Goal: Task Accomplishment & Management: Manage account settings

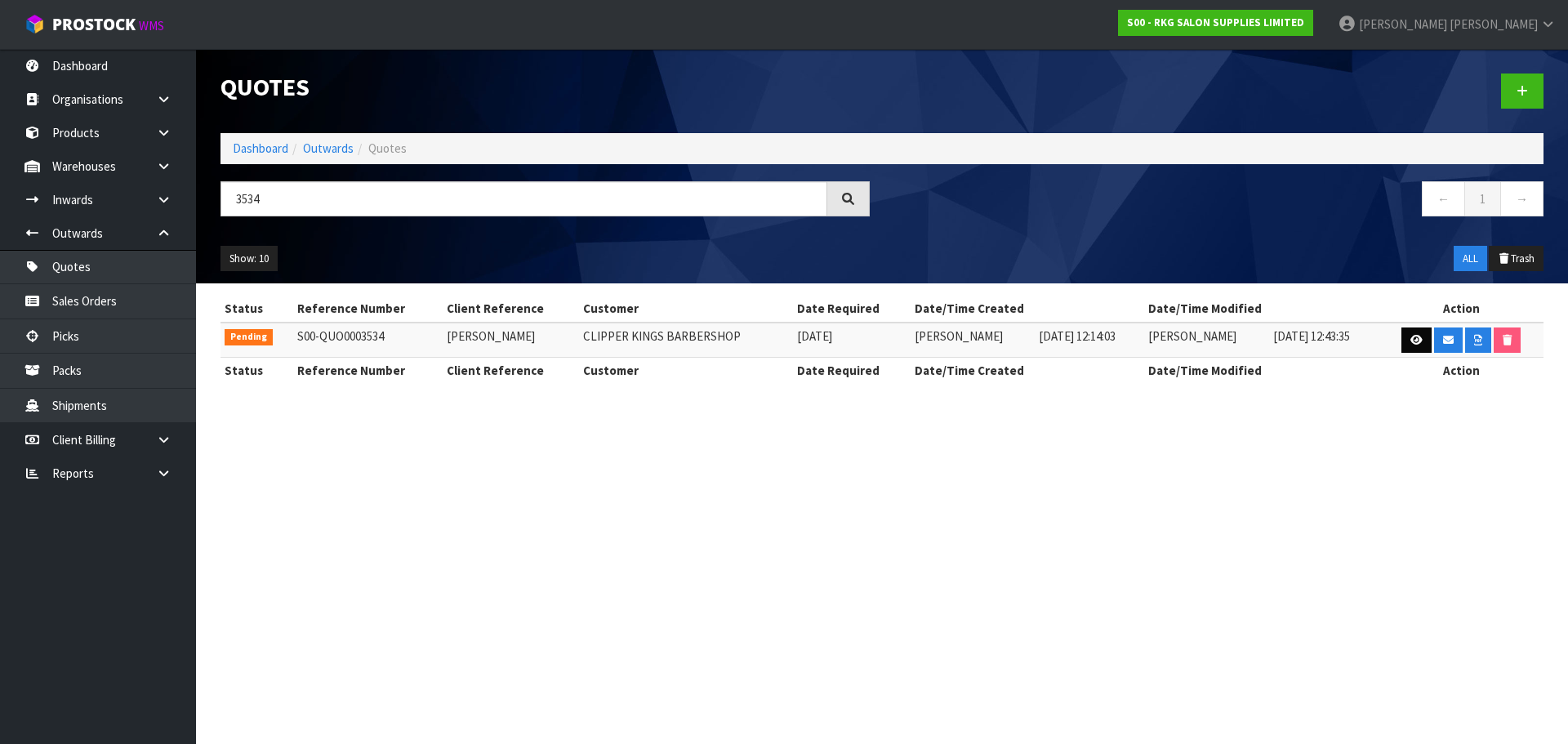
type input "3534"
click at [1414, 341] on icon at bounding box center [1416, 340] width 13 height 11
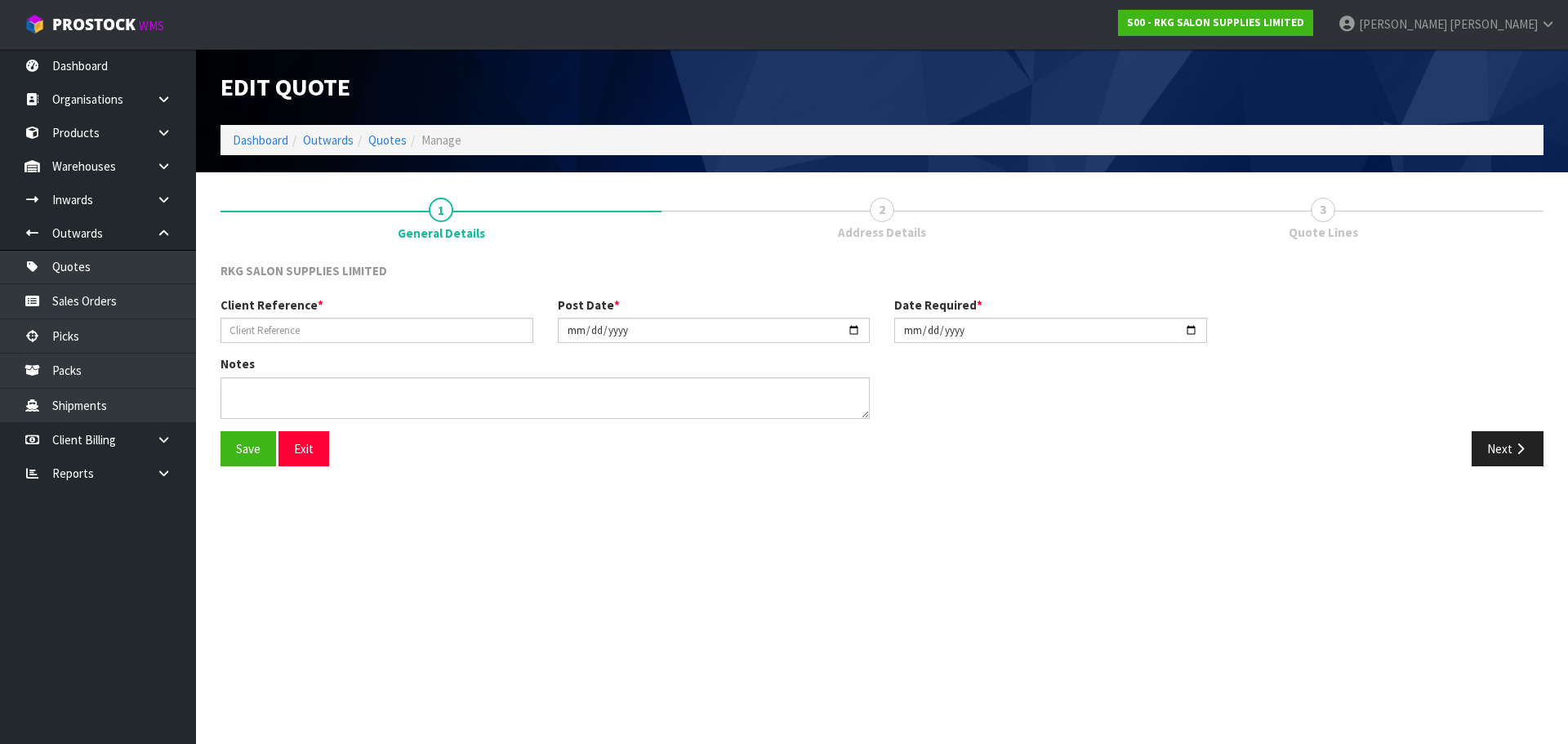
type input "[PERSON_NAME]"
type input "[DATE]"
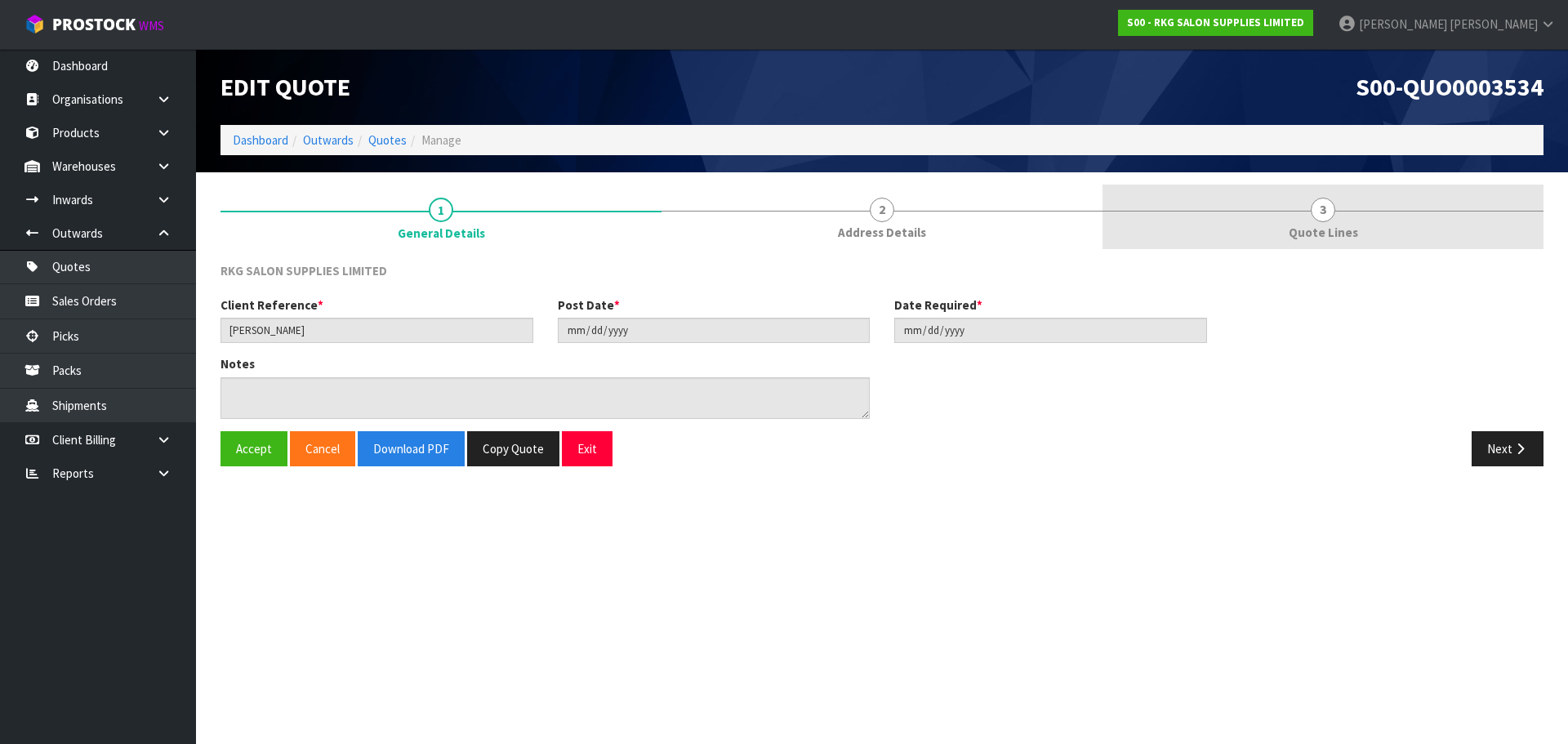
click at [1321, 215] on span "3" at bounding box center [1323, 210] width 24 height 24
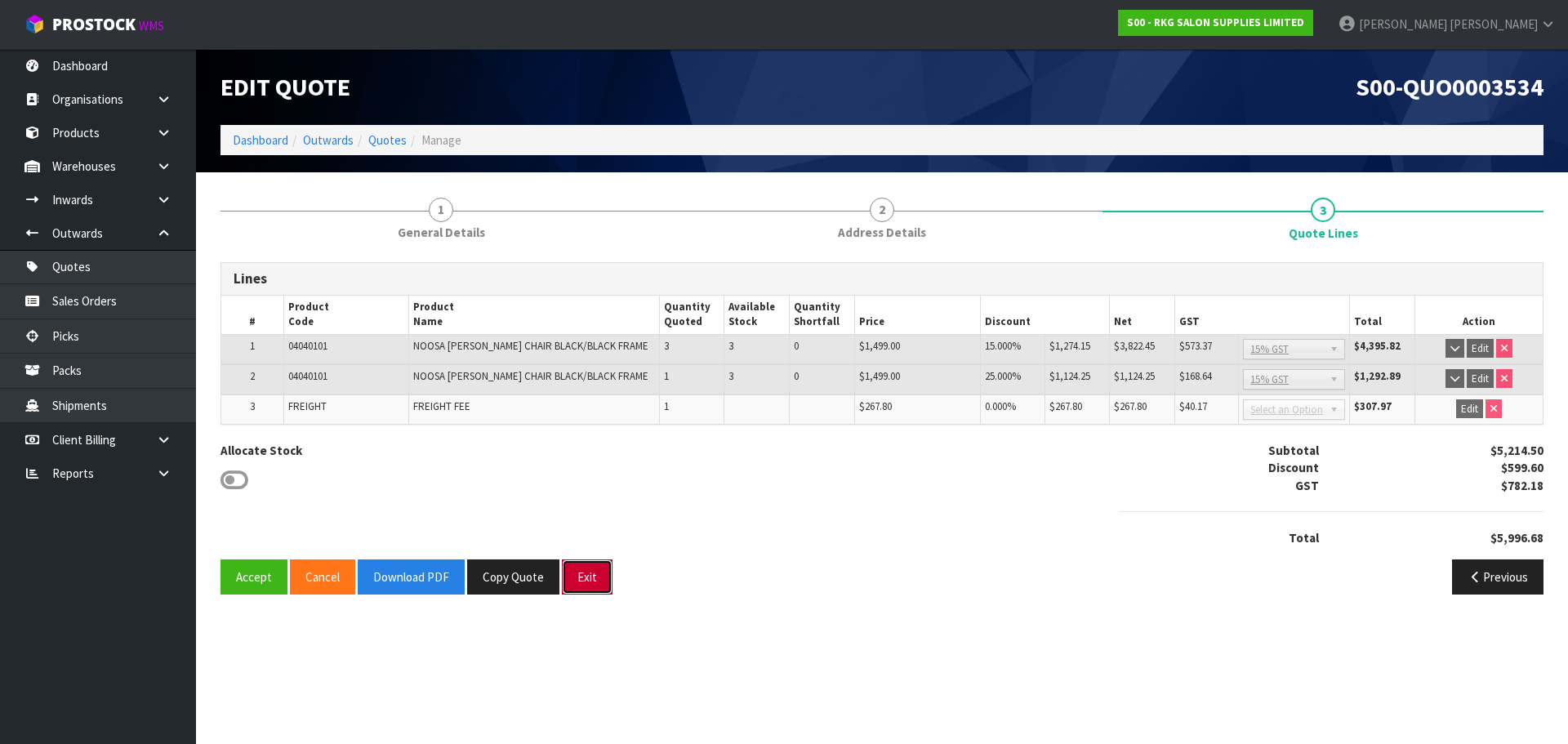
click at [588, 564] on button "Exit" at bounding box center [587, 577] width 50 height 35
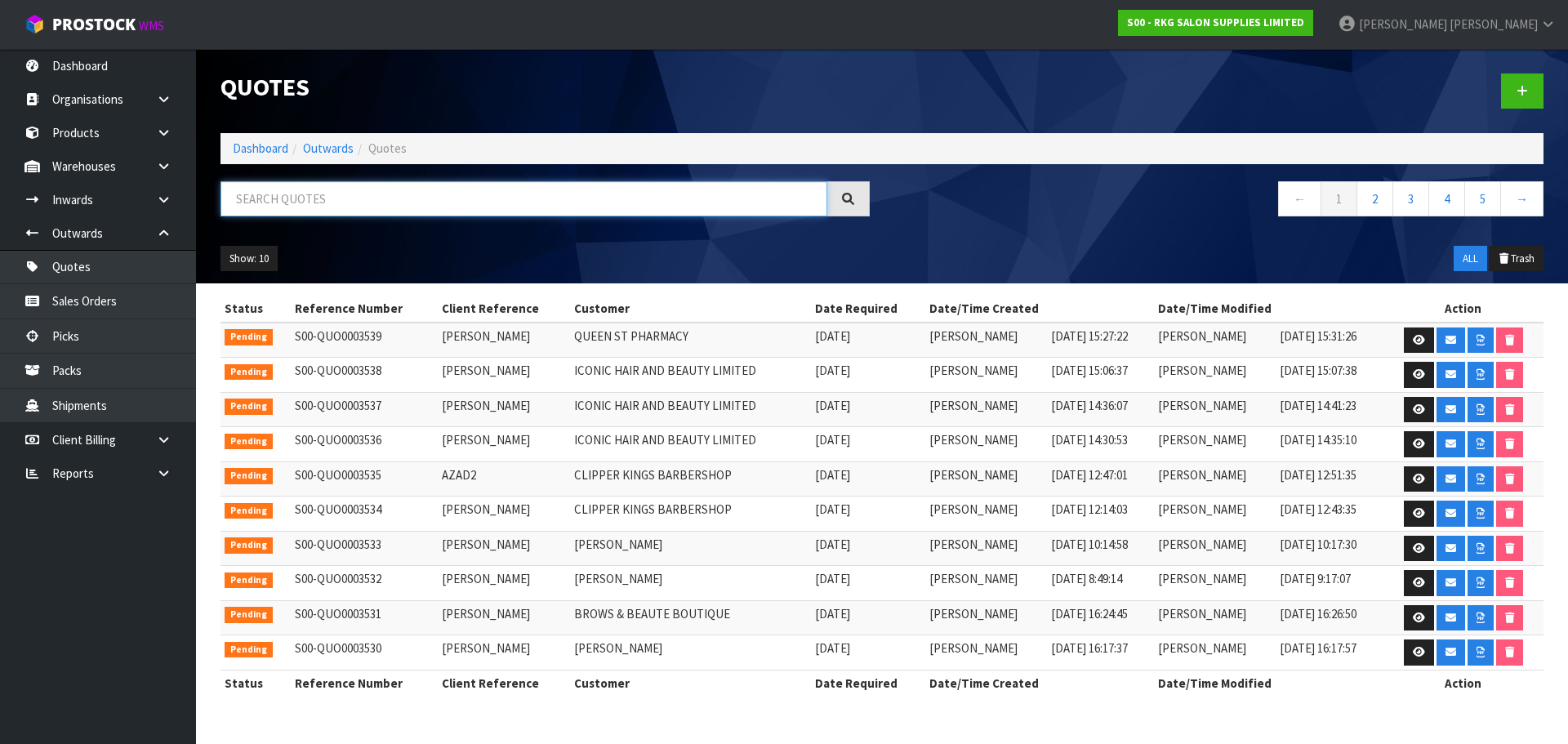
click at [311, 205] on input "text" at bounding box center [524, 199] width 607 height 35
type input "B"
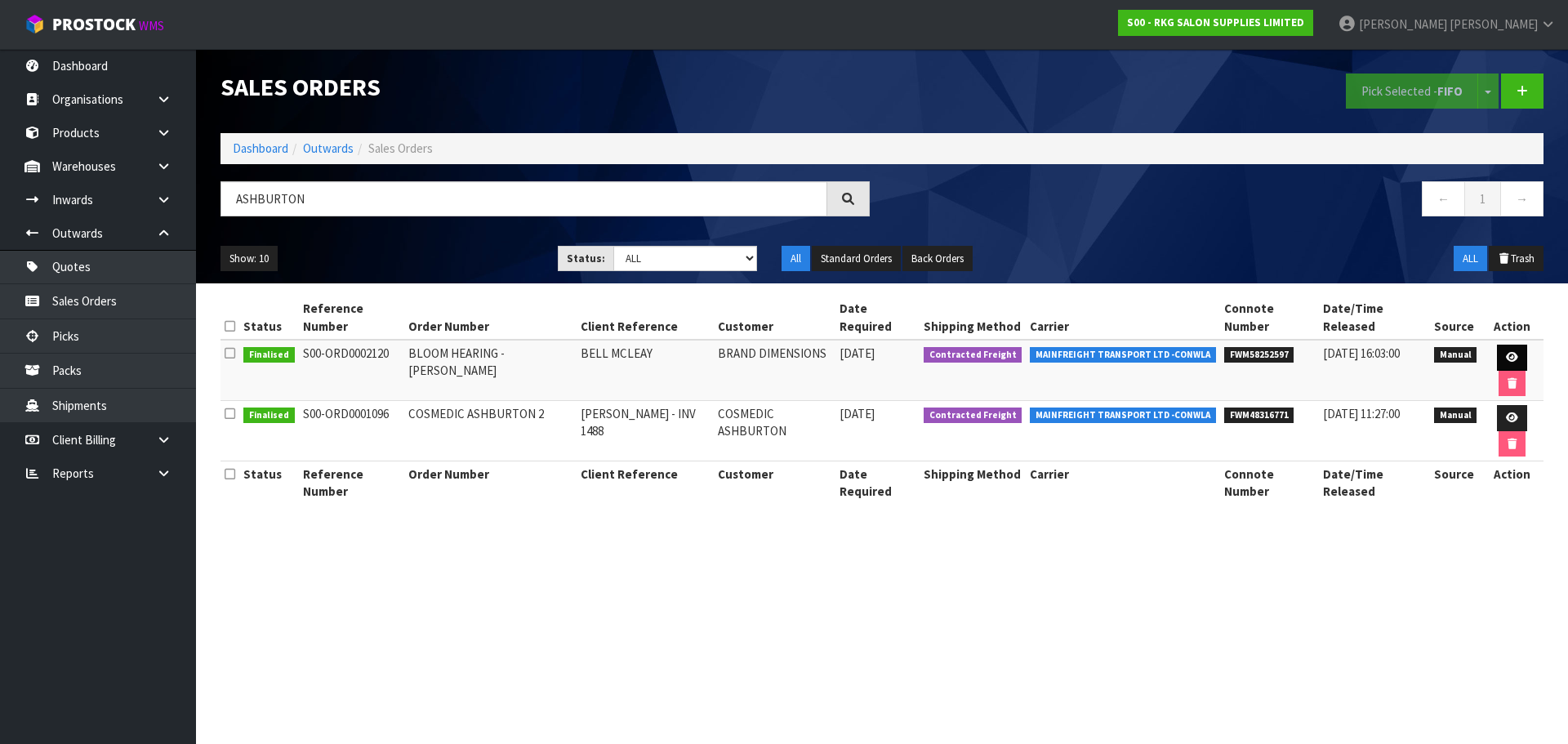
type input "ASHBURTON"
drag, startPoint x: 1499, startPoint y: 343, endPoint x: 1442, endPoint y: 356, distance: 58.5
click at [1506, 352] on icon at bounding box center [1512, 357] width 13 height 11
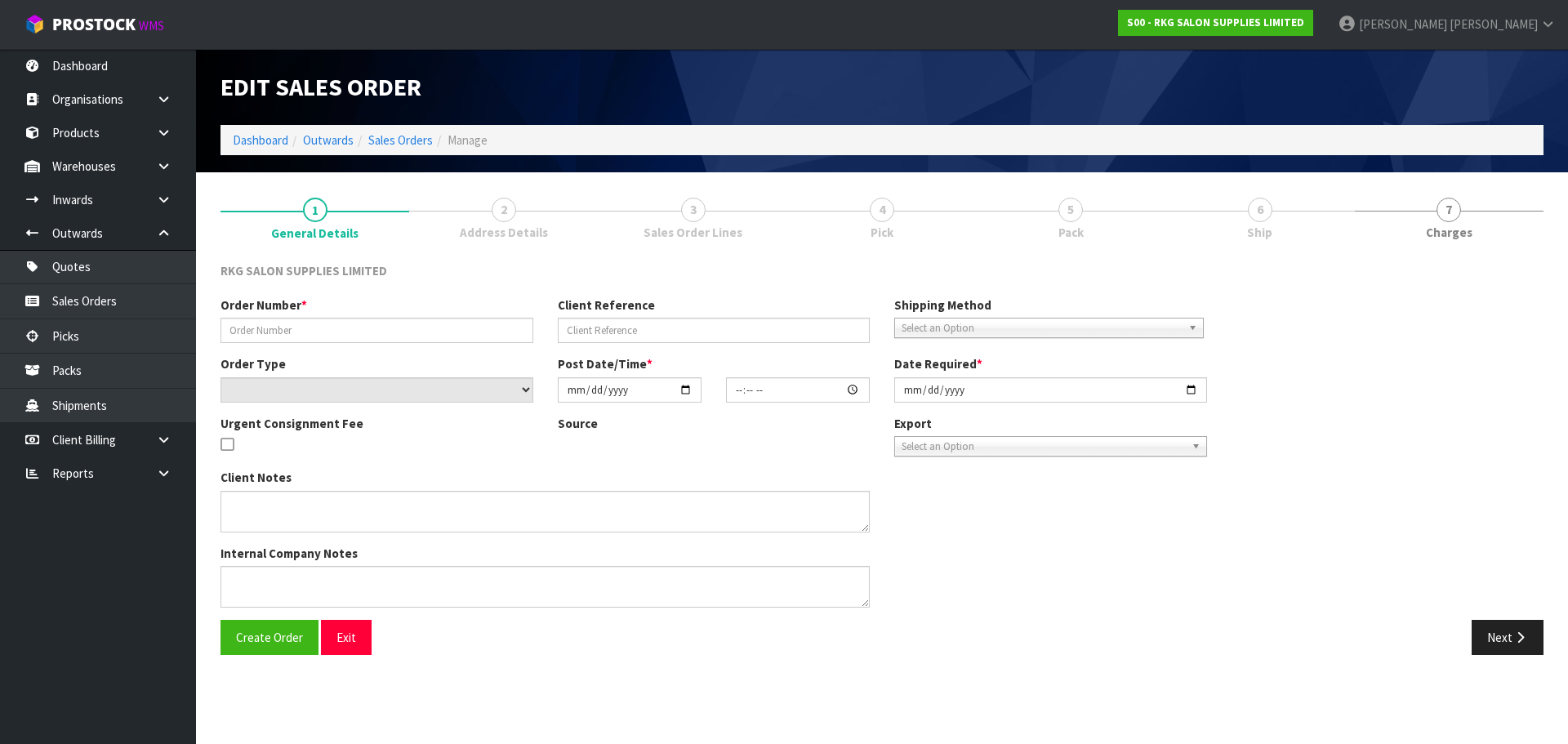
type input "BLOOM HEARING - [PERSON_NAME]"
type input "BELL MCLEAY"
select select "number:0"
type input "[DATE]"
type input "11:30:00.000"
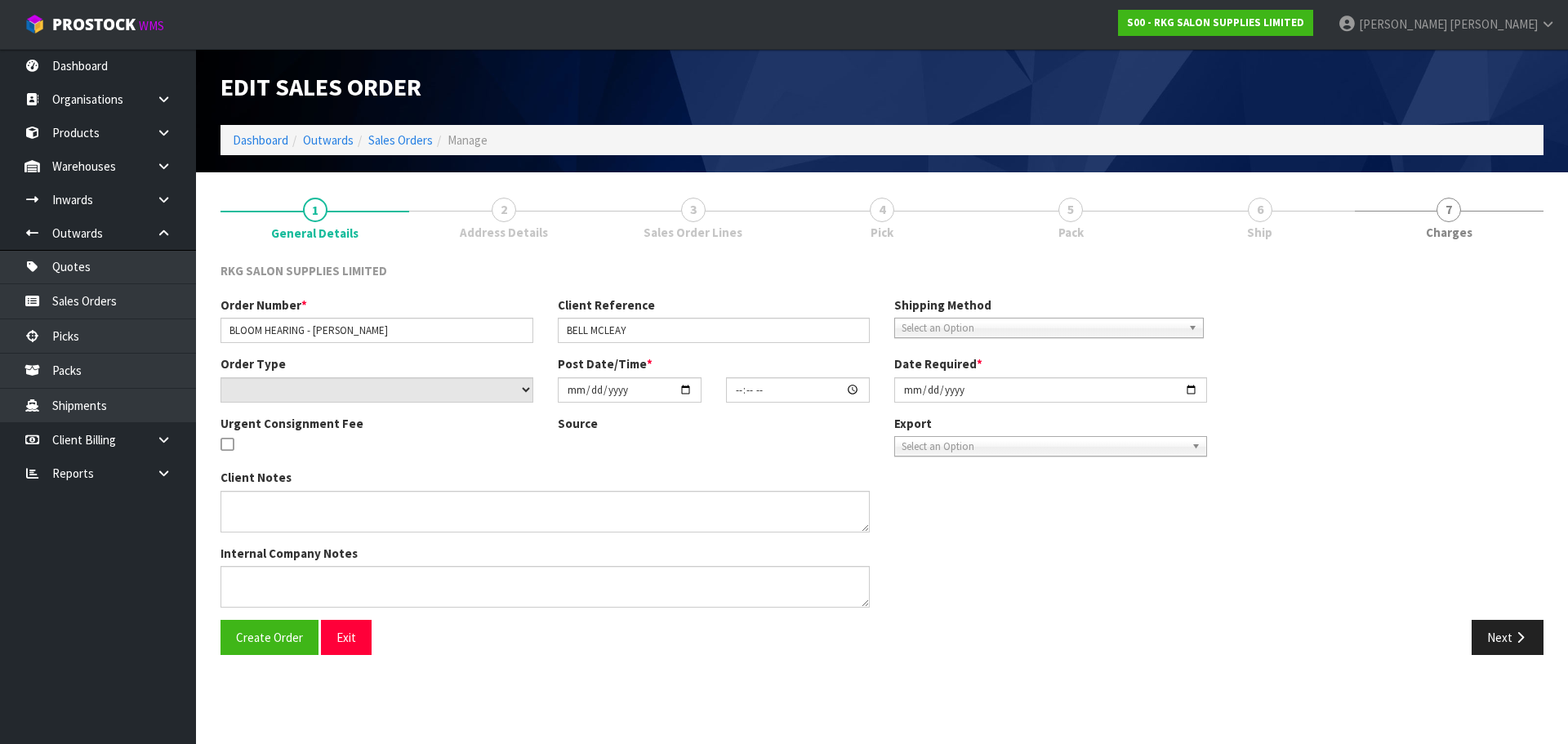
type input "[DATE]"
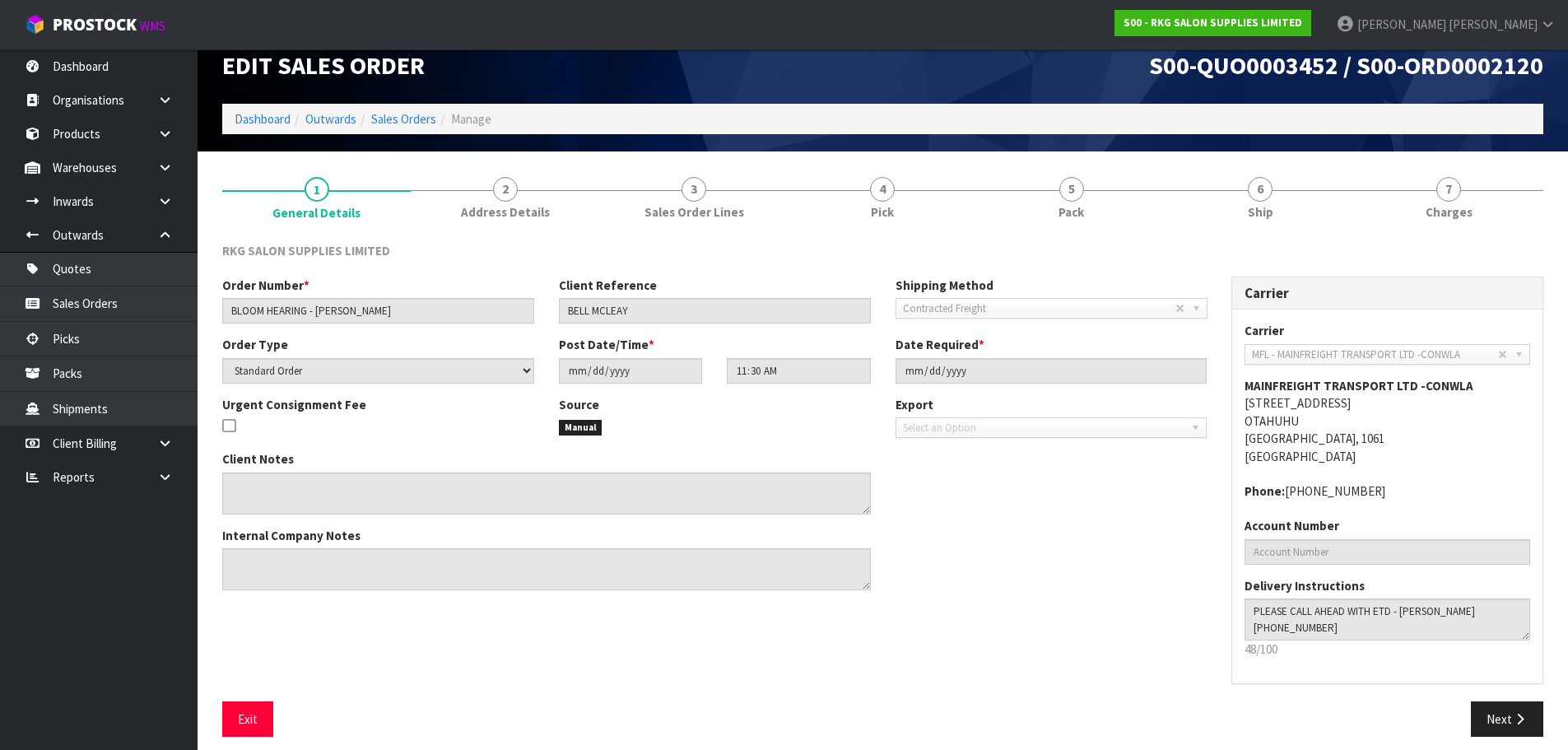
scroll to position [34, 0]
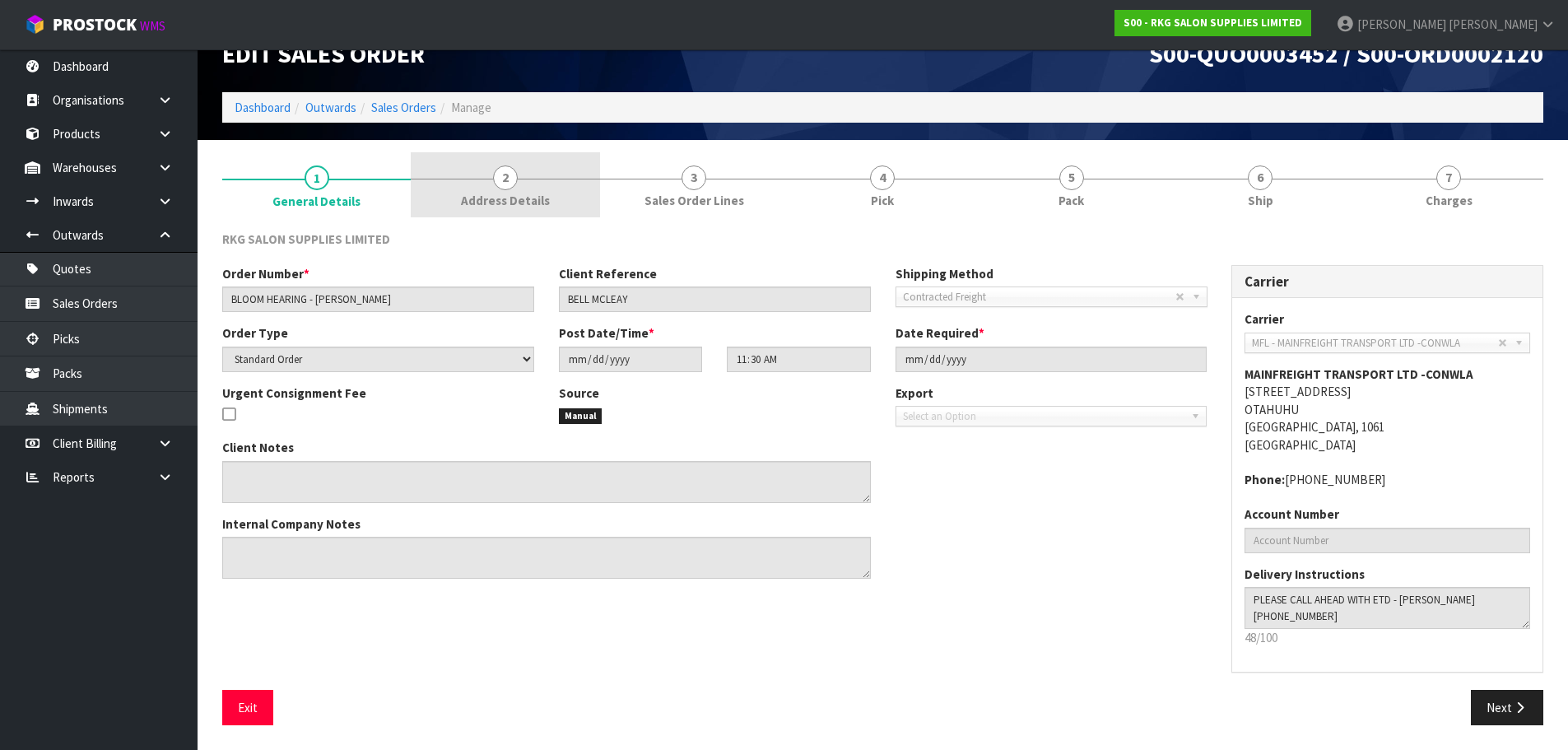
click at [513, 180] on span "2" at bounding box center [504, 177] width 24 height 24
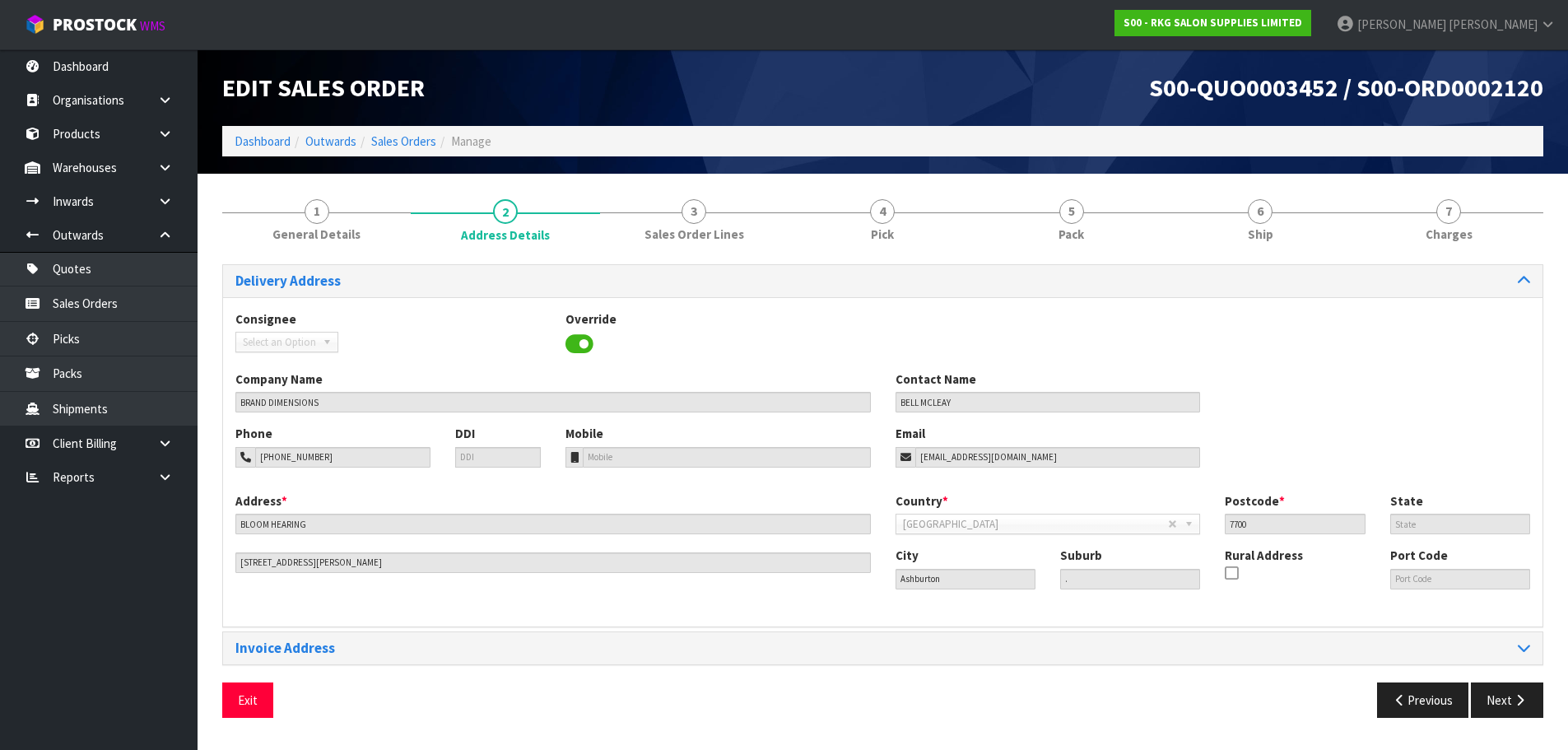
scroll to position [0, 0]
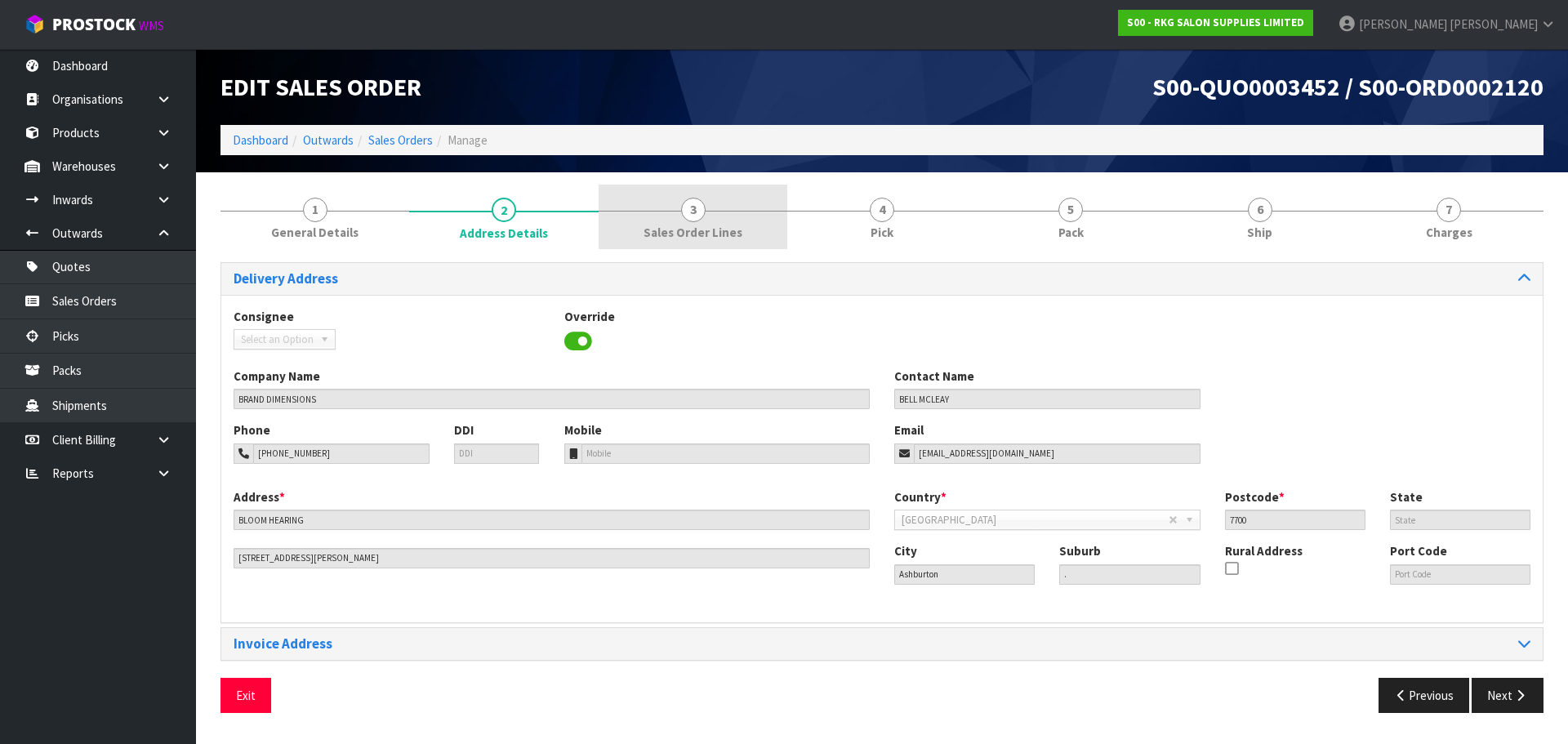
click at [690, 214] on span "3" at bounding box center [692, 210] width 24 height 24
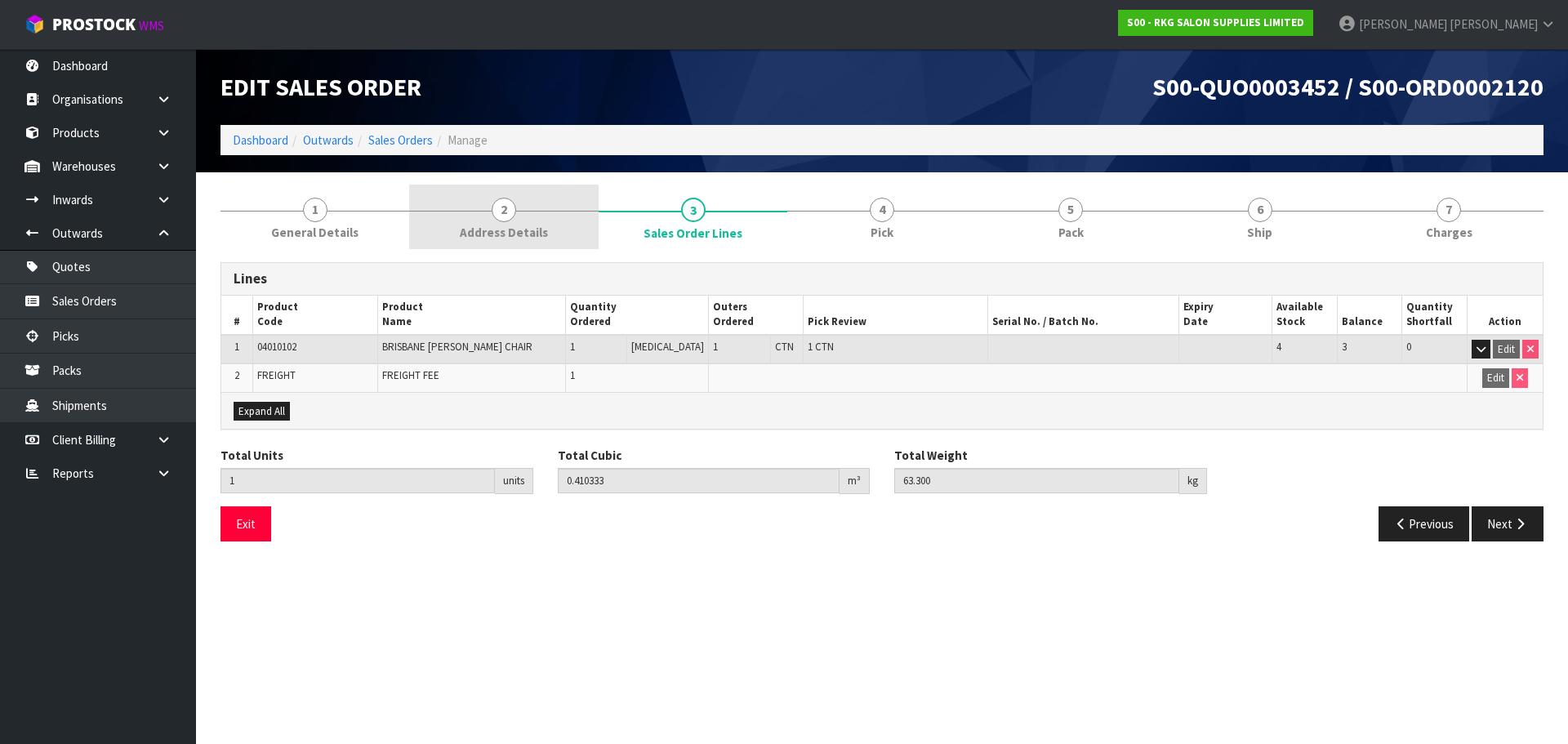
click at [506, 214] on span "2" at bounding box center [503, 210] width 24 height 24
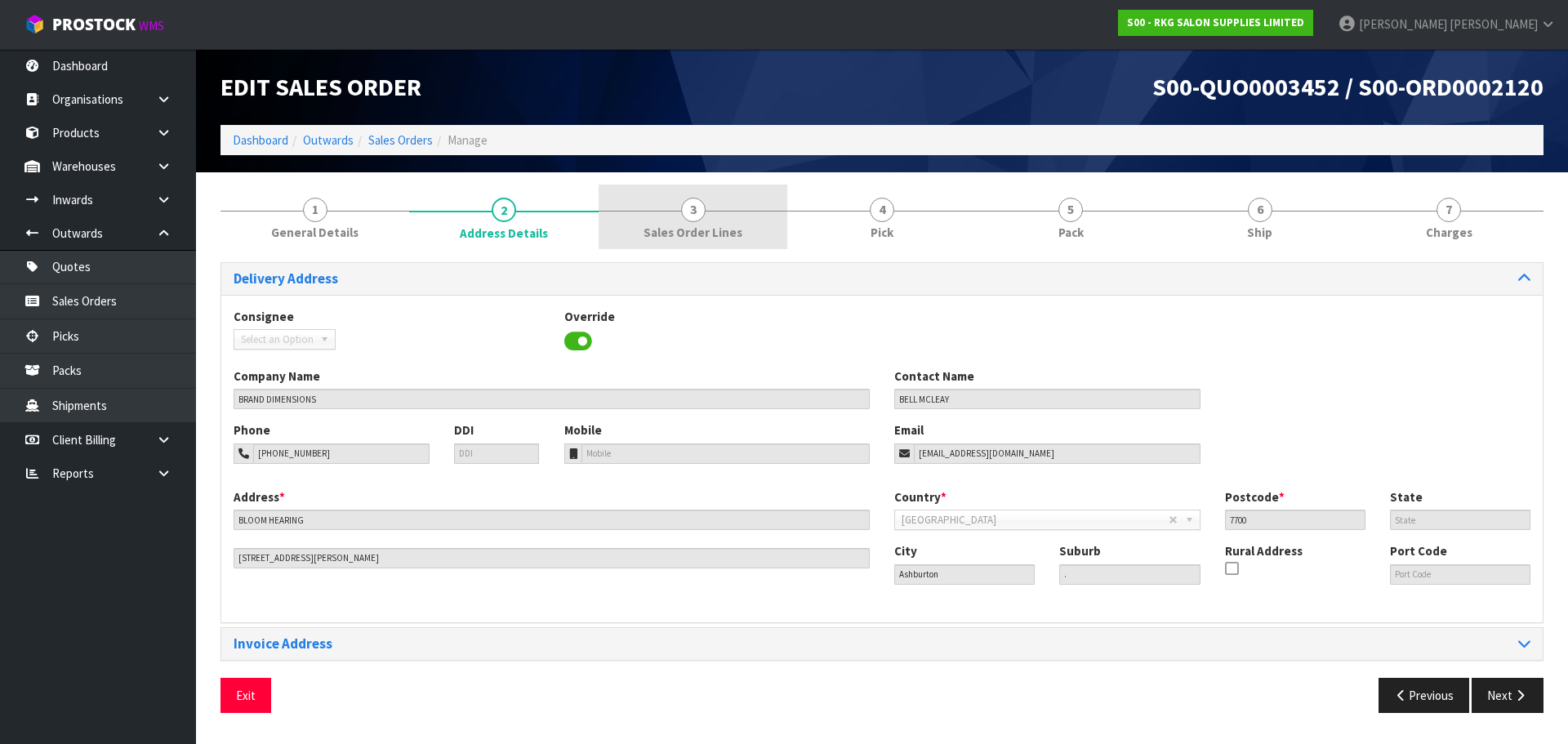
click at [702, 216] on span "3" at bounding box center [692, 210] width 24 height 24
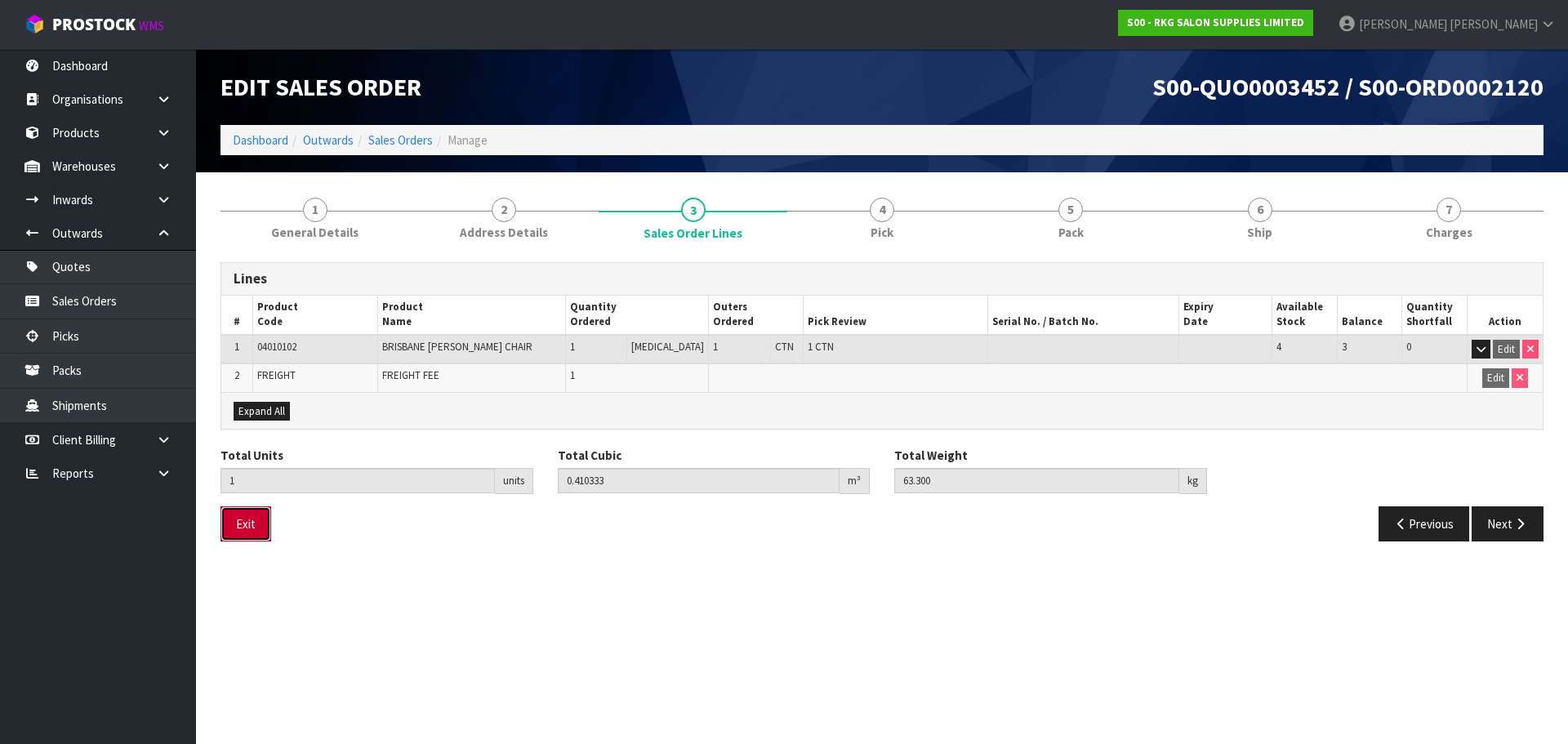
click at [250, 520] on button "Exit" at bounding box center [245, 524] width 50 height 35
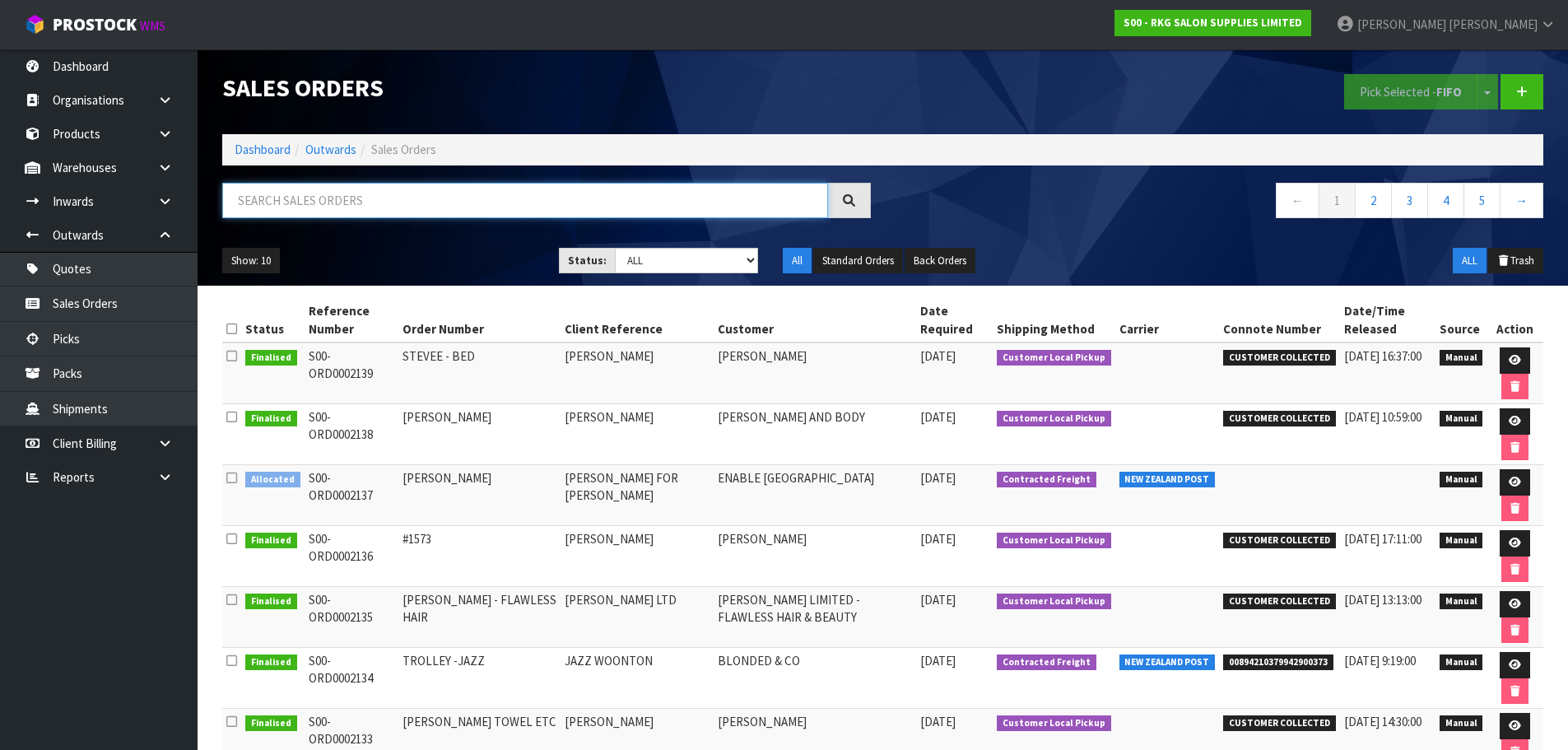
click at [337, 199] on input "text" at bounding box center [525, 200] width 606 height 35
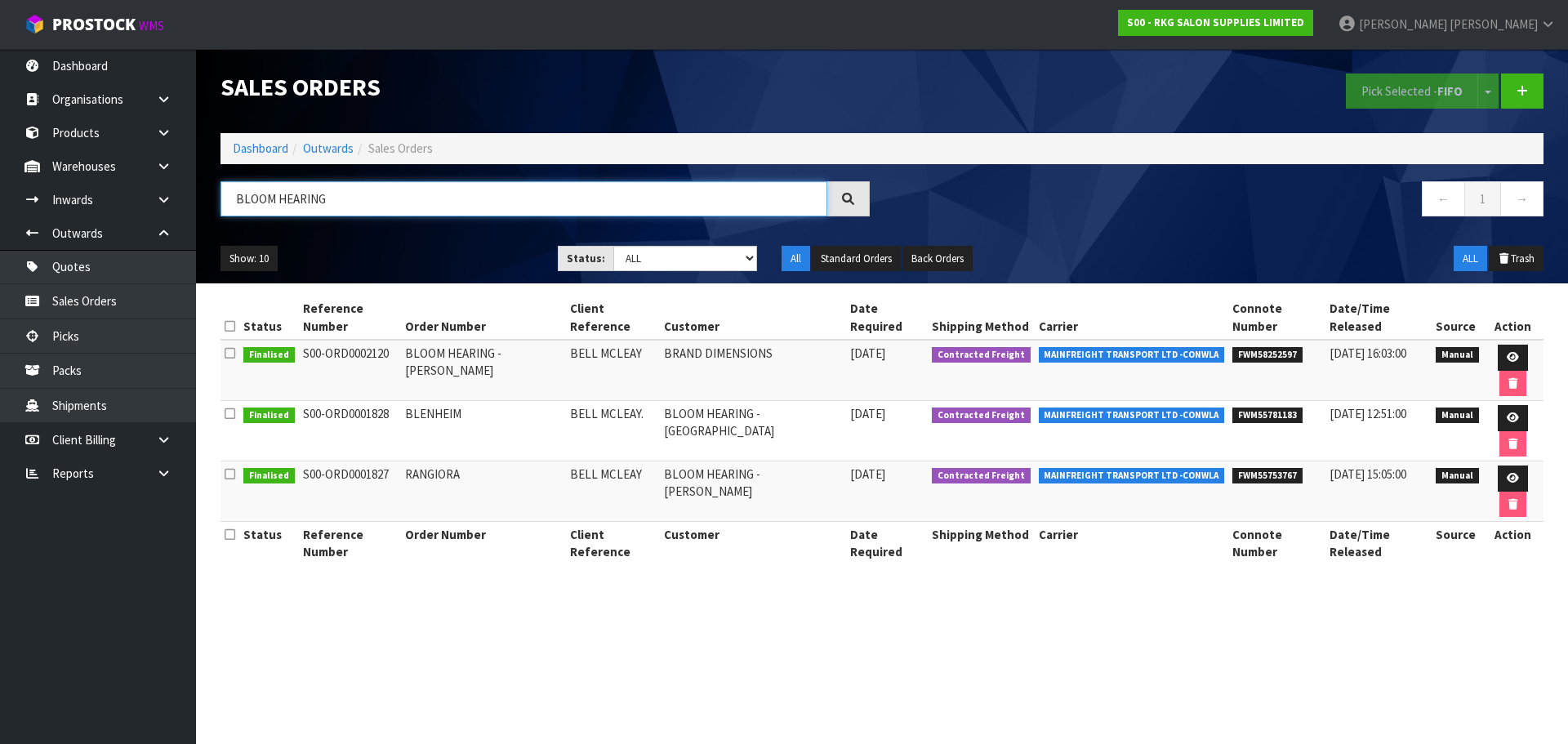
type input "BLOOM HEARING"
drag, startPoint x: 1214, startPoint y: 336, endPoint x: 1282, endPoint y: 338, distance: 68.0
click at [1282, 344] on li "FWM58252597" at bounding box center [1277, 353] width 89 height 17
copy span "FWM58252597"
click at [1507, 352] on icon at bounding box center [1513, 357] width 13 height 11
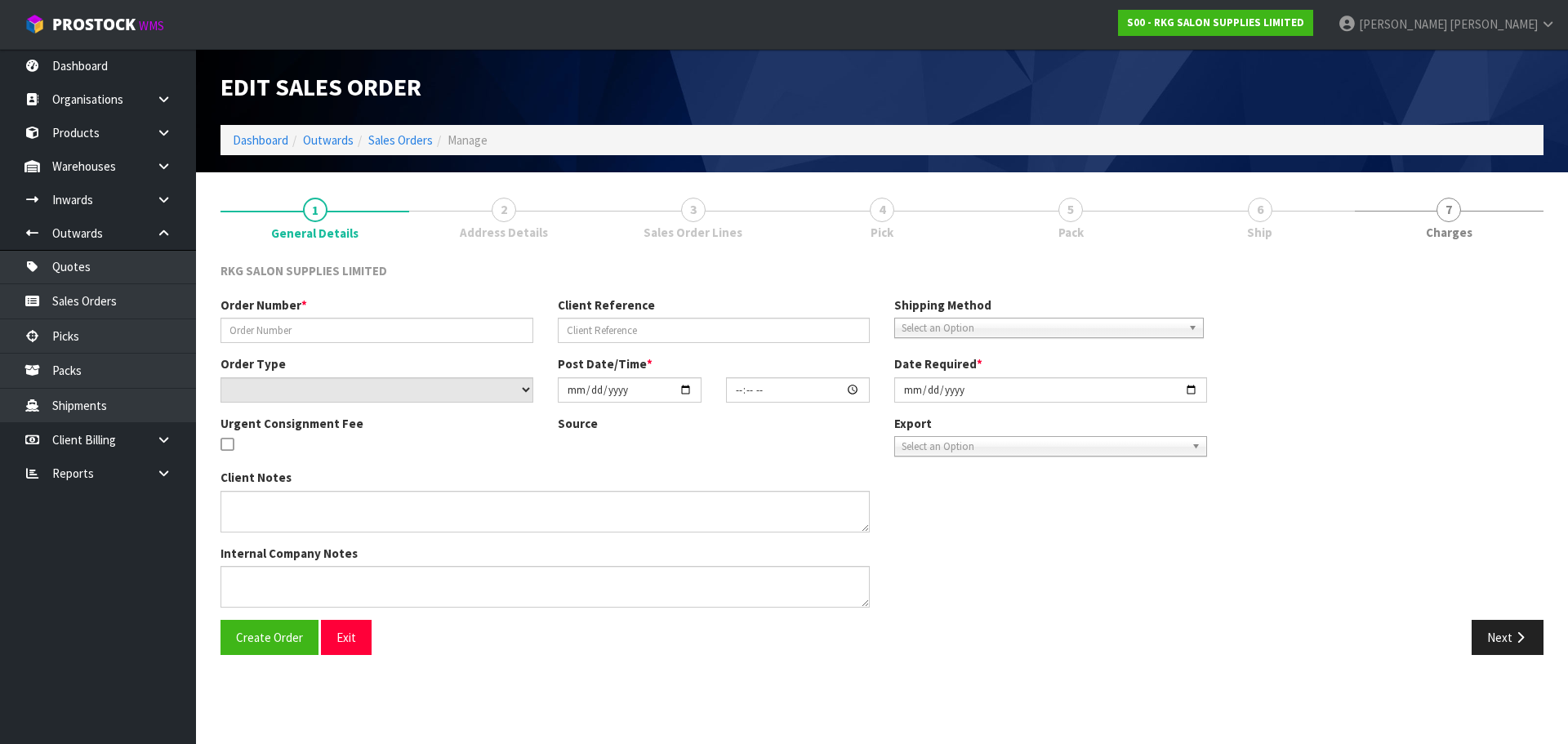
type input "BLOOM HEARING - ASHBURTON"
type input "BELL MCLEAY"
select select "number:0"
type input "2025-08-13"
type input "11:30:00.000"
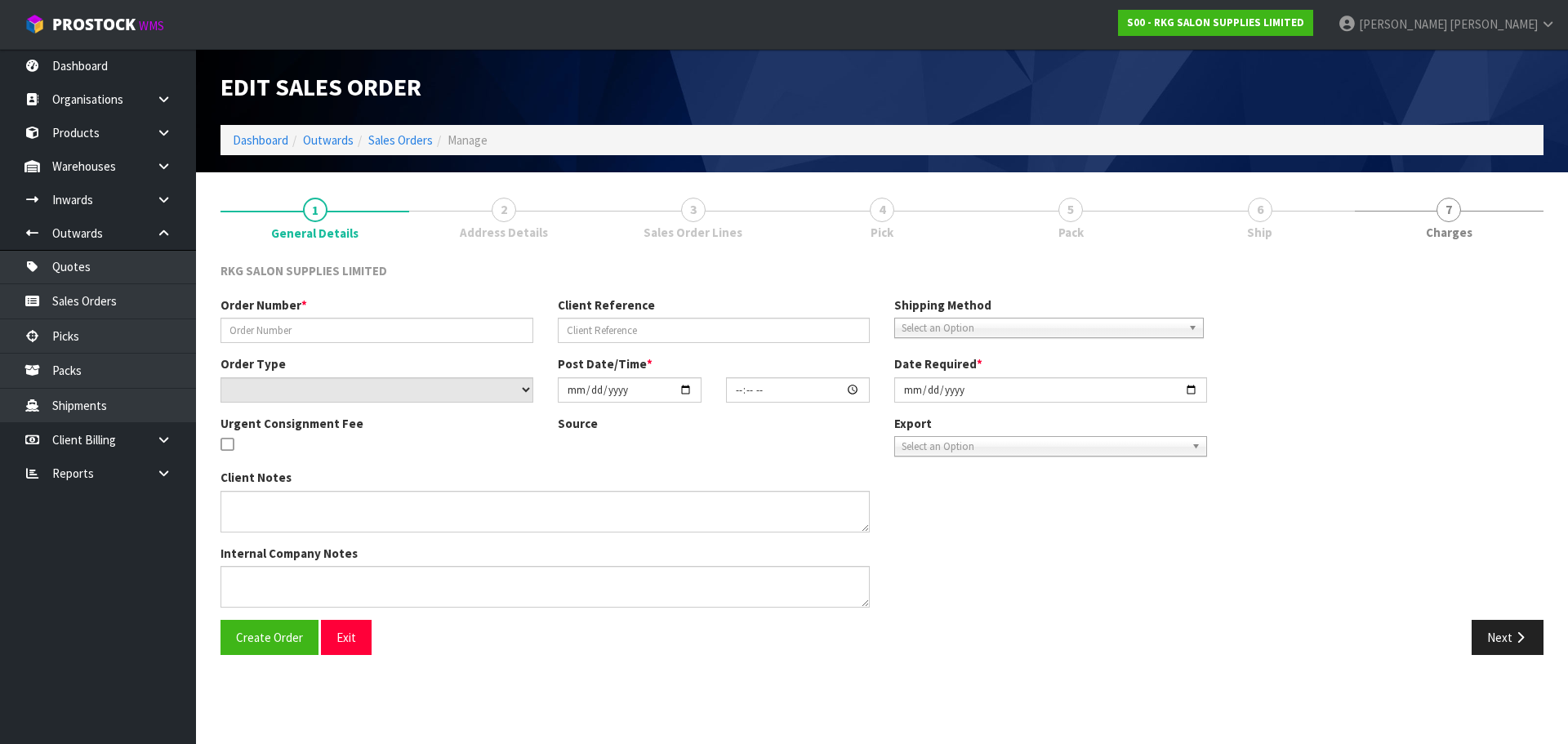
type input "2025-08-13"
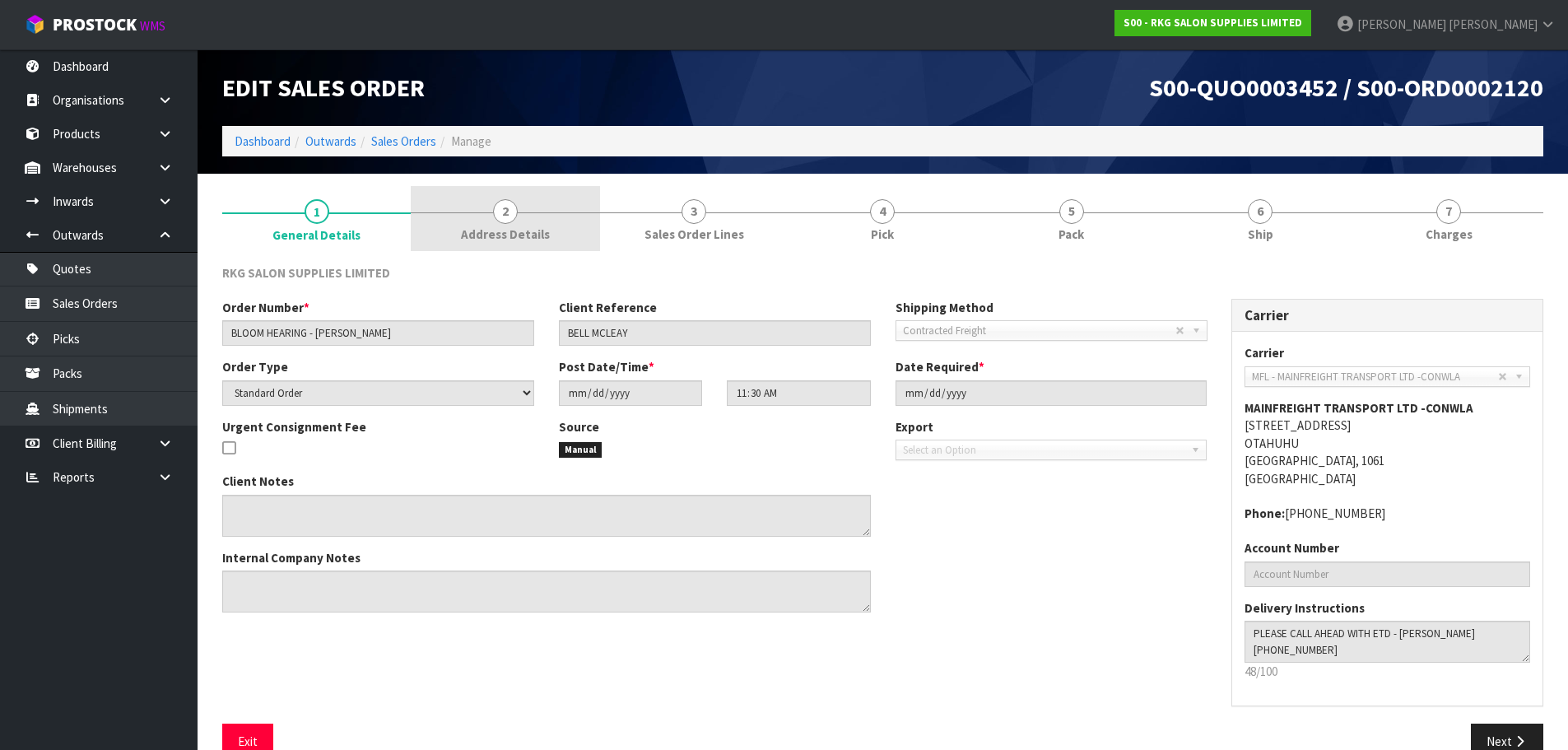
click at [507, 217] on span "2" at bounding box center [504, 211] width 24 height 24
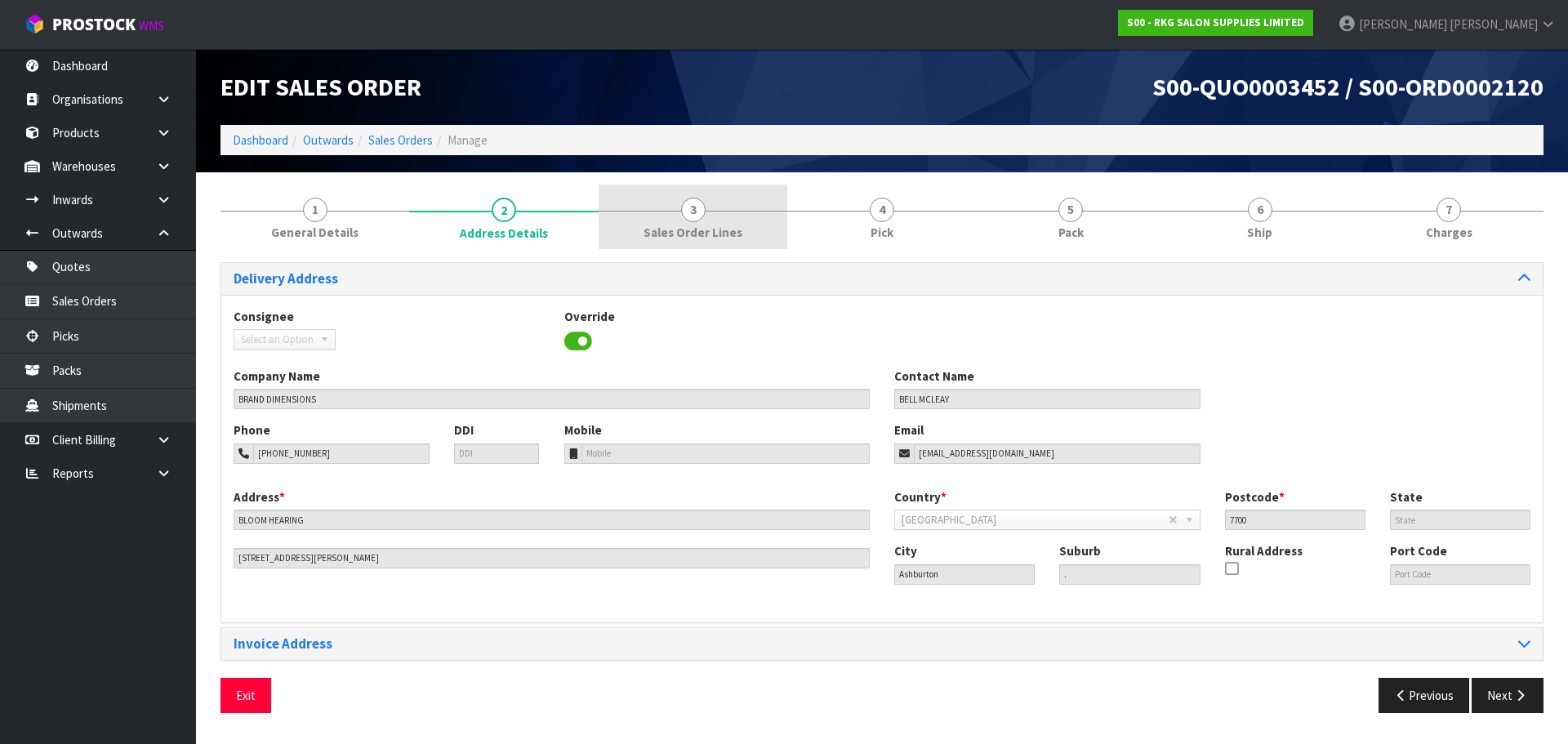
click at [697, 213] on span "3" at bounding box center [692, 210] width 24 height 24
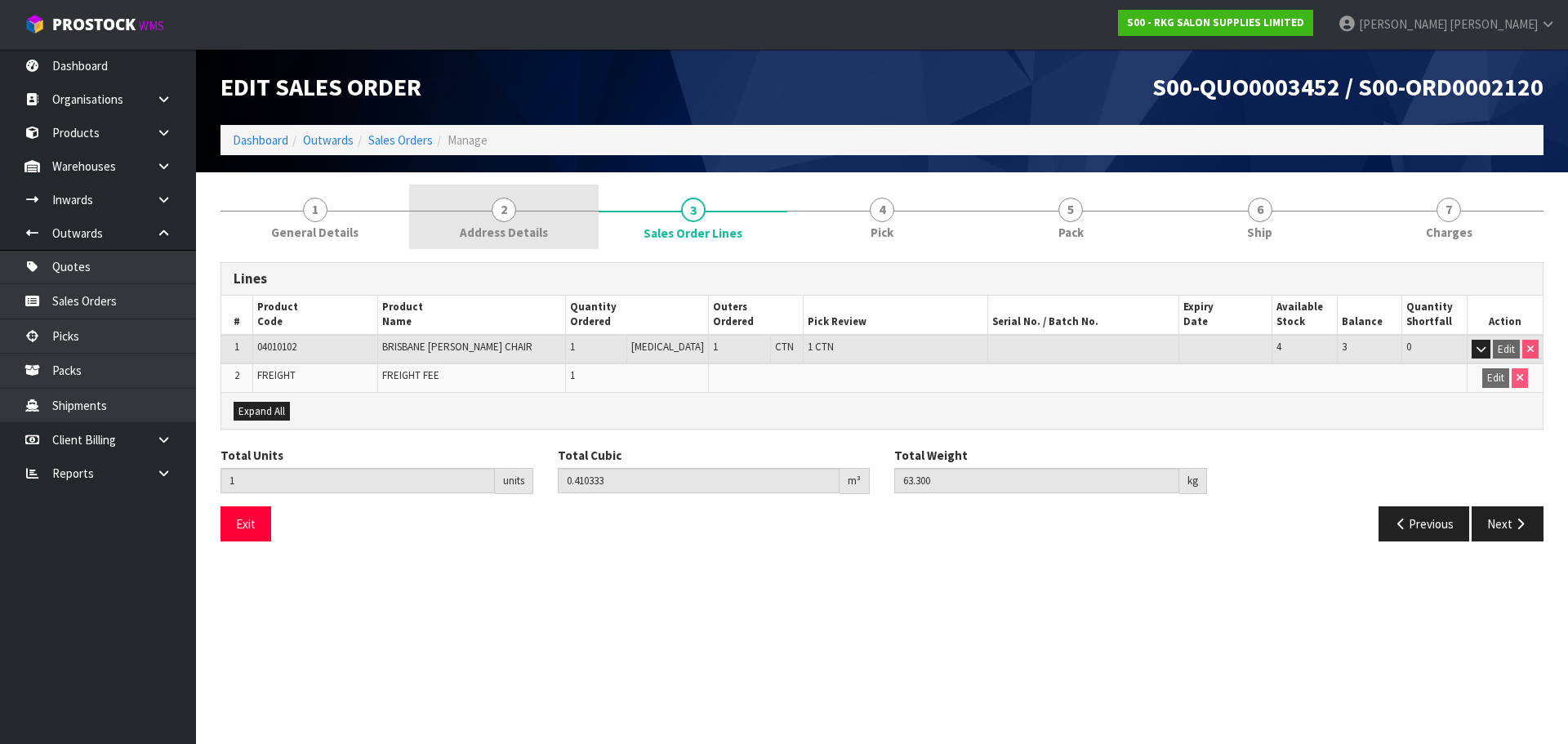
click at [505, 212] on span "2" at bounding box center [503, 210] width 24 height 24
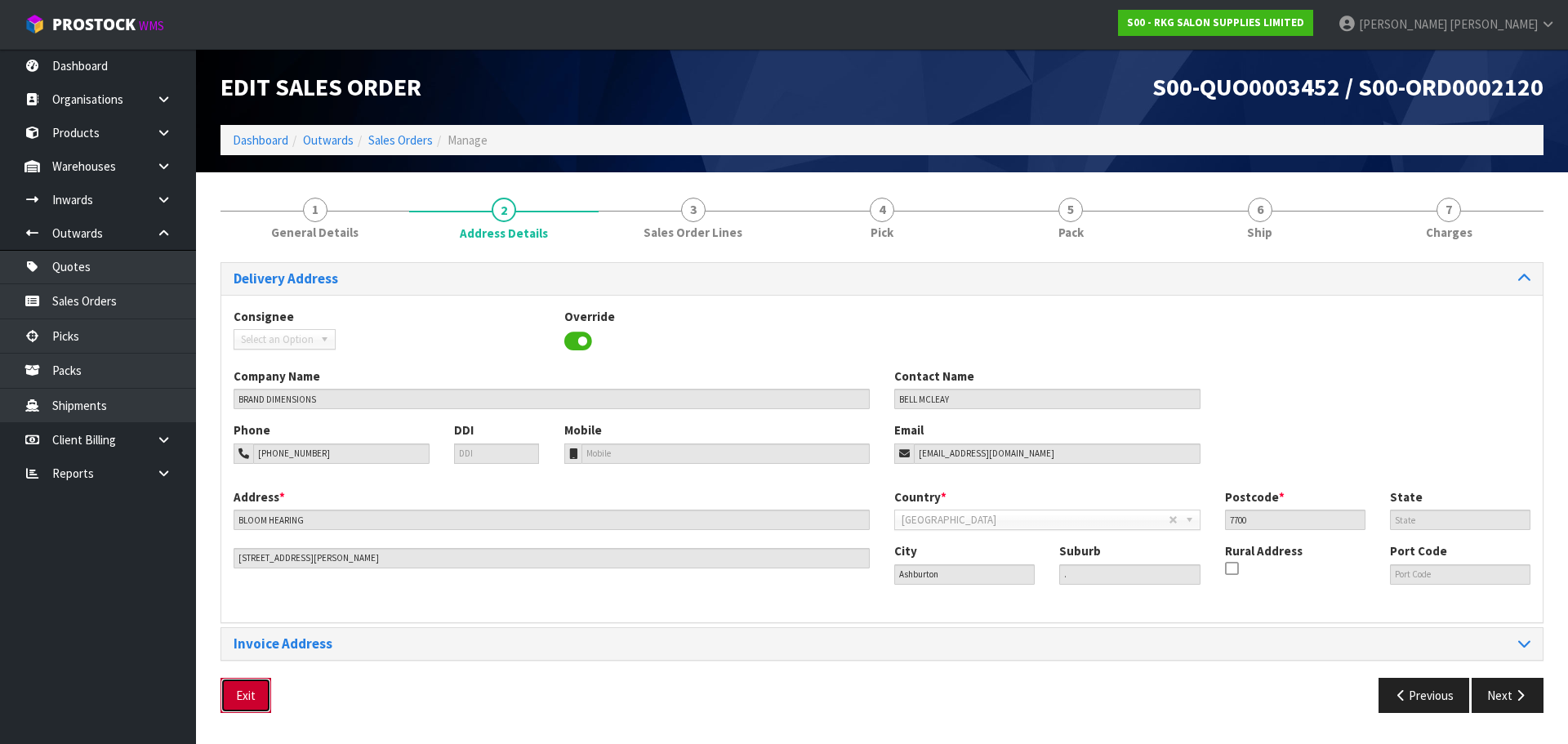
click at [249, 689] on button "Exit" at bounding box center [245, 695] width 50 height 35
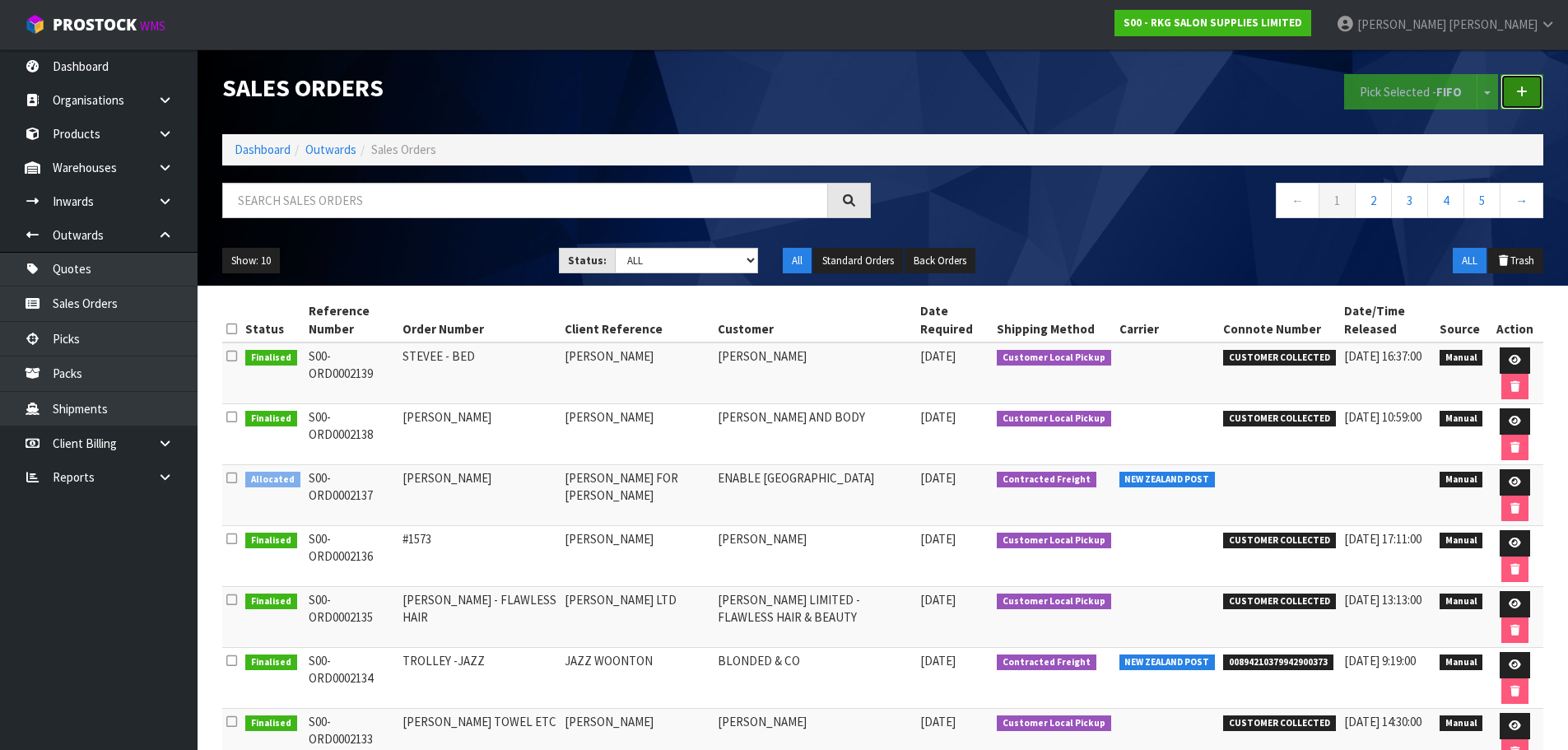
click at [1522, 92] on icon at bounding box center [1522, 92] width 12 height 13
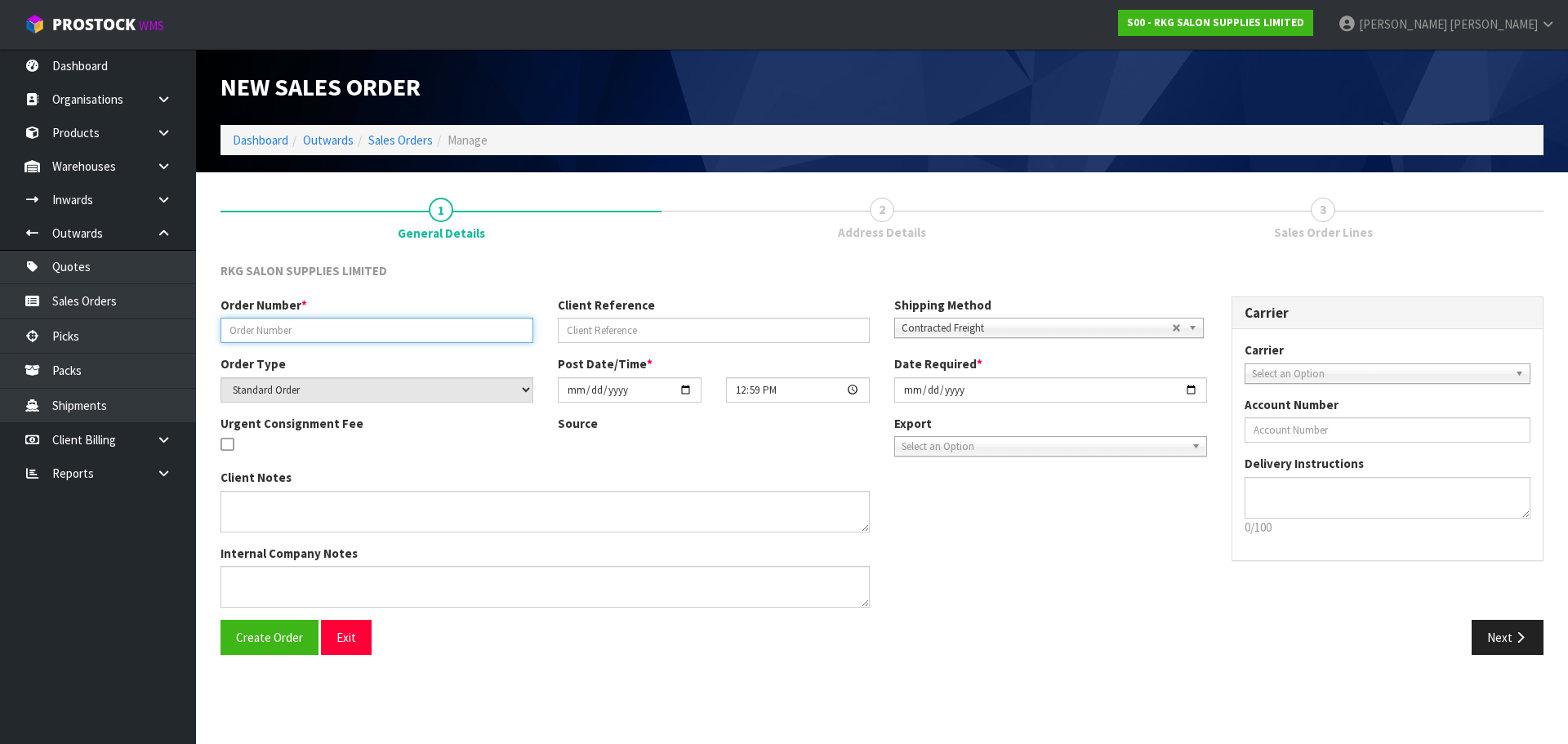
click at [277, 335] on input "text" at bounding box center [376, 331] width 313 height 25
click at [284, 331] on input "WARRANTY MOTOR" at bounding box center [376, 331] width 313 height 25
type input "WARRANTY BED MOTOR"
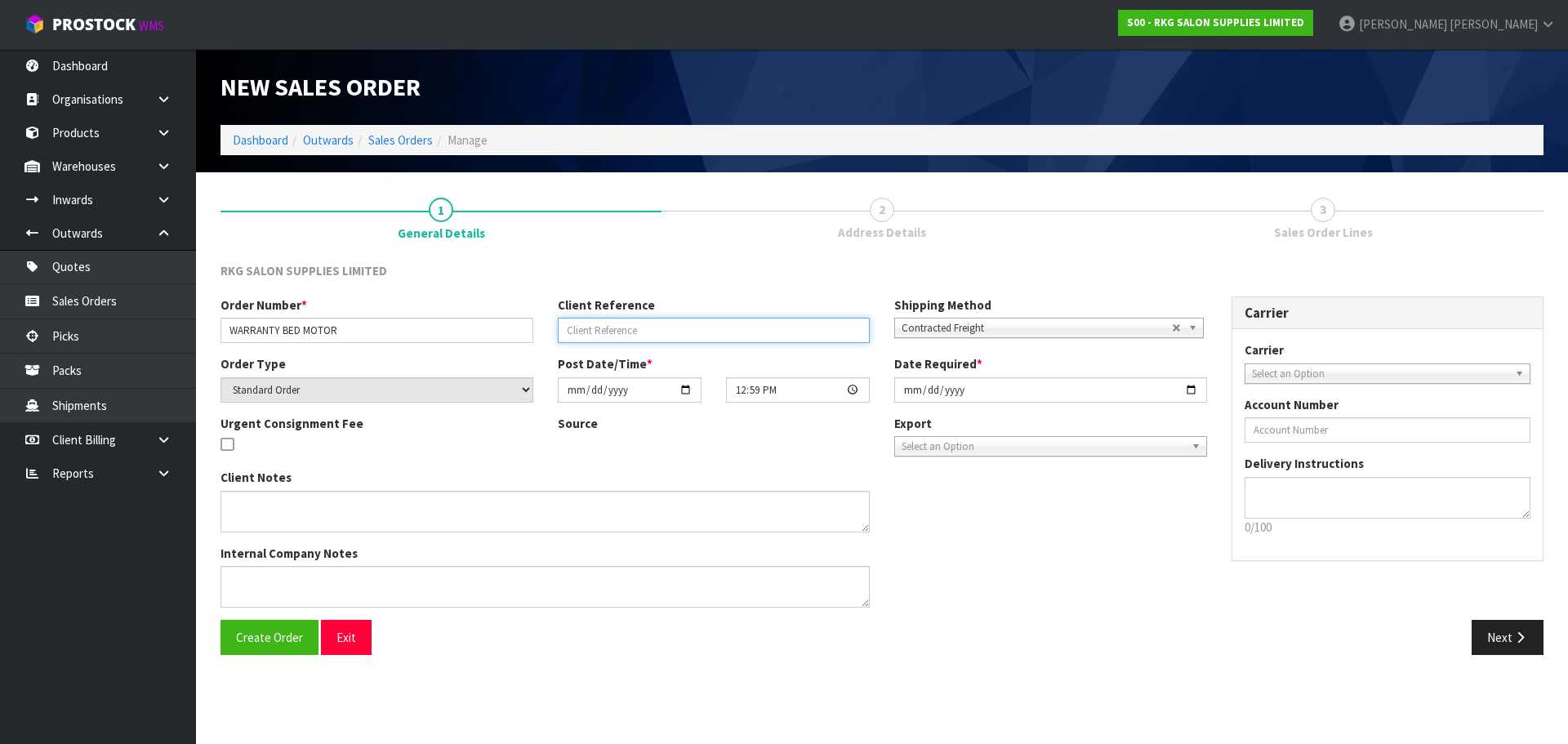
click at [595, 334] on input "text" at bounding box center [714, 331] width 313 height 25
type input "[PERSON_NAME]"
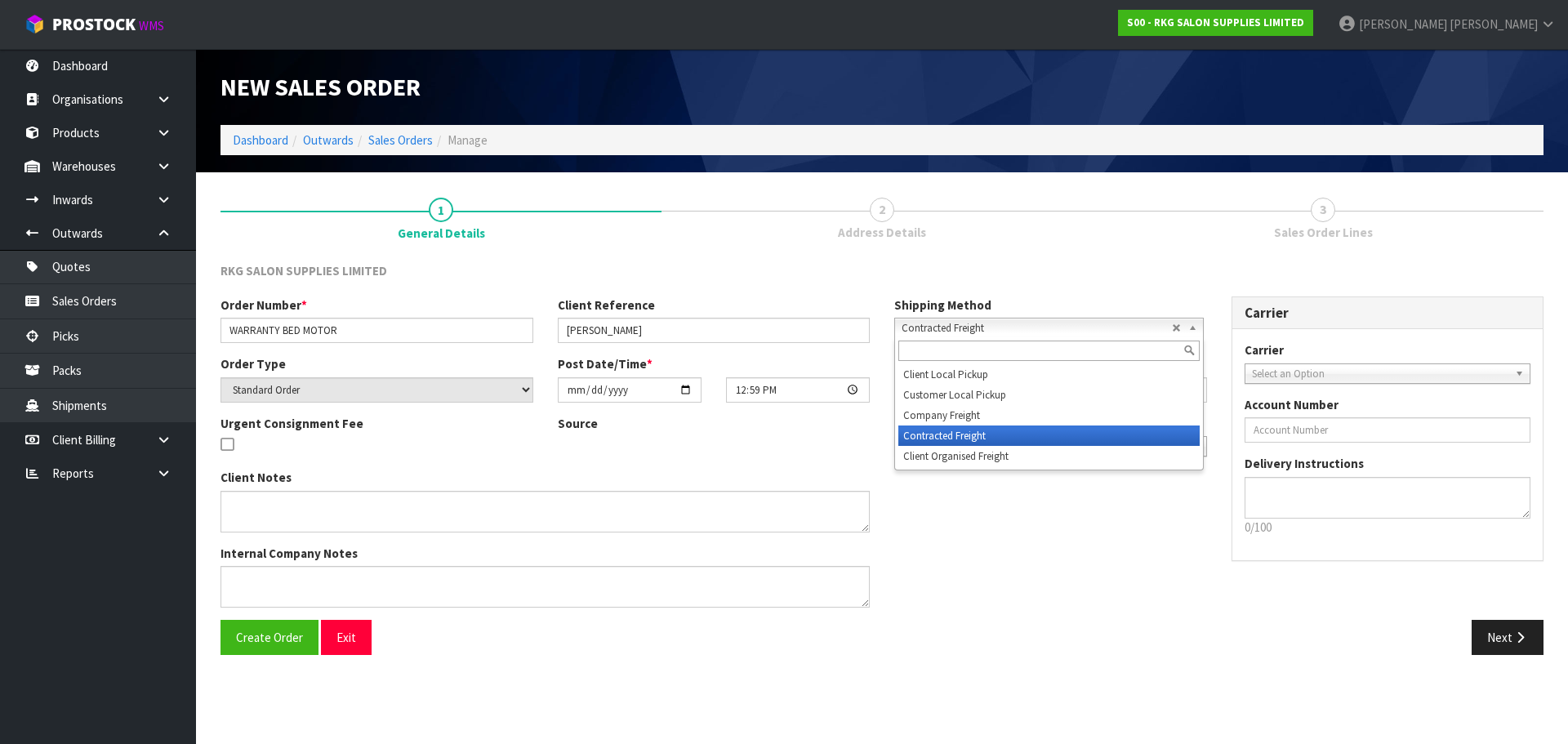
click at [913, 323] on span "Contracted Freight" at bounding box center [1037, 328] width 271 height 19
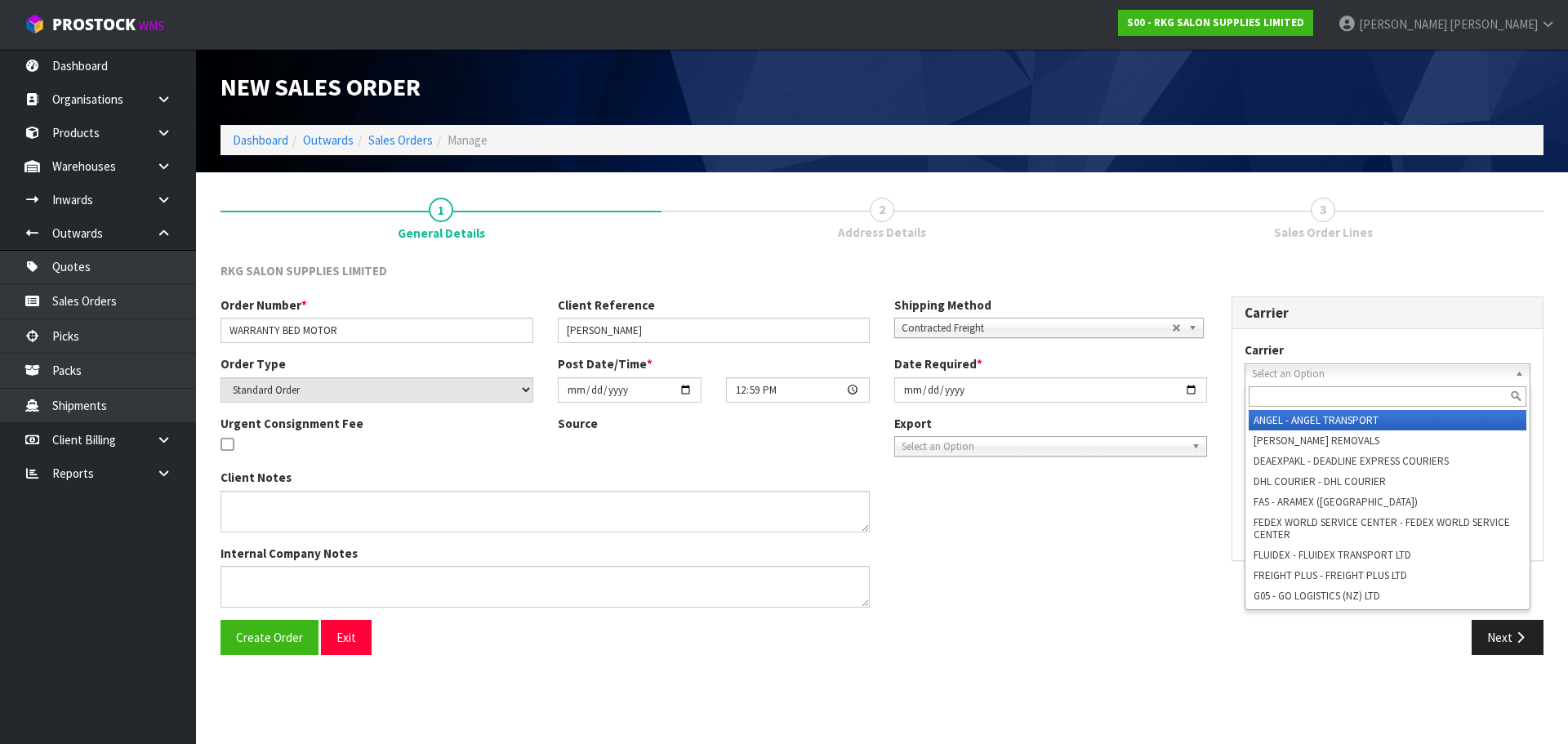
click at [1278, 377] on span "Select an Option" at bounding box center [1380, 374] width 257 height 19
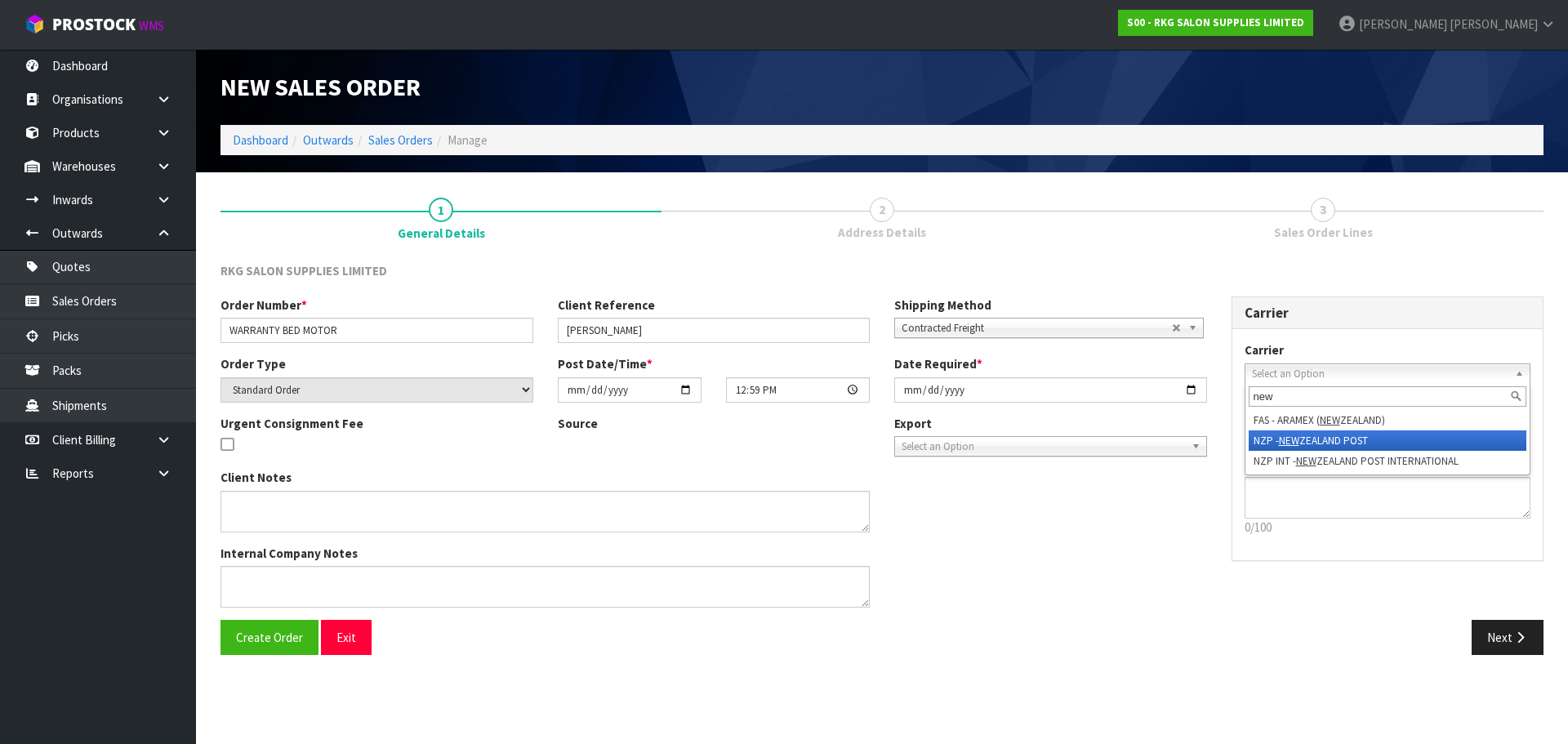
type input "new"
click at [1263, 439] on li "NZP - NEW ZEALAND POST" at bounding box center [1388, 440] width 278 height 20
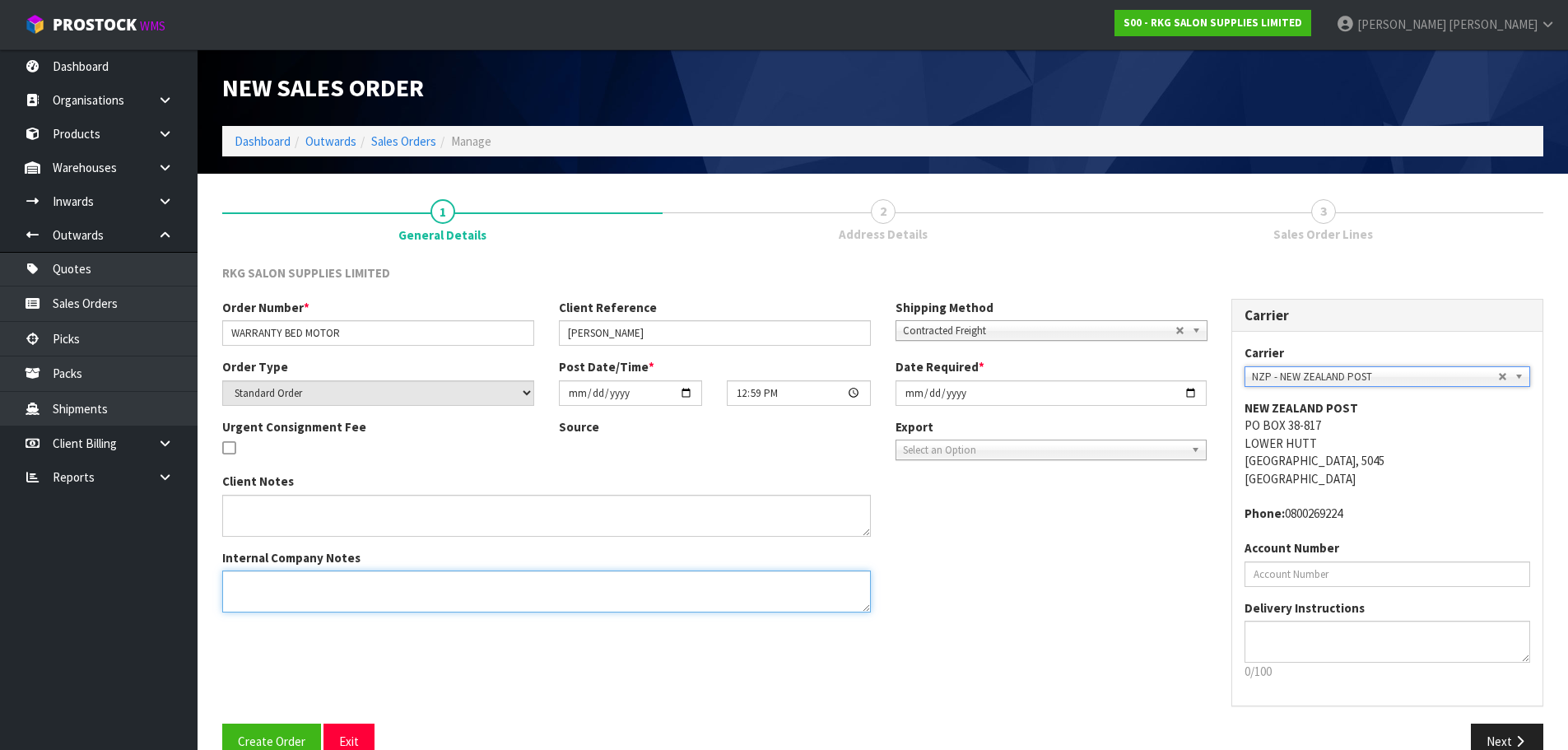
click at [264, 589] on textarea at bounding box center [546, 592] width 649 height 42
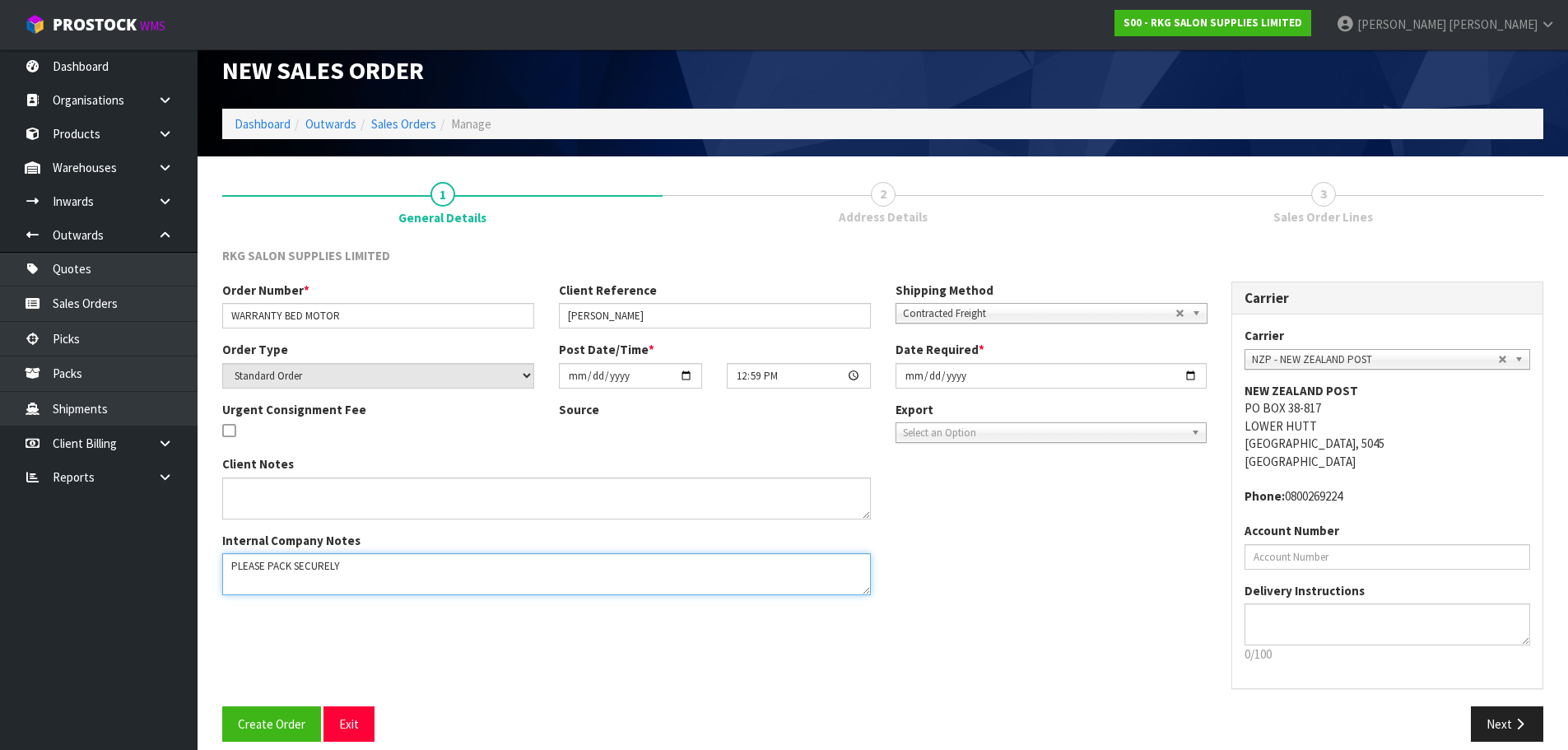
scroll to position [34, 0]
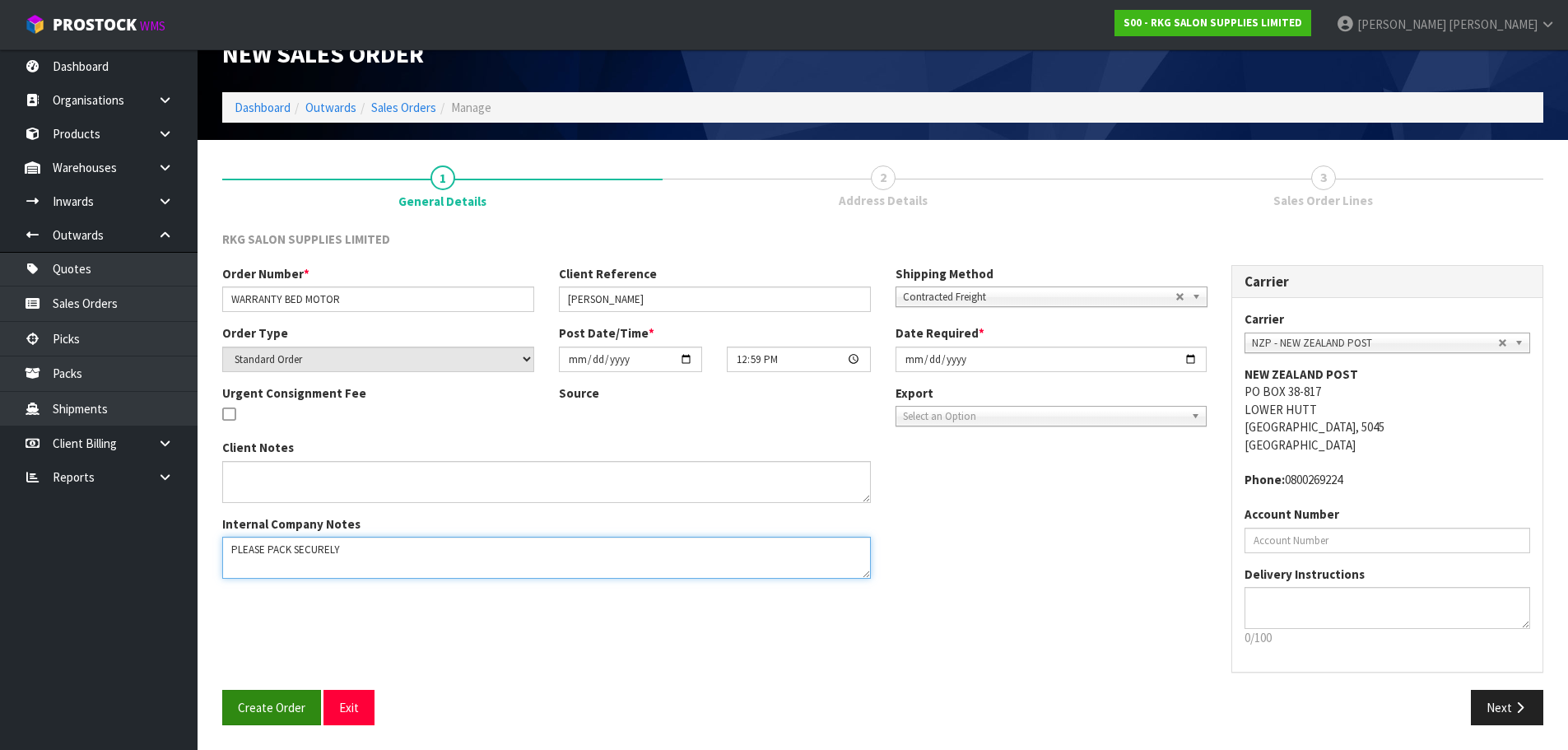
type textarea "PLEASE PACK SECURELY"
click at [265, 707] on span "Create Order" at bounding box center [271, 708] width 67 height 16
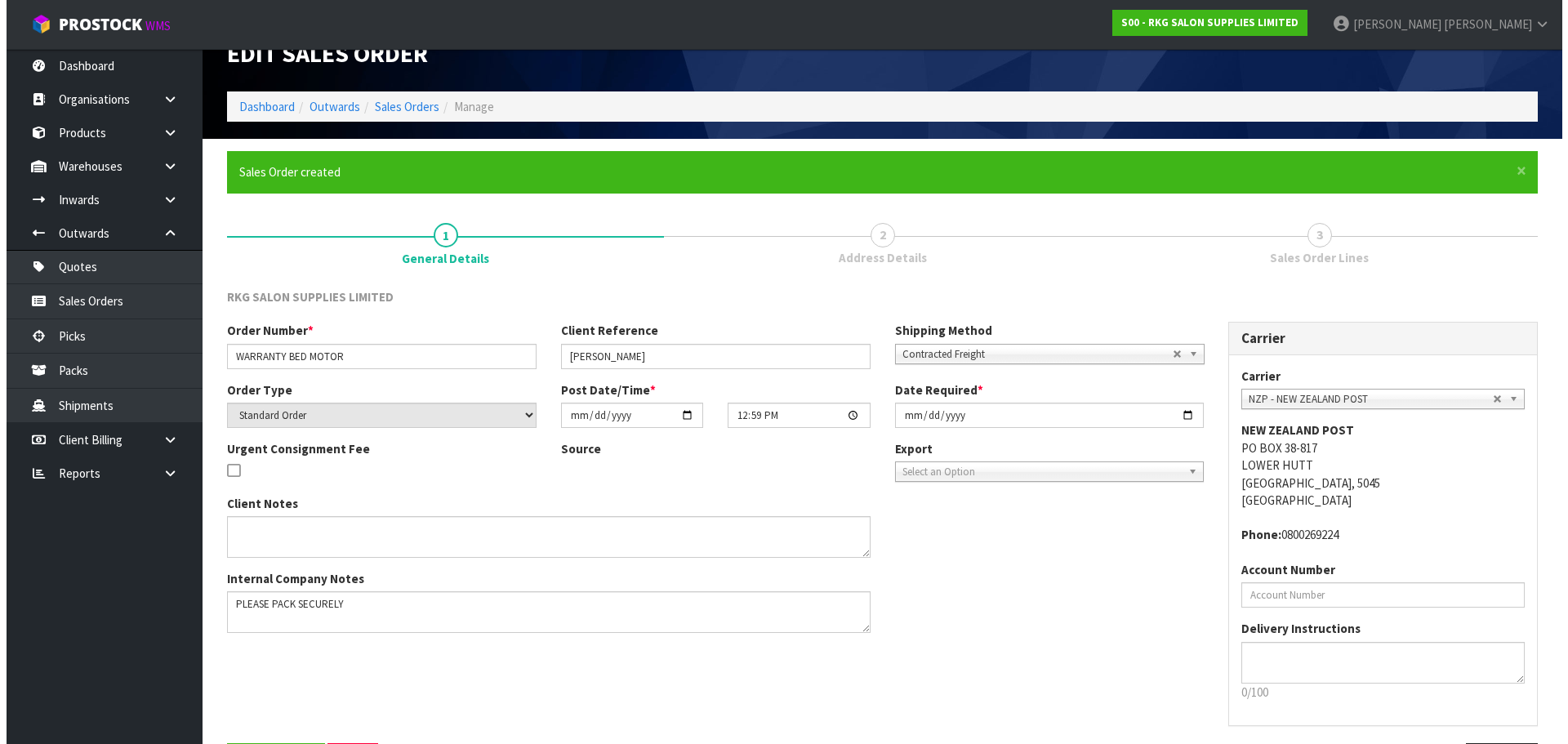
scroll to position [0, 0]
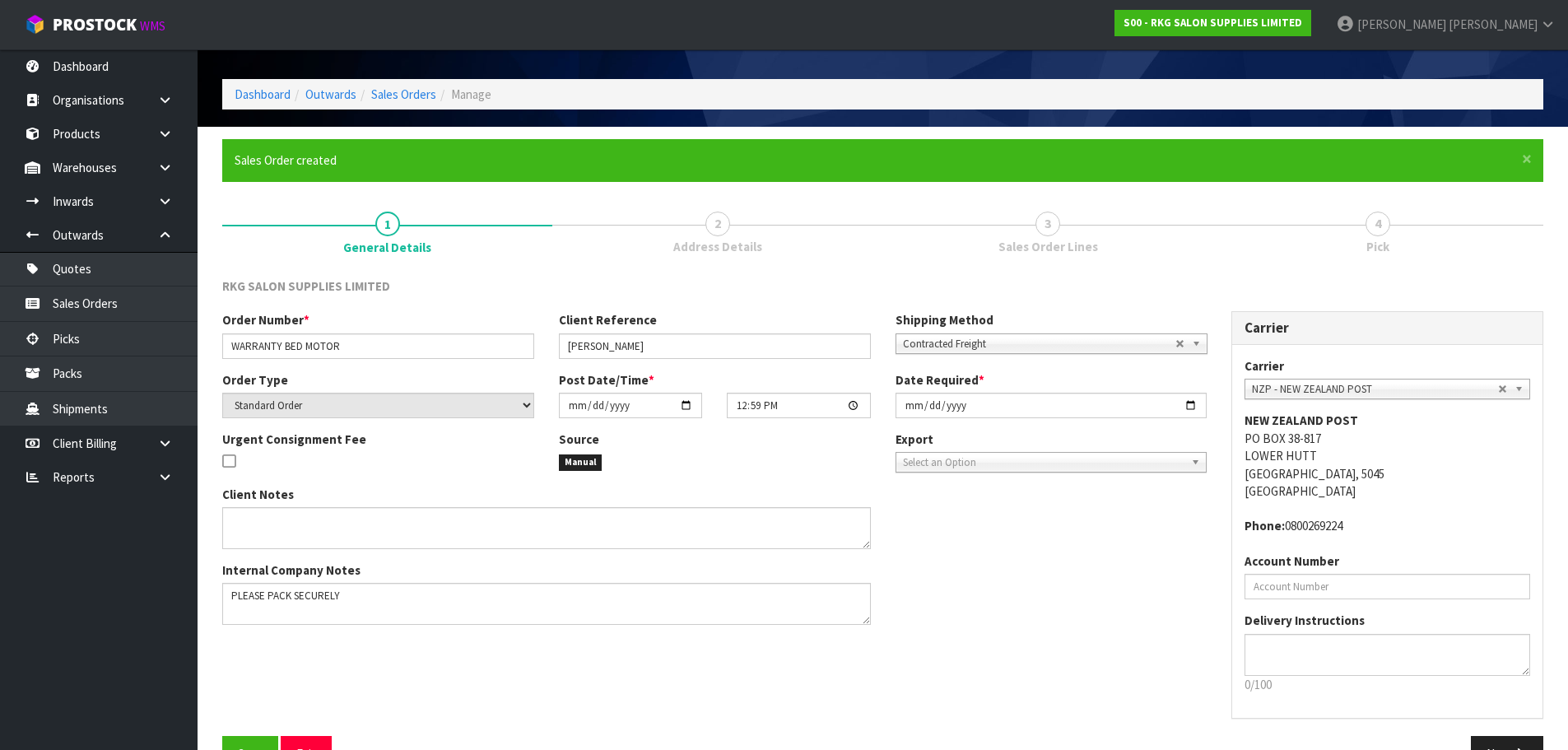
scroll to position [94, 0]
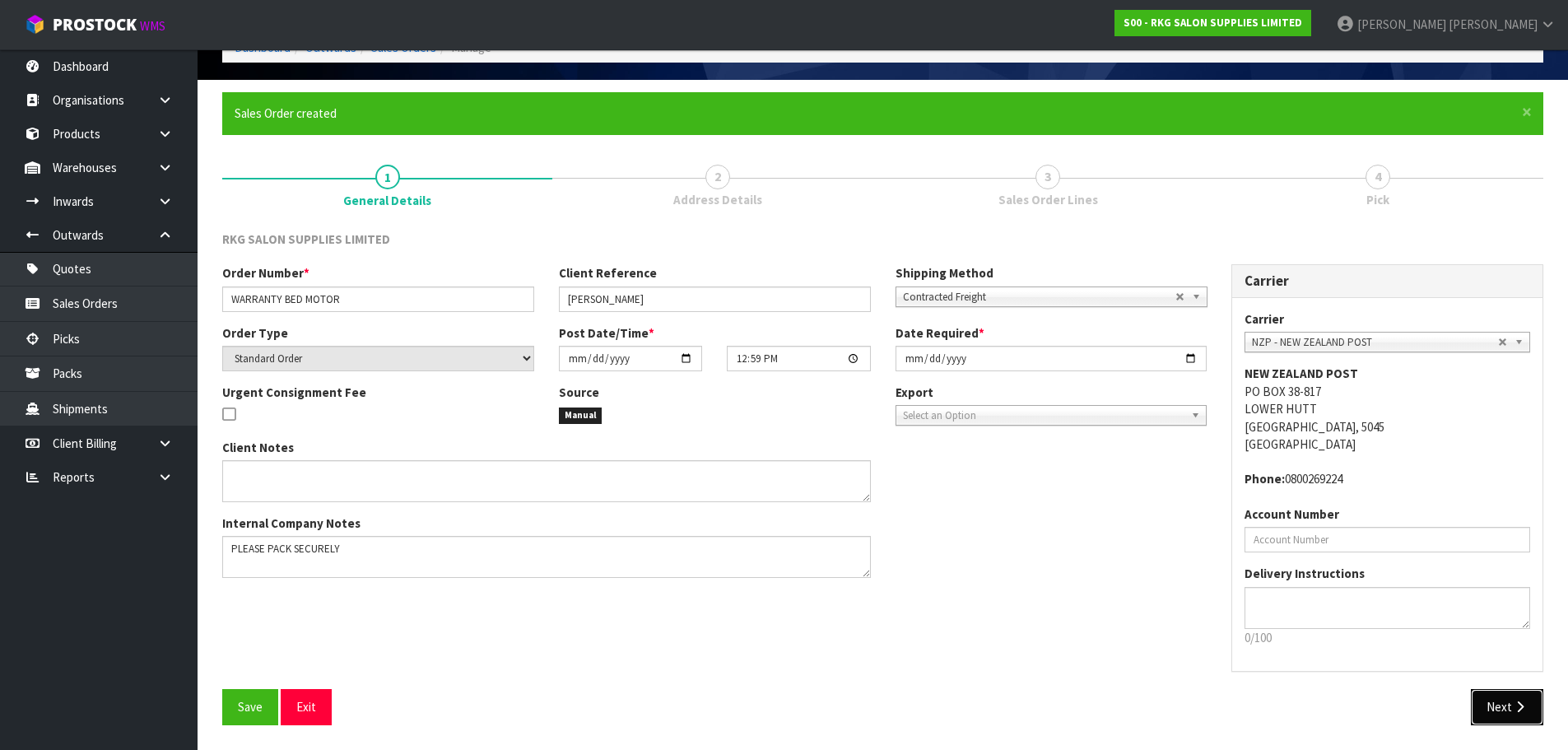
click at [1506, 705] on button "Next" at bounding box center [1507, 707] width 72 height 35
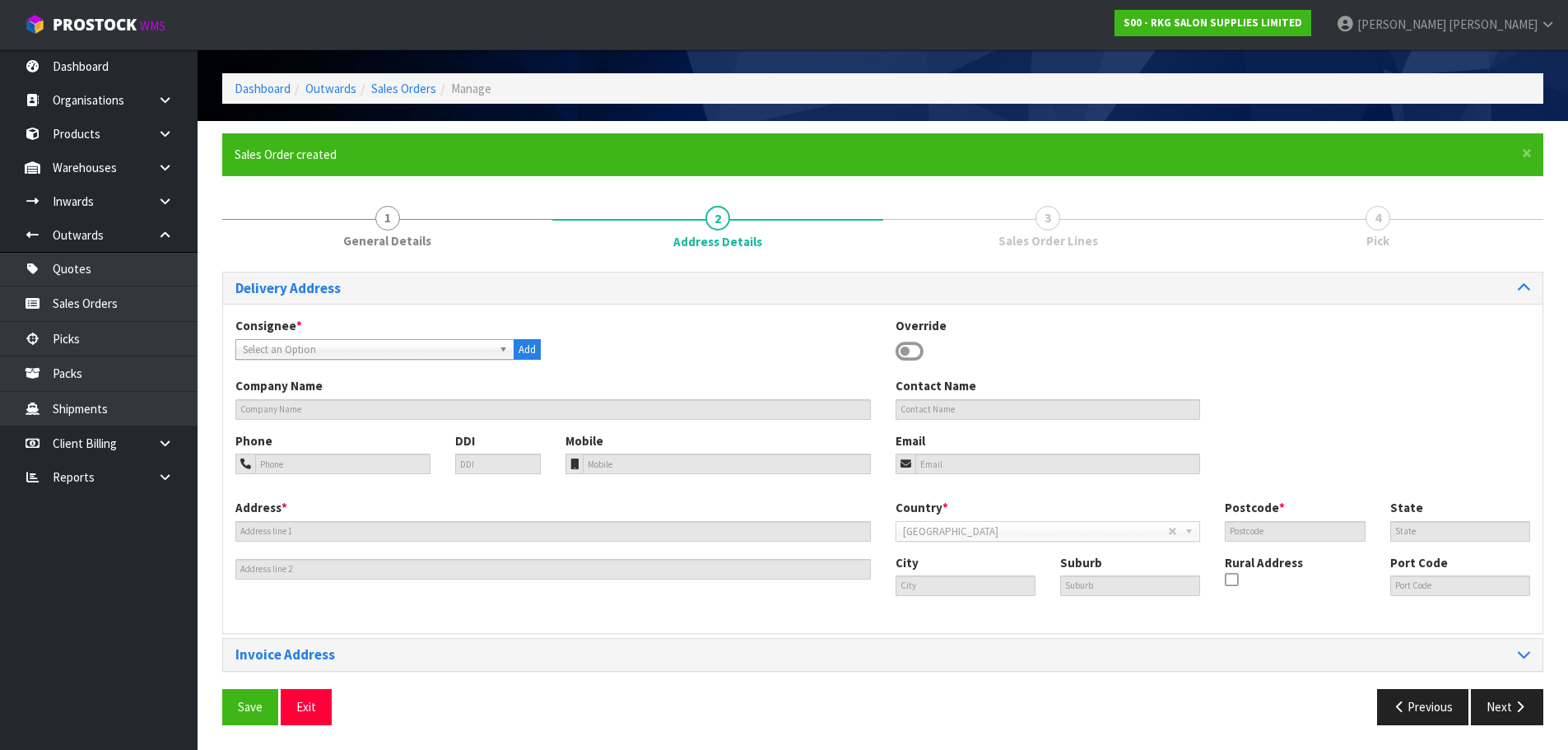
scroll to position [0, 0]
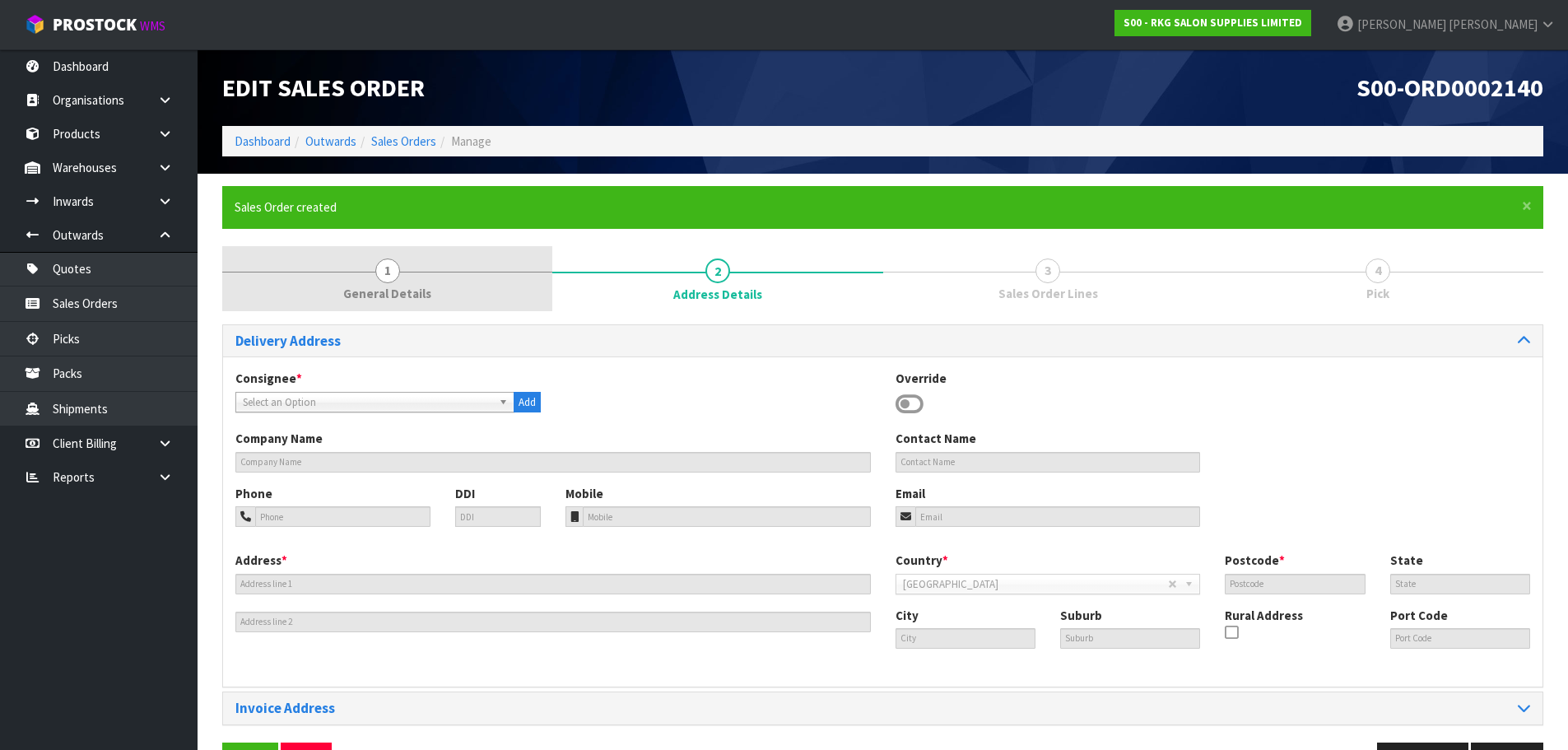
drag, startPoint x: 390, startPoint y: 263, endPoint x: 414, endPoint y: 305, distance: 48.4
click at [390, 263] on span "1" at bounding box center [387, 270] width 24 height 24
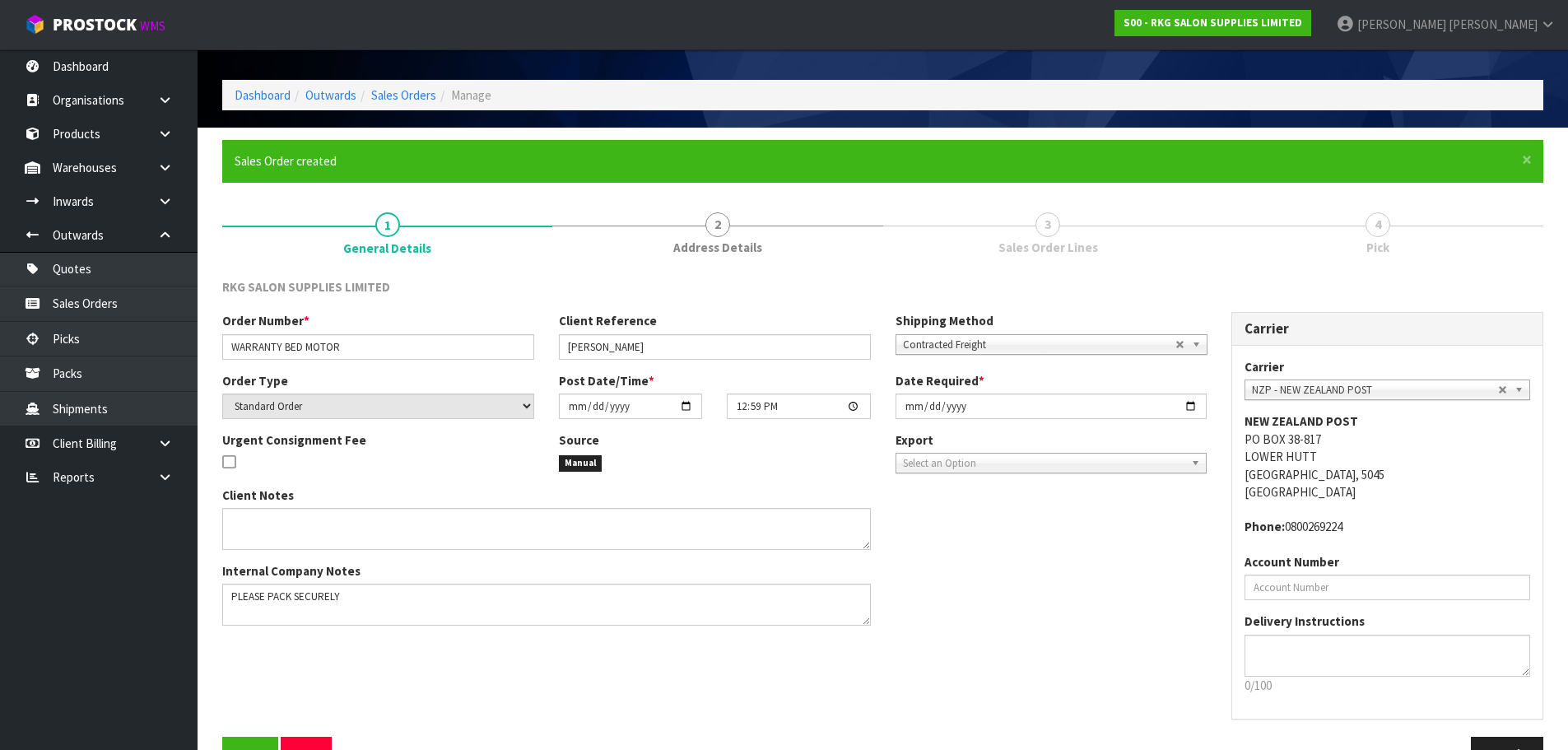
scroll to position [94, 0]
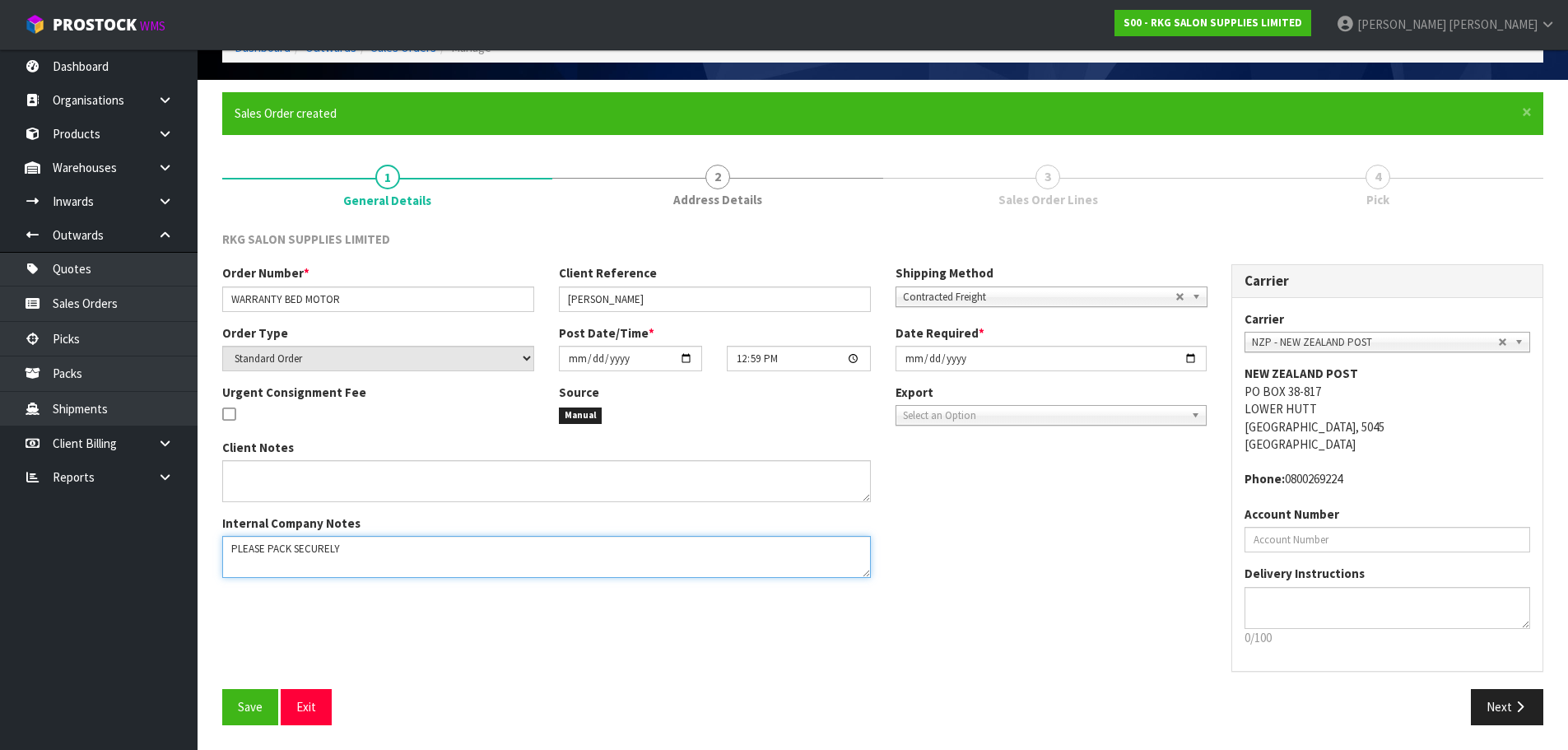
click at [384, 549] on textarea at bounding box center [546, 556] width 649 height 42
type textarea "PLEASE PACK WELL AND LABEL FRAGILE"
click at [254, 708] on span "Save" at bounding box center [249, 707] width 24 height 16
click at [1498, 707] on button "Next" at bounding box center [1507, 707] width 72 height 35
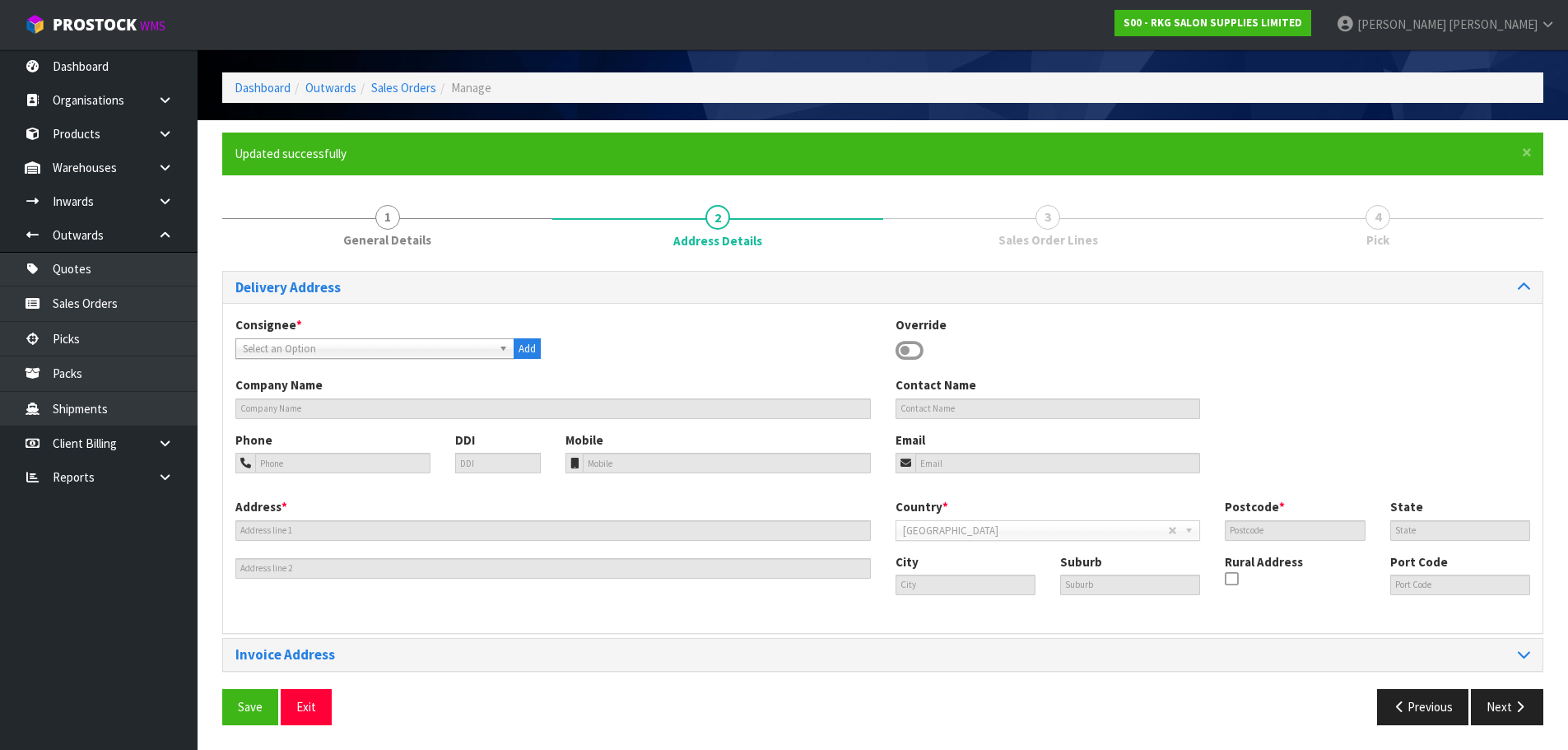
scroll to position [54, 0]
click at [907, 347] on icon at bounding box center [909, 350] width 28 height 24
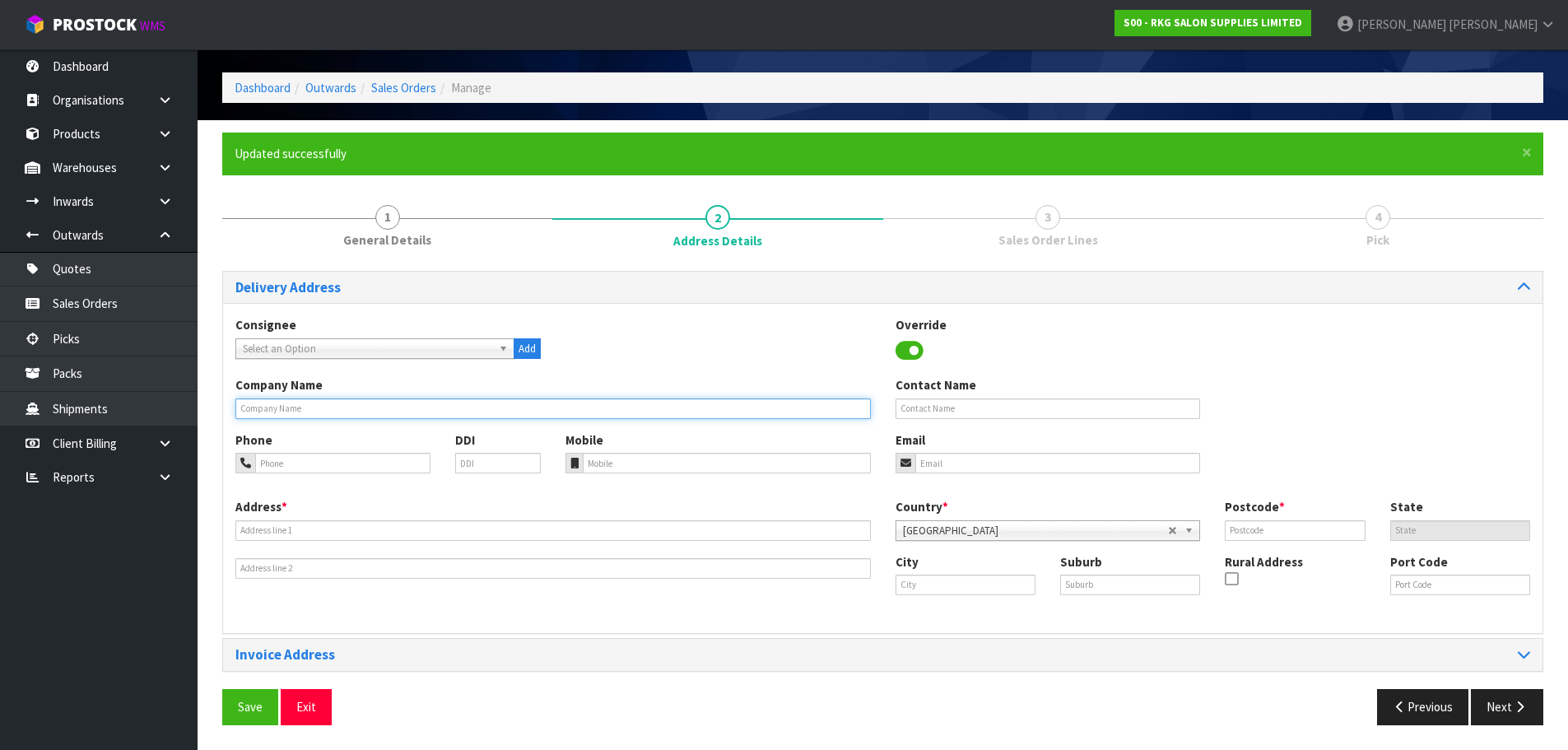
click at [354, 414] on input "text" at bounding box center [553, 409] width 635 height 21
type input "[PERSON_NAME]"
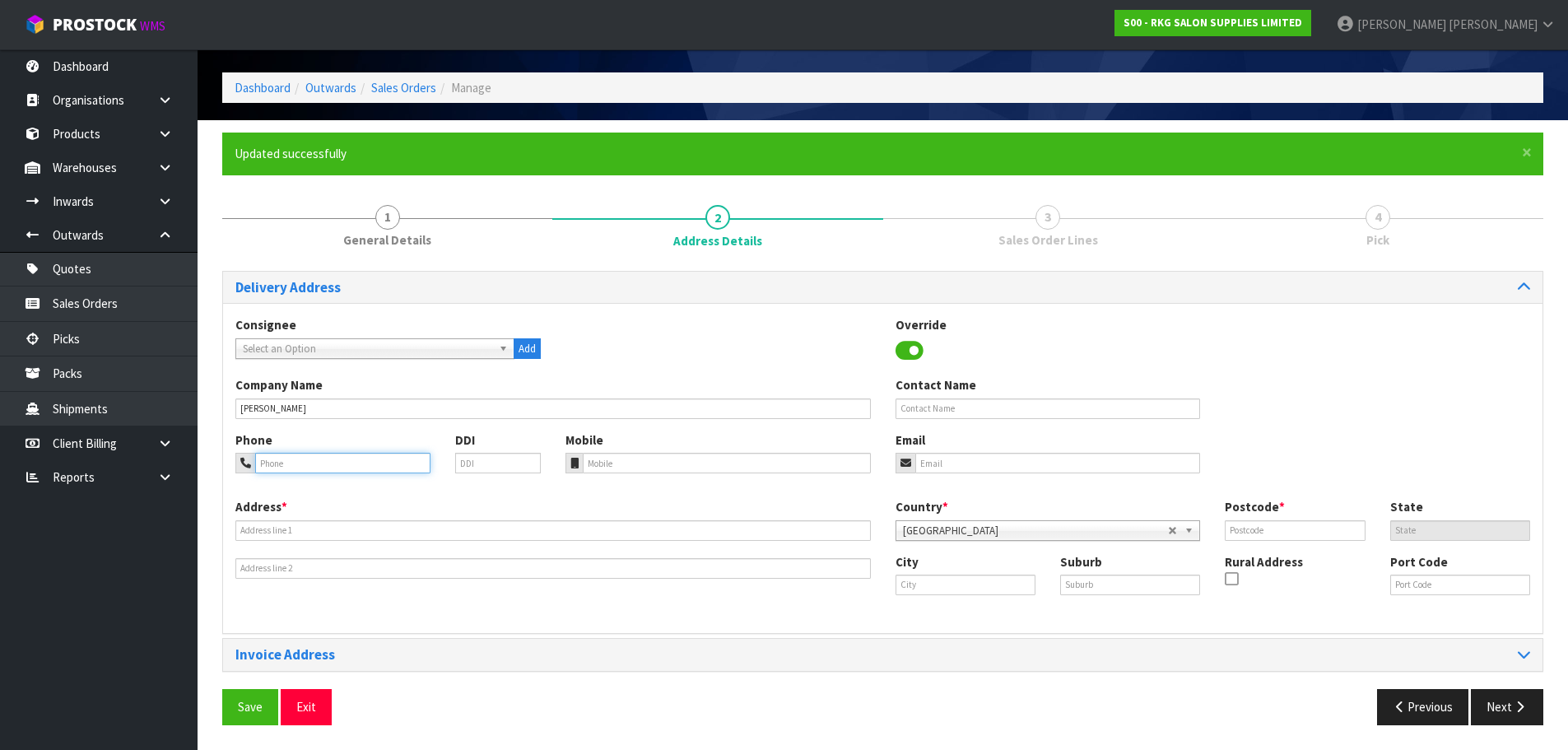
click at [290, 460] on input "tel" at bounding box center [342, 463] width 175 height 21
type input "027-302-1268"
click at [937, 461] on input "email" at bounding box center [1059, 463] width 285 height 21
type input "yusemi.aj@gmail.com"
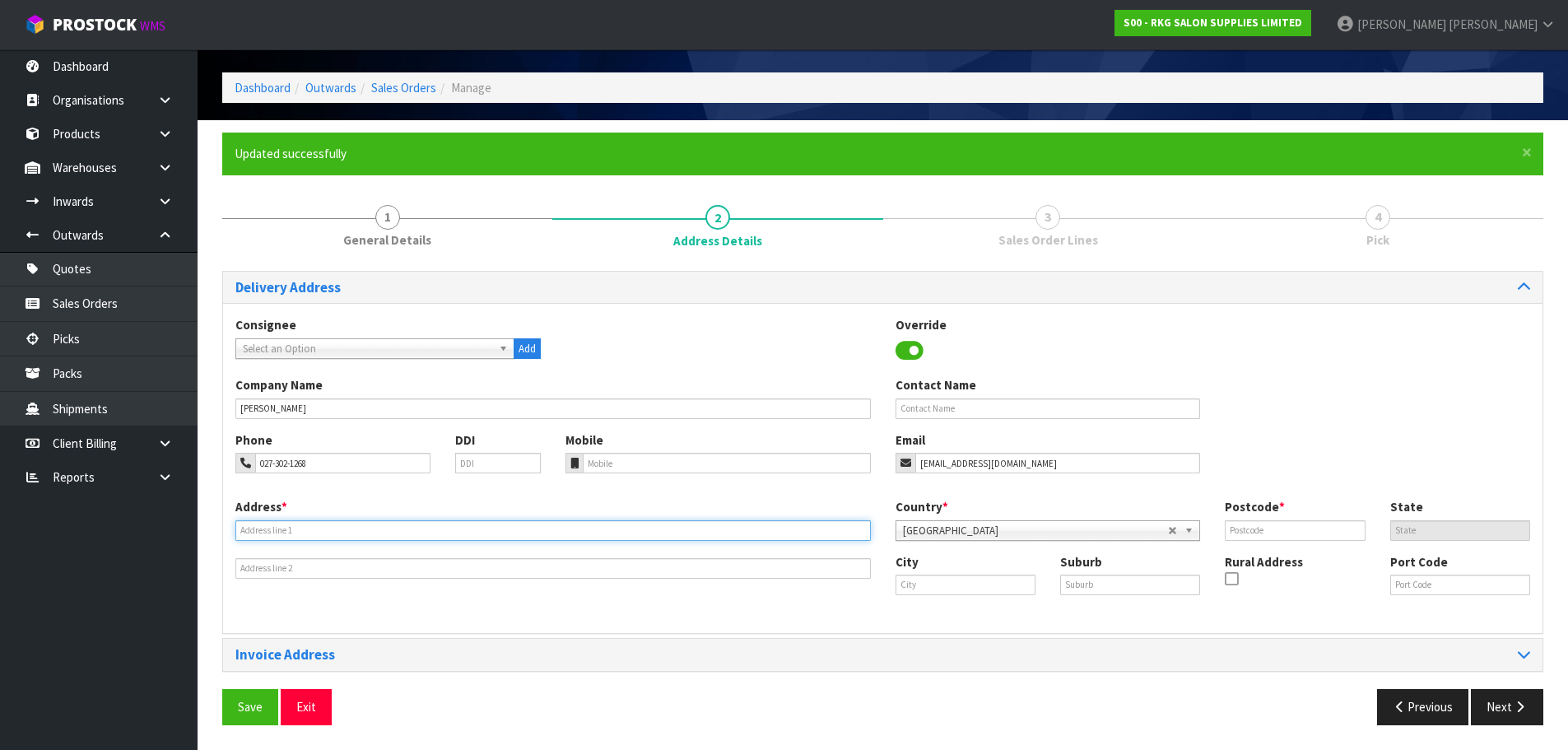
click at [339, 527] on input "text" at bounding box center [553, 530] width 635 height 21
type input "19D EDGECUMBE ST"
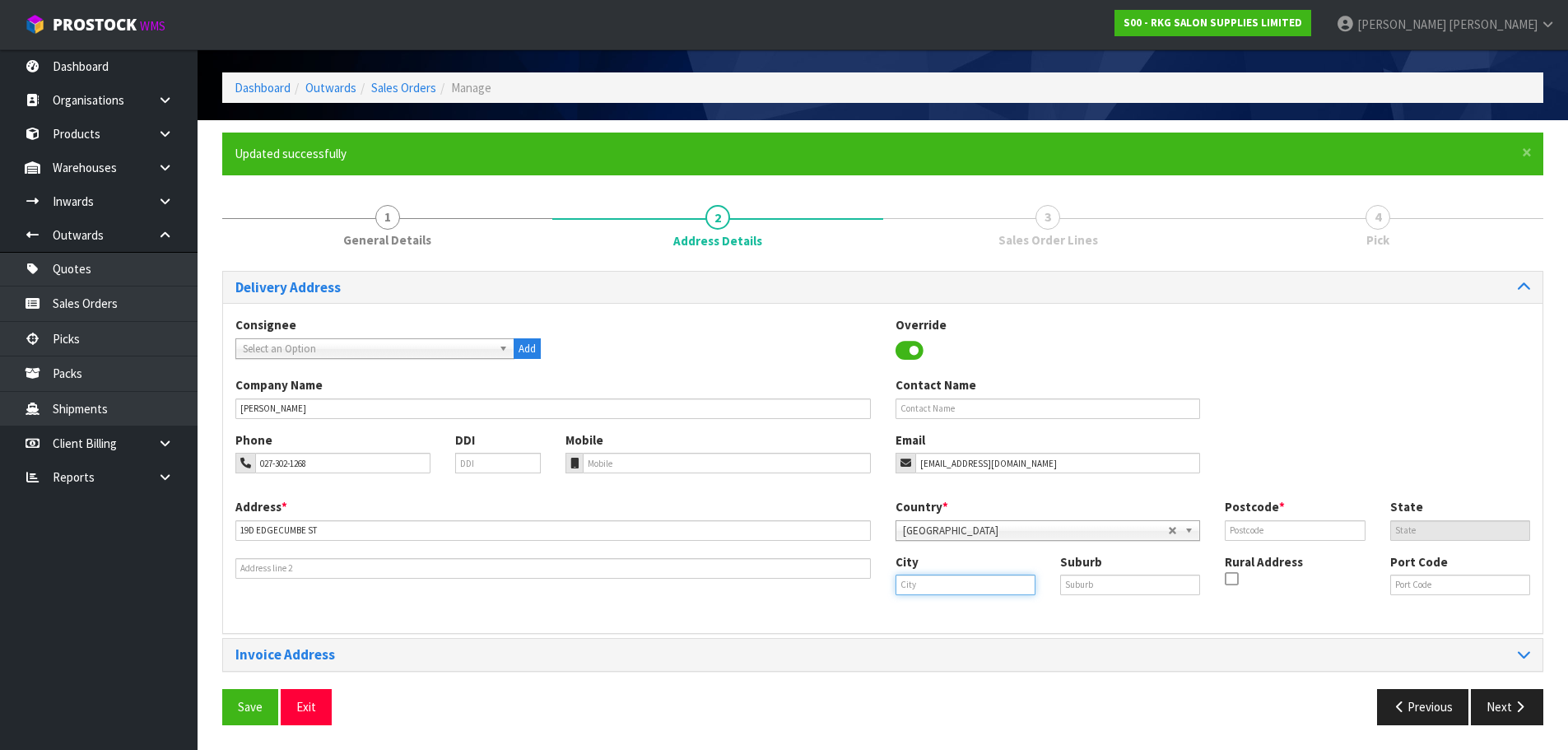
click at [916, 584] on input "text" at bounding box center [965, 585] width 140 height 21
drag, startPoint x: 935, startPoint y: 614, endPoint x: 999, endPoint y: 599, distance: 65.7
click at [935, 614] on strong "Hamilt" at bounding box center [932, 613] width 37 height 16
type input "[PERSON_NAME]"
click at [1101, 590] on input "text" at bounding box center [1130, 585] width 140 height 21
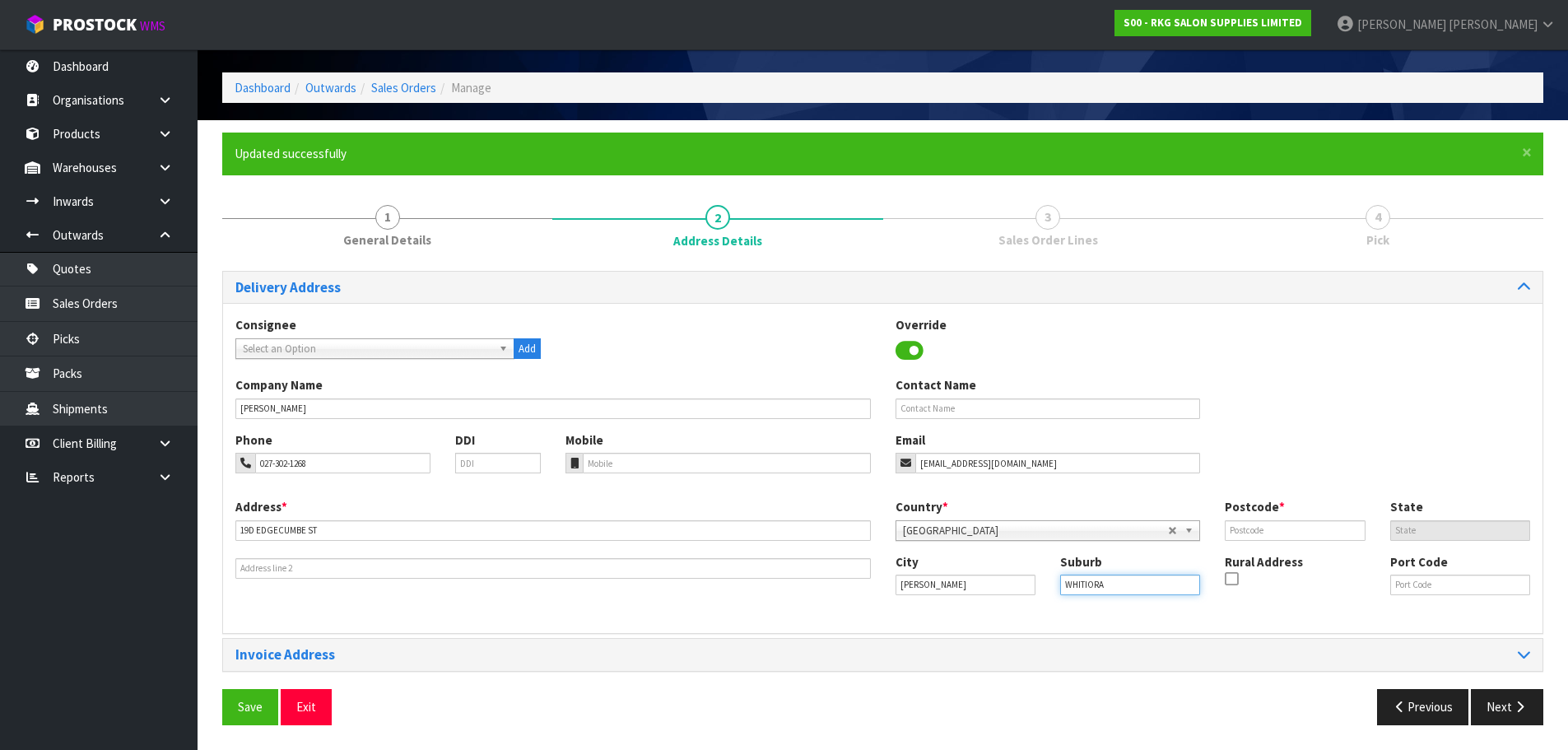
type input "WHITIORA"
click at [1240, 530] on input "text" at bounding box center [1294, 530] width 140 height 21
click at [1236, 525] on input "text" at bounding box center [1294, 530] width 140 height 21
type input "3200"
click at [258, 697] on button "Save" at bounding box center [249, 707] width 56 height 35
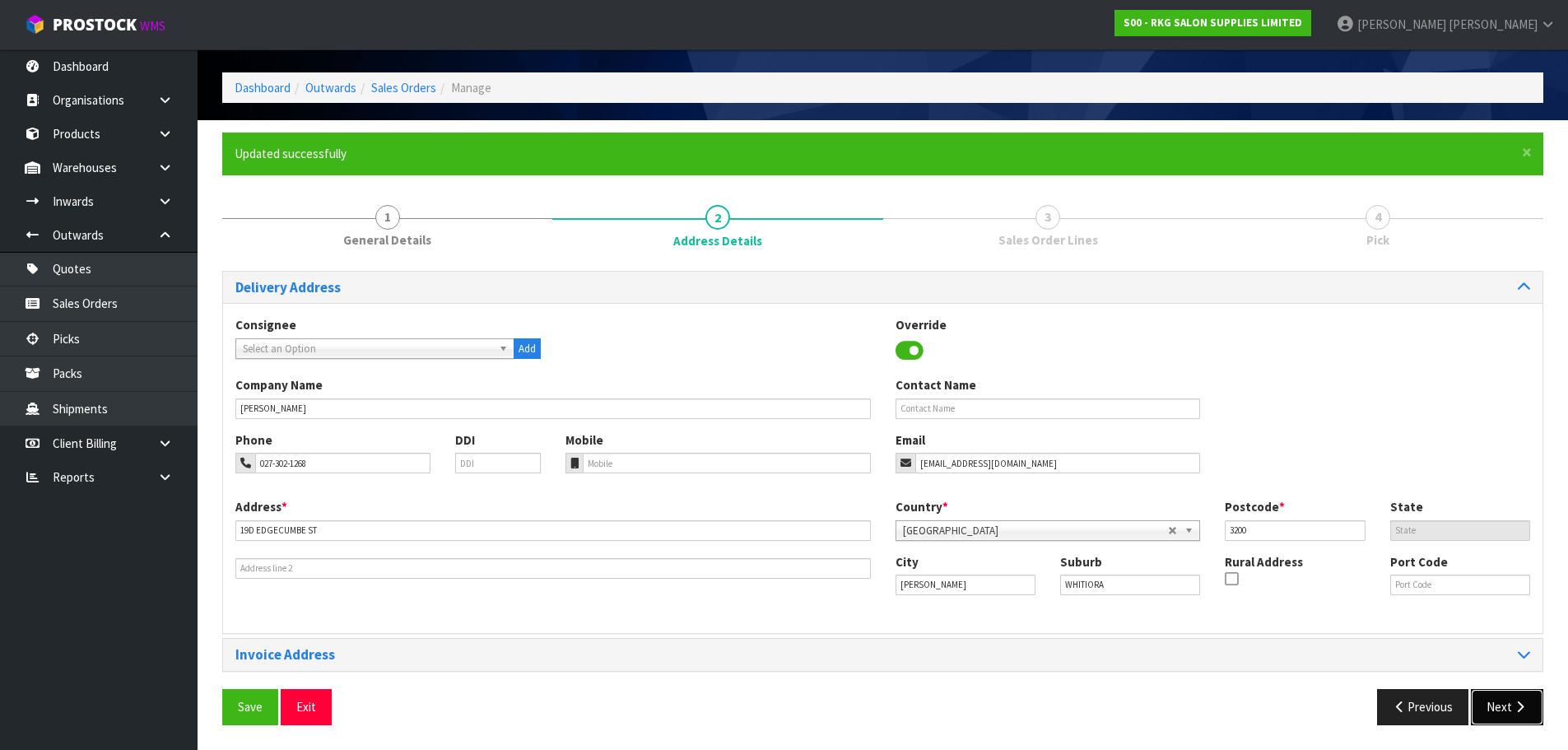
click at [1500, 705] on button "Next" at bounding box center [1507, 707] width 72 height 35
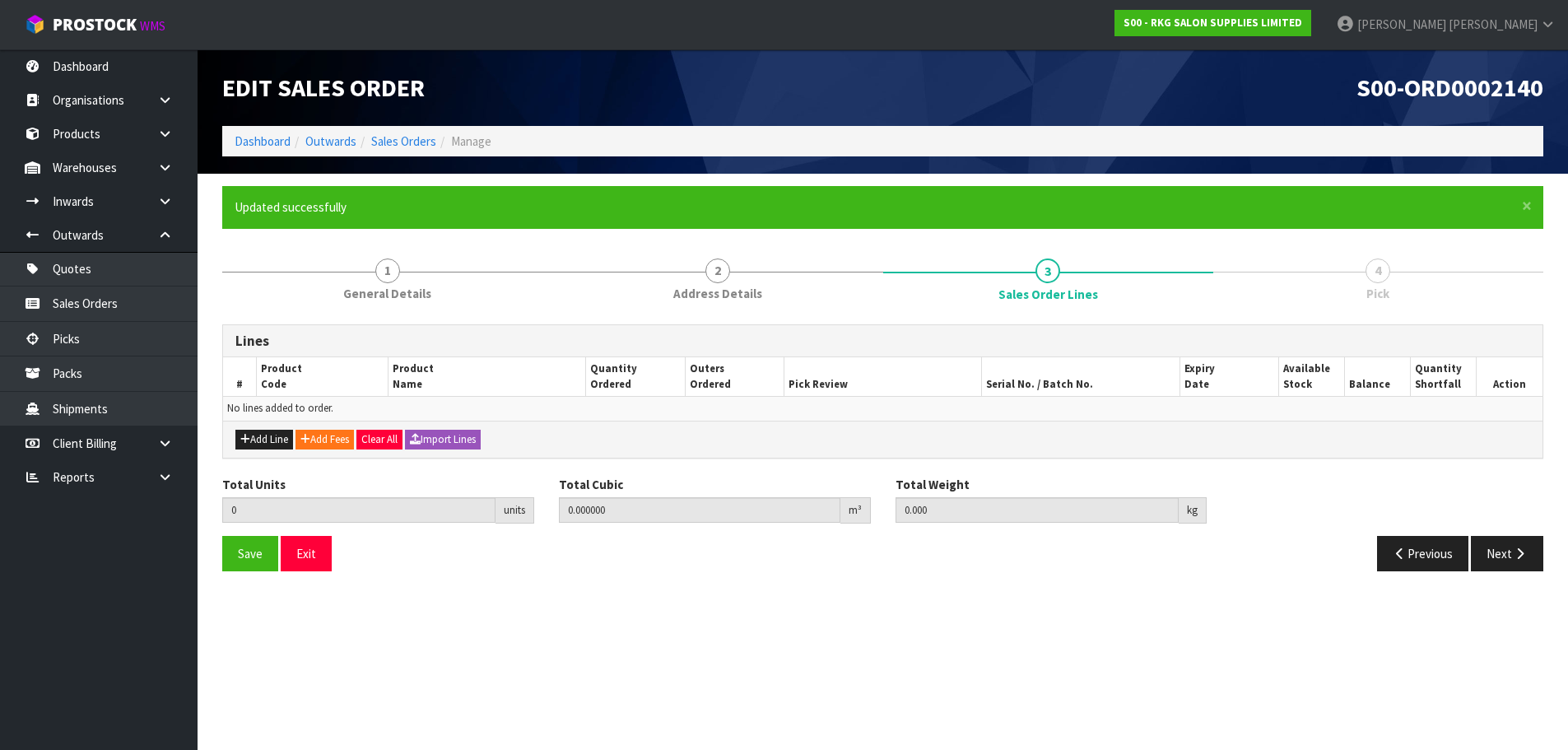
scroll to position [0, 0]
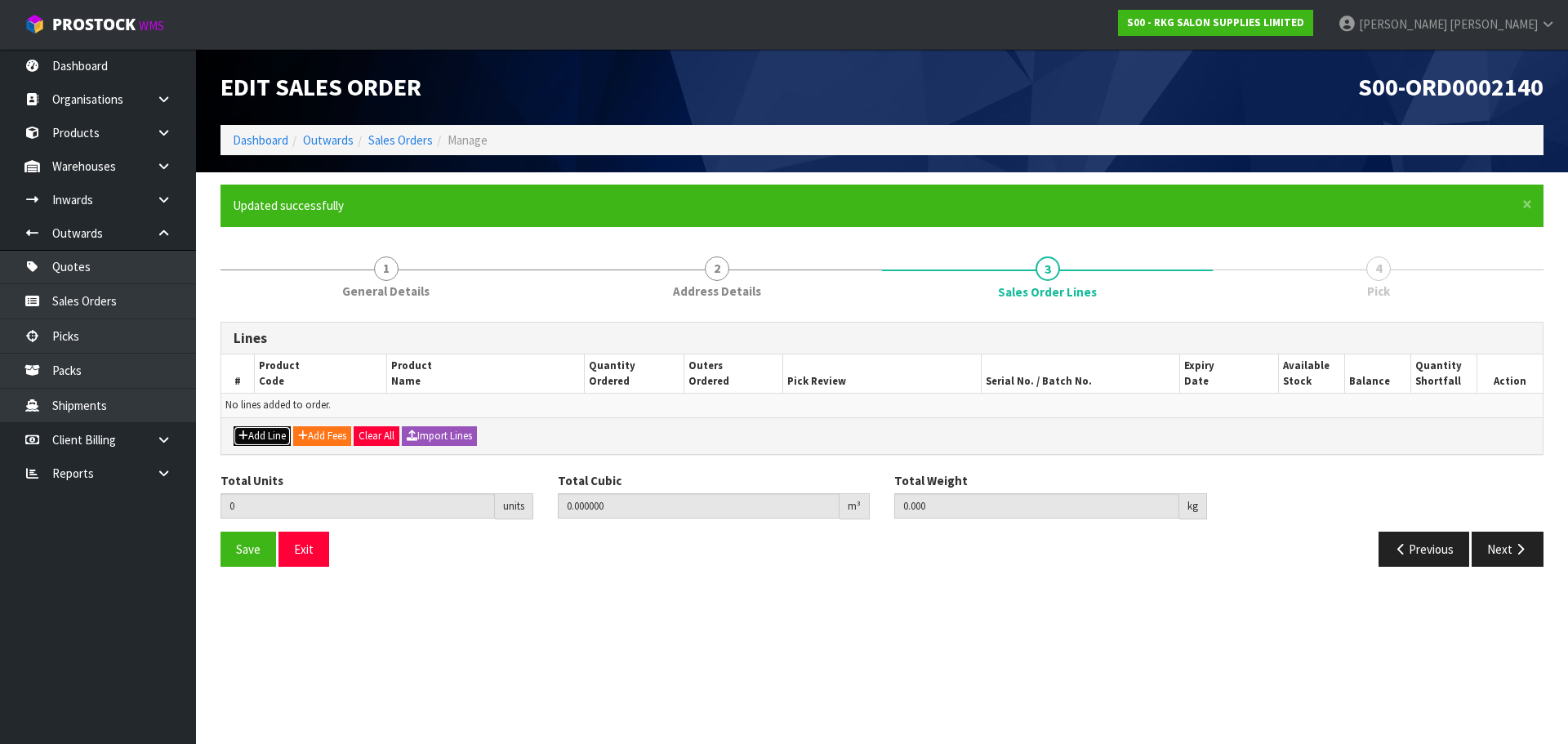
click at [261, 437] on button "Add Line" at bounding box center [262, 437] width 57 height 19
type input "0"
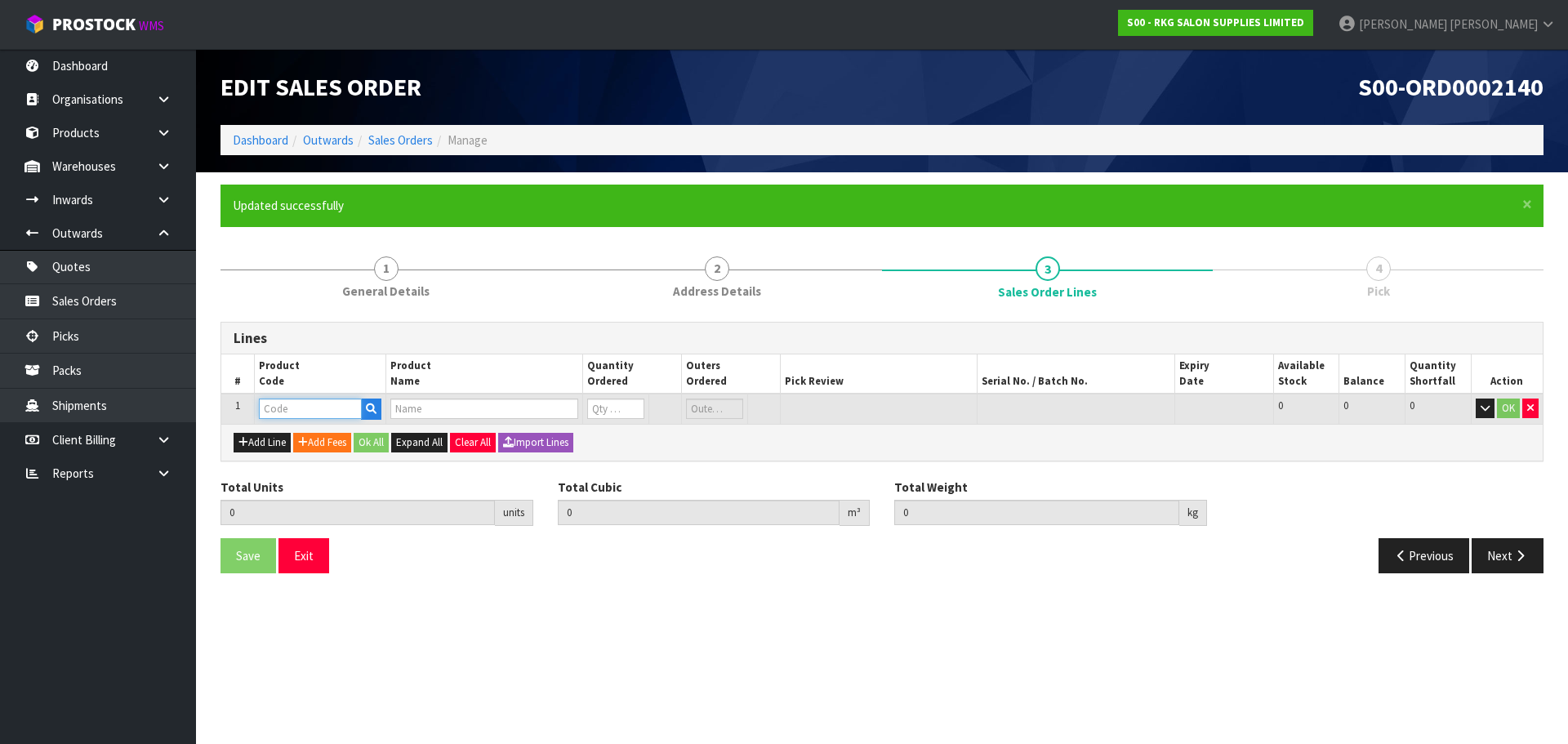
click at [288, 409] on input "text" at bounding box center [310, 408] width 103 height 20
type input "GM7S"
click at [310, 458] on link "GM7S -110-290-B-1500" at bounding box center [333, 459] width 145 height 22
type input "GM7S-110-290-B-1500"
type input "0.000000"
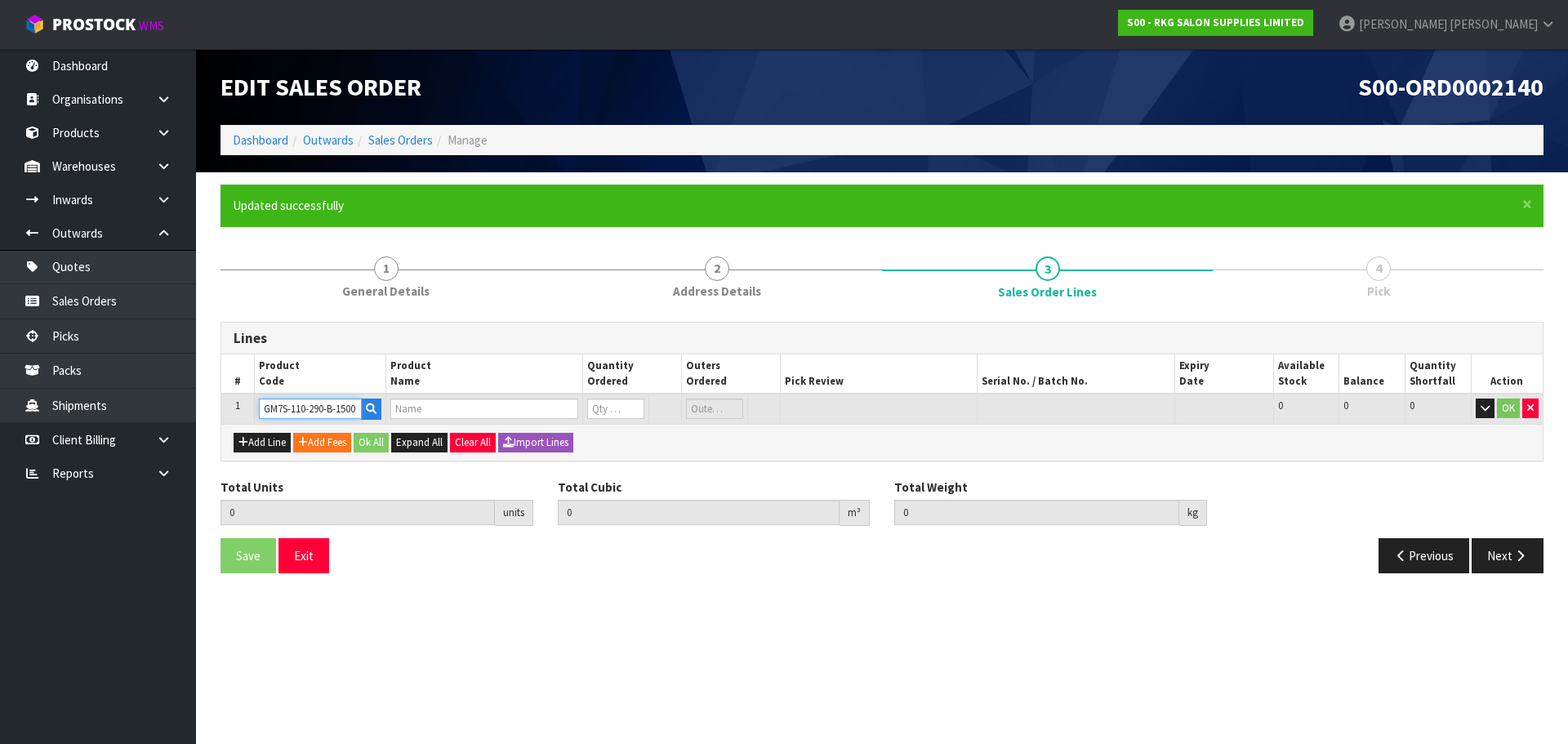
type input "0.000"
type input "HEIGHT ADJUST MOTOR ROTORUA/HAMILTON (NEW)"
type input "0"
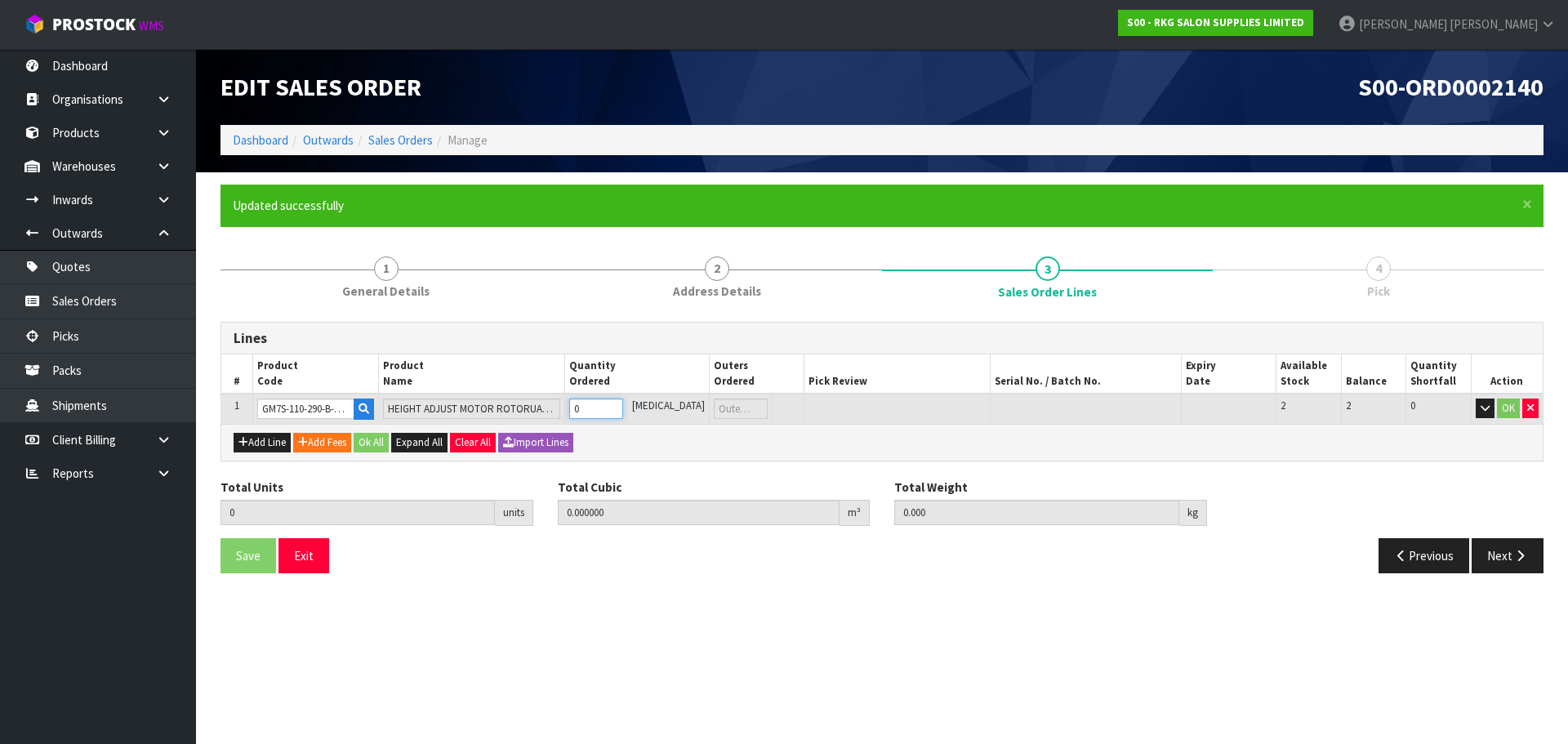
type input "1"
type input "0.0014"
type input "1.6"
type input "1"
click at [623, 404] on input "1" at bounding box center [595, 408] width 53 height 20
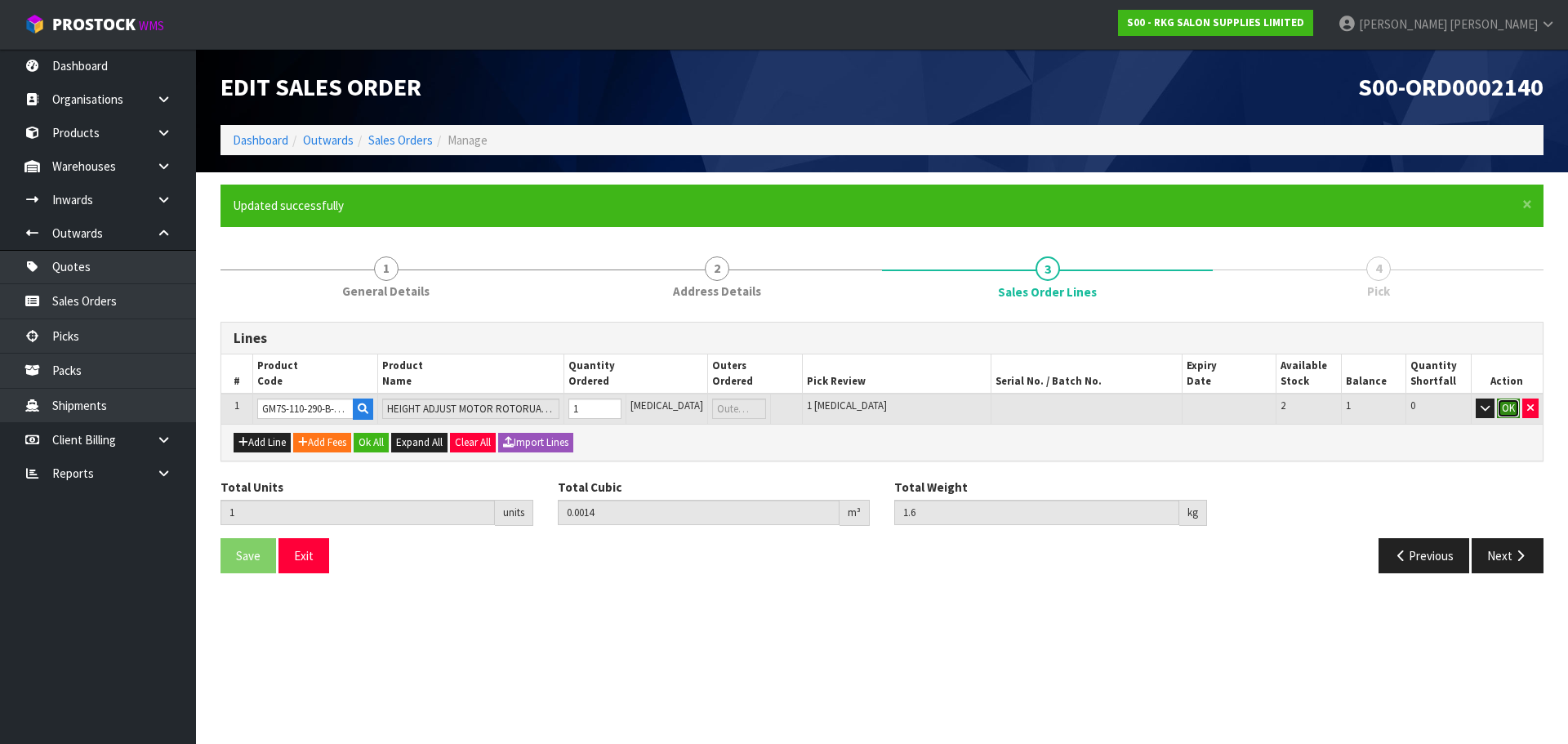
click at [1509, 402] on button "OK" at bounding box center [1509, 408] width 23 height 19
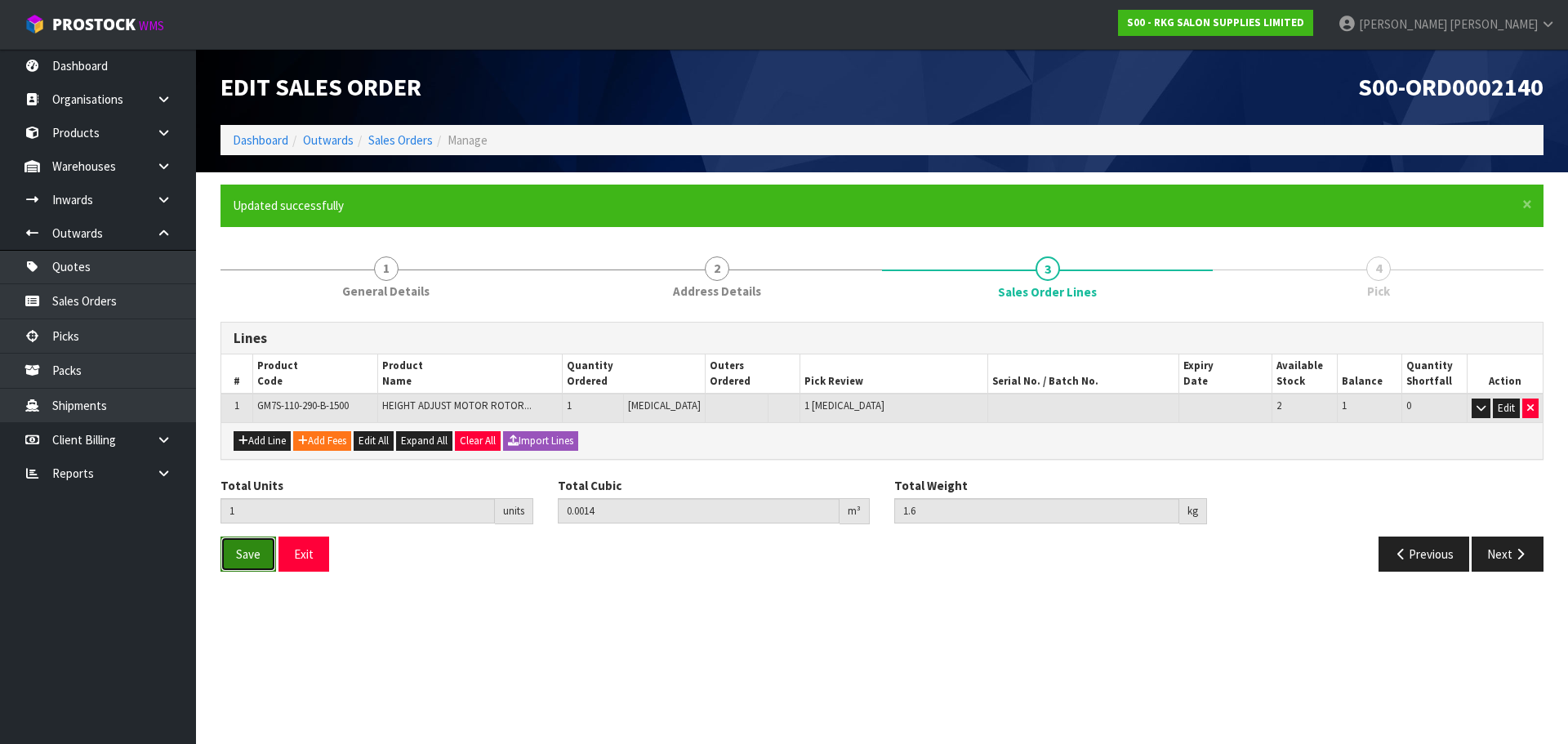
click at [251, 556] on span "Save" at bounding box center [247, 554] width 24 height 16
click at [1507, 559] on button "Next" at bounding box center [1508, 554] width 72 height 35
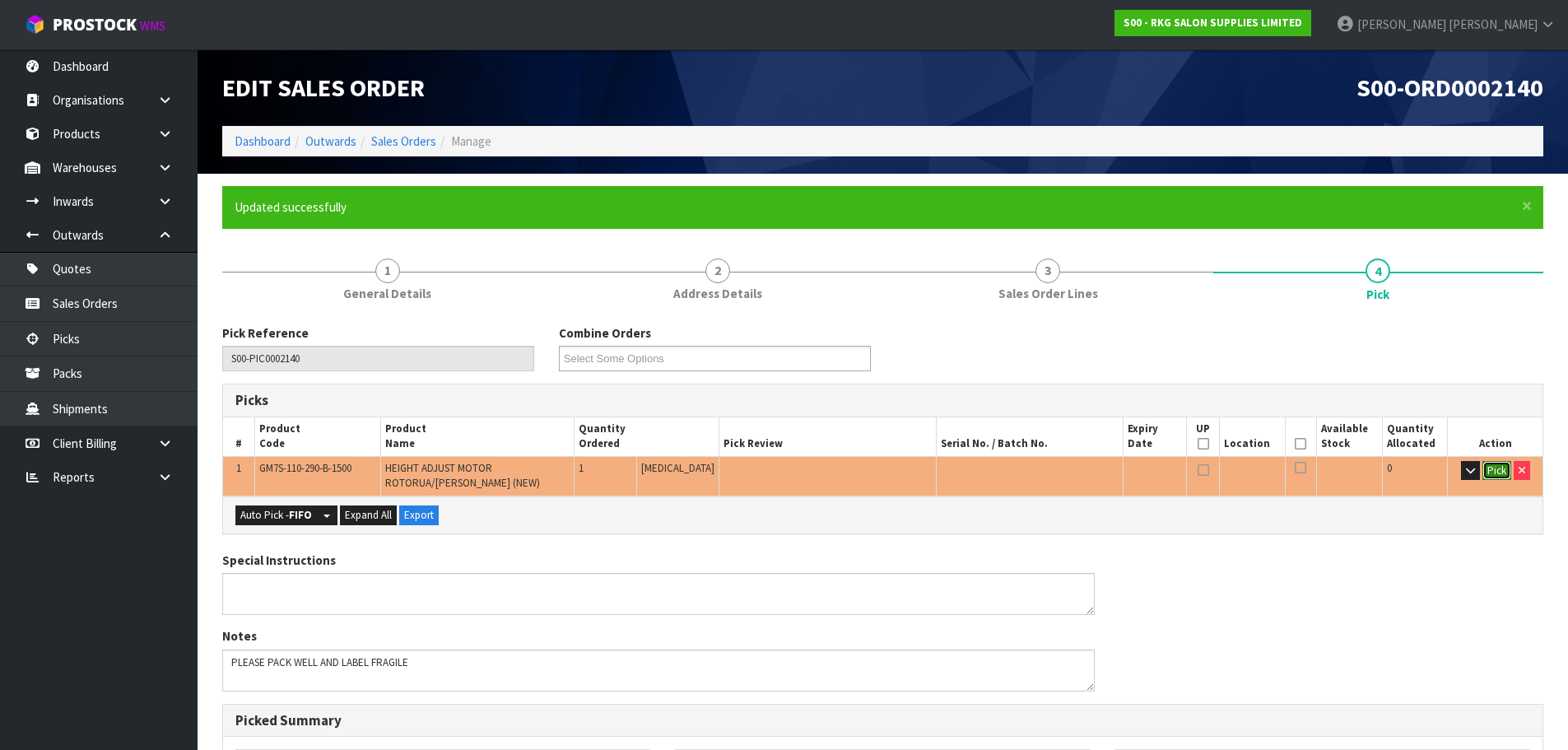
click at [1490, 470] on button "Pick" at bounding box center [1497, 471] width 28 height 20
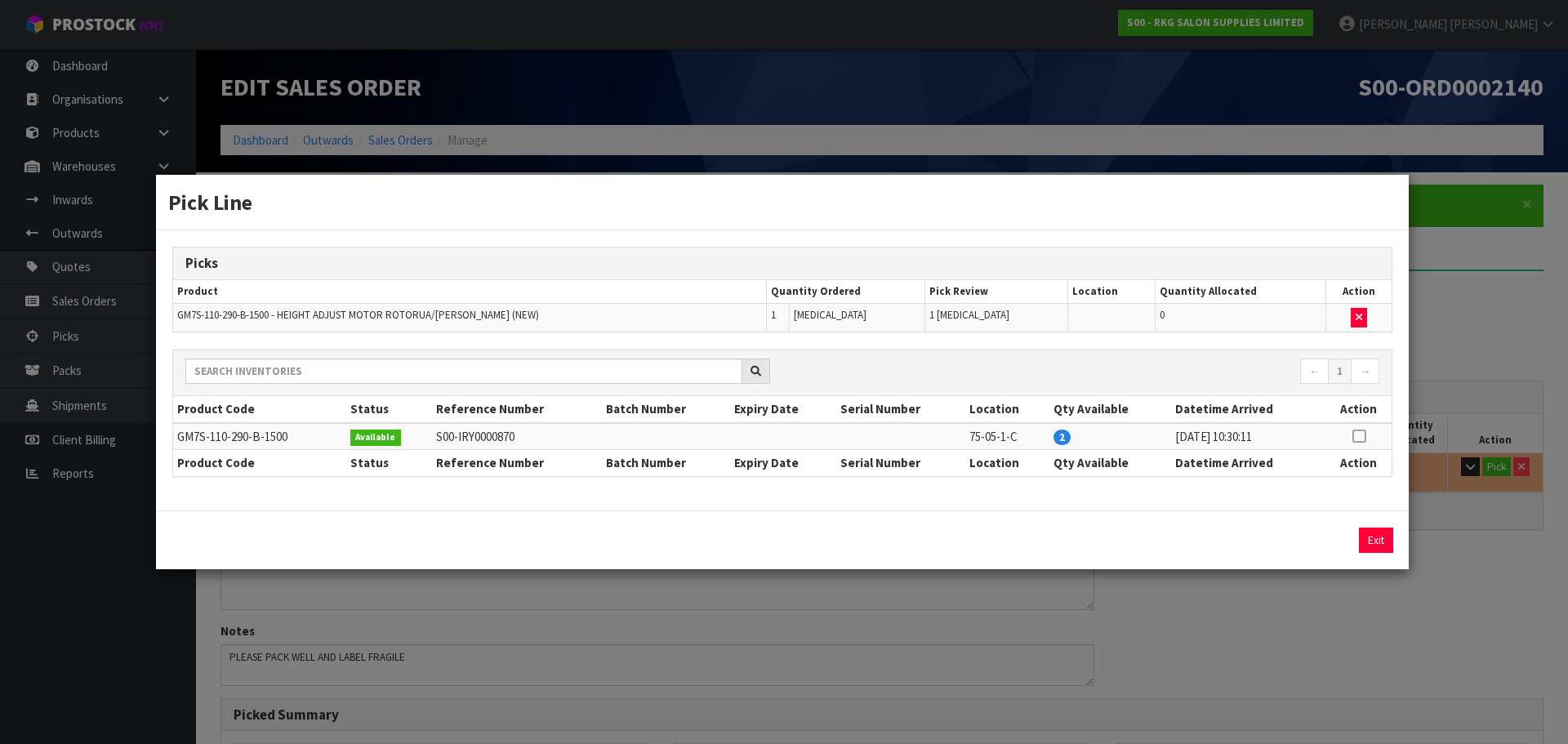
click at [1360, 437] on icon at bounding box center [1359, 437] width 13 height 1
click at [1305, 543] on button "Assign Pick" at bounding box center [1320, 540] width 67 height 25
type input "Piece x 1"
type input "1"
type input "0.0014"
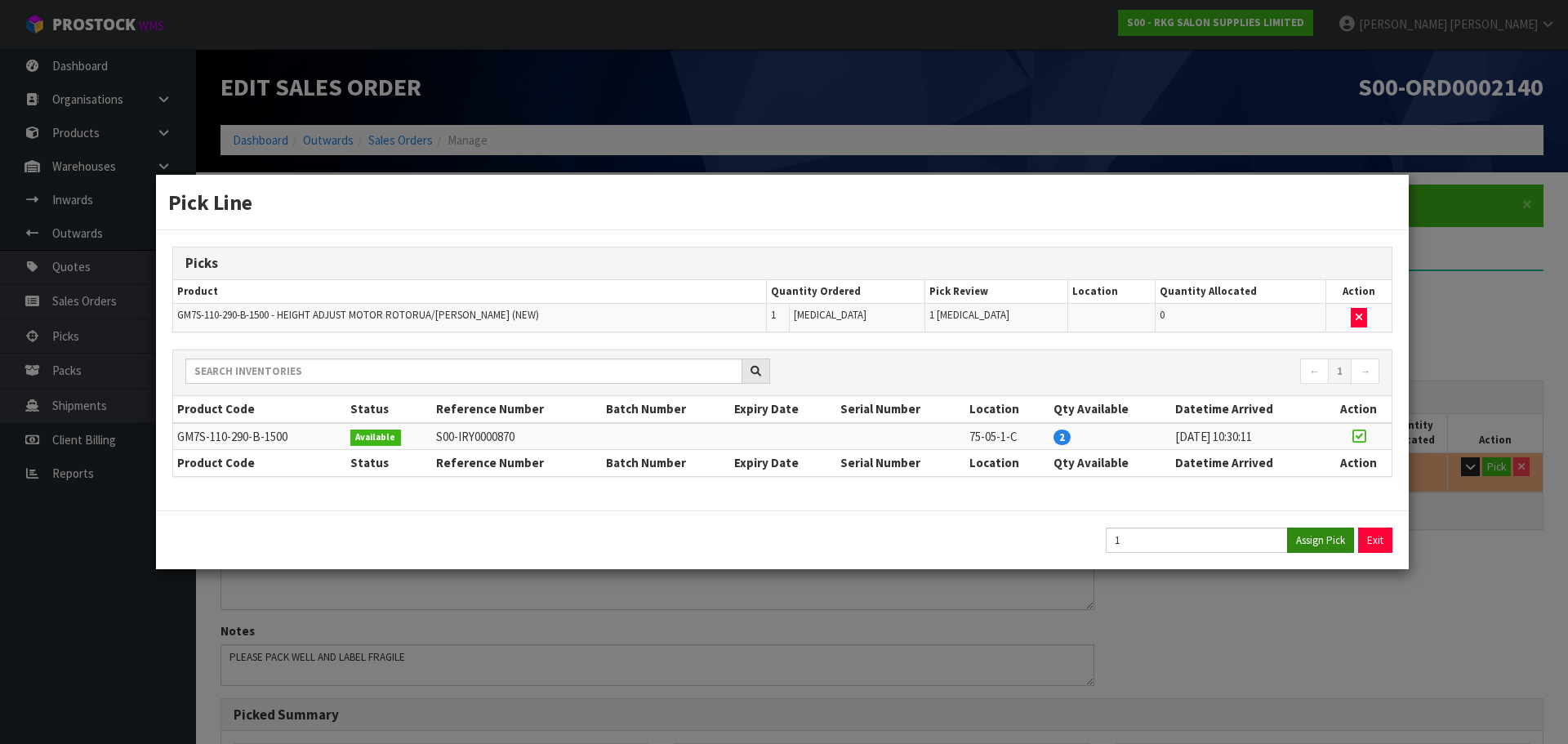
type input "1.6"
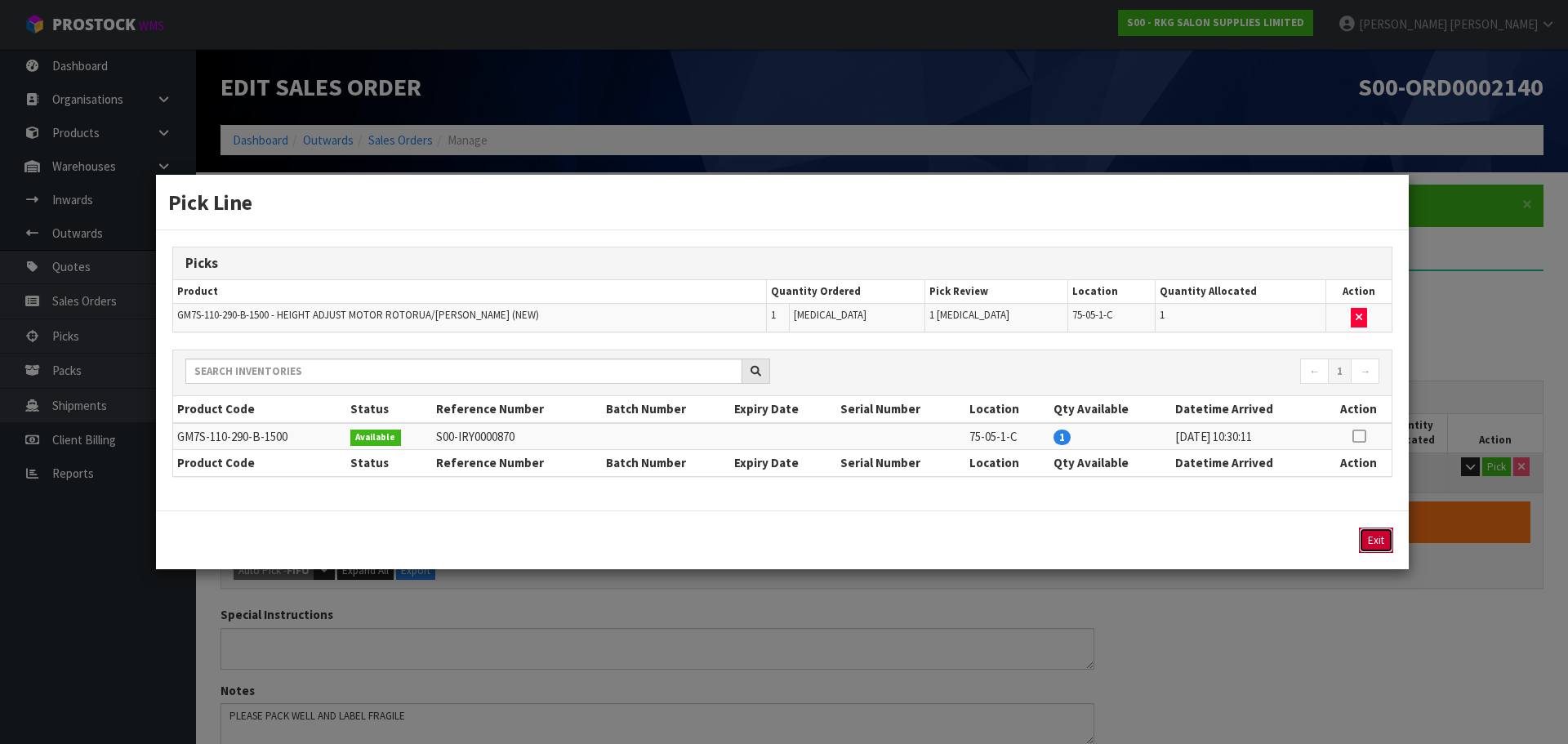
click at [1383, 540] on button "Exit" at bounding box center [1375, 540] width 34 height 25
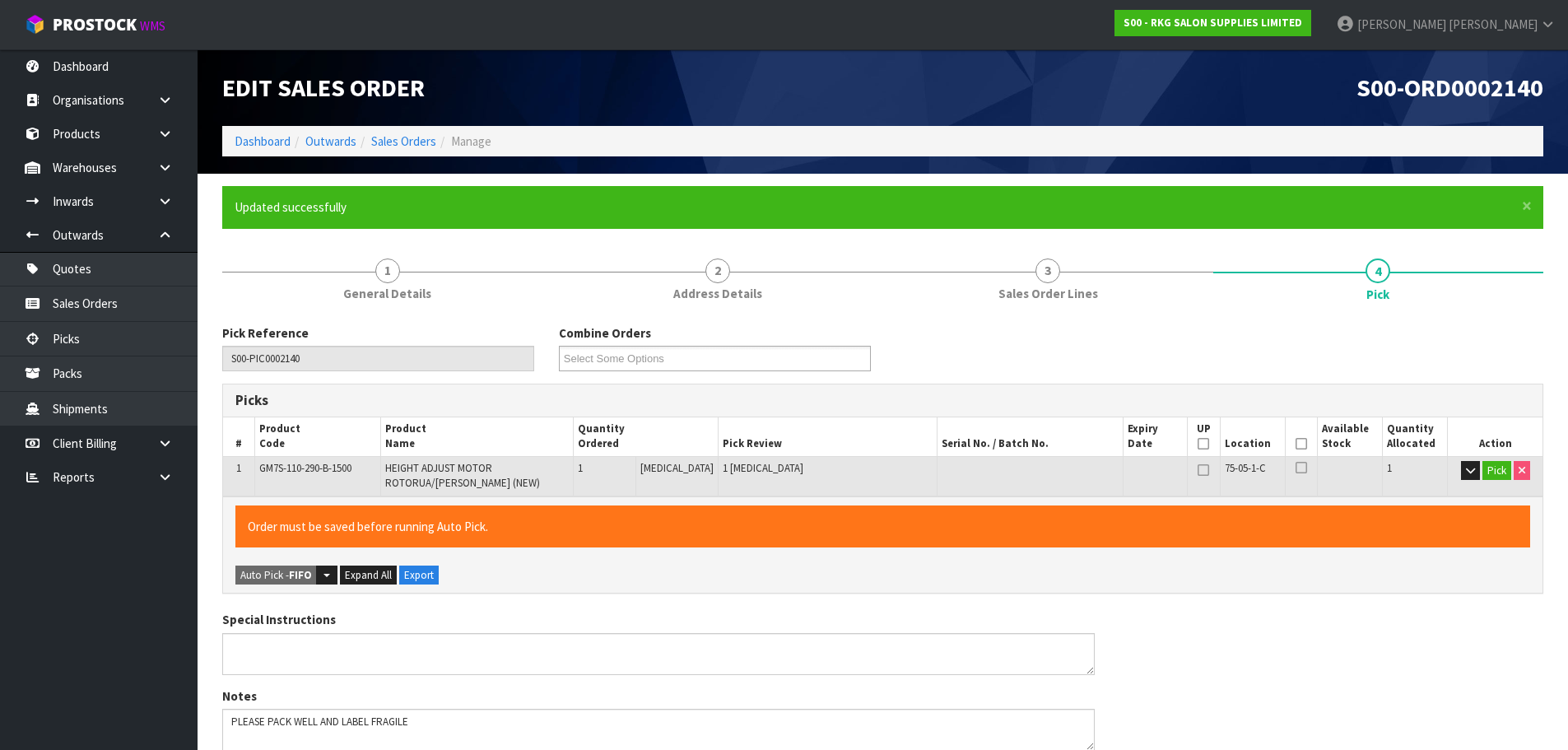
click at [1296, 444] on icon at bounding box center [1302, 444] width 12 height 1
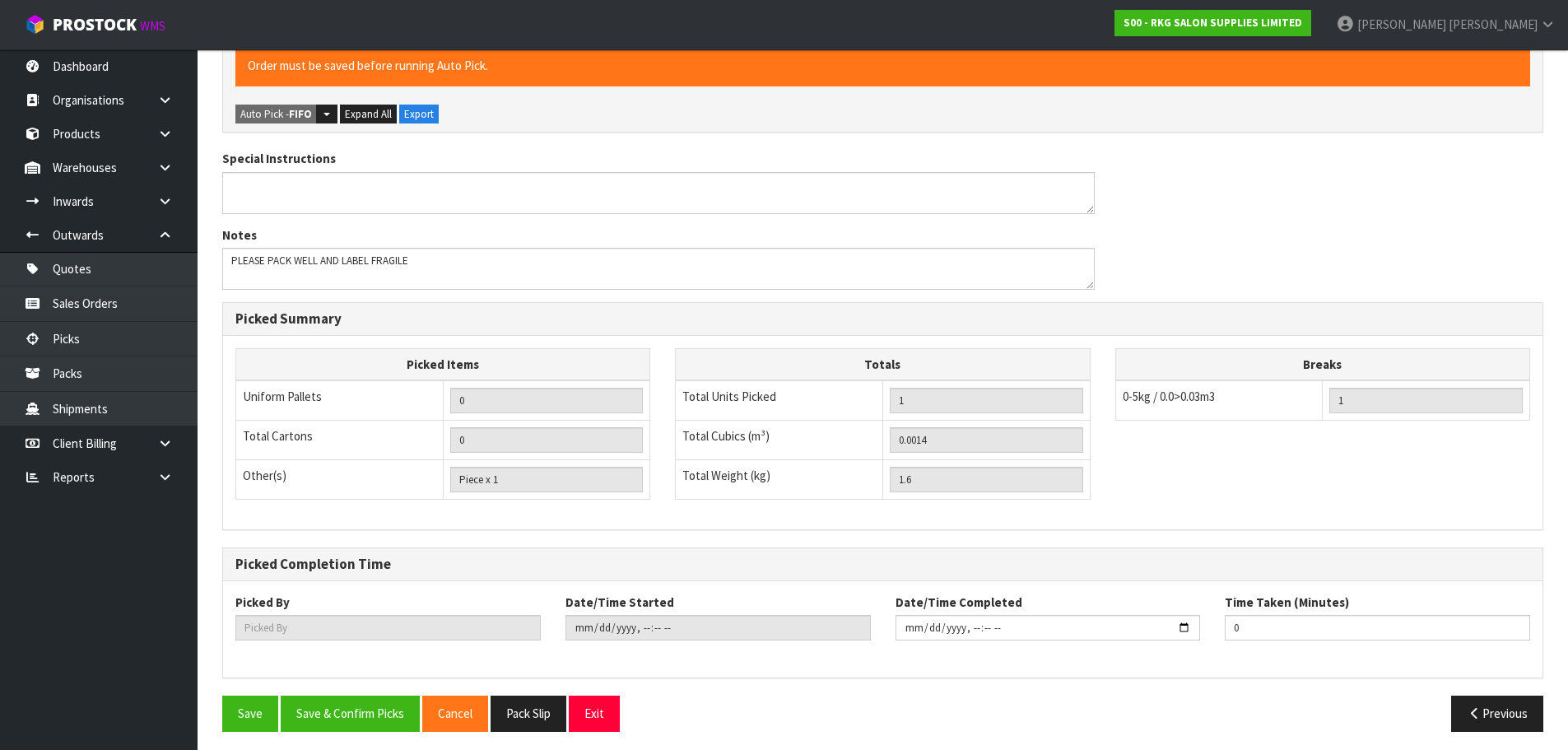
scroll to position [467, 0]
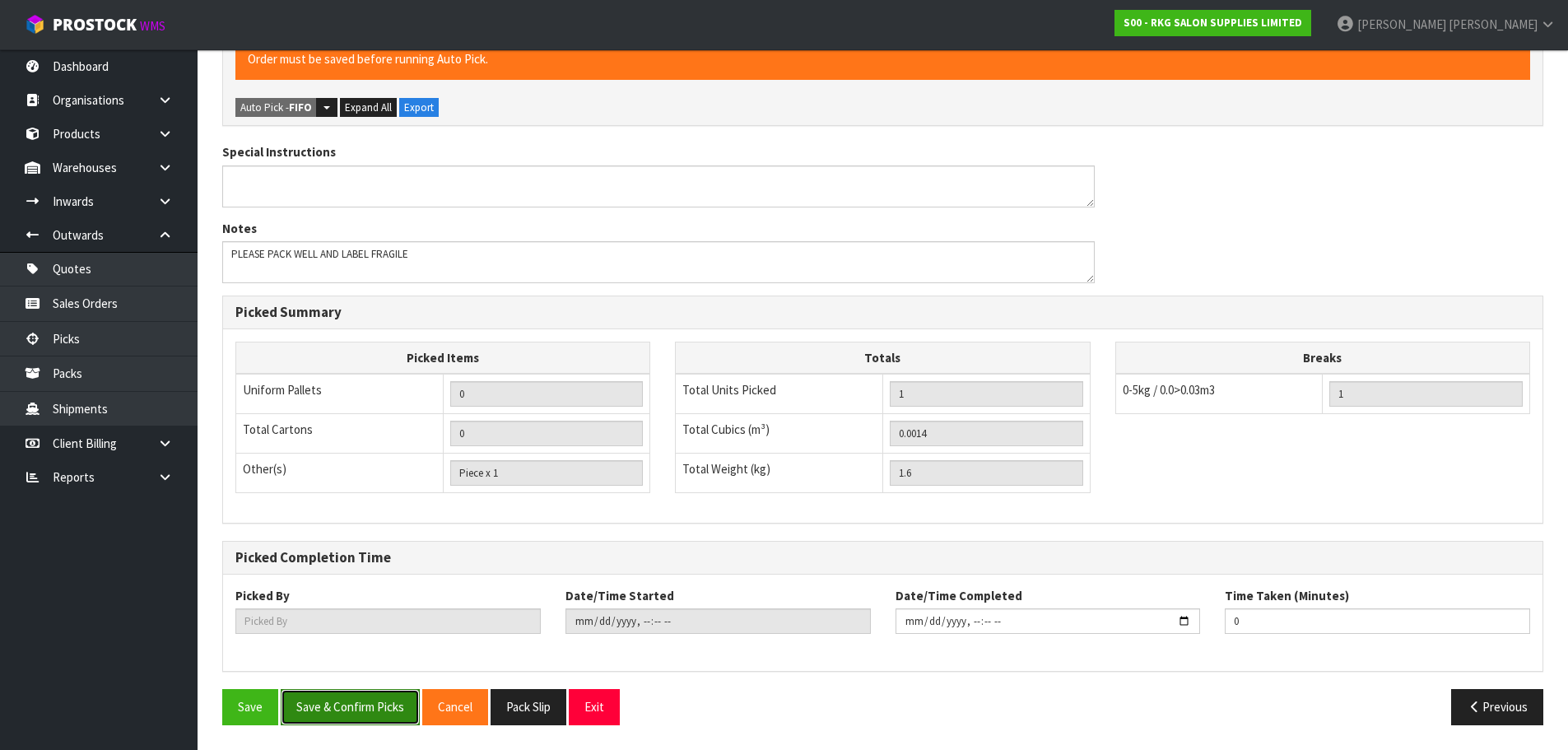
click at [368, 699] on button "Save & Confirm Picks" at bounding box center [350, 707] width 139 height 35
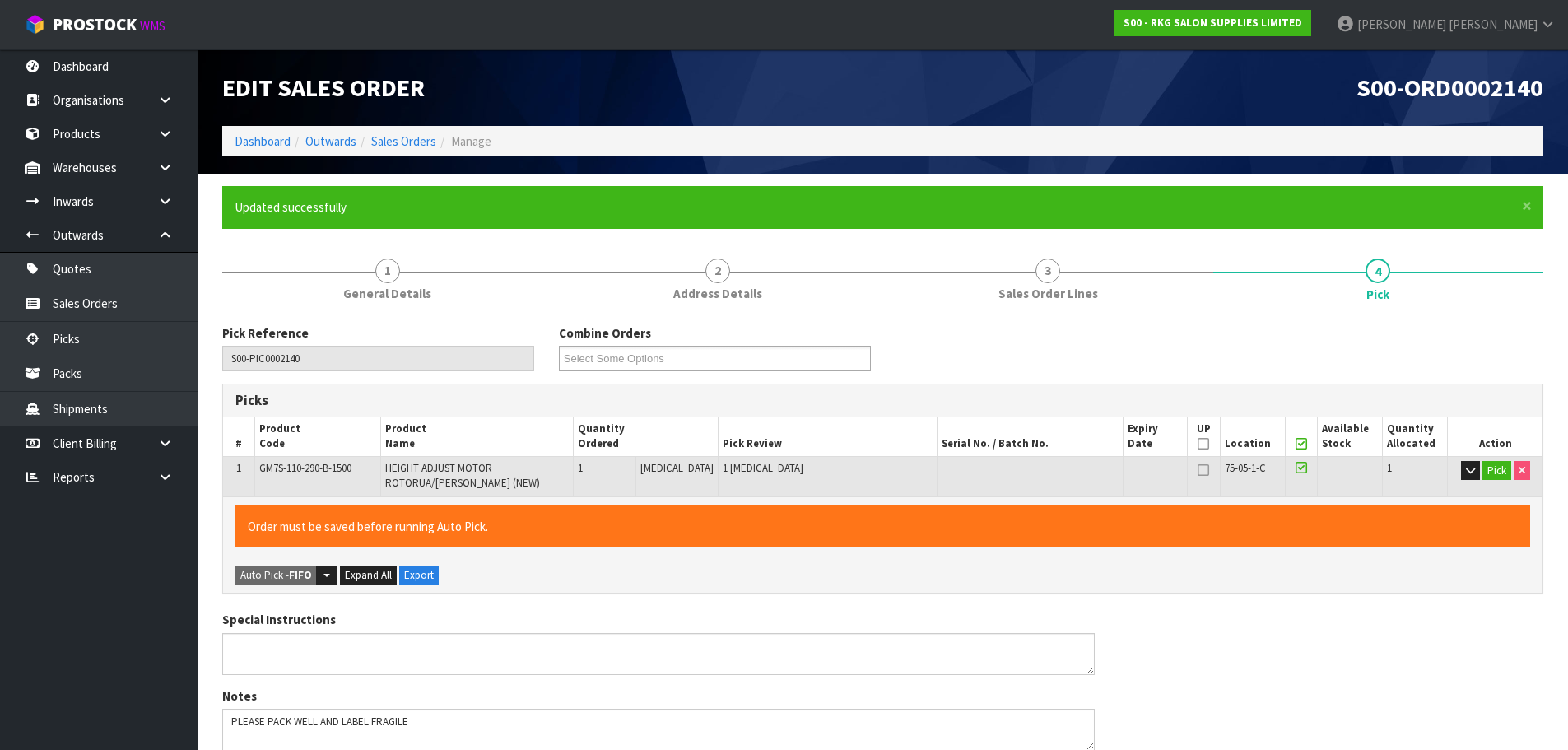
type input "[PERSON_NAME]"
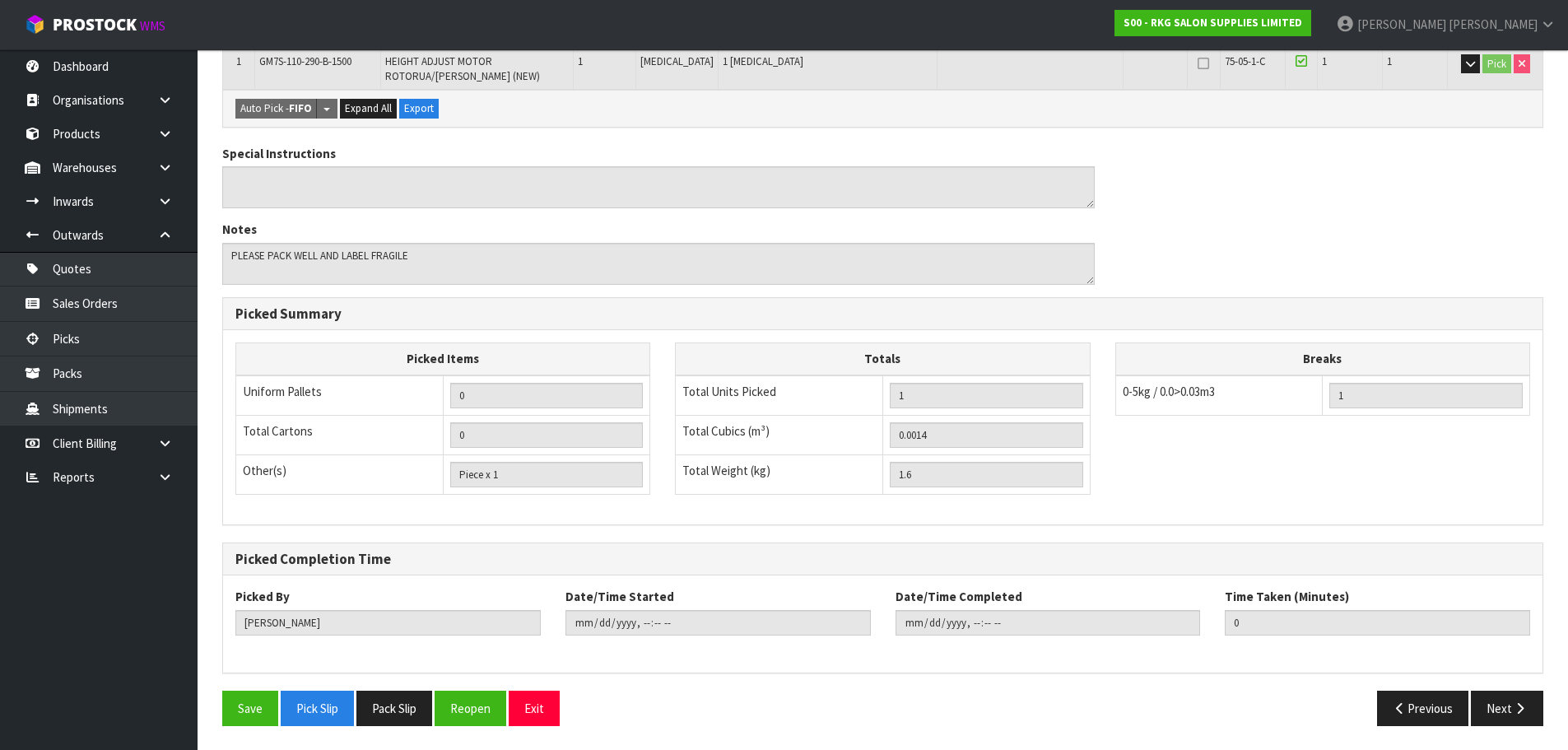
scroll to position [408, 0]
click at [243, 714] on button "Save" at bounding box center [249, 708] width 56 height 35
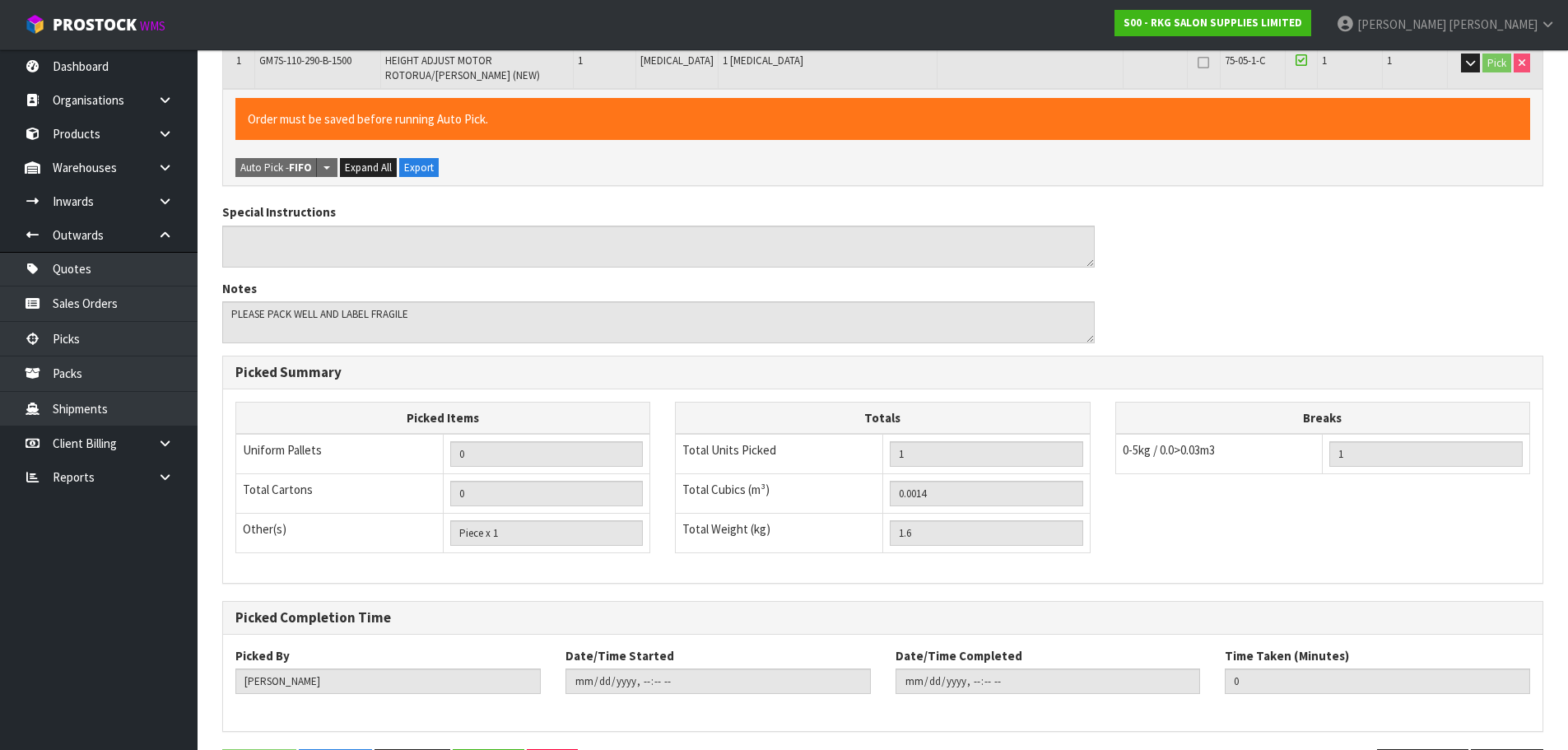
scroll to position [0, 0]
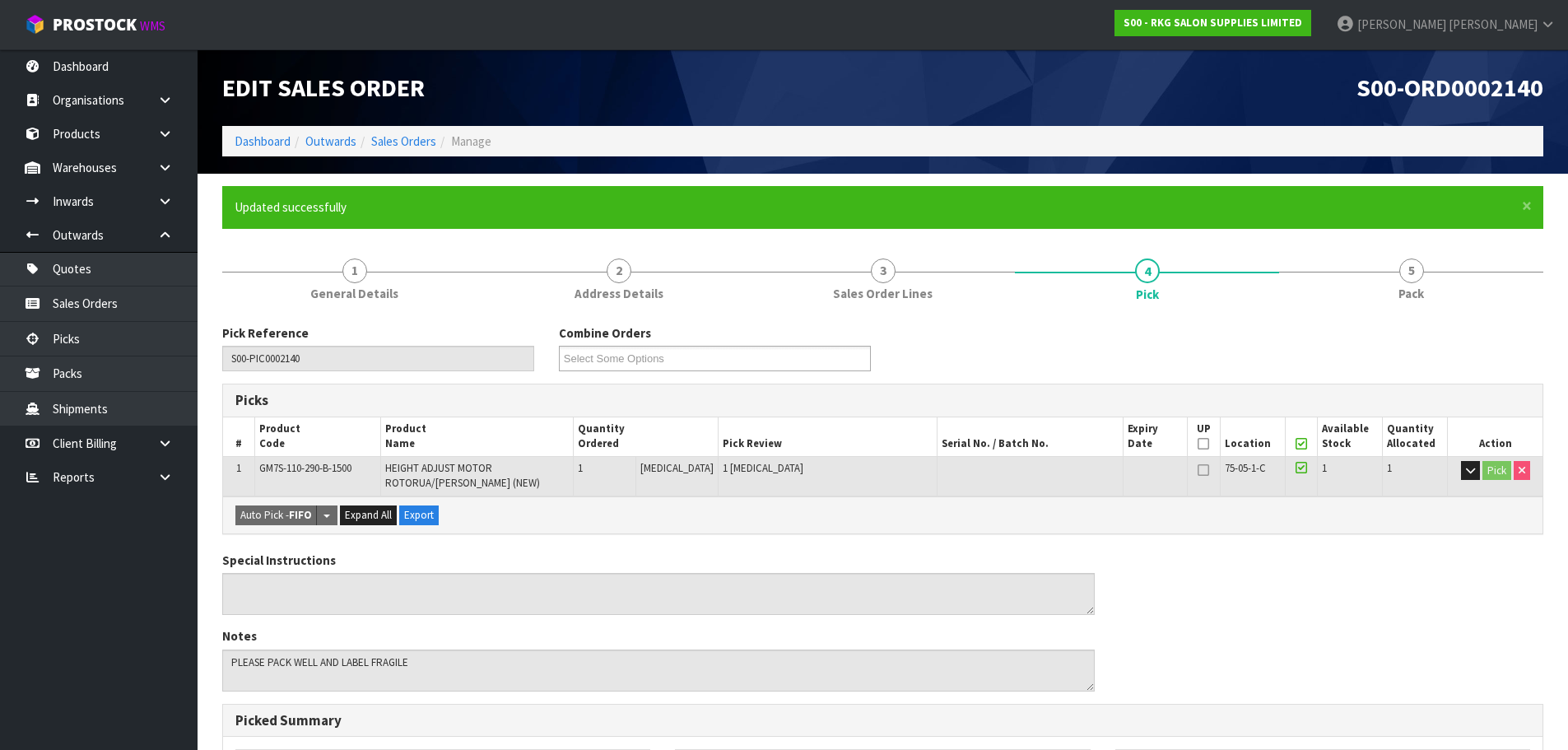
type input "2025-08-29T13:04"
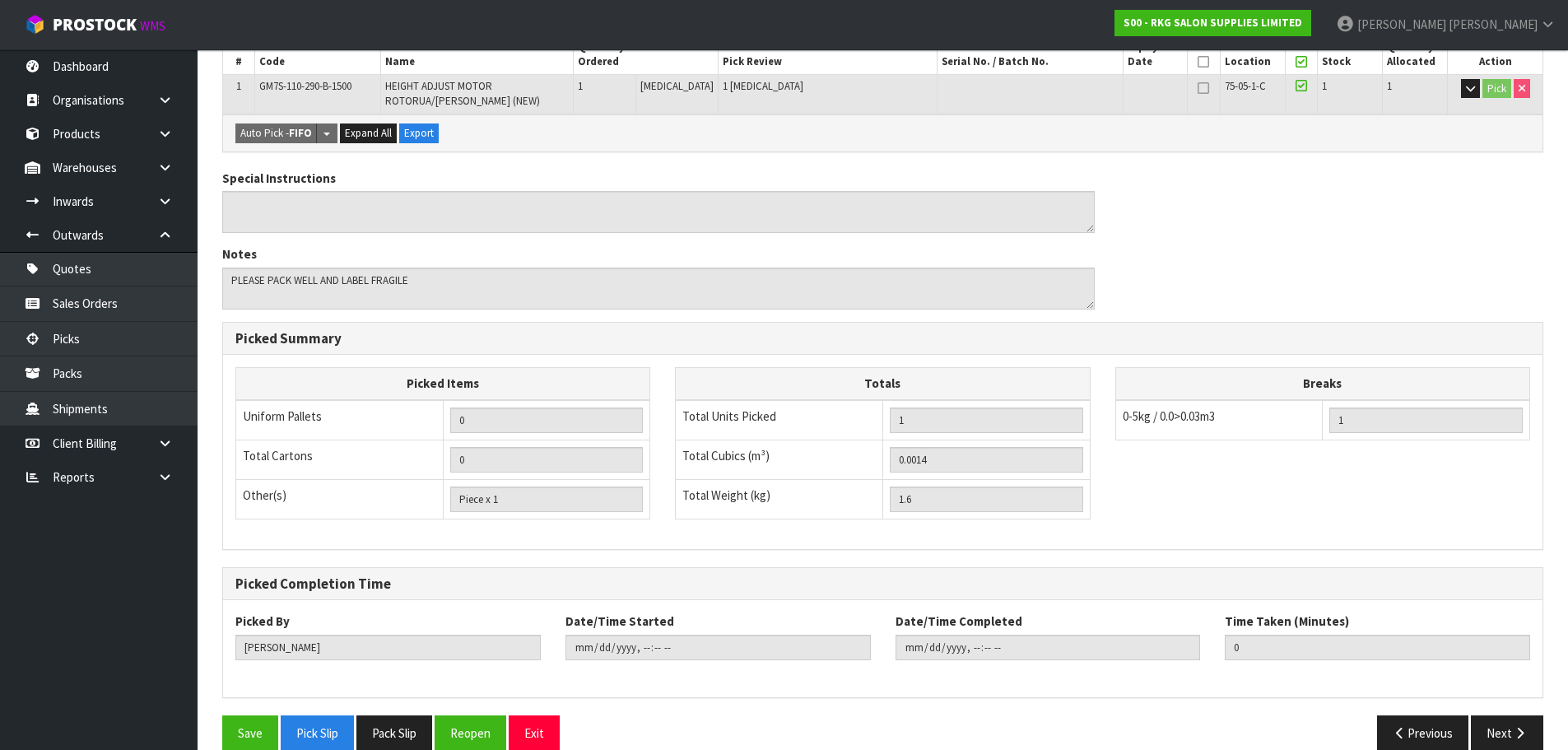
scroll to position [408, 0]
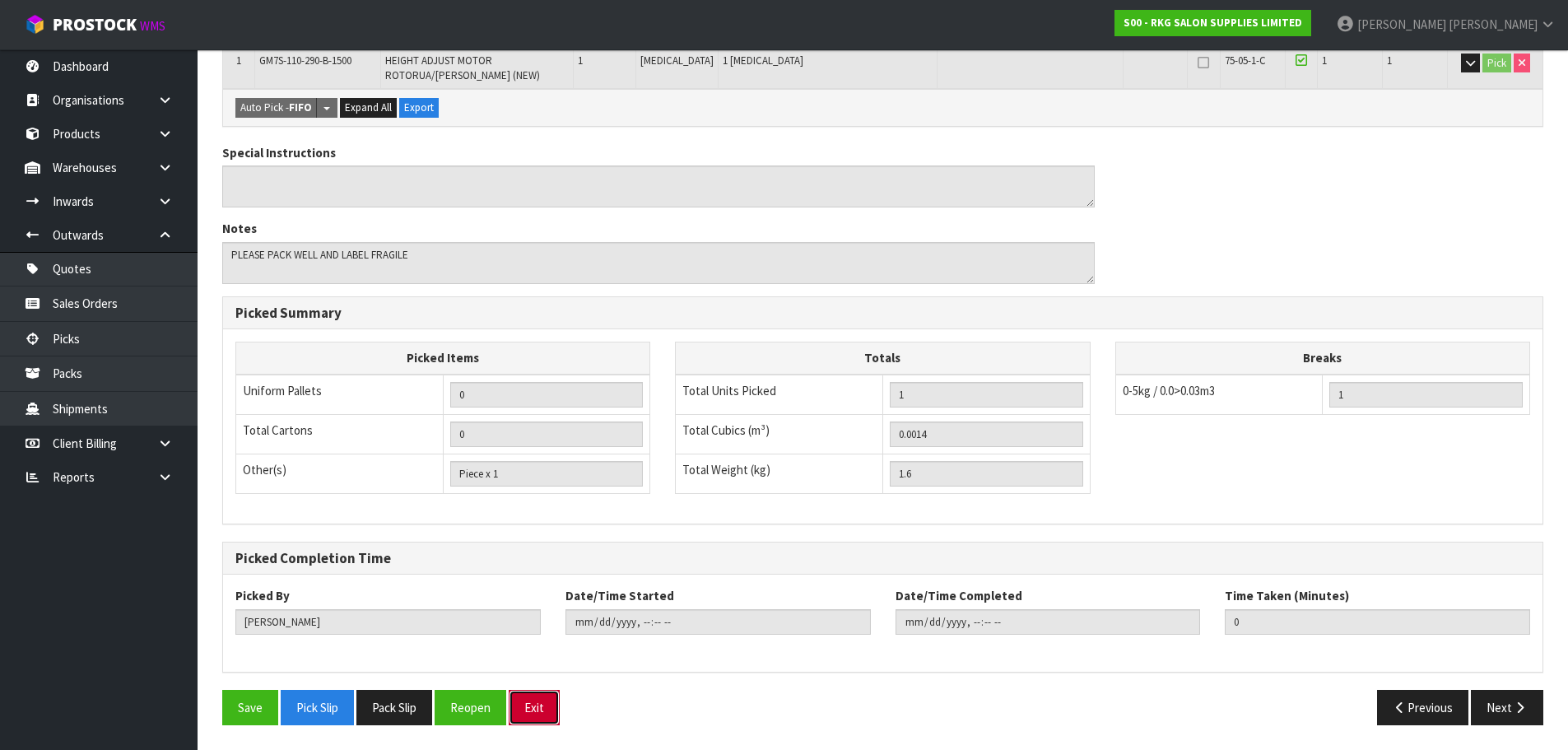
click at [536, 706] on button "Exit" at bounding box center [534, 708] width 51 height 35
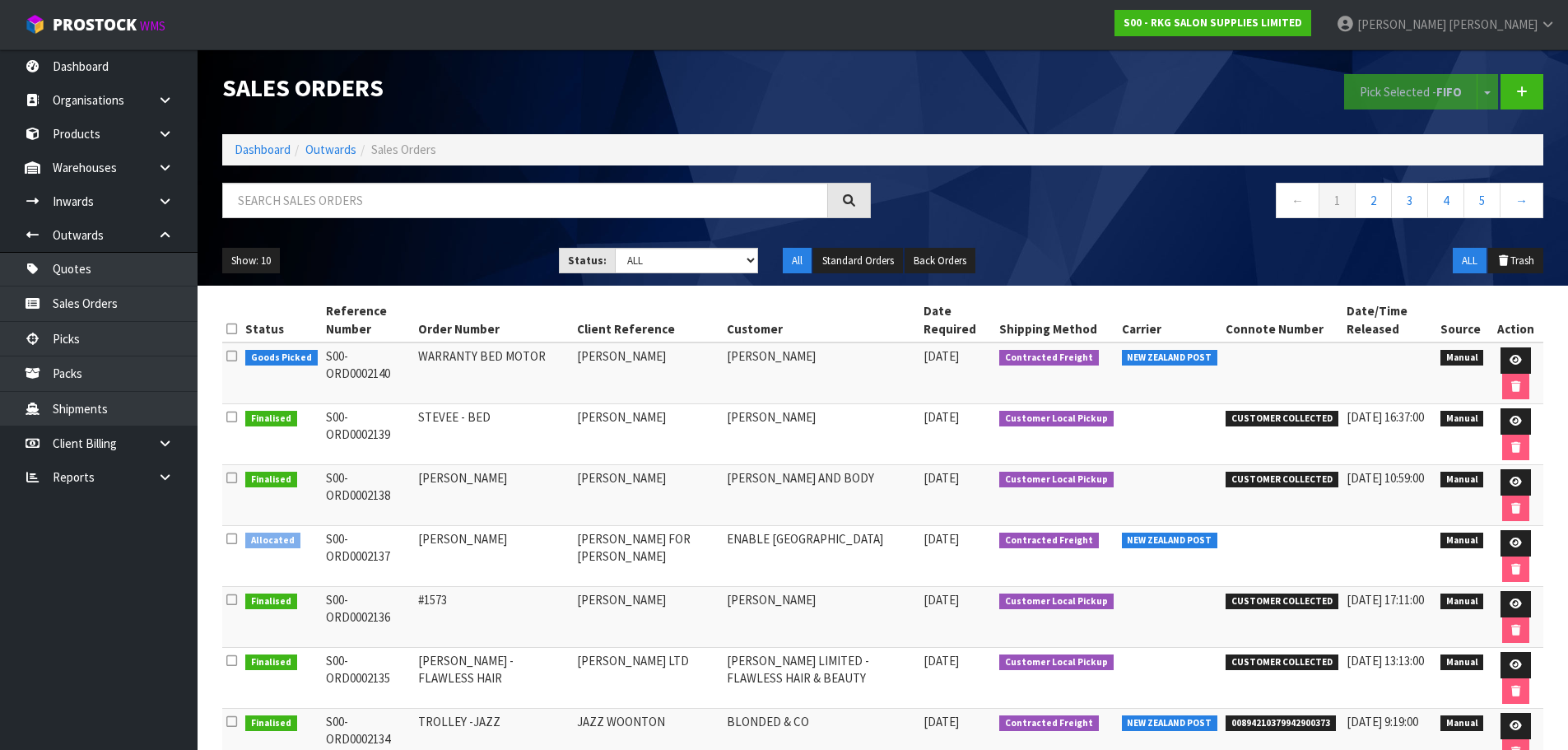
click at [545, 23] on nav "Toggle navigation ProStock WMS S00 - RKG SALON SUPPLIES LIMITED Marie Miranda L…" at bounding box center [784, 24] width 1568 height 50
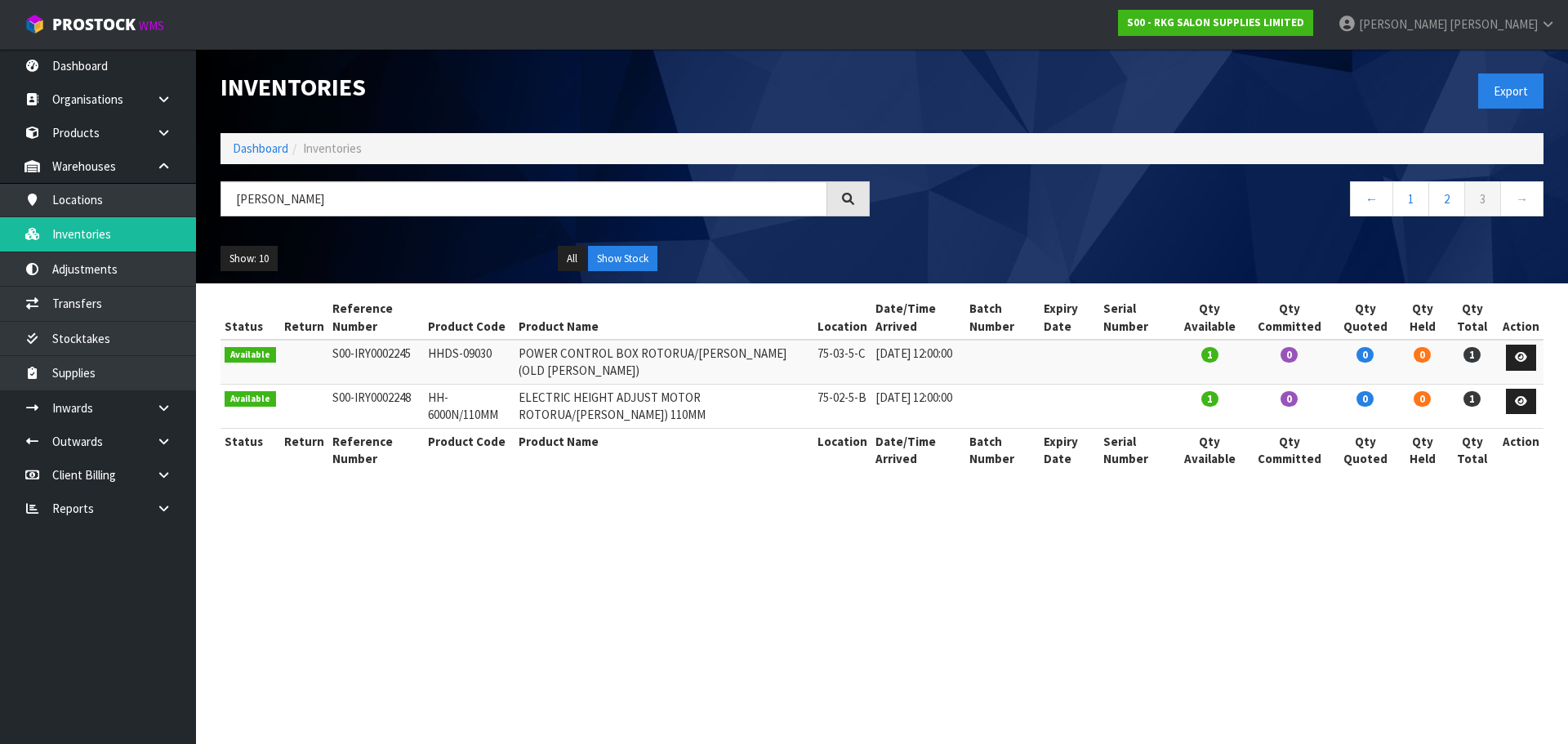
click at [225, 201] on input "HAMILTON" at bounding box center [524, 199] width 607 height 35
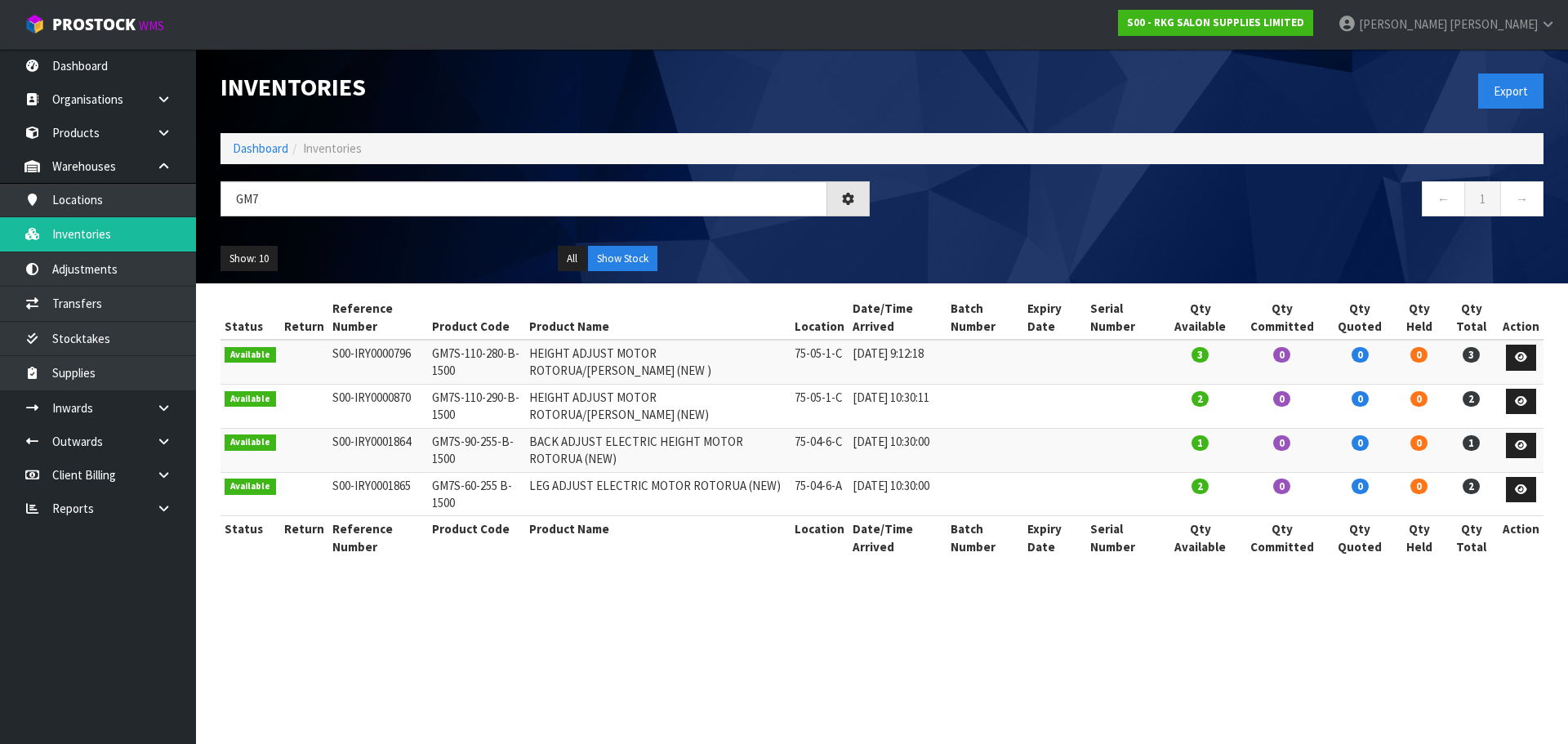
type input "GM7"
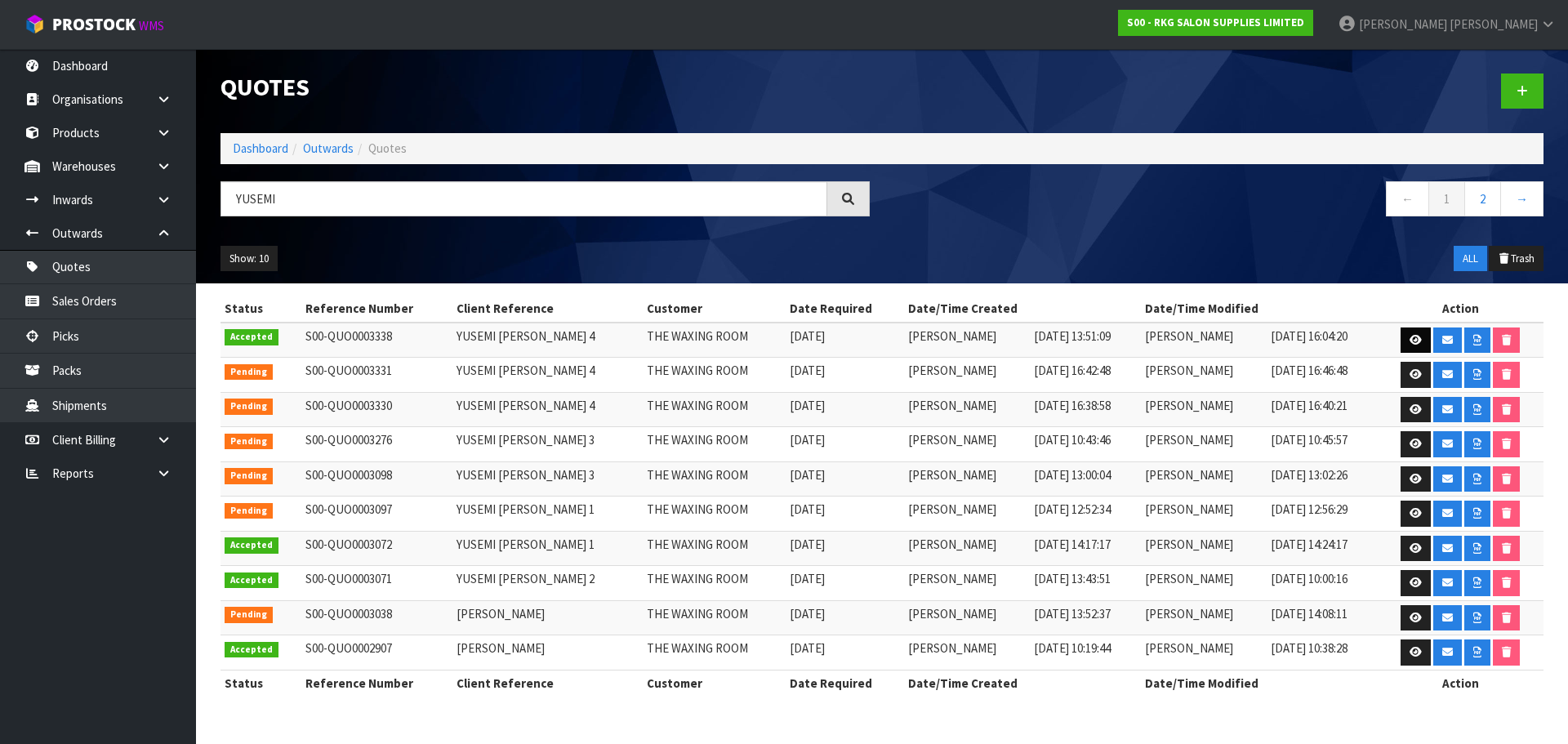
type input "YUSEMI"
click at [1410, 339] on icon at bounding box center [1416, 340] width 13 height 11
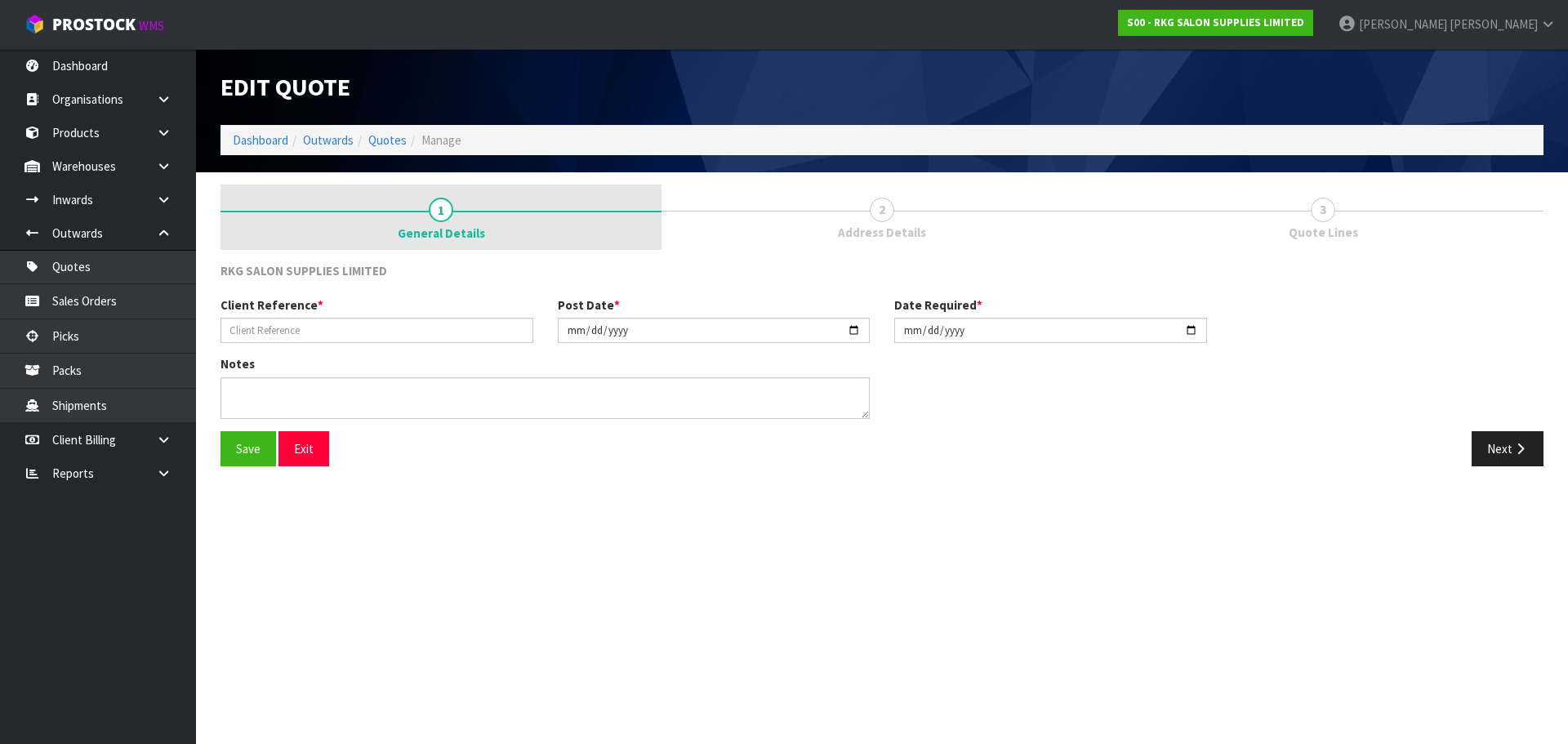
type input "YUSEMI ALMANZA 4"
type input "2025-07-04"
type textarea "FOR PICK UP"
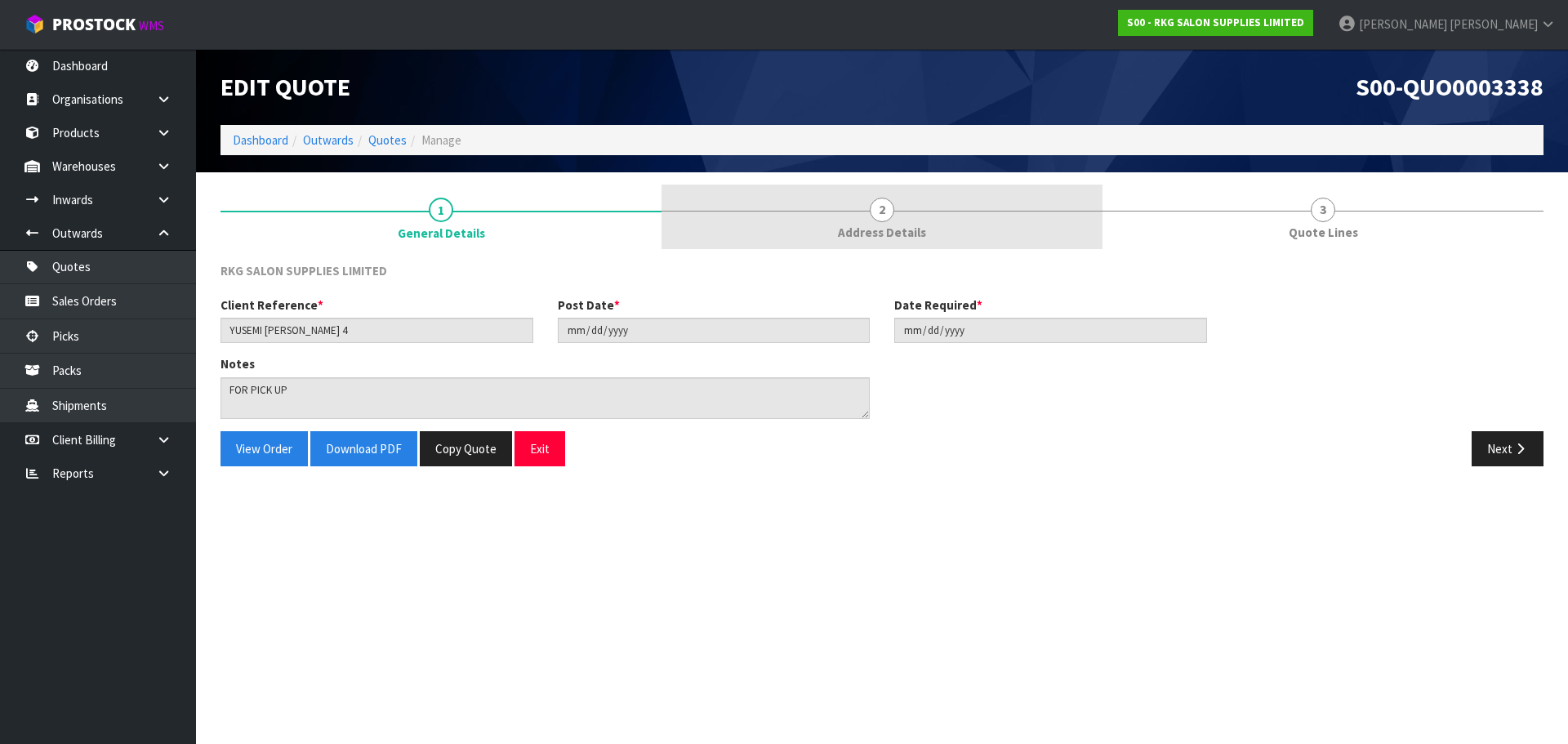
click at [874, 211] on span "2" at bounding box center [881, 210] width 24 height 24
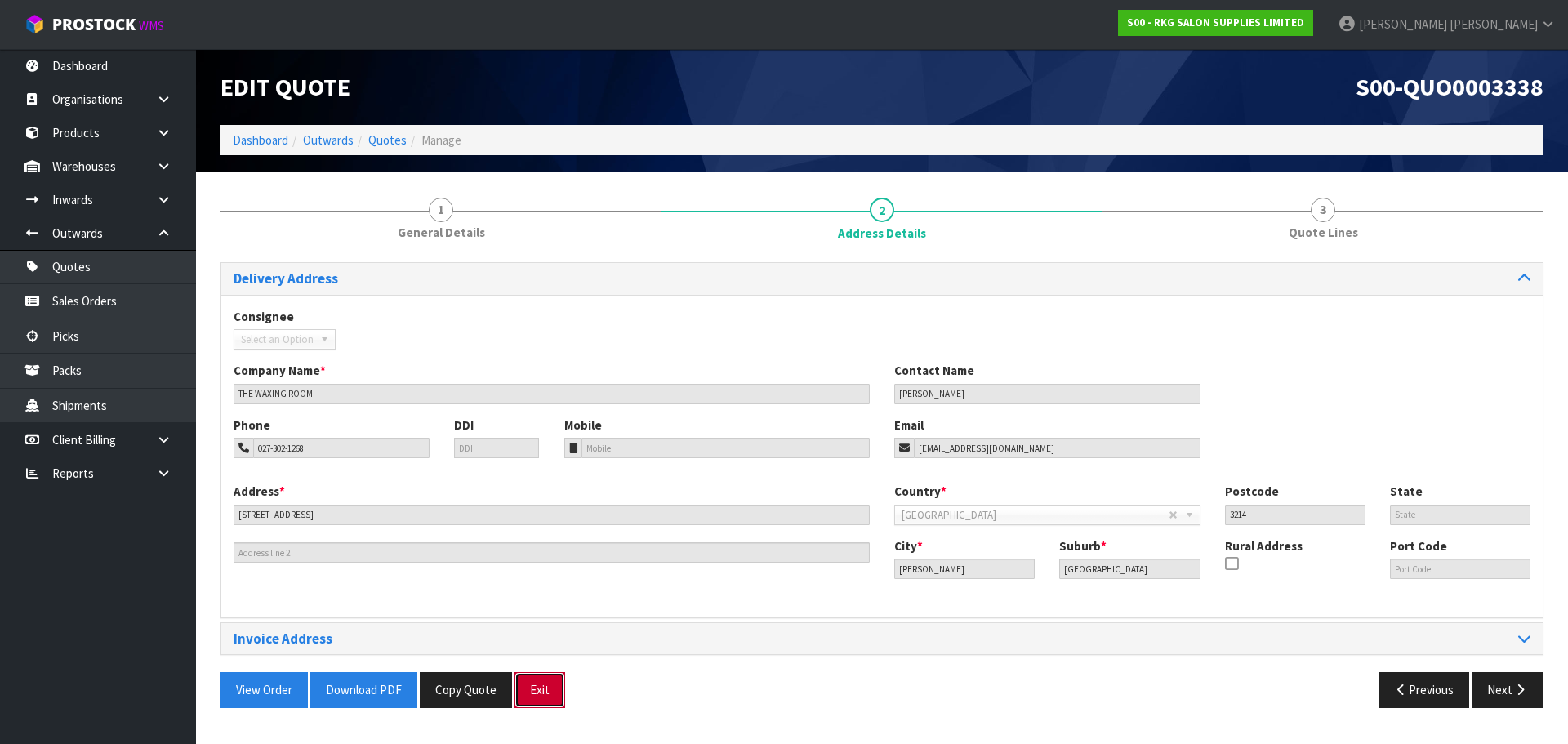
click at [538, 691] on button "Exit" at bounding box center [540, 690] width 50 height 35
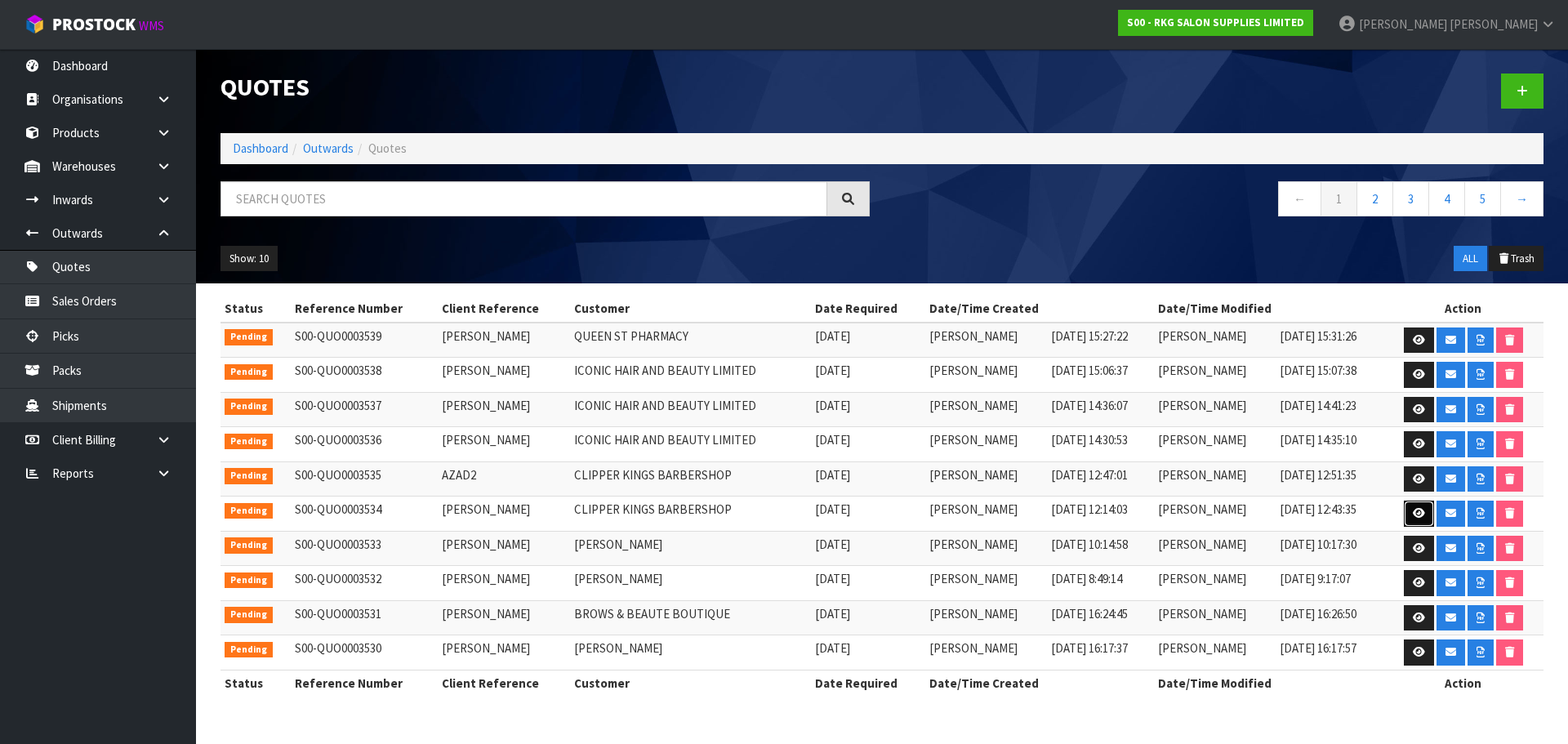
click at [1413, 513] on icon at bounding box center [1419, 513] width 13 height 11
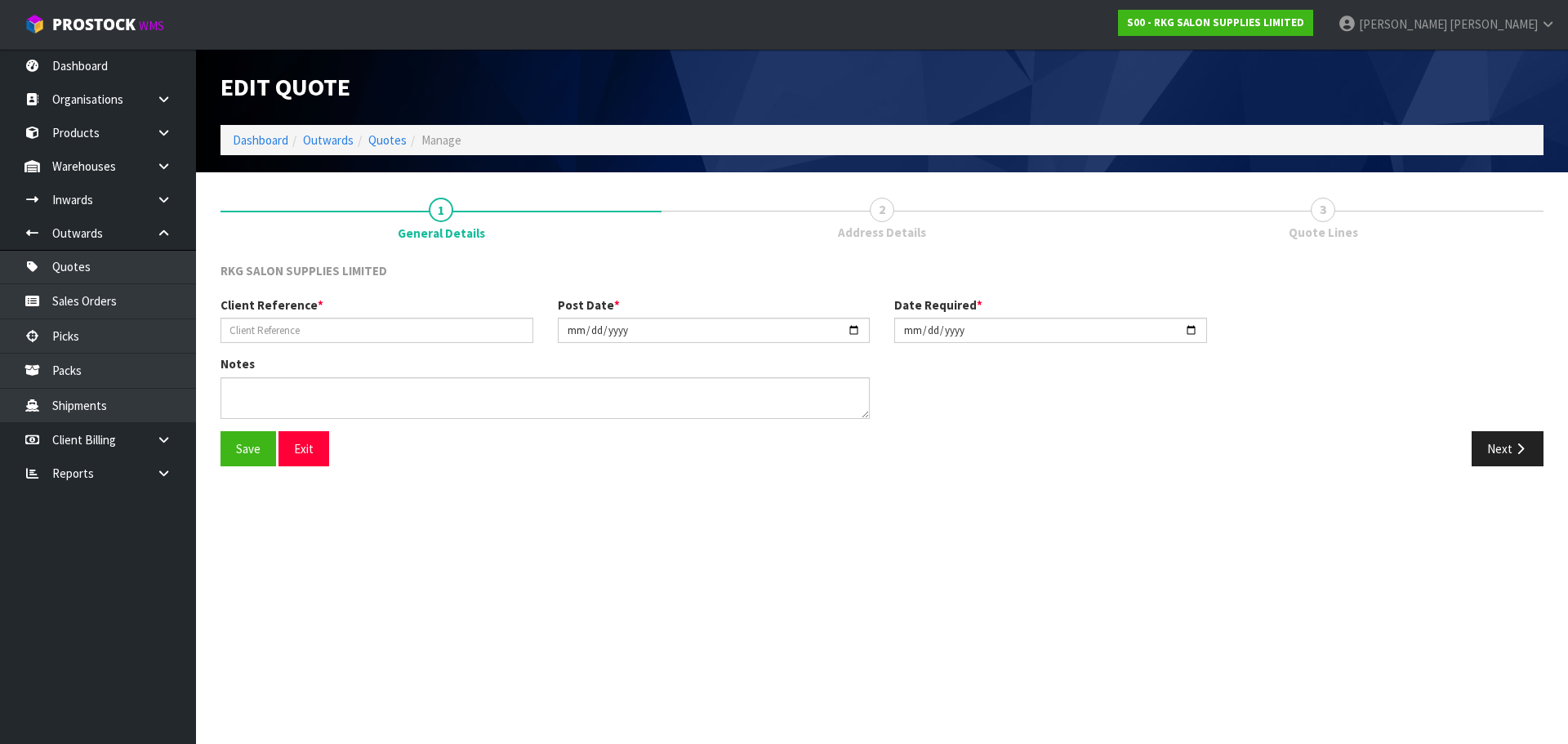
type input "AZAD"
type input "2025-08-28"
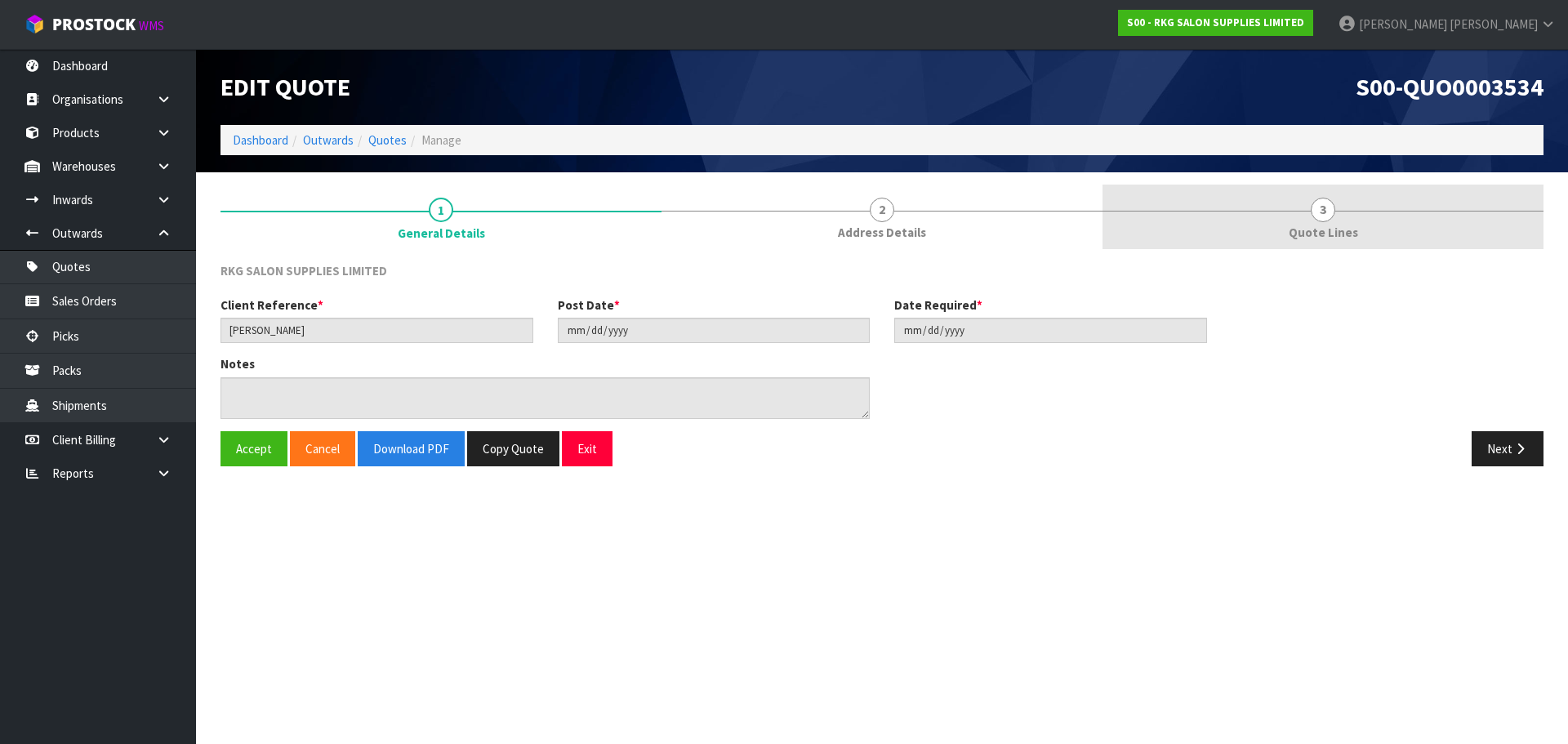
click at [1317, 209] on span "3" at bounding box center [1323, 210] width 24 height 24
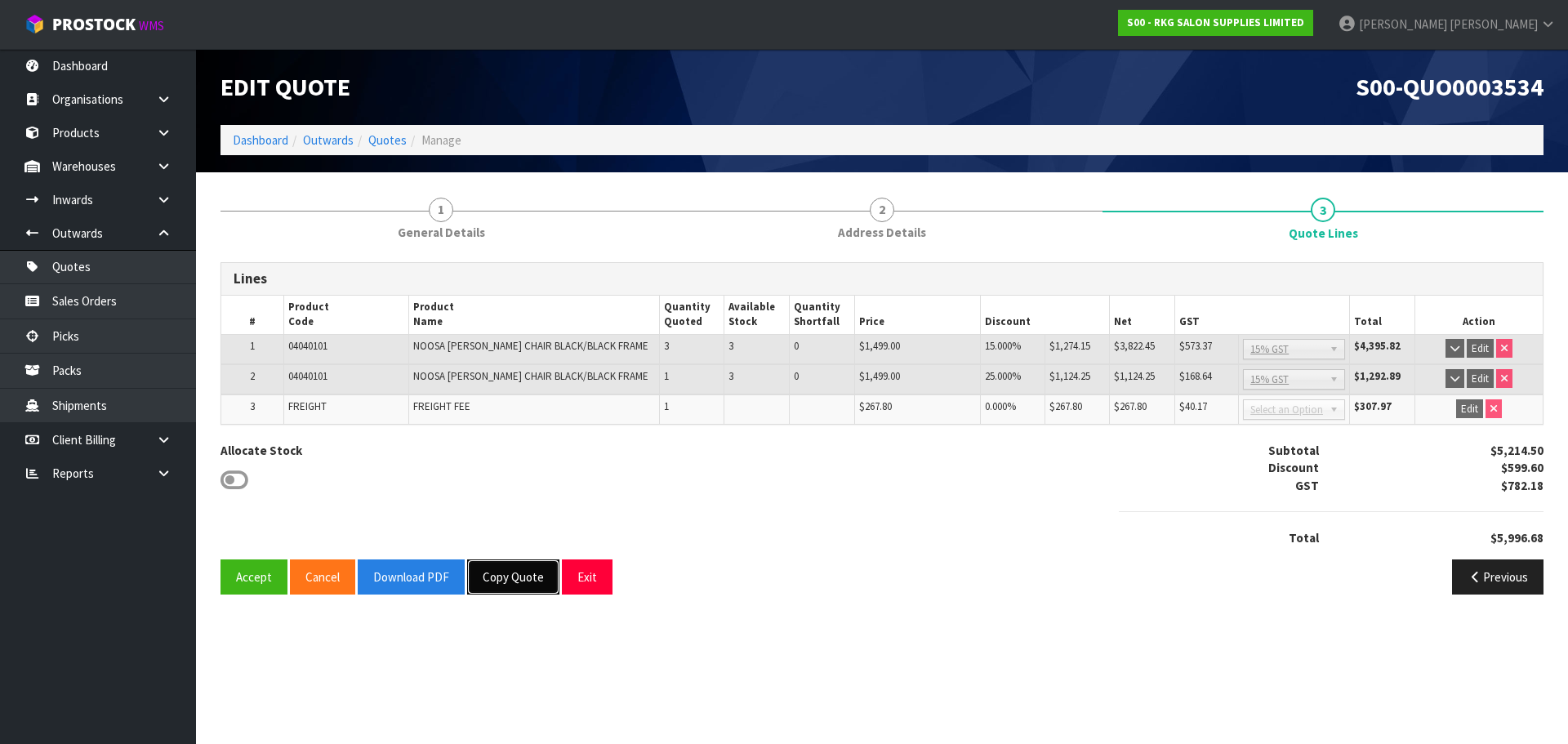
click at [513, 576] on button "Copy Quote" at bounding box center [513, 577] width 92 height 35
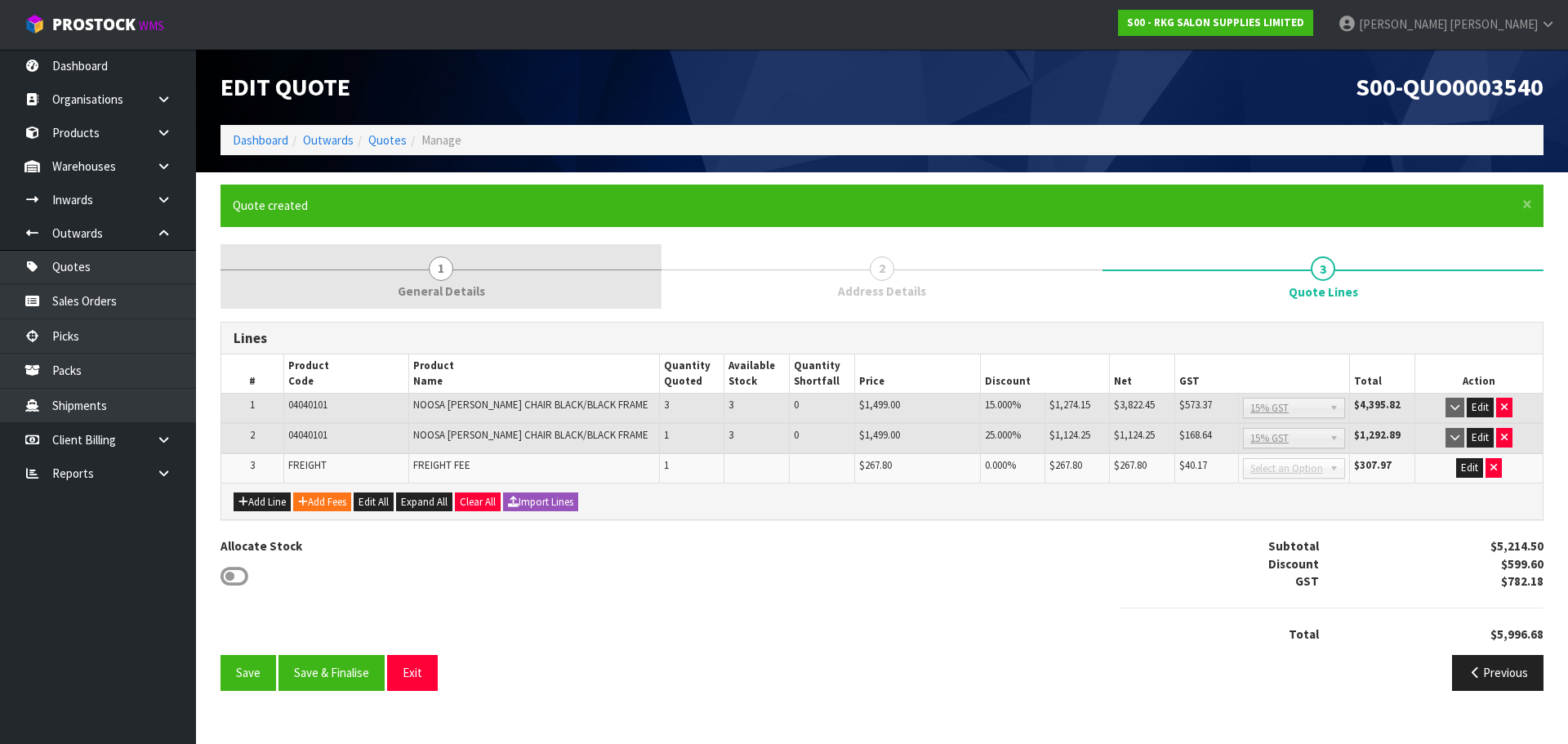
click at [454, 274] on link "1 General Details" at bounding box center [440, 276] width 441 height 65
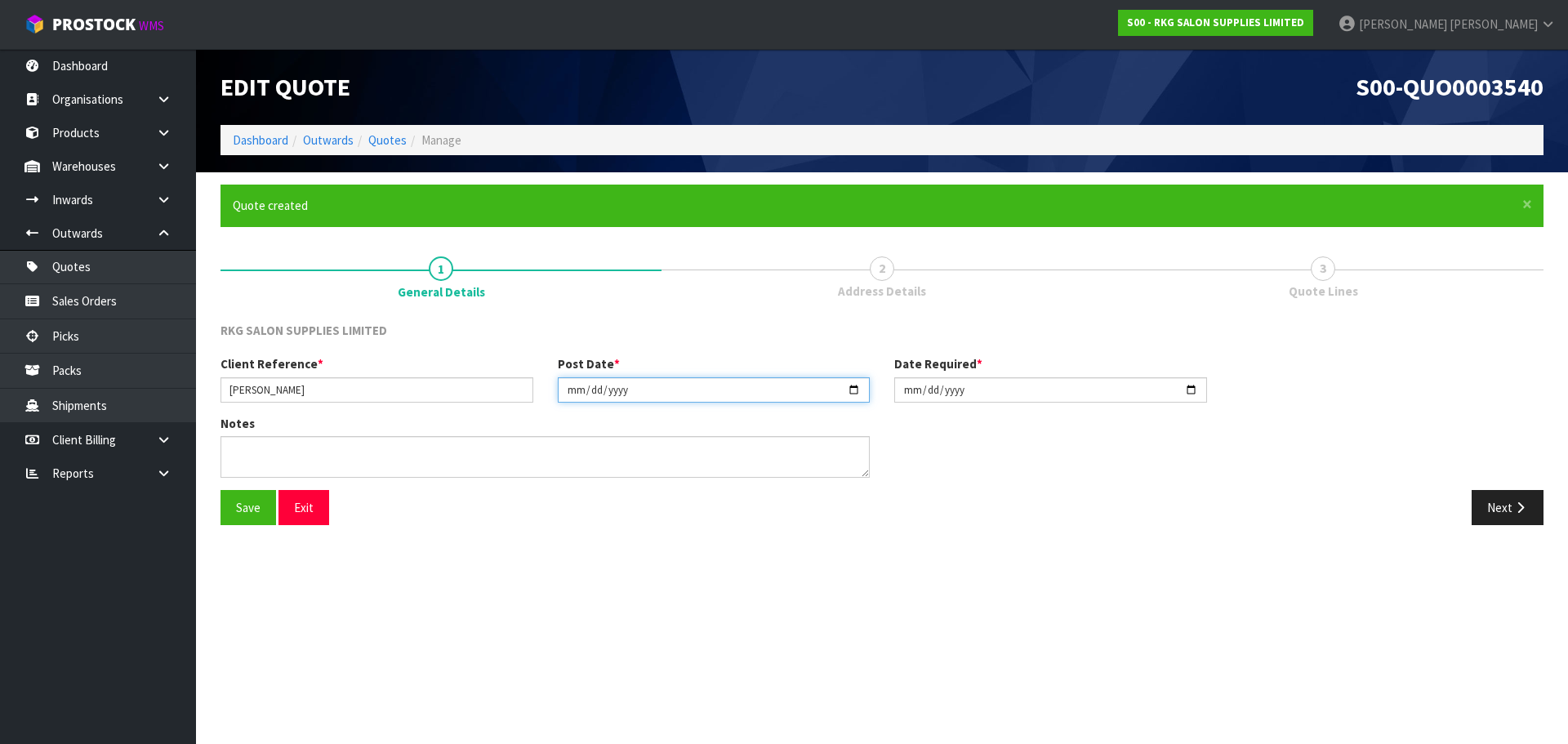
click at [855, 393] on input "[DATE]" at bounding box center [714, 390] width 313 height 25
type input "2025-08-29"
click at [1191, 389] on input "[DATE]" at bounding box center [1050, 390] width 313 height 25
type input "2025-08-29"
click at [246, 508] on button "Save" at bounding box center [247, 507] width 55 height 35
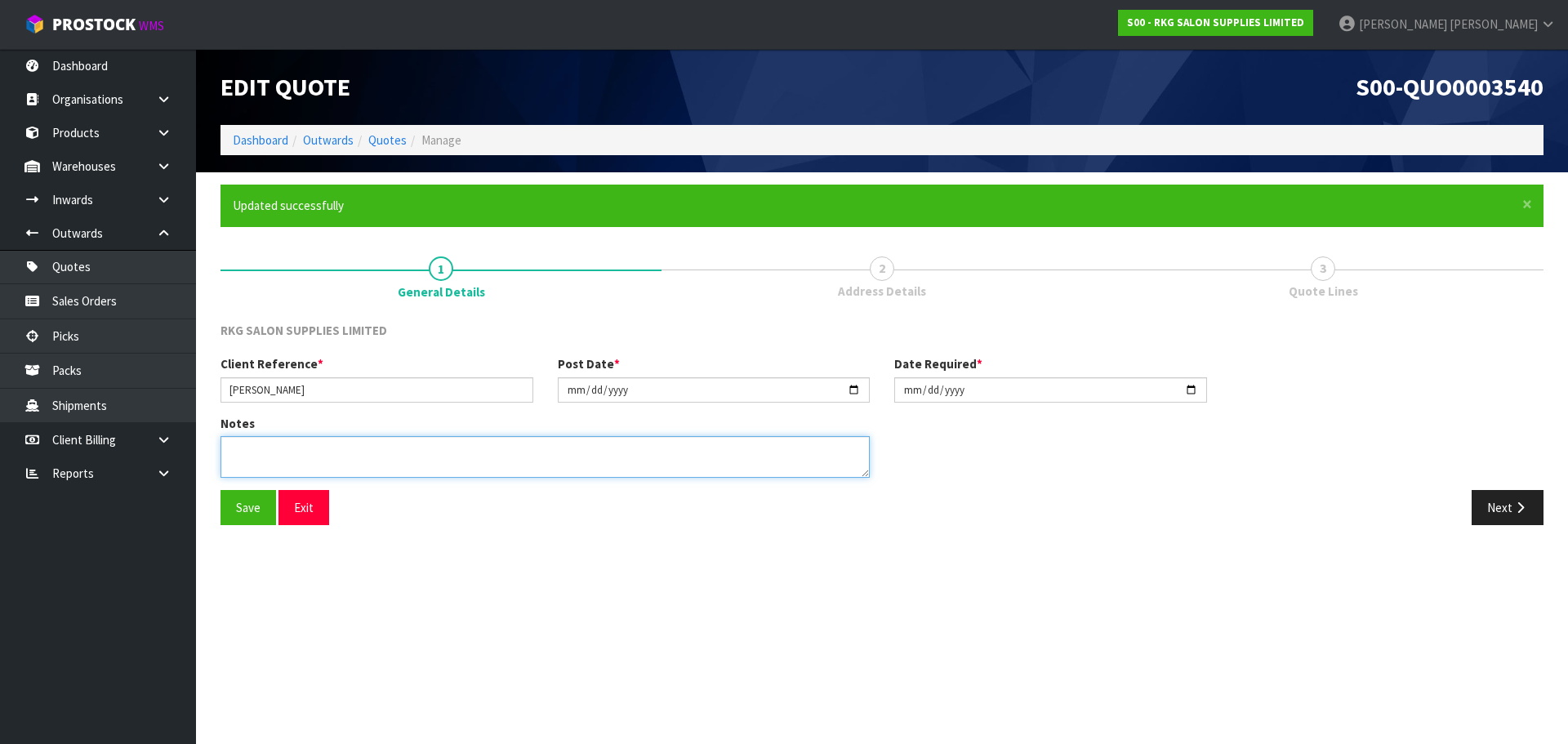
click at [268, 459] on textarea at bounding box center [545, 457] width 650 height 42
click at [230, 452] on textarea at bounding box center [545, 457] width 650 height 42
type textarea "1 CHAIR BACK ORDER"
click at [237, 514] on button "Save" at bounding box center [247, 507] width 55 height 35
click at [1505, 517] on button "Next" at bounding box center [1508, 507] width 72 height 35
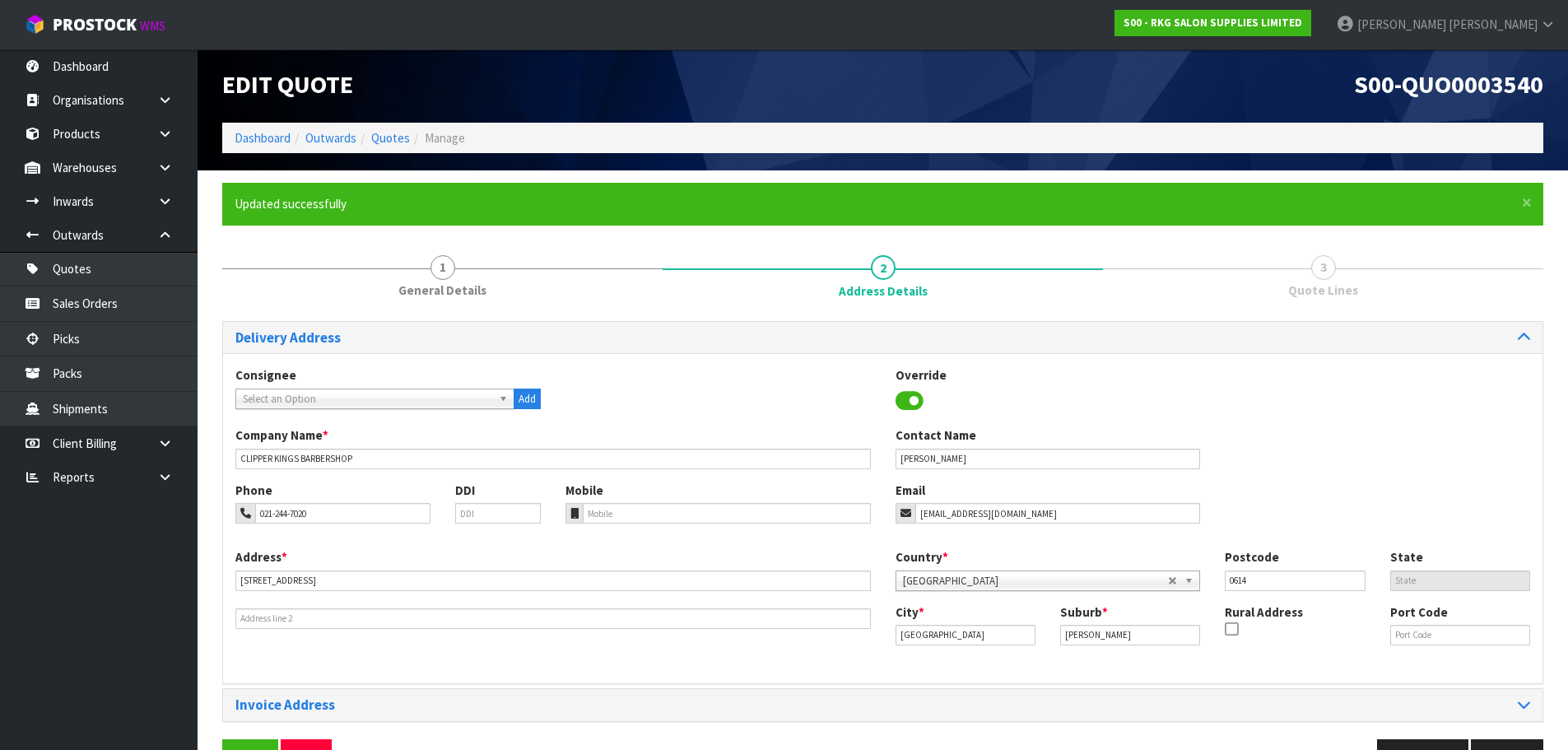
scroll to position [54, 0]
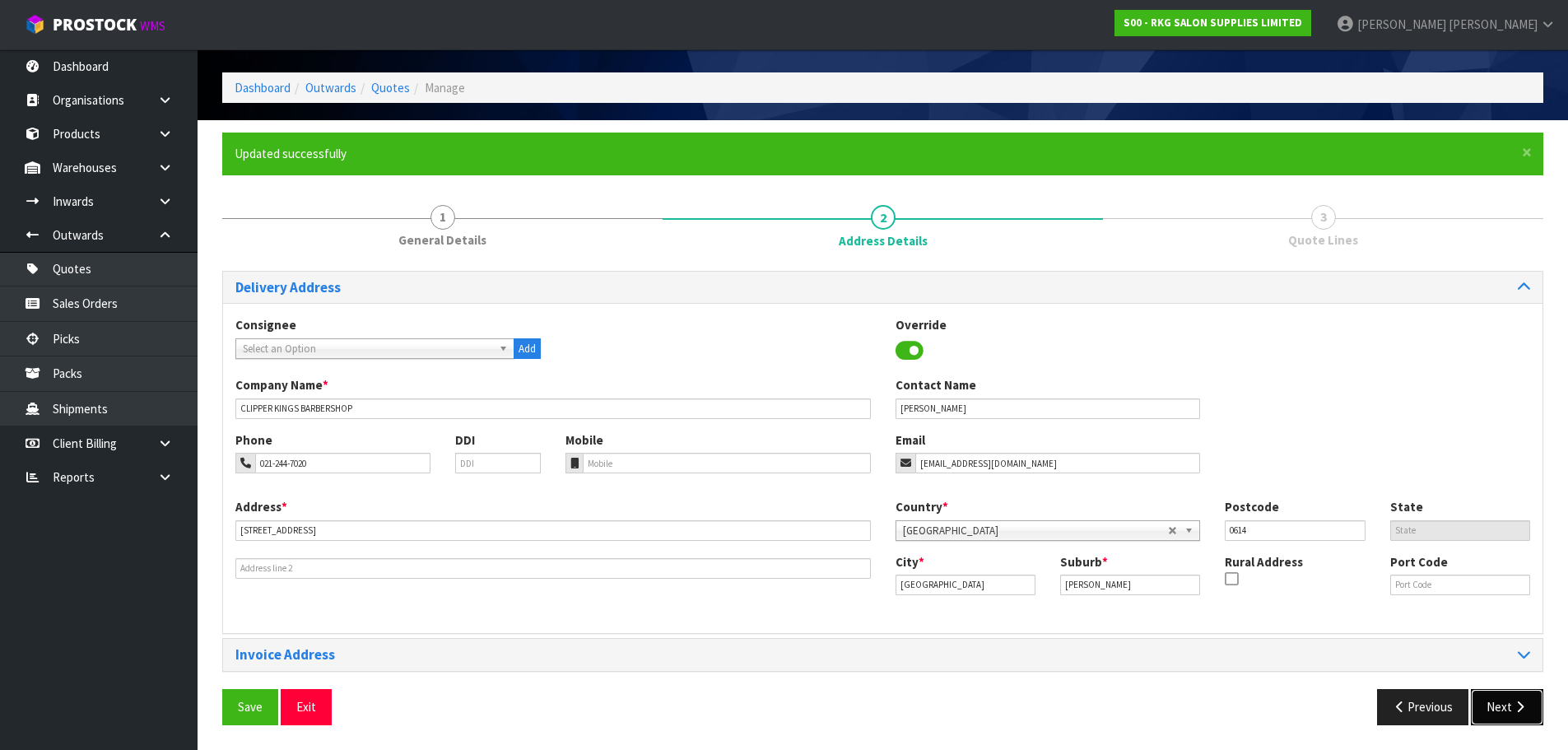
drag, startPoint x: 1492, startPoint y: 708, endPoint x: 1427, endPoint y: 683, distance: 69.6
click at [1492, 707] on button "Next" at bounding box center [1507, 707] width 72 height 35
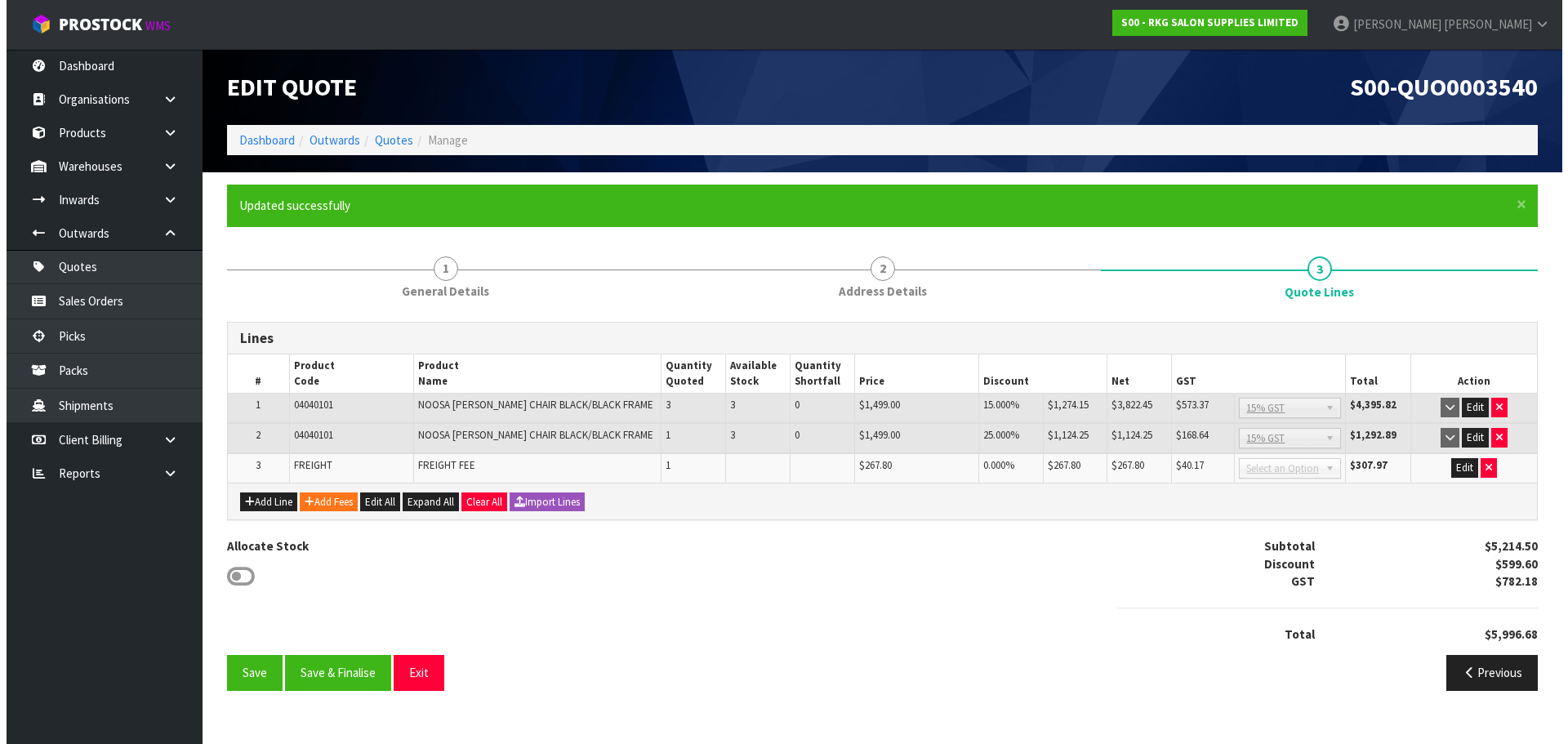
scroll to position [0, 0]
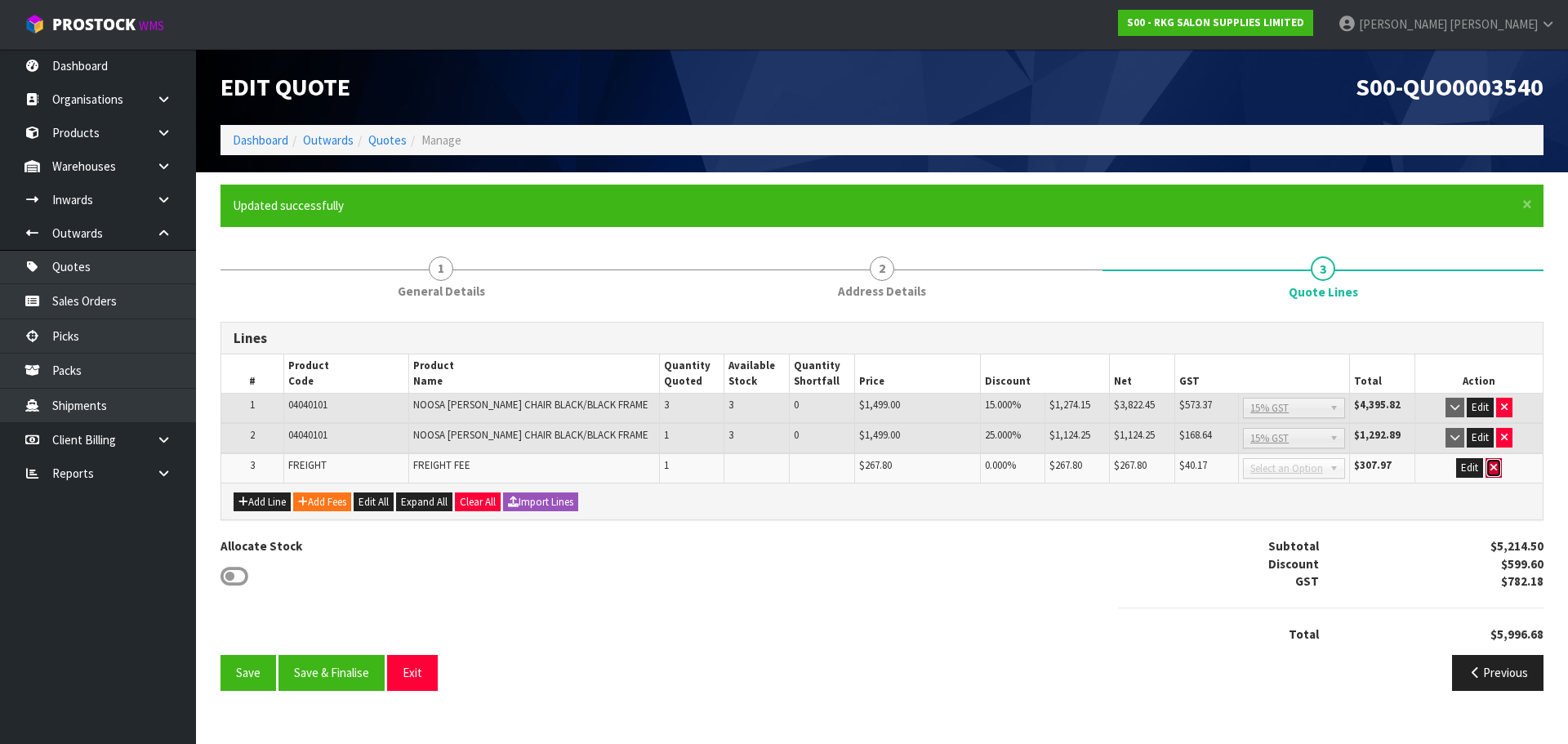
click at [1495, 467] on icon "button" at bounding box center [1493, 468] width 7 height 11
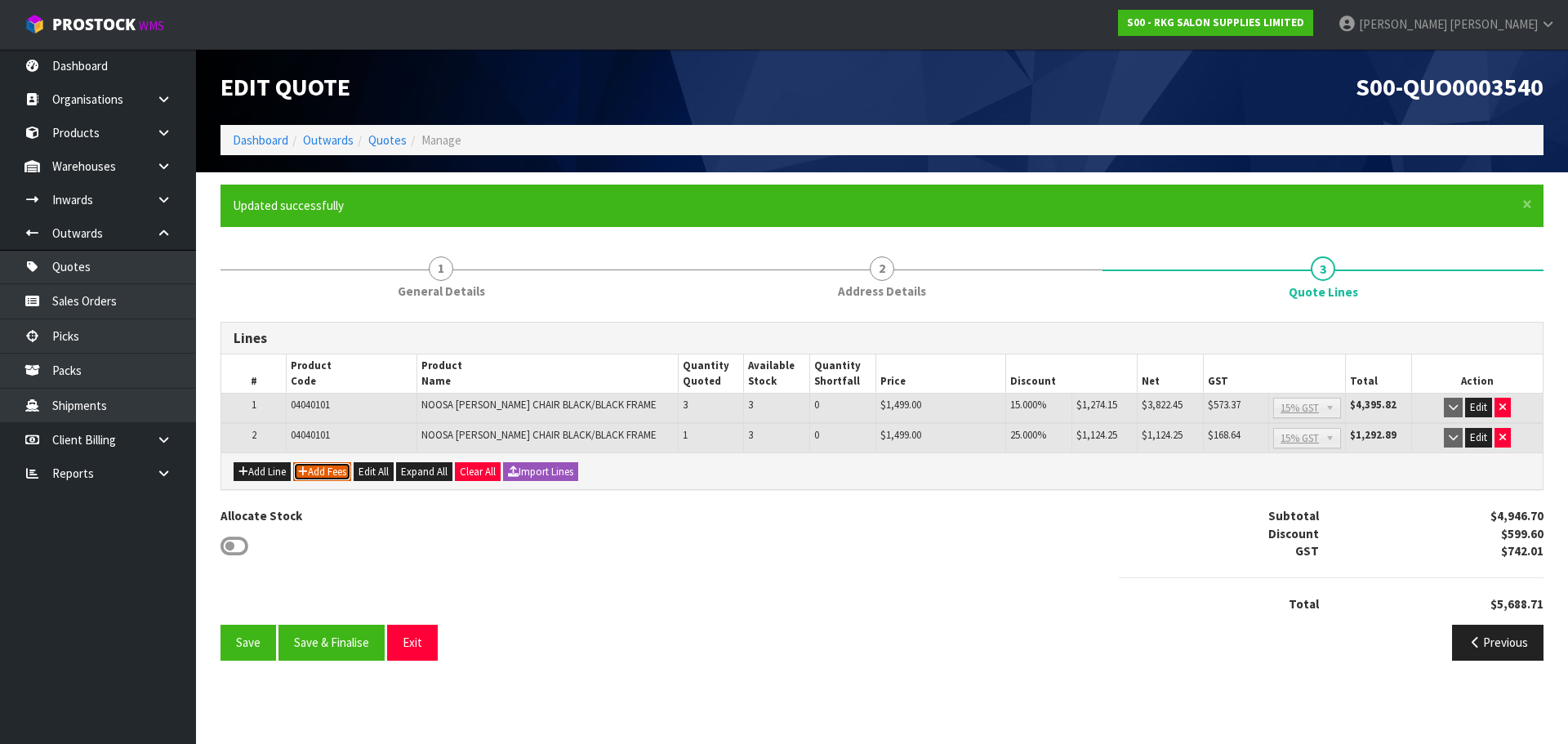
click at [329, 473] on button "Add Fees" at bounding box center [322, 472] width 58 height 19
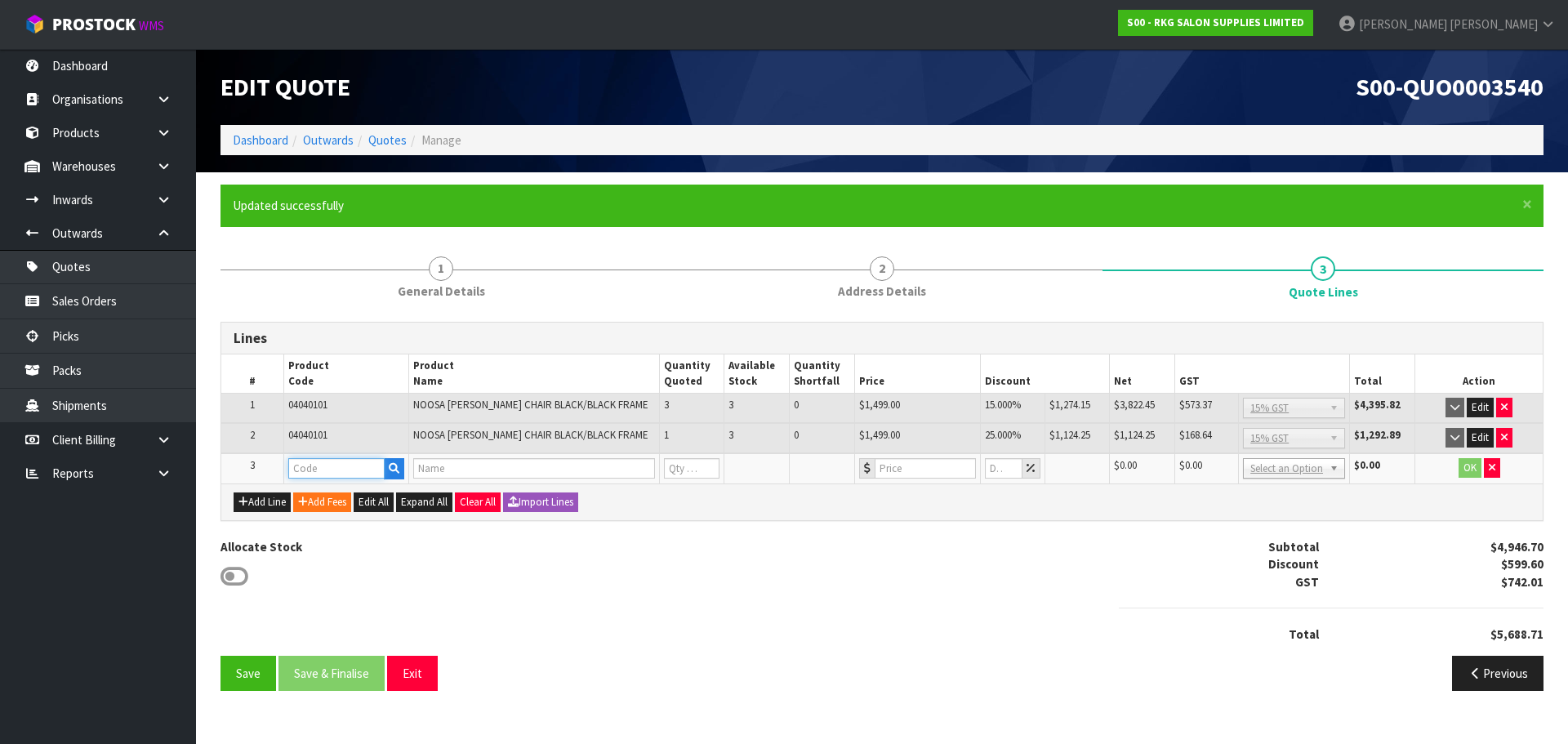
click at [330, 469] on input "text" at bounding box center [336, 468] width 97 height 20
click at [1489, 473] on button "button" at bounding box center [1491, 468] width 16 height 19
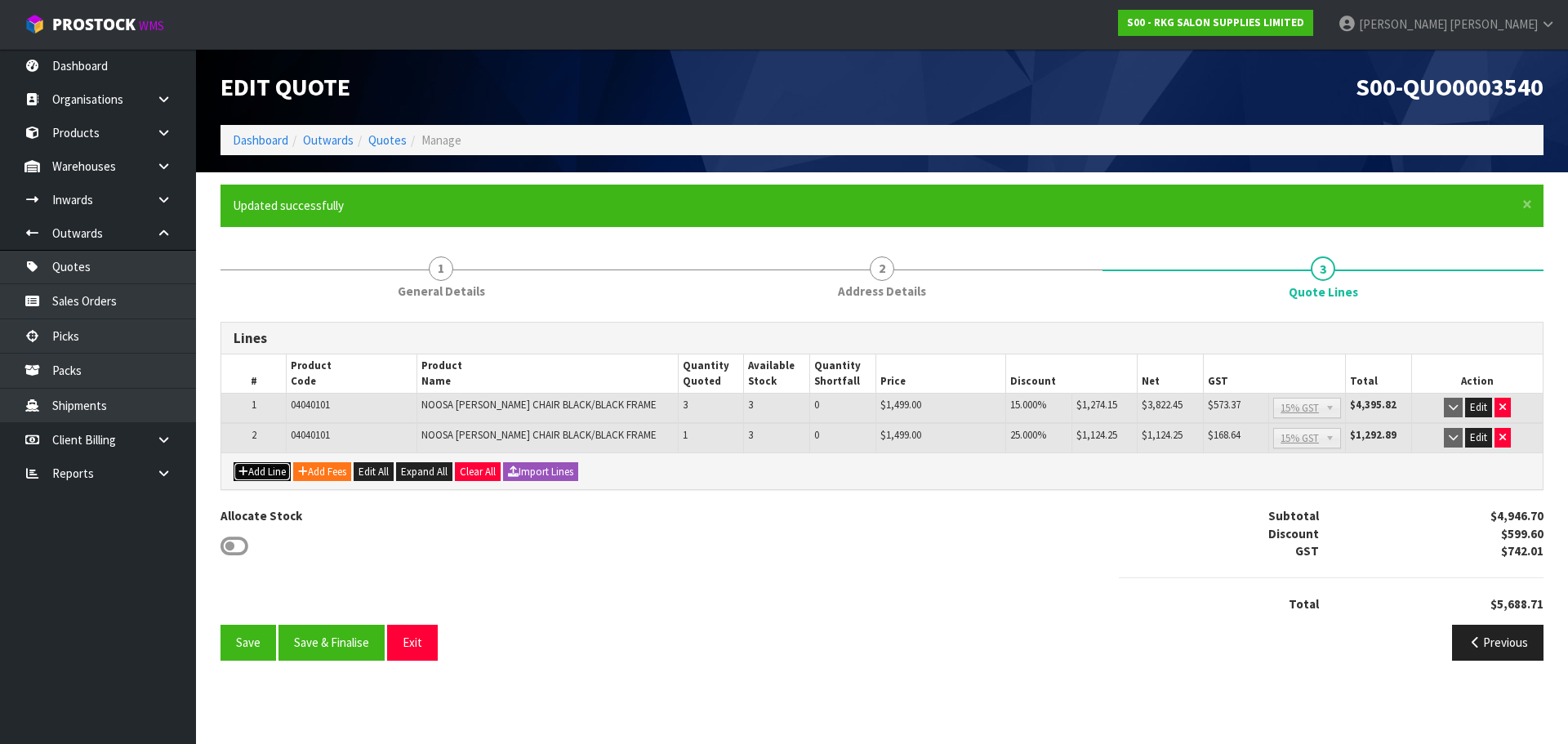
click at [265, 471] on button "Add Line" at bounding box center [262, 472] width 57 height 19
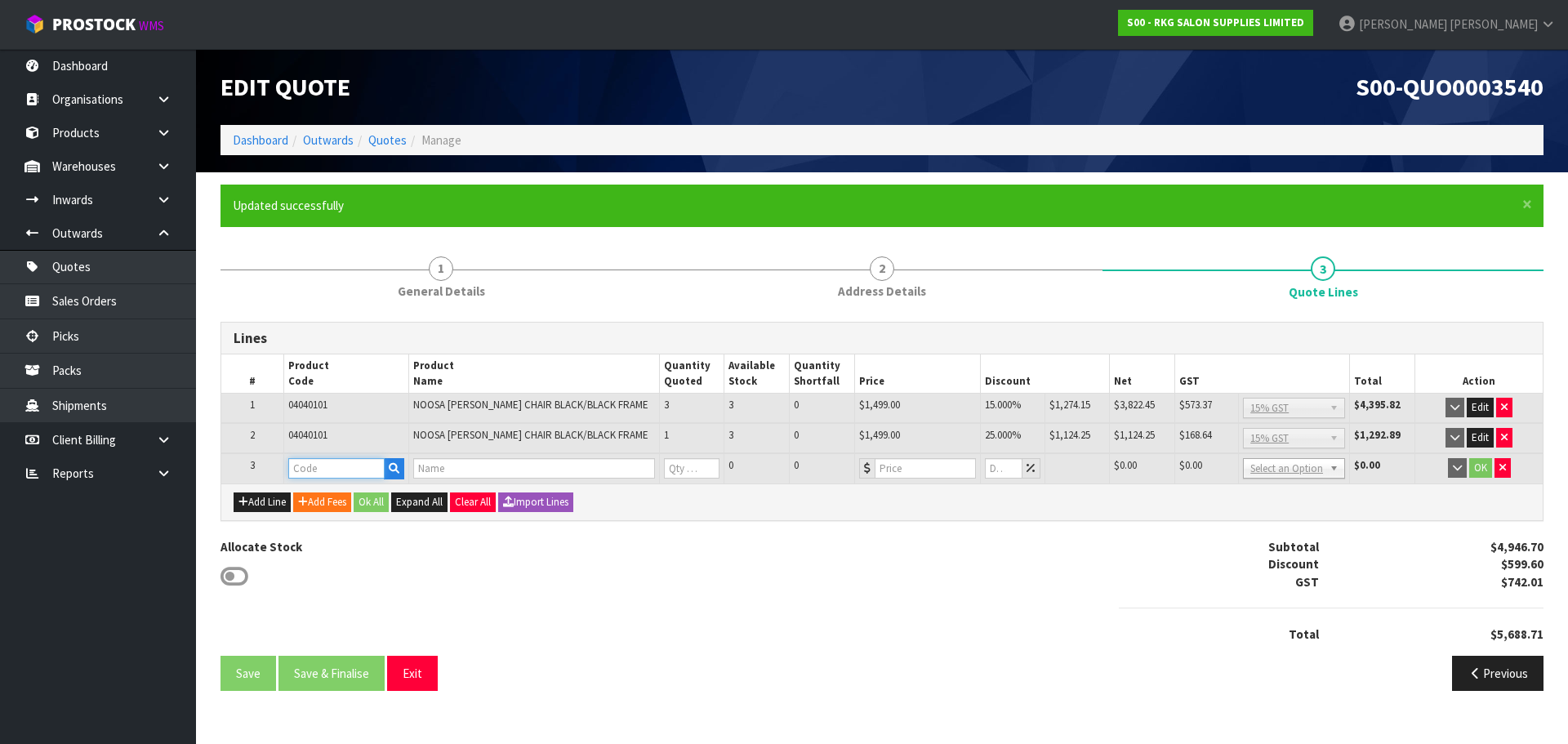
click at [307, 471] on input "text" at bounding box center [336, 468] width 97 height 20
type input "0404"
click at [340, 500] on link "0404 0101" at bounding box center [353, 496] width 129 height 22
type input "04040101"
type input "NOOSA BARBER CHAIR BLACK/BLACK FRAME"
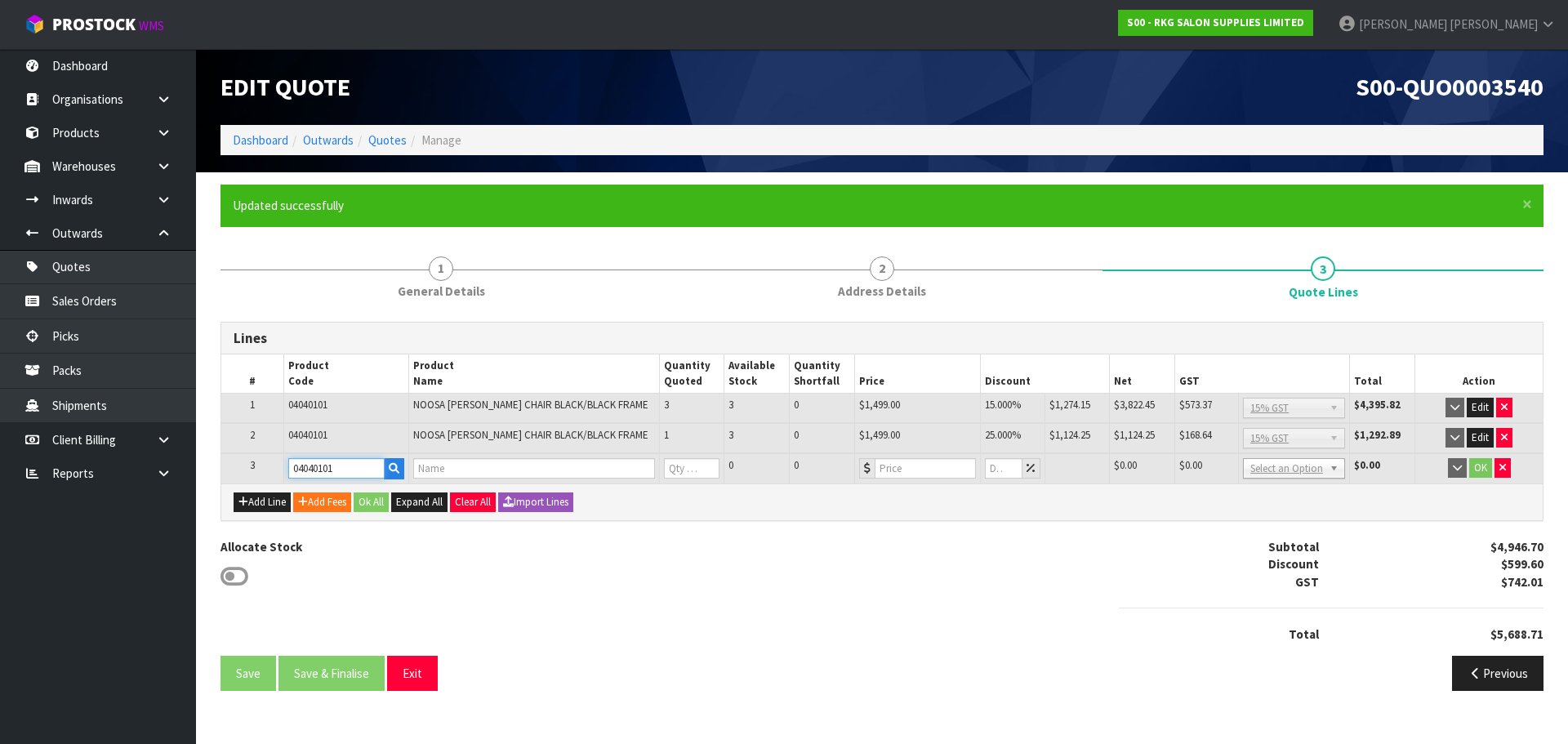
type input "0"
type input "1499"
type input "0"
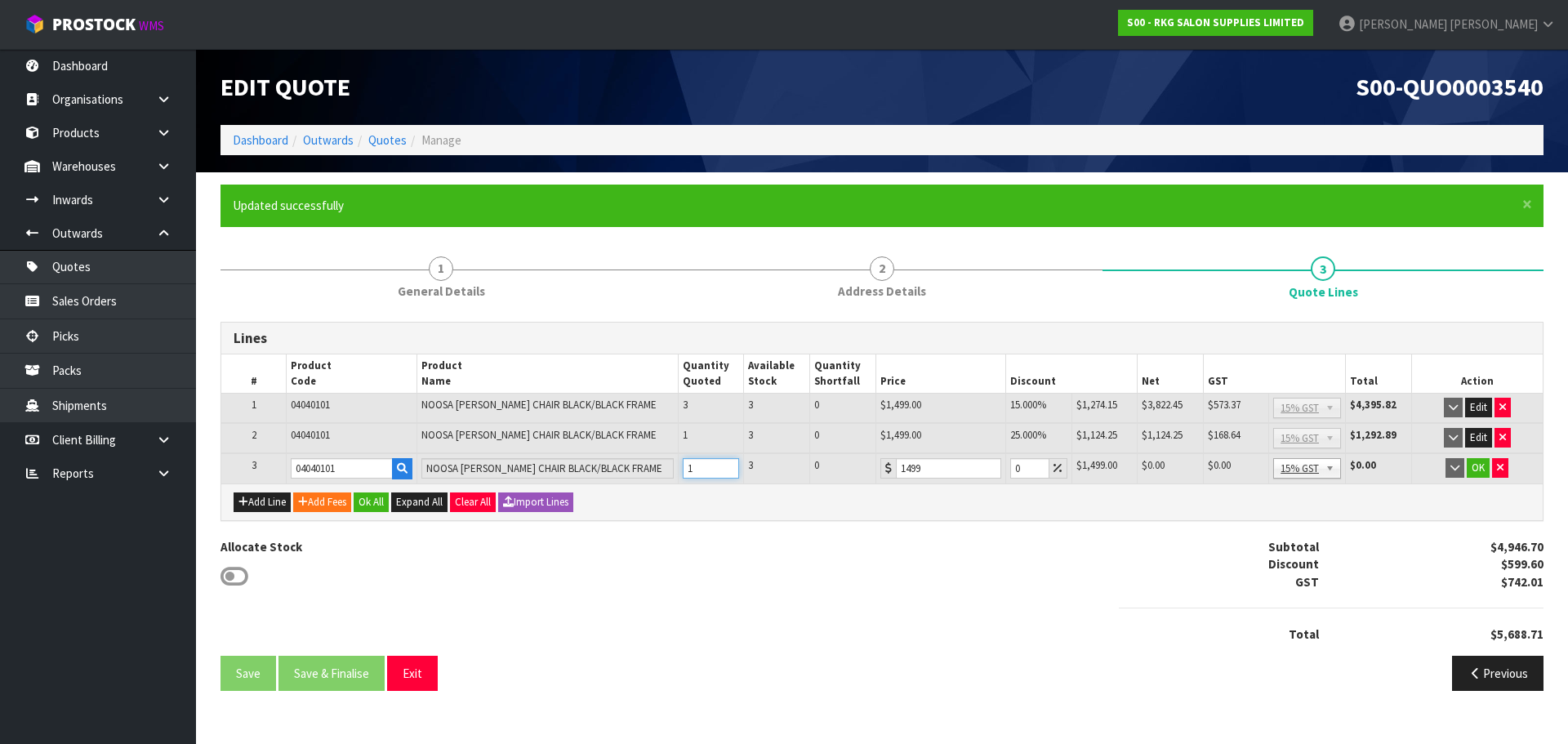
type input "1"
click at [728, 466] on input "1" at bounding box center [711, 468] width 57 height 20
drag, startPoint x: 1029, startPoint y: 469, endPoint x: 1015, endPoint y: 469, distance: 14.0
click at [1015, 469] on input "0" at bounding box center [1030, 468] width 39 height 20
type input "15"
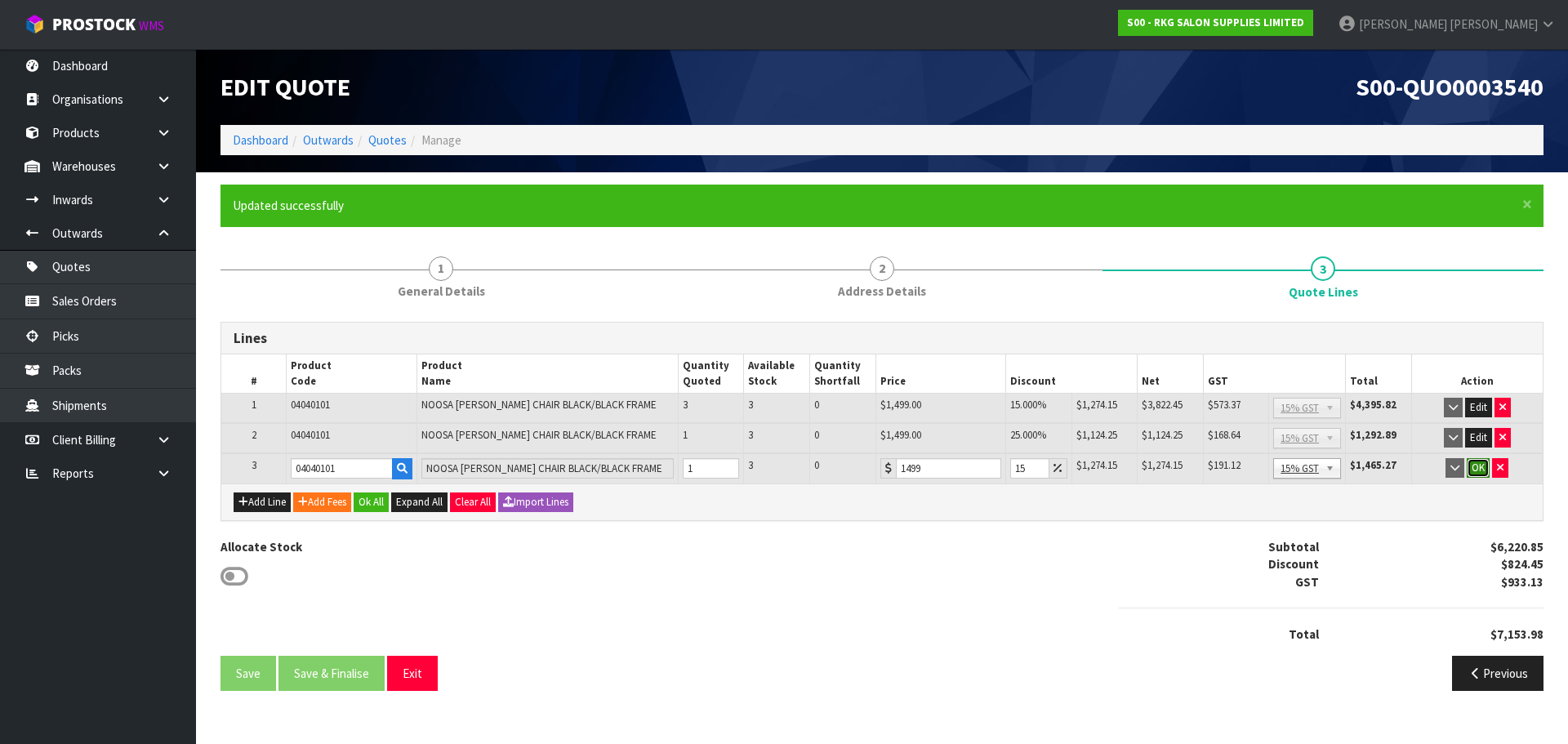
click at [1477, 468] on button "OK" at bounding box center [1479, 468] width 23 height 19
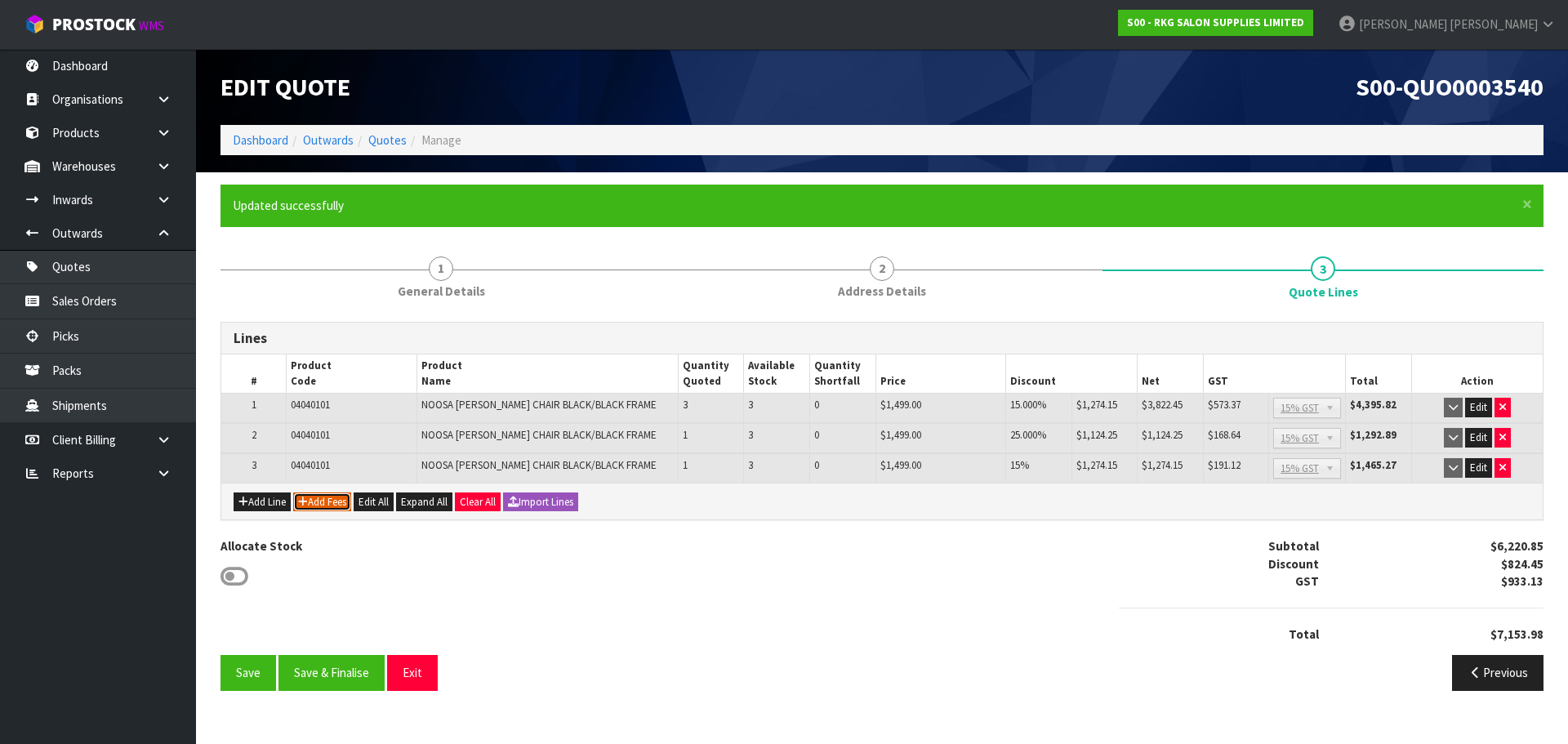
click at [335, 500] on button "Add Fees" at bounding box center [322, 502] width 58 height 19
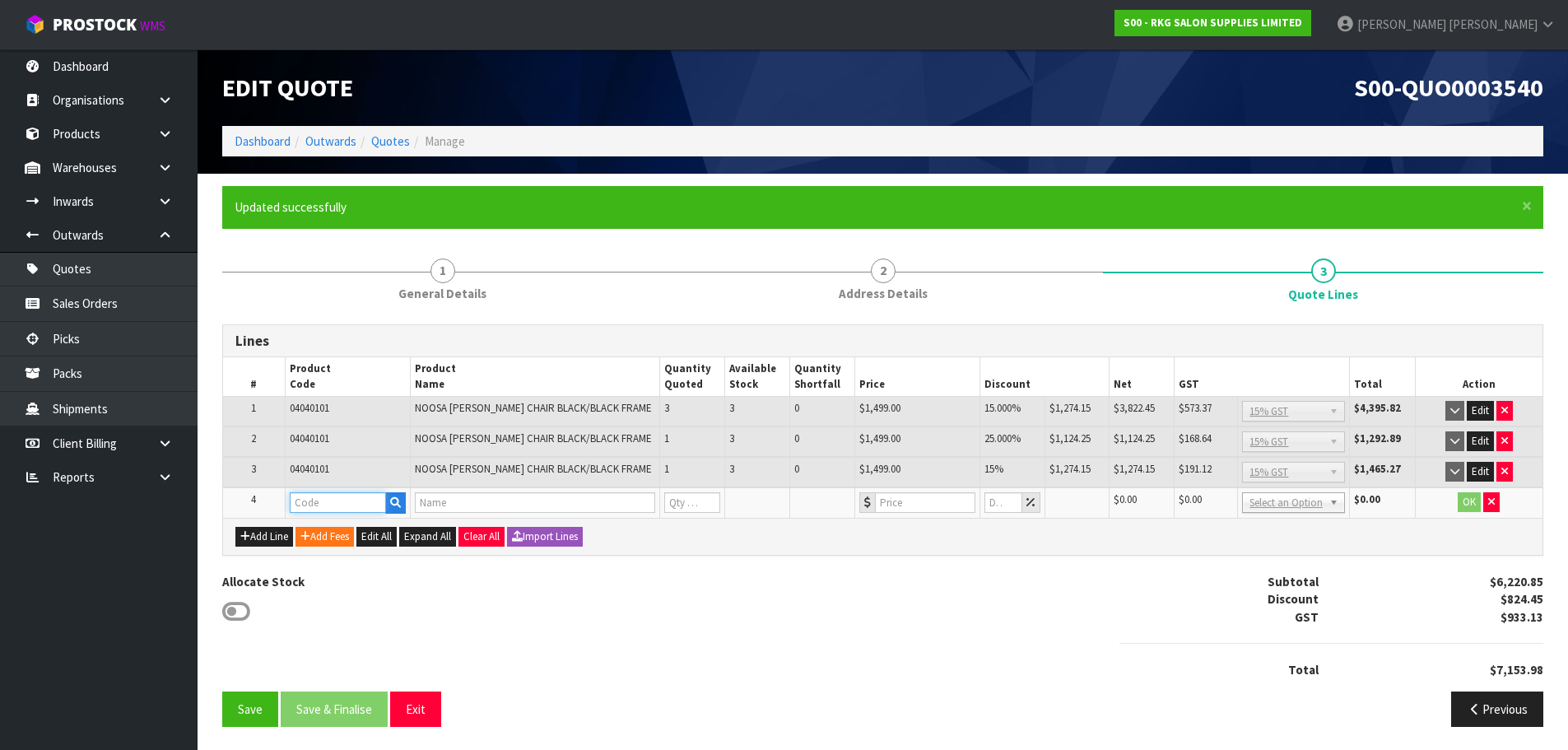
click at [328, 505] on input "text" at bounding box center [337, 503] width 97 height 21
type input "FRE"
click at [329, 529] on link "FRE IGHT" at bounding box center [355, 530] width 130 height 22
type input "FREIGHT"
type input "FREIGHT FEE"
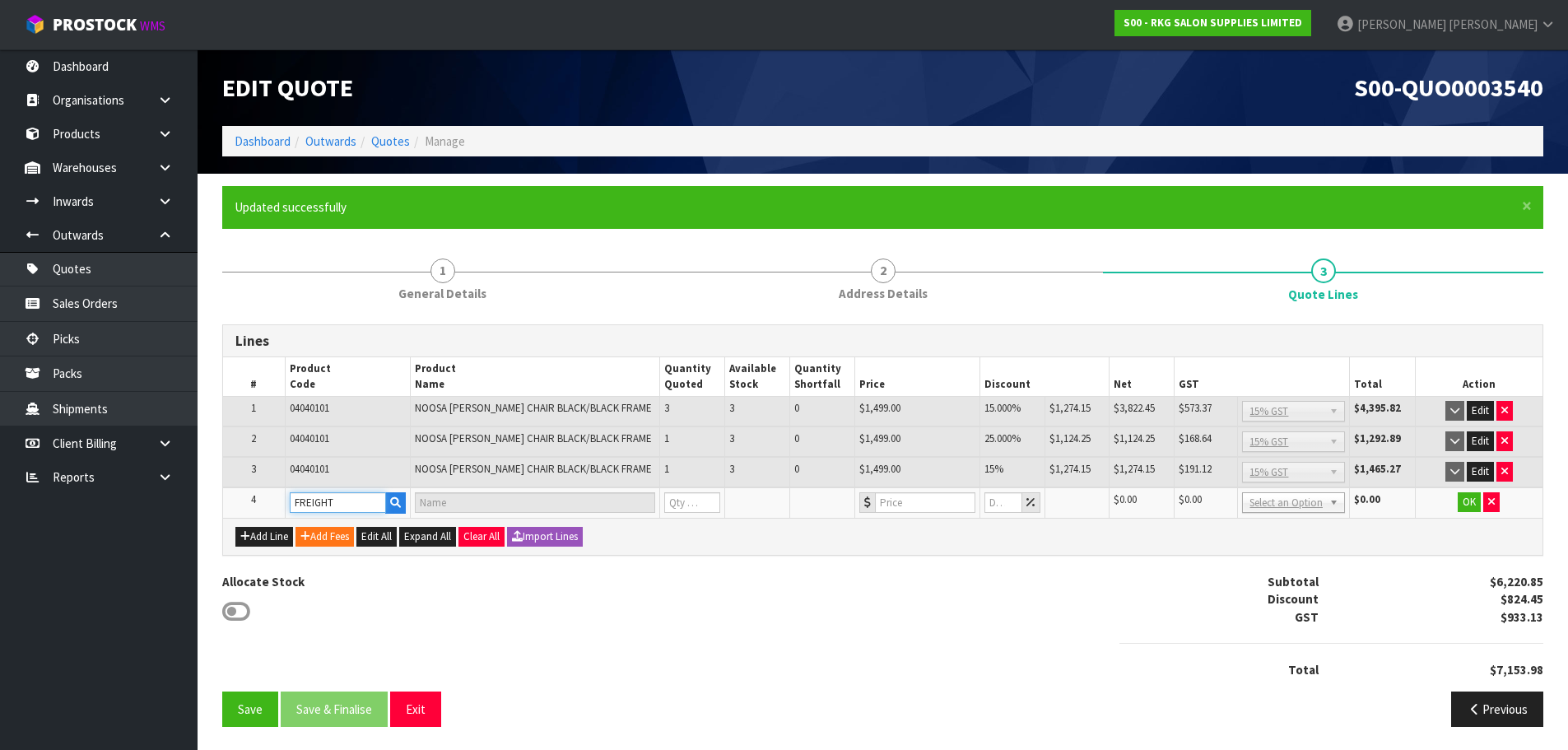
type input "1"
type input "0"
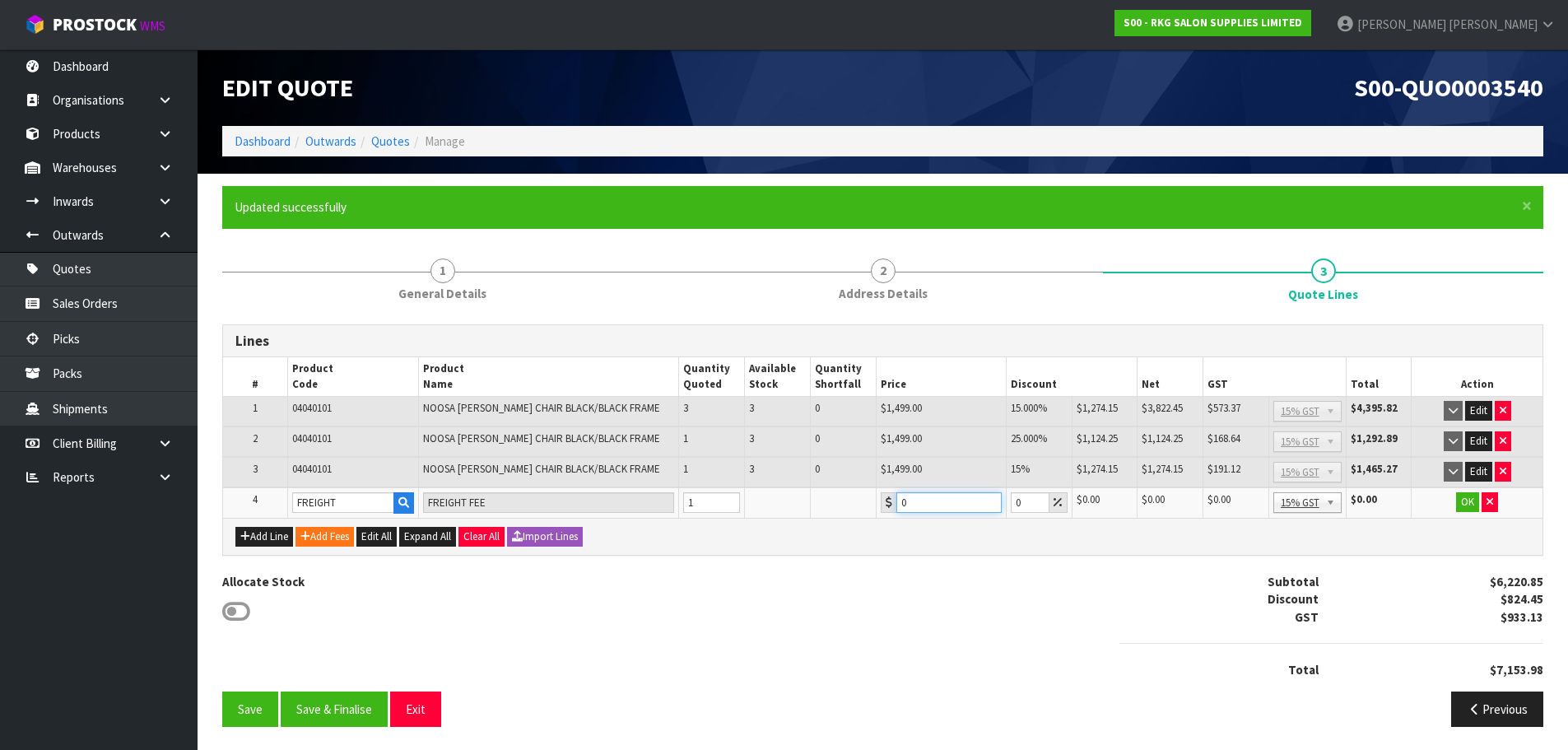
drag, startPoint x: 912, startPoint y: 503, endPoint x: 895, endPoint y: 508, distance: 17.7
click at [896, 508] on input "0" at bounding box center [949, 503] width 106 height 21
type input "267.80"
click at [1465, 505] on button "OK" at bounding box center [1468, 503] width 23 height 20
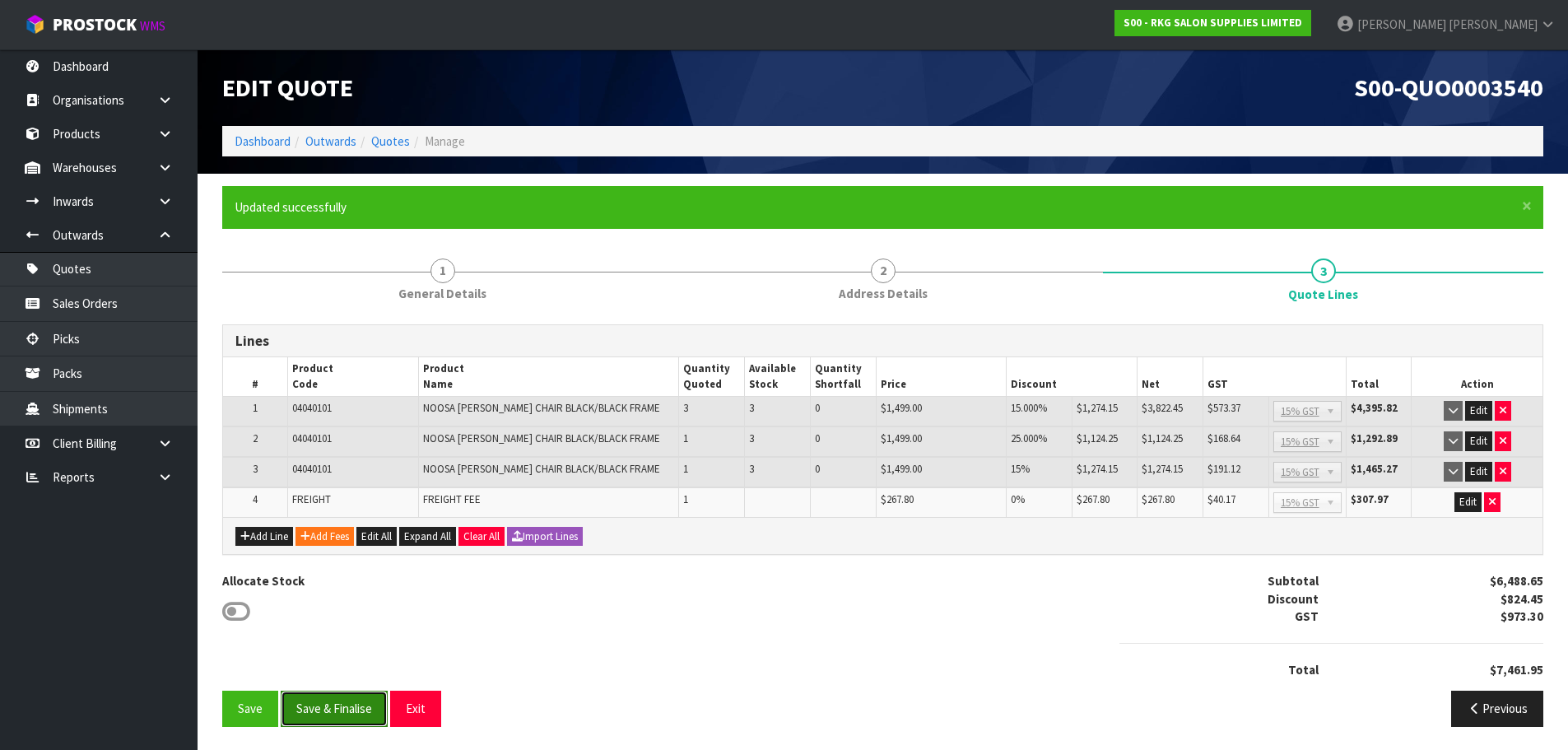
click at [348, 706] on button "Save & Finalise" at bounding box center [333, 709] width 107 height 35
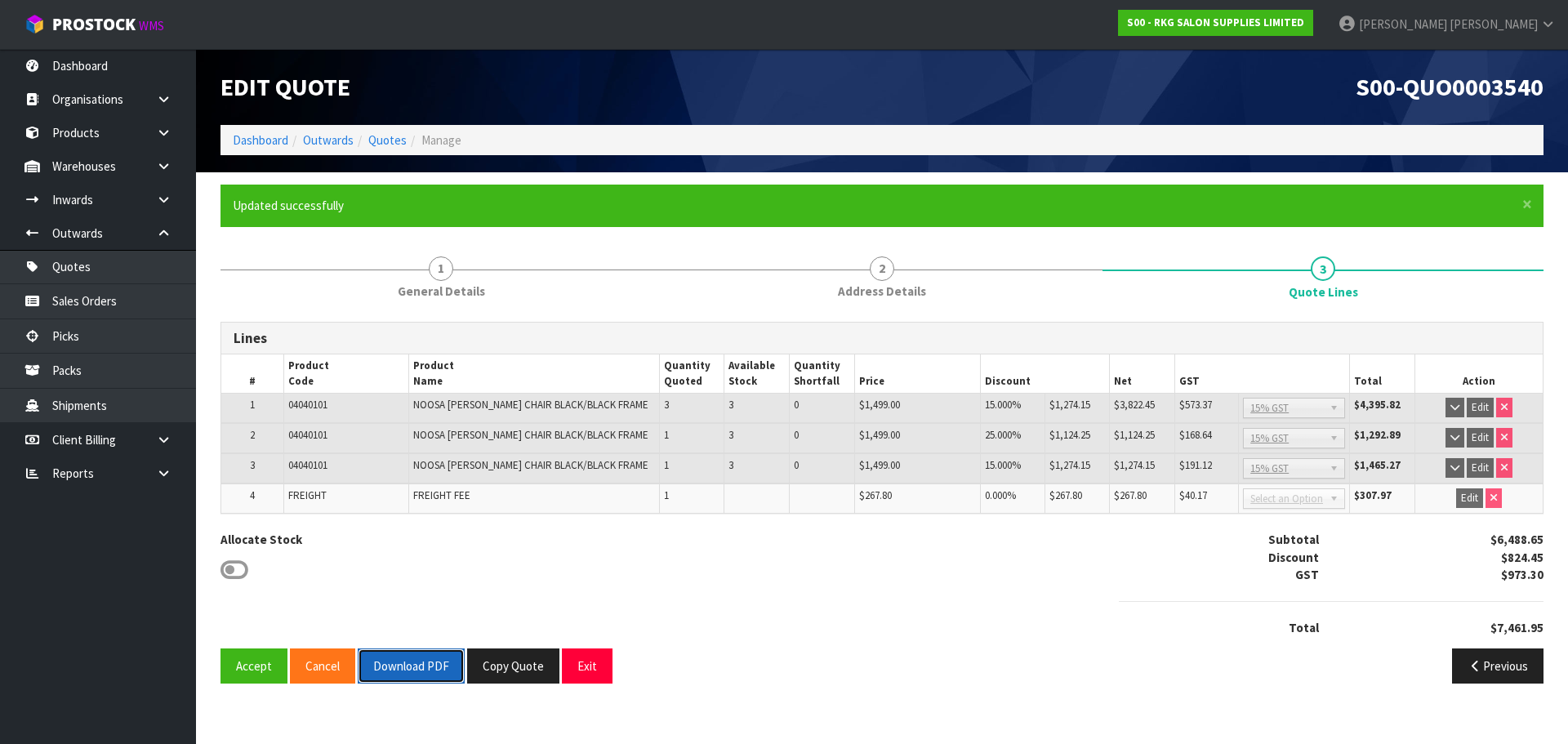
click at [399, 674] on button "Download PDF" at bounding box center [411, 666] width 107 height 35
click at [582, 663] on button "Exit" at bounding box center [587, 666] width 50 height 35
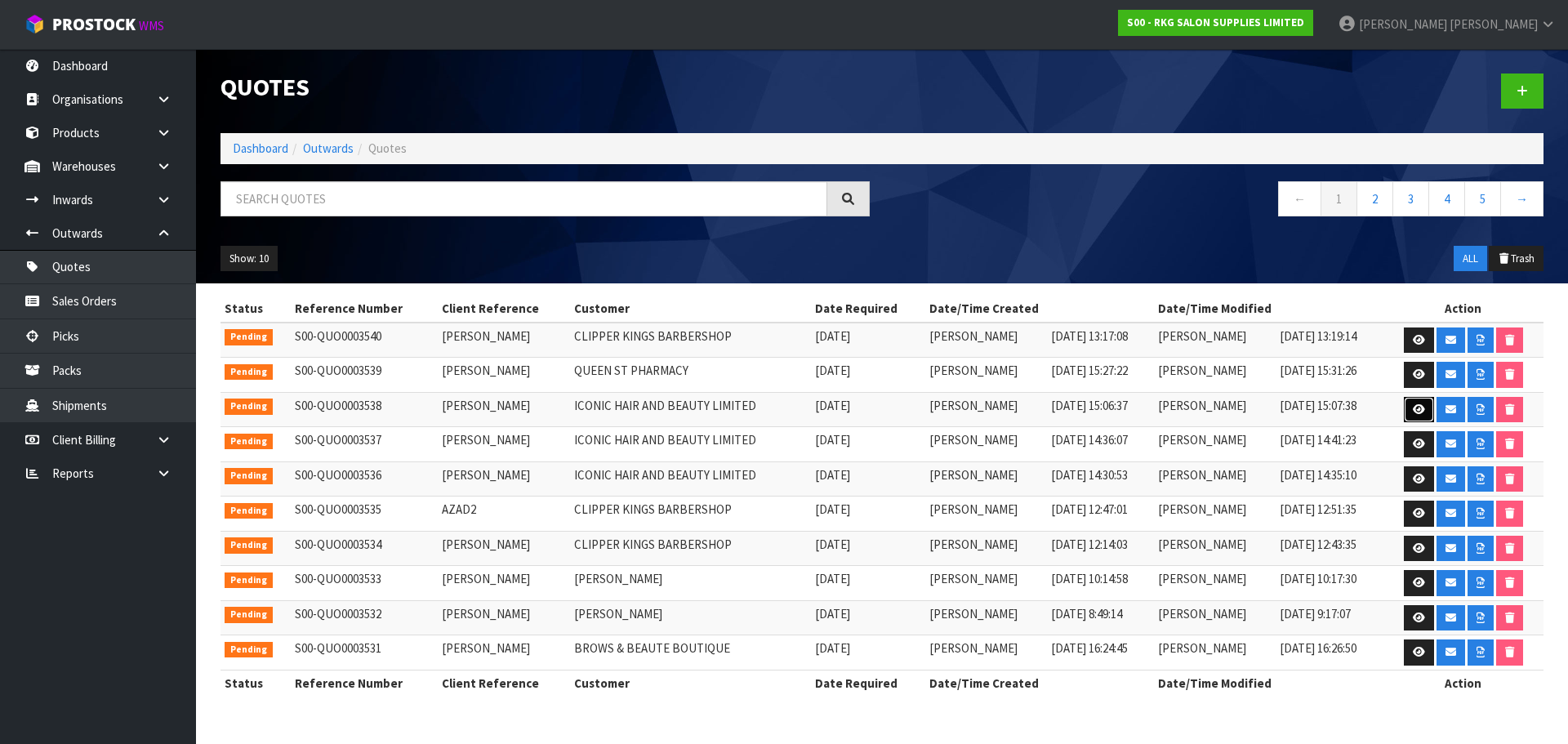
click at [1421, 410] on icon at bounding box center [1419, 409] width 13 height 11
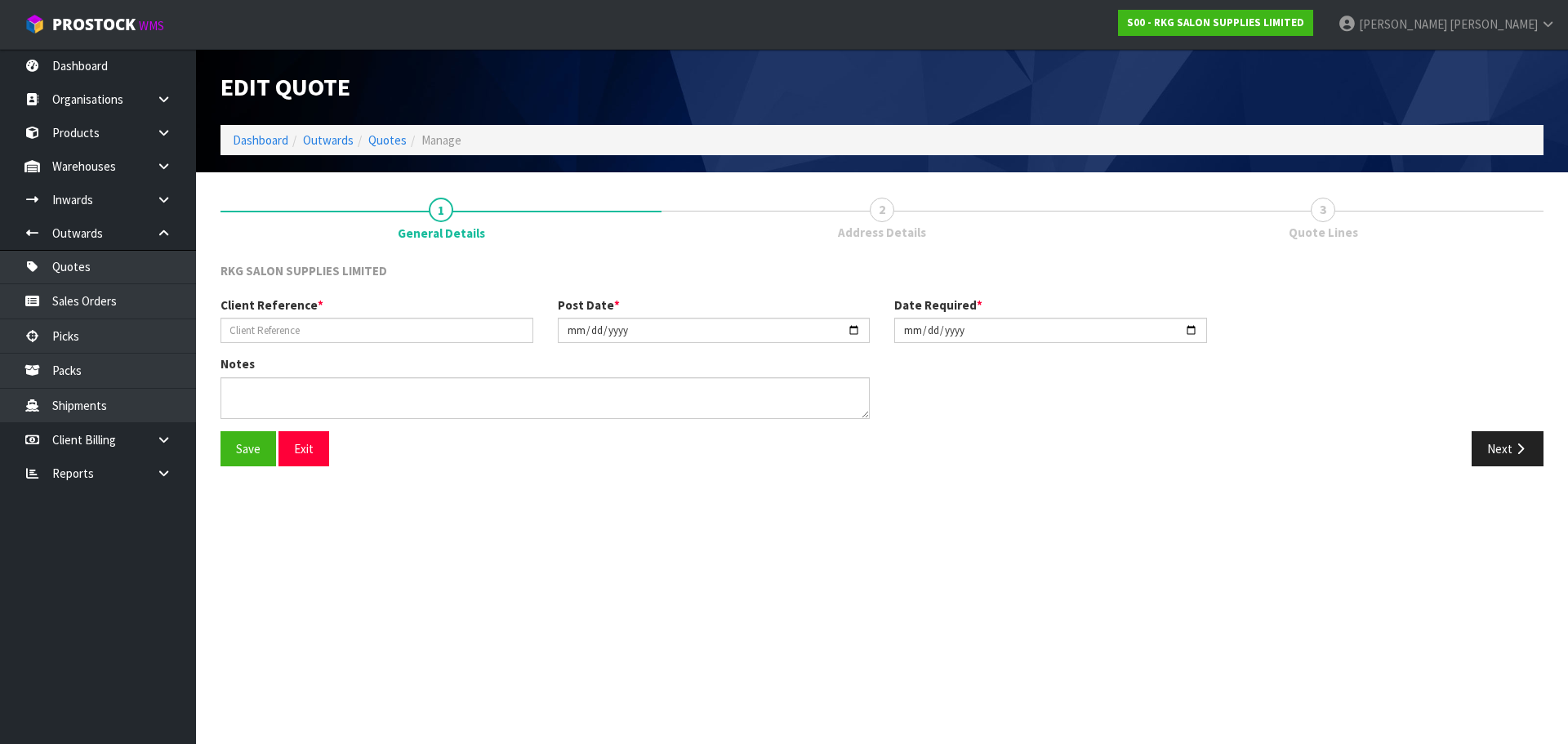
type input "[PERSON_NAME]"
type input "2025-08-28"
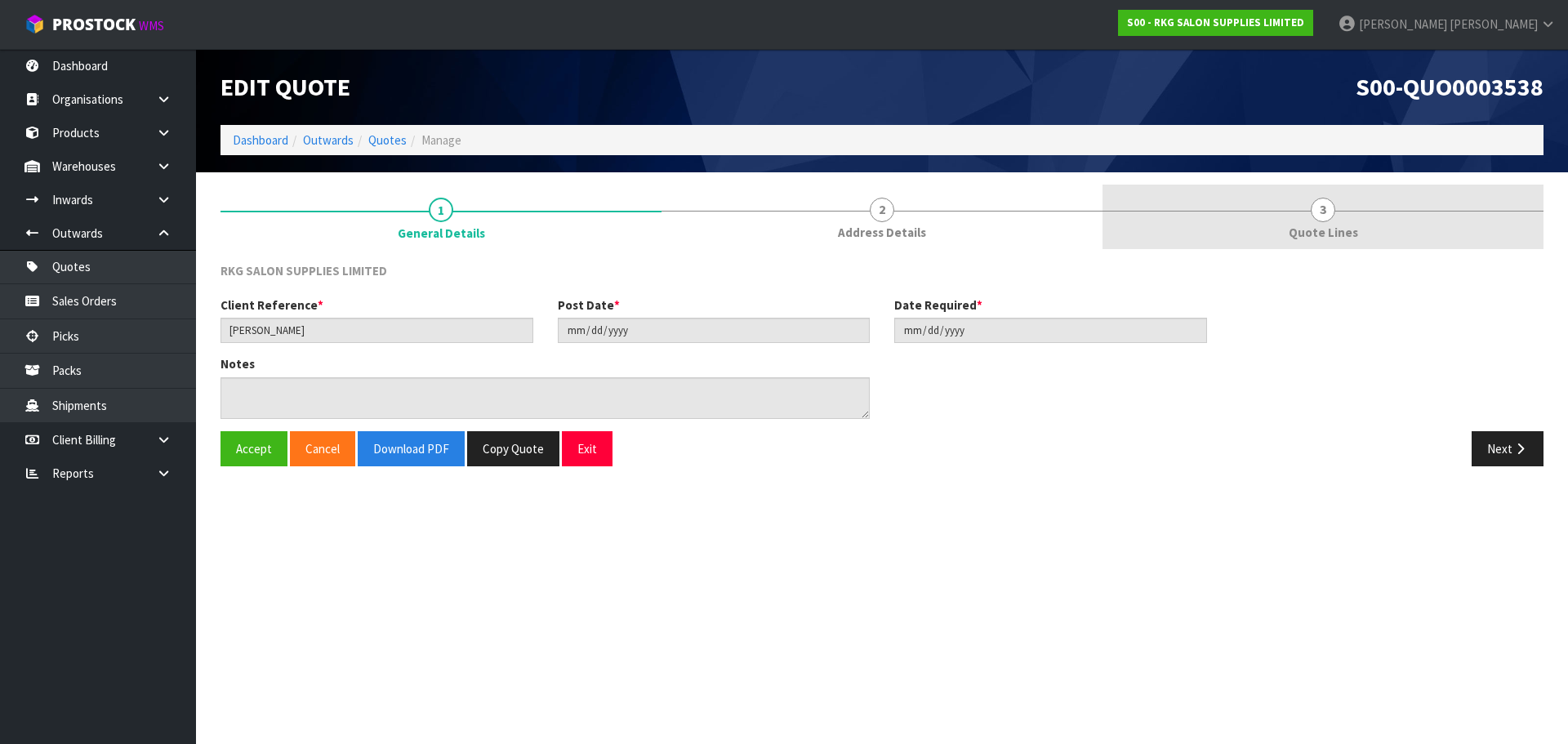
click at [1344, 208] on link "3 Quote Lines" at bounding box center [1323, 216] width 441 height 65
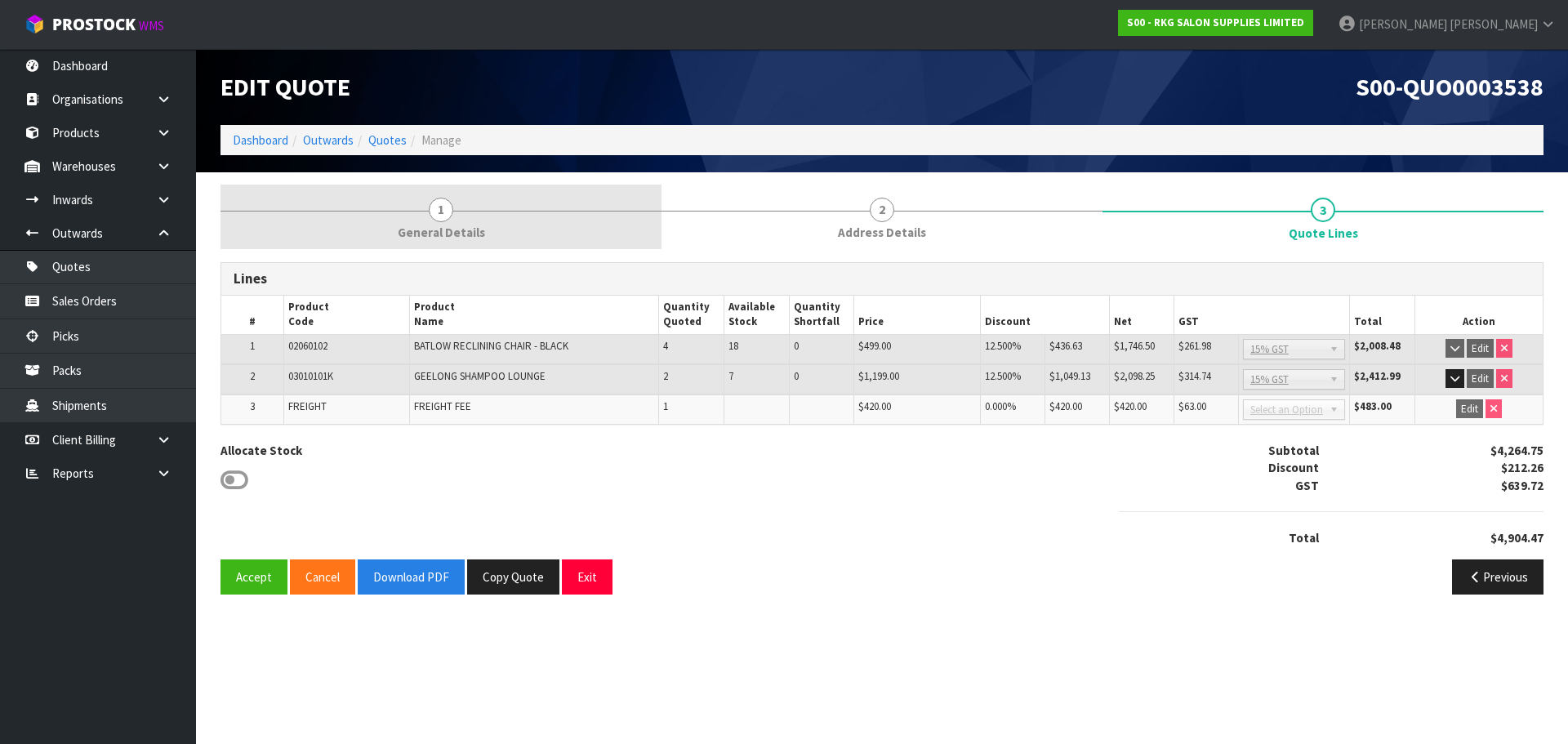
click at [449, 216] on span "1" at bounding box center [440, 210] width 24 height 24
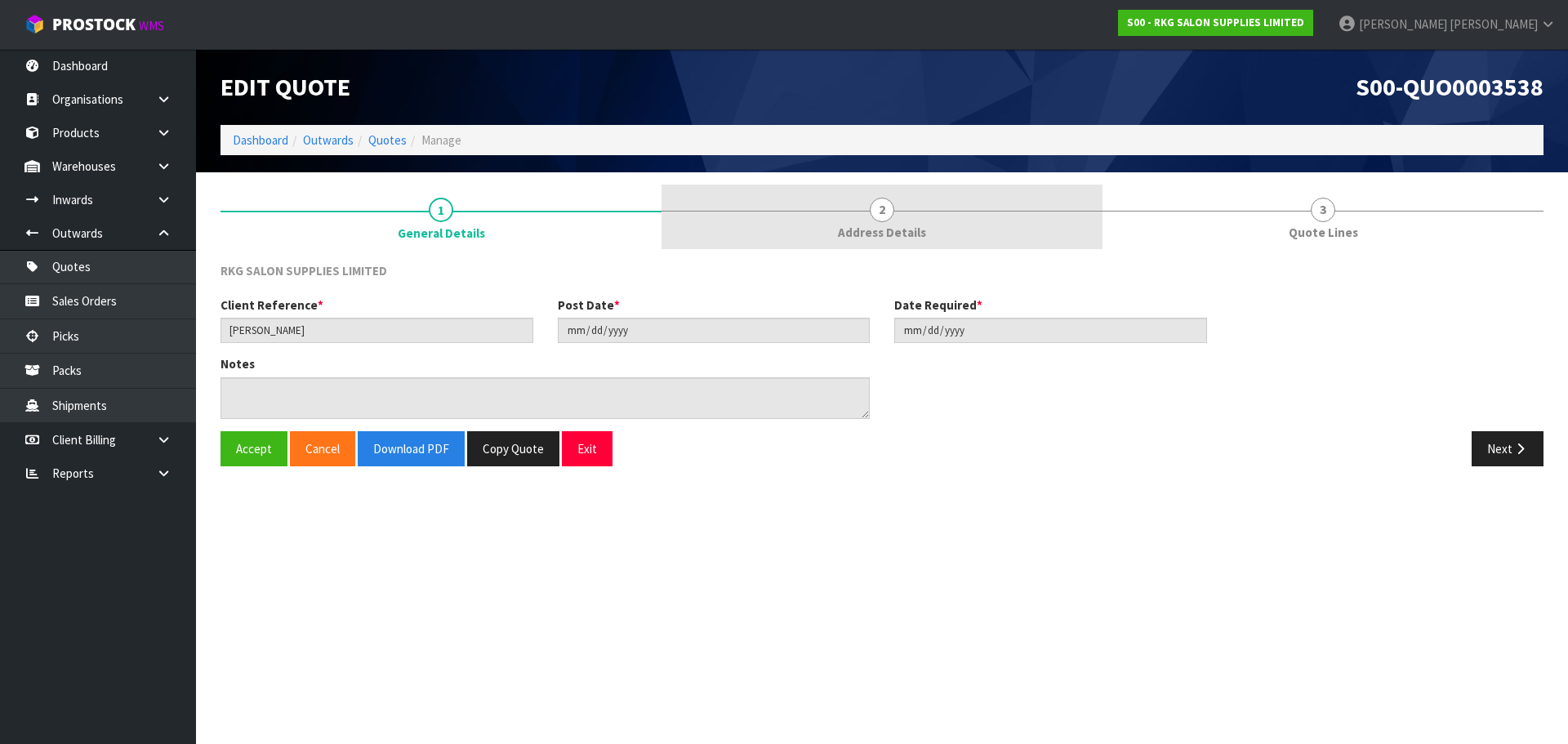
click at [888, 210] on span "2" at bounding box center [881, 210] width 24 height 24
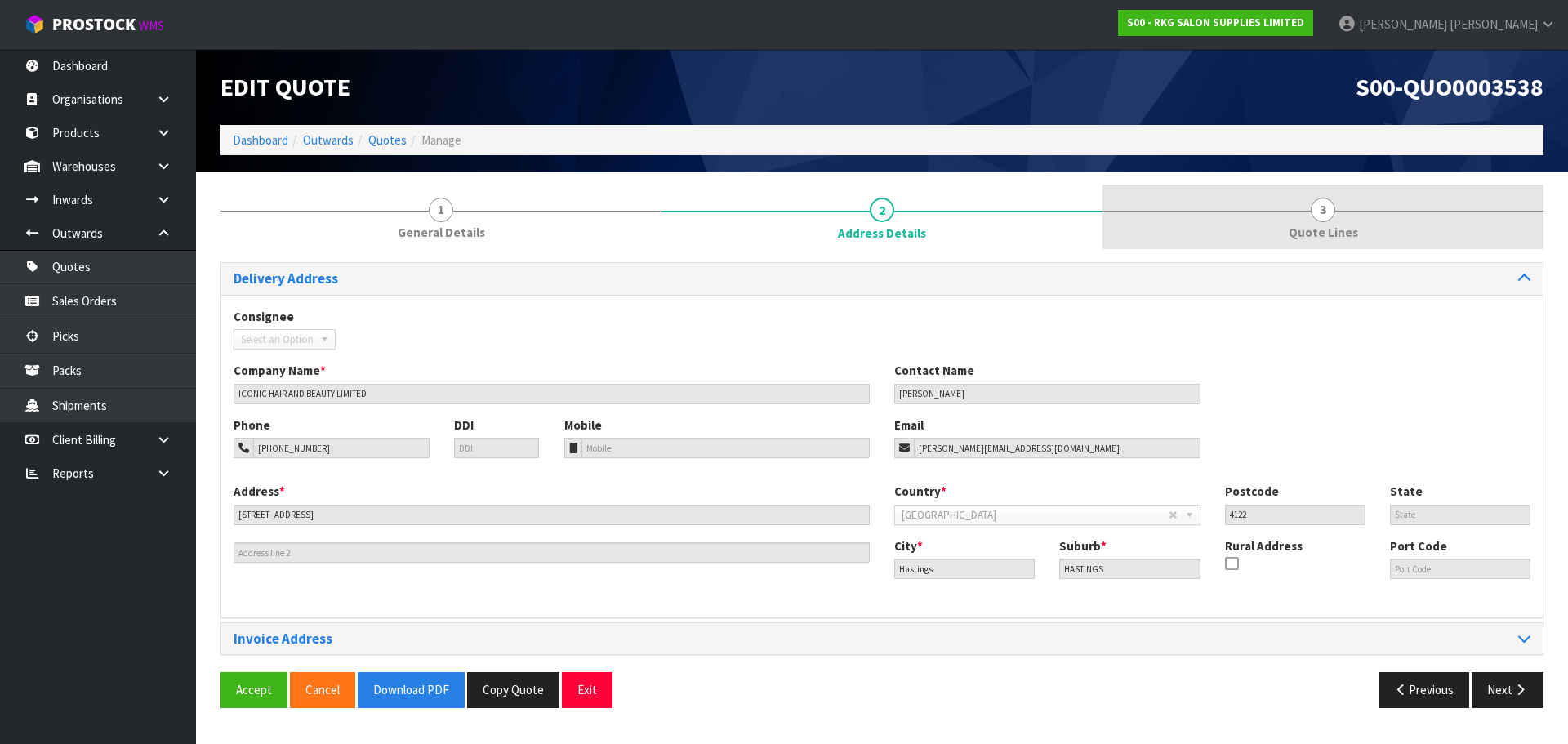
click at [1323, 211] on span "3" at bounding box center [1323, 210] width 24 height 24
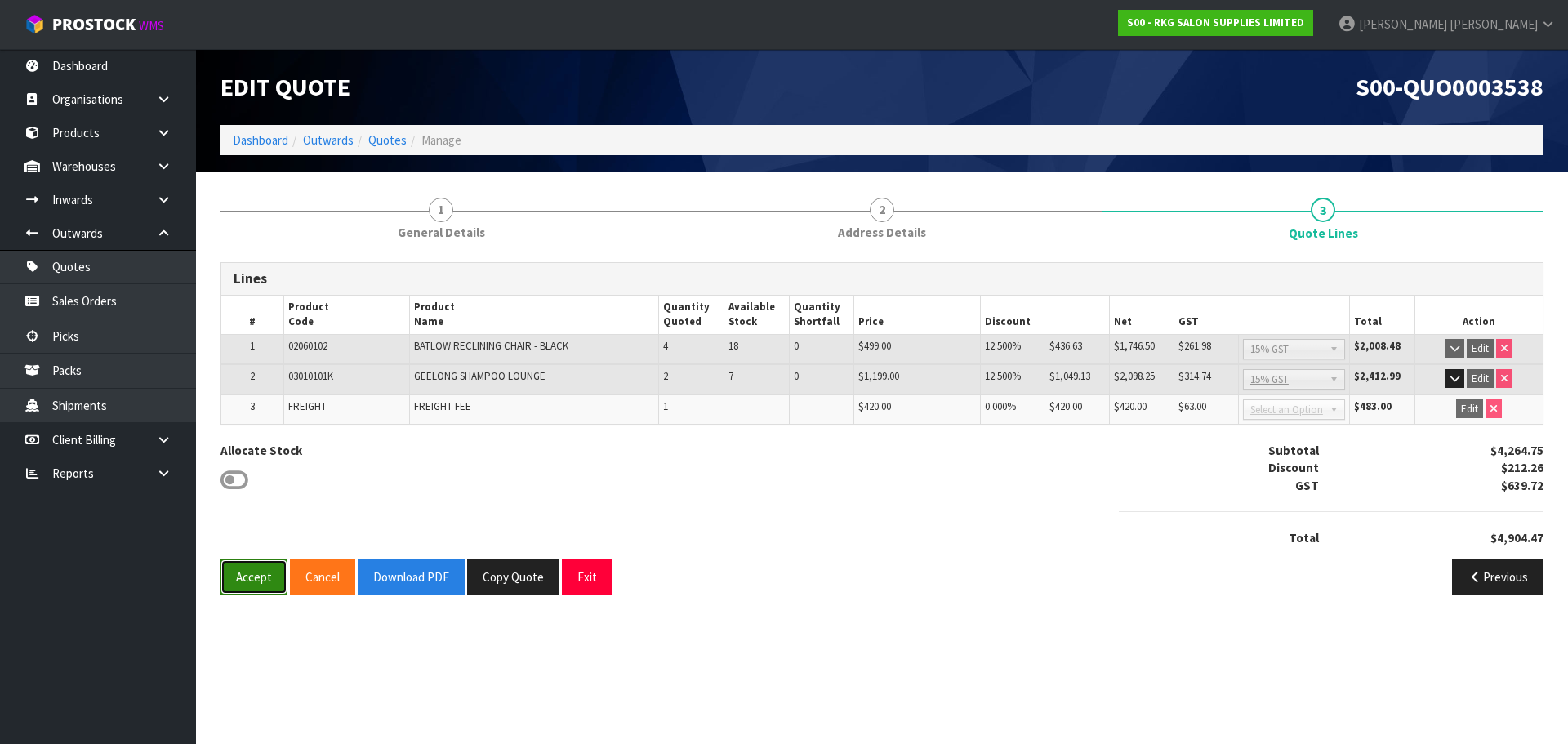
click at [244, 581] on button "Accept" at bounding box center [253, 577] width 67 height 35
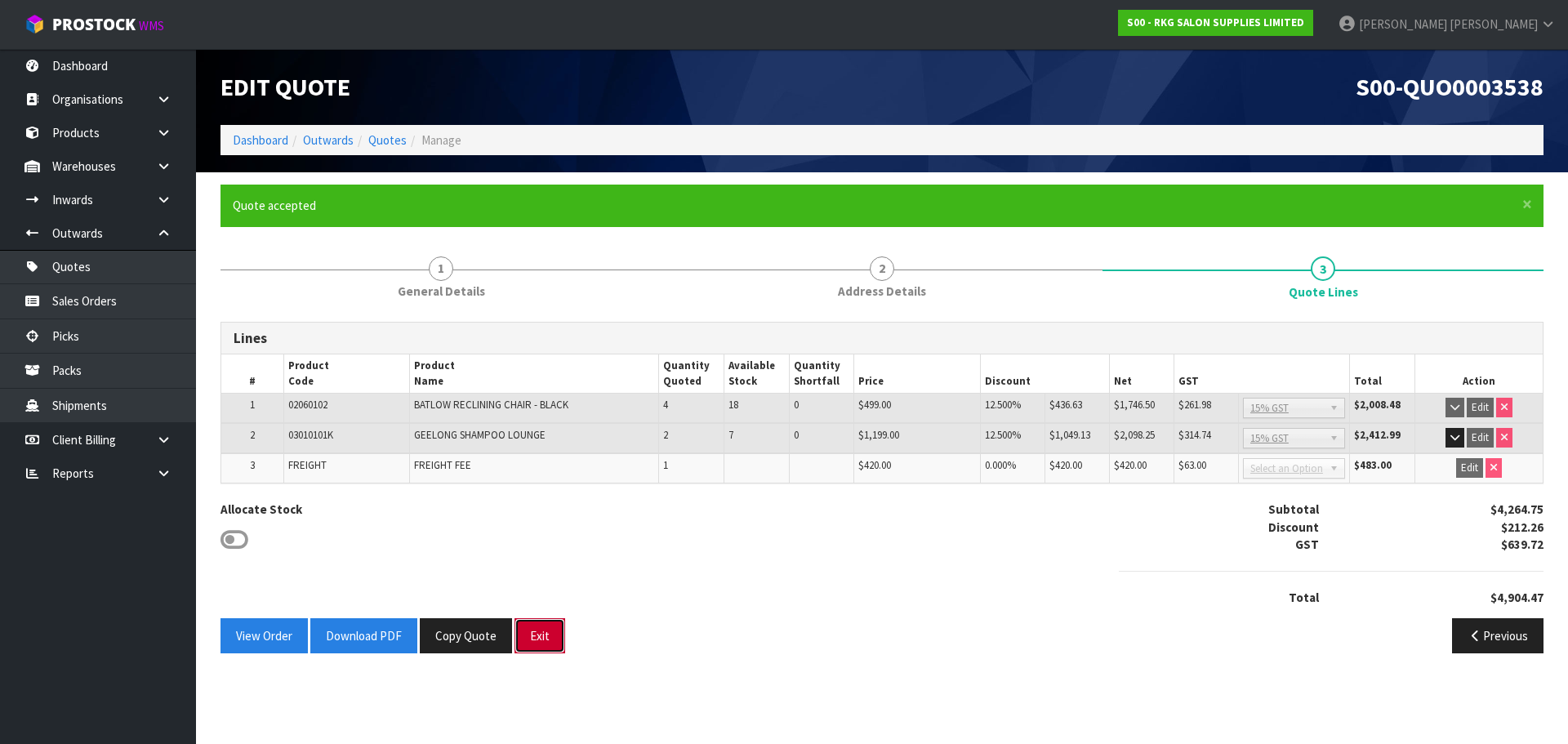
click at [530, 639] on button "Exit" at bounding box center [540, 636] width 50 height 35
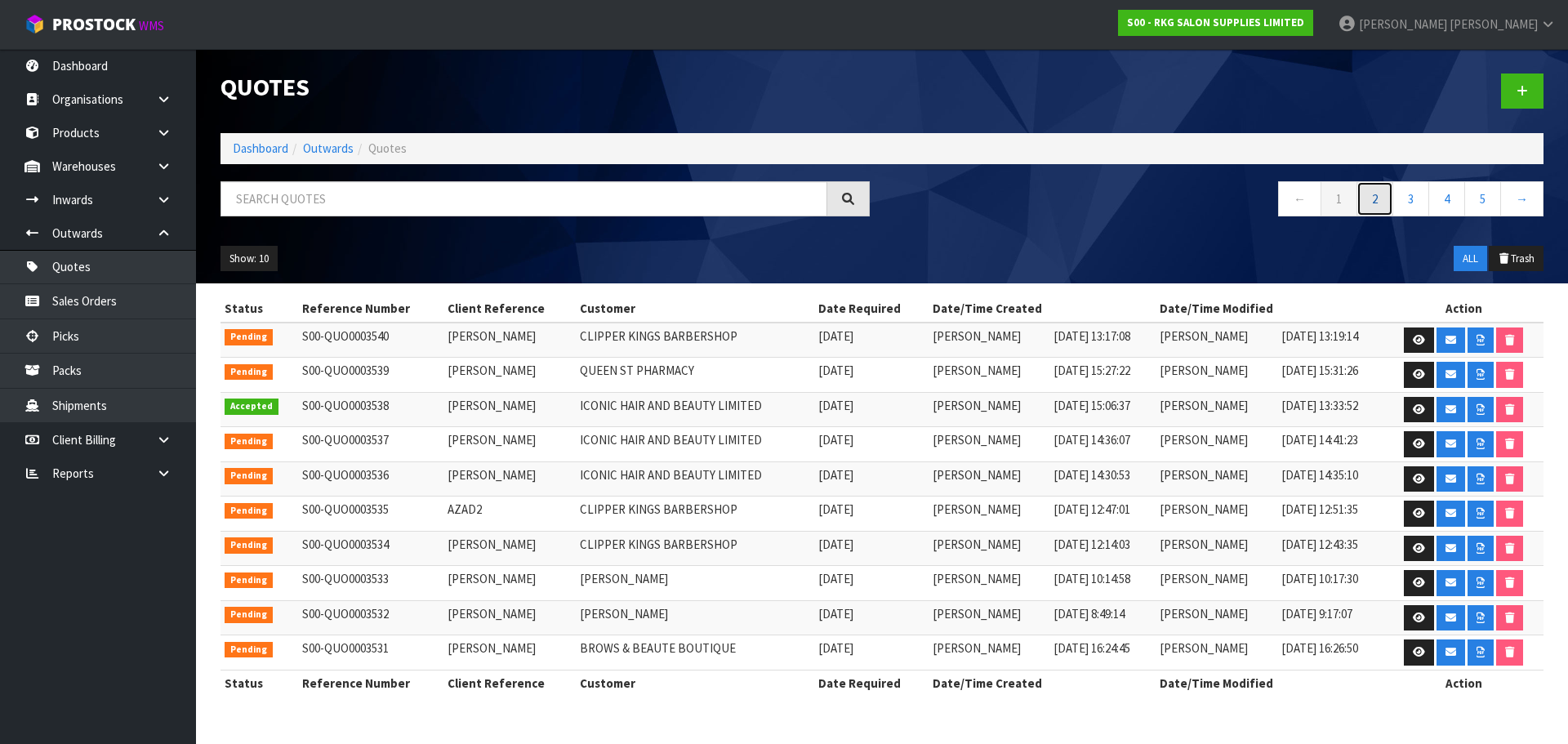
click at [1378, 202] on link "2" at bounding box center [1375, 199] width 37 height 35
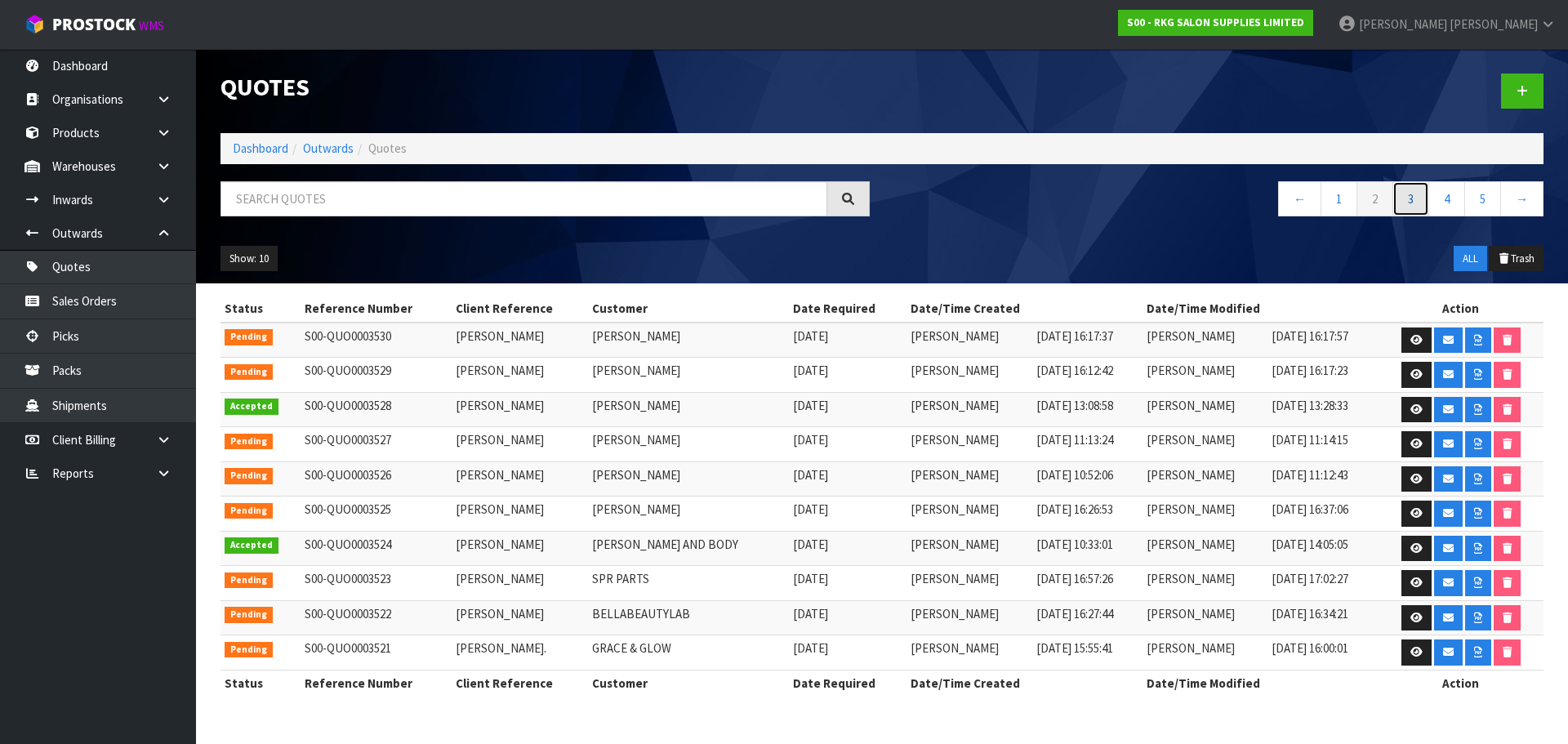
click at [1413, 205] on link "3" at bounding box center [1411, 199] width 37 height 35
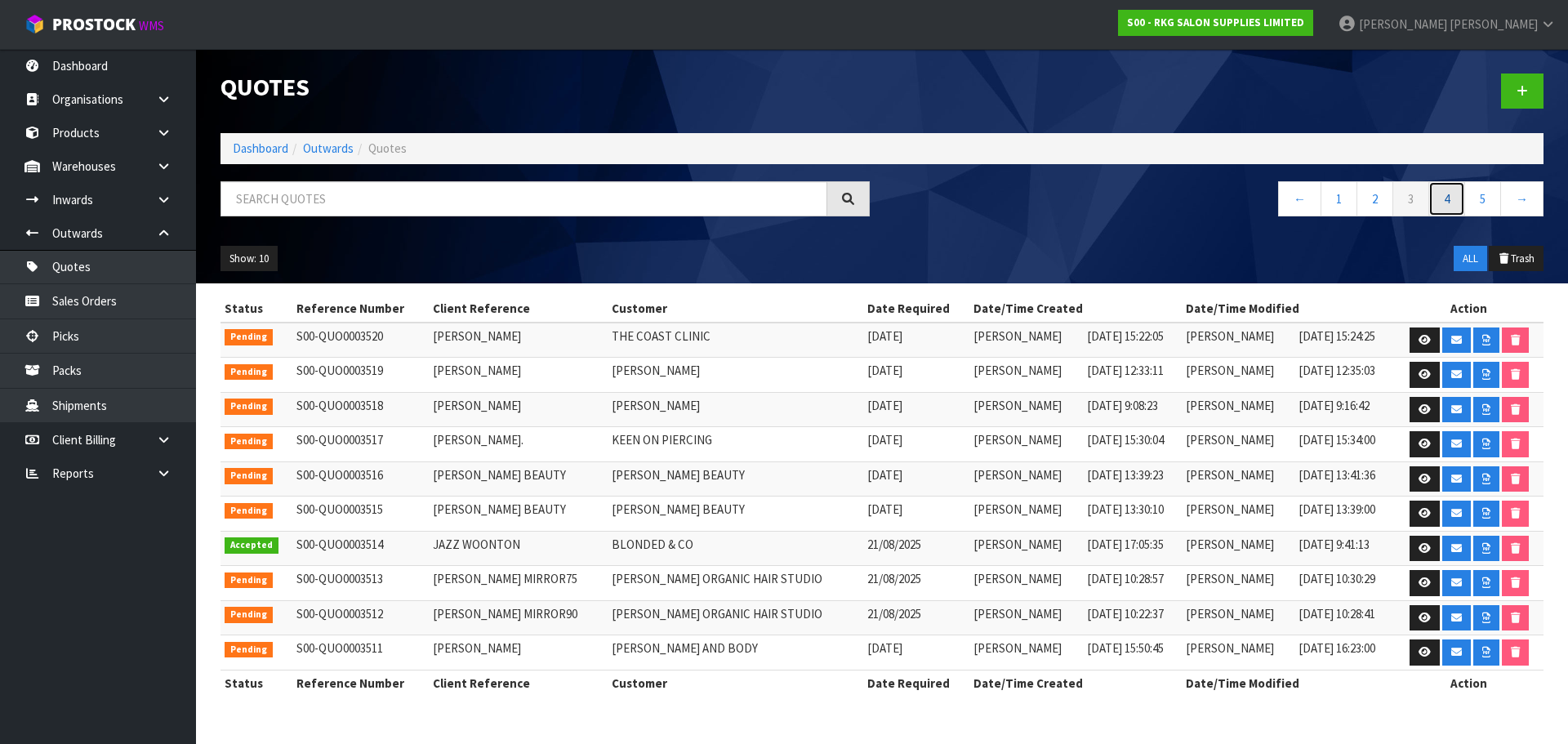
click at [1441, 201] on link "4" at bounding box center [1447, 199] width 37 height 35
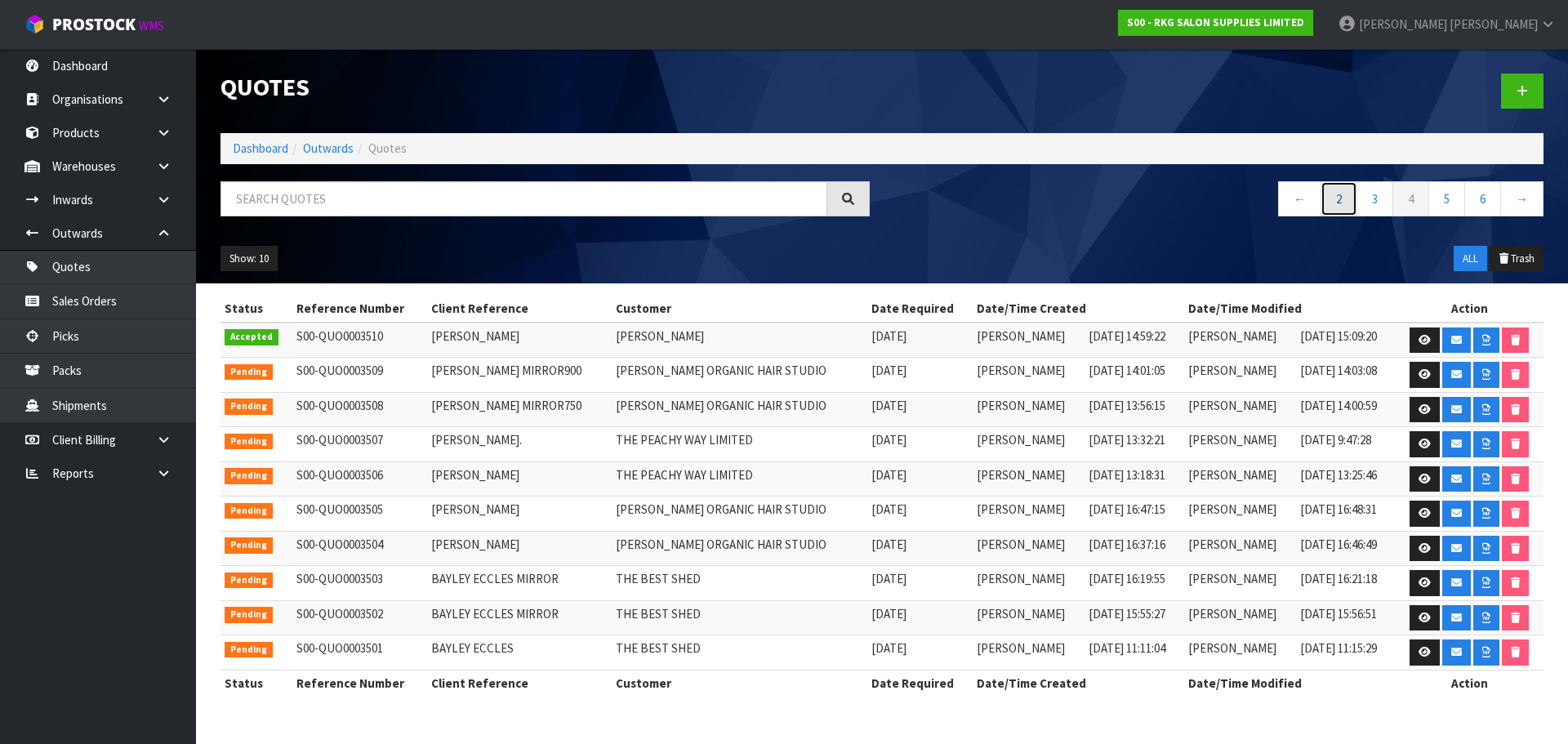
click at [1347, 203] on link "2" at bounding box center [1339, 199] width 37 height 35
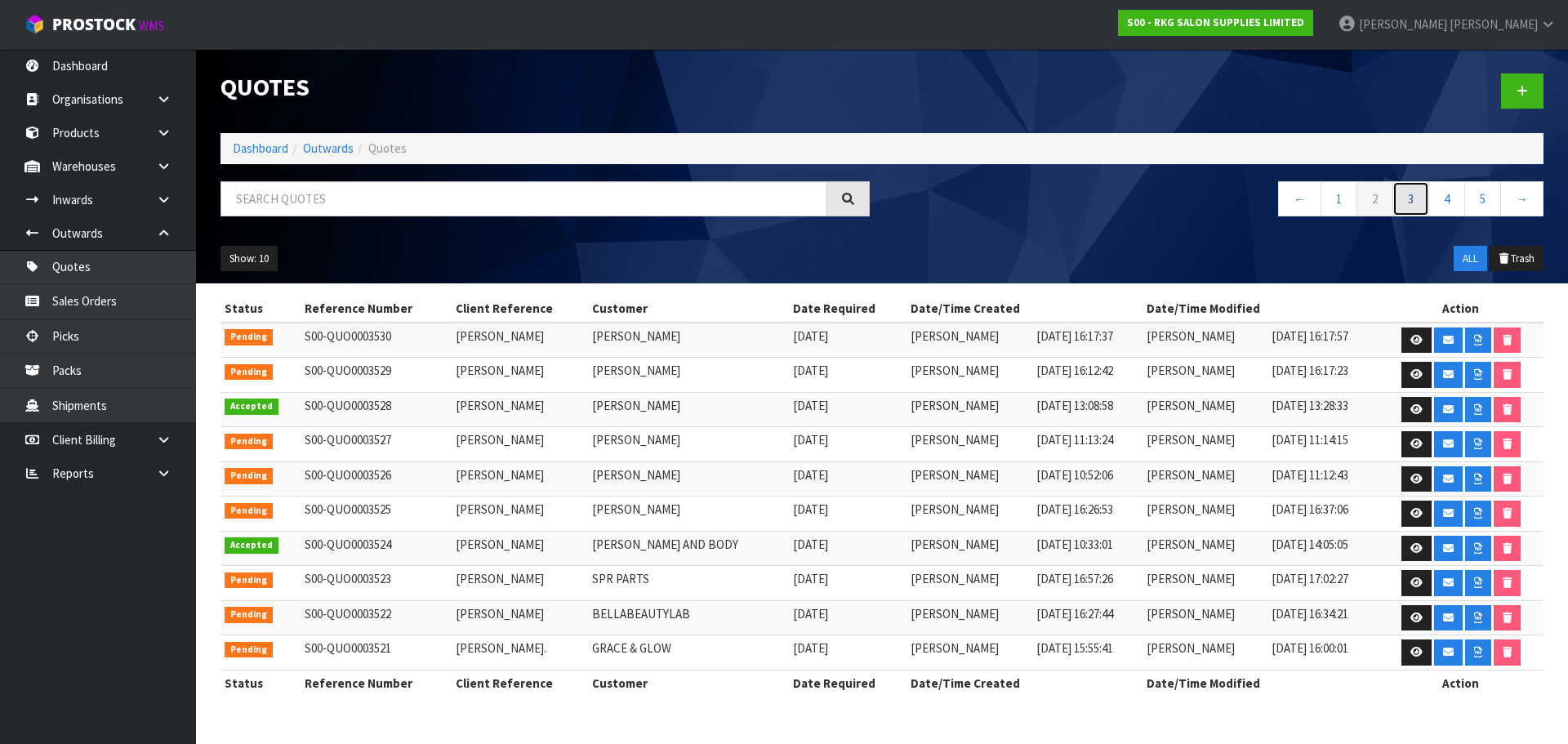
click at [1419, 199] on link "3" at bounding box center [1411, 199] width 37 height 35
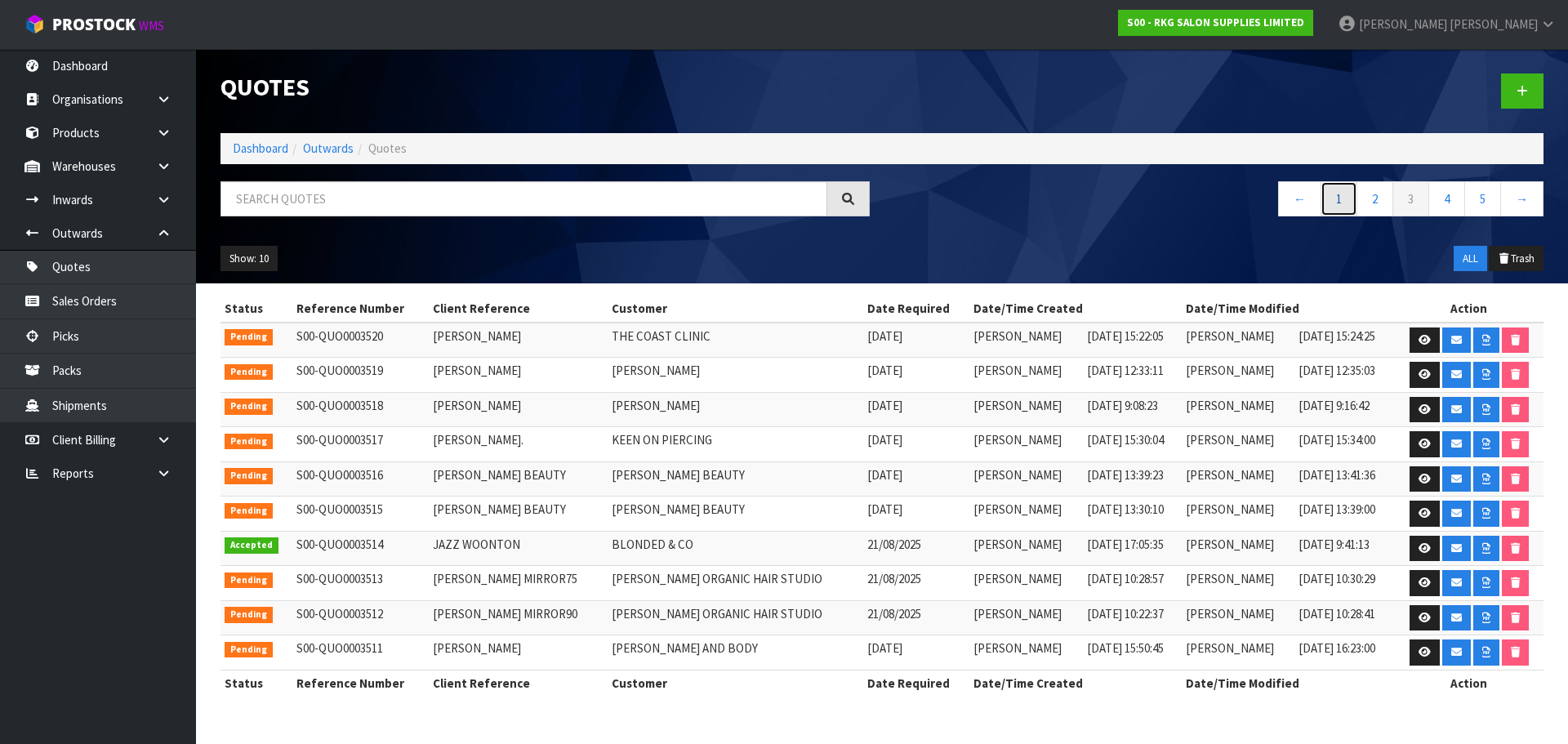
click at [1337, 208] on link "1" at bounding box center [1339, 199] width 37 height 35
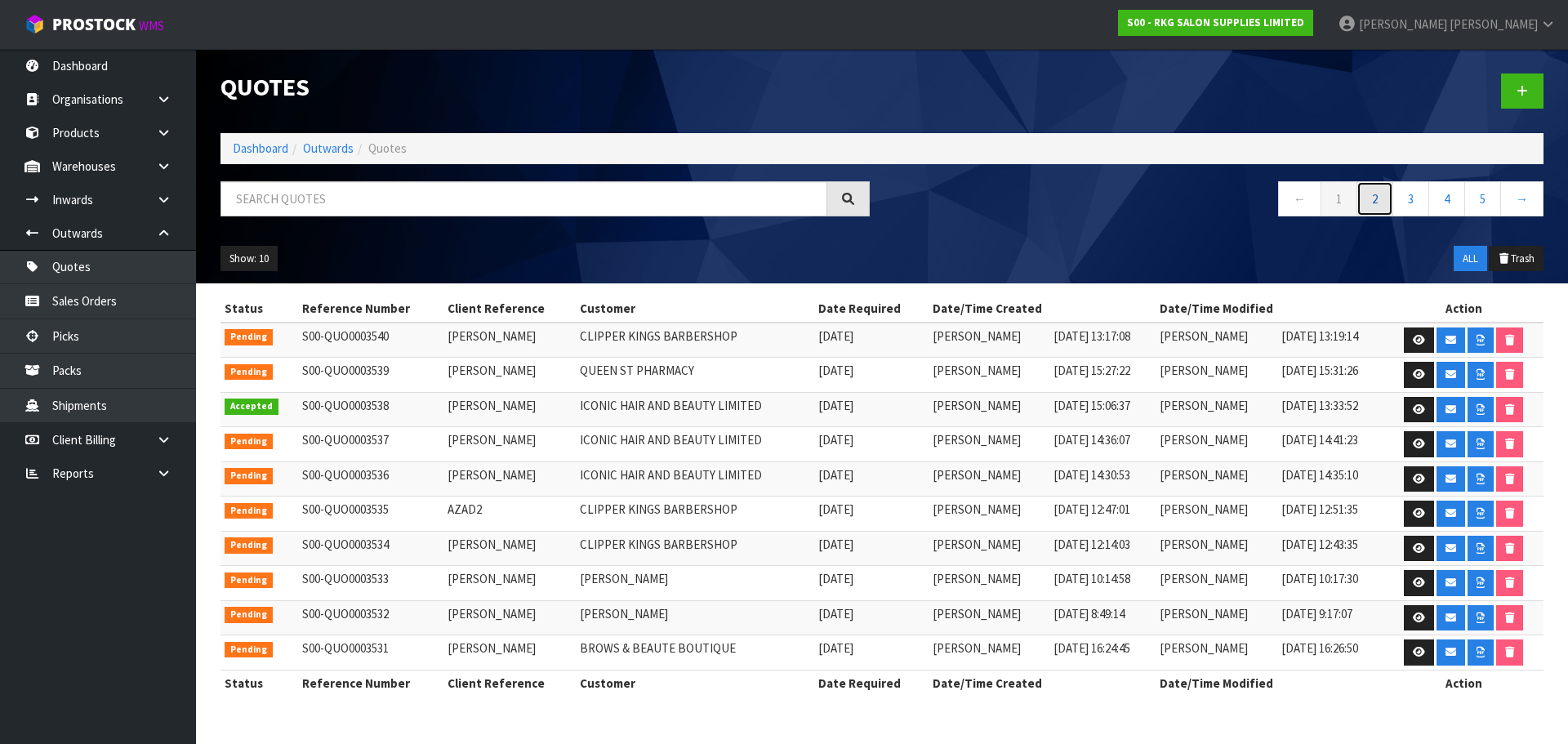
click at [1378, 205] on link "2" at bounding box center [1375, 199] width 37 height 35
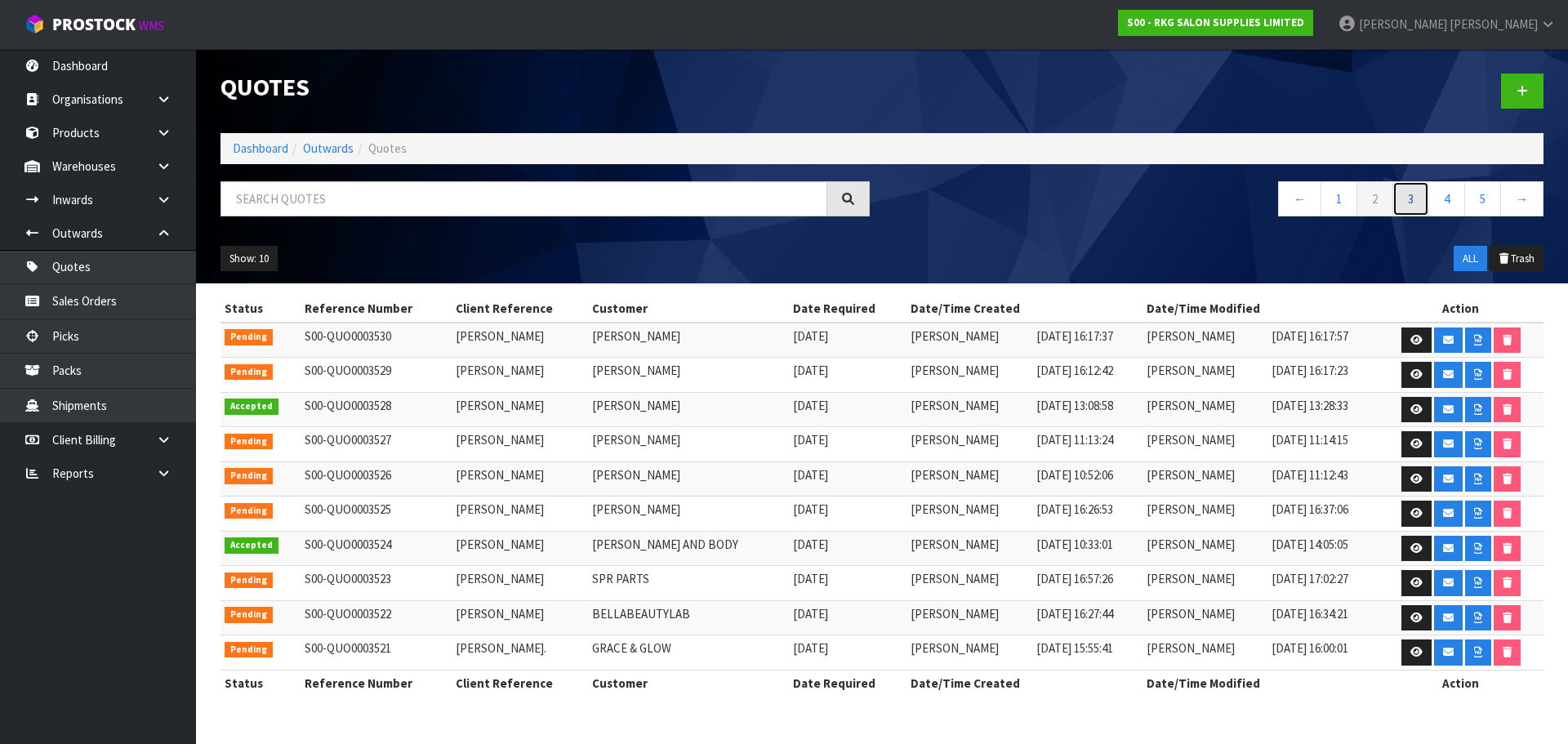
click at [1410, 202] on link "3" at bounding box center [1411, 199] width 37 height 35
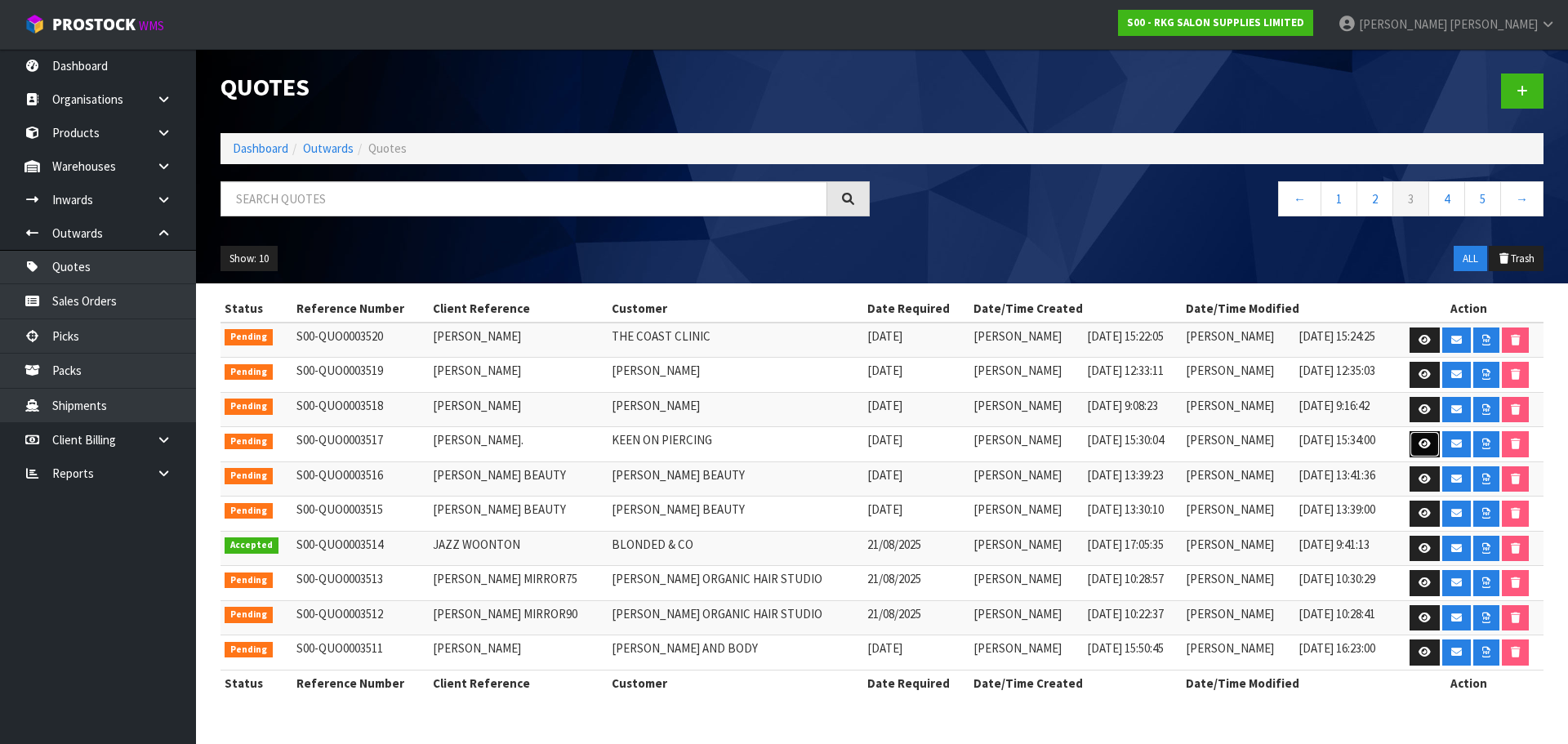
click at [1422, 443] on icon at bounding box center [1424, 443] width 13 height 11
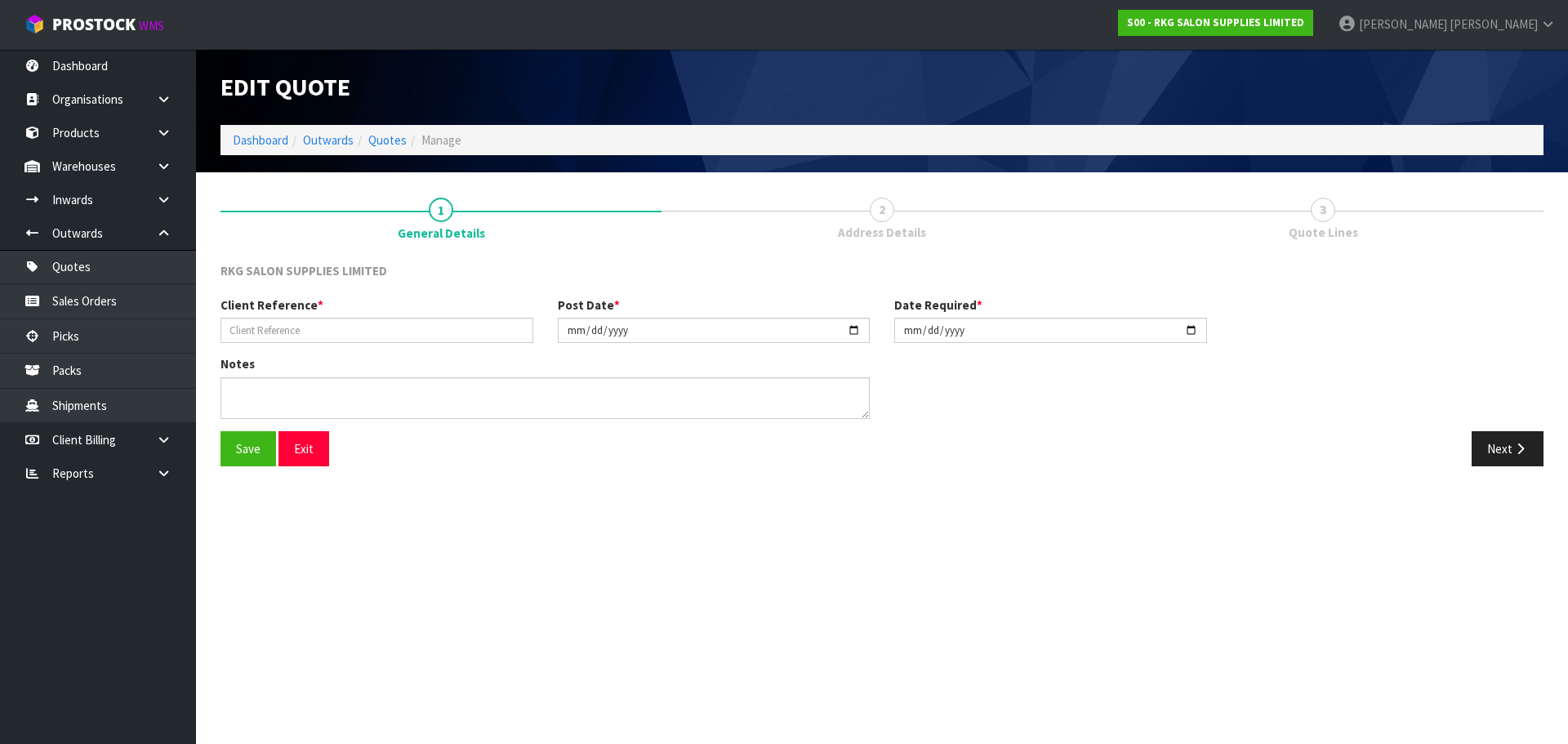
type input "[PERSON_NAME]."
type input "[DATE]"
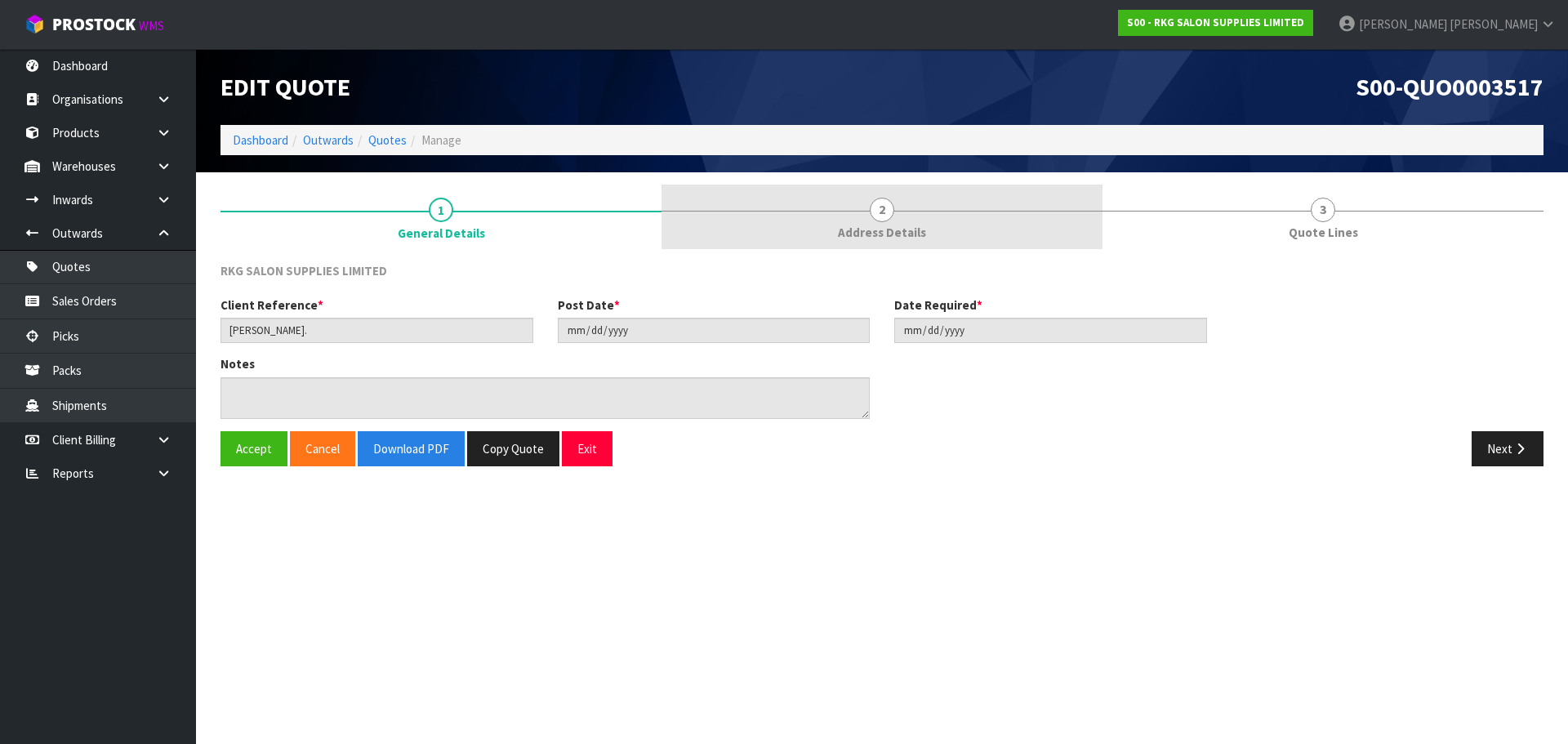
click at [900, 213] on link "2 Address Details" at bounding box center [881, 216] width 441 height 65
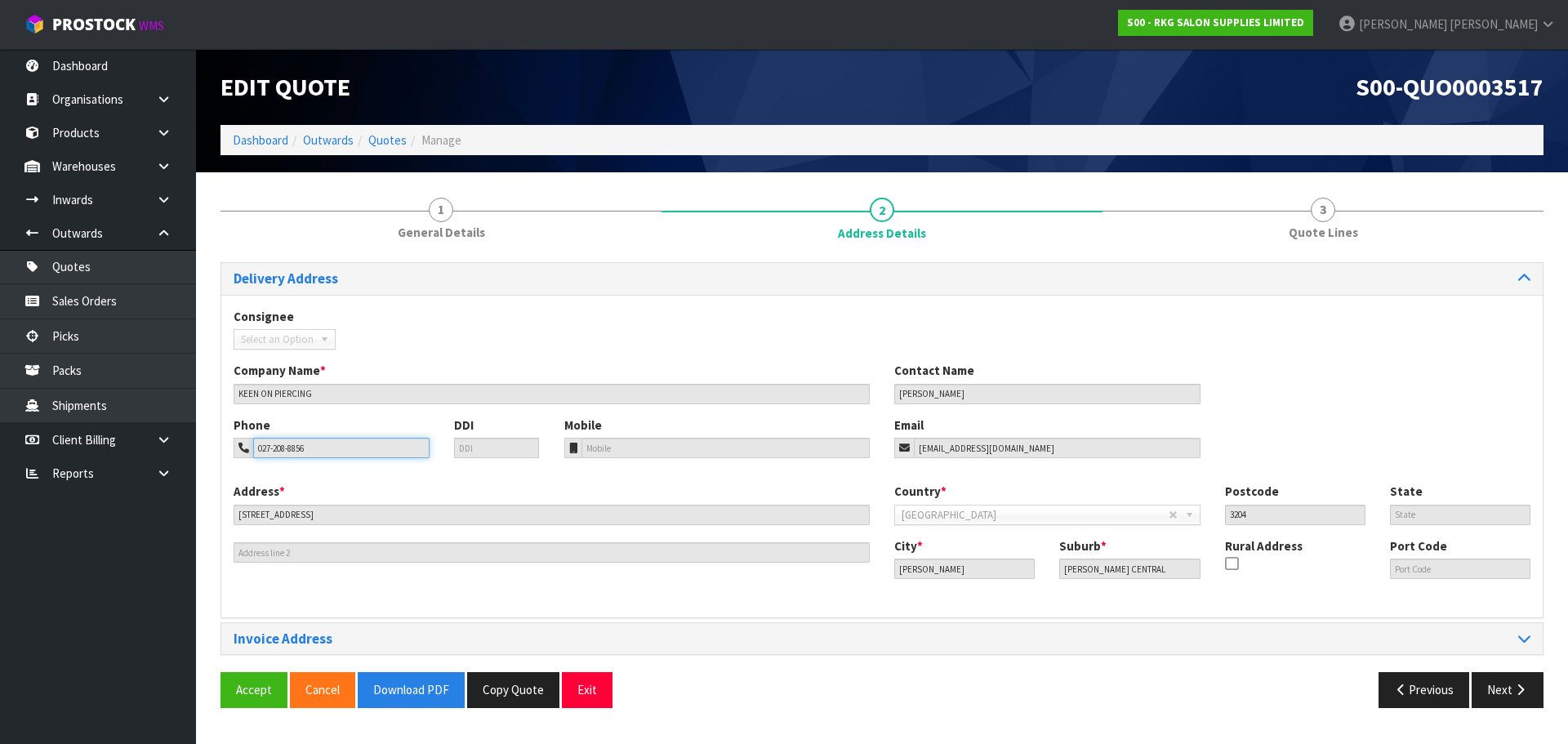
drag, startPoint x: 327, startPoint y: 442, endPoint x: 250, endPoint y: 451, distance: 77.5
click at [250, 451] on div "027-208-8856" at bounding box center [332, 447] width 196 height 20
drag, startPoint x: 580, startPoint y: 690, endPoint x: 580, endPoint y: 678, distance: 12.0
click at [580, 690] on button "Exit" at bounding box center [587, 690] width 50 height 35
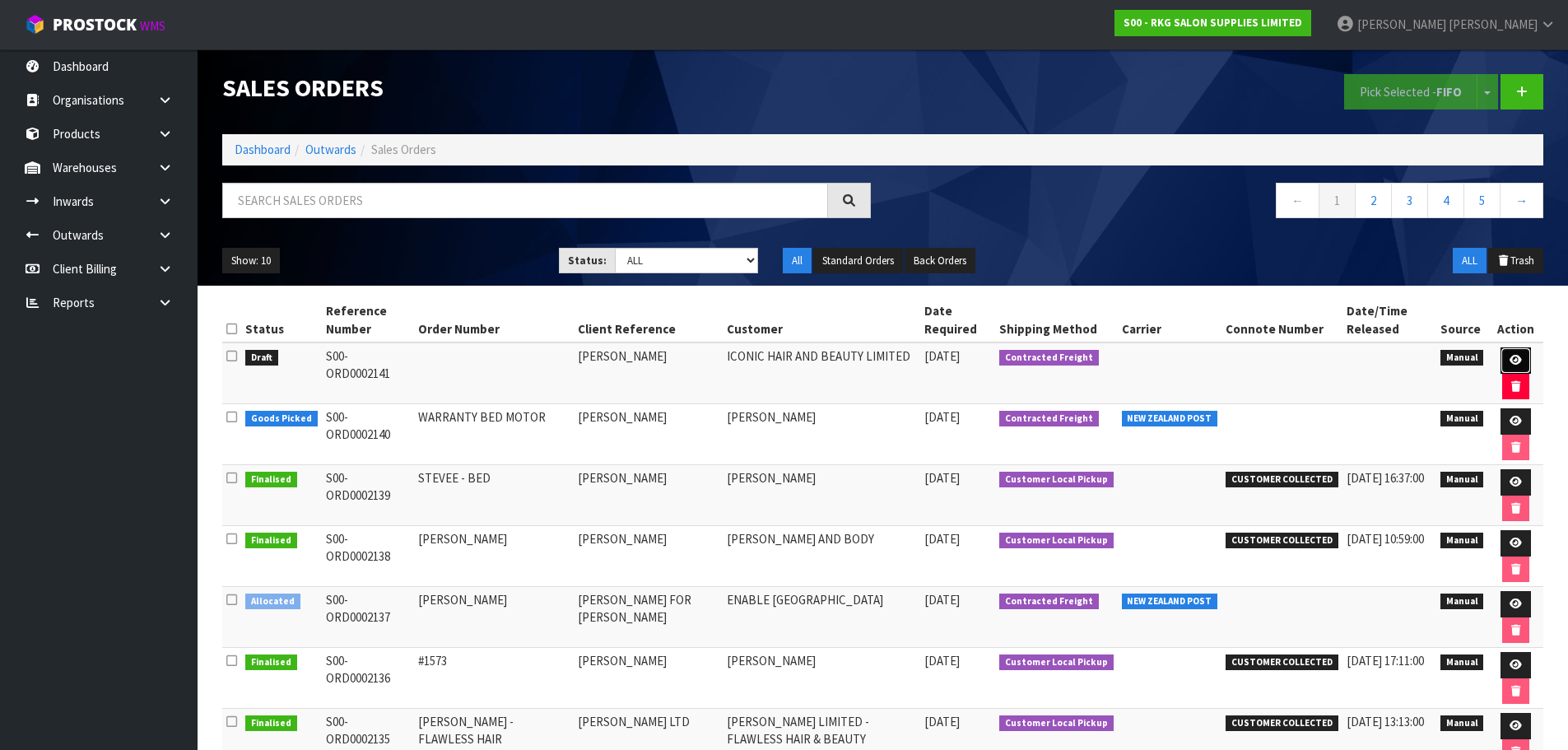
click at [1514, 360] on icon at bounding box center [1516, 360] width 13 height 11
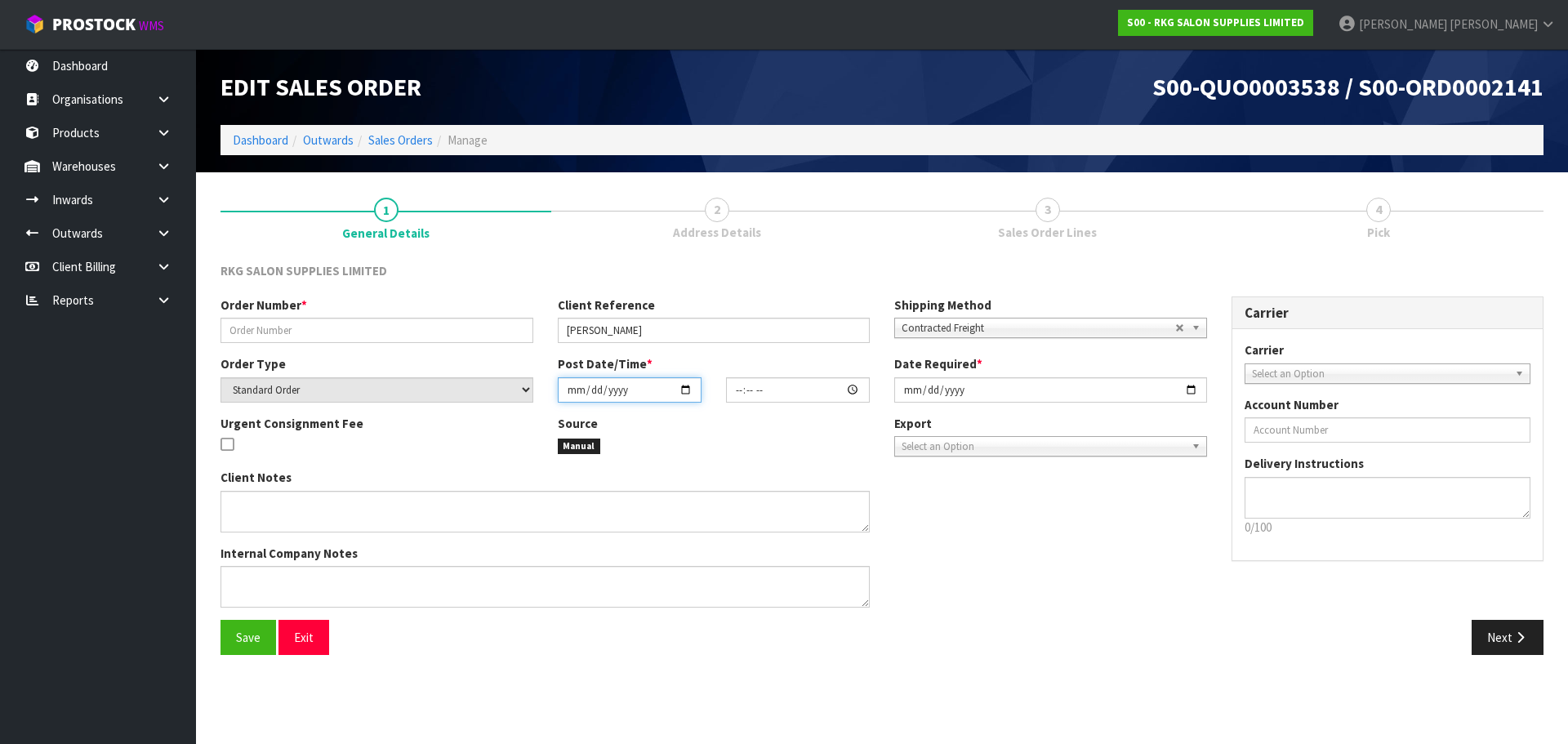
click at [686, 391] on input "date" at bounding box center [629, 390] width 144 height 25
type input "2025-08-29"
type input "00:00:00.000"
type input "2025-08-29"
click at [1199, 388] on input "2025-08-28" at bounding box center [1050, 390] width 313 height 25
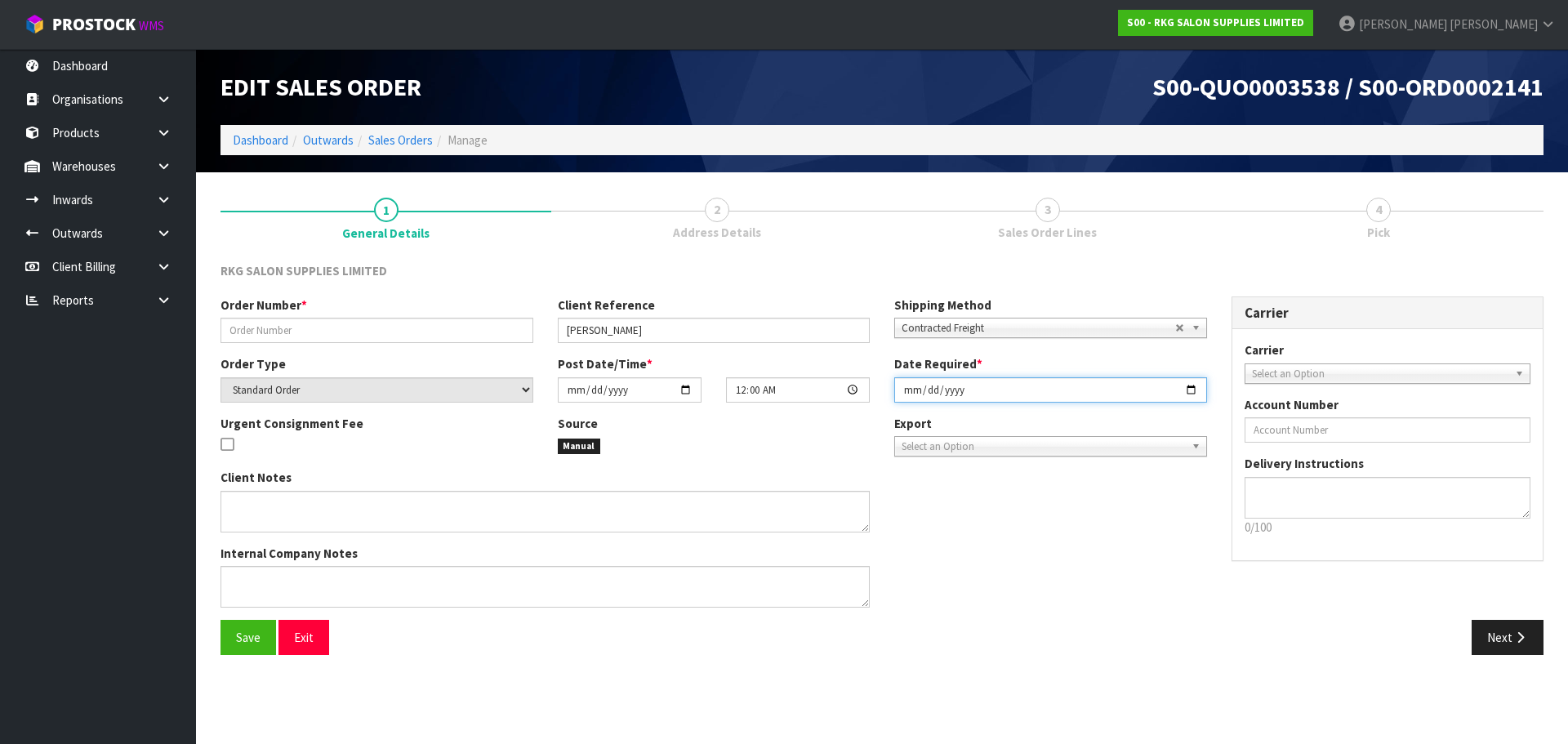
click at [1193, 391] on input "2025-08-28" at bounding box center [1050, 390] width 313 height 25
click at [1198, 393] on input "2025-09-01" at bounding box center [1050, 390] width 313 height 25
type input "2025-08-29"
click at [275, 331] on input "text" at bounding box center [376, 331] width 313 height 25
type input "ICONIC HAIR"
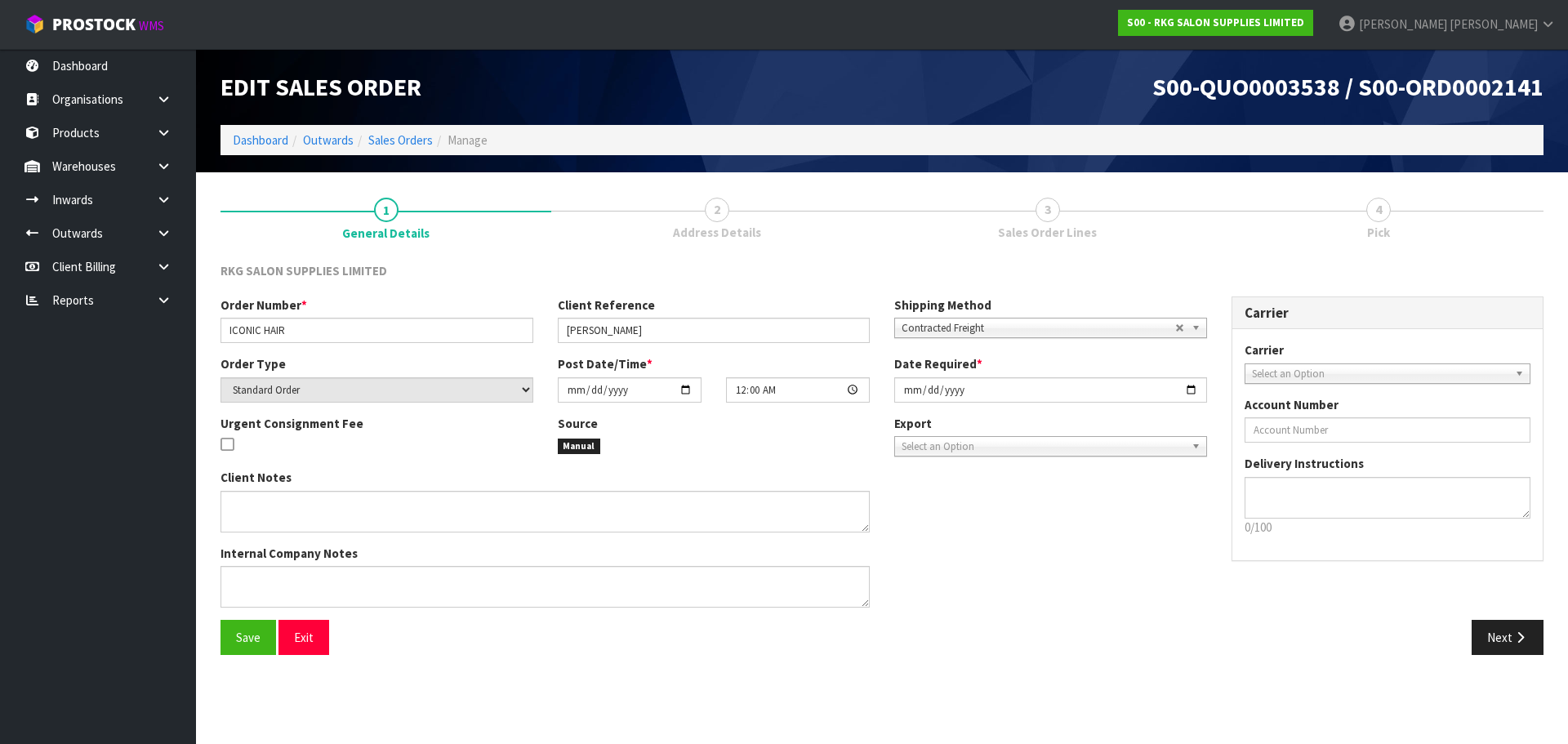
click at [961, 324] on span "Contracted Freight" at bounding box center [1039, 328] width 273 height 19
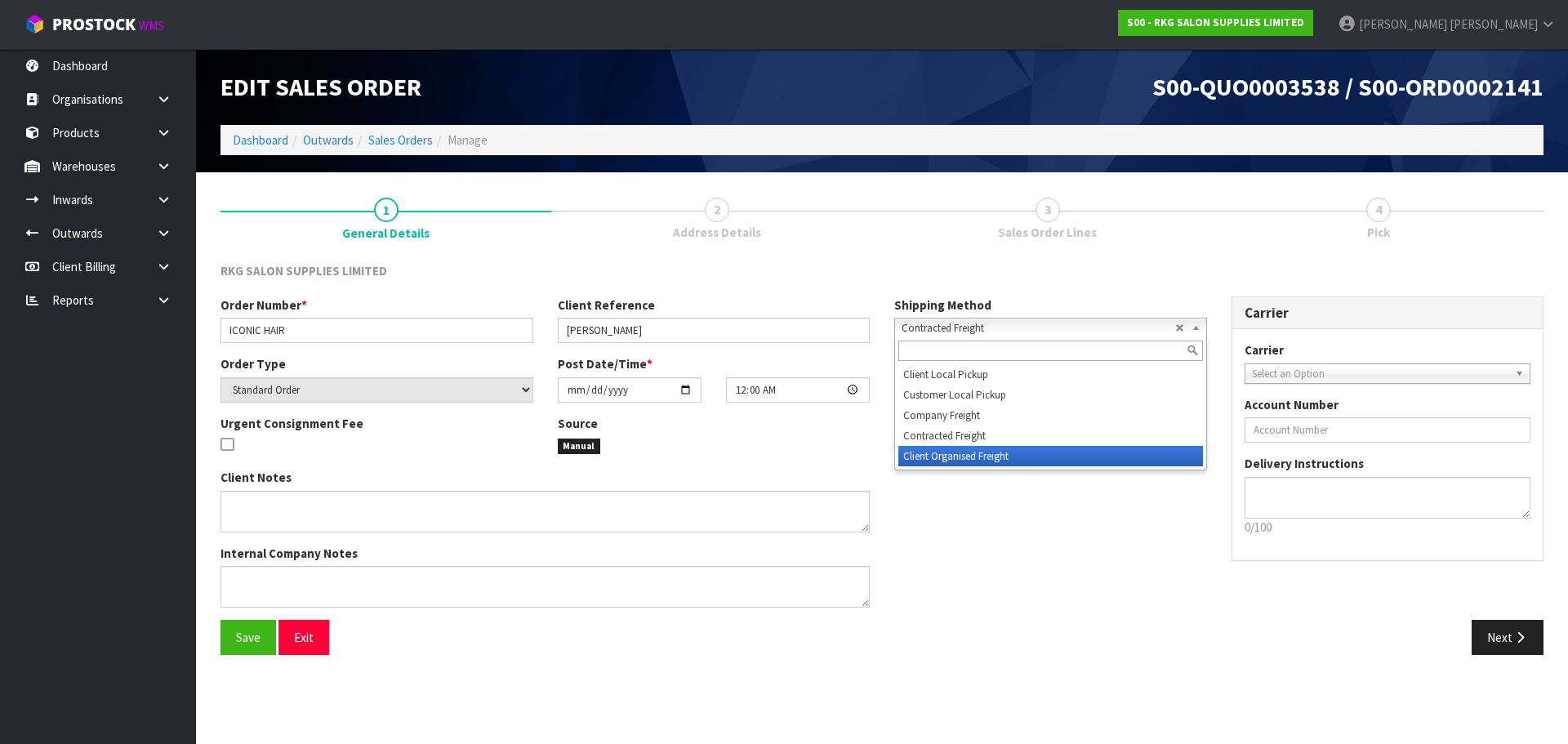
click at [940, 453] on li "Client Organised Freight" at bounding box center [1050, 456] width 304 height 20
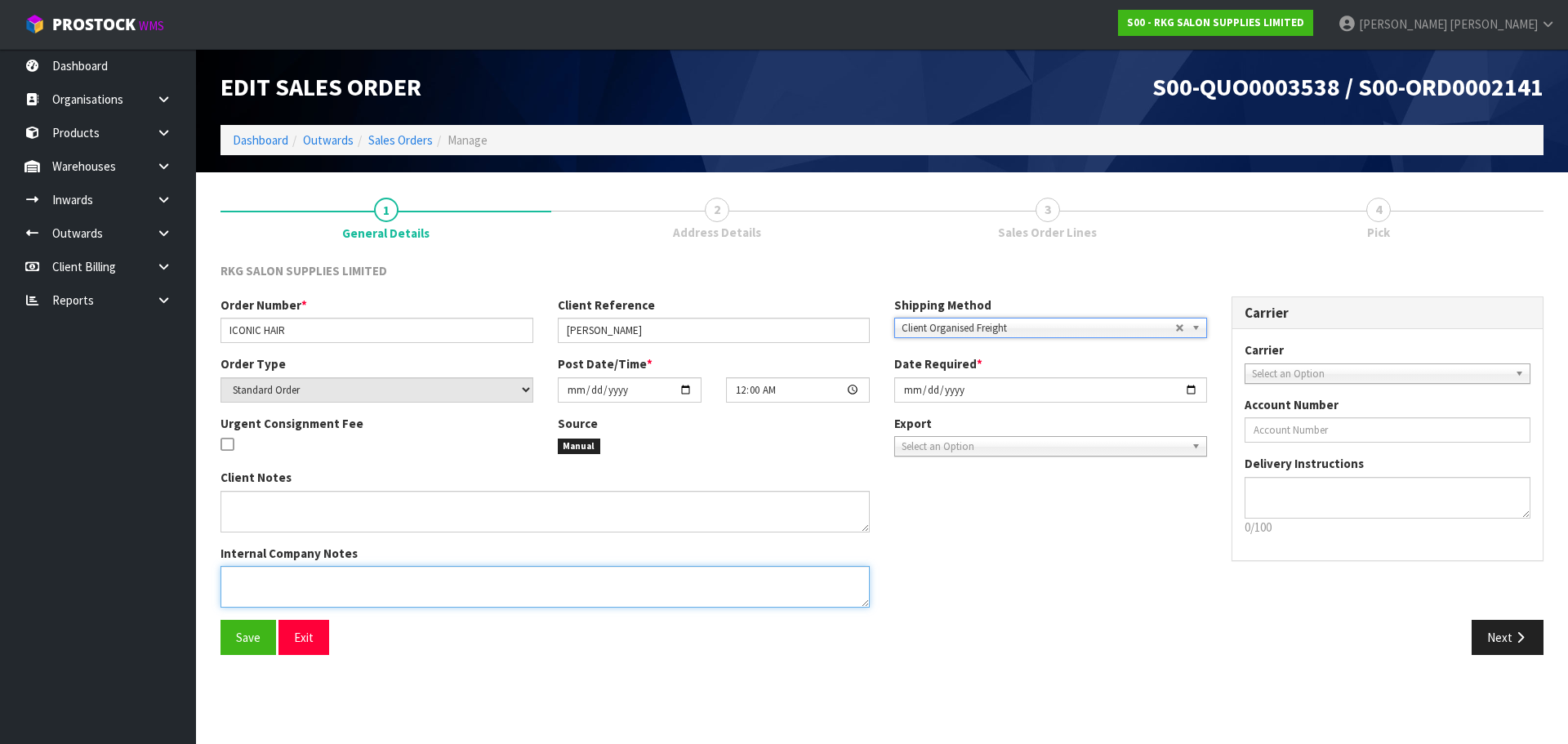
click at [265, 582] on textarea at bounding box center [545, 587] width 650 height 42
type textarea "FOR CONROYS COLLECT MONDAY 1/9/25"
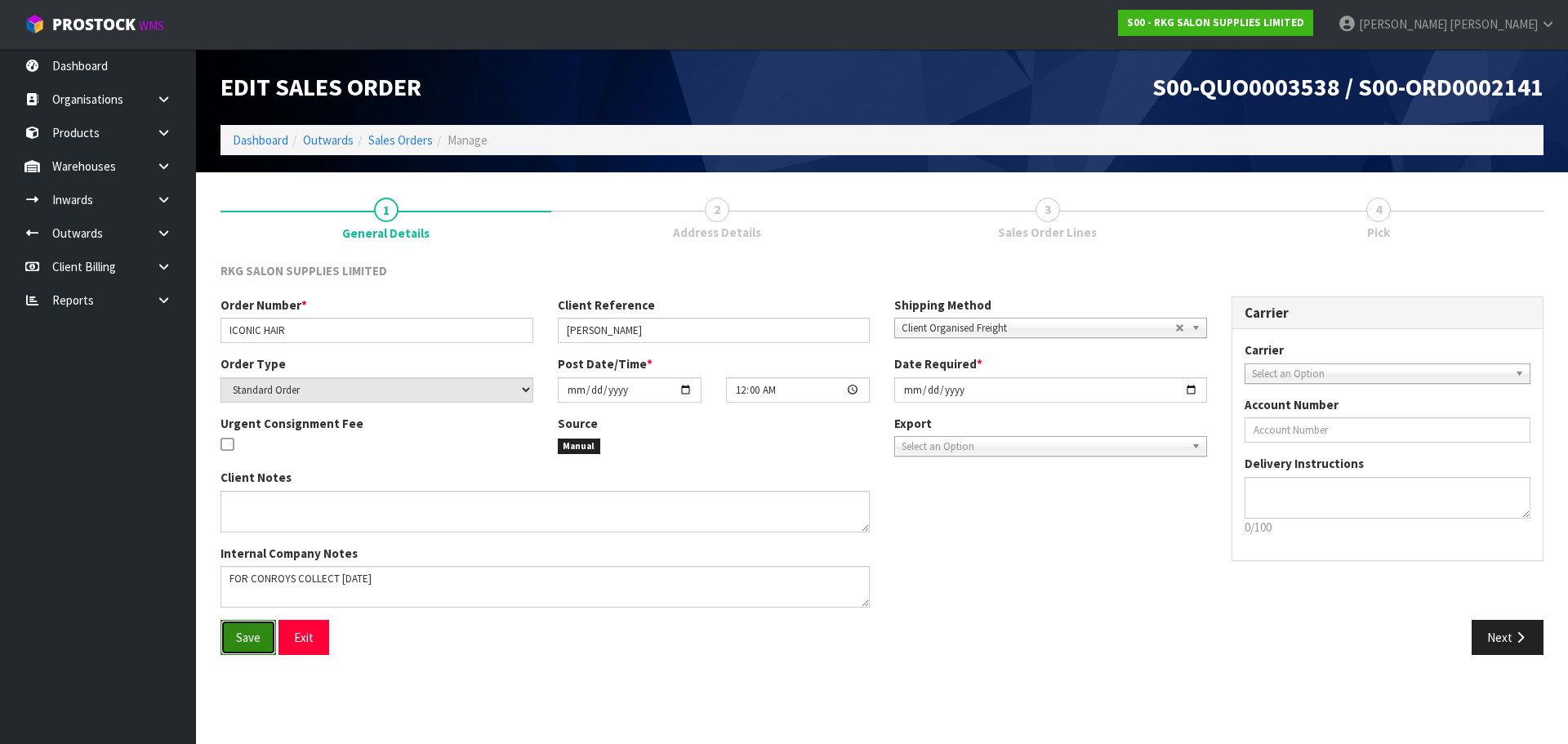
click at [254, 637] on span "Save" at bounding box center [247, 637] width 24 height 16
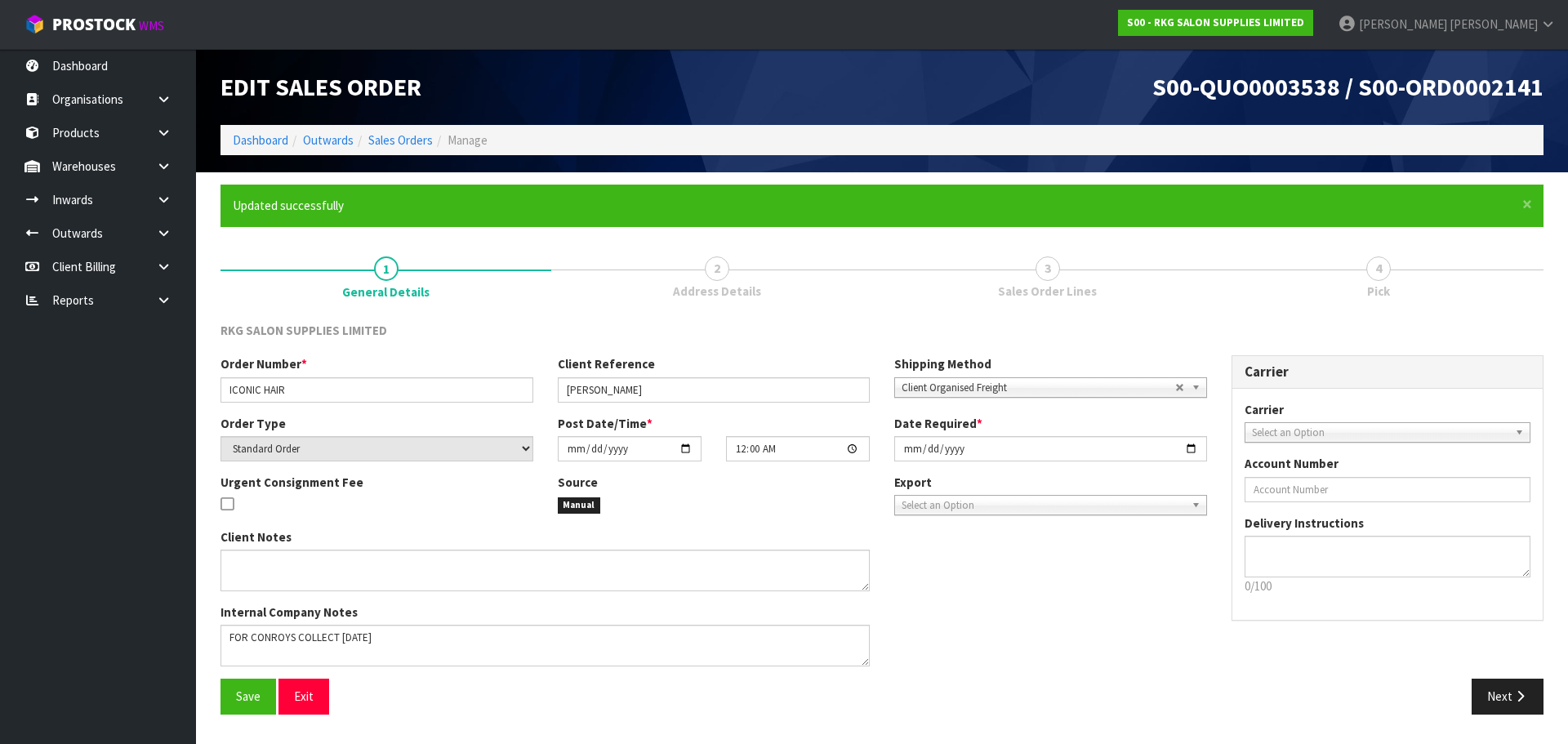
click at [1332, 432] on span "Select an Option" at bounding box center [1380, 433] width 257 height 19
type input "conr"
click at [1326, 478] on li "CONR OY - CONROY REMOVALS" at bounding box center [1388, 478] width 278 height 20
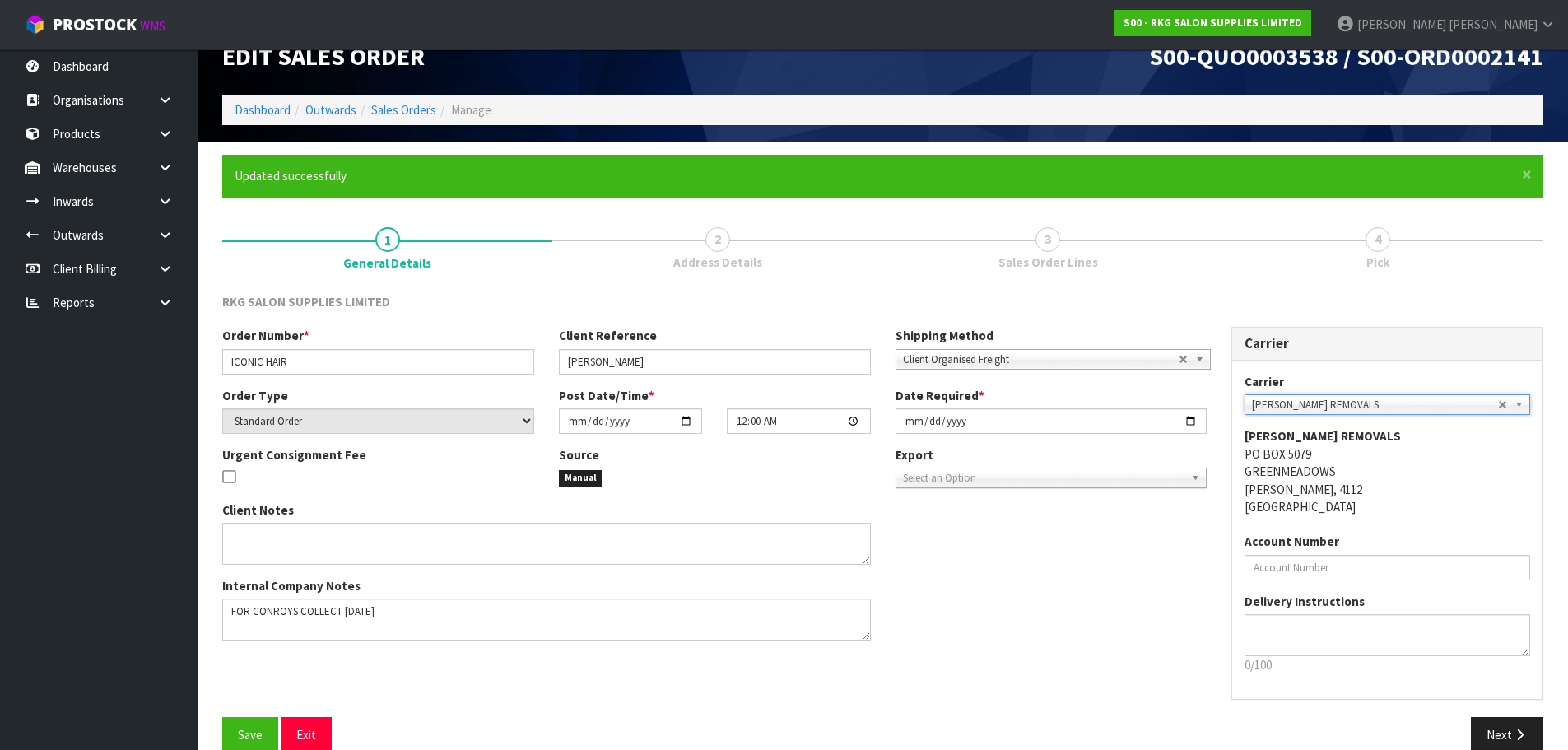
scroll to position [59, 0]
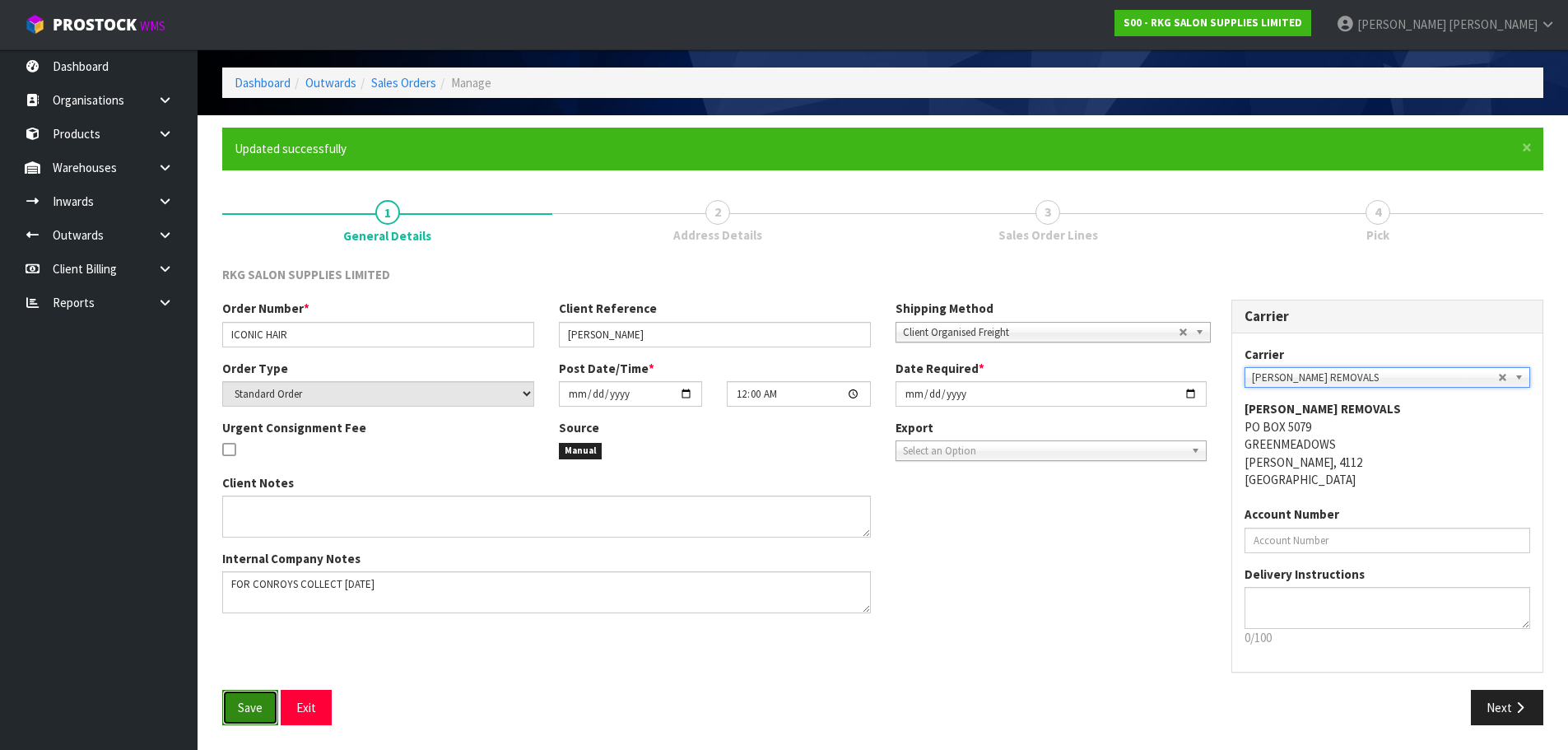
click at [247, 709] on span "Save" at bounding box center [249, 708] width 24 height 16
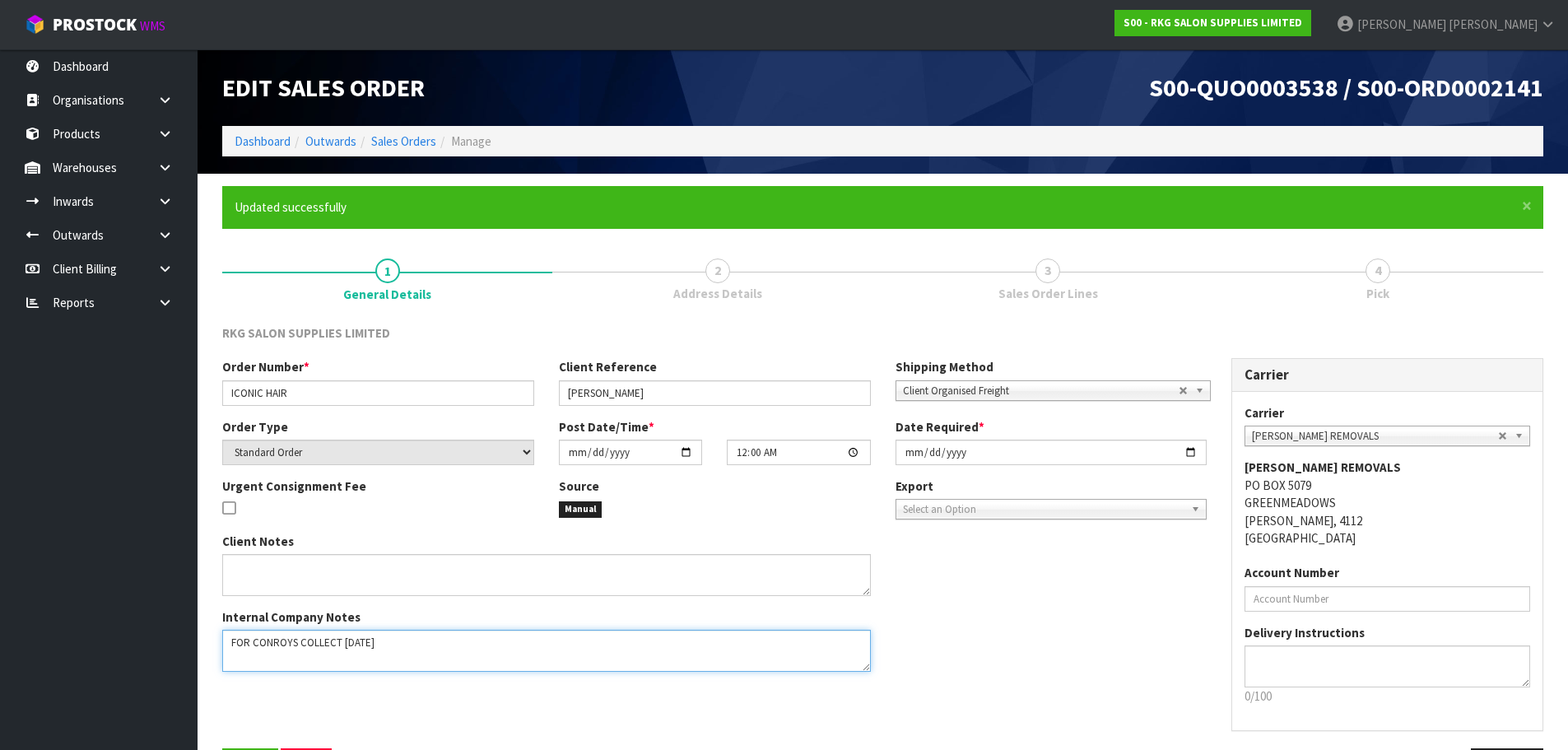
click at [296, 647] on textarea at bounding box center [546, 650] width 649 height 42
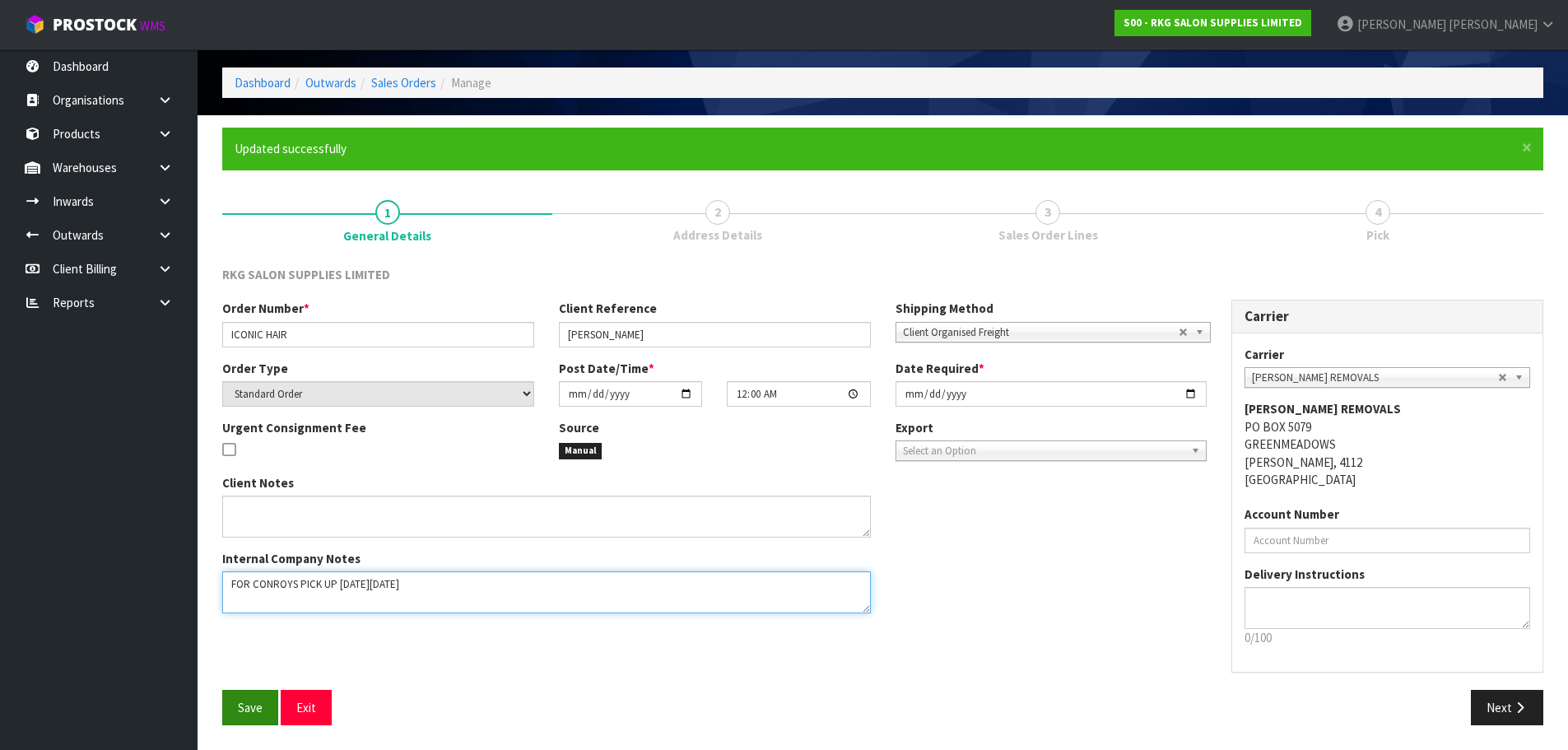
type textarea "FOR CONROYS PICK UP ON MONDAY 1/9/25"
click at [250, 706] on span "Save" at bounding box center [249, 708] width 24 height 16
click at [245, 709] on span "Save" at bounding box center [249, 708] width 24 height 16
click at [1511, 712] on button "Next" at bounding box center [1507, 708] width 72 height 35
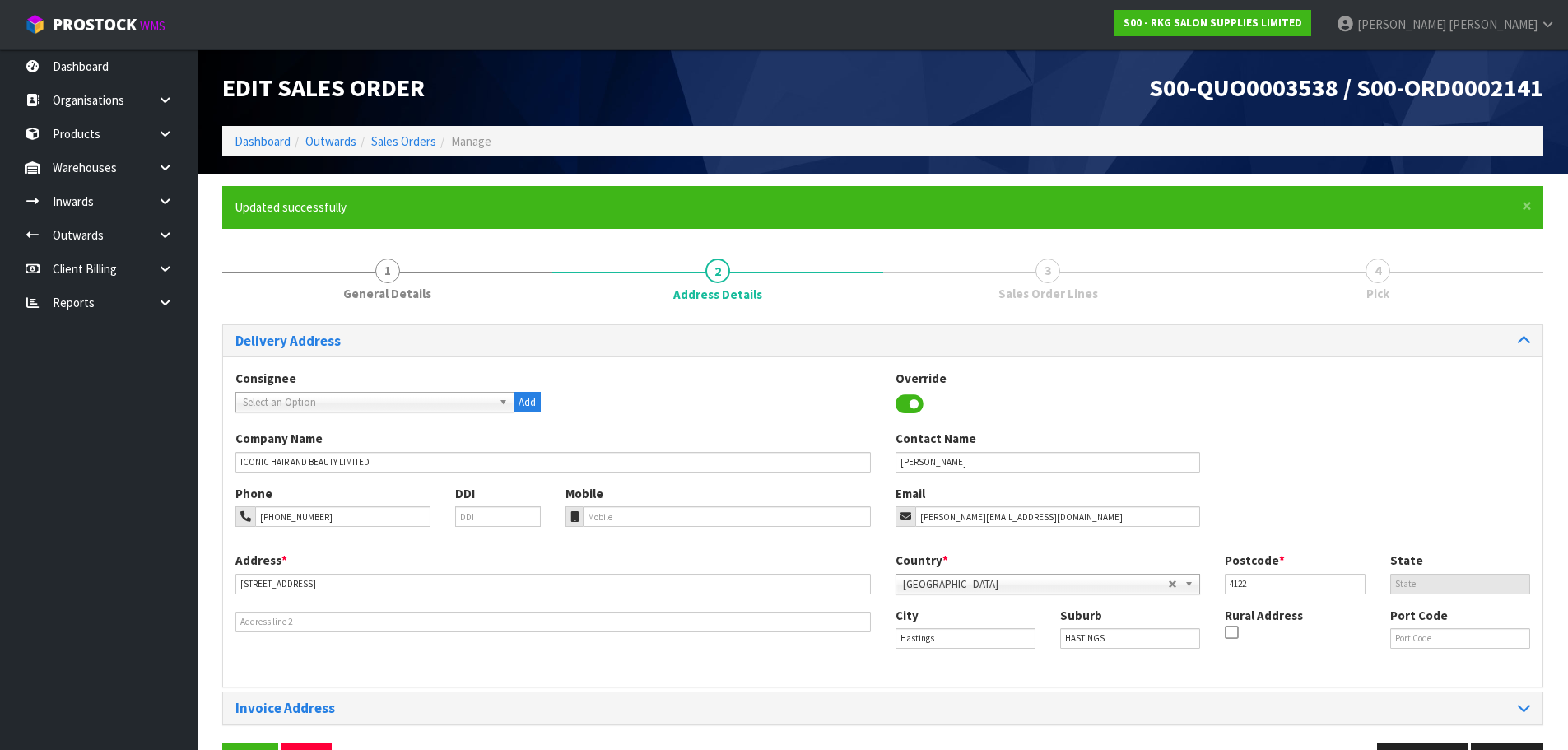
scroll to position [54, 0]
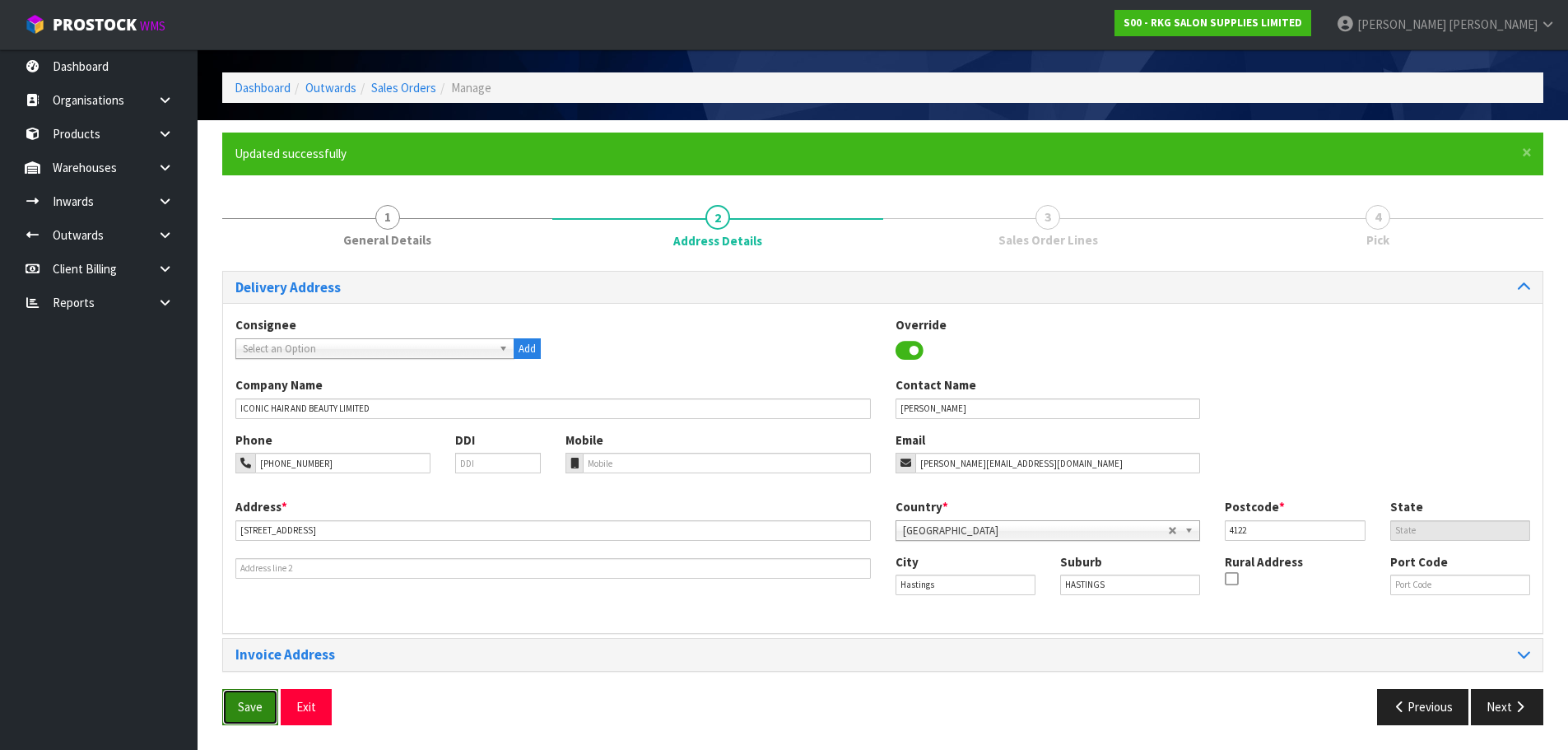
click at [243, 707] on span "Save" at bounding box center [249, 707] width 24 height 16
click at [1517, 718] on button "Next" at bounding box center [1507, 707] width 72 height 35
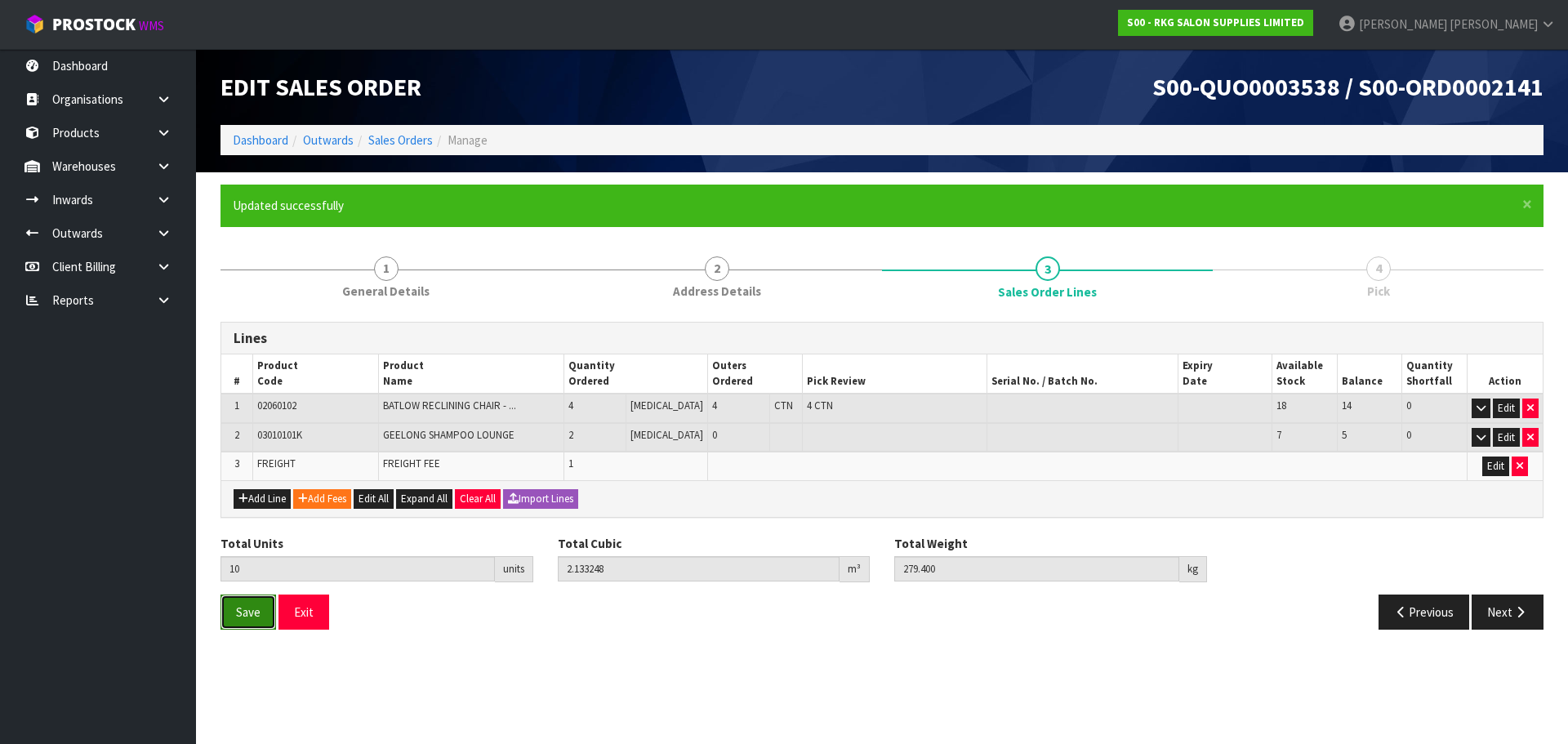
click at [240, 614] on span "Save" at bounding box center [247, 612] width 24 height 16
click at [1503, 607] on button "Next" at bounding box center [1508, 612] width 72 height 35
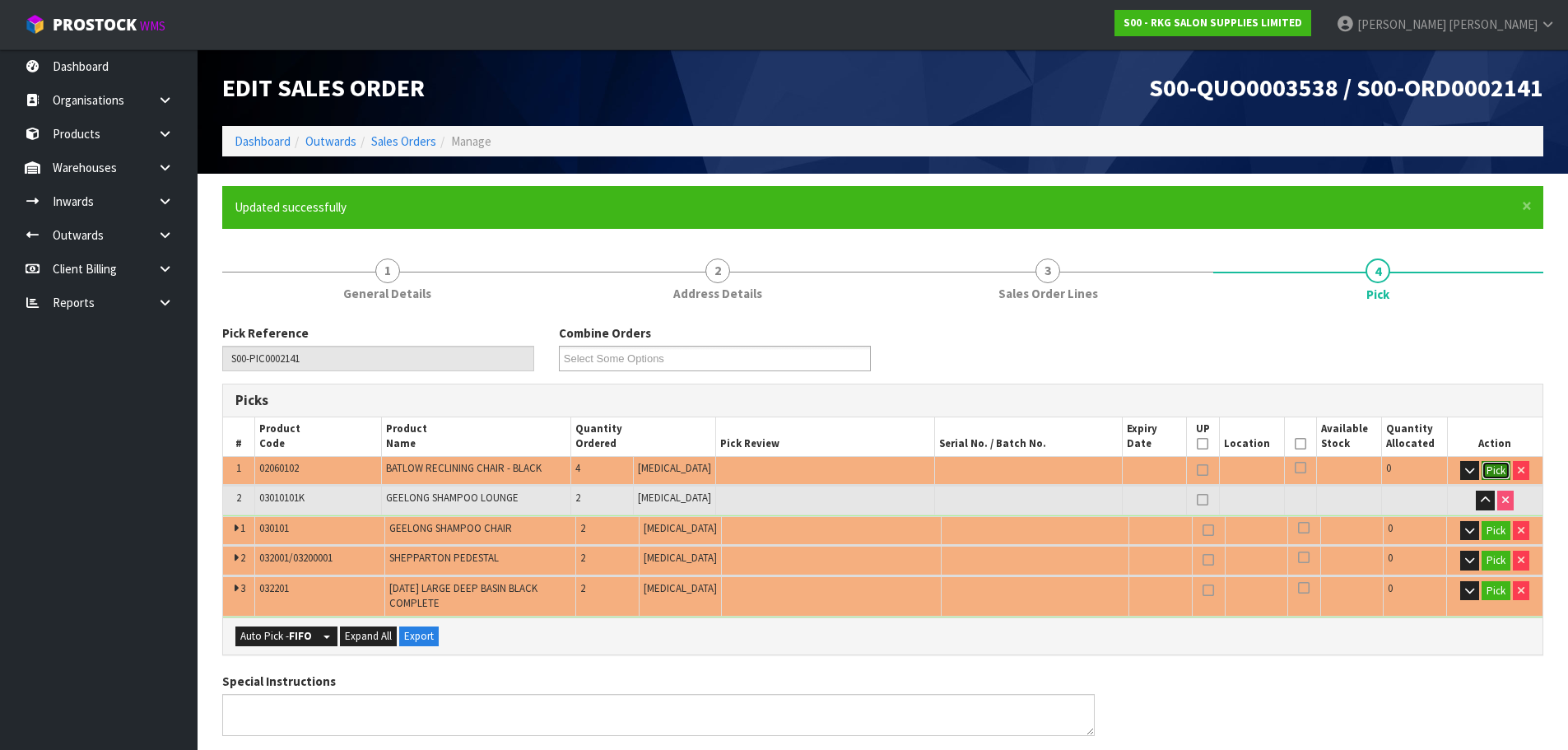
click at [1494, 467] on button "Pick" at bounding box center [1496, 471] width 28 height 20
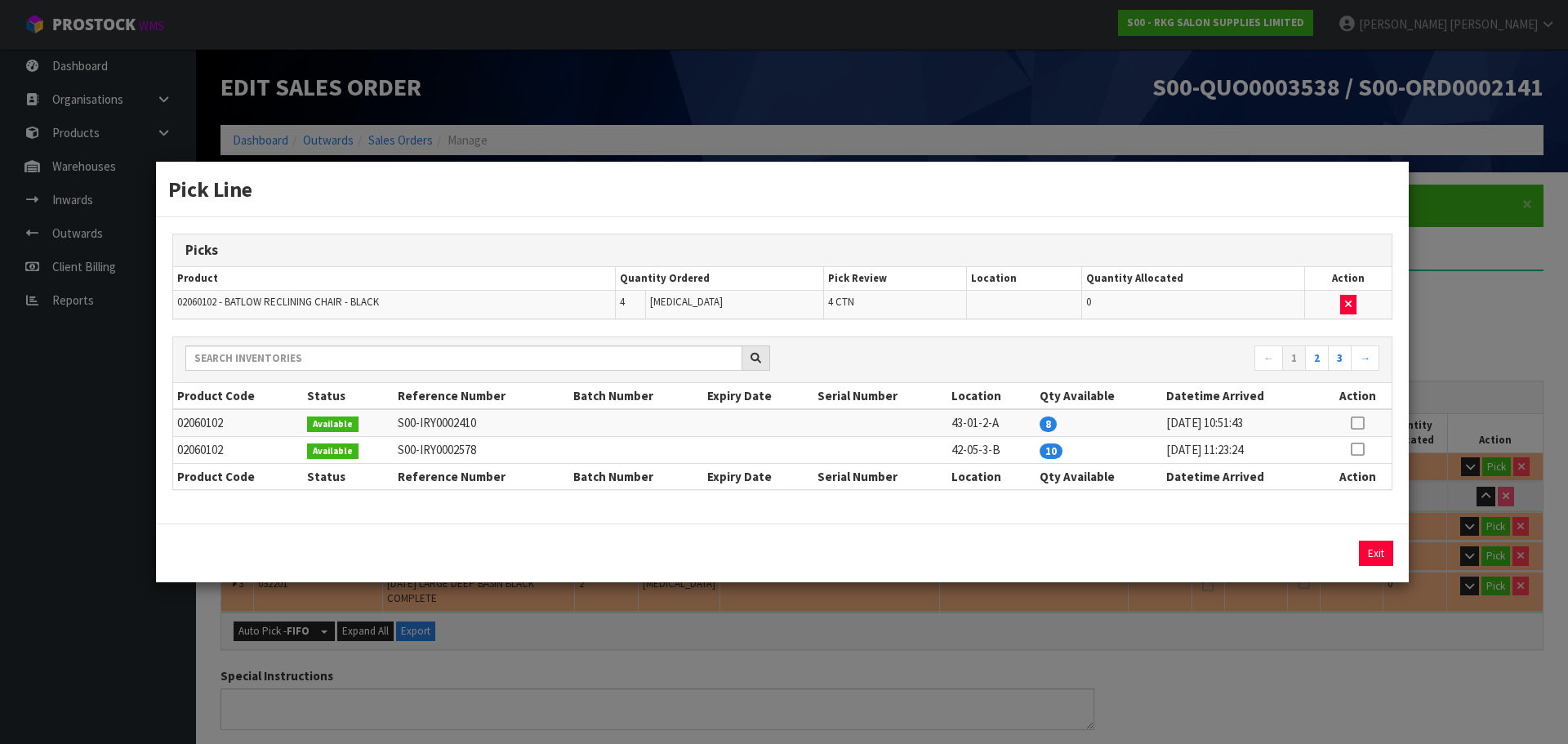
click at [1360, 423] on icon at bounding box center [1357, 423] width 13 height 1
click at [1317, 554] on button "Assign Pick" at bounding box center [1320, 554] width 67 height 25
type input "4"
type input "0.774456"
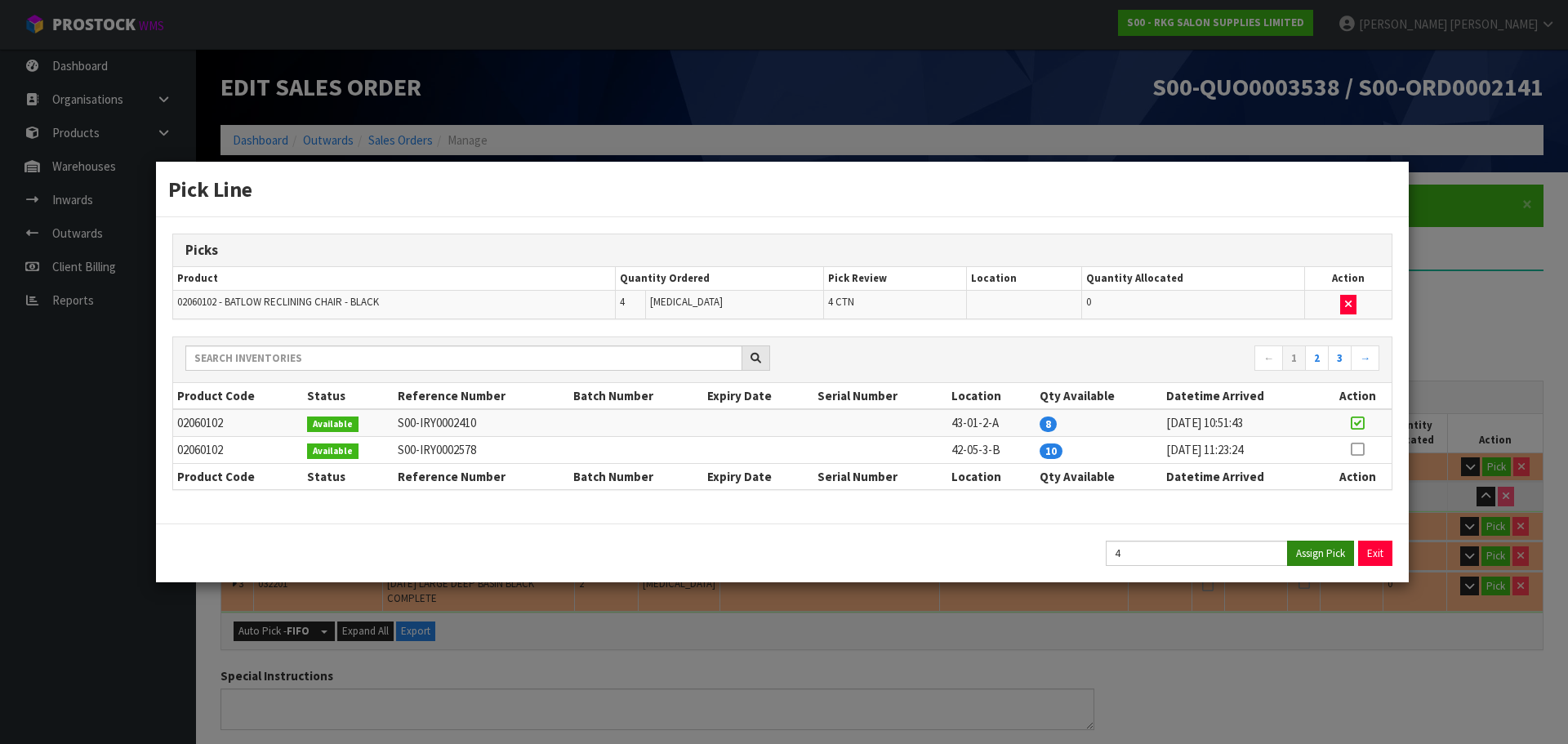
type input "120"
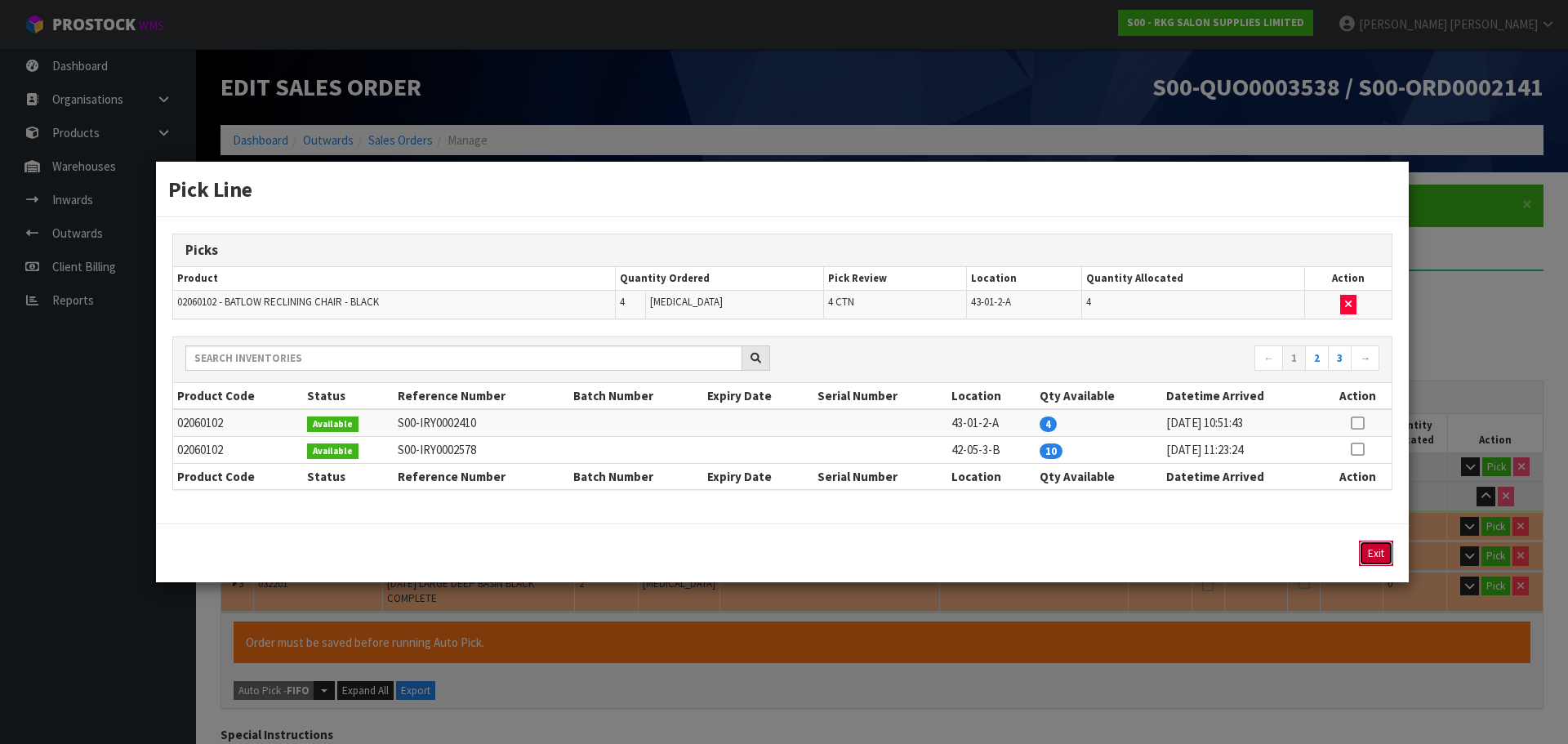
click at [1373, 550] on button "Exit" at bounding box center [1375, 554] width 34 height 25
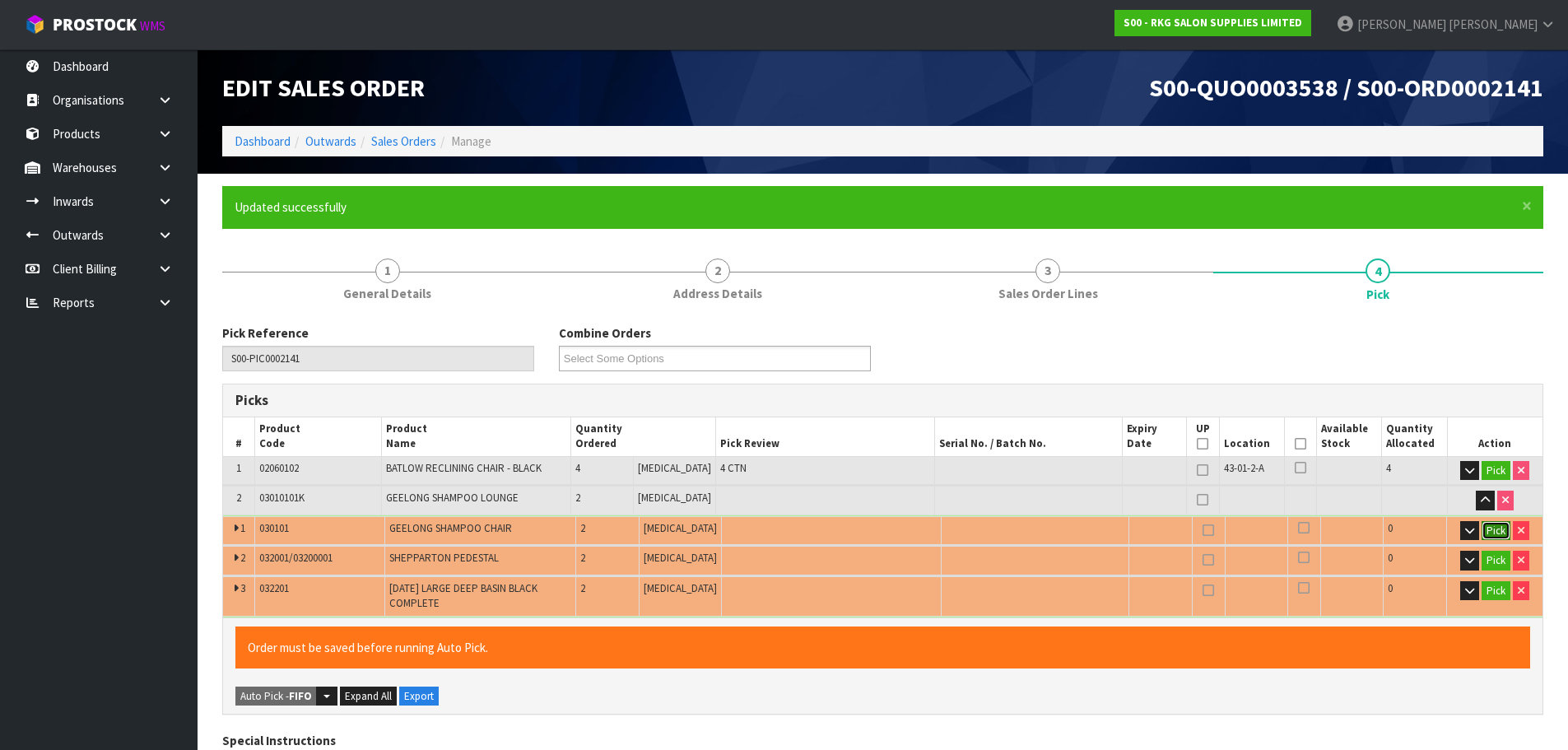
click at [1490, 531] on button "Pick" at bounding box center [1496, 531] width 28 height 20
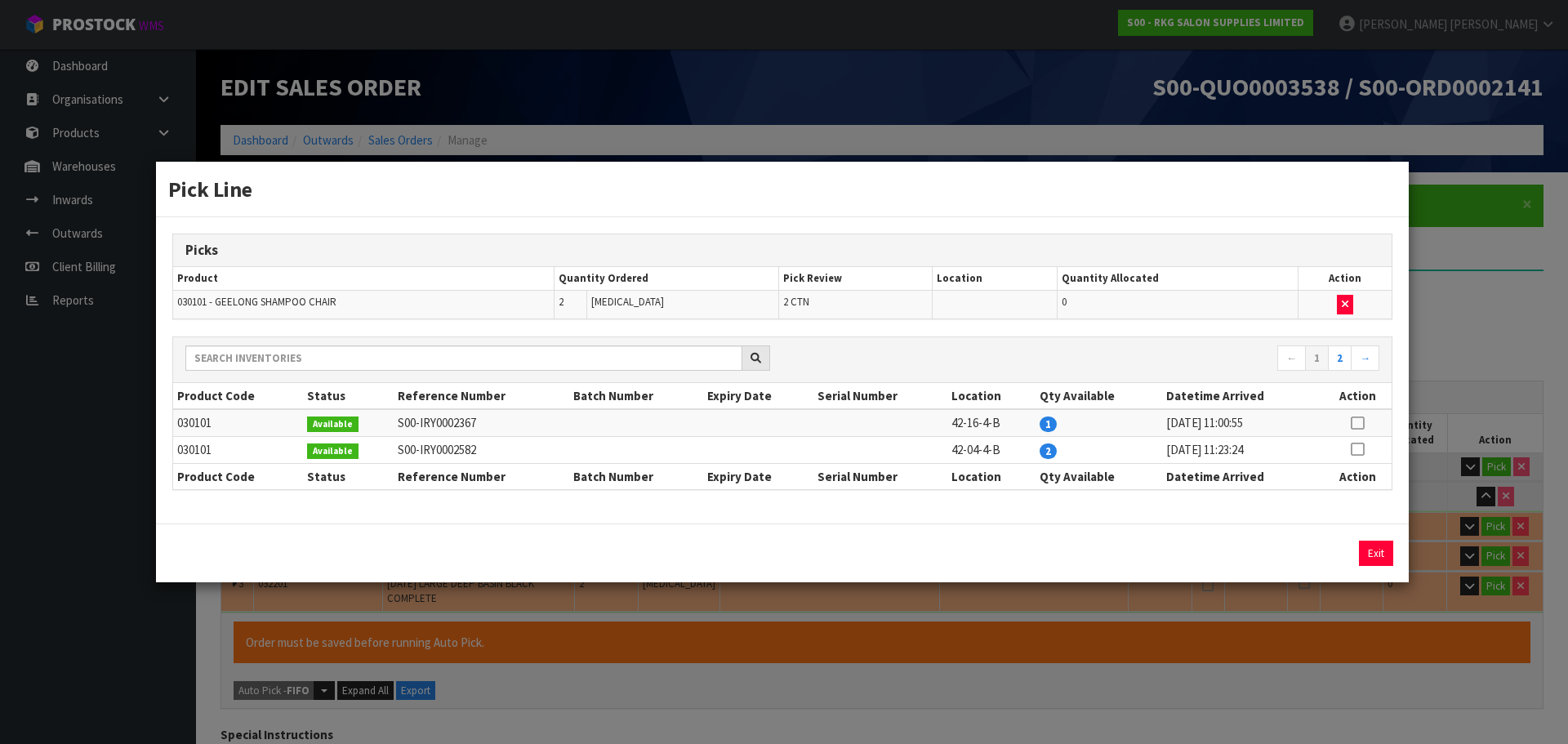
click at [1360, 450] on icon at bounding box center [1357, 449] width 13 height 1
click at [1328, 551] on button "Assign Pick" at bounding box center [1320, 554] width 67 height 25
type input "6"
type input "1.709816"
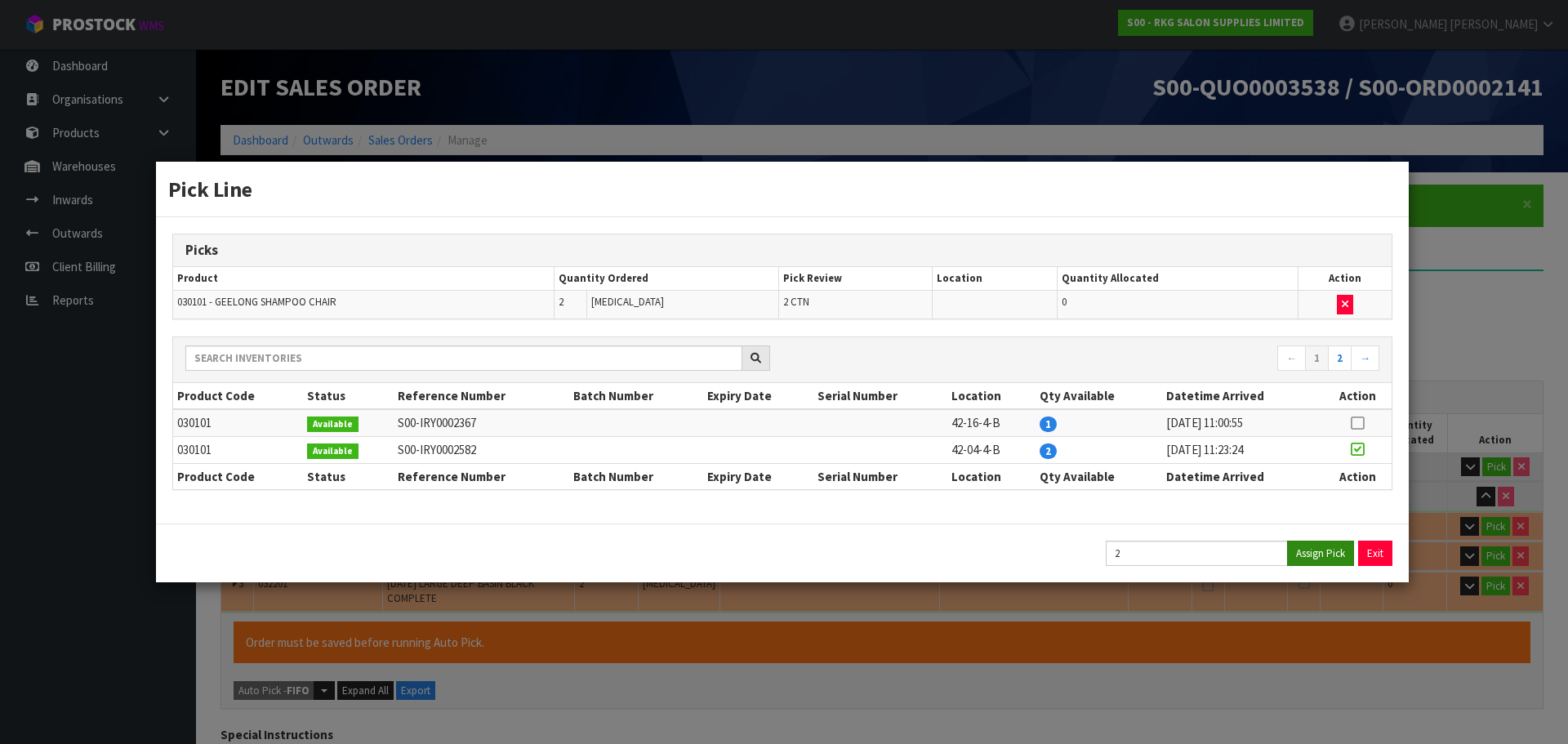
type input "208"
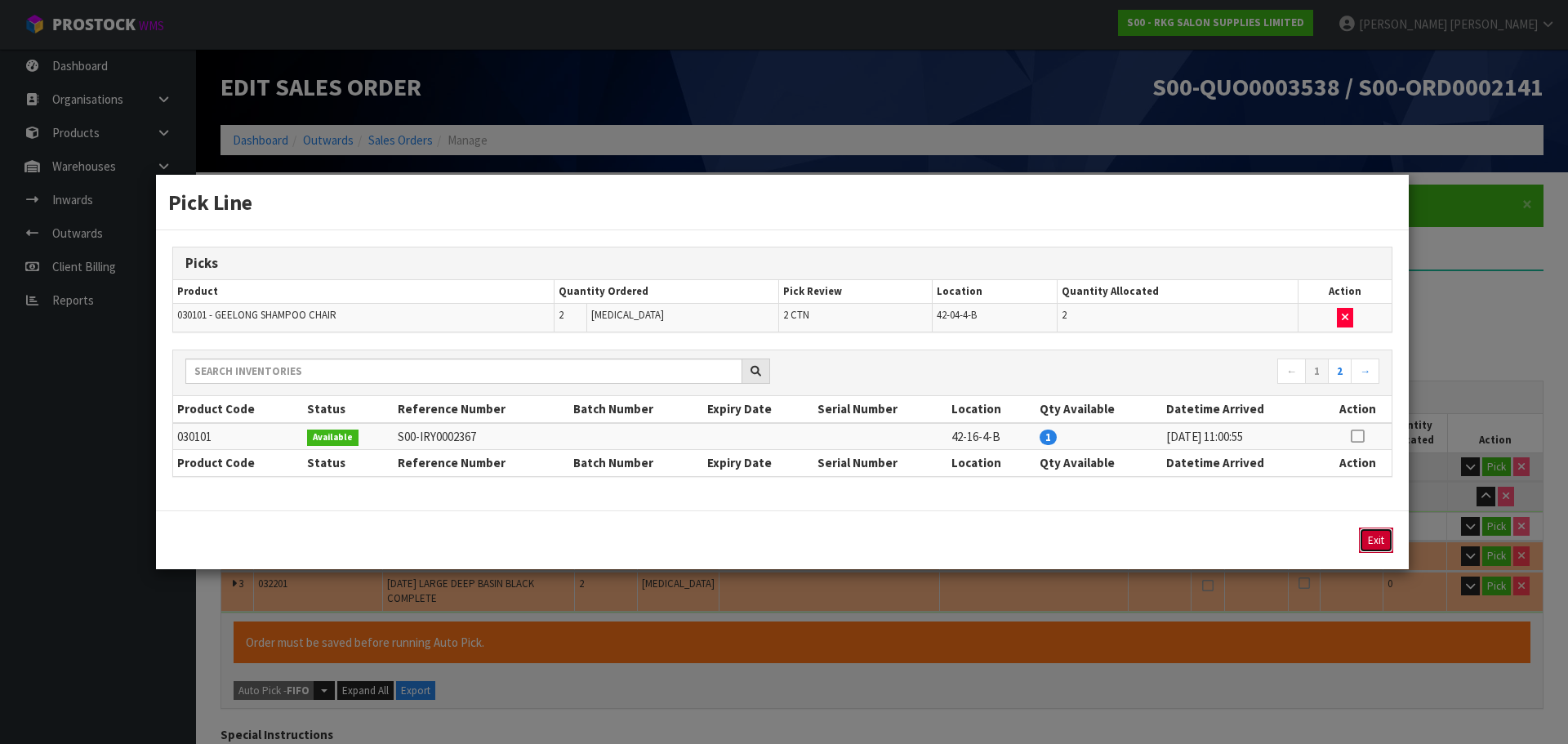
click at [1382, 544] on button "Exit" at bounding box center [1375, 540] width 34 height 25
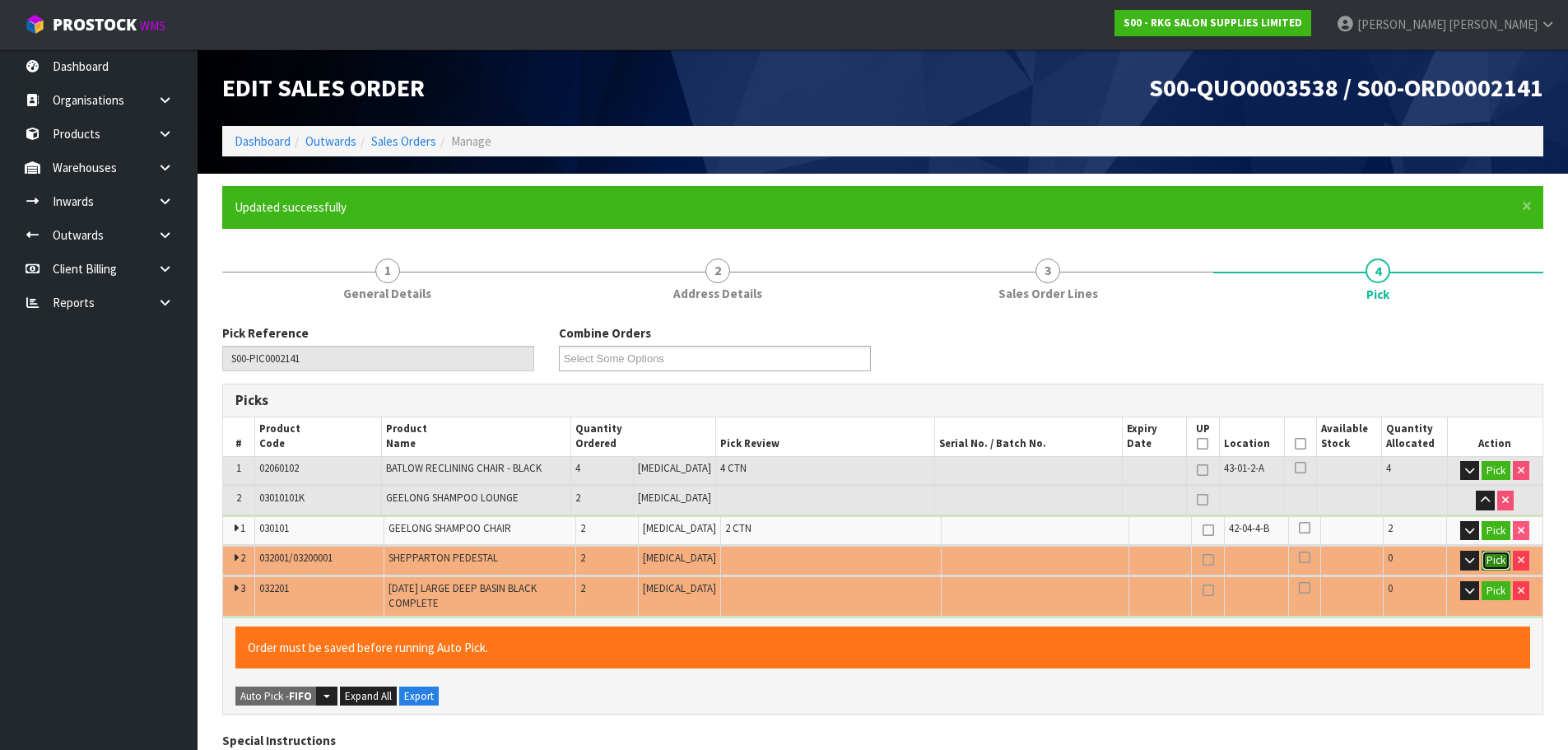
click at [1493, 560] on button "Pick" at bounding box center [1496, 560] width 28 height 20
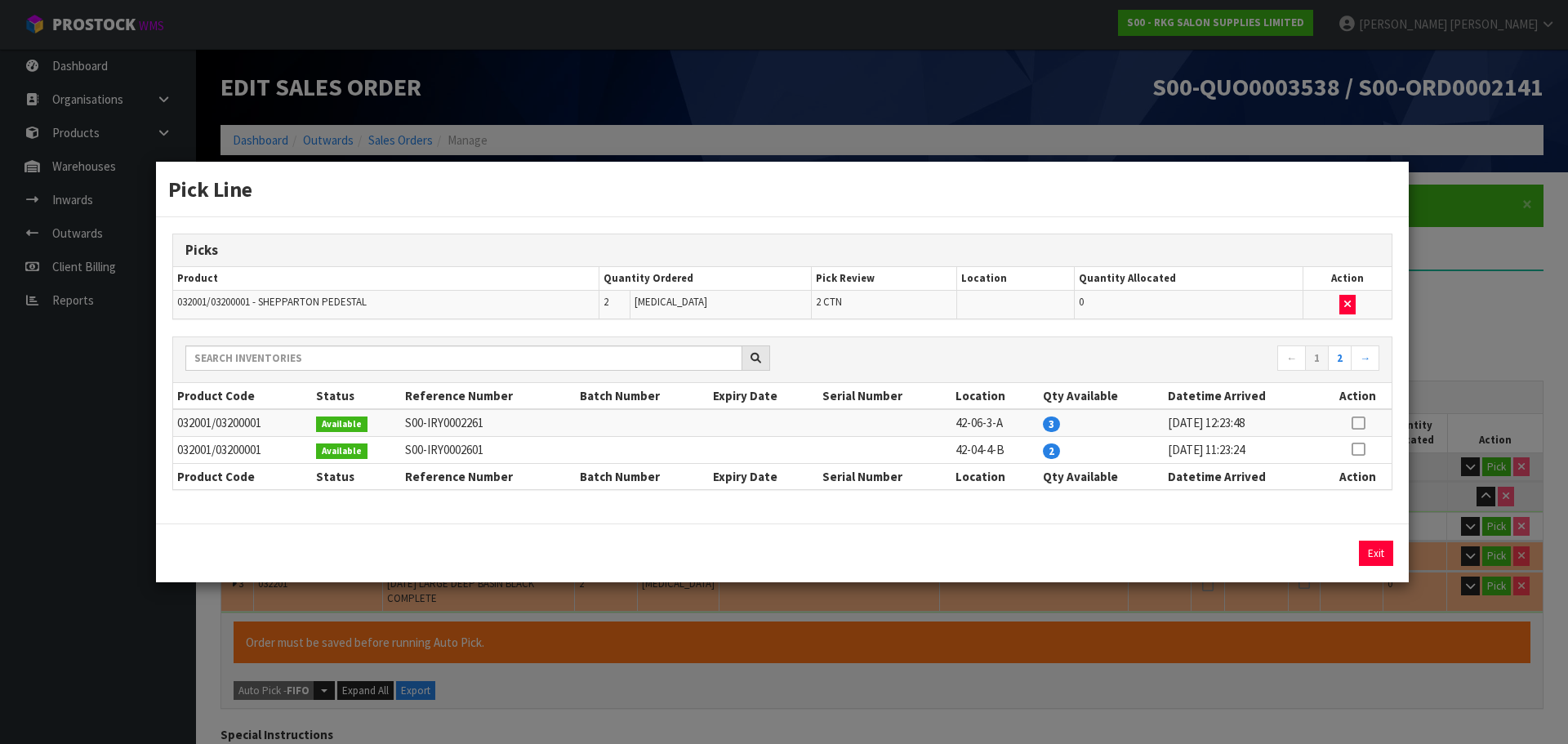
click at [1359, 450] on icon at bounding box center [1358, 449] width 13 height 1
click at [1329, 559] on button "Assign Pick" at bounding box center [1320, 554] width 67 height 25
type input "8"
type input "1.888304"
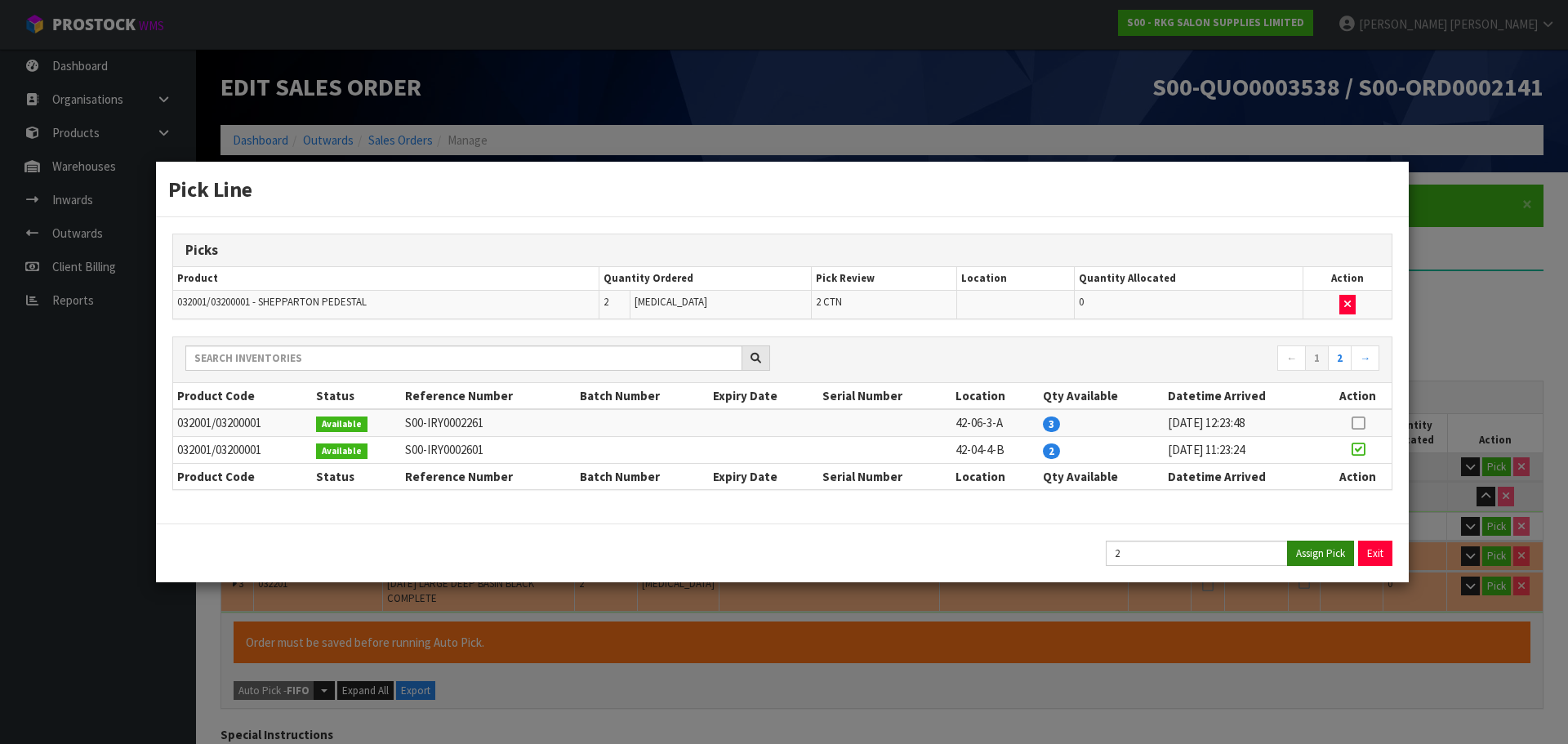
type input "233.4"
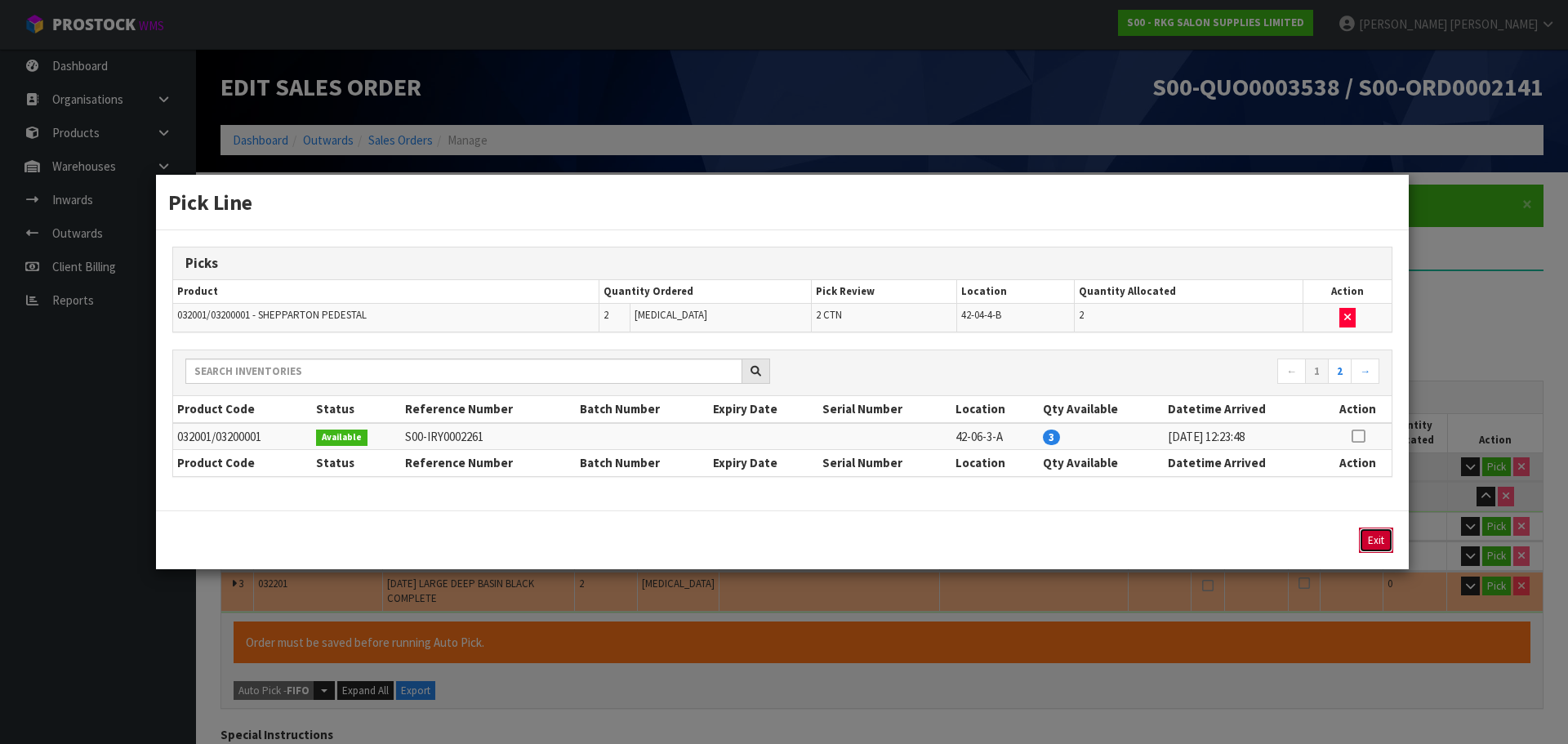
click at [1381, 535] on button "Exit" at bounding box center [1375, 540] width 34 height 25
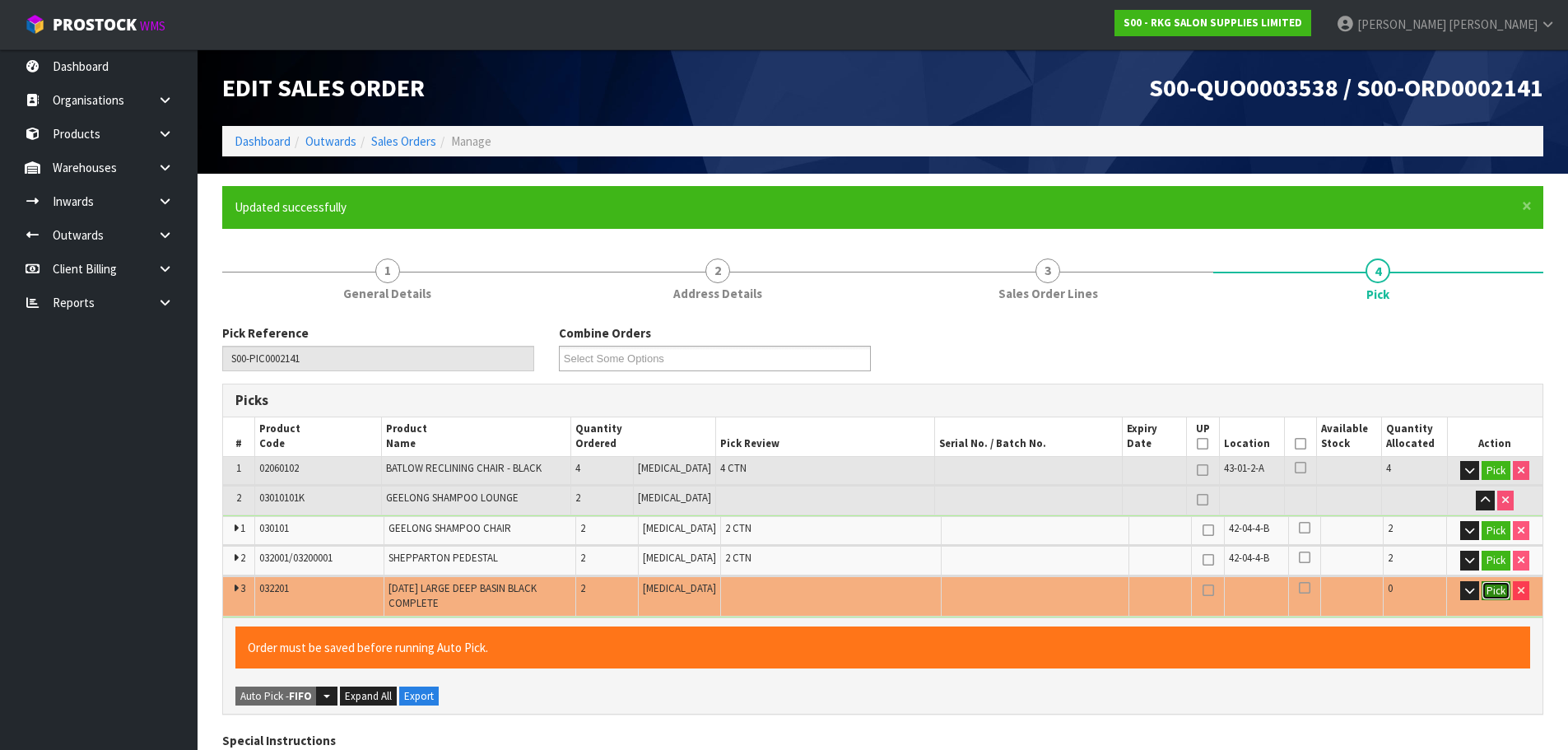
click at [1494, 593] on button "Pick" at bounding box center [1496, 592] width 28 height 20
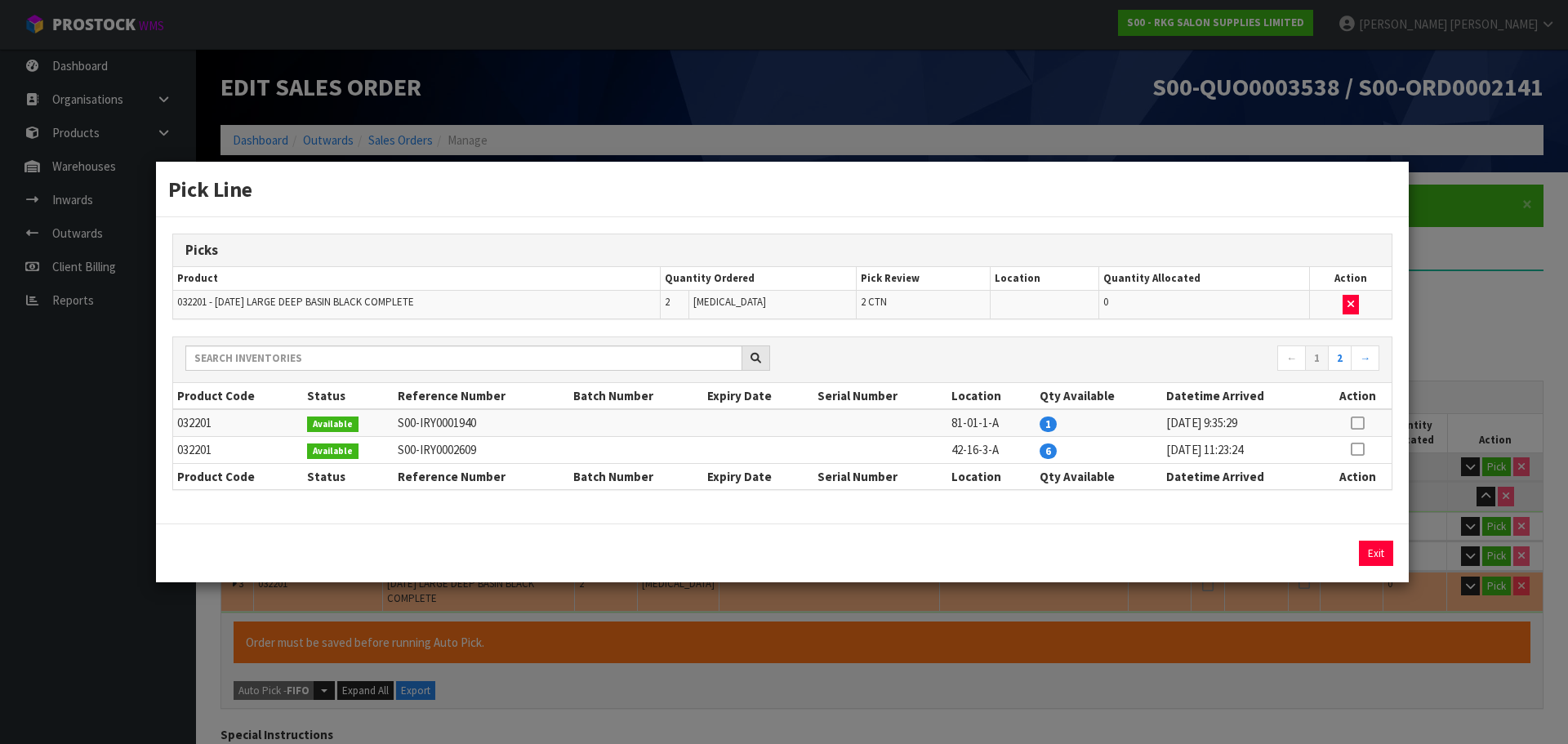
click at [1359, 449] on icon at bounding box center [1357, 449] width 13 height 1
click at [1322, 554] on button "Assign Pick" at bounding box center [1320, 554] width 67 height 25
type input "10"
type input "2.133248"
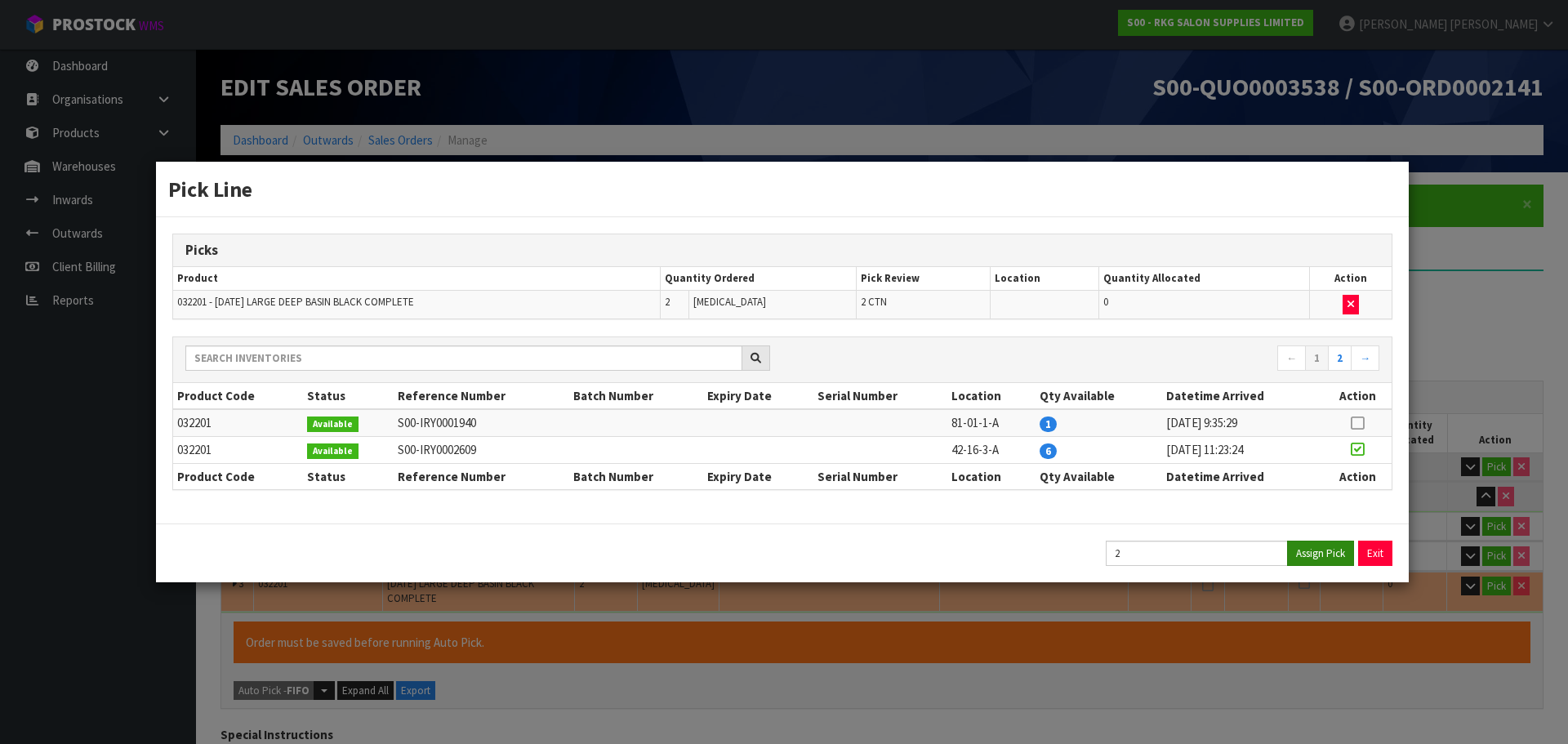
type input "279.4"
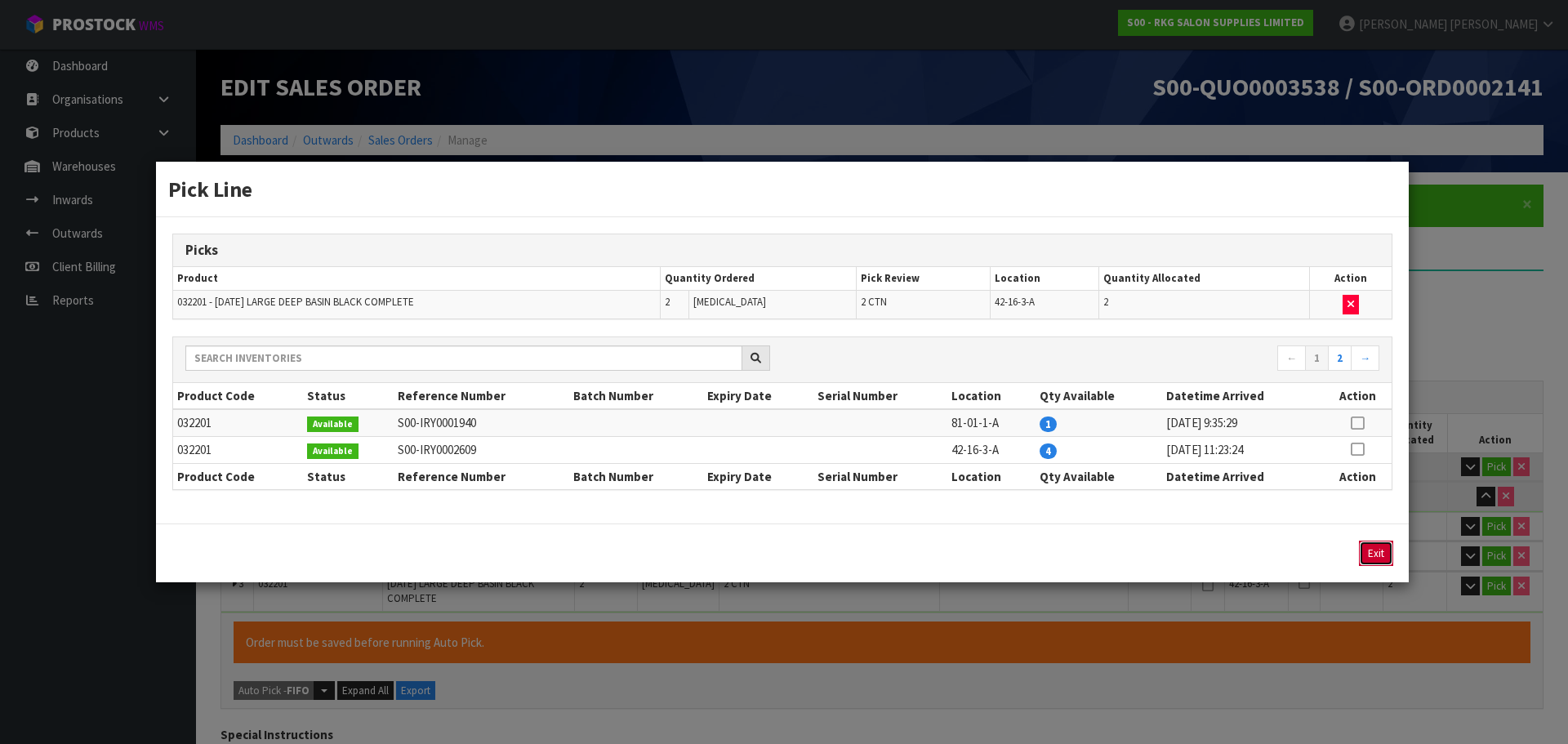
click at [1389, 552] on button "Exit" at bounding box center [1375, 554] width 34 height 25
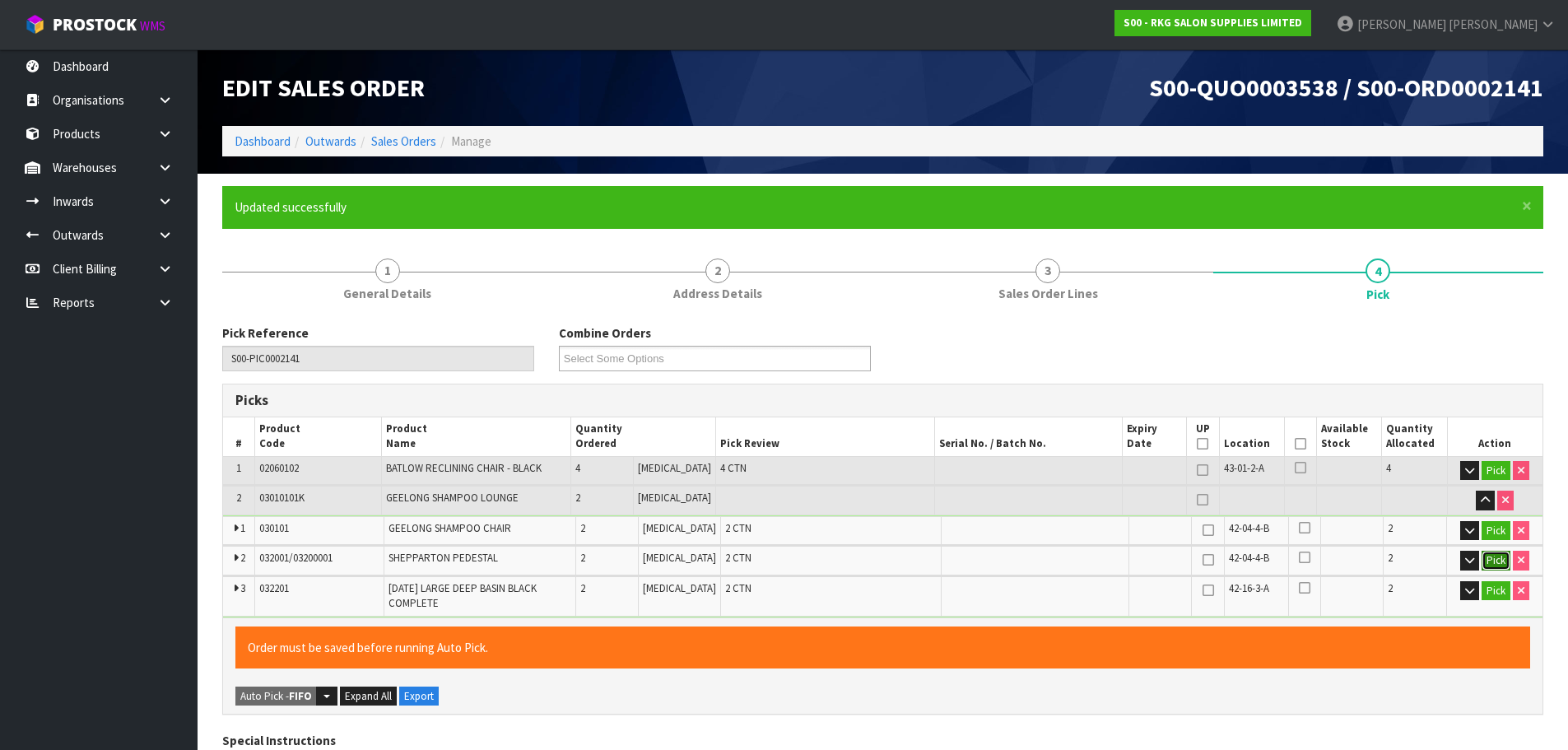
click at [1492, 556] on button "Pick" at bounding box center [1496, 560] width 28 height 20
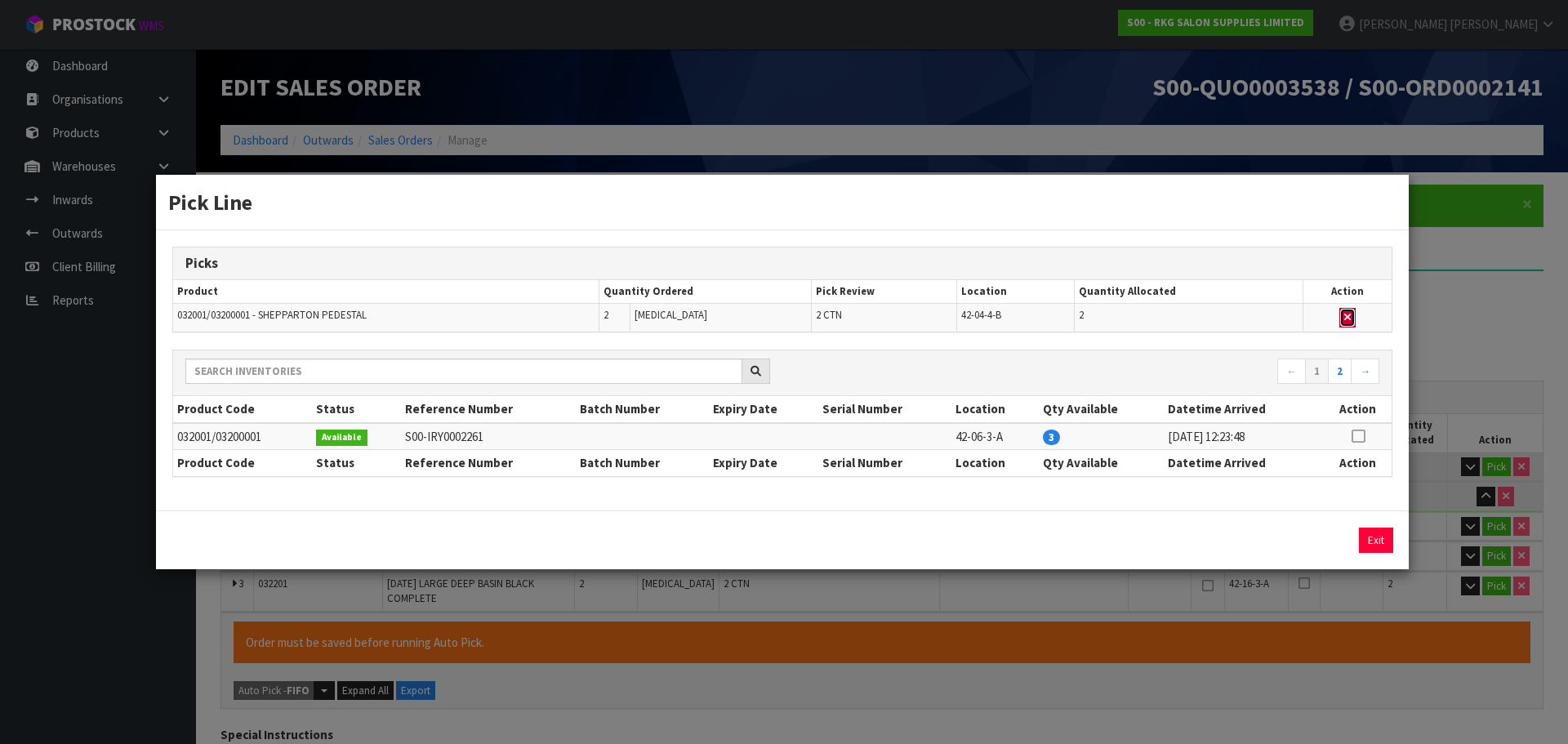
click at [1350, 319] on icon "button" at bounding box center [1347, 317] width 7 height 11
type input "8"
type input "1.95476"
type input "254"
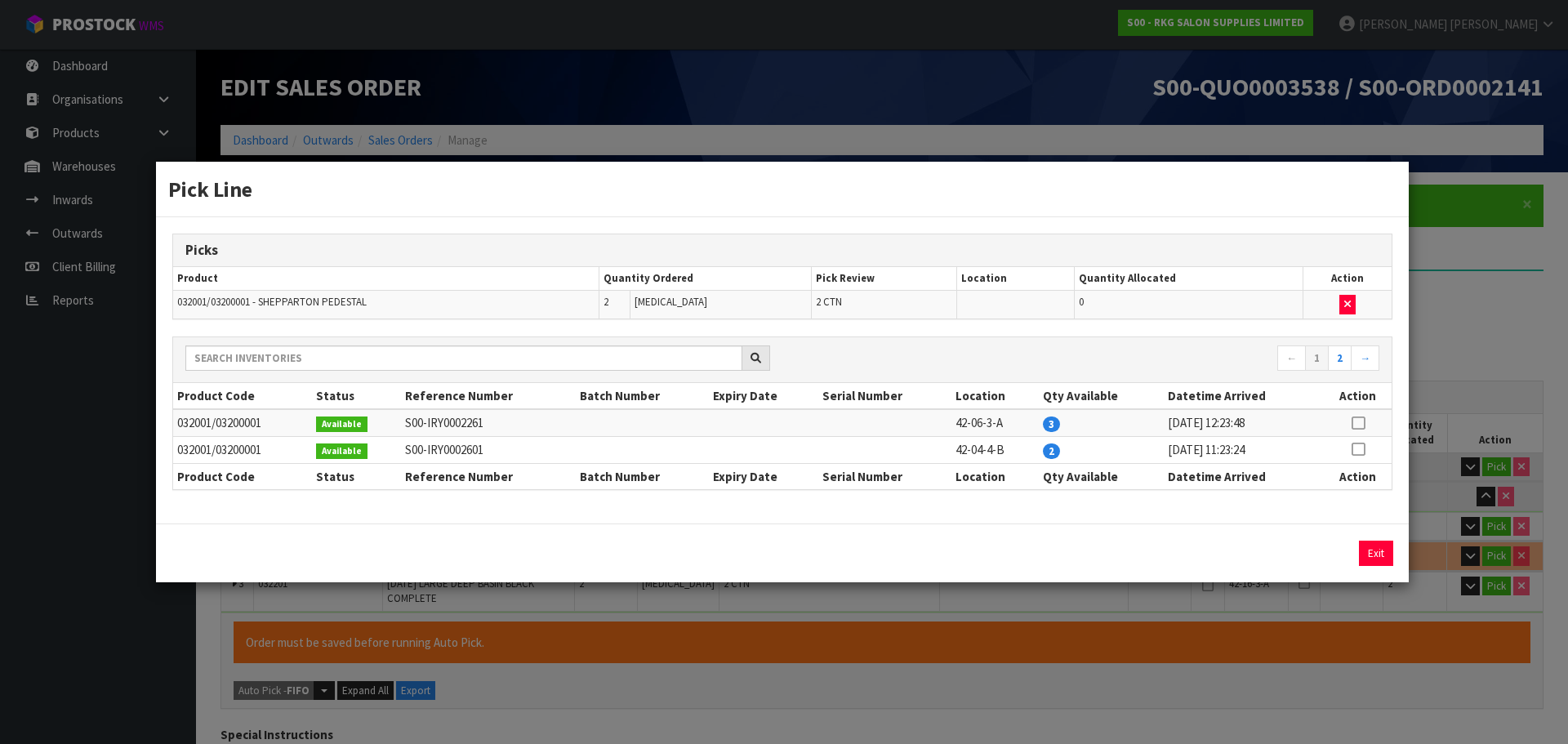
click at [1361, 424] on icon at bounding box center [1358, 423] width 13 height 1
click at [1323, 556] on button "Assign Pick" at bounding box center [1320, 554] width 67 height 25
type input "10"
type input "2.133248"
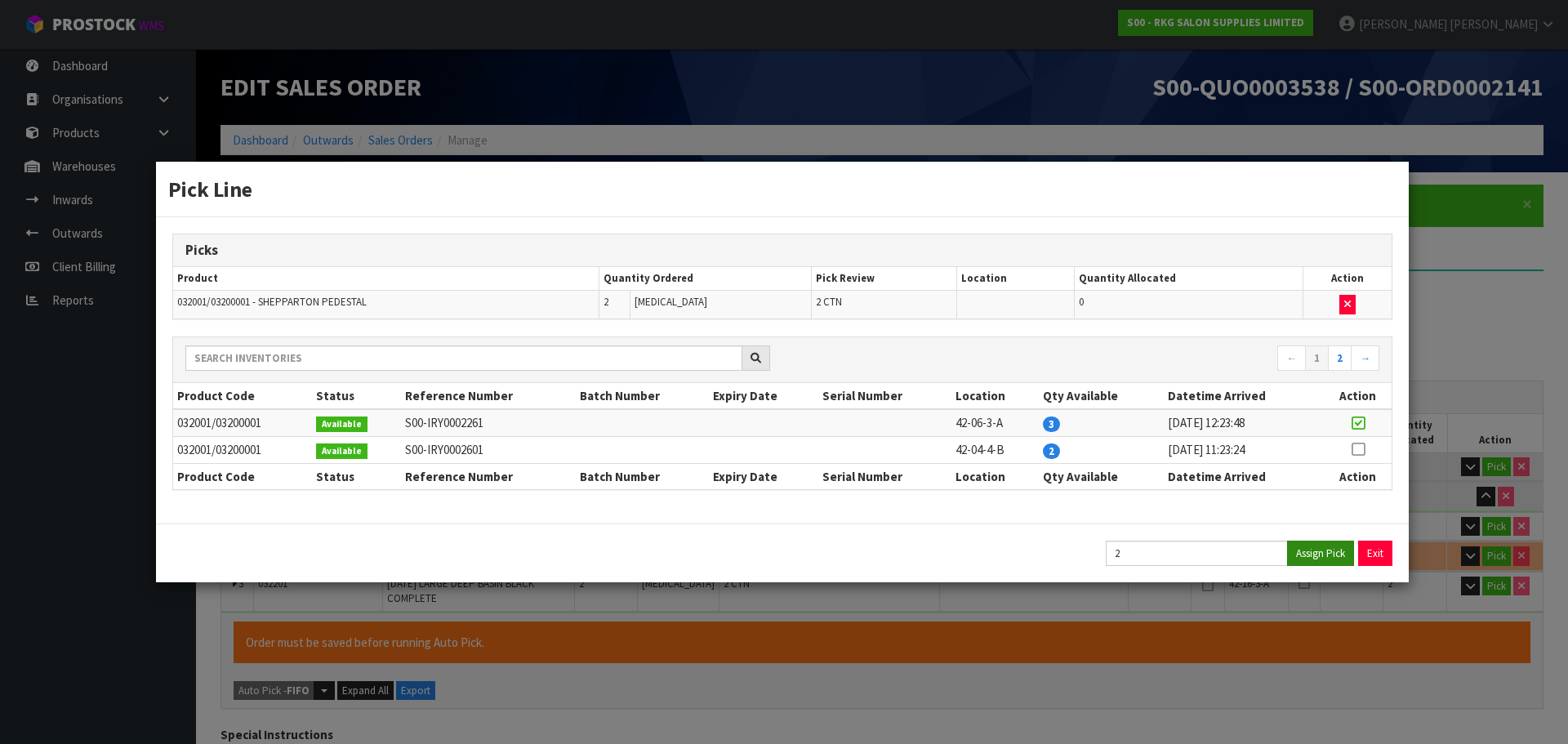
type input "279.4"
click at [1382, 556] on button "Exit" at bounding box center [1375, 554] width 34 height 25
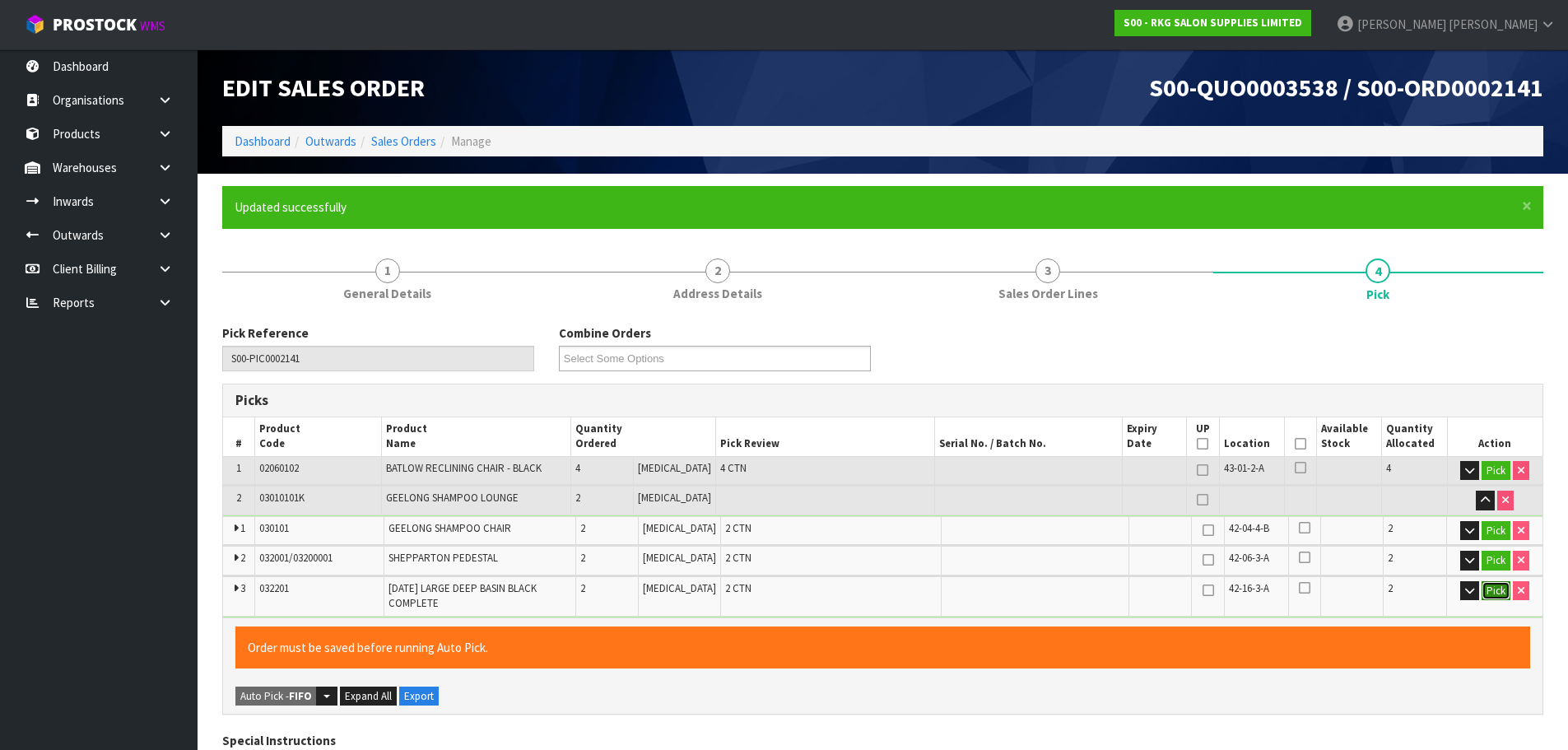
click at [1502, 596] on button "Pick" at bounding box center [1496, 592] width 28 height 20
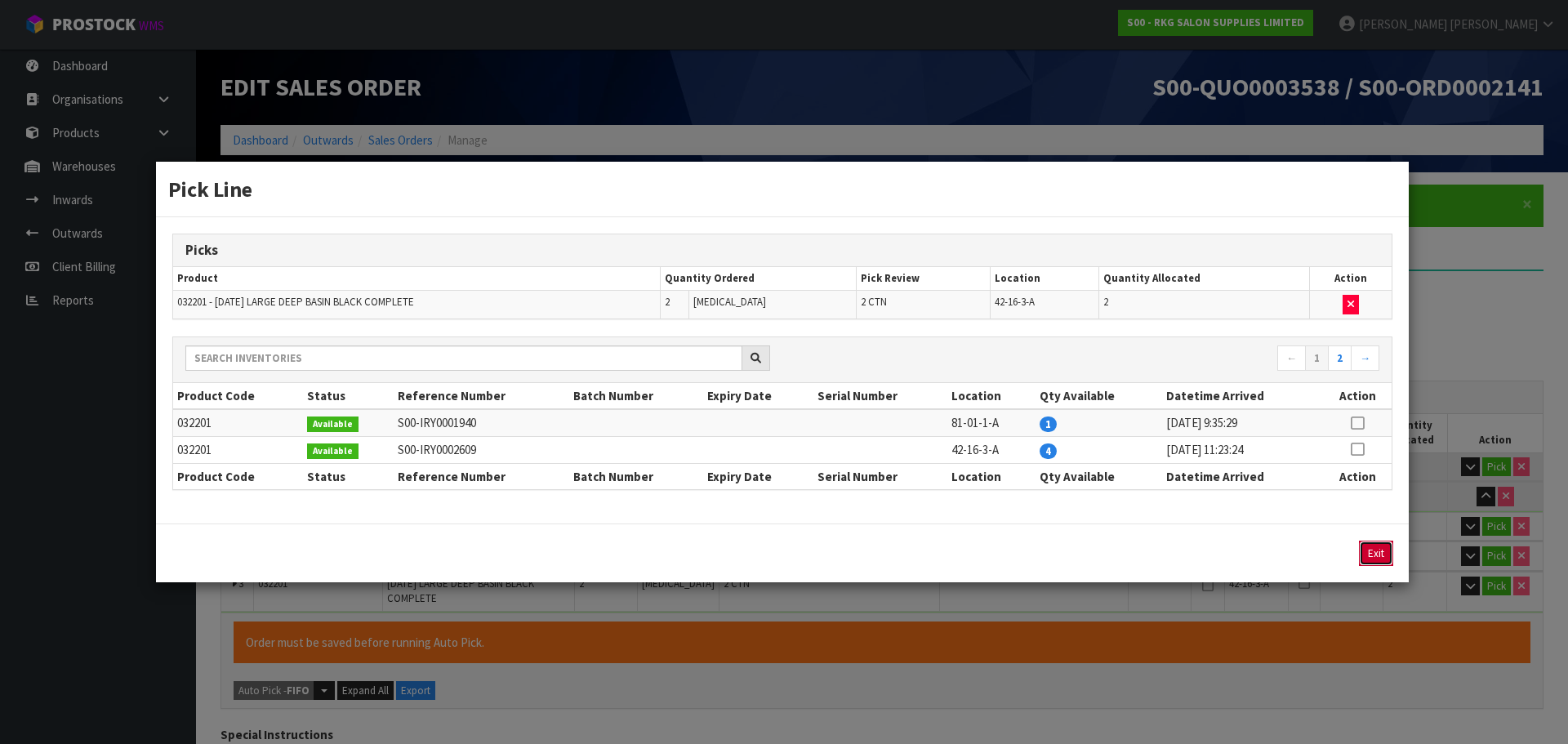
click at [1376, 556] on button "Exit" at bounding box center [1375, 554] width 34 height 25
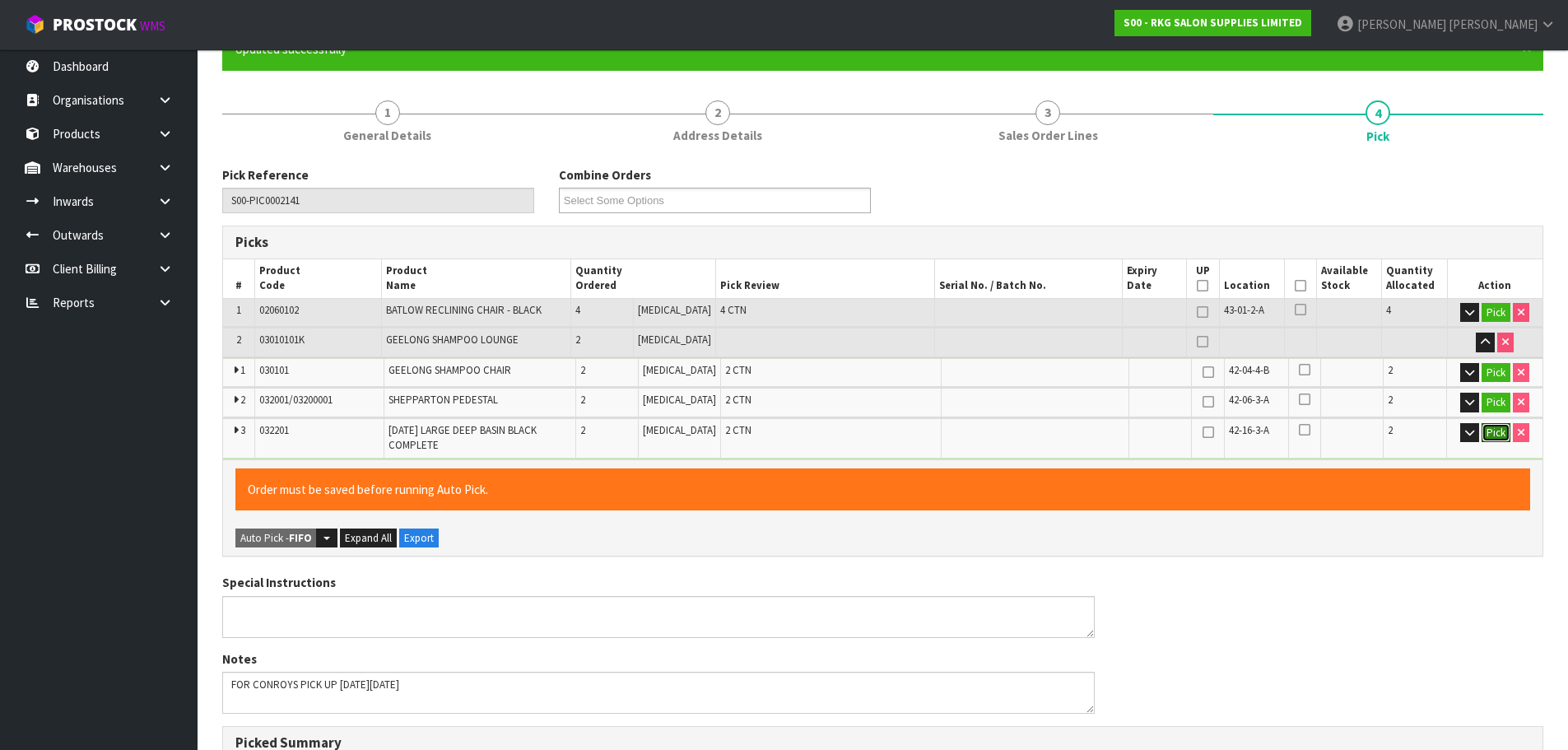
scroll to position [164, 0]
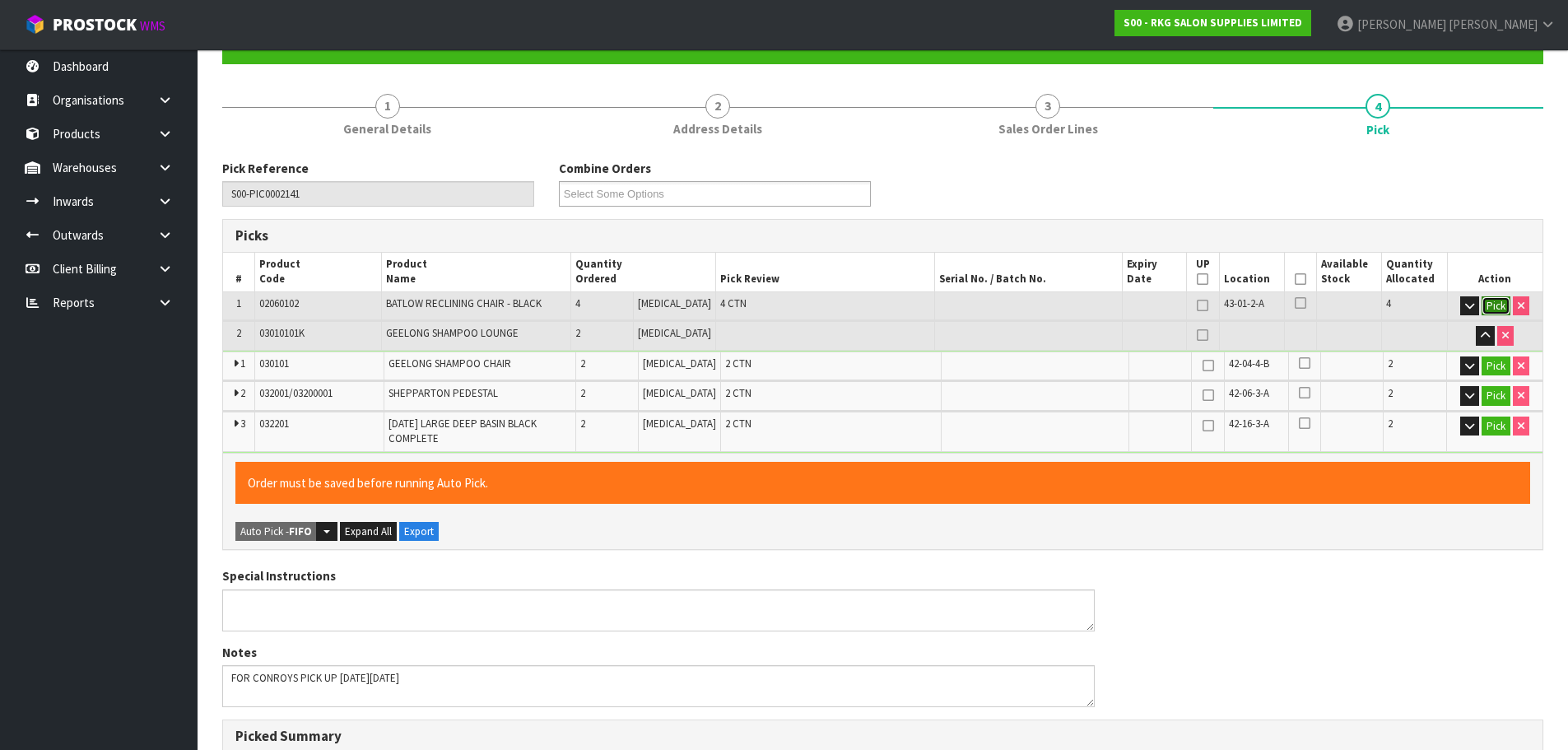
click at [1500, 303] on button "Pick" at bounding box center [1496, 306] width 28 height 20
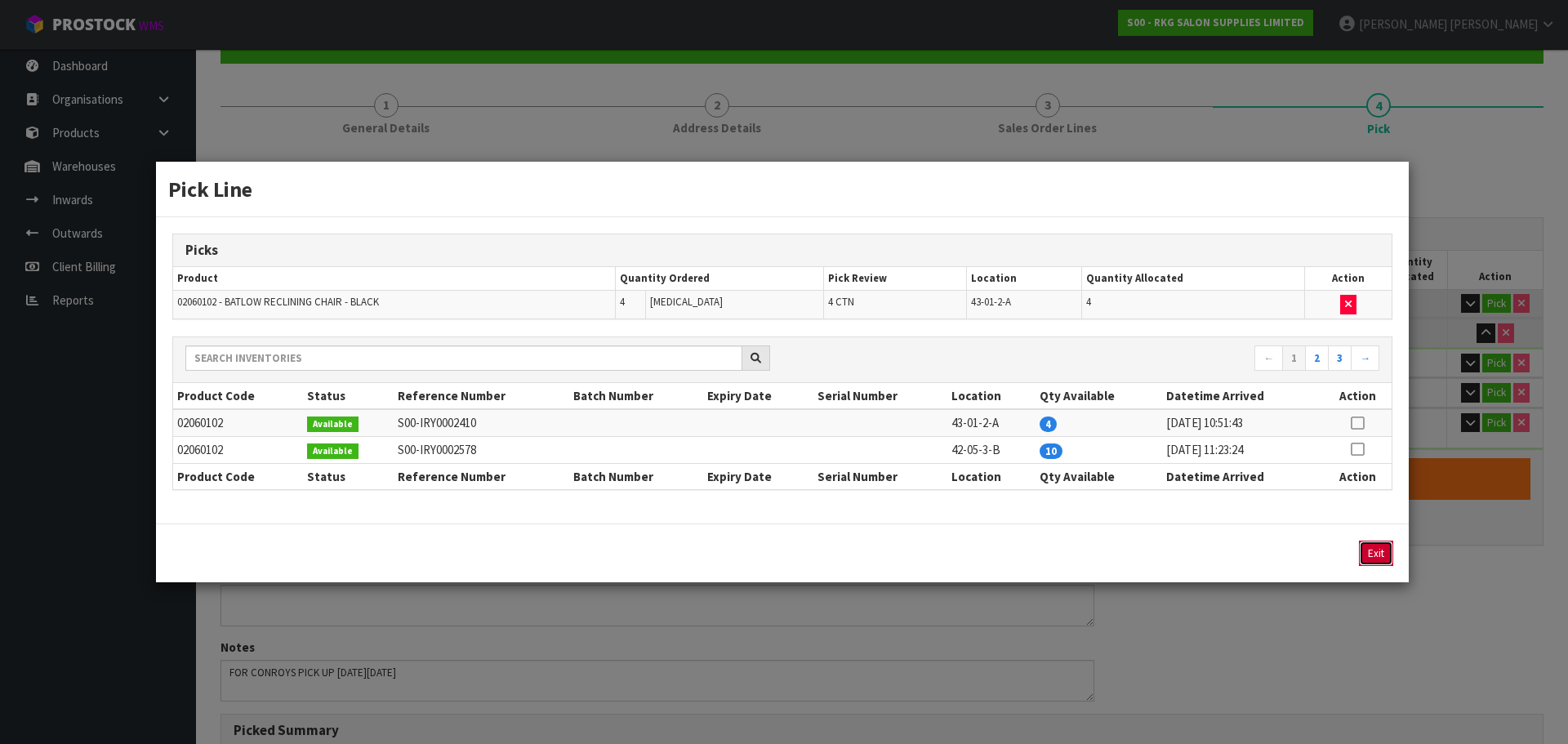
click at [1371, 557] on button "Exit" at bounding box center [1375, 554] width 34 height 25
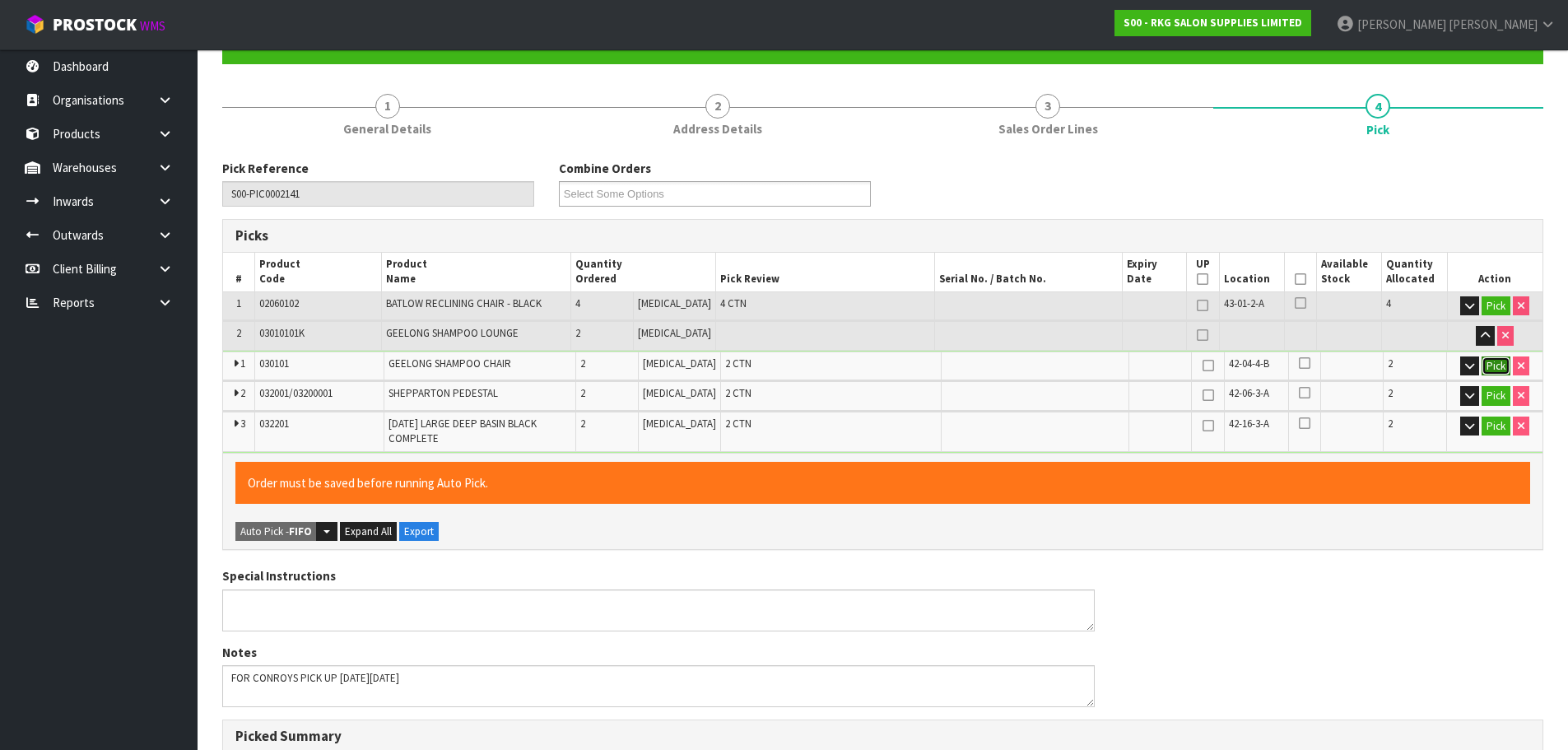
click at [1499, 368] on button "Pick" at bounding box center [1496, 367] width 28 height 20
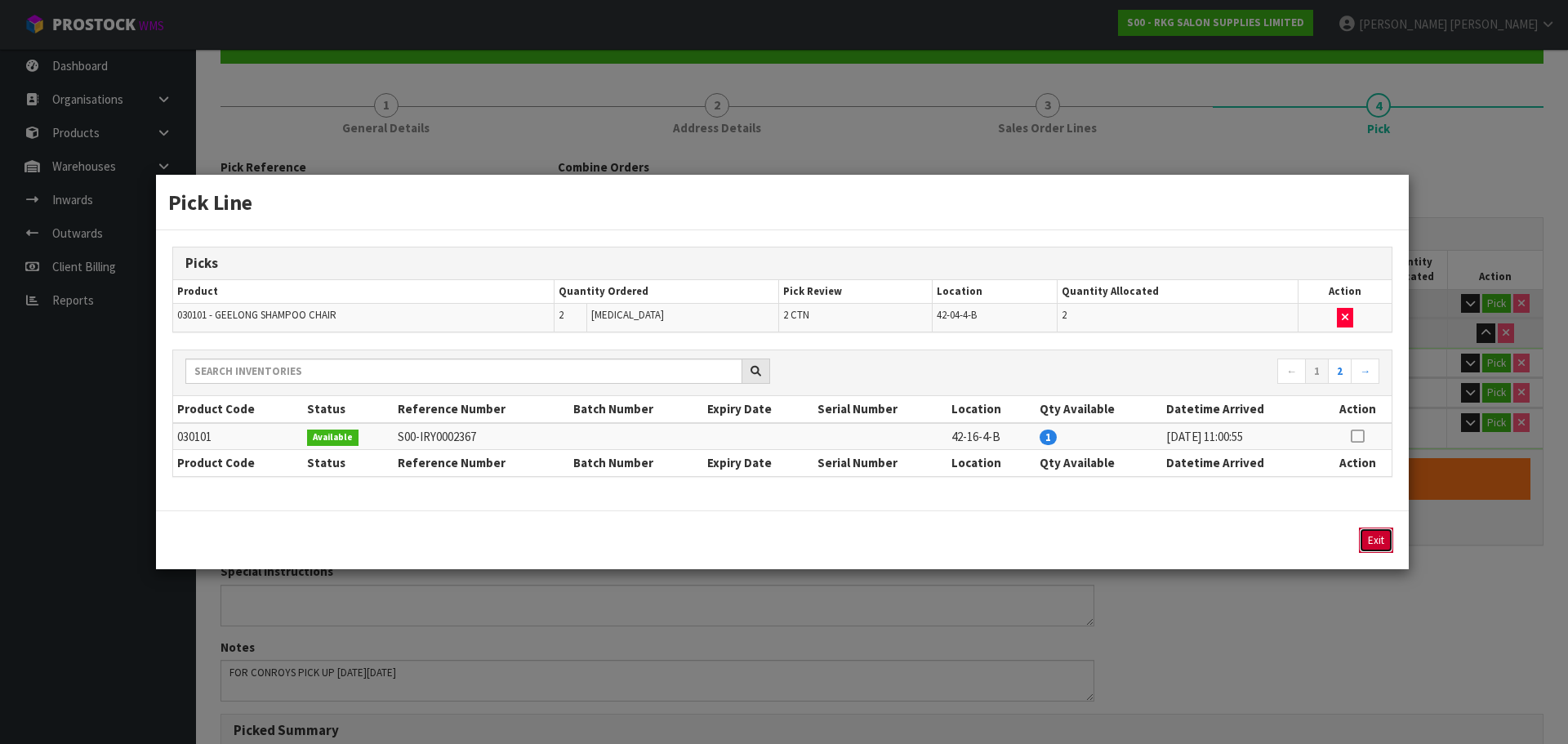
click at [1382, 544] on button "Exit" at bounding box center [1375, 540] width 34 height 25
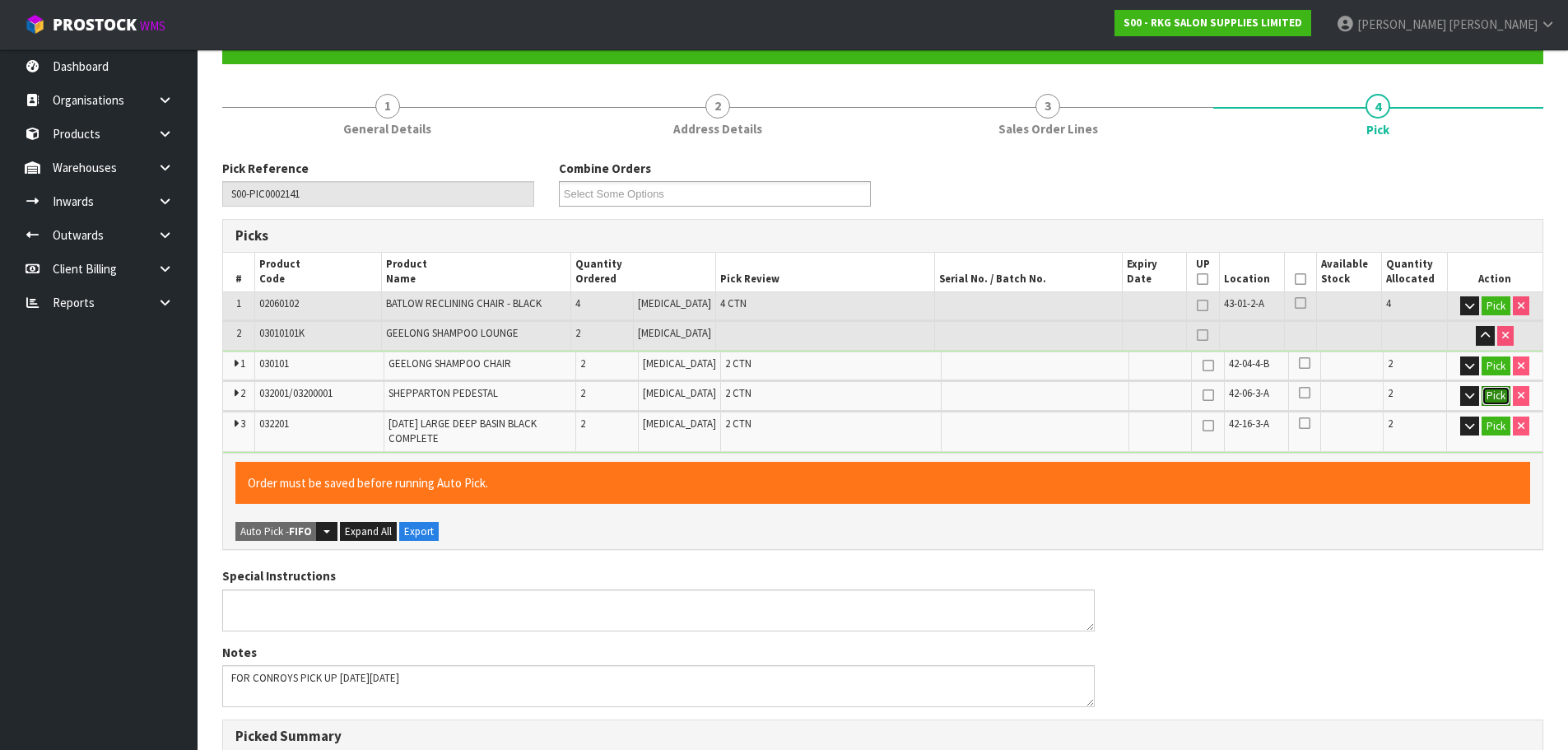
click at [1492, 394] on button "Pick" at bounding box center [1496, 396] width 28 height 20
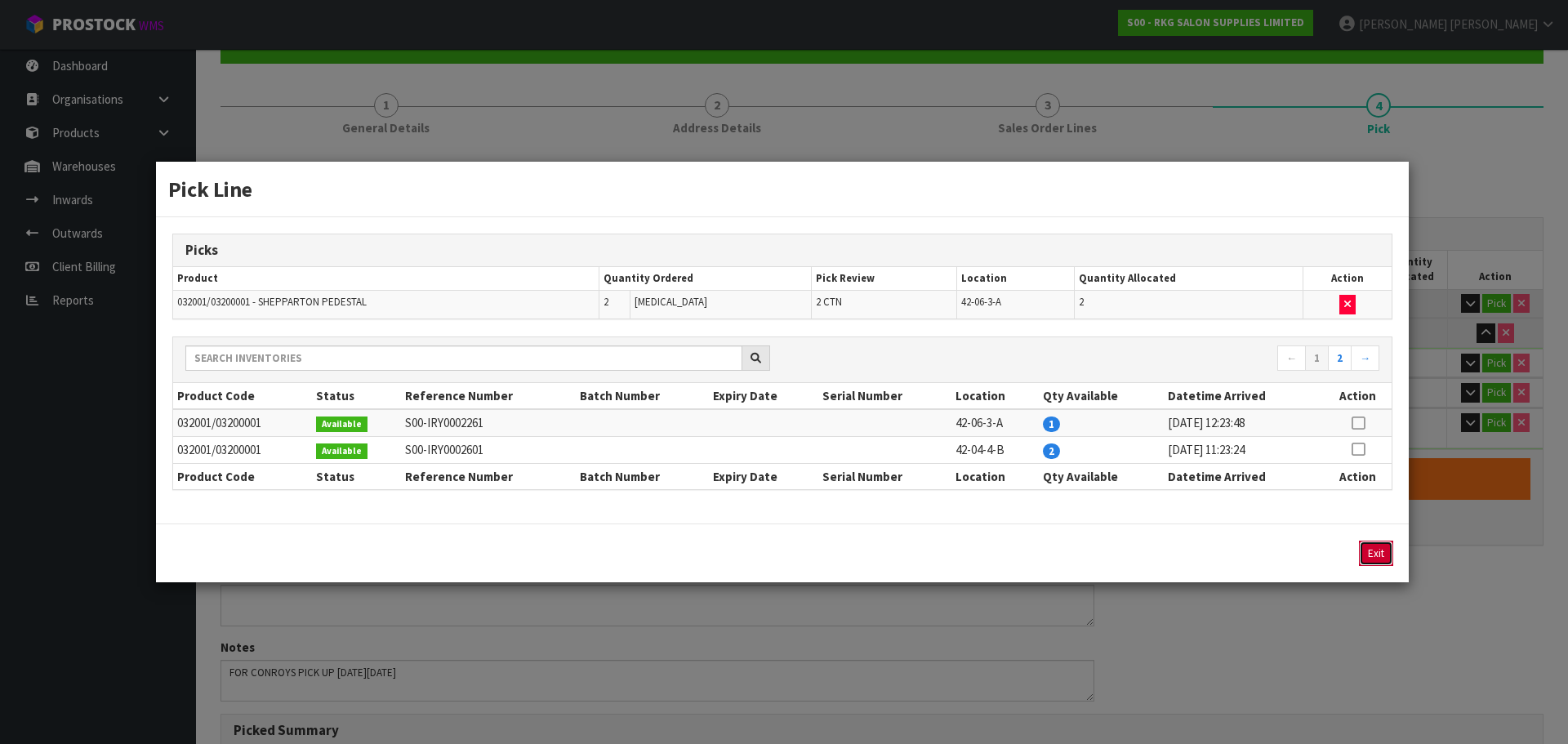
click at [1375, 553] on button "Exit" at bounding box center [1375, 554] width 34 height 25
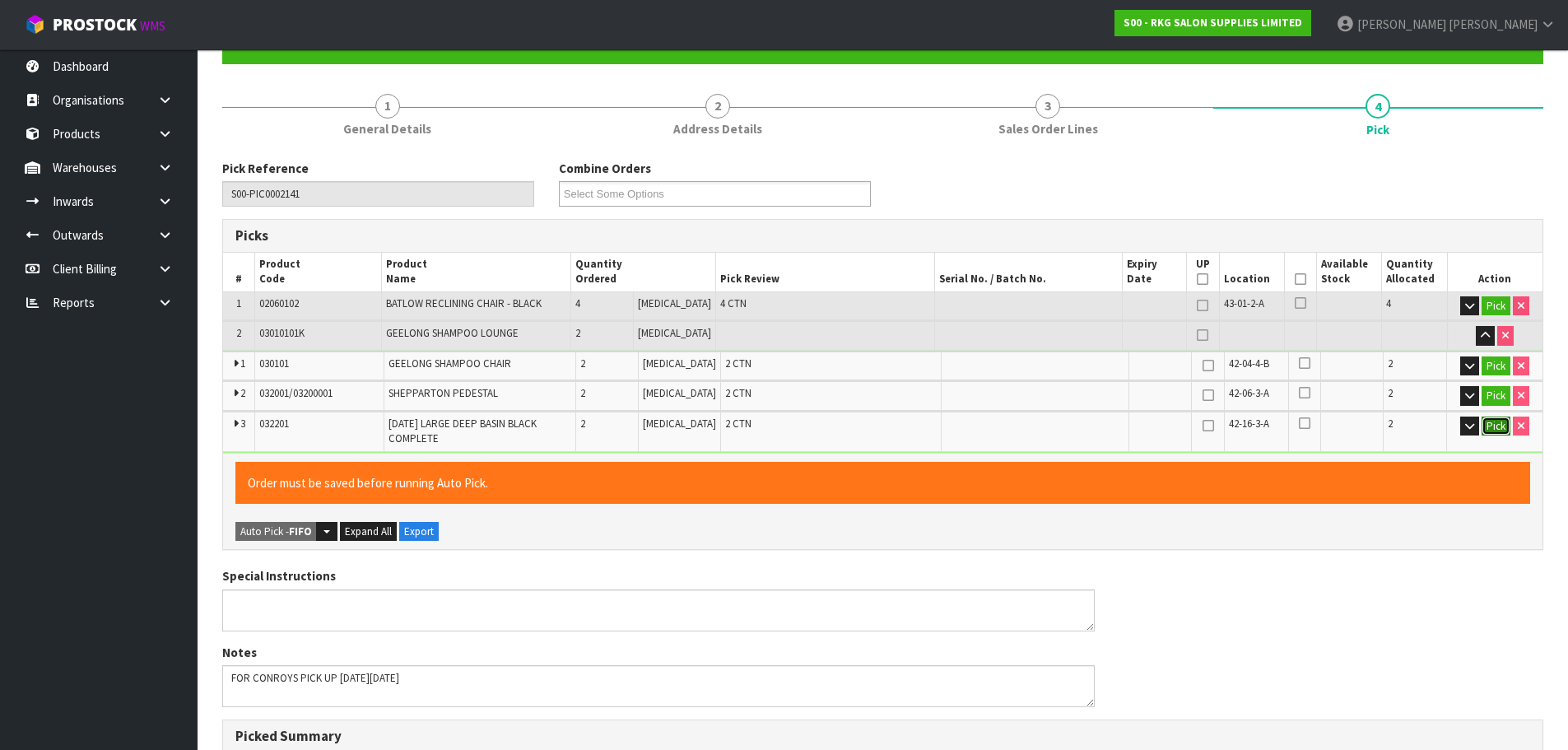
click at [1495, 430] on button "Pick" at bounding box center [1496, 426] width 28 height 20
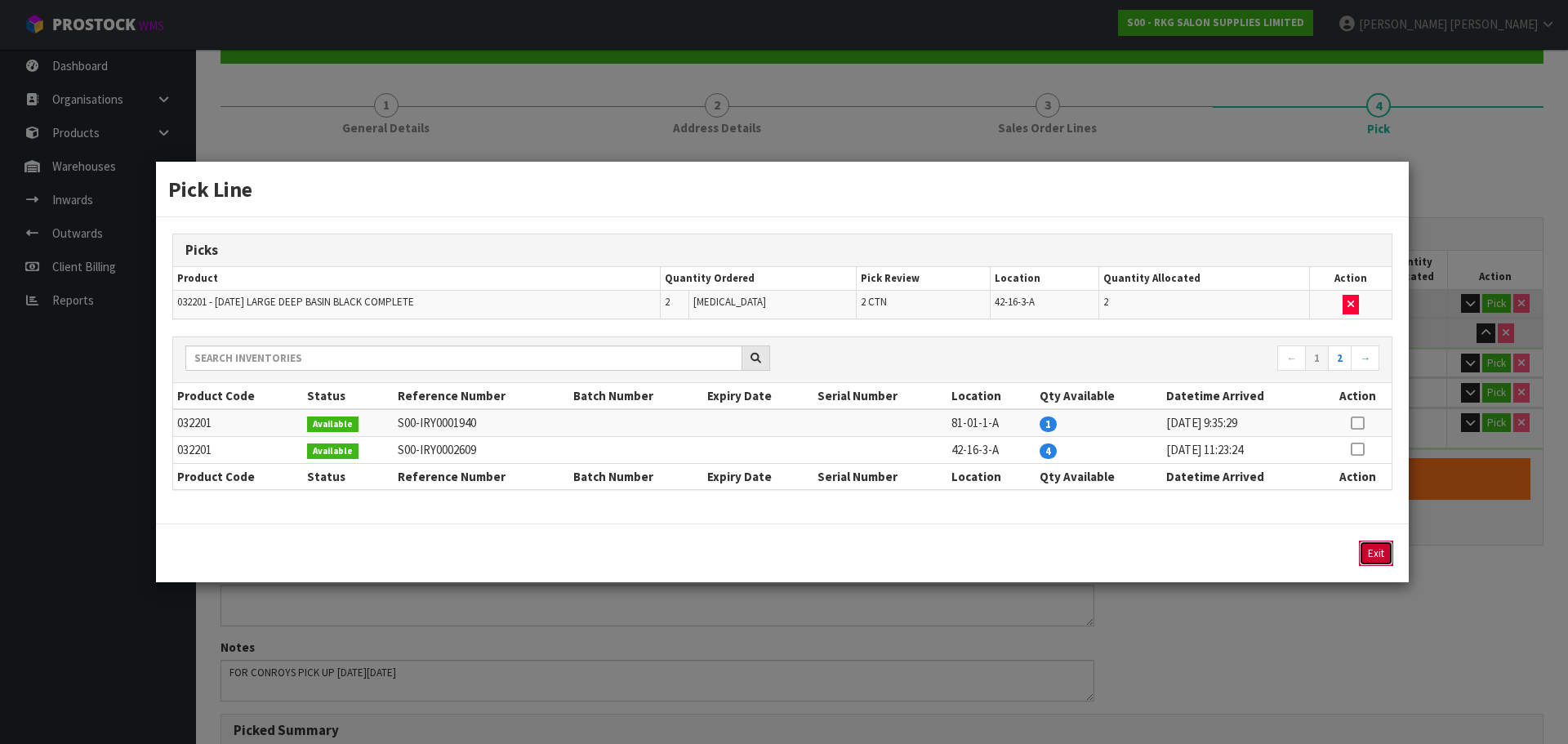
click at [1380, 549] on button "Exit" at bounding box center [1375, 554] width 34 height 25
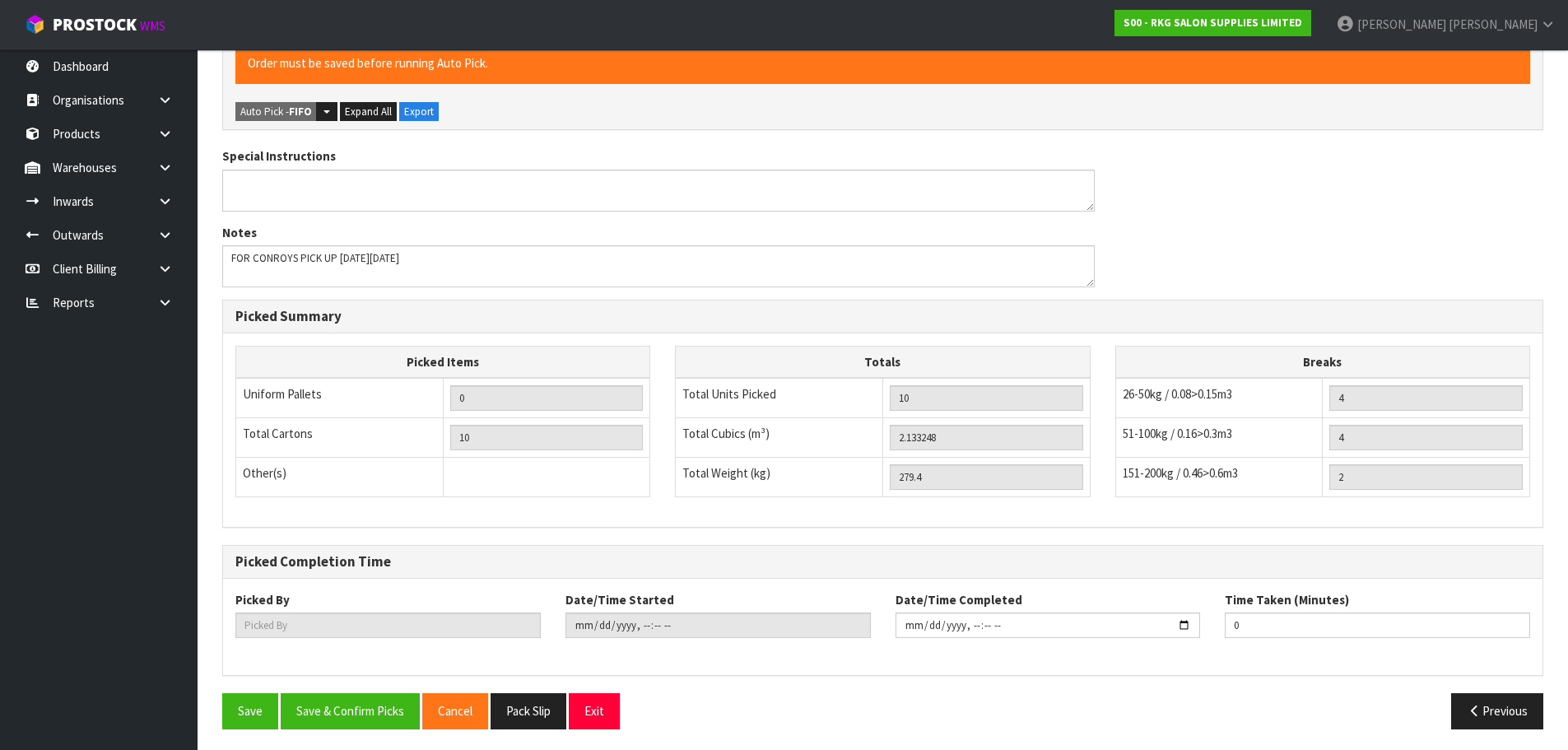
scroll to position [589, 0]
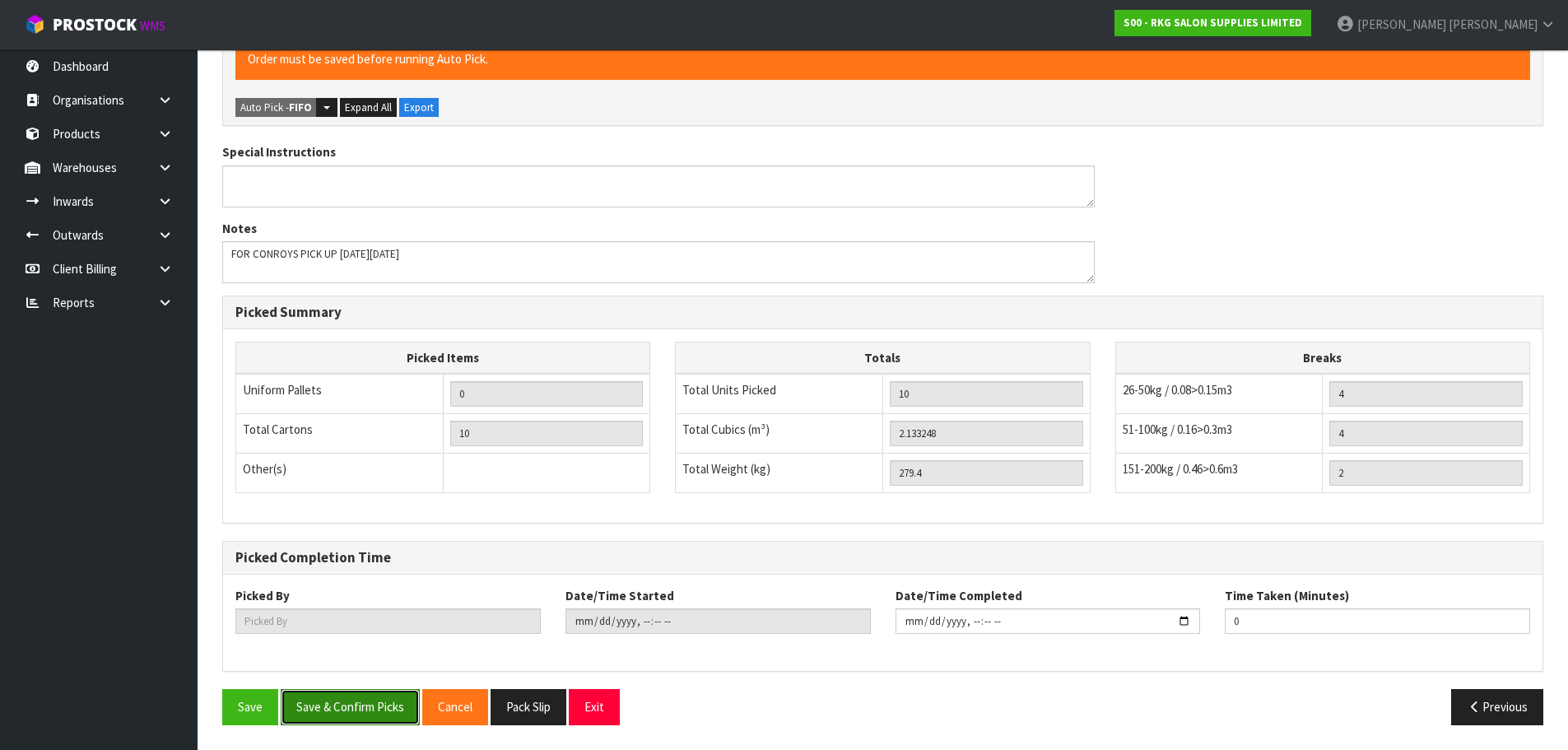
click at [332, 711] on button "Save & Confirm Picks" at bounding box center [350, 707] width 139 height 35
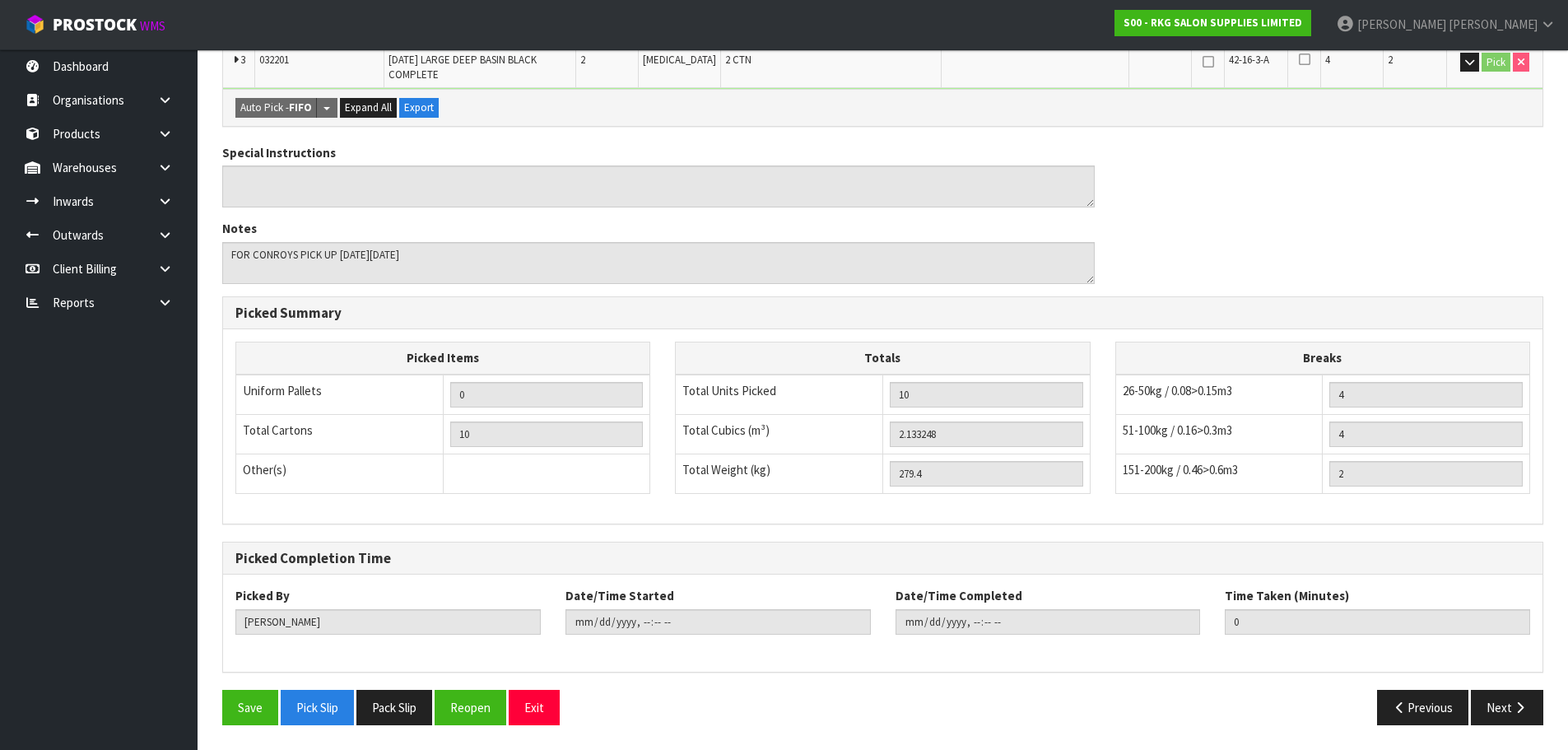
type input "[PERSON_NAME]"
type input "2025-08-29T13:37:16"
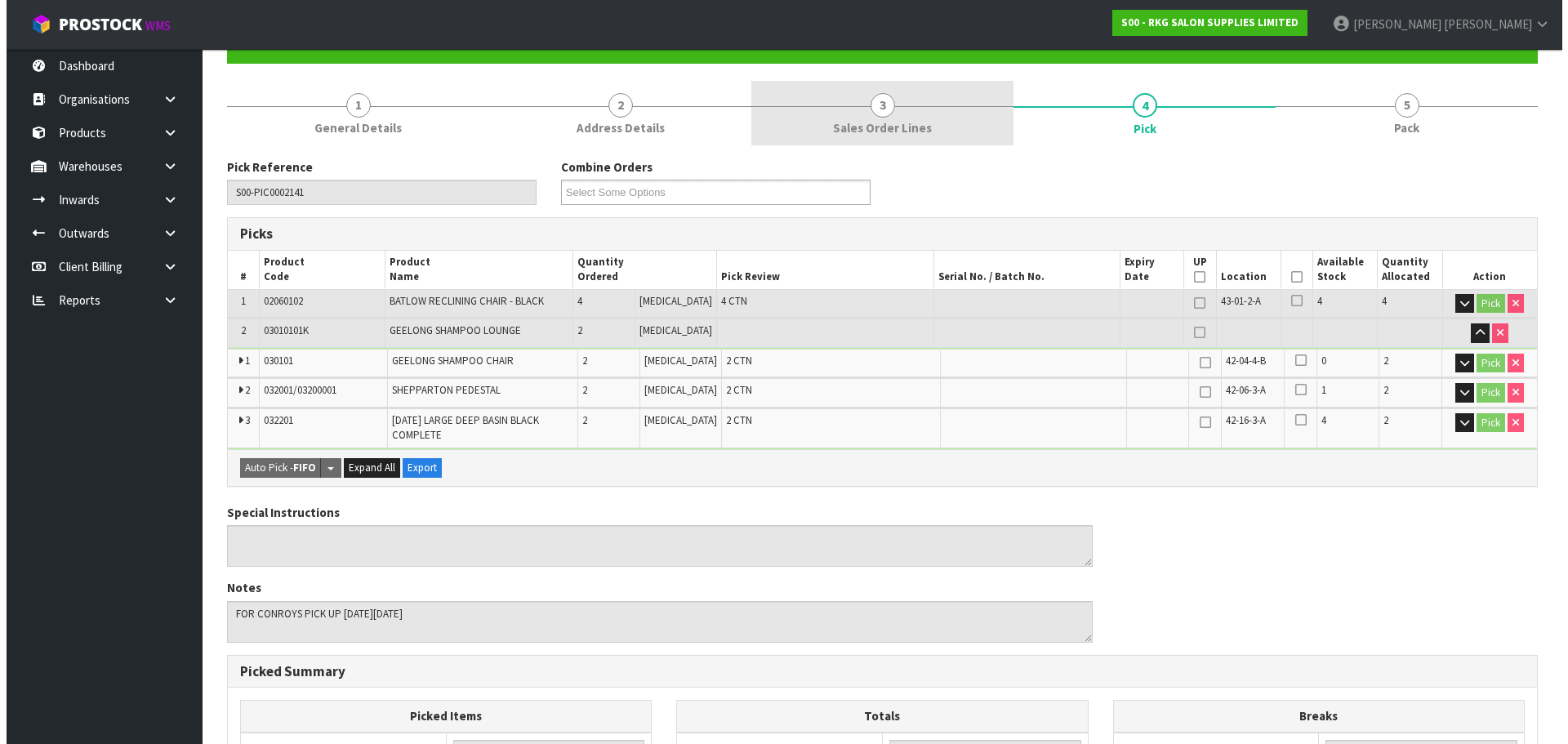
scroll to position [0, 0]
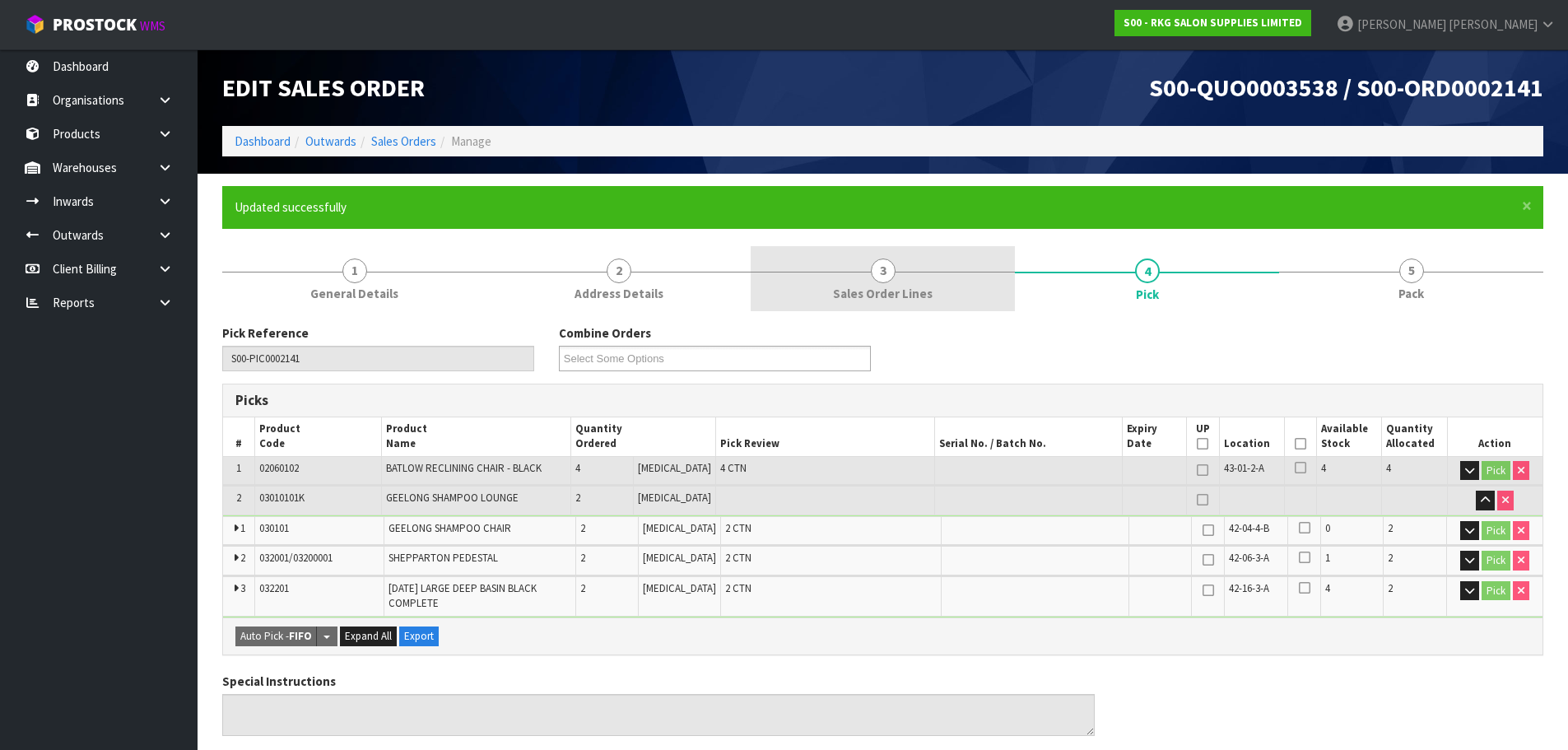
click at [876, 279] on span "3" at bounding box center [883, 270] width 24 height 24
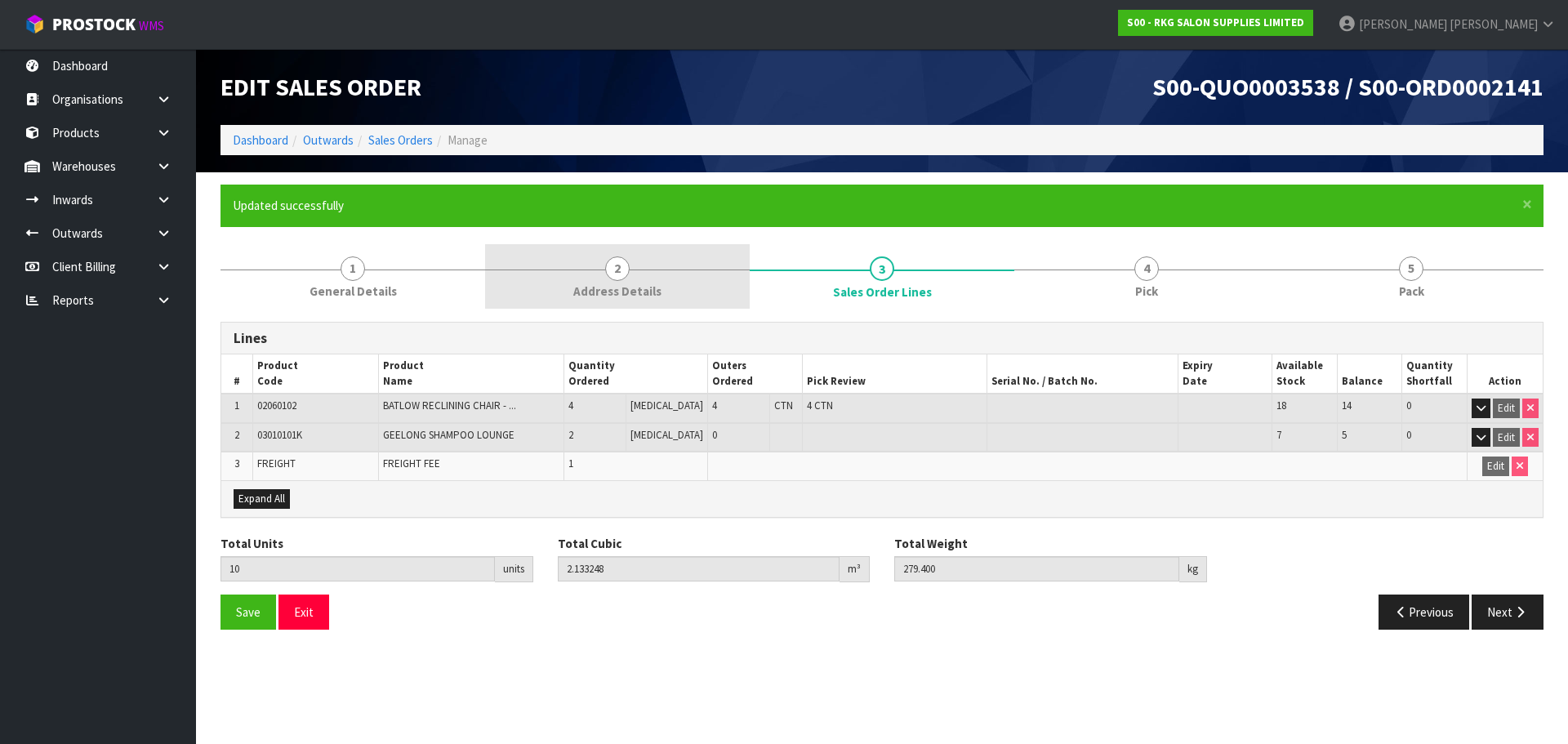
click at [624, 273] on span "2" at bounding box center [617, 268] width 24 height 24
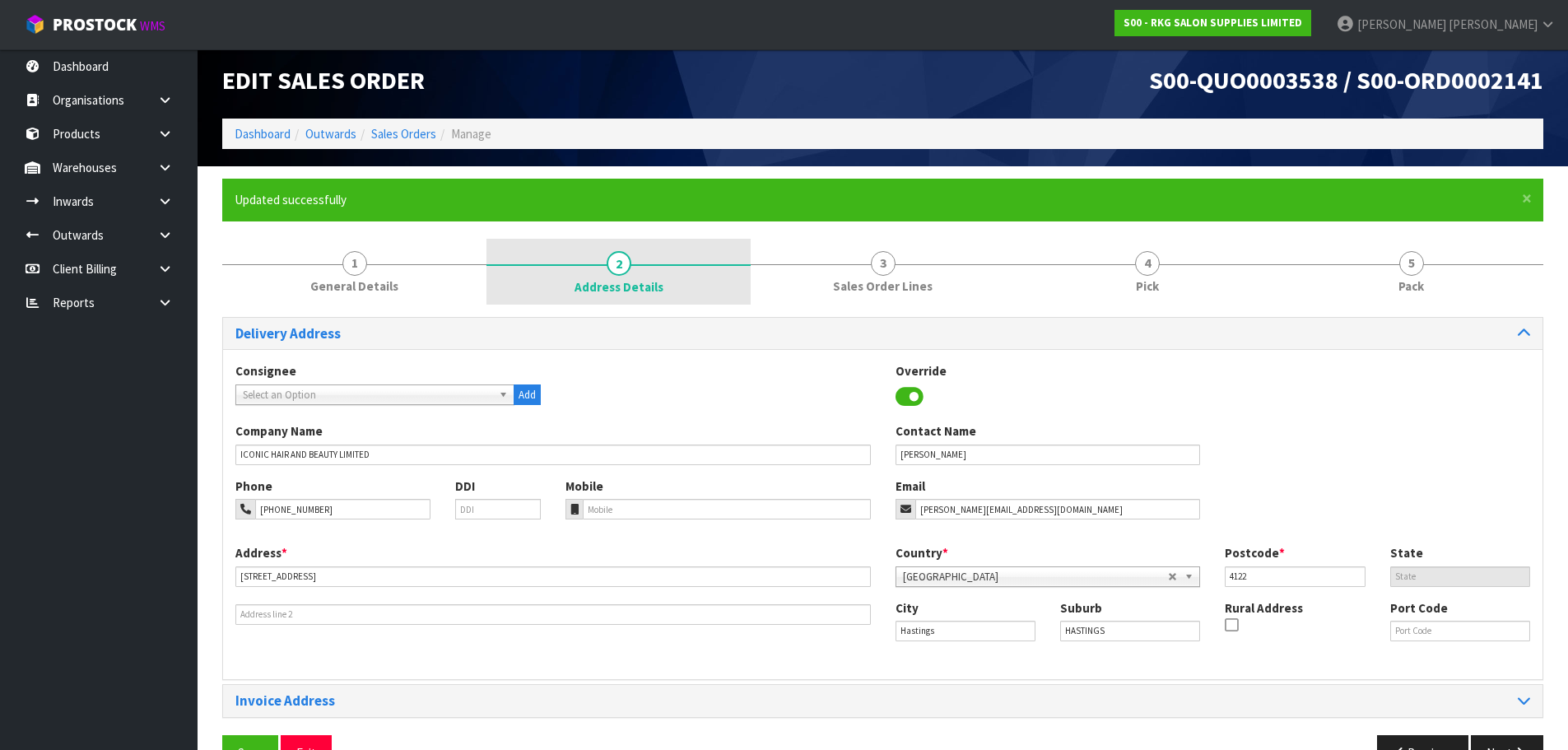
scroll to position [54, 0]
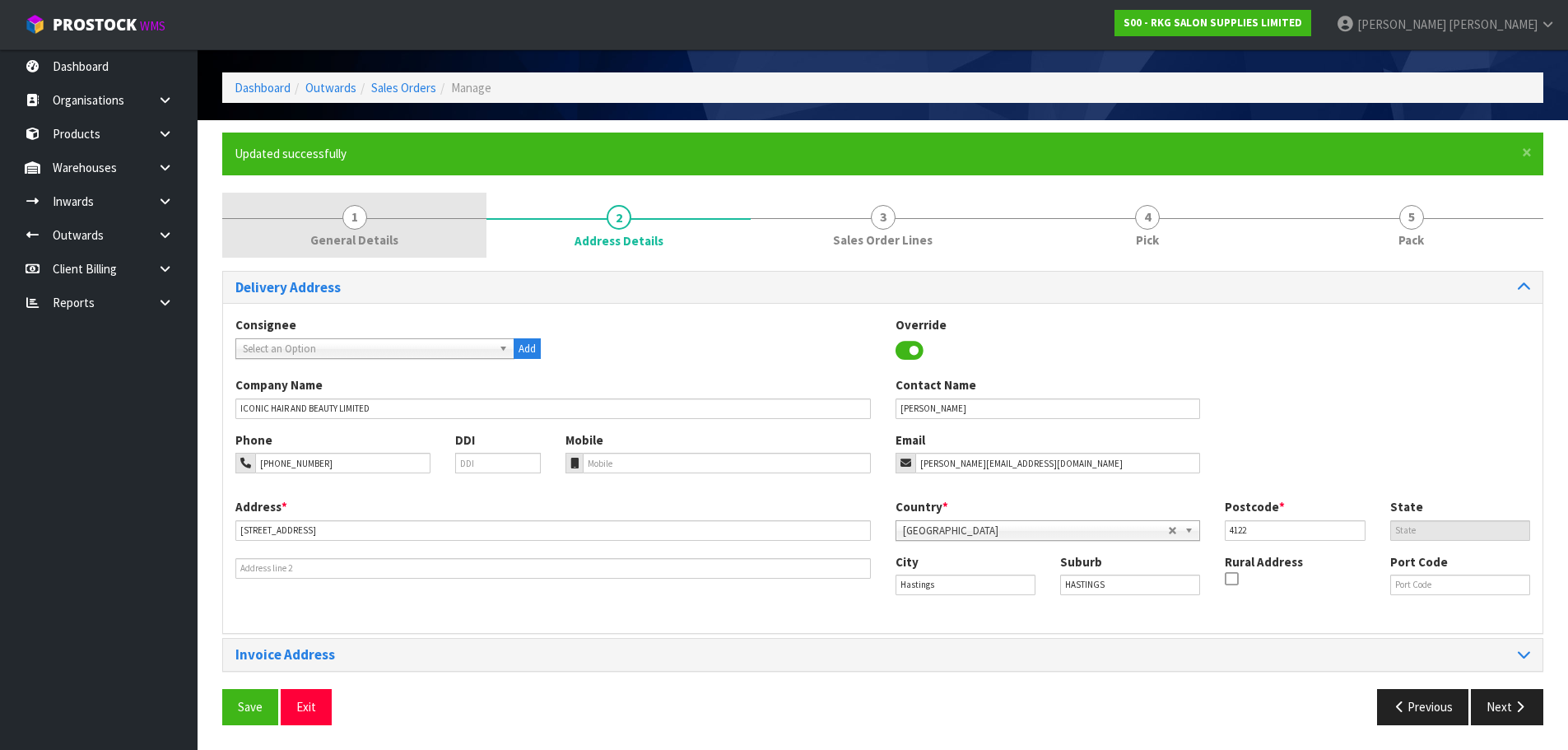
click at [356, 227] on span "1" at bounding box center [354, 217] width 24 height 24
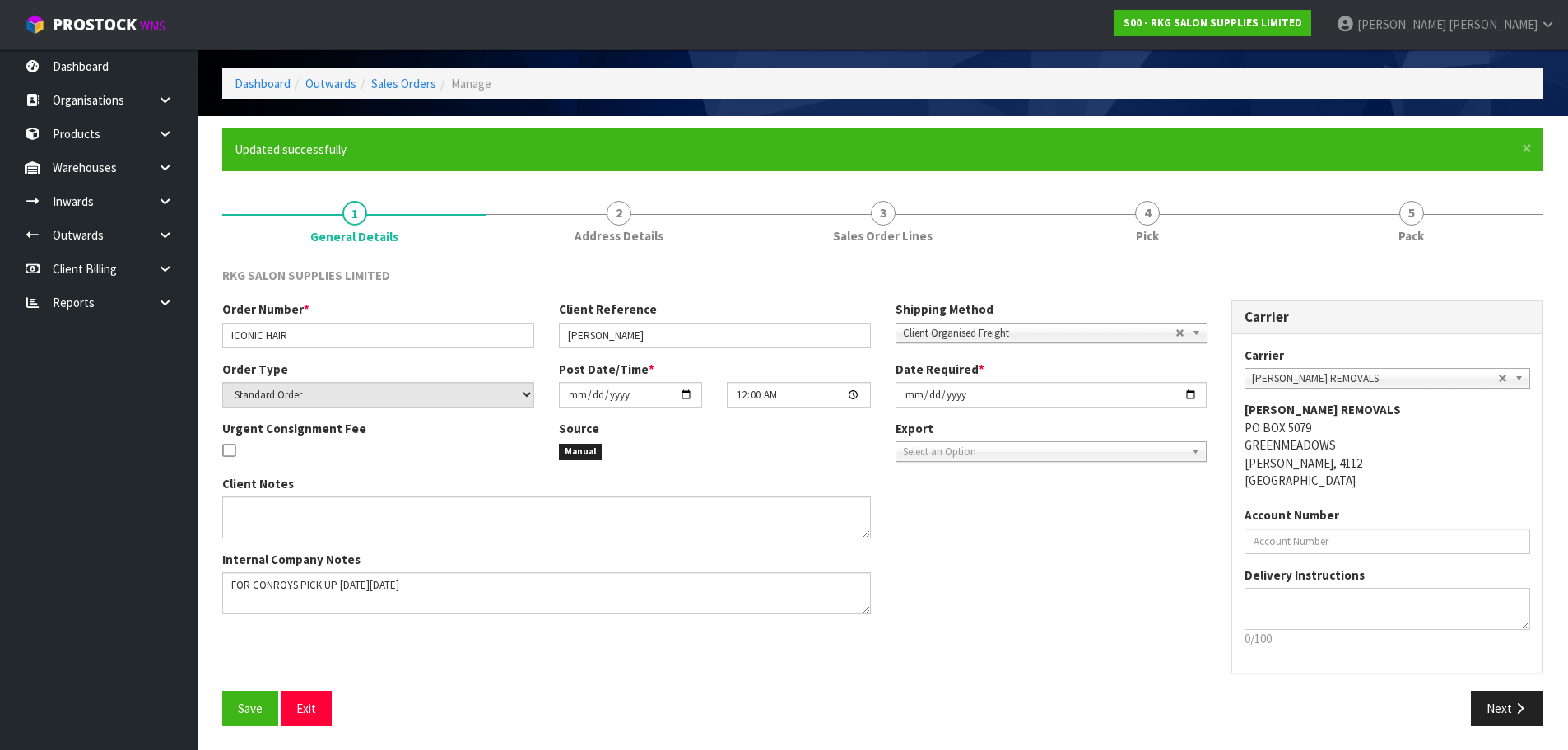
scroll to position [59, 0]
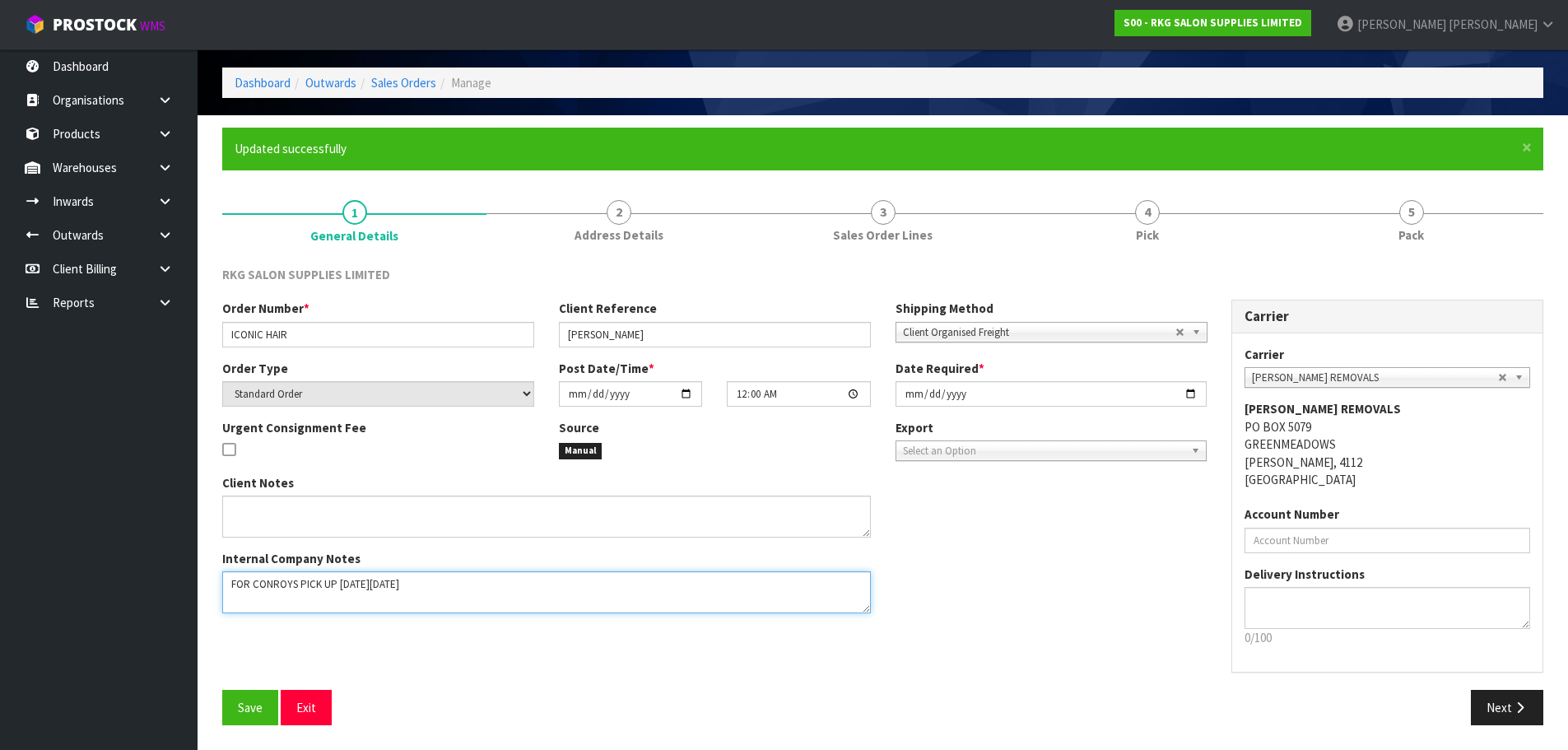
click at [458, 587] on textarea at bounding box center [546, 592] width 649 height 42
type textarea "FOR CONROYS PICK UP [DATE][DATE]"
click at [242, 700] on span "Save" at bounding box center [249, 708] width 24 height 16
click at [1499, 705] on button "Next" at bounding box center [1507, 708] width 72 height 35
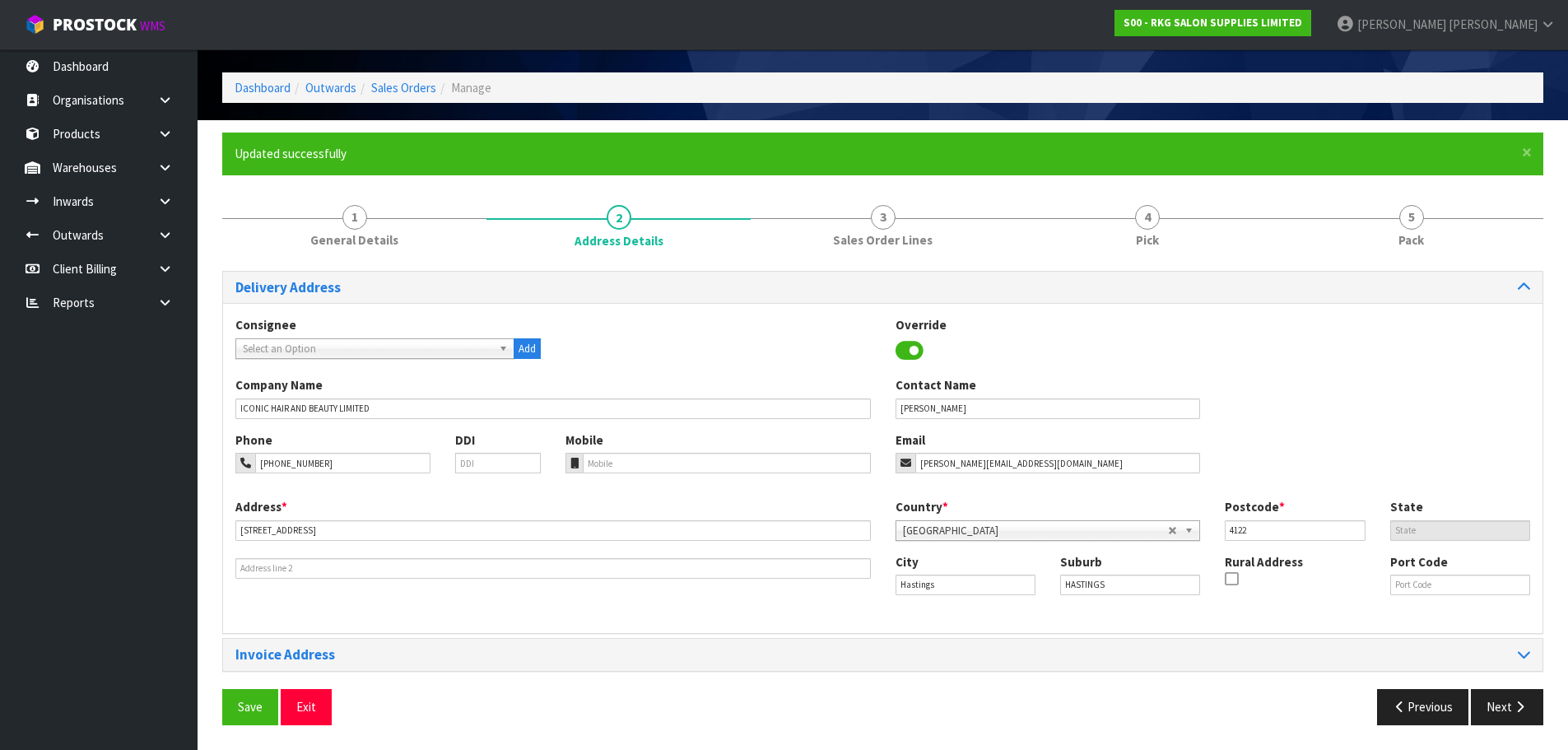
scroll to position [54, 0]
drag, startPoint x: 1495, startPoint y: 706, endPoint x: 1453, endPoint y: 681, distance: 48.9
click at [1495, 706] on button "Next" at bounding box center [1507, 707] width 72 height 35
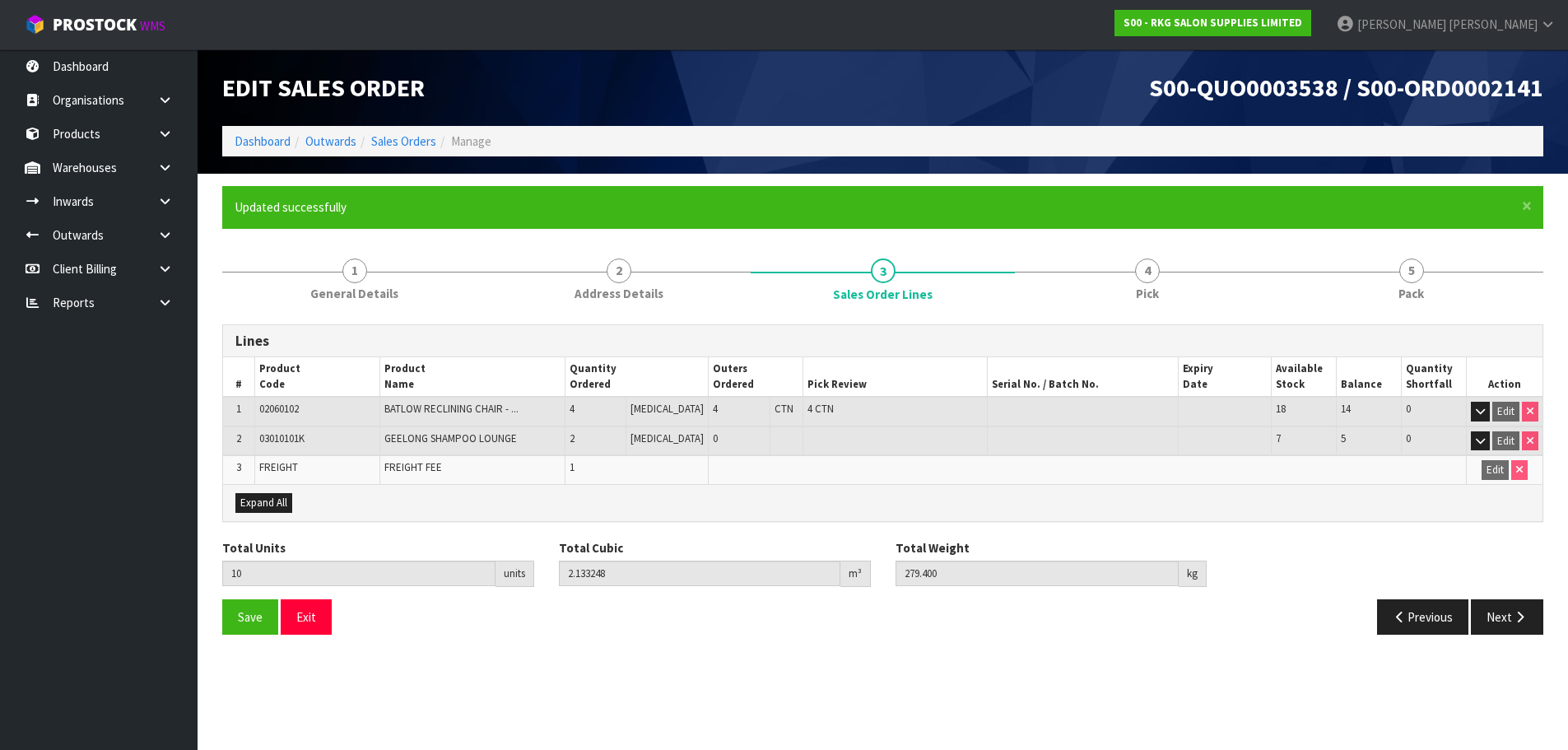
scroll to position [0, 0]
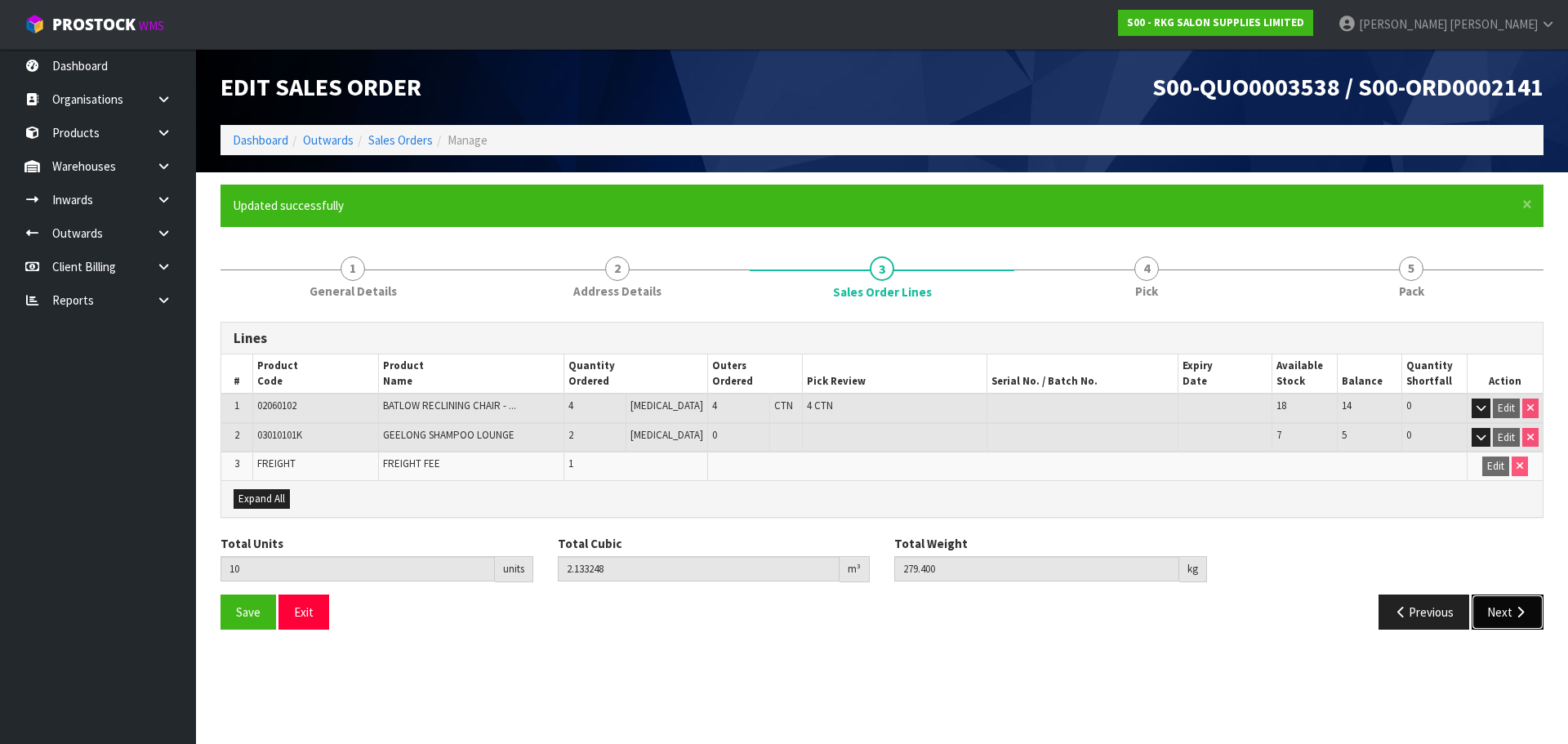
click at [1496, 616] on button "Next" at bounding box center [1508, 612] width 72 height 35
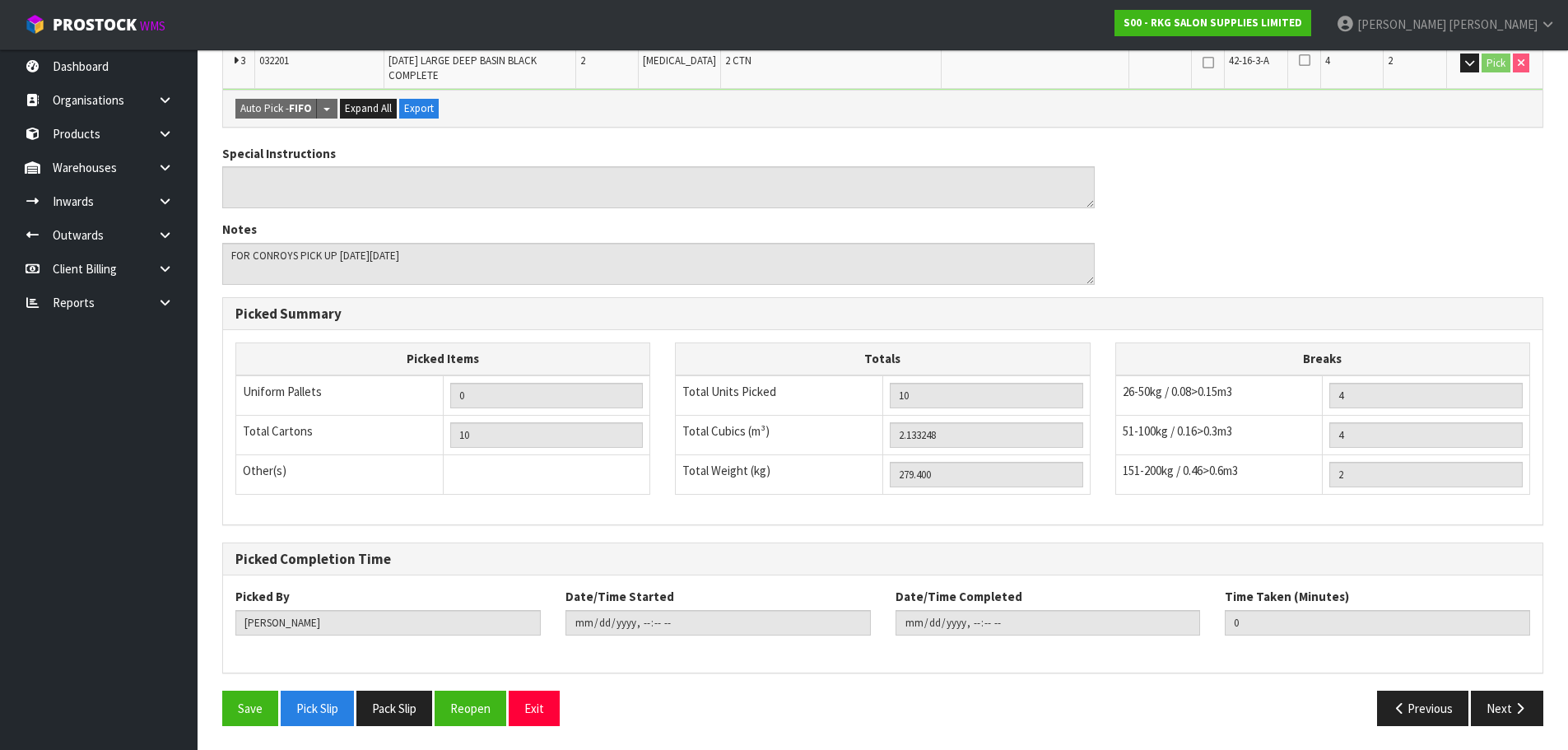
scroll to position [529, 0]
click at [1501, 716] on button "Next" at bounding box center [1507, 708] width 72 height 35
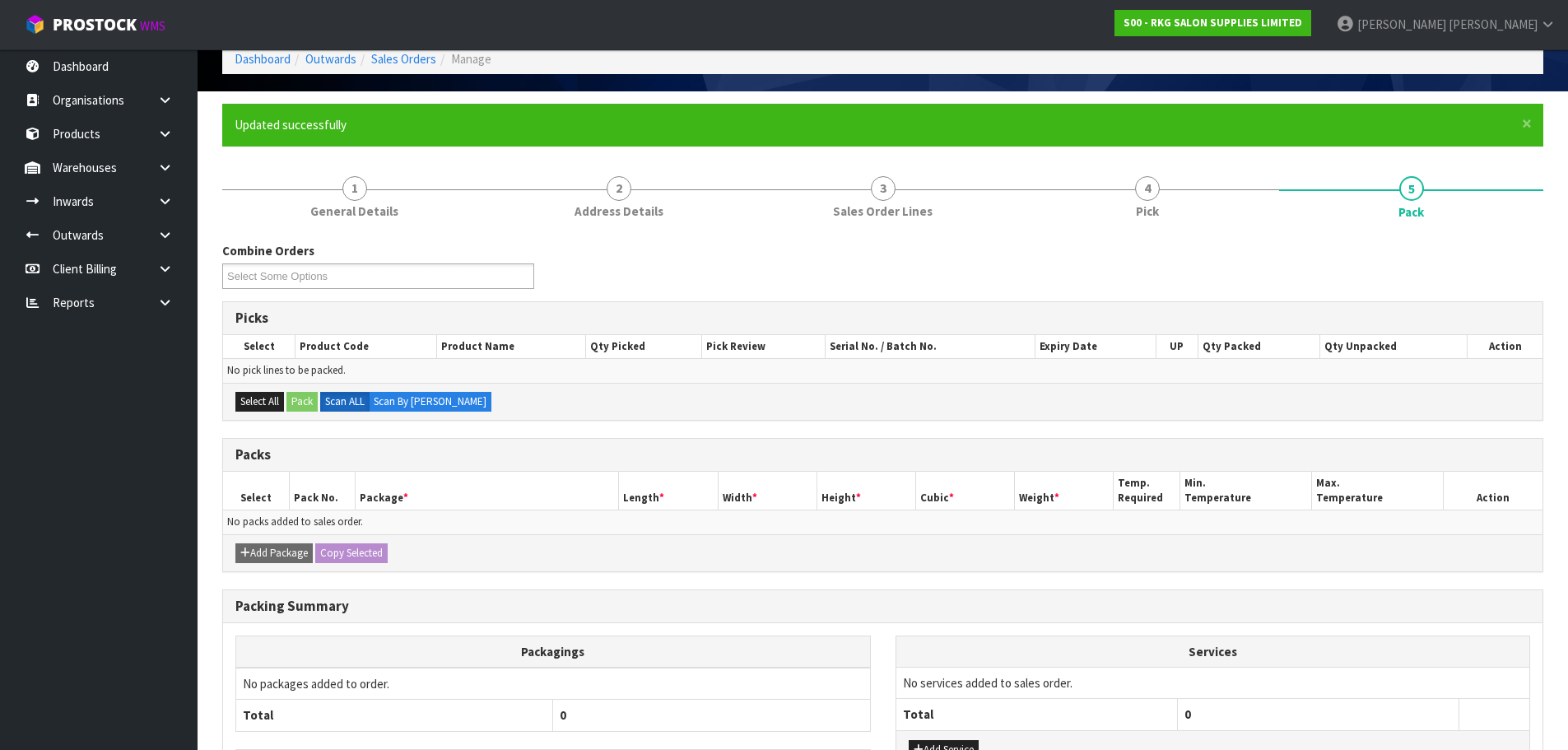
scroll to position [0, 0]
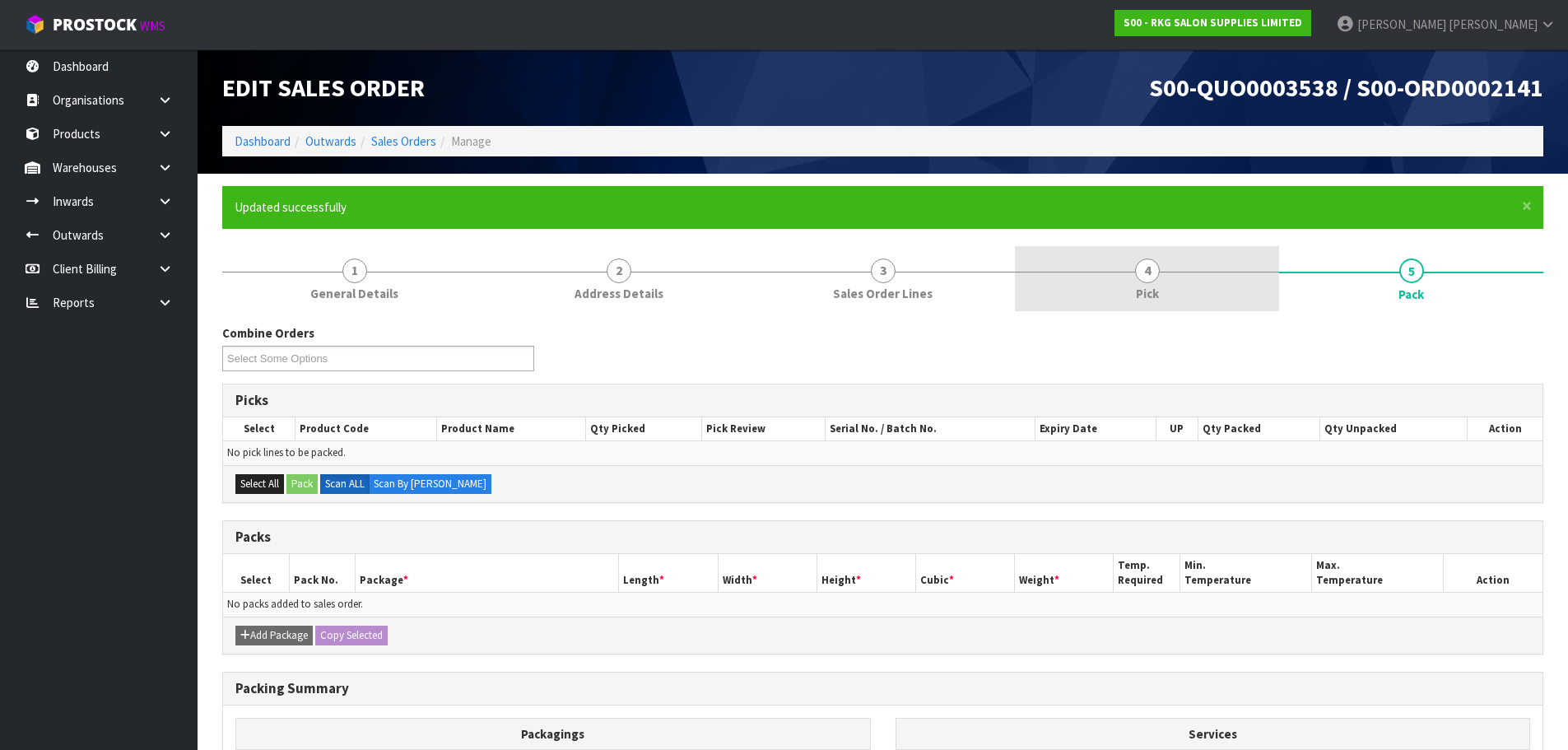
click at [1150, 287] on span "Pick" at bounding box center [1148, 293] width 23 height 18
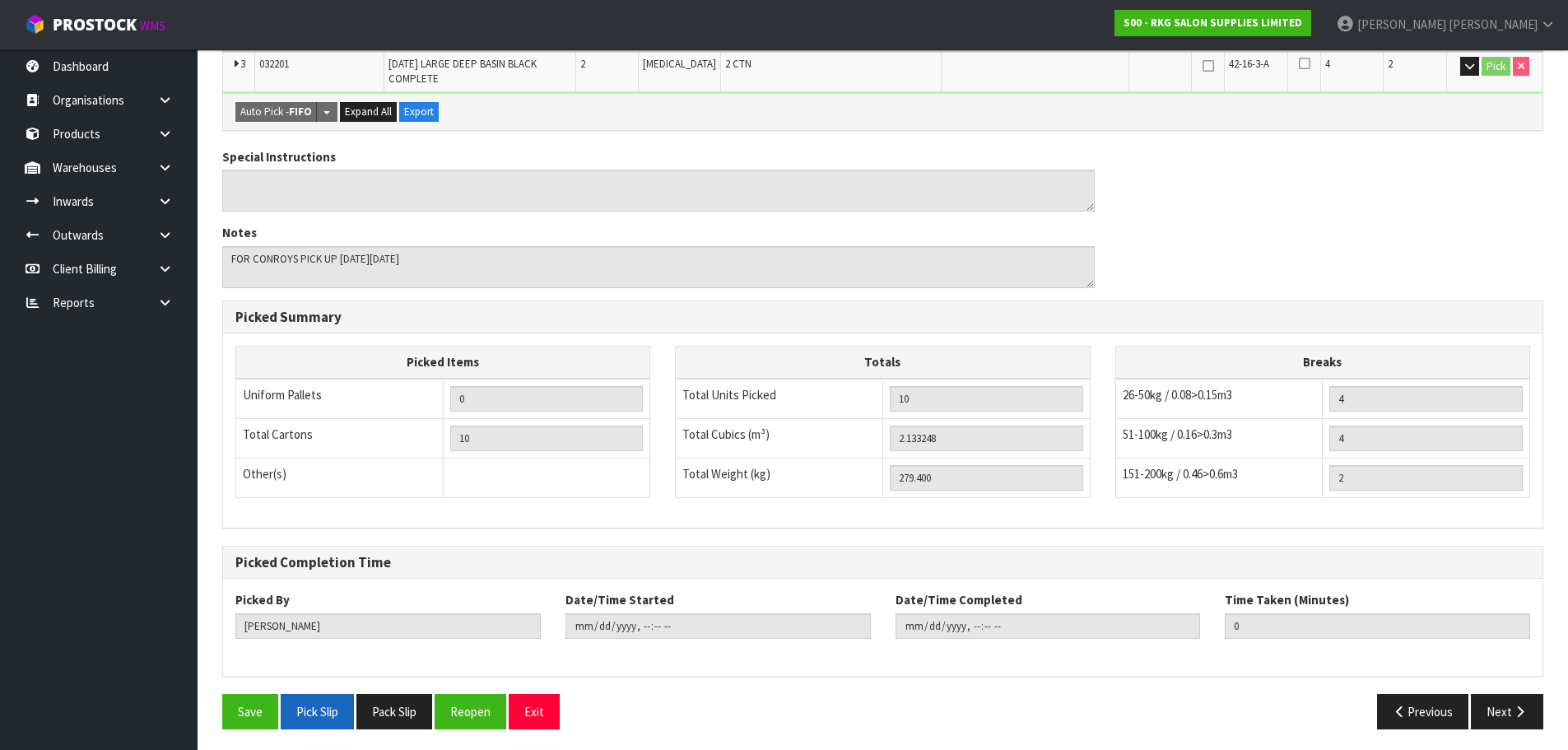
scroll to position [529, 0]
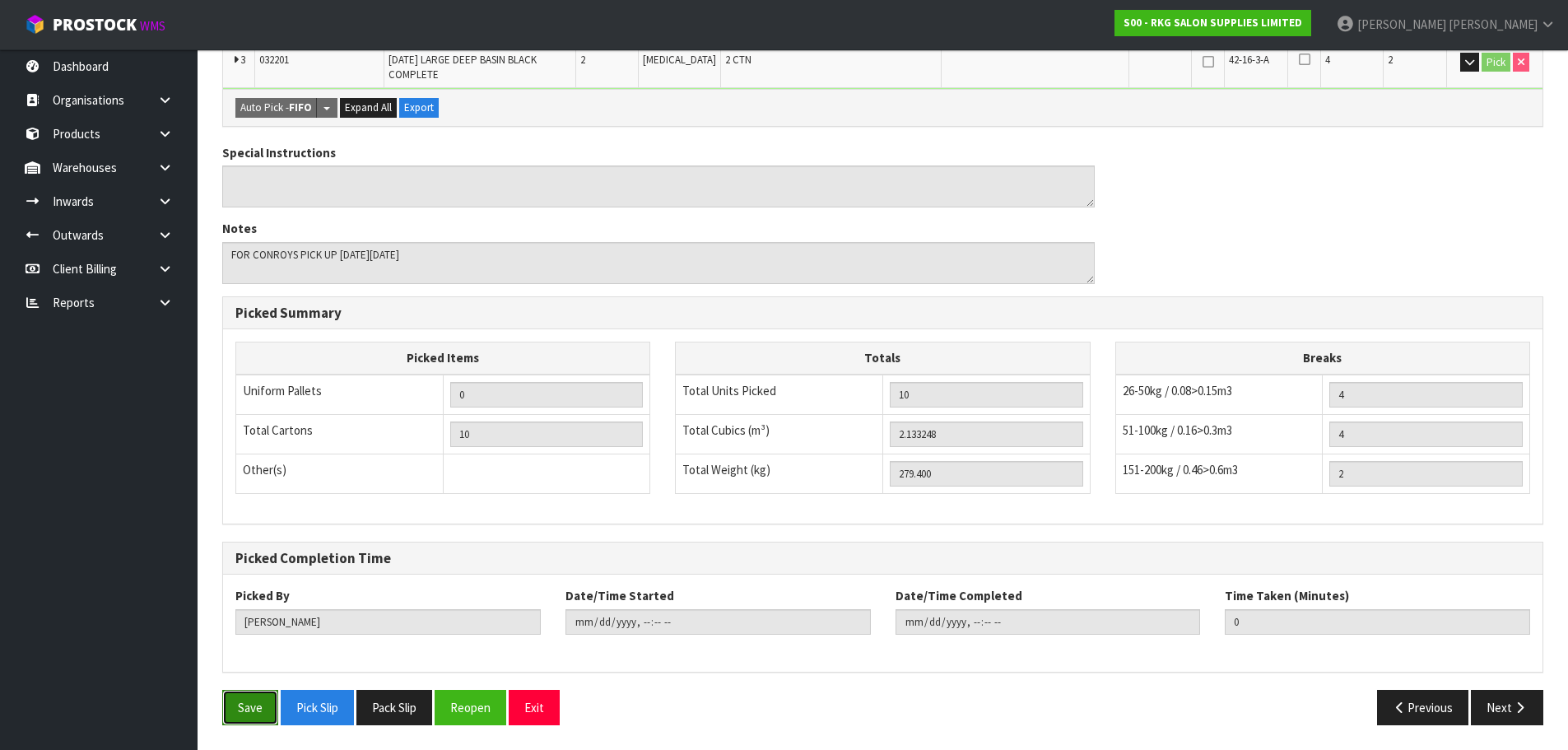
click at [249, 704] on button "Save" at bounding box center [249, 708] width 56 height 35
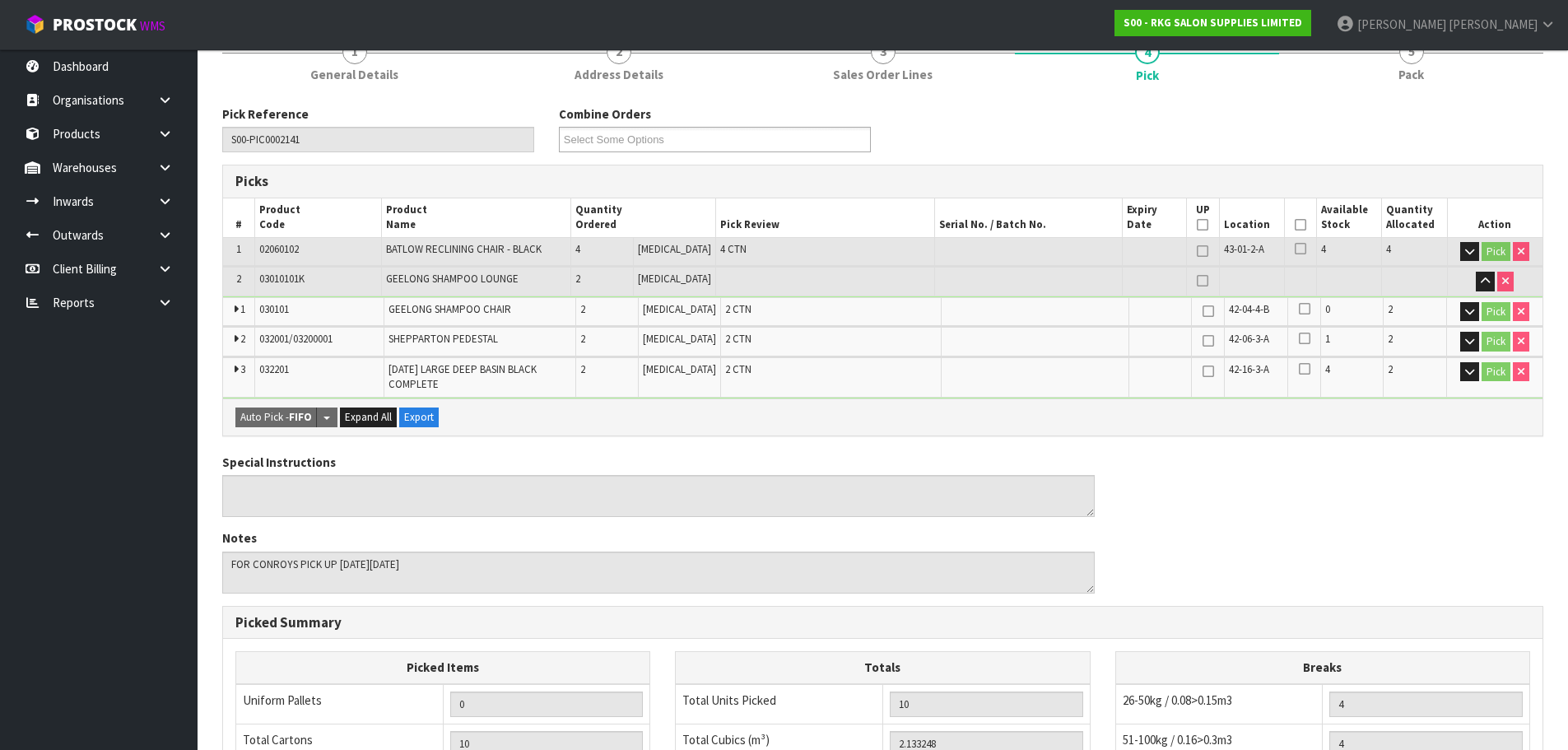
type input "[DATE]T13:44:14"
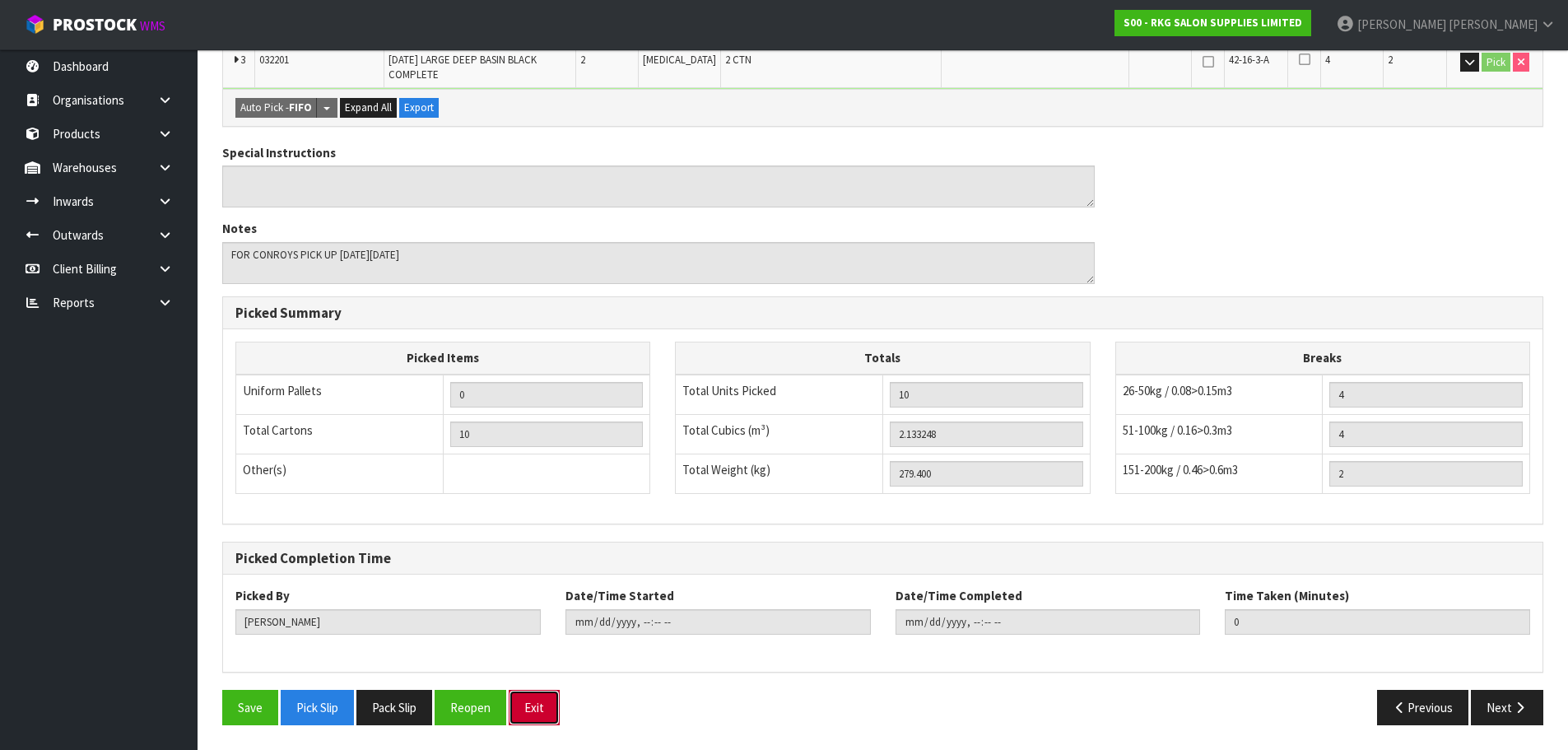
click at [543, 718] on button "Exit" at bounding box center [534, 708] width 51 height 35
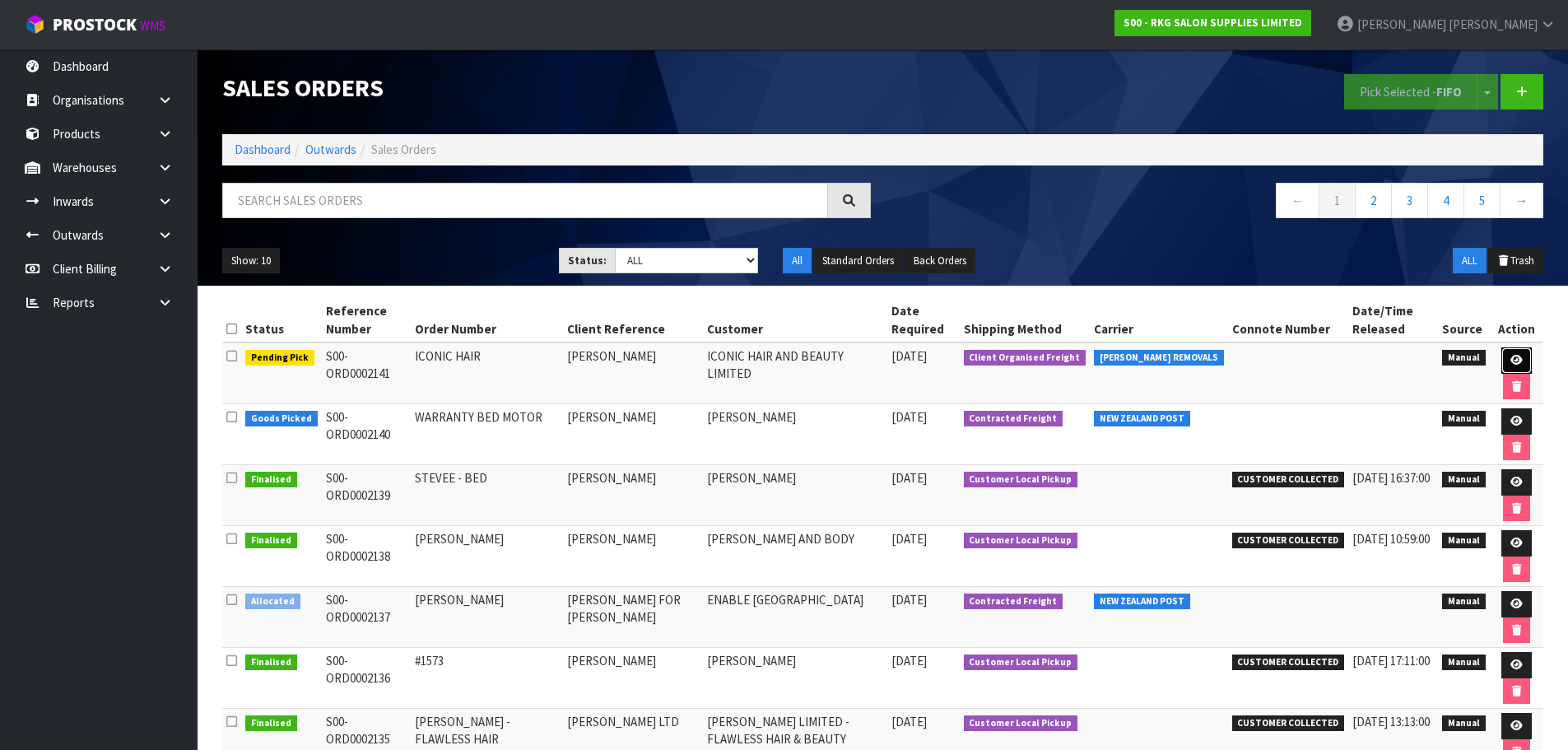
click at [1515, 363] on icon at bounding box center [1516, 360] width 13 height 11
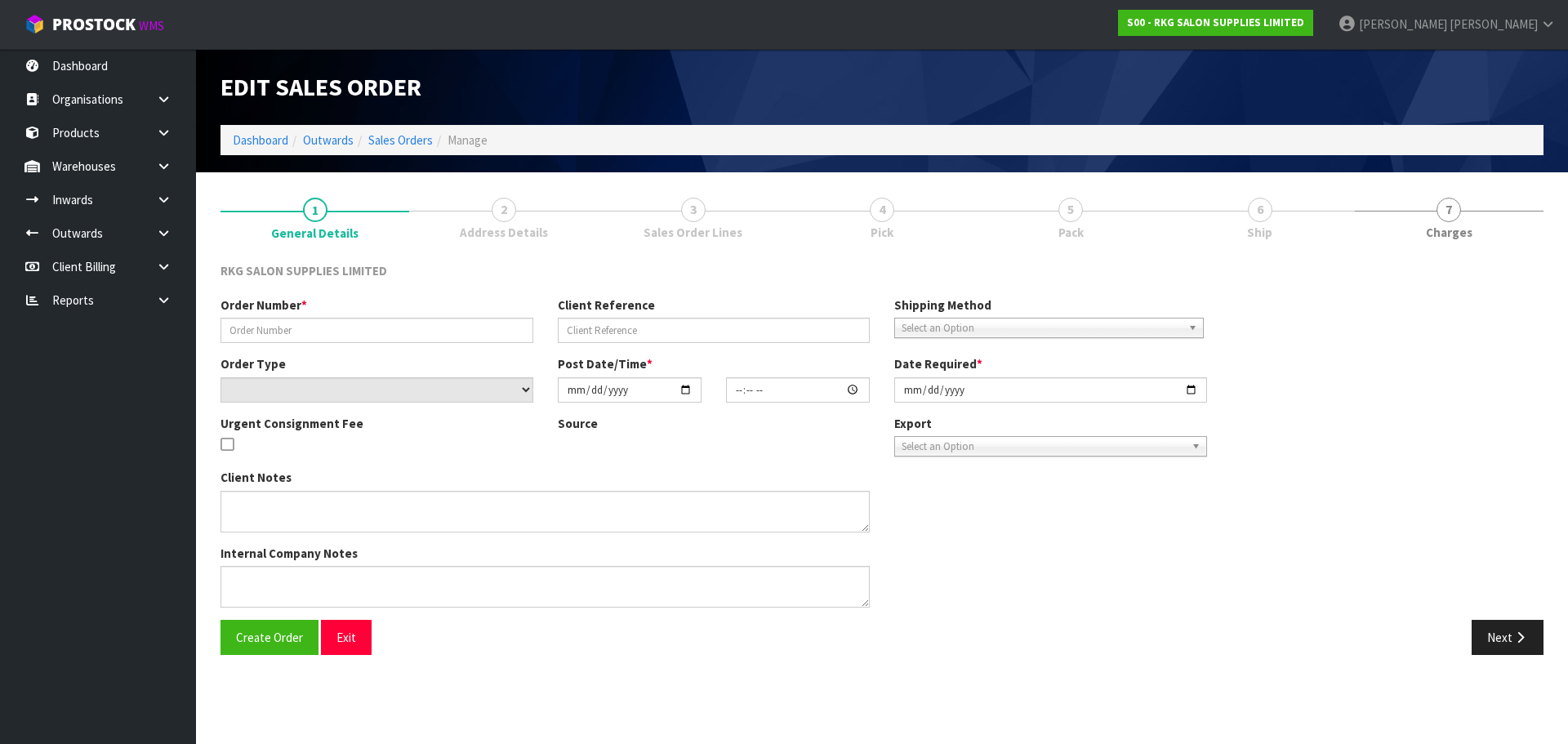
type input "ICONIC HAIR"
type input "[PERSON_NAME]"
select select "number:0"
type input "[DATE]"
type input "00:00:00.000"
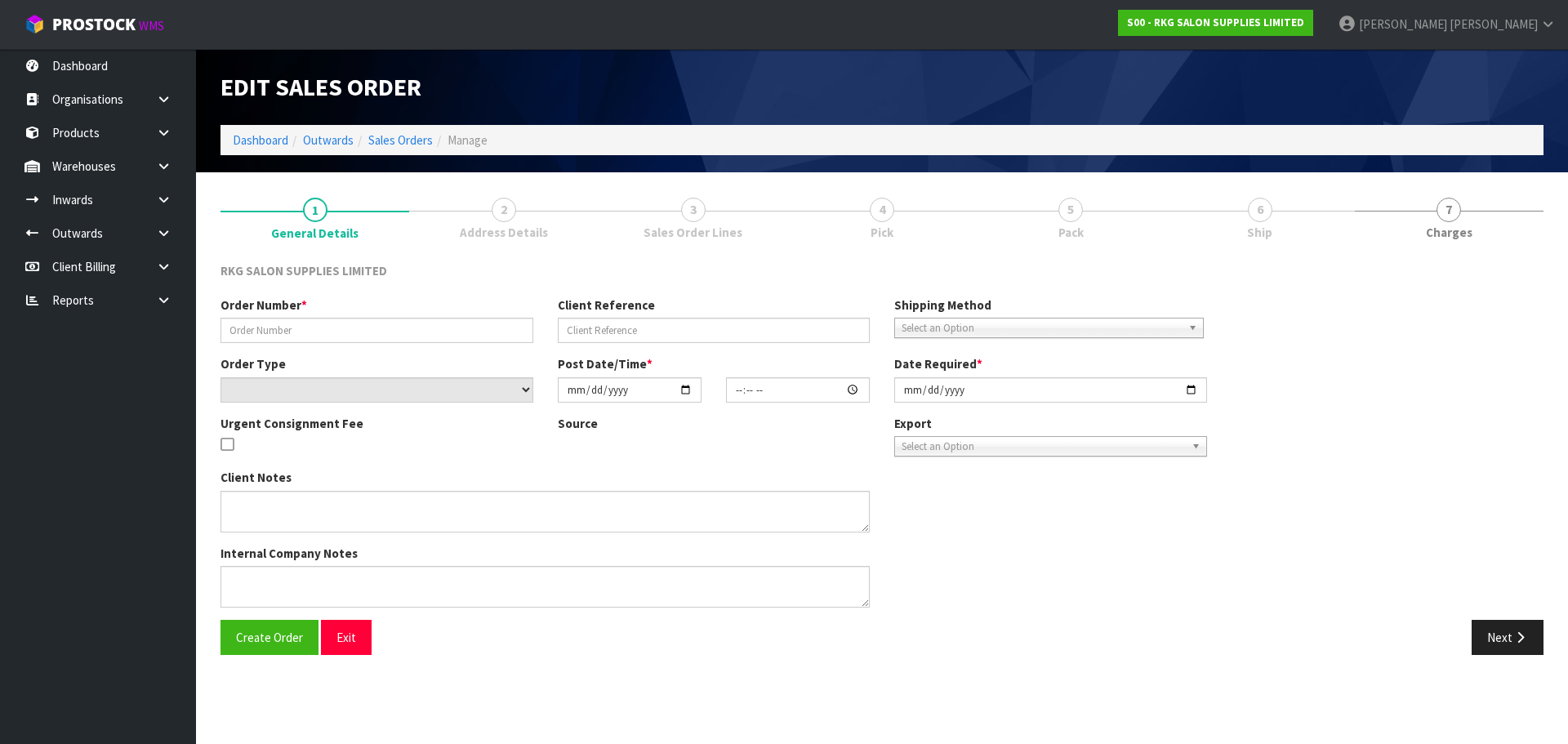
type input "[DATE]"
type textarea "FOR CONROYS PICK UP [DATE][DATE]"
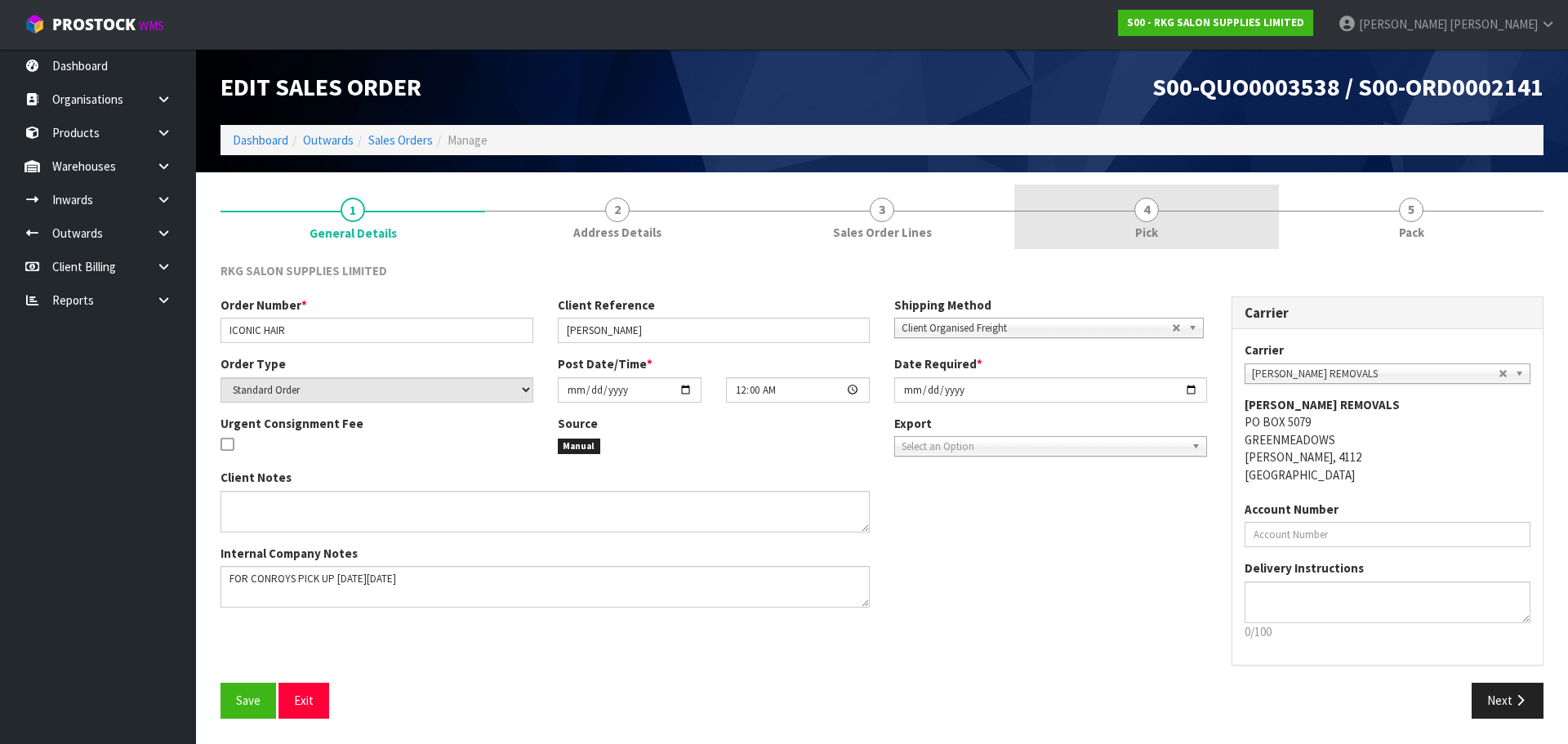
click at [1144, 212] on span "4" at bounding box center [1146, 210] width 24 height 24
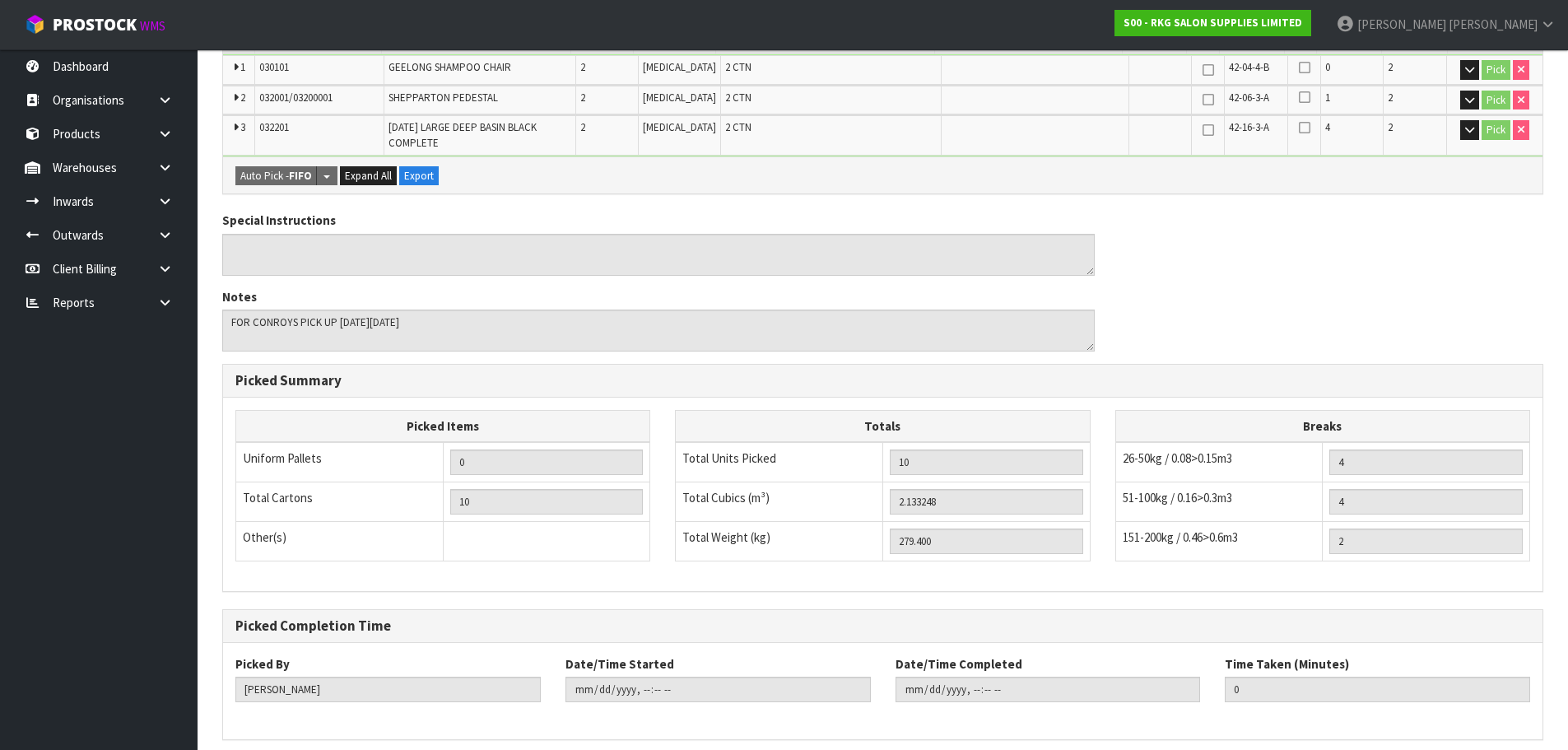
scroll to position [469, 0]
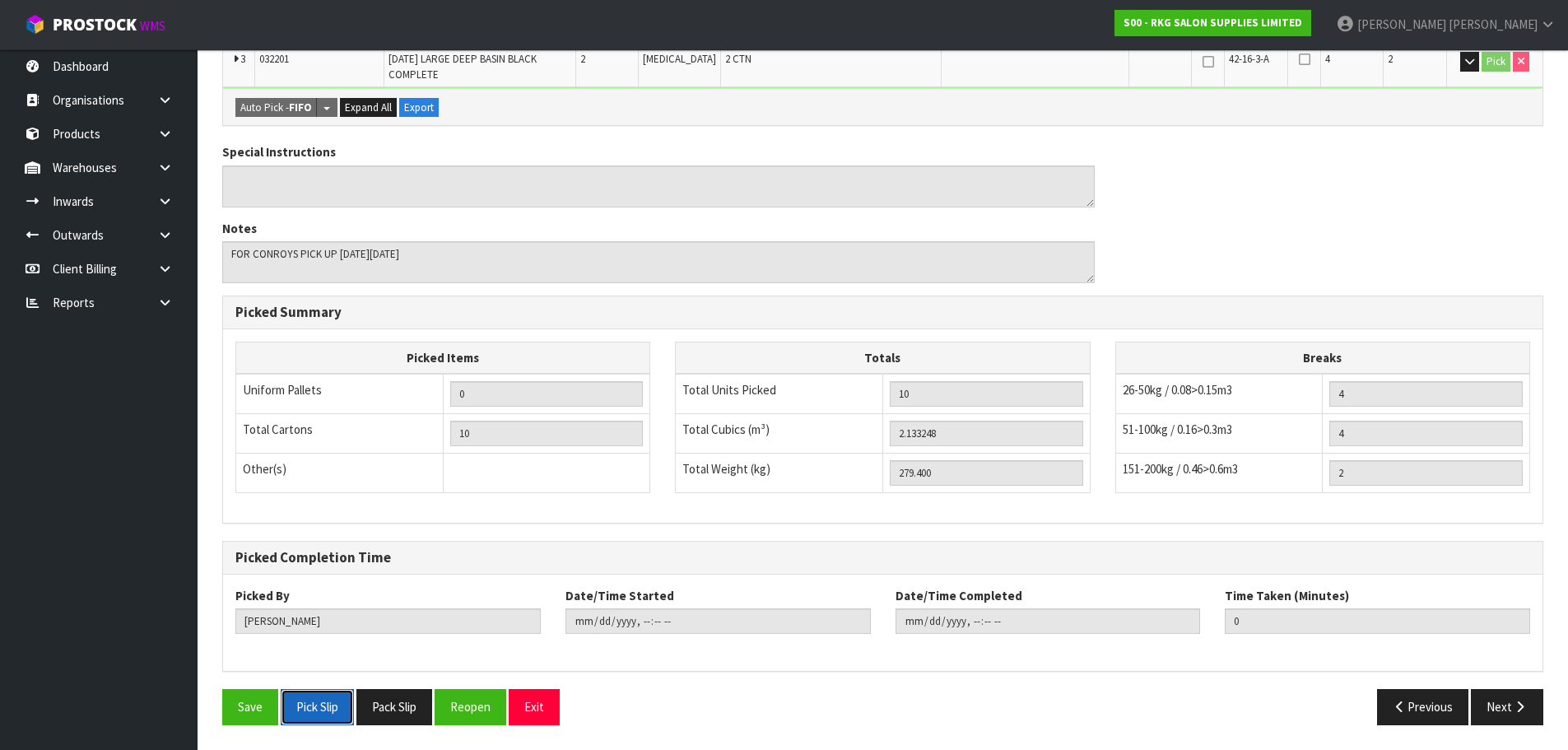
click at [325, 712] on button "Pick Slip" at bounding box center [317, 707] width 73 height 35
click at [535, 711] on button "Exit" at bounding box center [534, 707] width 51 height 35
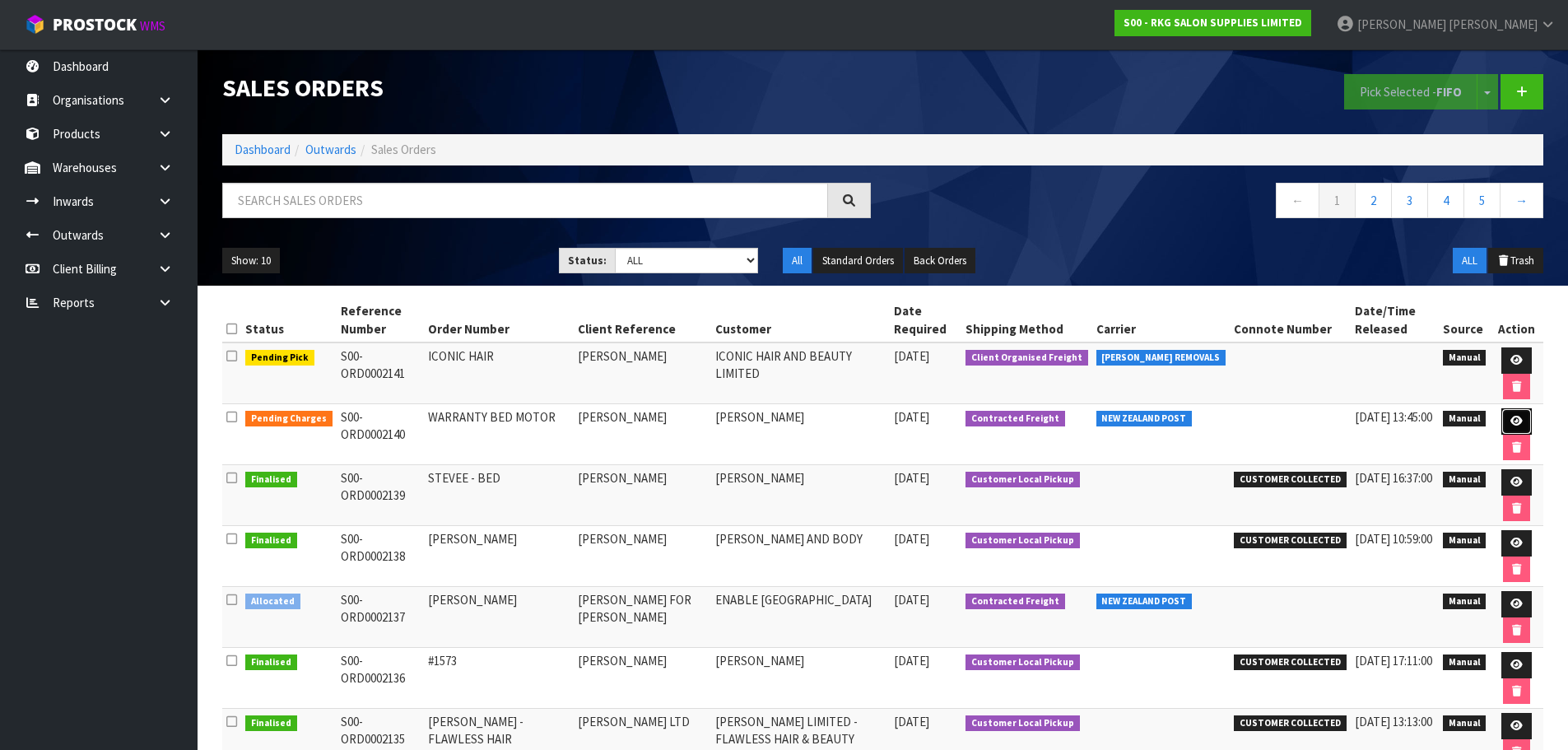
click at [1517, 424] on icon at bounding box center [1516, 420] width 13 height 11
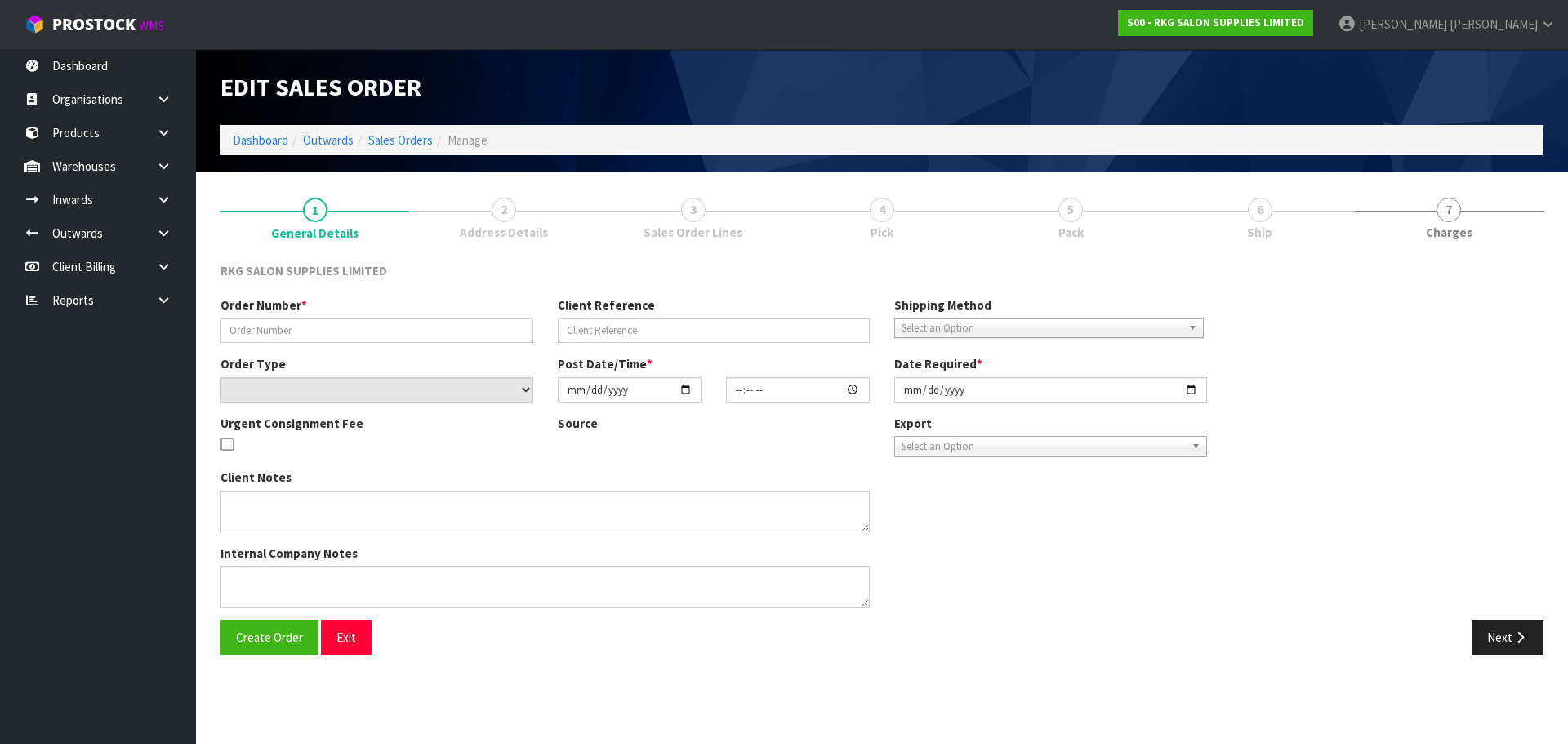
type input "WARRANTY BED MOTOR"
type input "[PERSON_NAME]"
select select "number:0"
type input "[DATE]"
type input "12:59:00.000"
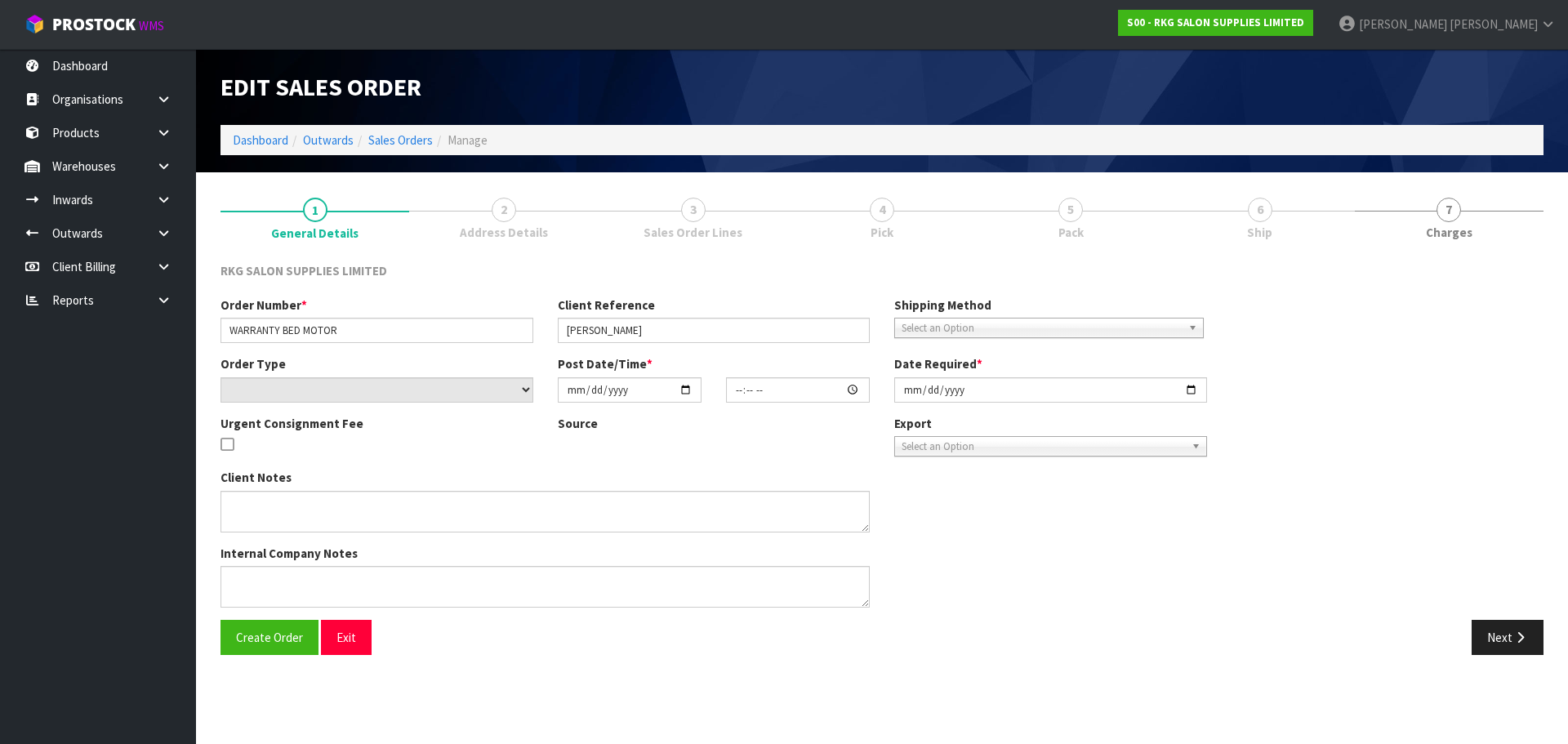
type input "[DATE]"
type textarea "PLEASE PACK WELL AND LABEL FRAGILE"
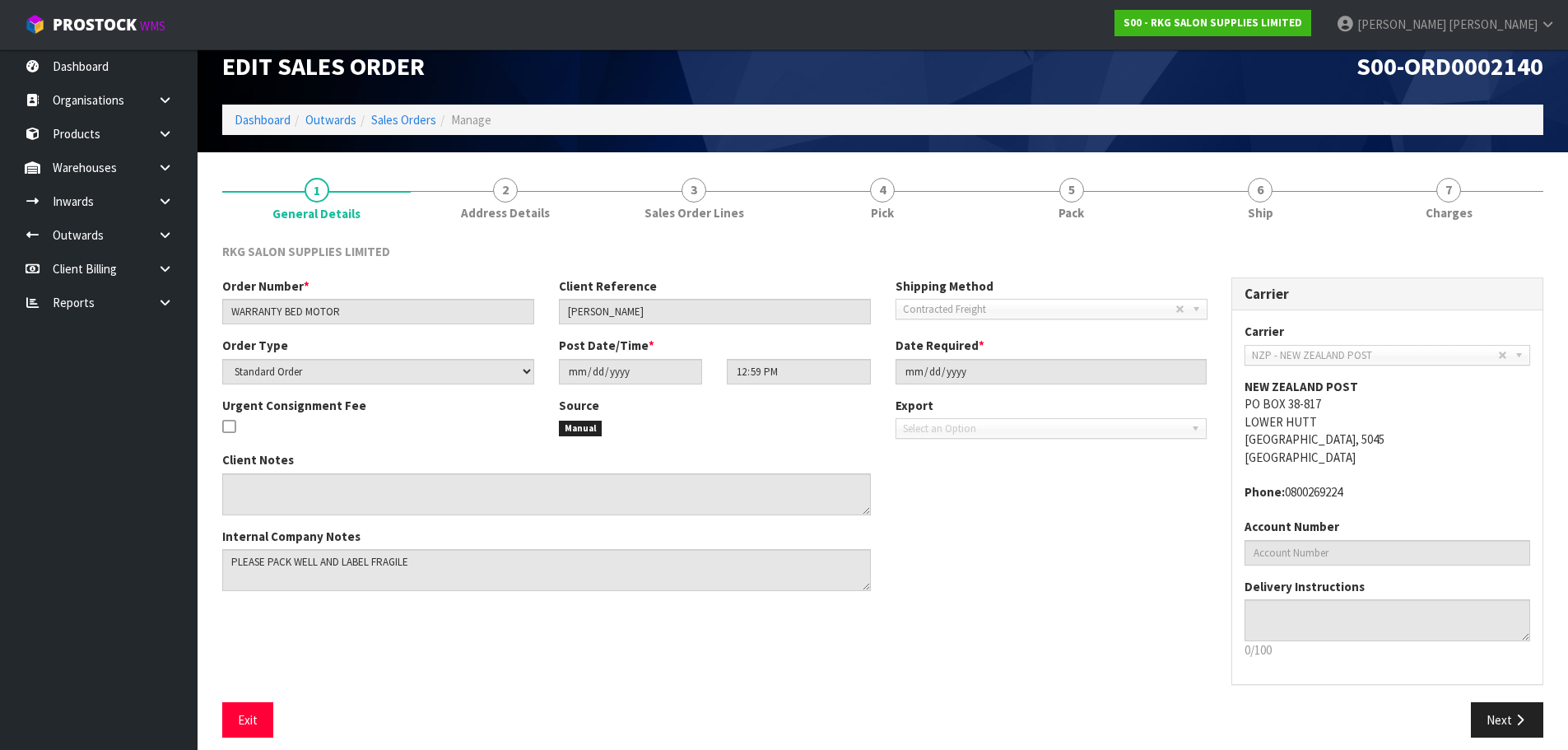
scroll to position [34, 0]
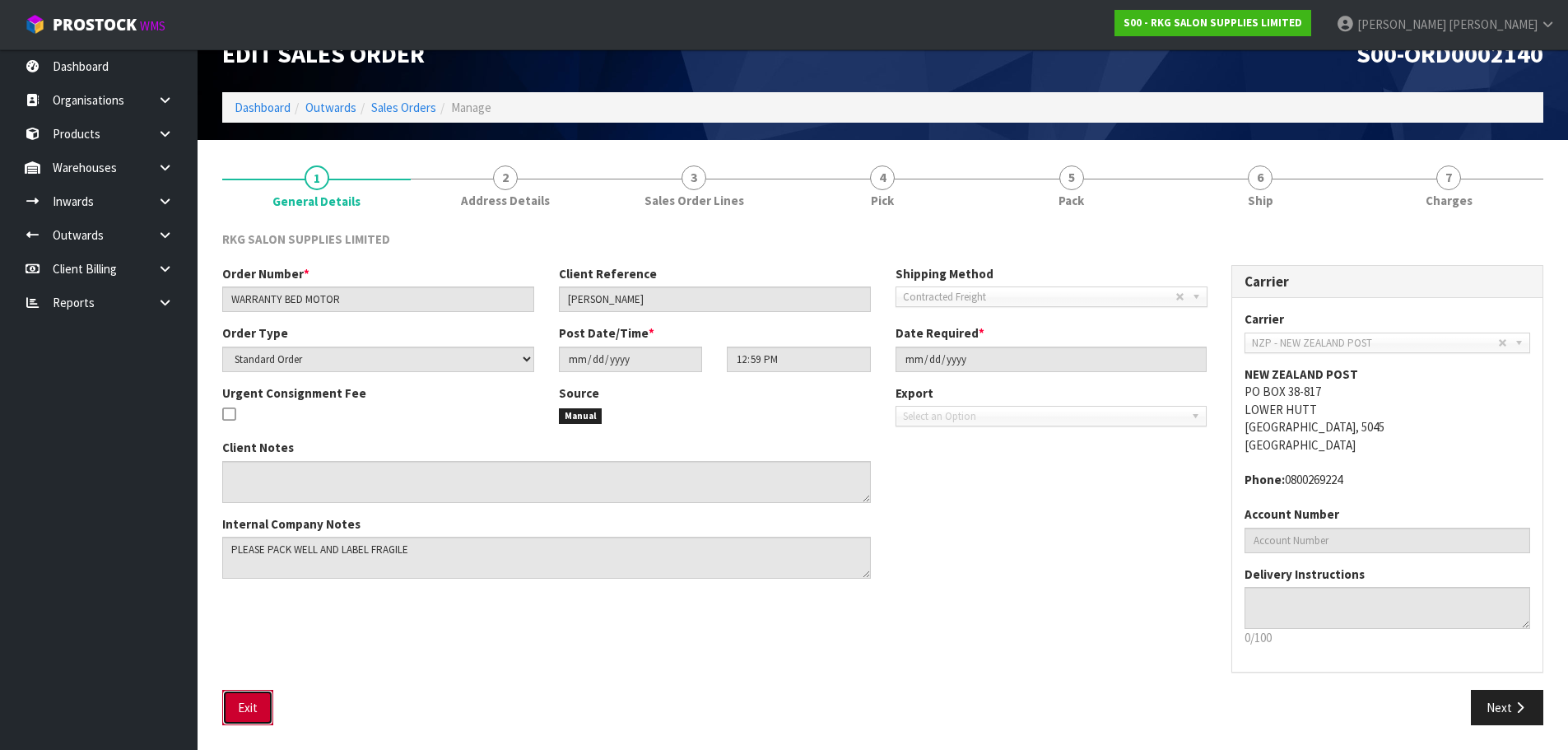
click at [245, 706] on button "Exit" at bounding box center [247, 708] width 51 height 35
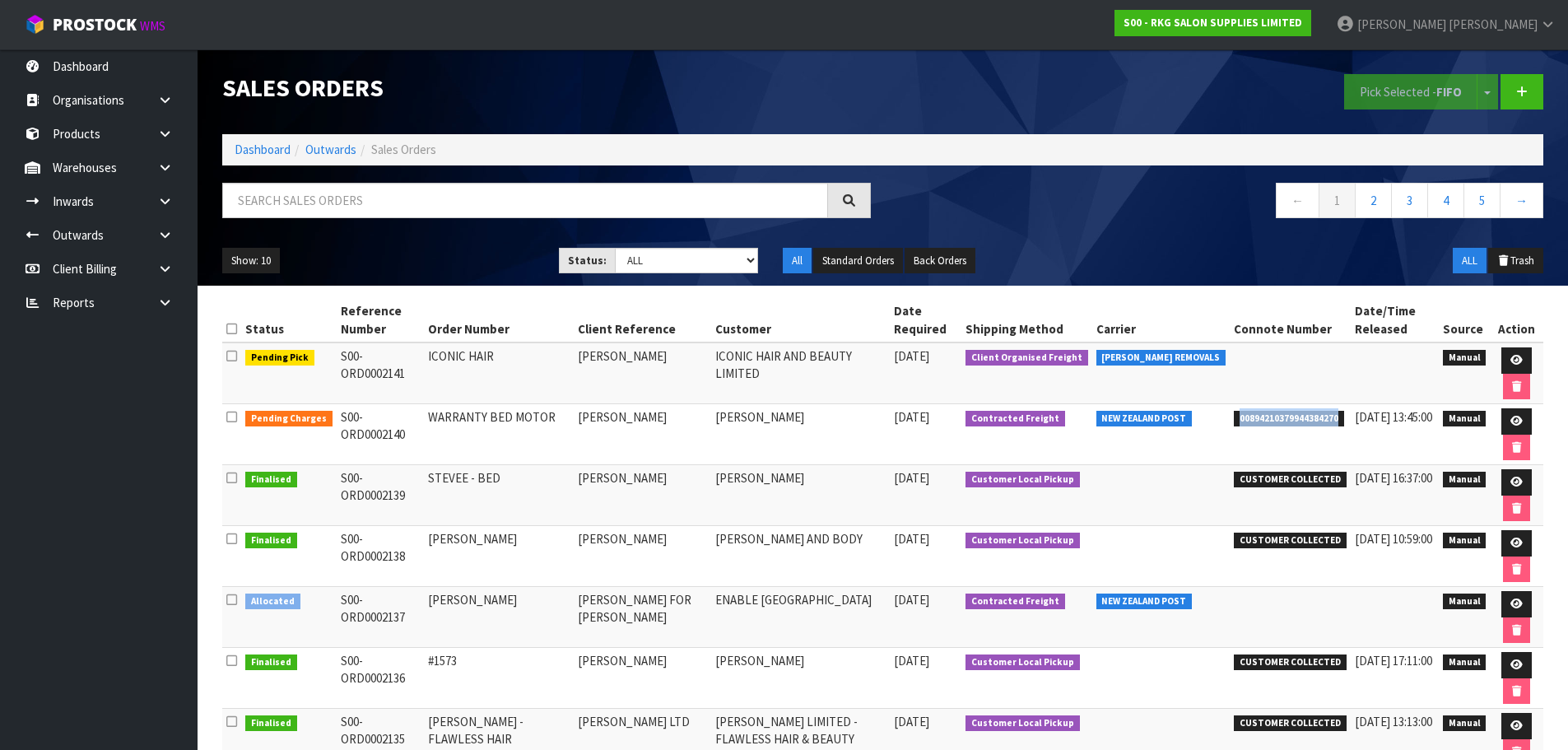
drag, startPoint x: 1225, startPoint y: 420, endPoint x: 1328, endPoint y: 420, distance: 103.0
click at [1328, 420] on li "00894210379944384270" at bounding box center [1289, 418] width 112 height 18
copy span "00894210379944384270"
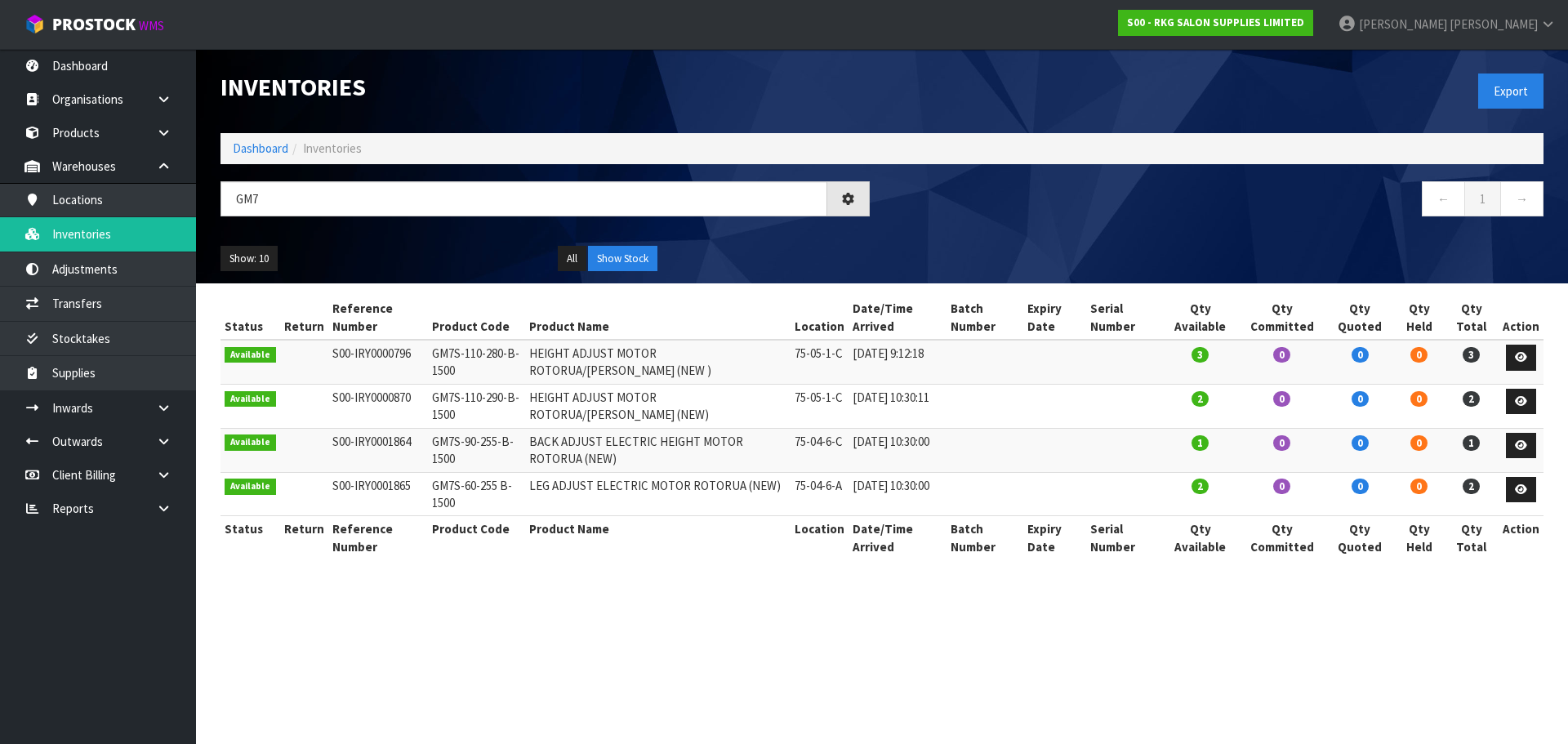
click at [224, 206] on input "GM7" at bounding box center [524, 199] width 607 height 35
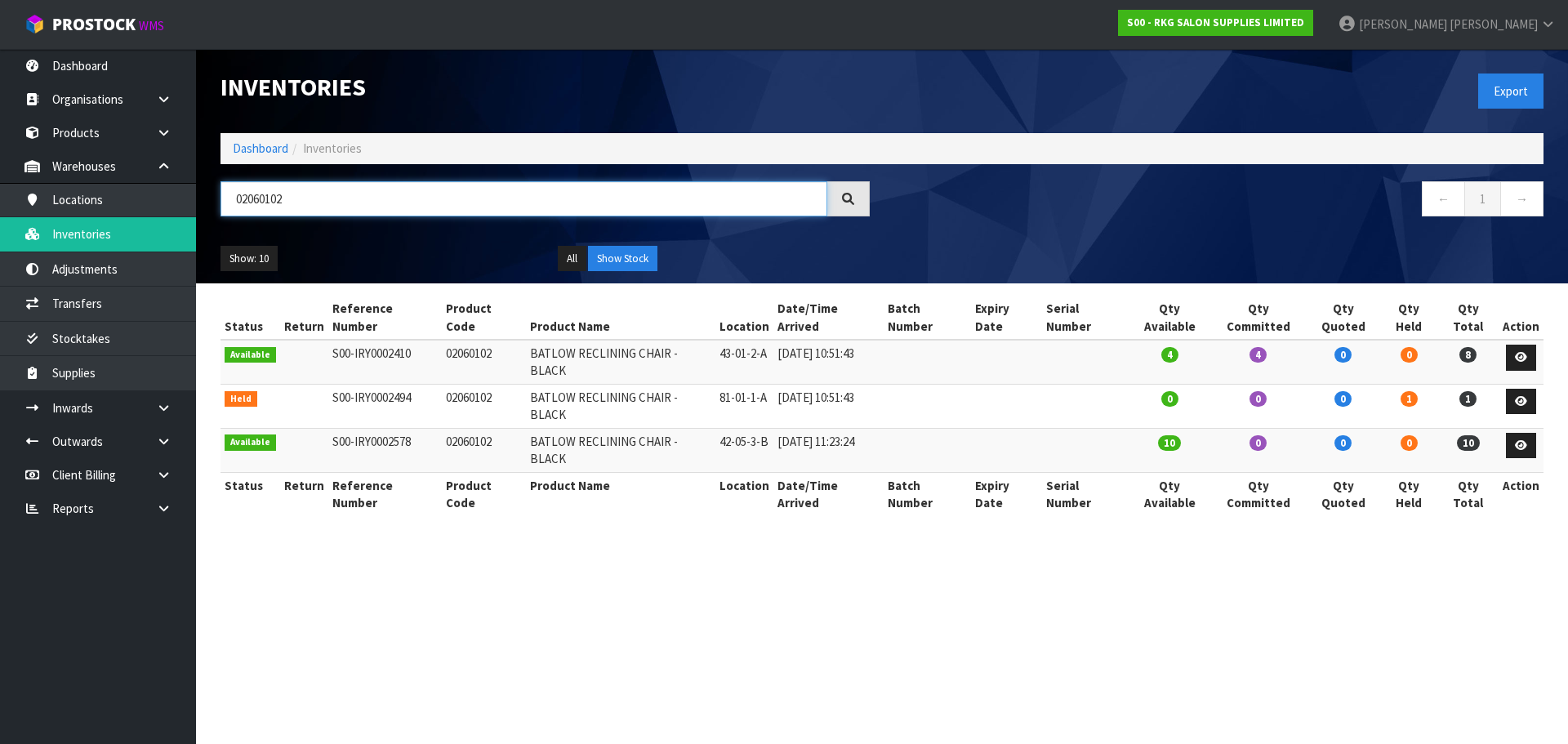
drag, startPoint x: 298, startPoint y: 205, endPoint x: 226, endPoint y: 205, distance: 72.0
click at [226, 205] on input "02060102" at bounding box center [524, 199] width 607 height 35
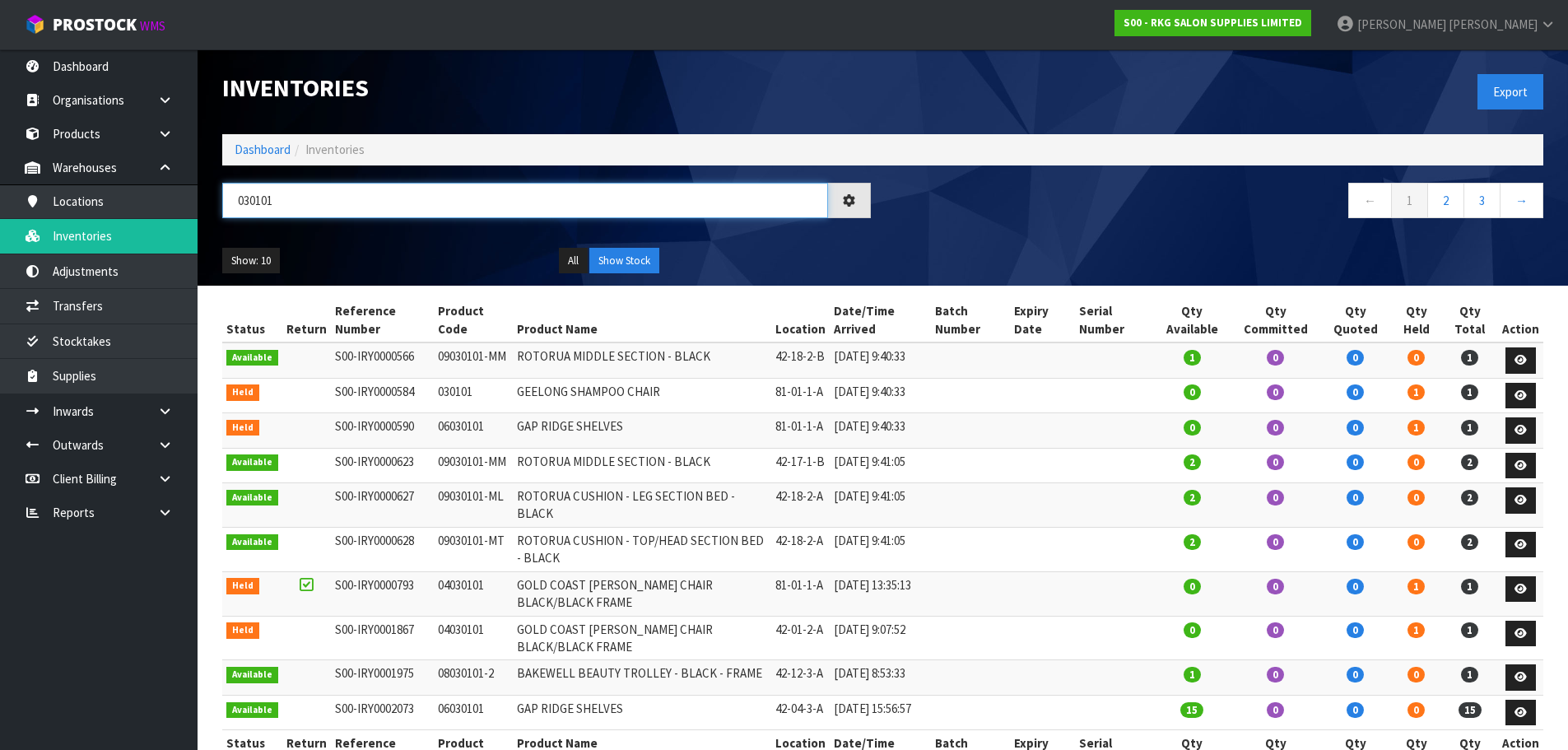
click at [315, 200] on input "030101" at bounding box center [525, 200] width 606 height 35
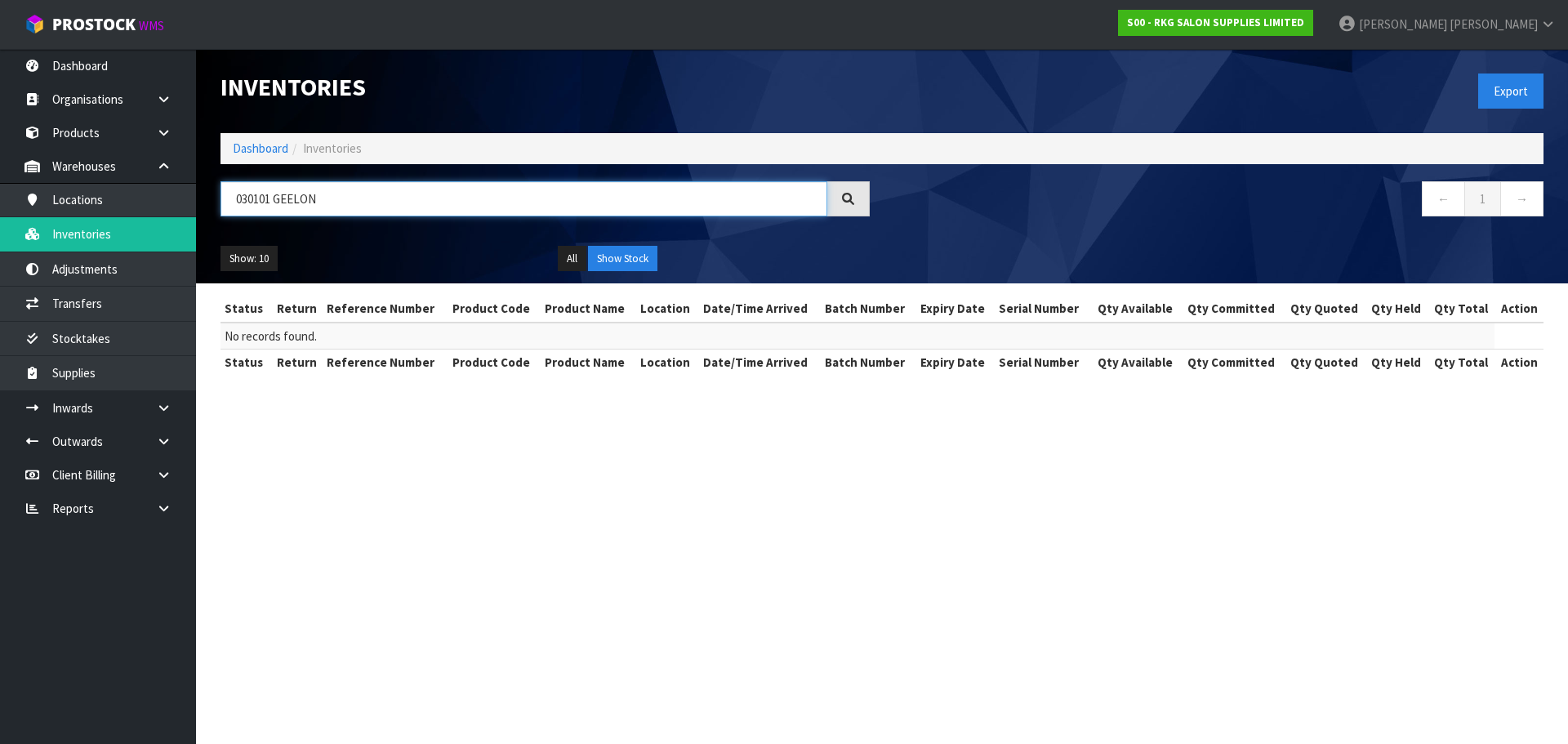
drag, startPoint x: 344, startPoint y: 196, endPoint x: 208, endPoint y: 203, distance: 136.2
click at [208, 203] on div "030101 GEELON" at bounding box center [545, 205] width 674 height 48
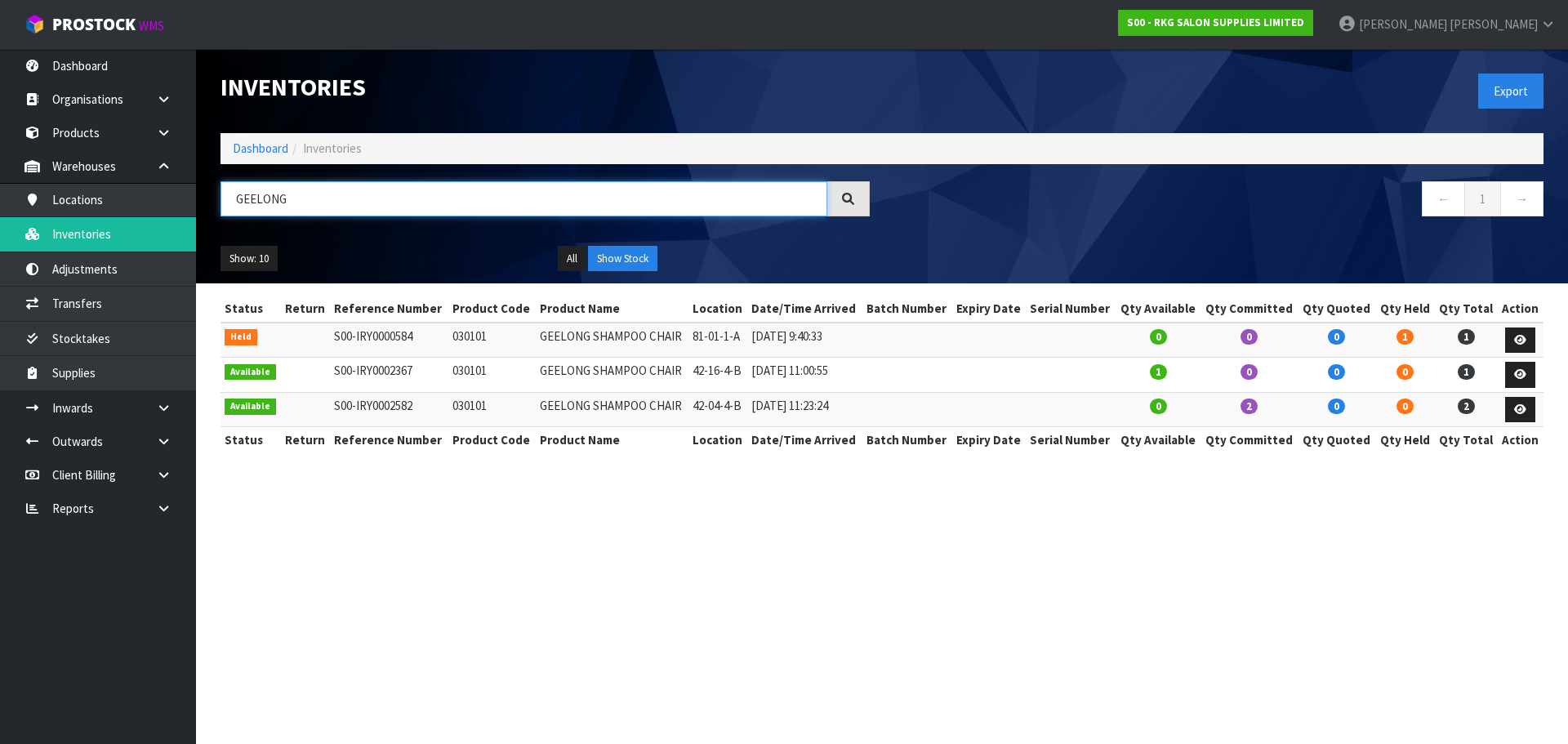
drag, startPoint x: 309, startPoint y: 202, endPoint x: 223, endPoint y: 206, distance: 86.1
click at [223, 206] on input "GEELONG" at bounding box center [524, 199] width 607 height 35
drag, startPoint x: 285, startPoint y: 196, endPoint x: 222, endPoint y: 197, distance: 63.0
click at [222, 197] on input "032001" at bounding box center [524, 199] width 607 height 35
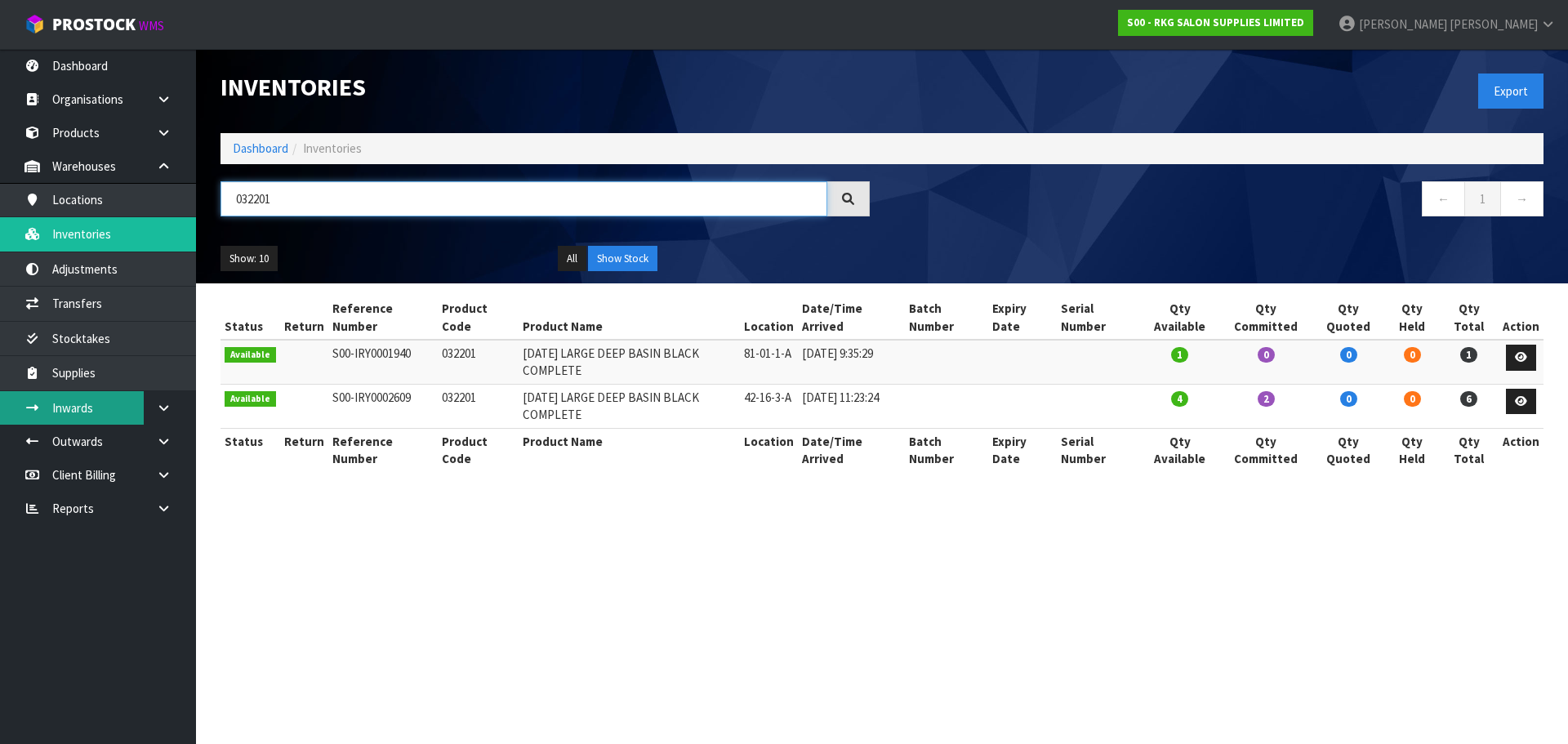
type input "032201"
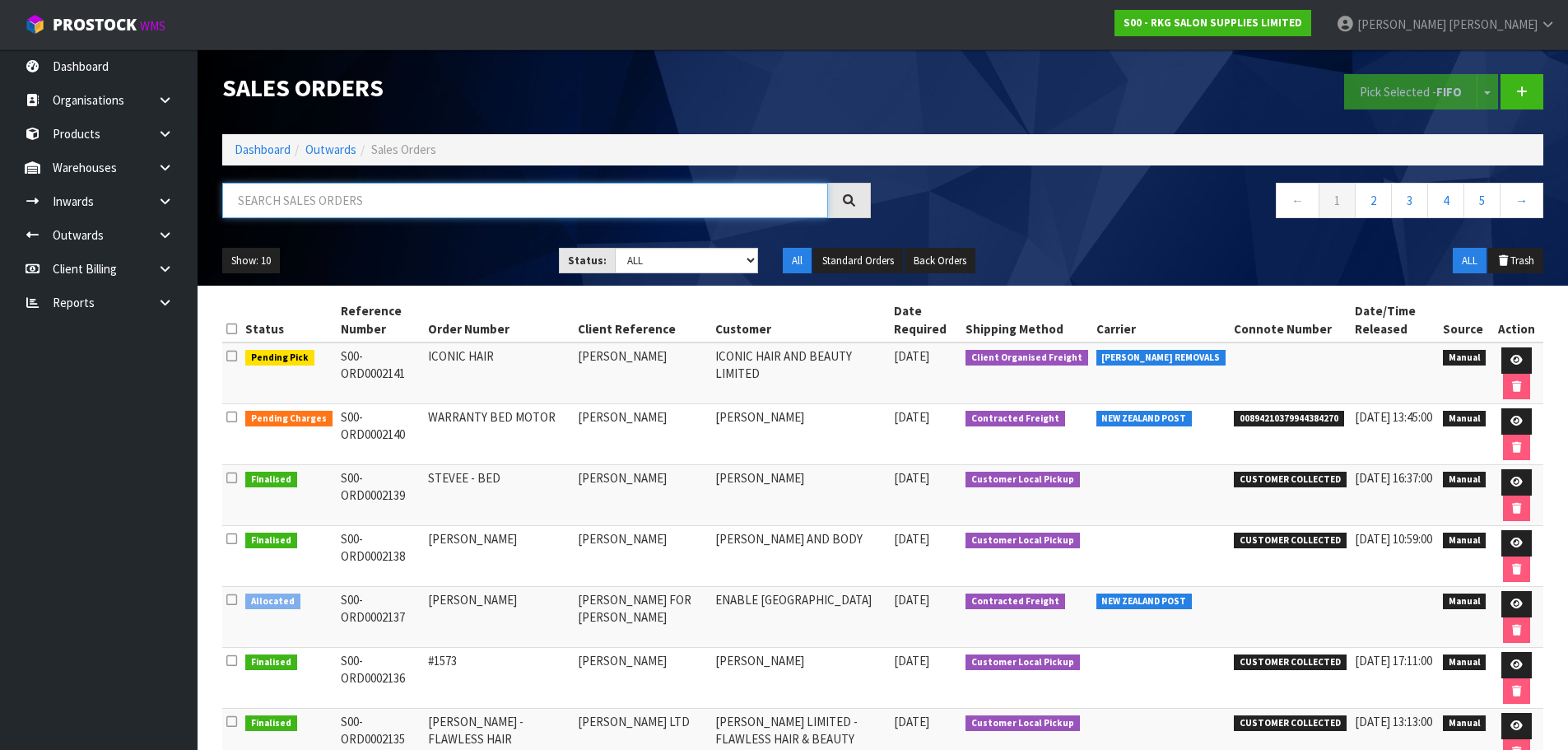
click at [383, 198] on input "text" at bounding box center [525, 200] width 606 height 35
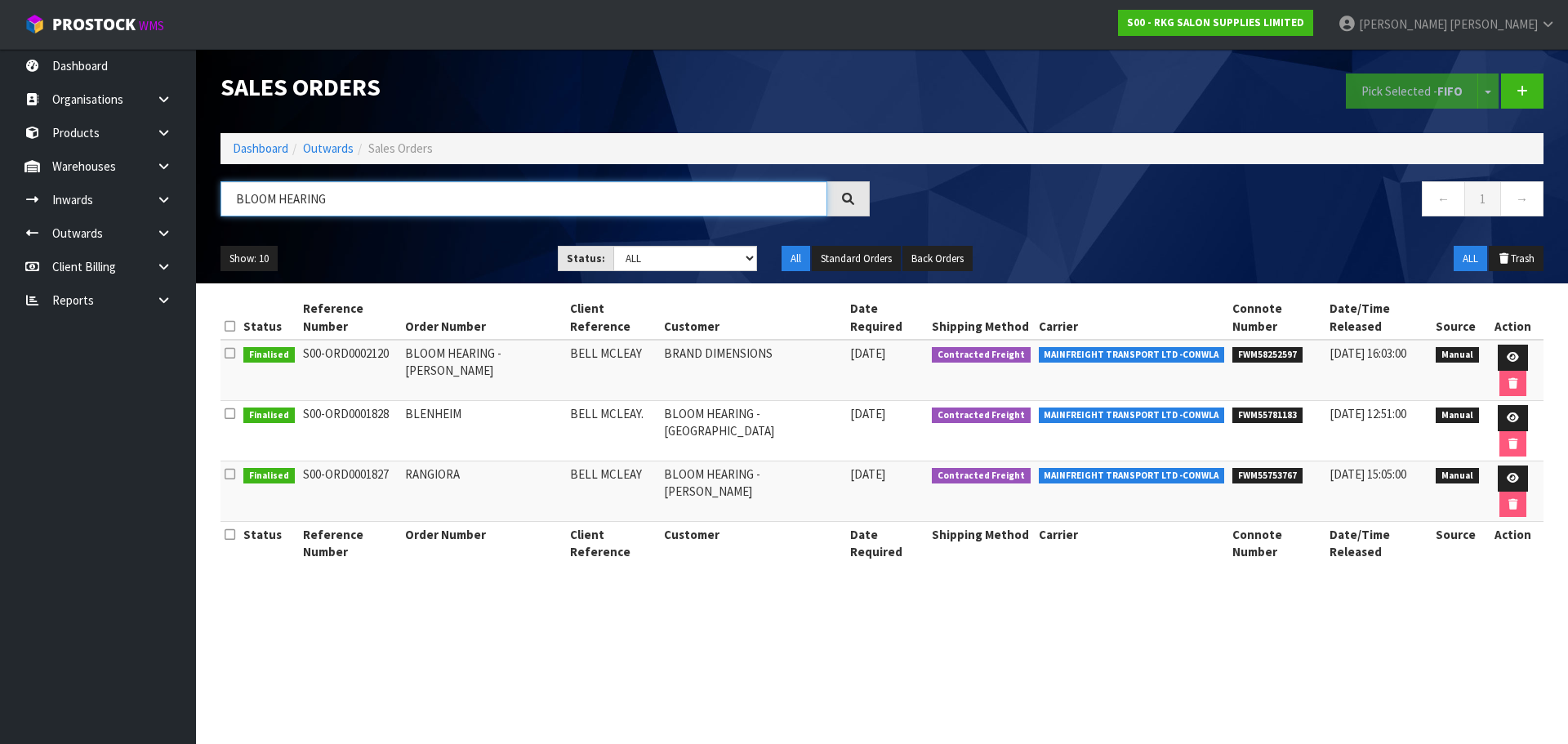
type input "BLOOM HEARING"
drag, startPoint x: 1216, startPoint y: 340, endPoint x: 1284, endPoint y: 339, distance: 68.0
click at [1284, 344] on li "FWM58252597" at bounding box center [1277, 353] width 89 height 17
copy span "FWM58252597"
click at [1039, 347] on span "MAINFREIGHT TRANSPORT LTD -CONWLA" at bounding box center [1132, 355] width 186 height 16
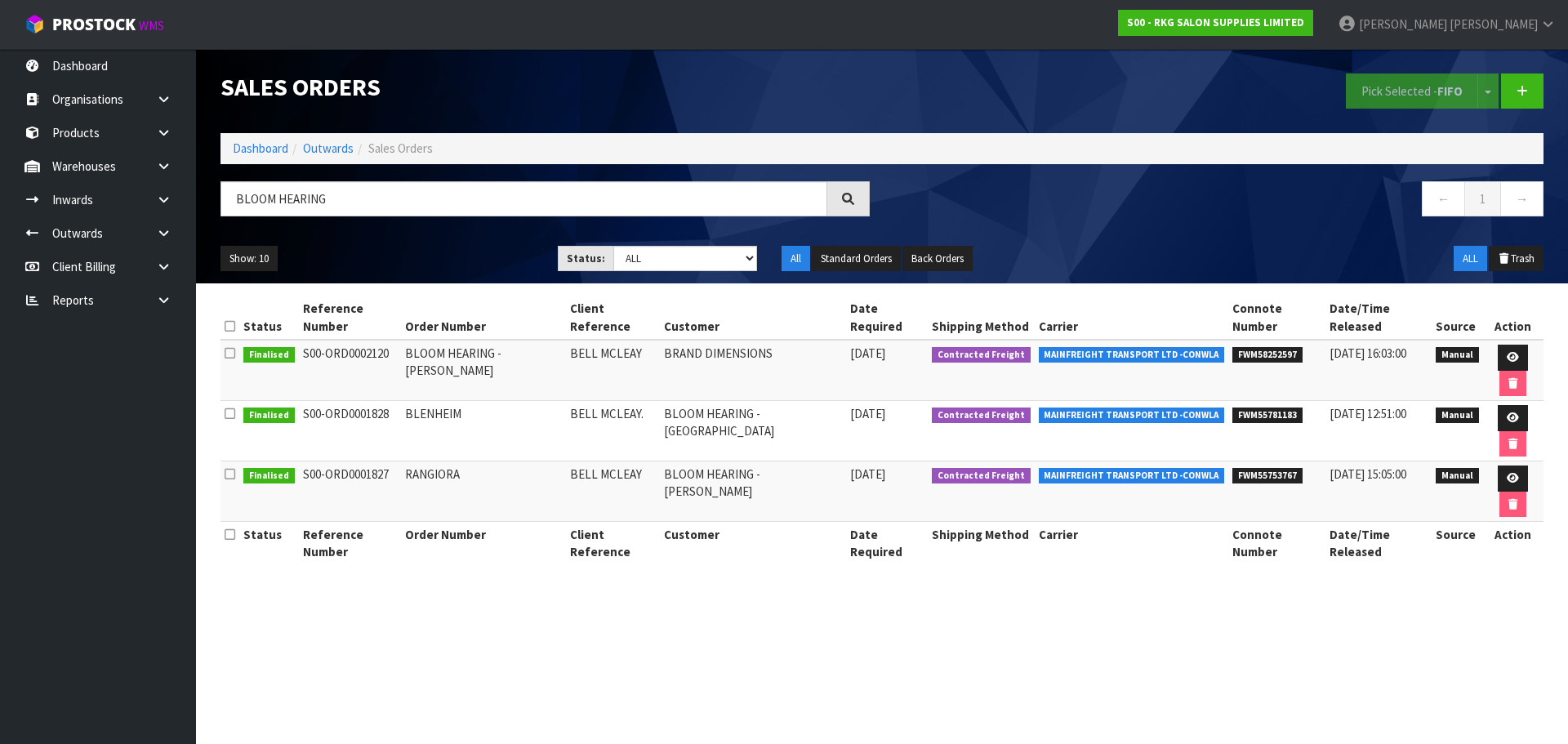
click at [1232, 347] on span "FWM58252597" at bounding box center [1267, 355] width 70 height 16
drag, startPoint x: 1216, startPoint y: 339, endPoint x: 1277, endPoint y: 337, distance: 61.0
click at [1277, 347] on span "FWM58252597" at bounding box center [1267, 355] width 70 height 16
copy span "FWM58252597"
click at [1507, 352] on icon at bounding box center [1513, 357] width 13 height 11
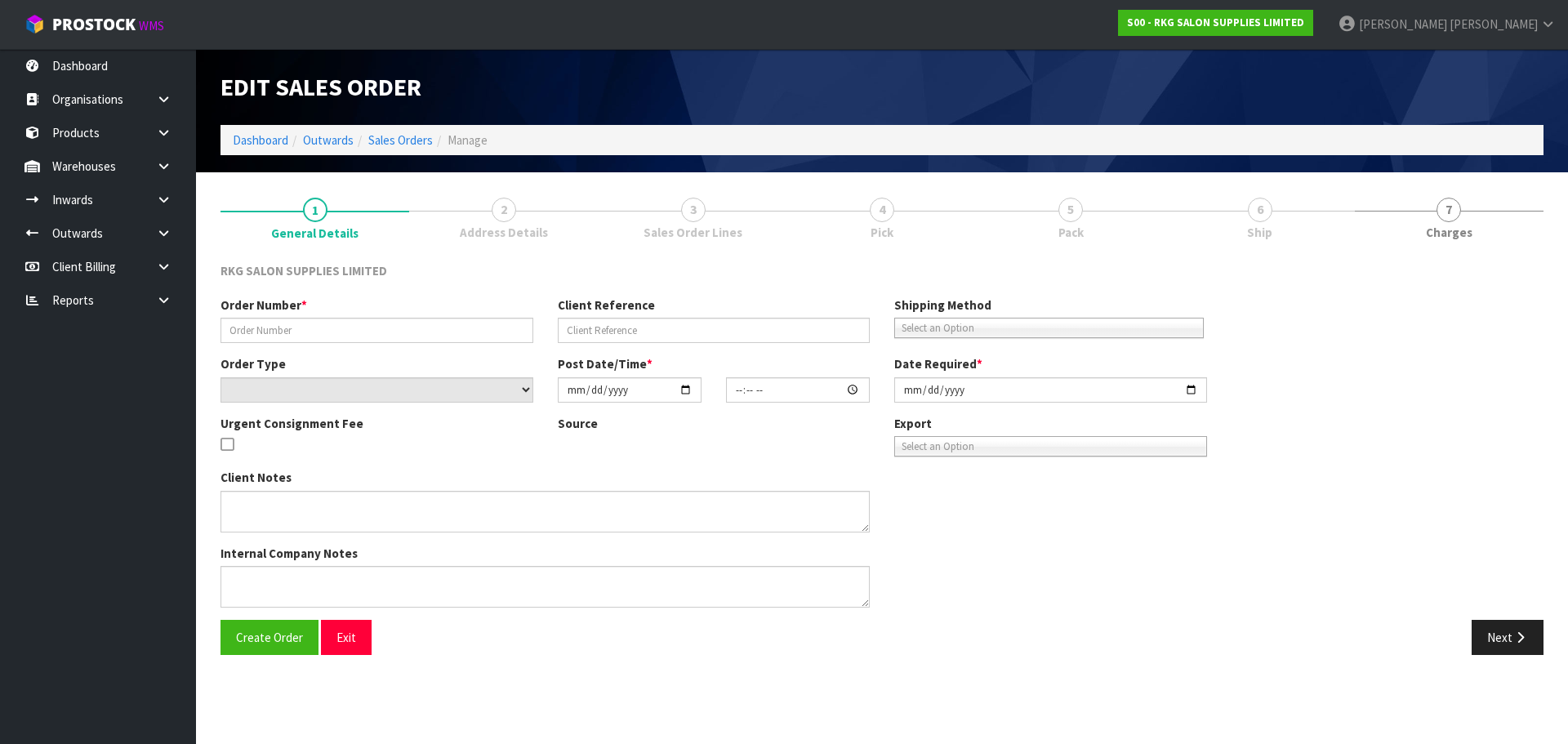
type input "BLOOM HEARING - [PERSON_NAME]"
type input "BELL MCLEAY"
select select "number:0"
type input "[DATE]"
type input "11:30:00.000"
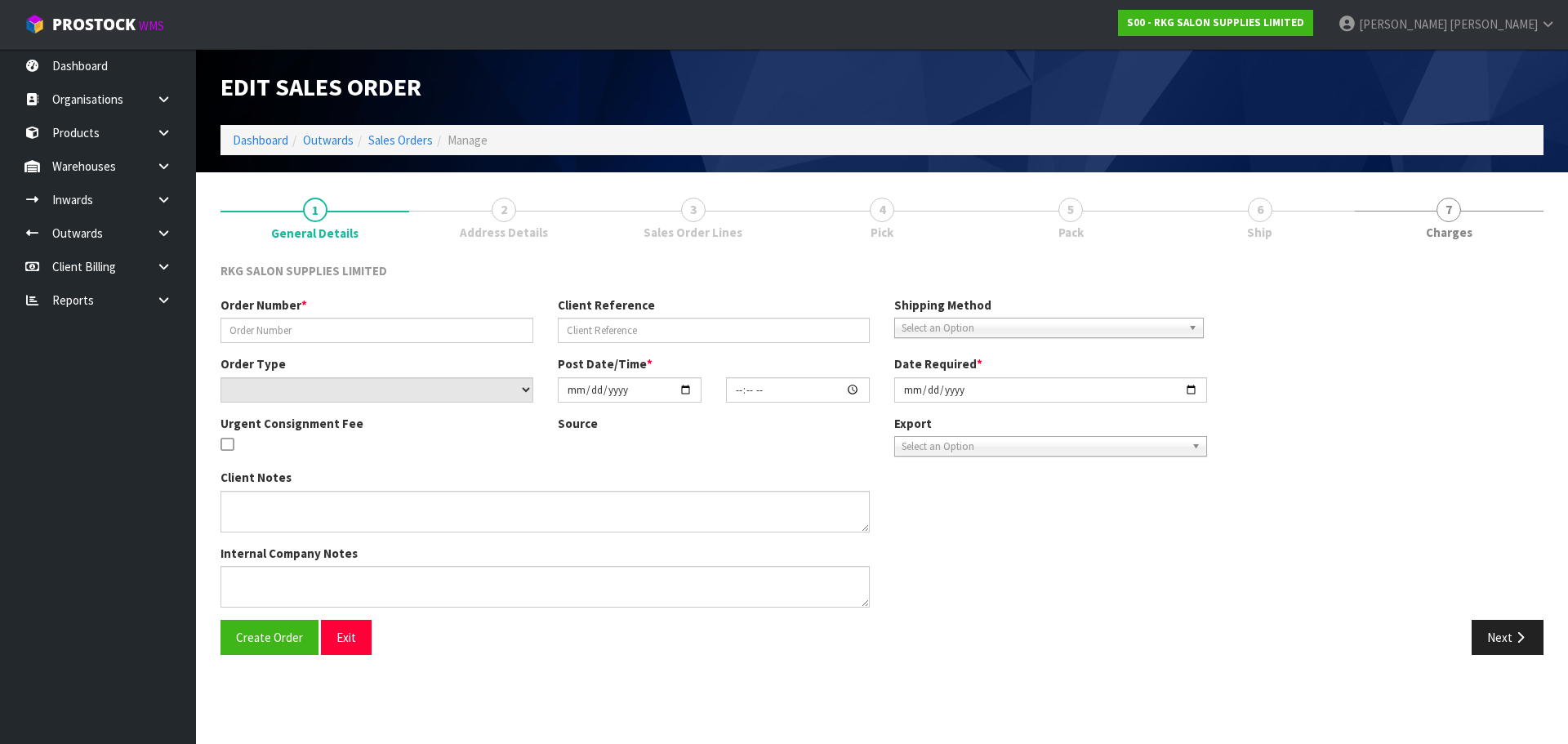
type input "[DATE]"
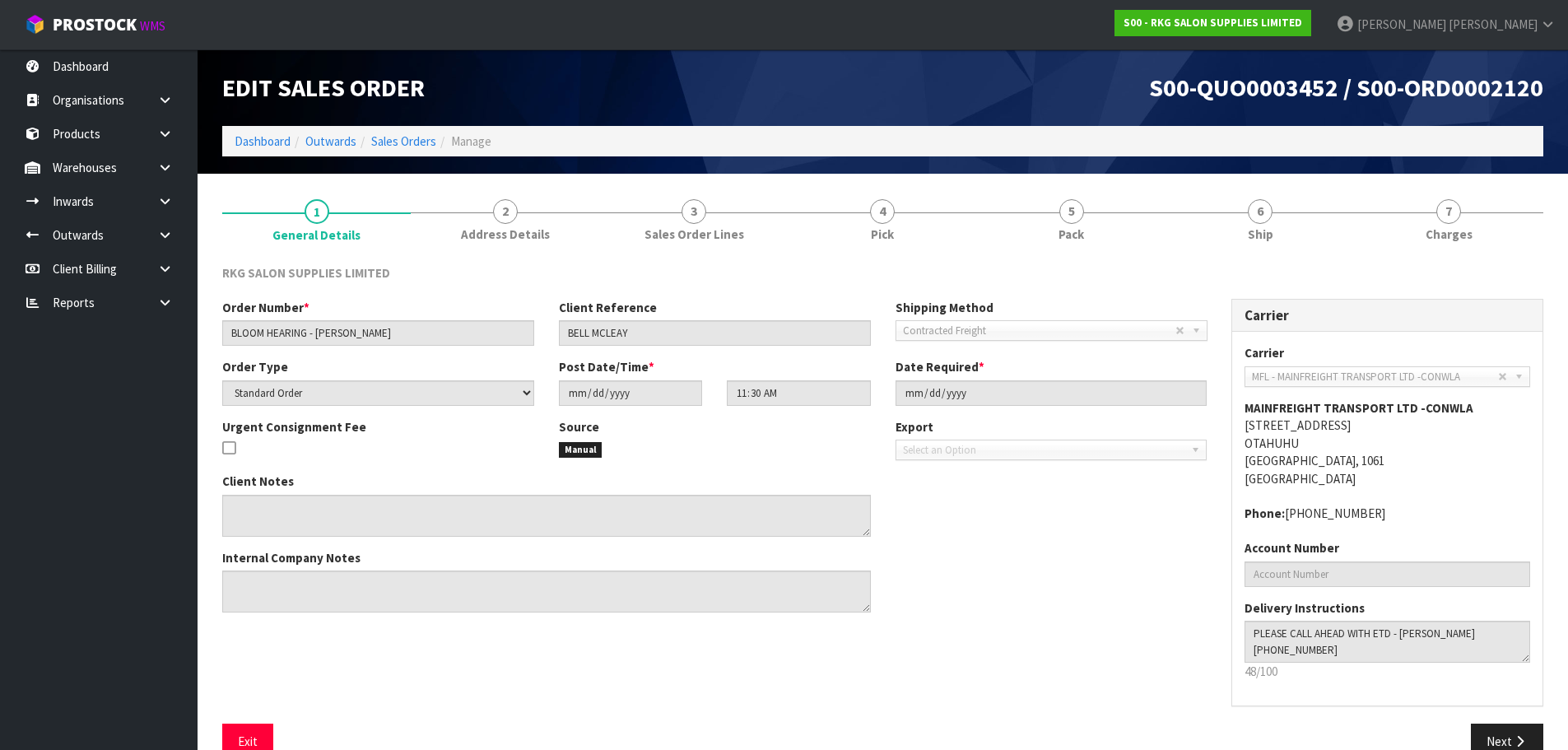
scroll to position [34, 0]
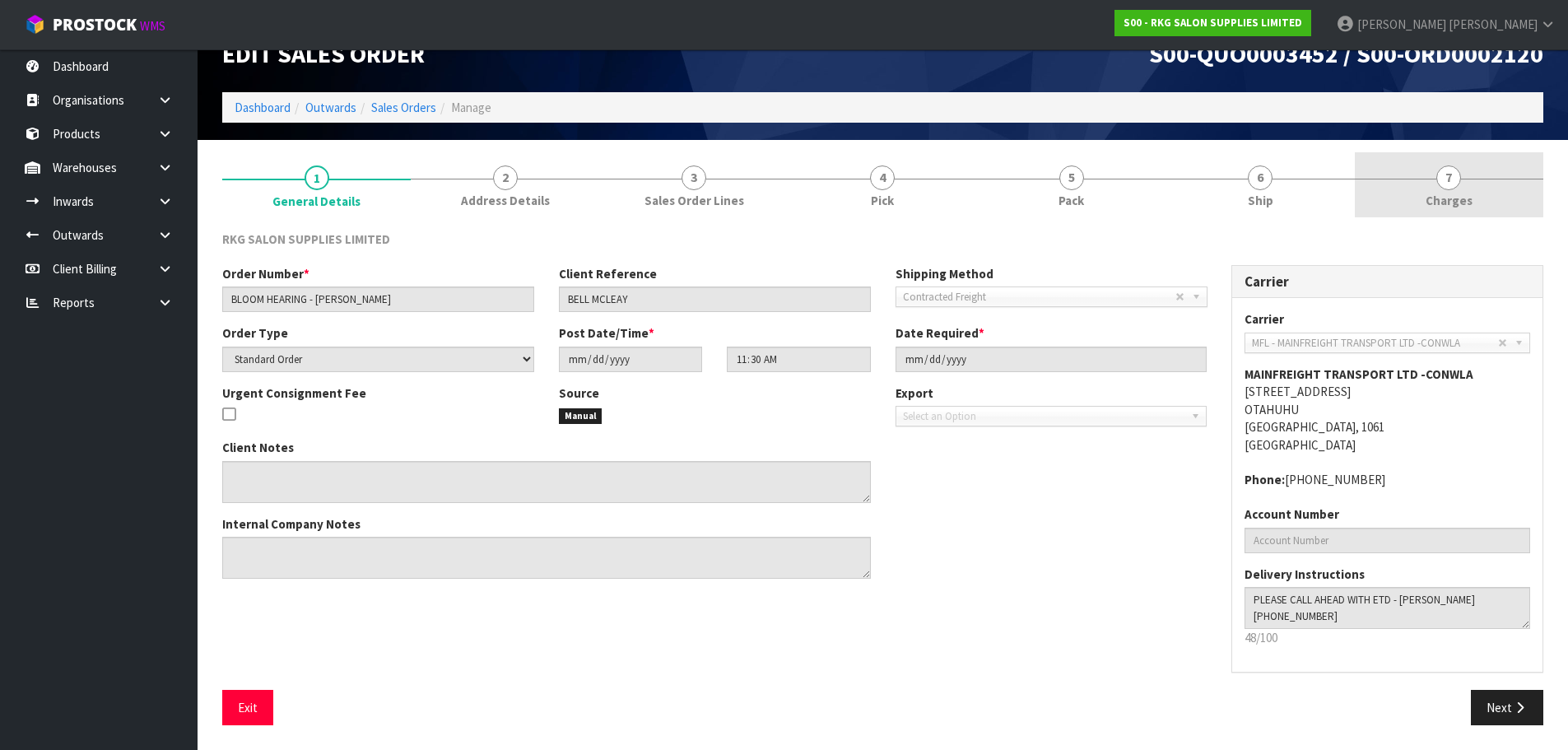
click at [1437, 177] on span "7" at bounding box center [1449, 177] width 24 height 24
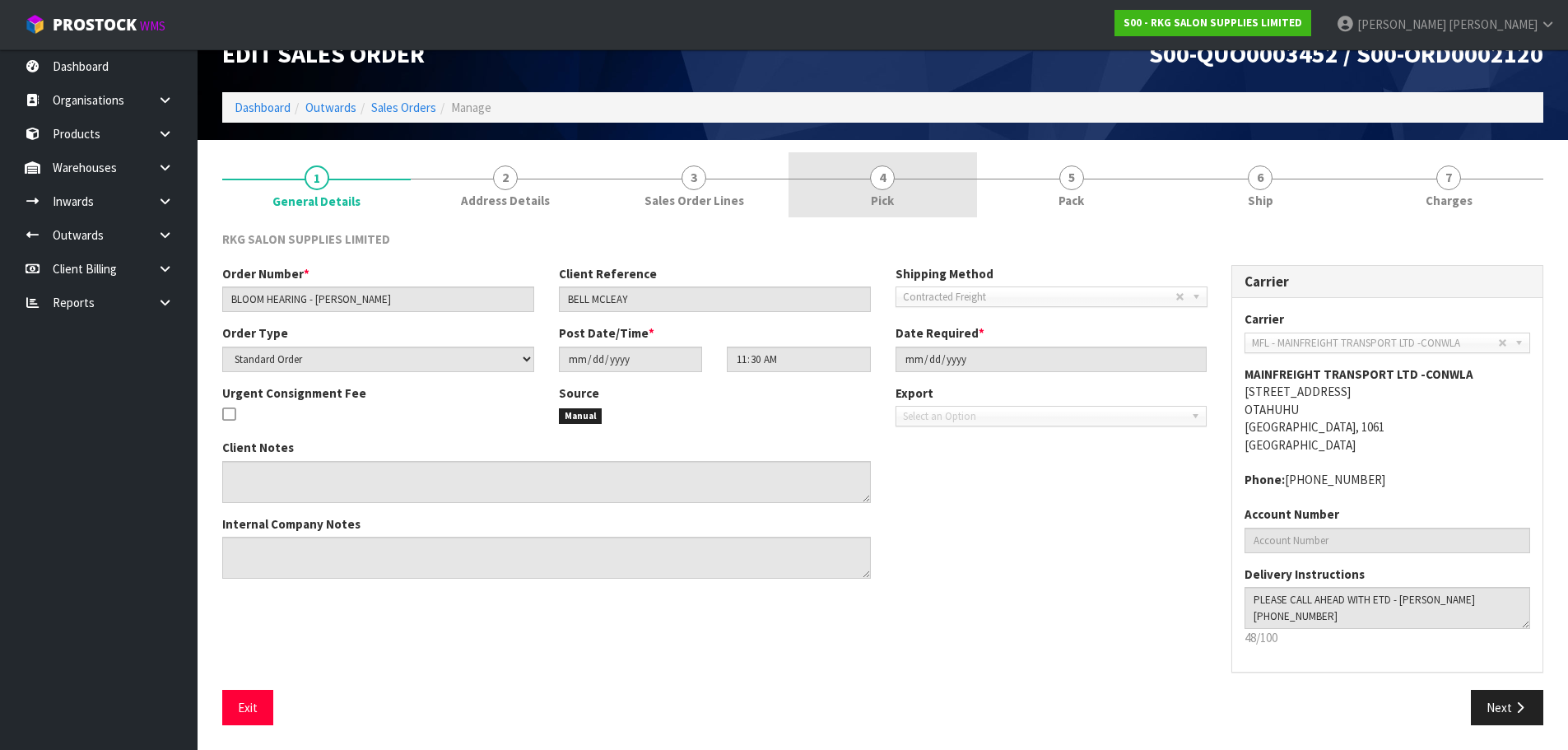
scroll to position [0, 0]
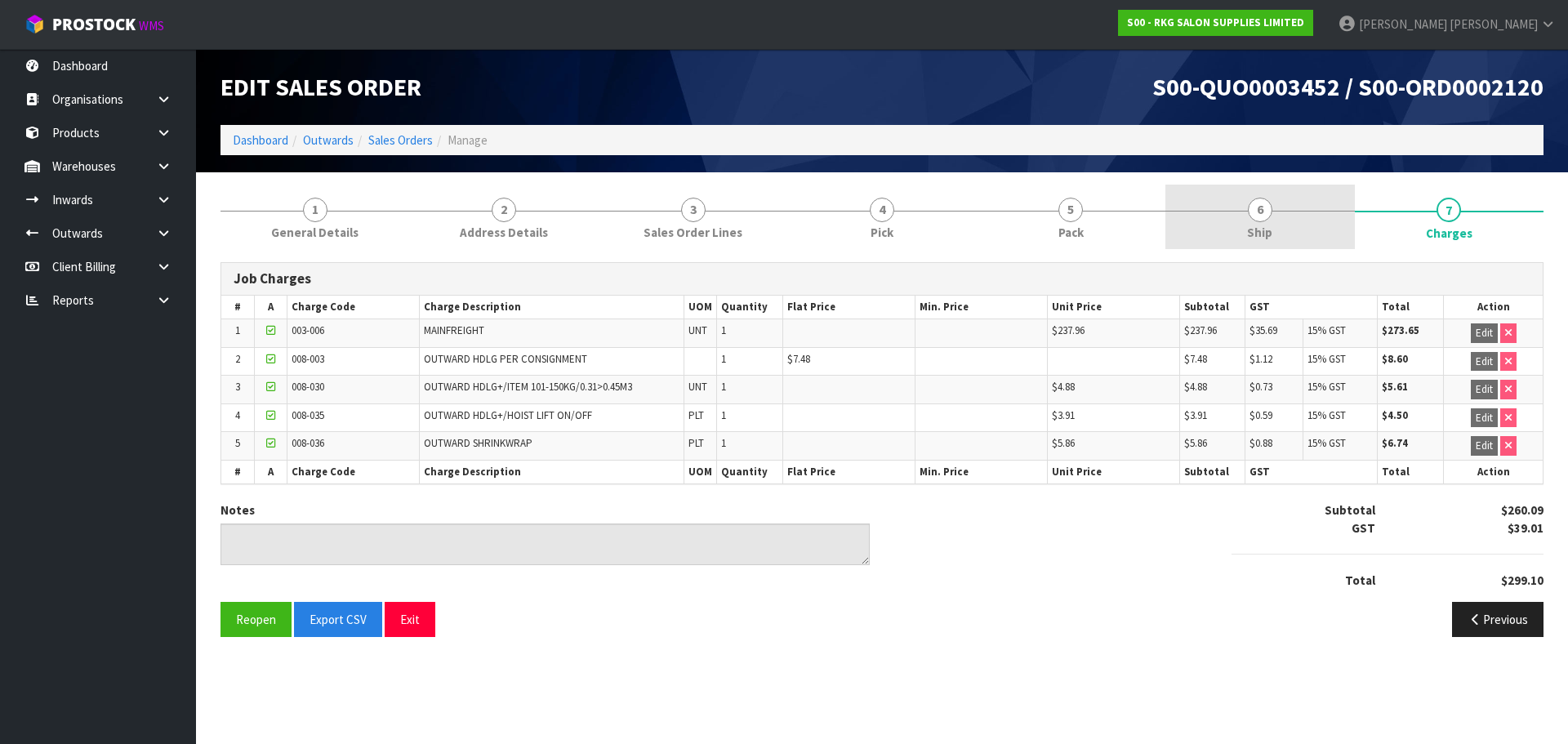
click at [1260, 211] on span "6" at bounding box center [1260, 210] width 24 height 24
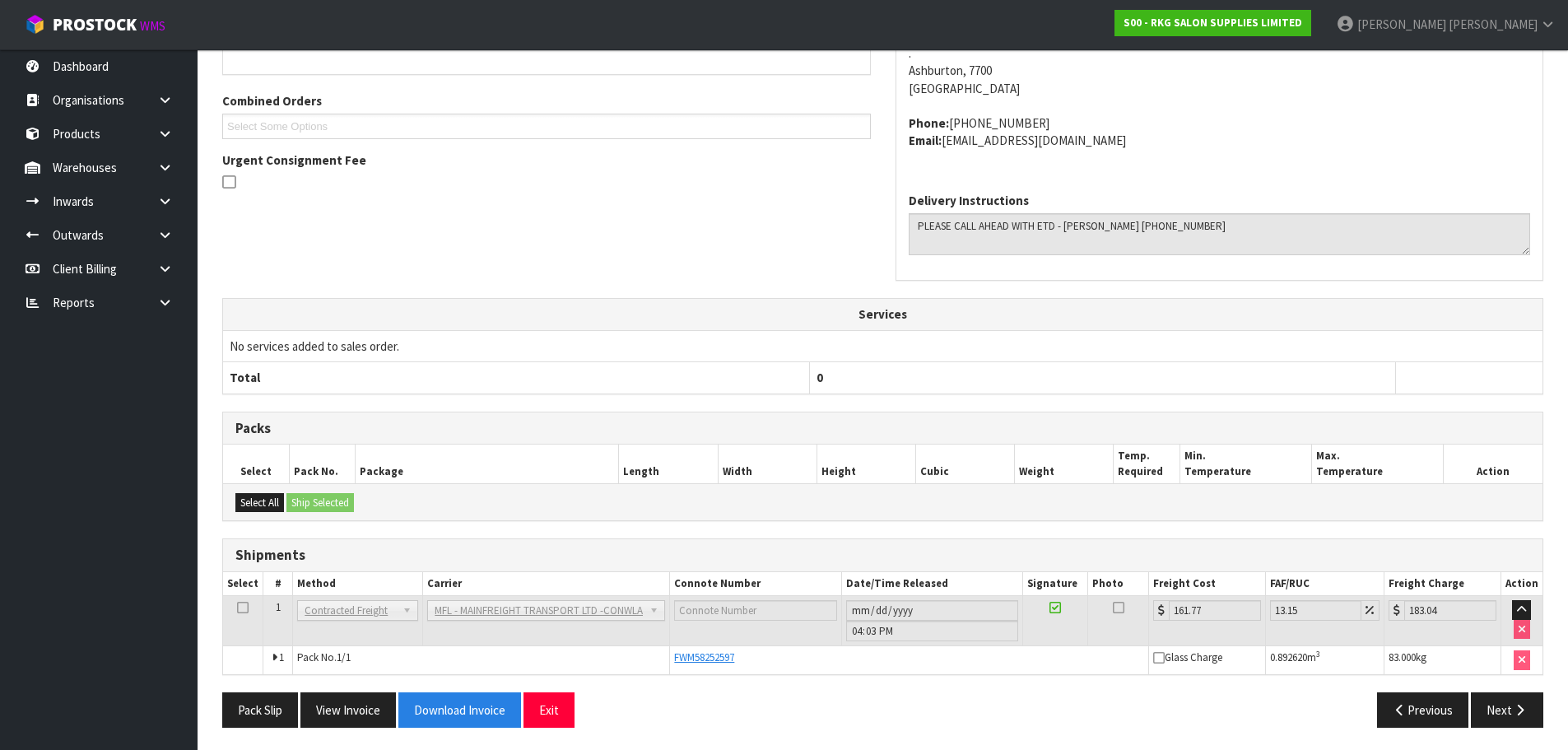
scroll to position [339, 0]
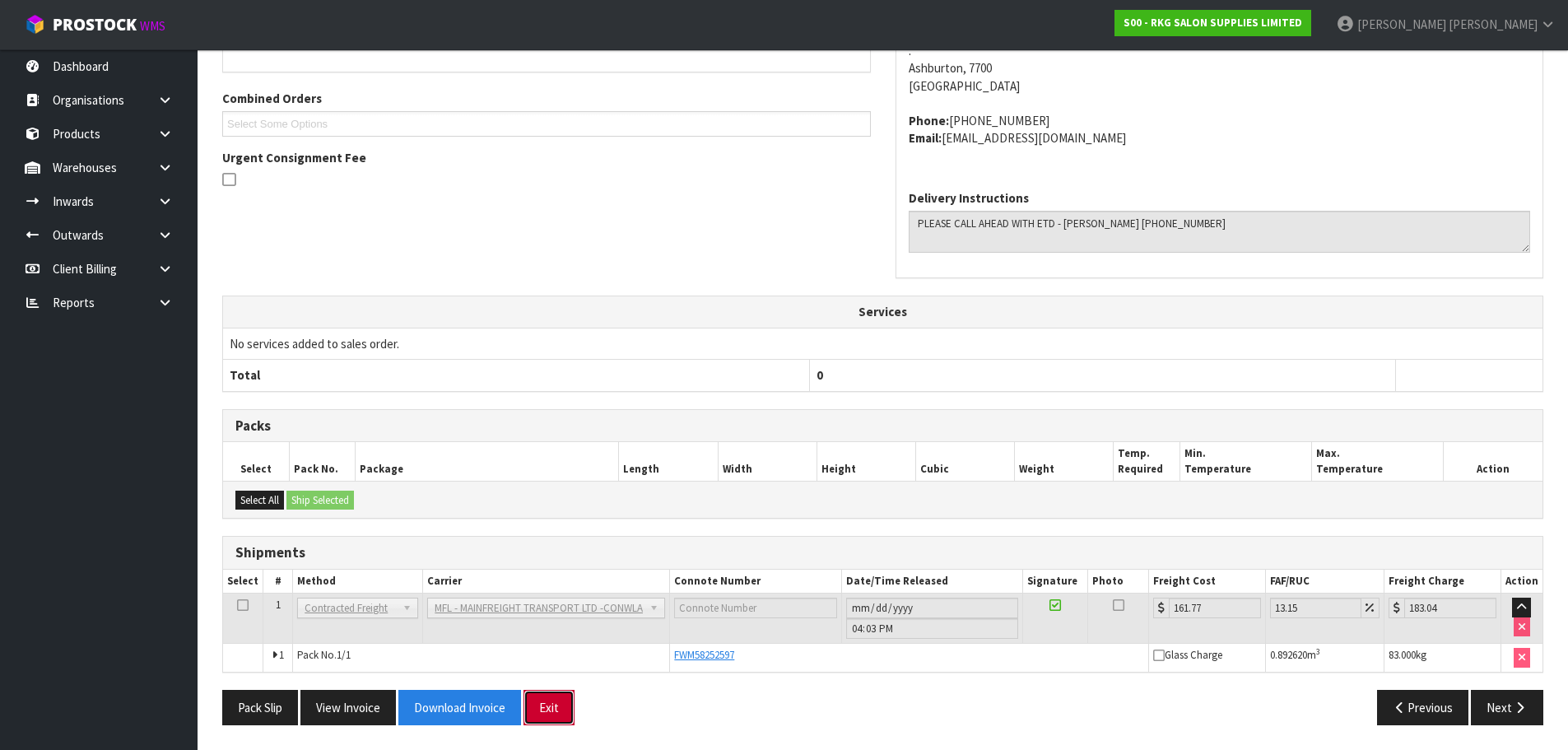
click at [555, 711] on button "Exit" at bounding box center [549, 708] width 51 height 35
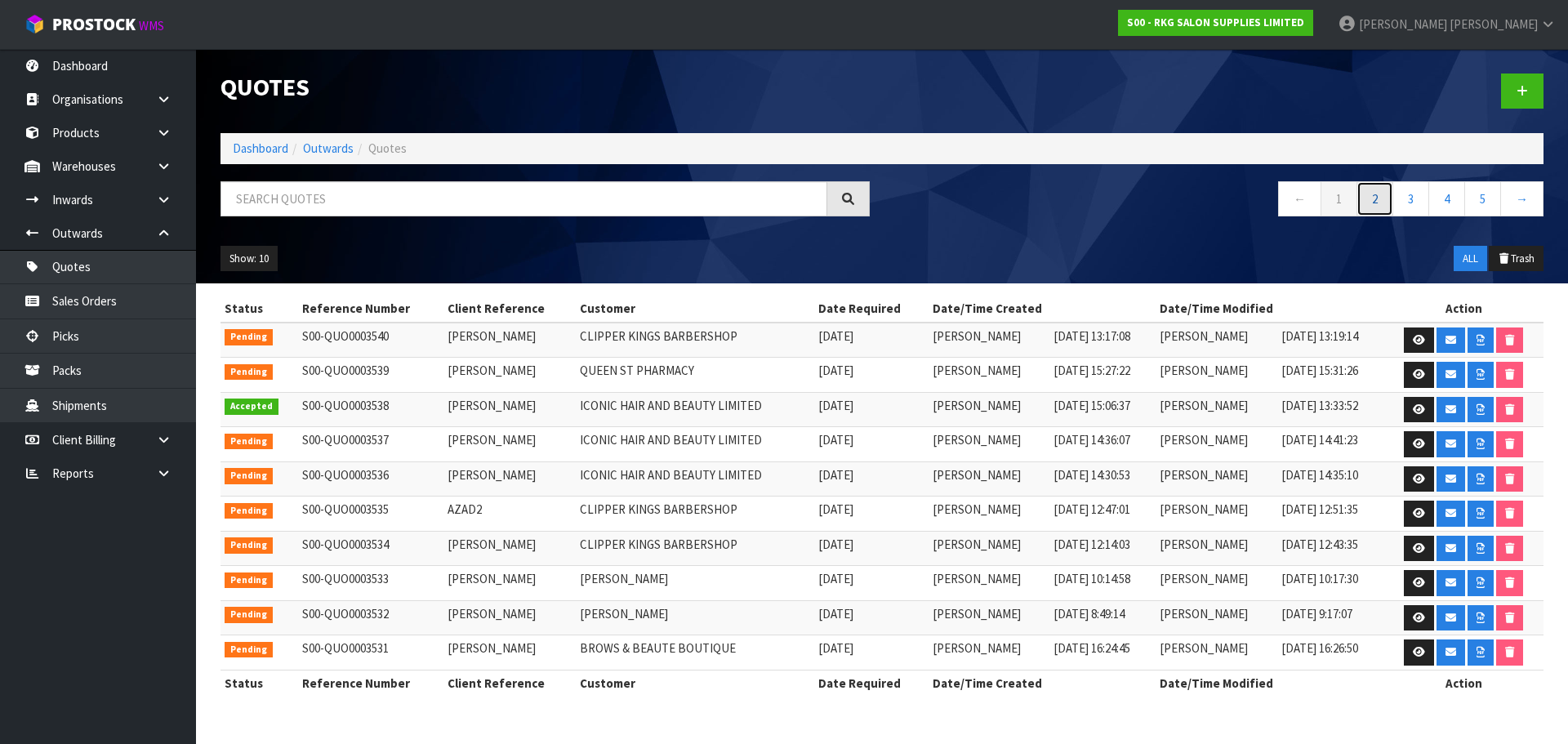
click at [1373, 207] on link "2" at bounding box center [1375, 199] width 37 height 35
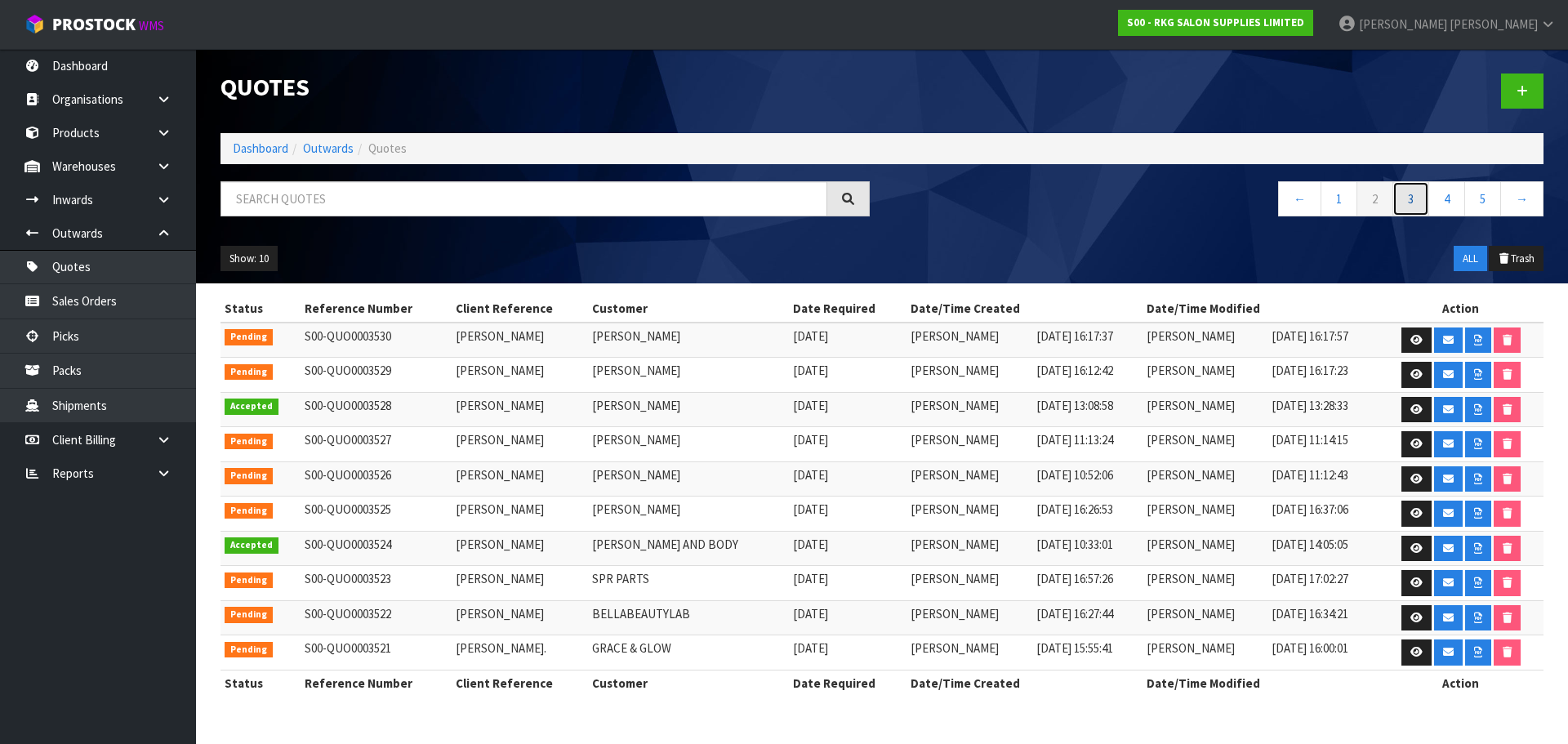
click at [1404, 193] on link "3" at bounding box center [1411, 199] width 37 height 35
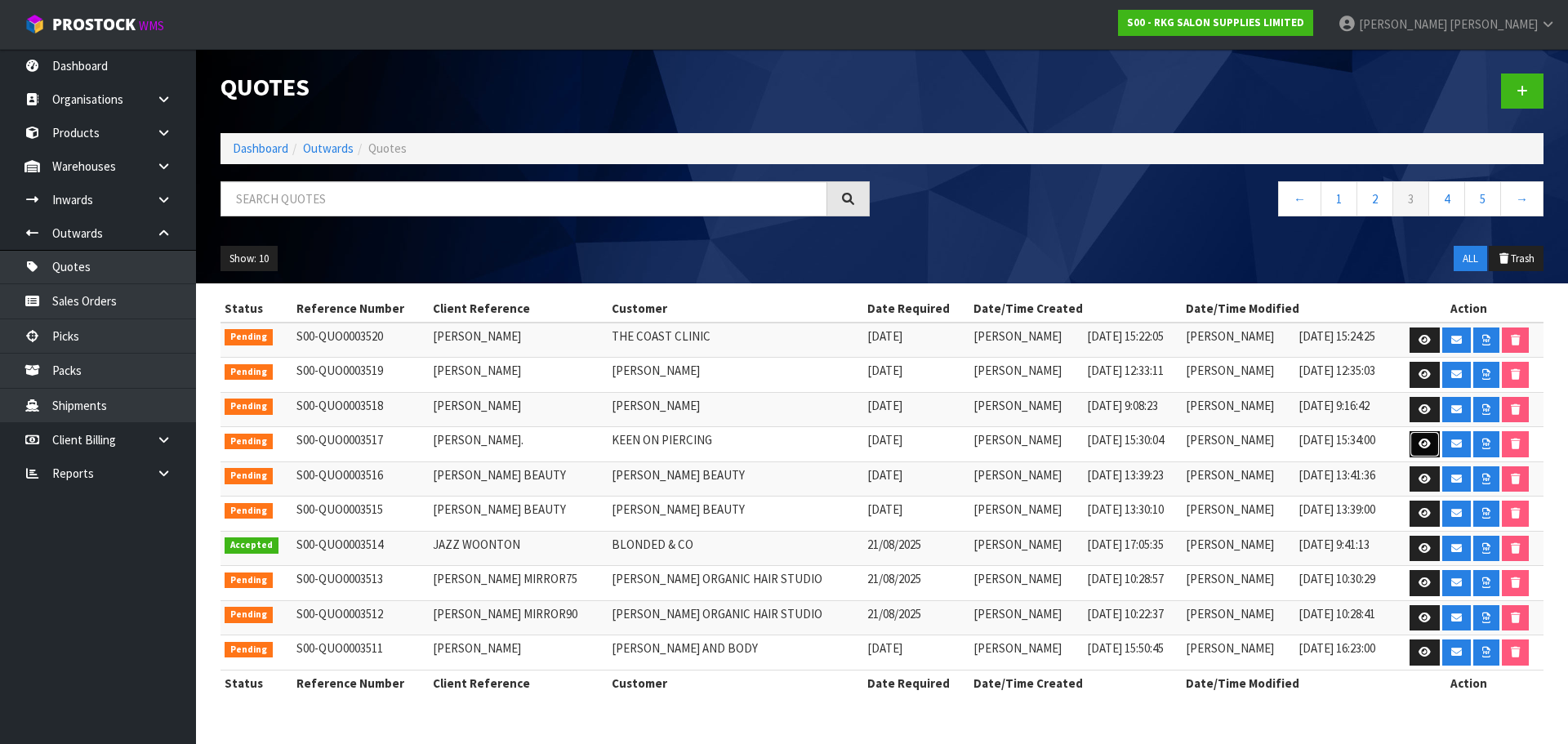
click at [1420, 445] on icon at bounding box center [1424, 443] width 13 height 11
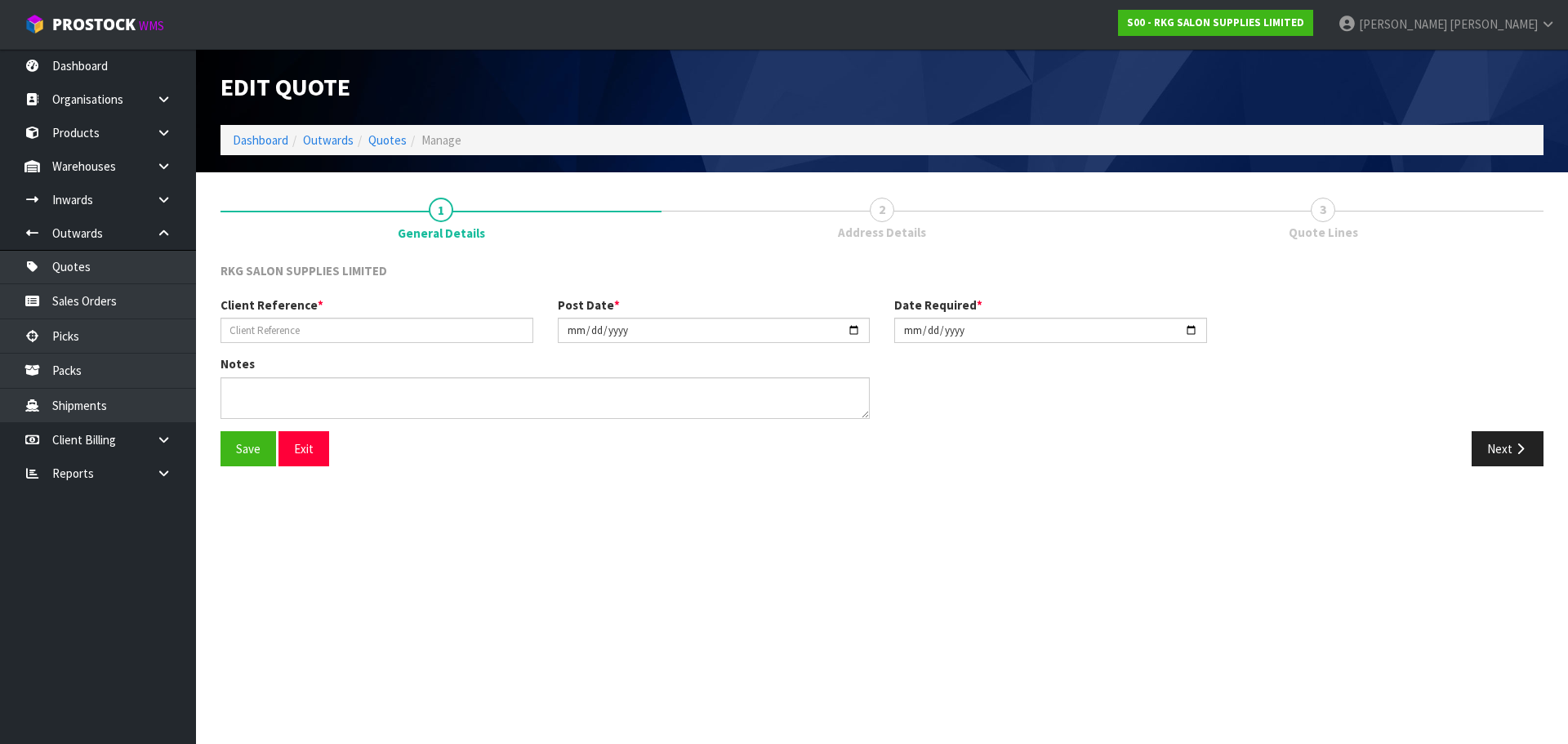
type input "[PERSON_NAME]."
type input "[DATE]"
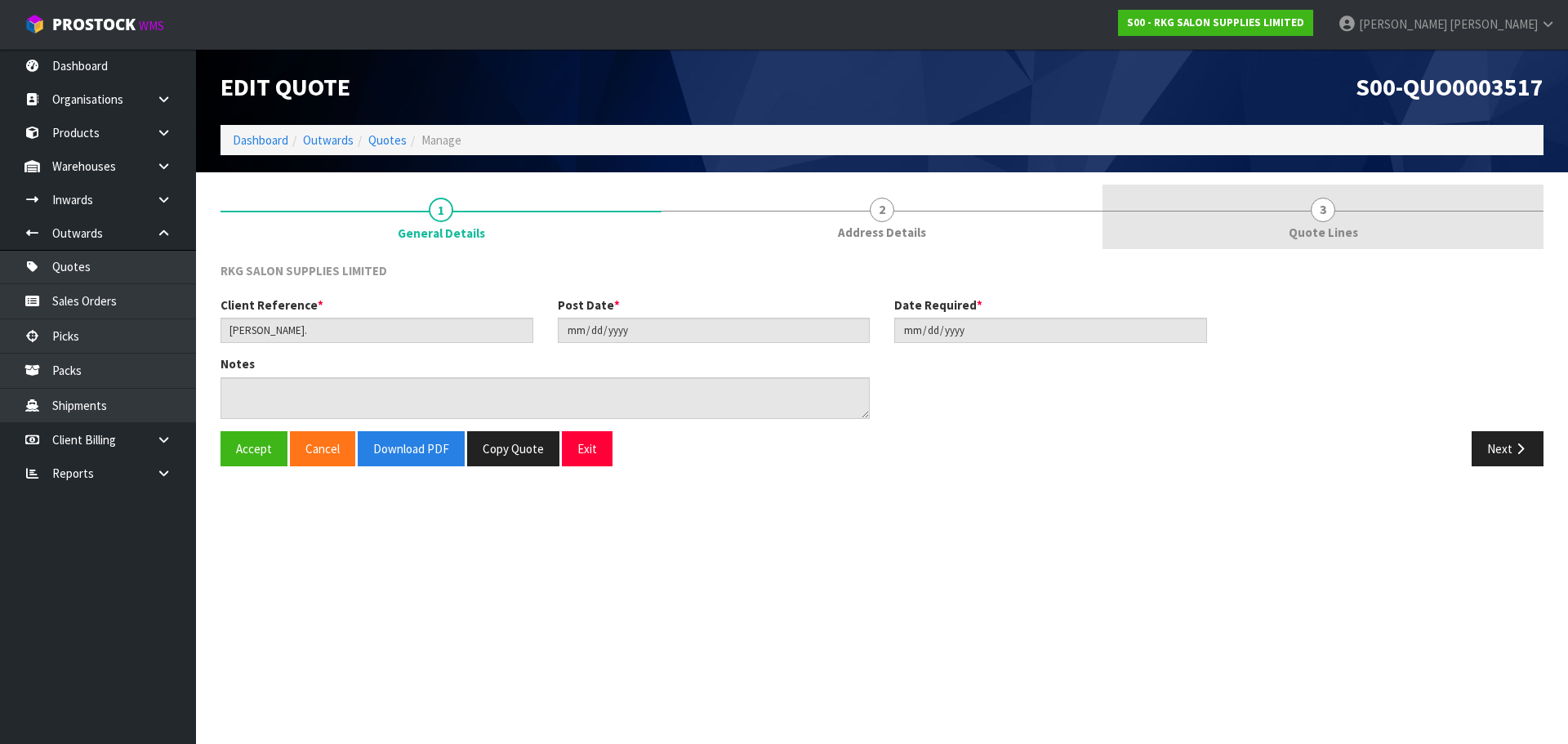
click at [1325, 208] on span "3" at bounding box center [1323, 210] width 24 height 24
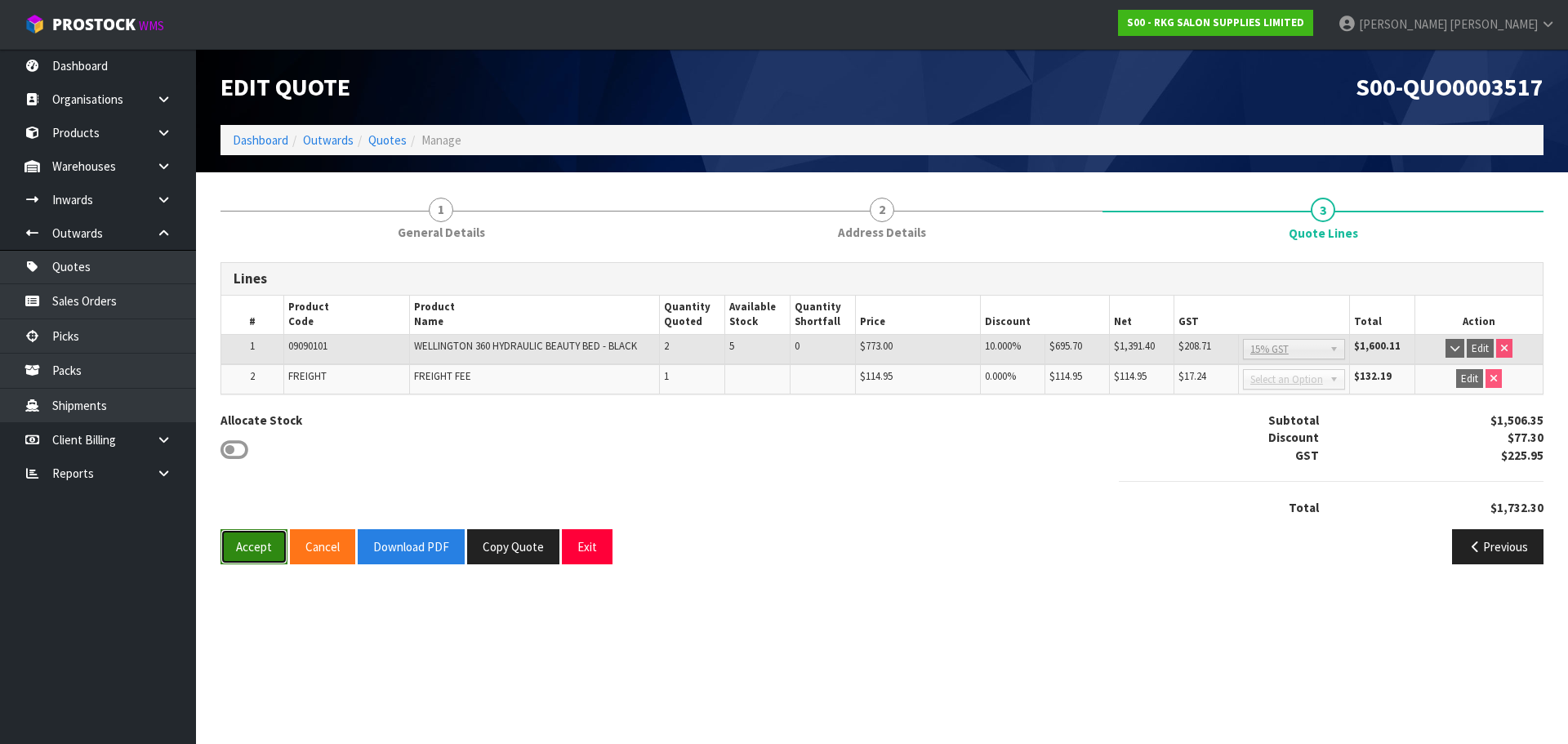
click at [267, 541] on button "Accept" at bounding box center [253, 547] width 67 height 35
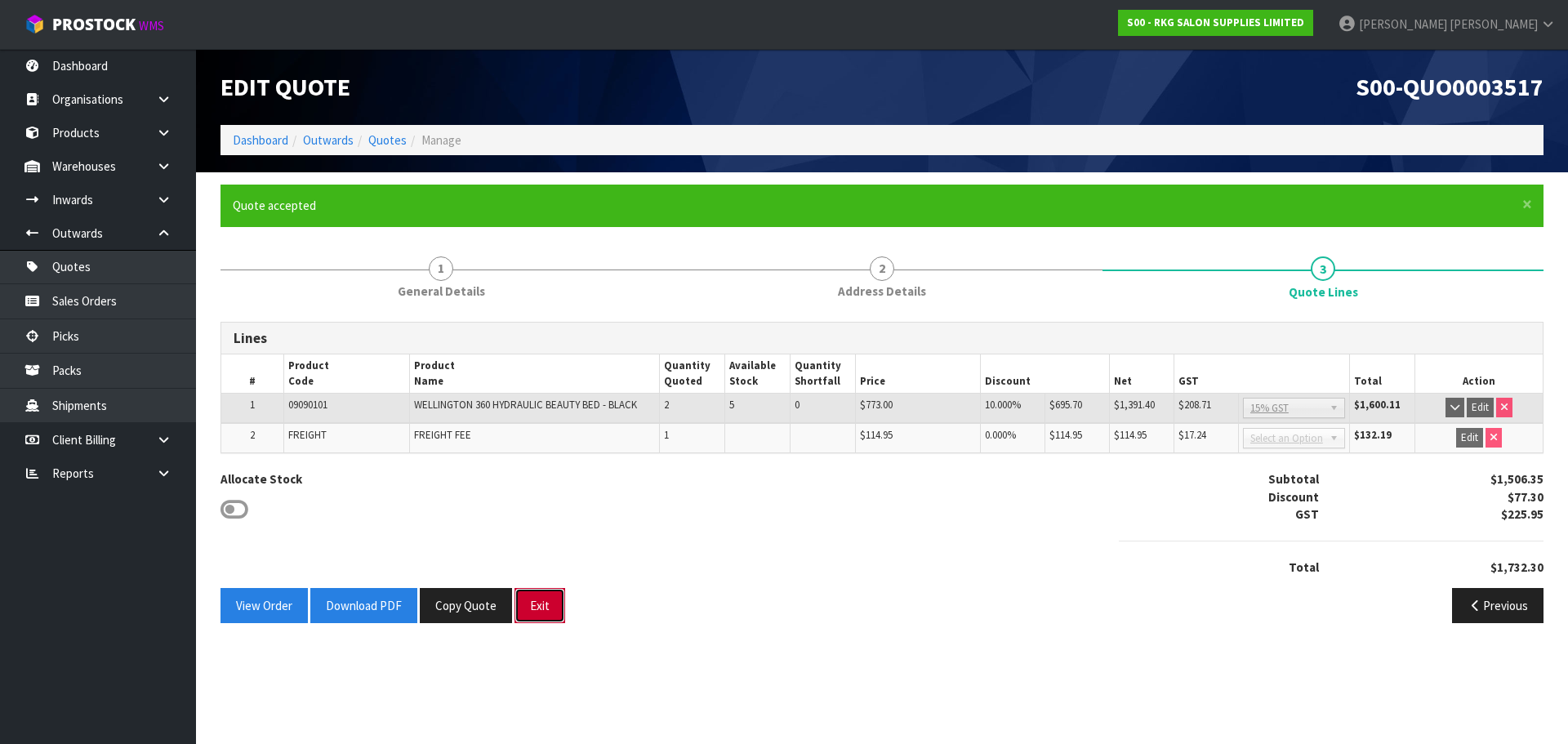
click at [533, 603] on button "Exit" at bounding box center [540, 605] width 50 height 35
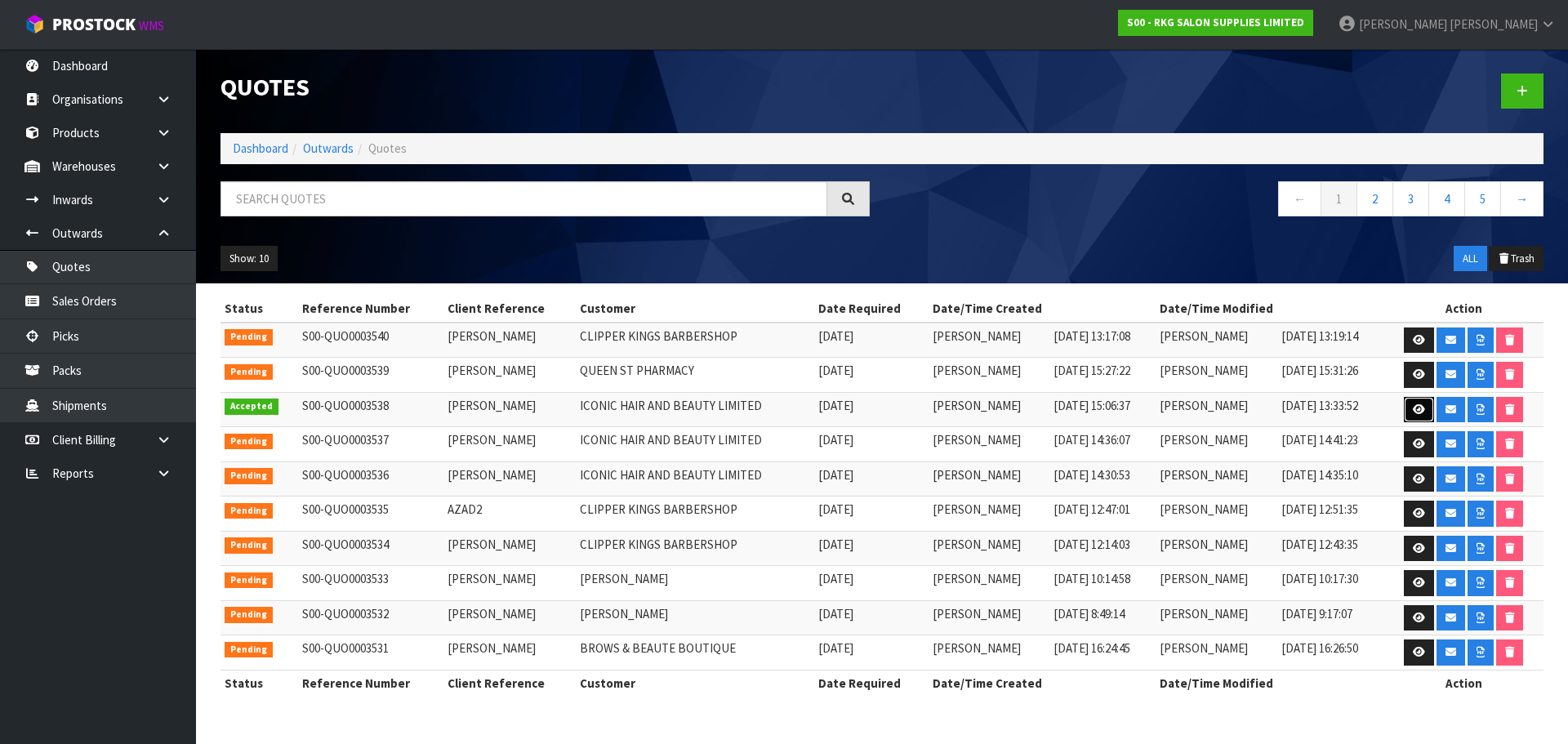
click at [1410, 411] on link at bounding box center [1419, 409] width 30 height 26
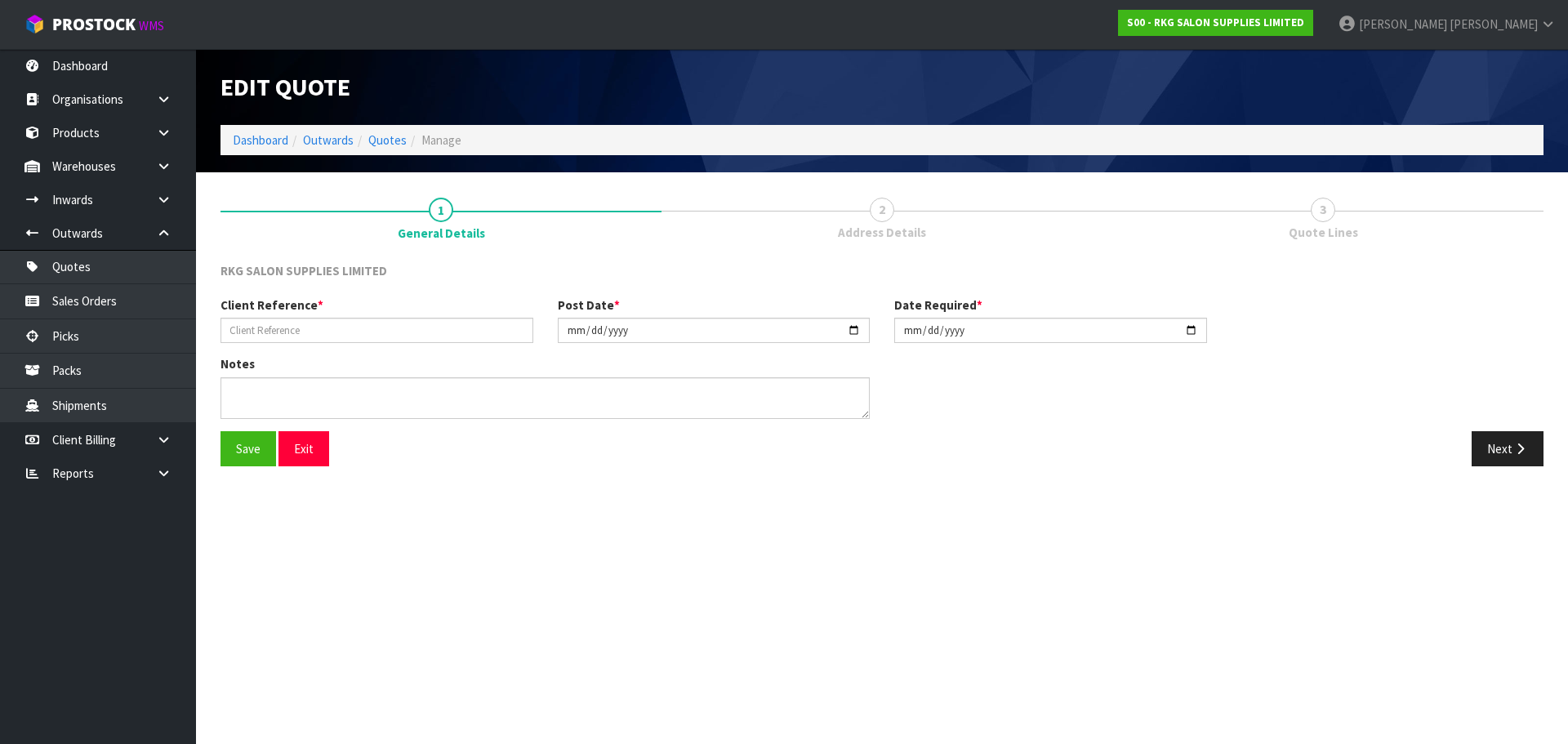
type input "[PERSON_NAME]"
type input "[DATE]"
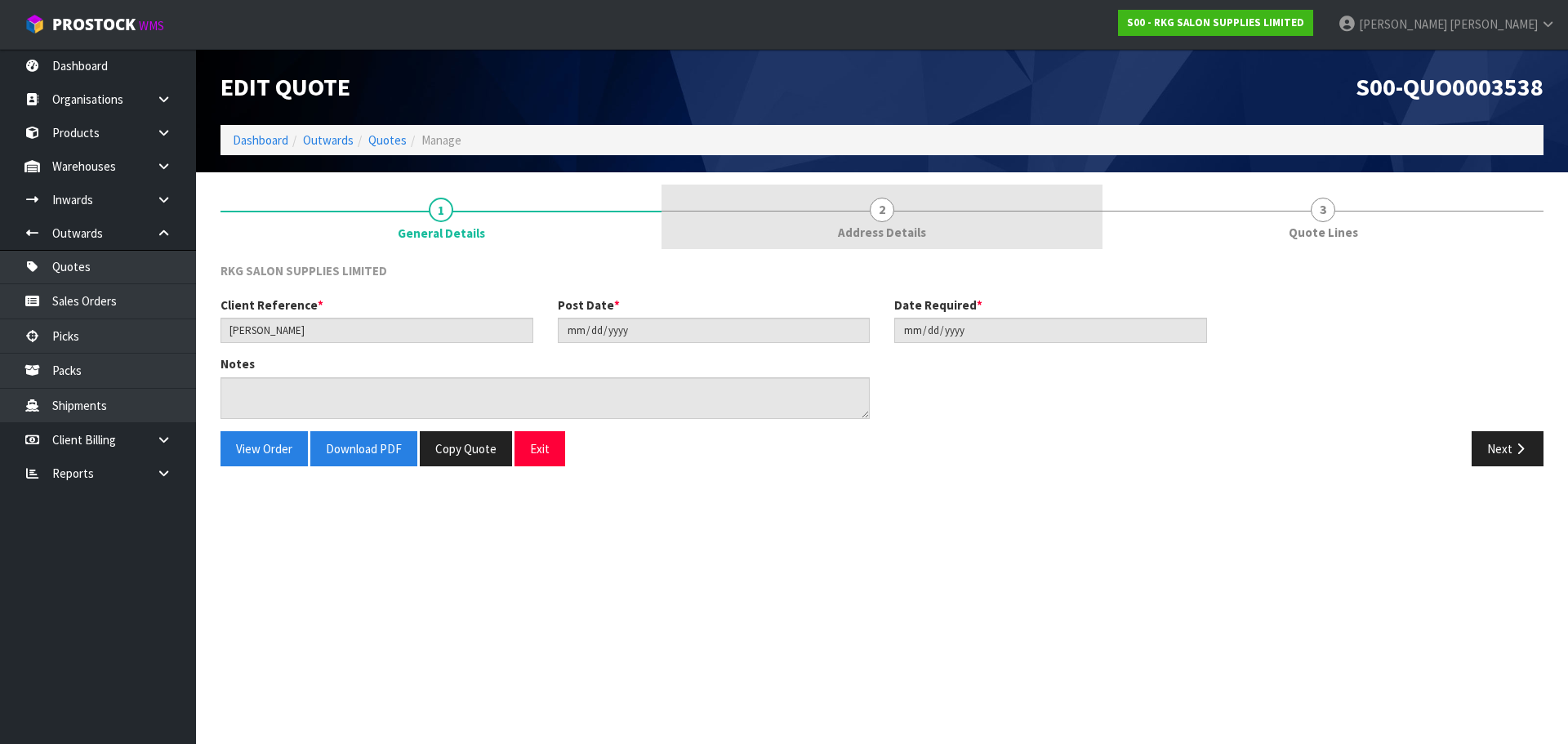
click at [883, 216] on span "2" at bounding box center [881, 210] width 24 height 24
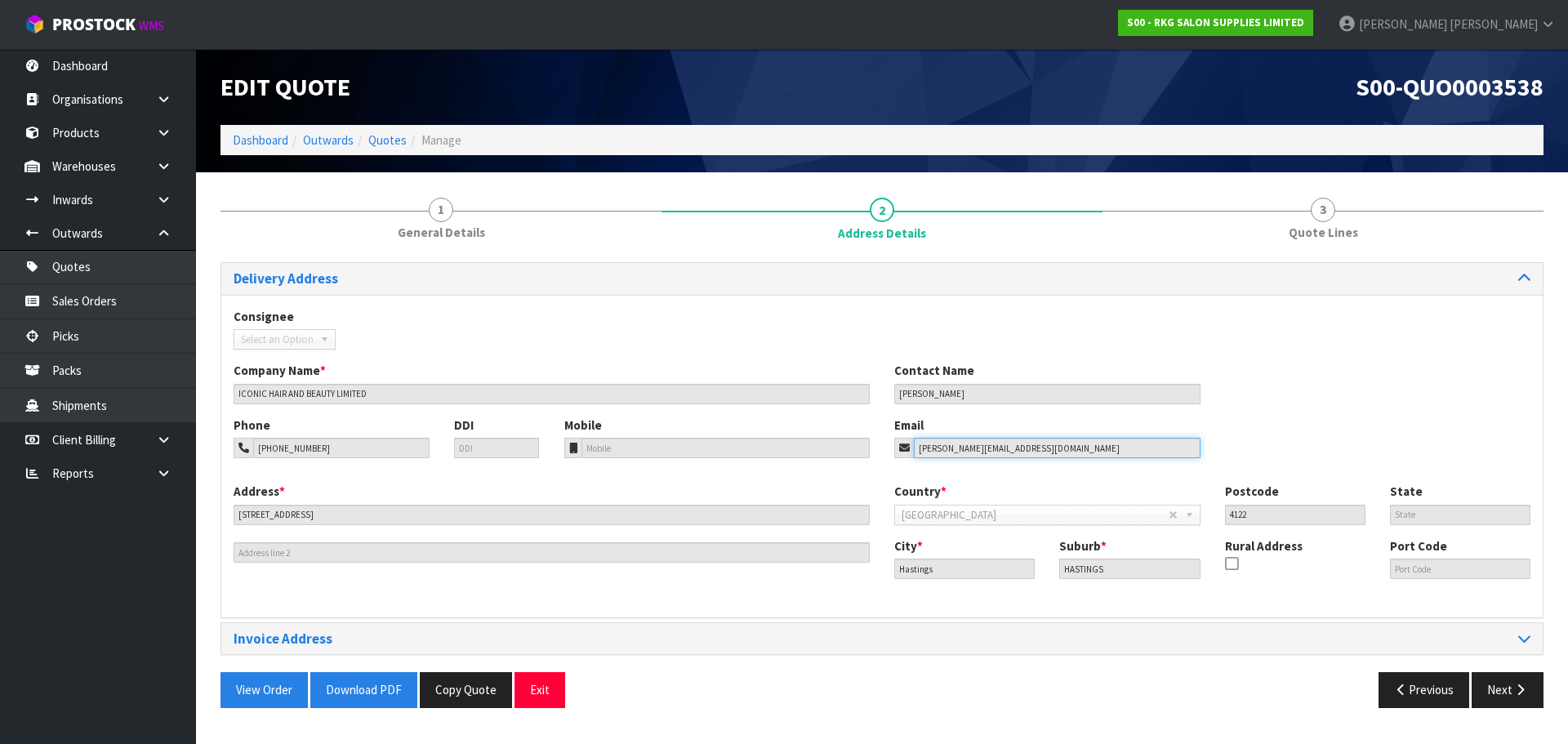
drag, startPoint x: 1048, startPoint y: 452, endPoint x: 878, endPoint y: 442, distance: 170.3
click at [878, 442] on div "Phone [PHONE_NUMBER] DDI Mobile Email [PERSON_NAME][EMAIL_ADDRESS][DOMAIN_NAME]" at bounding box center [881, 450] width 1322 height 66
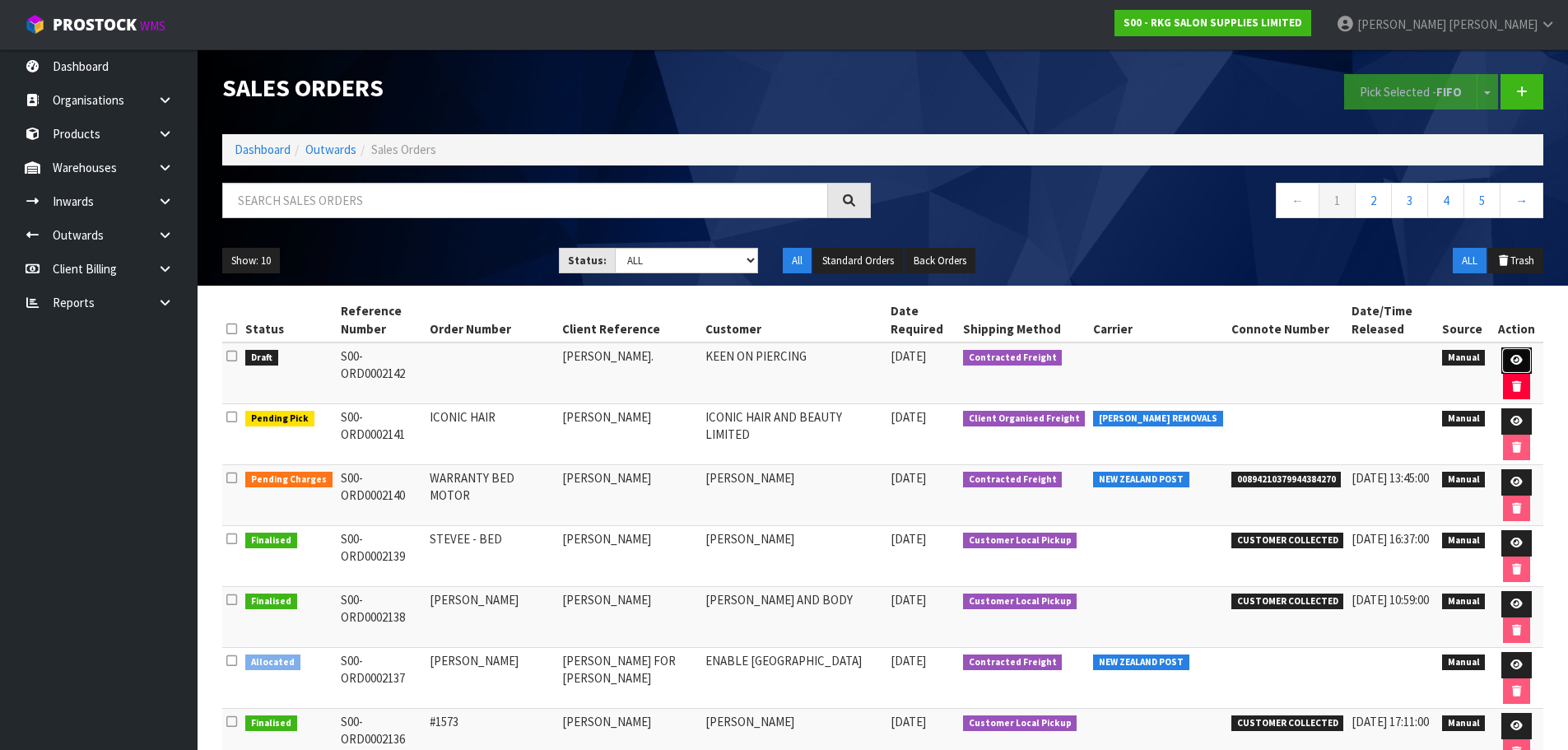
click at [1512, 359] on icon at bounding box center [1516, 360] width 13 height 11
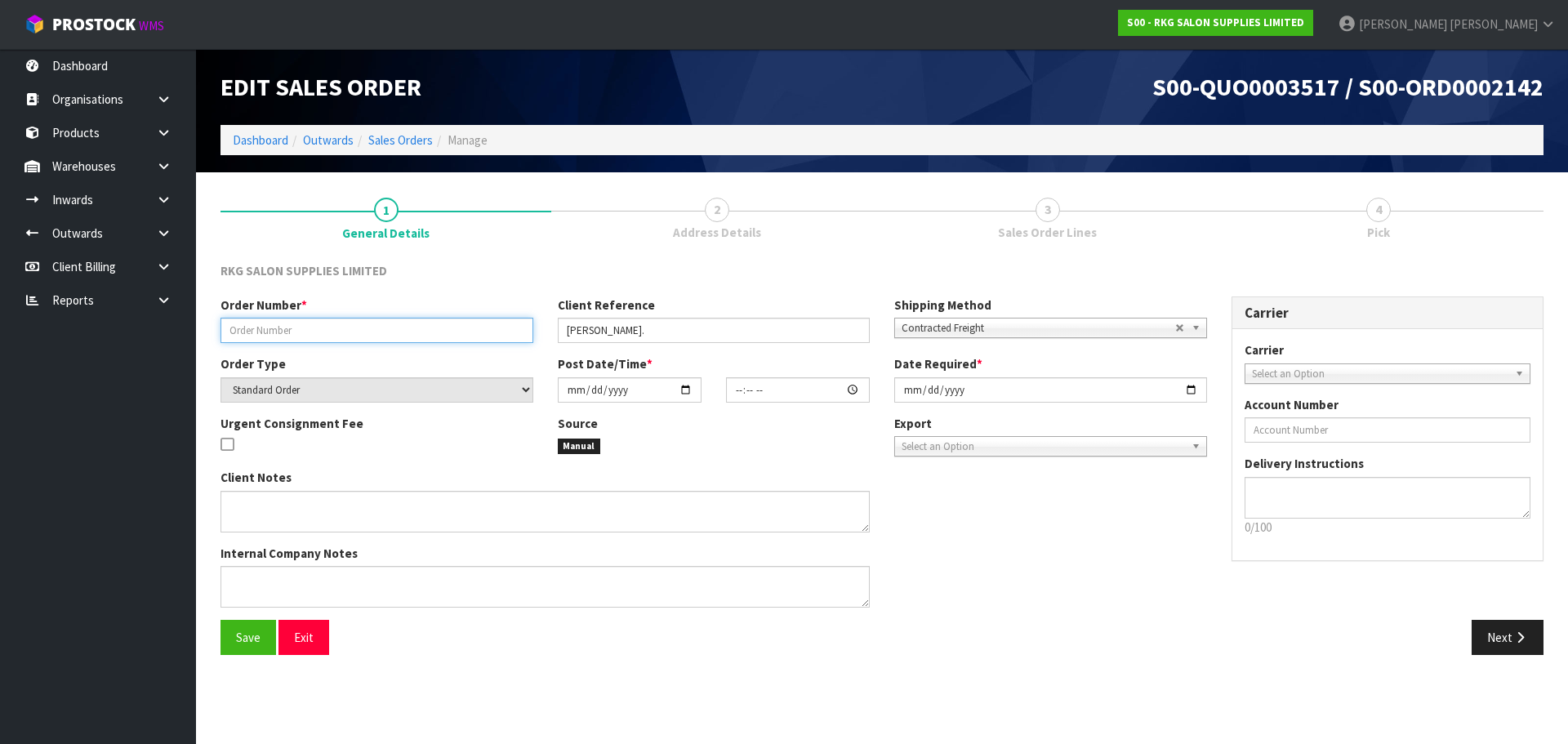
click at [297, 330] on input "text" at bounding box center [376, 331] width 313 height 25
click at [298, 329] on input "text" at bounding box center [376, 331] width 313 height 25
drag, startPoint x: 362, startPoint y: 329, endPoint x: 229, endPoint y: 329, distance: 133.0
click at [229, 329] on input "THE PIERCING SHOP" at bounding box center [376, 331] width 313 height 25
type input "THE PIERCING SHOP"
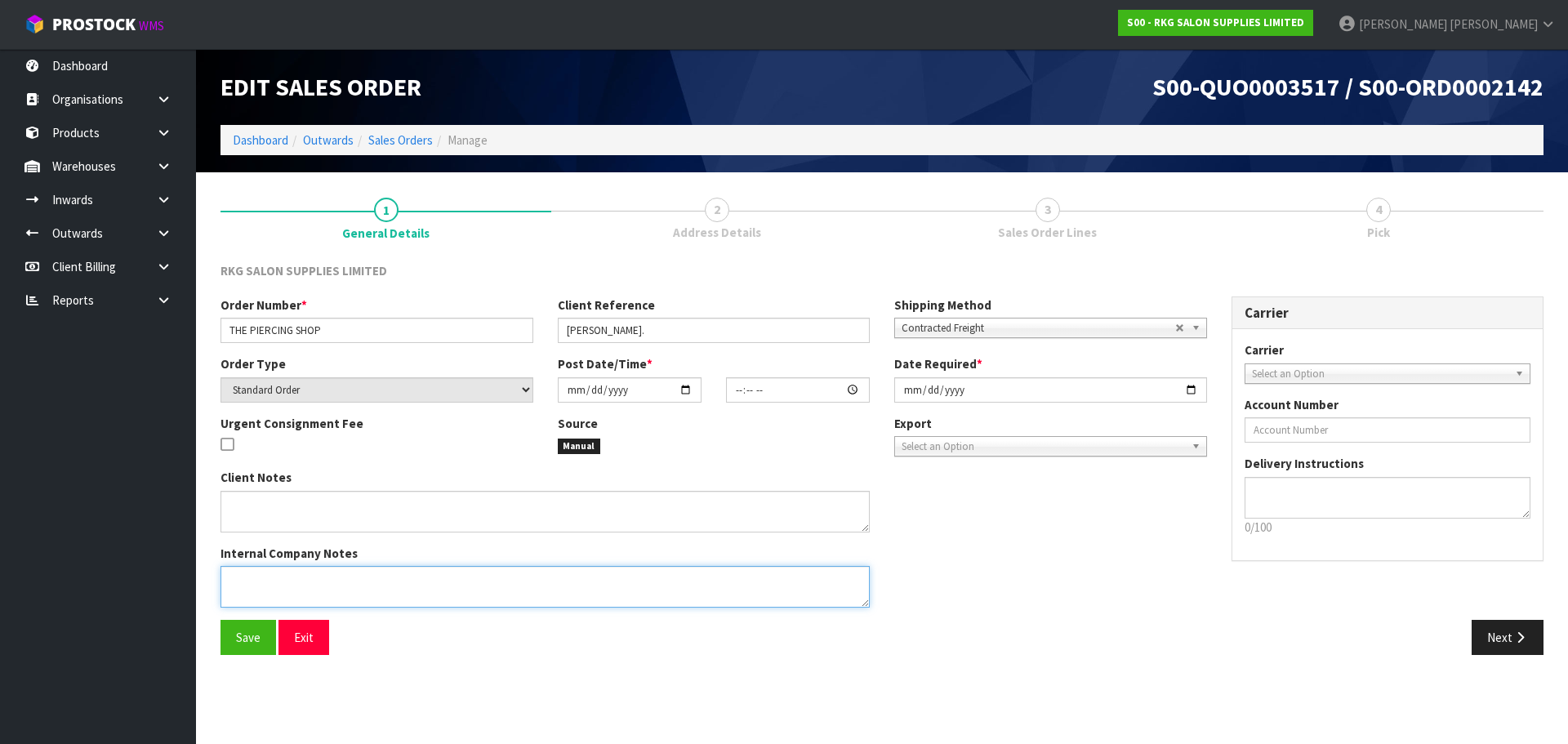
click at [296, 577] on textarea at bounding box center [545, 587] width 650 height 42
type textarea "2 BEDS ON 1 PALLET PLEASE"
click at [684, 391] on input "date" at bounding box center [629, 390] width 144 height 25
type input "[DATE]"
type input "00:00:00.000"
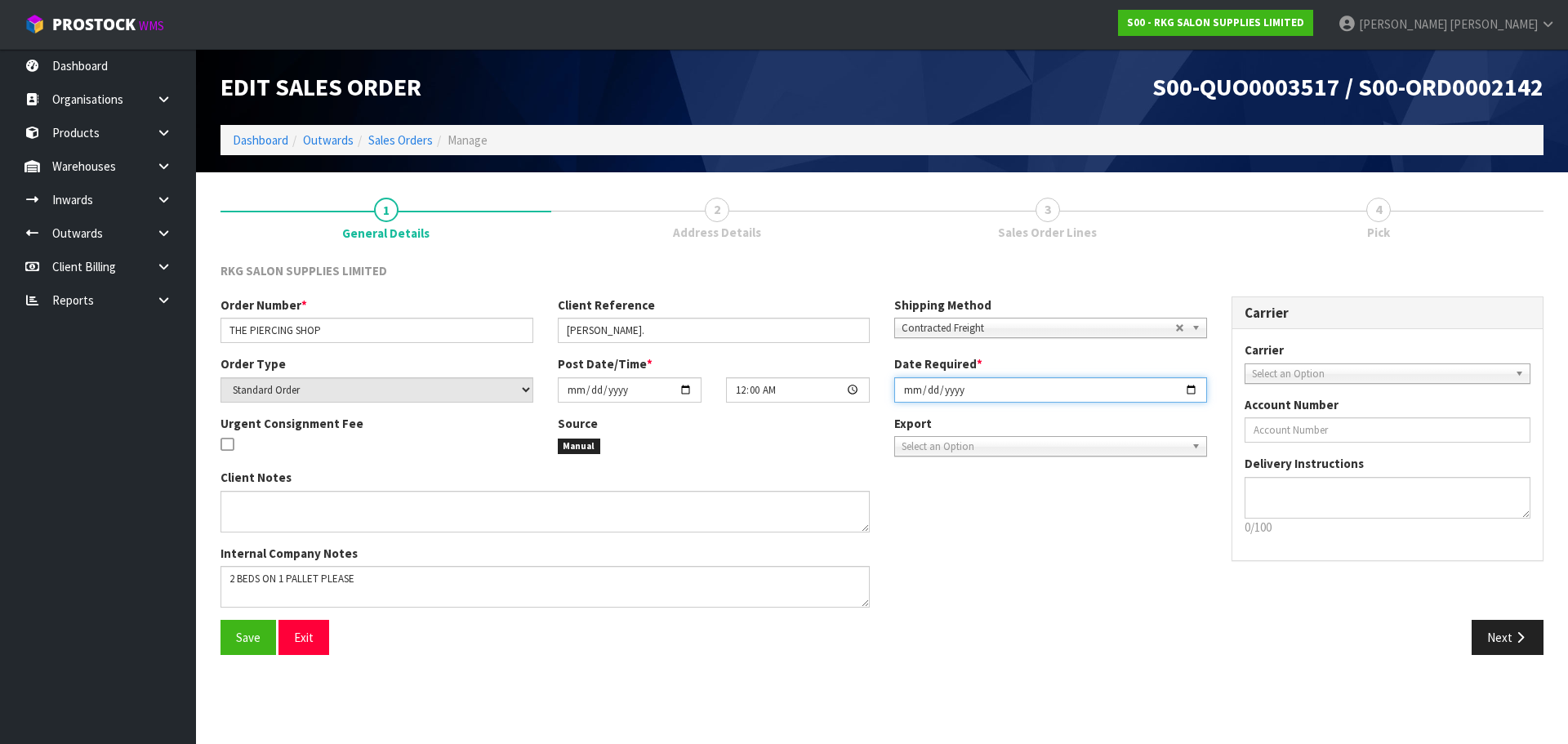
click at [1195, 393] on input "[DATE]" at bounding box center [1050, 390] width 313 height 25
type input "[DATE]"
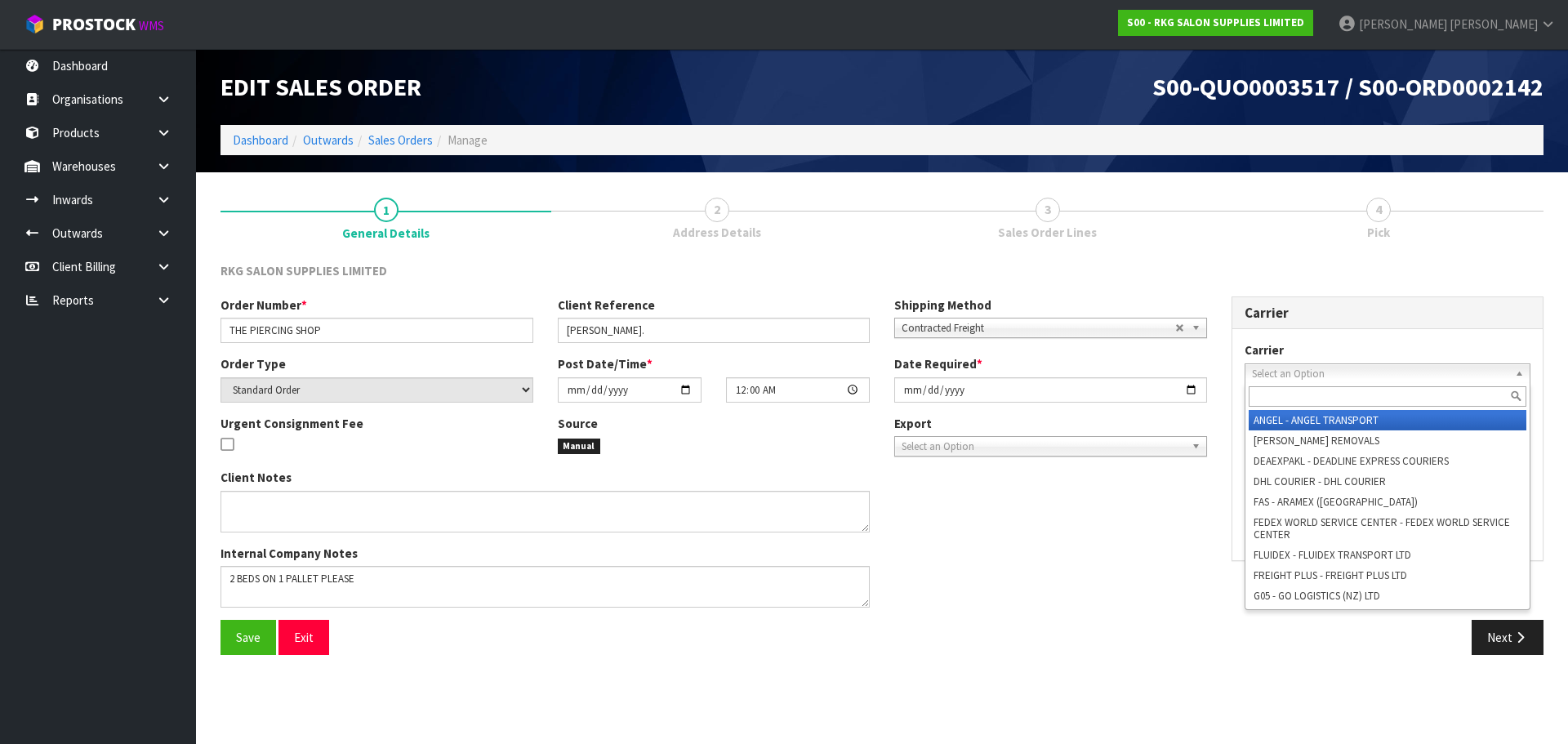
click at [1289, 374] on span "Select an Option" at bounding box center [1380, 374] width 257 height 19
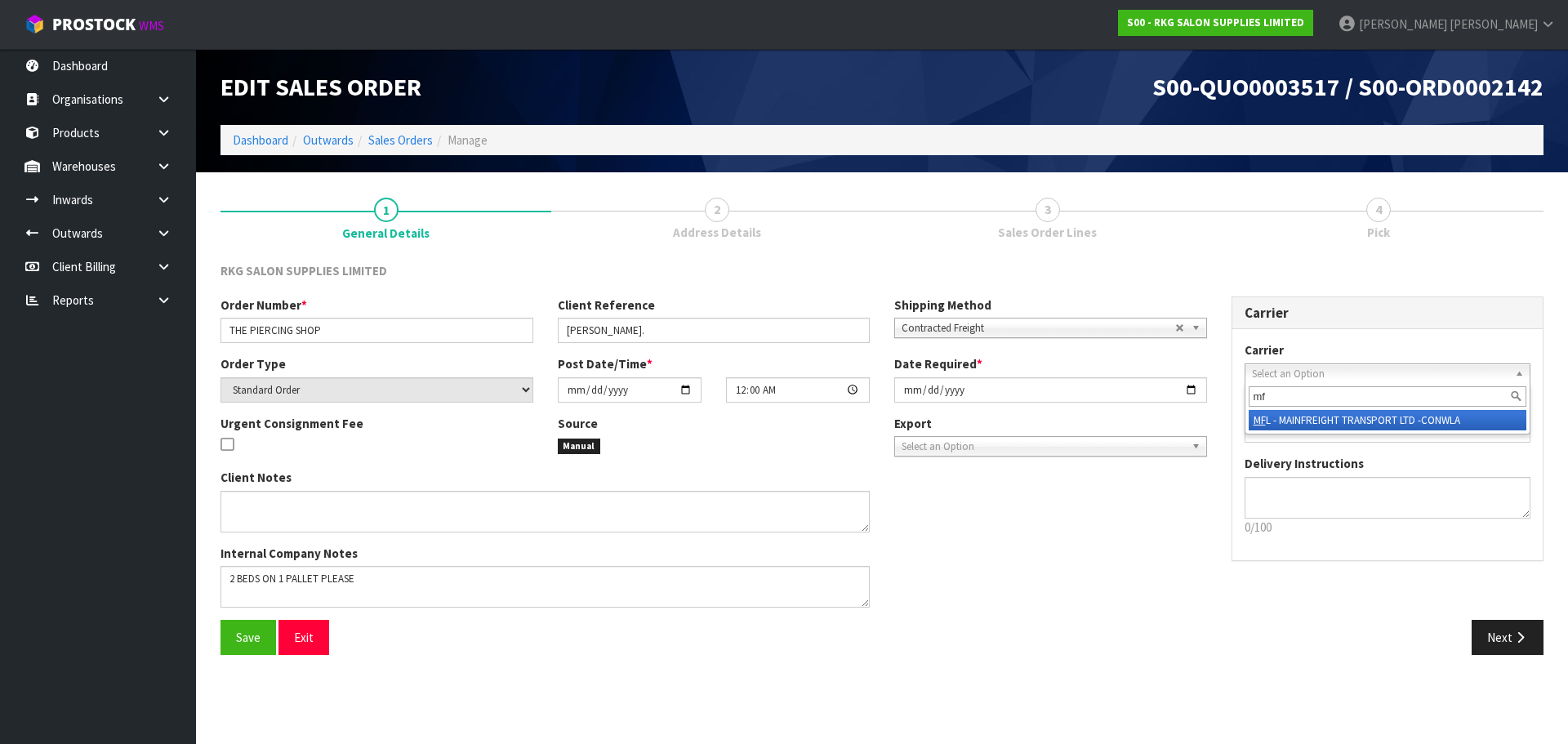
type input "mf"
click at [1302, 425] on li "MF L - MAINFREIGHT TRANSPORT LTD -CONWLA" at bounding box center [1388, 420] width 278 height 20
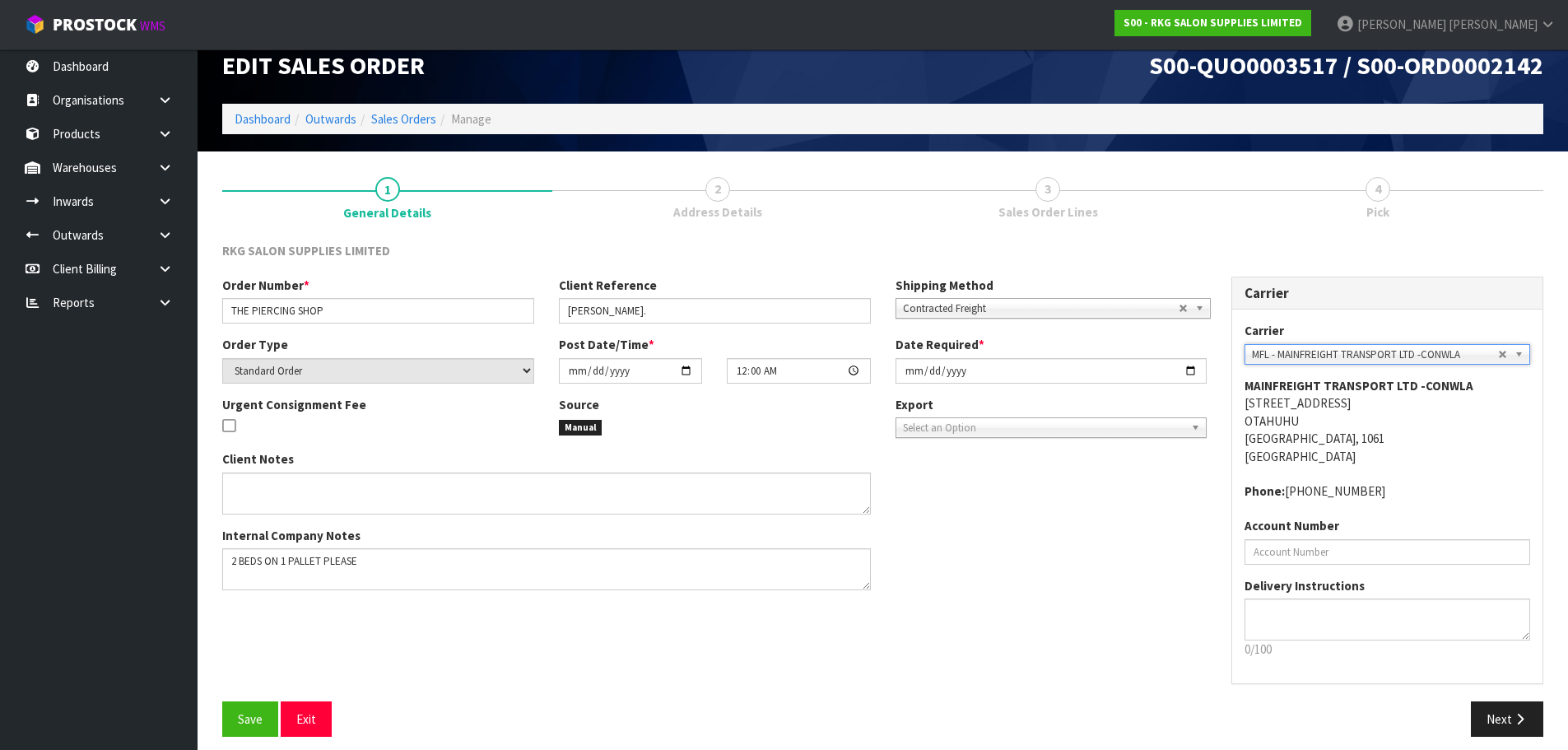
scroll to position [34, 0]
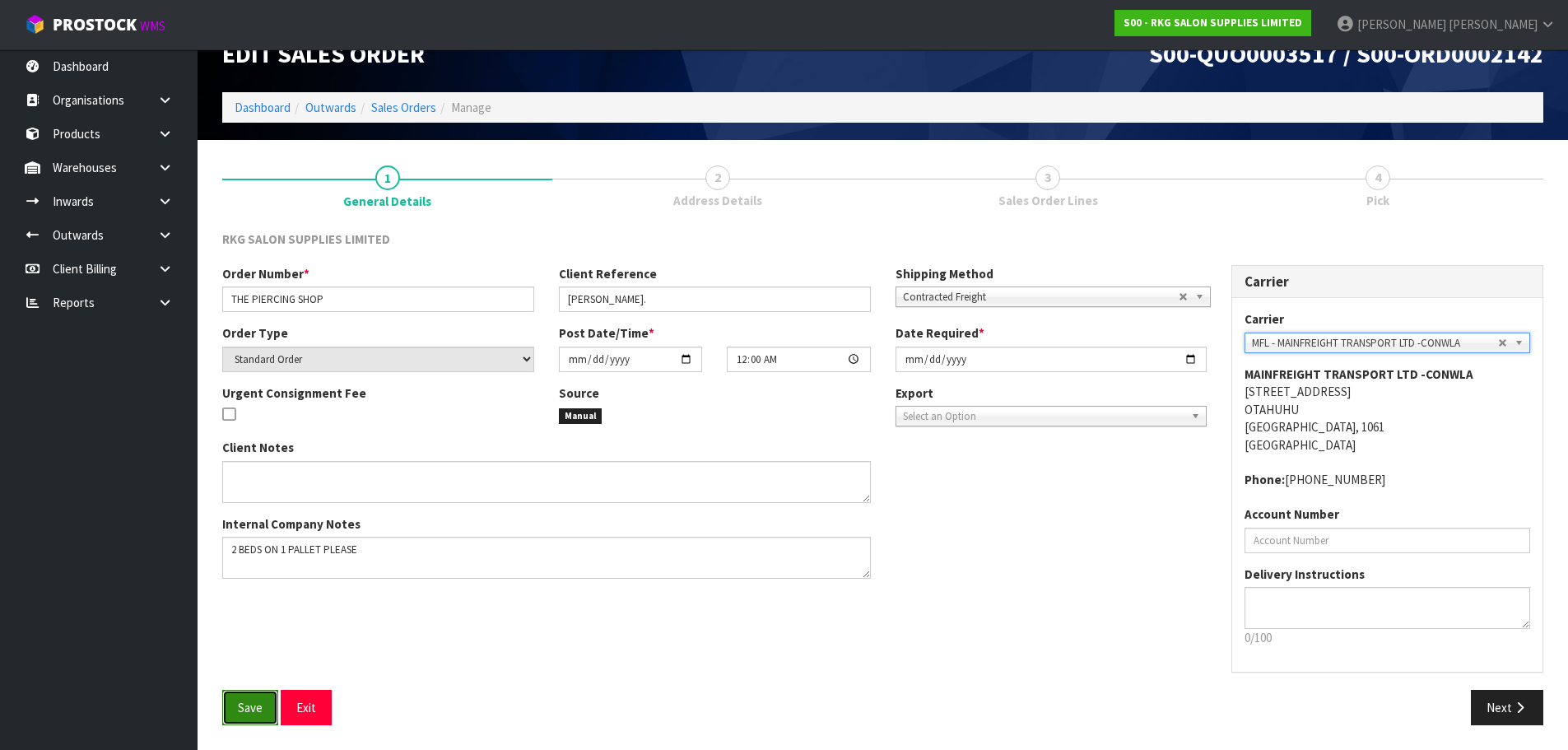
click at [258, 710] on span "Save" at bounding box center [249, 708] width 24 height 16
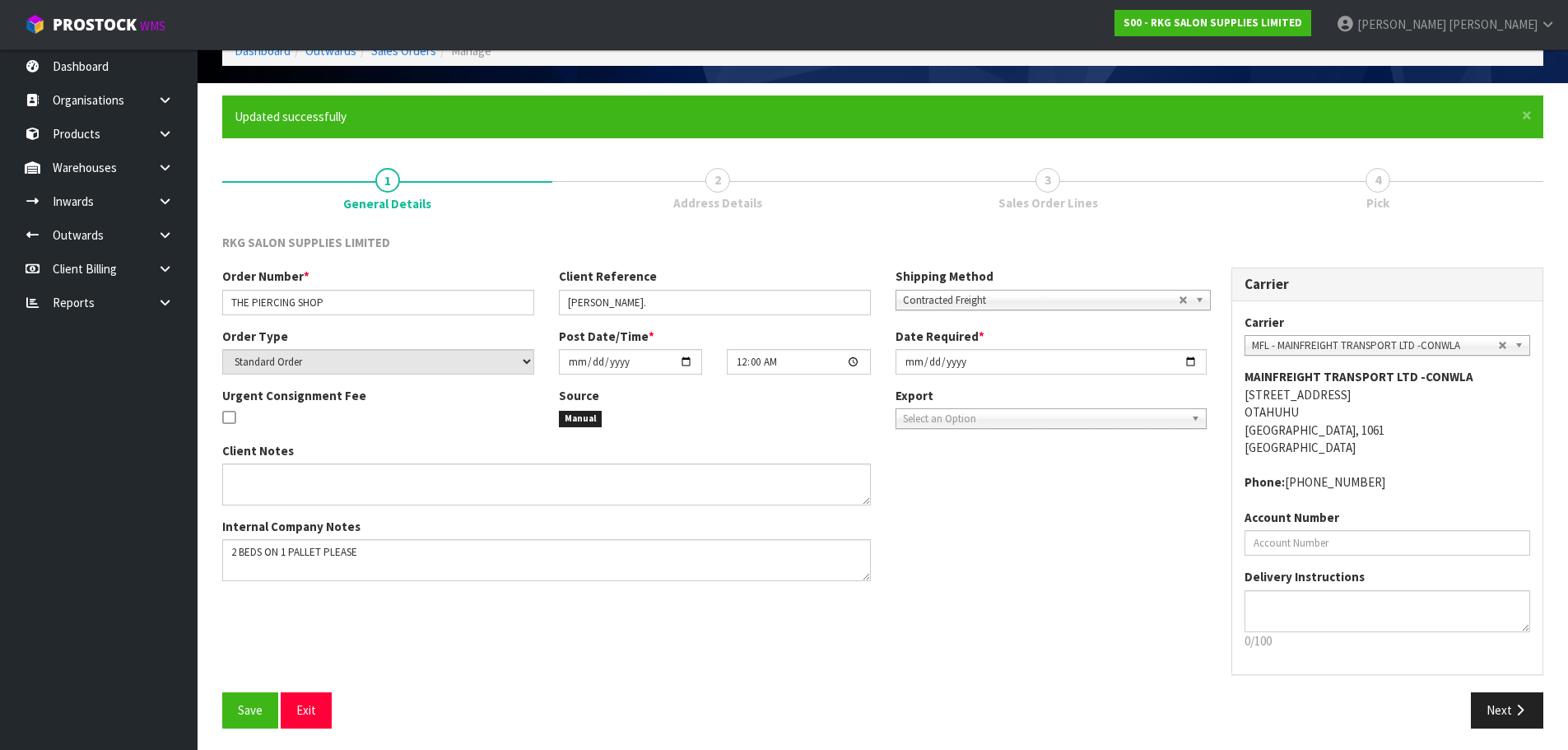
scroll to position [94, 0]
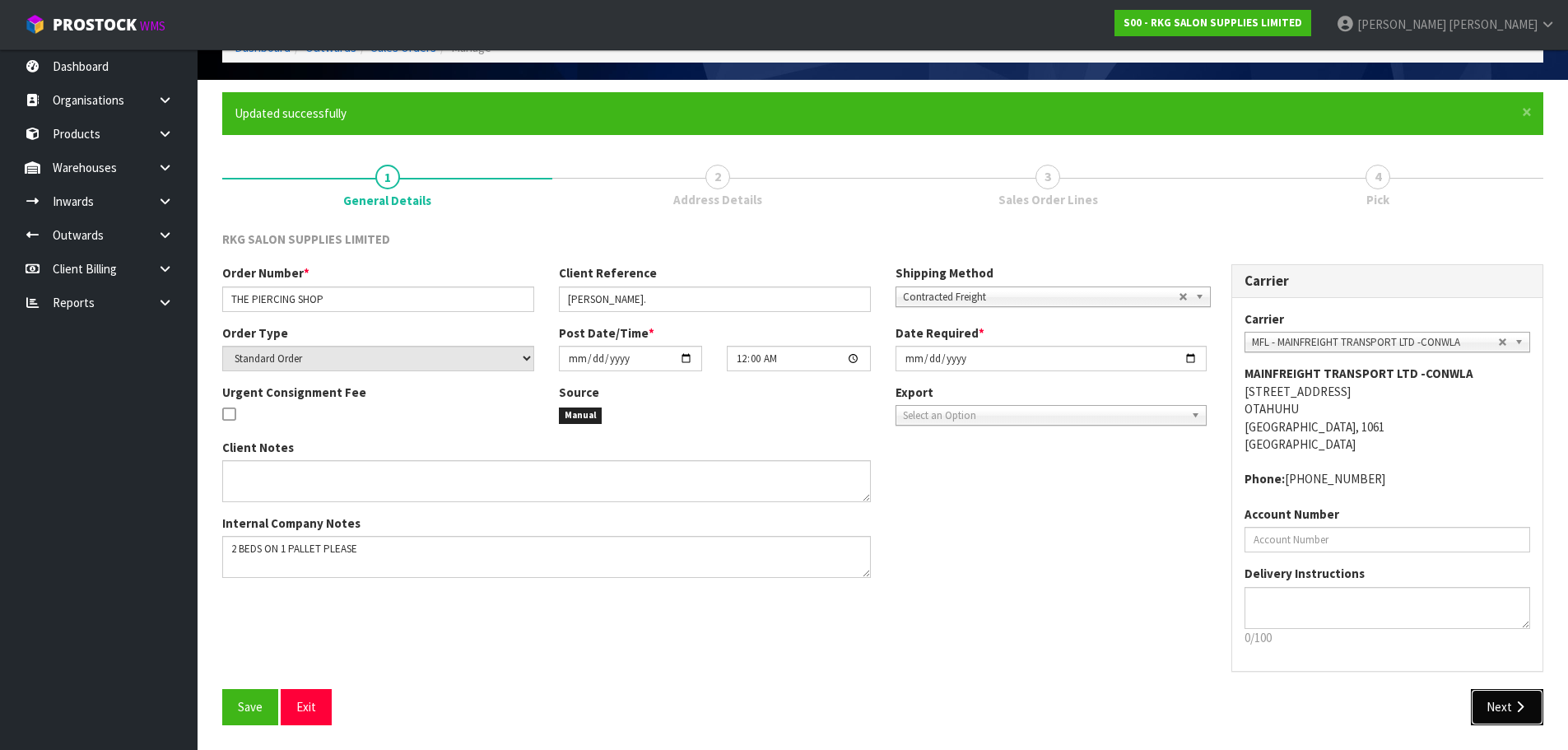
drag, startPoint x: 1515, startPoint y: 708, endPoint x: 1235, endPoint y: 635, distance: 289.4
click at [1513, 709] on icon "button" at bounding box center [1520, 707] width 16 height 13
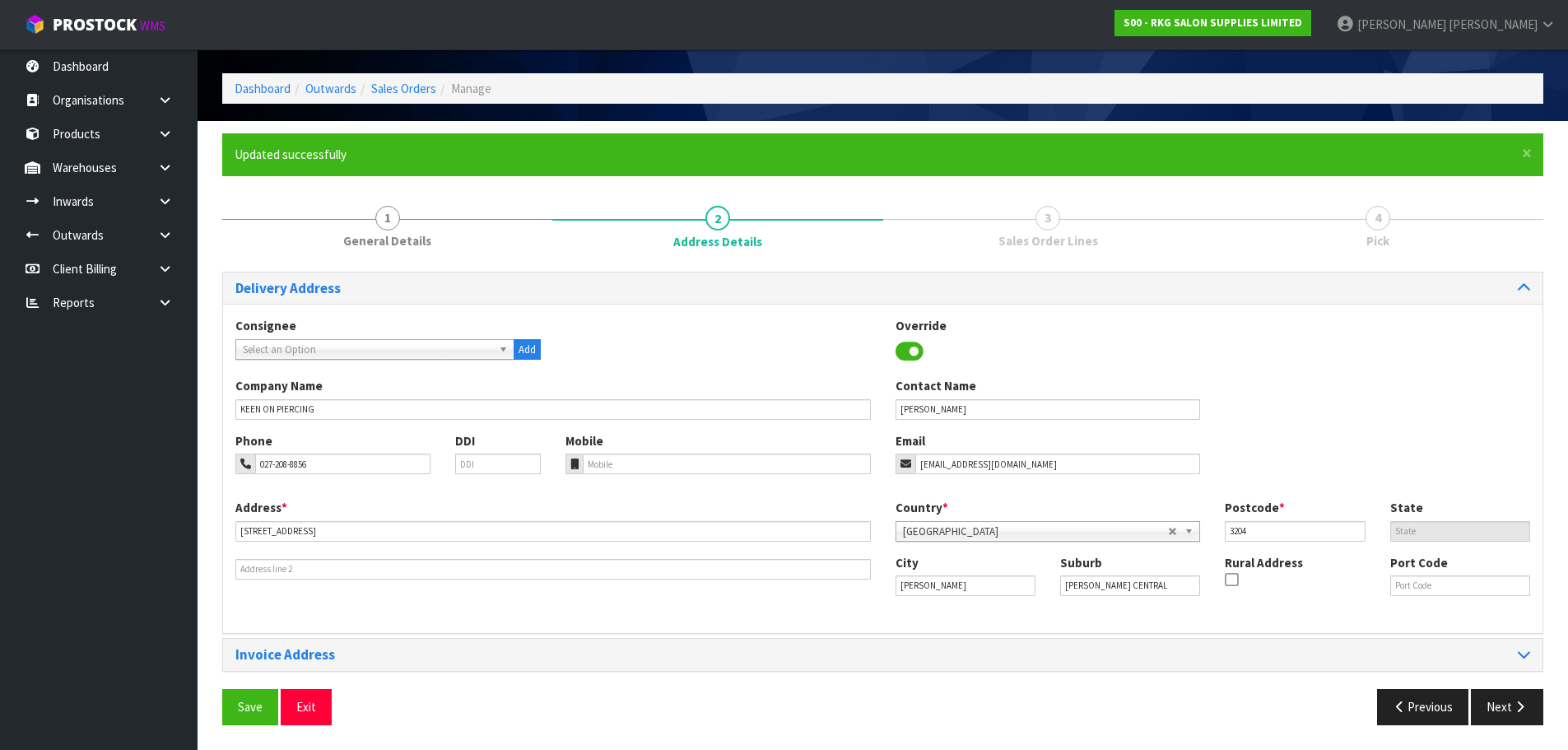
scroll to position [0, 0]
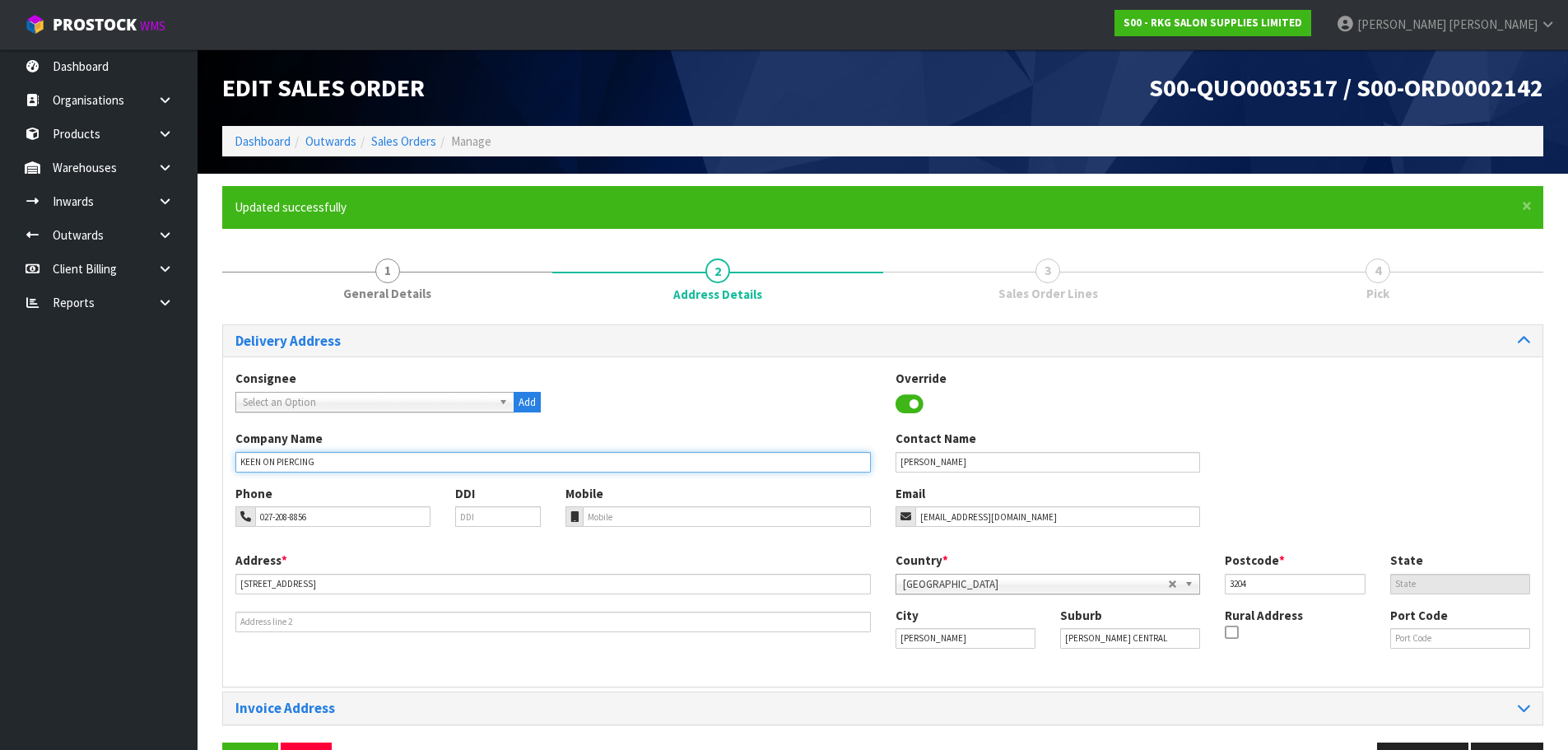
drag, startPoint x: 319, startPoint y: 460, endPoint x: 231, endPoint y: 468, distance: 88.4
click at [231, 468] on div "Company Name KEEN ON PIERCING" at bounding box center [552, 451] width 660 height 42
type input "THE PIERCING SHOP"
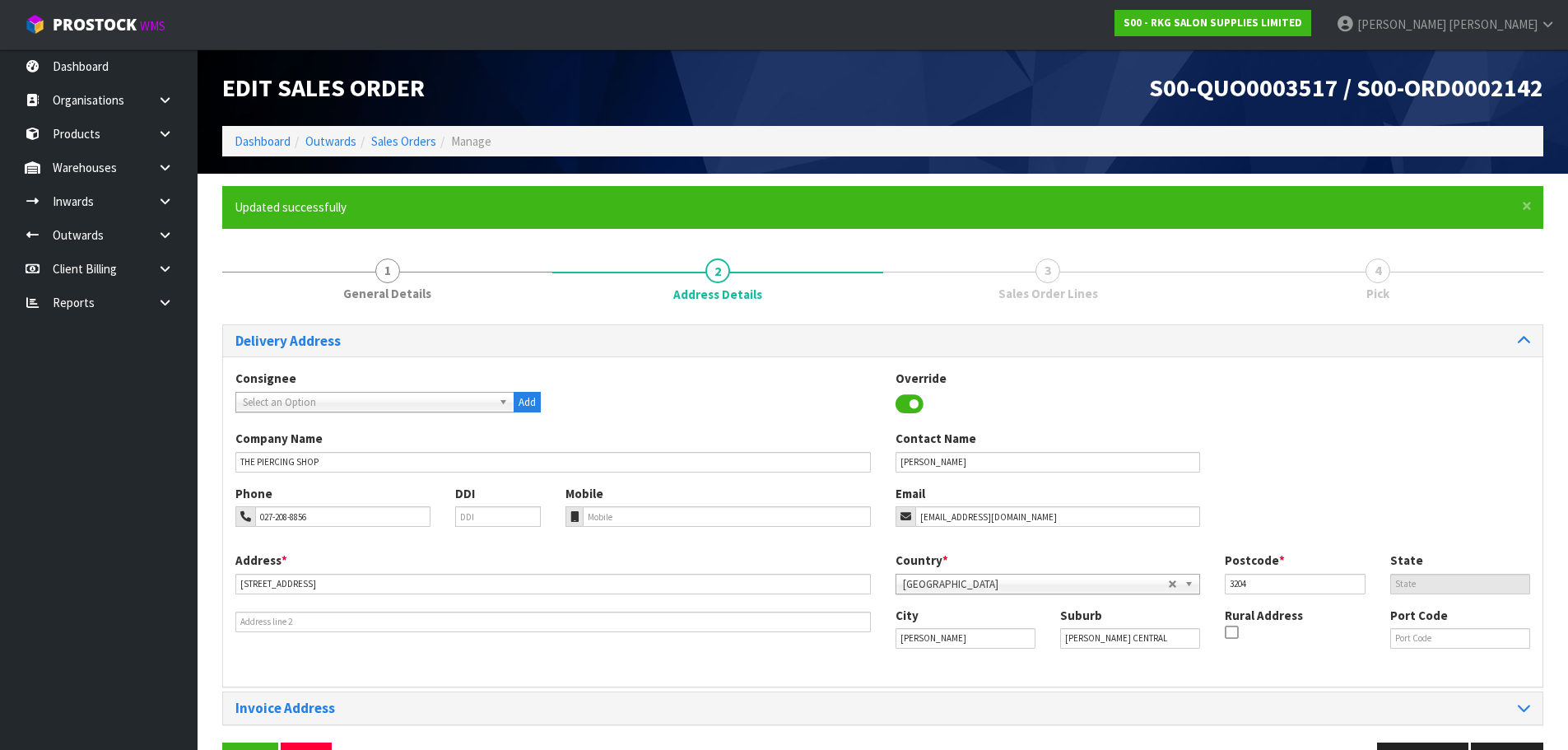
scroll to position [54, 0]
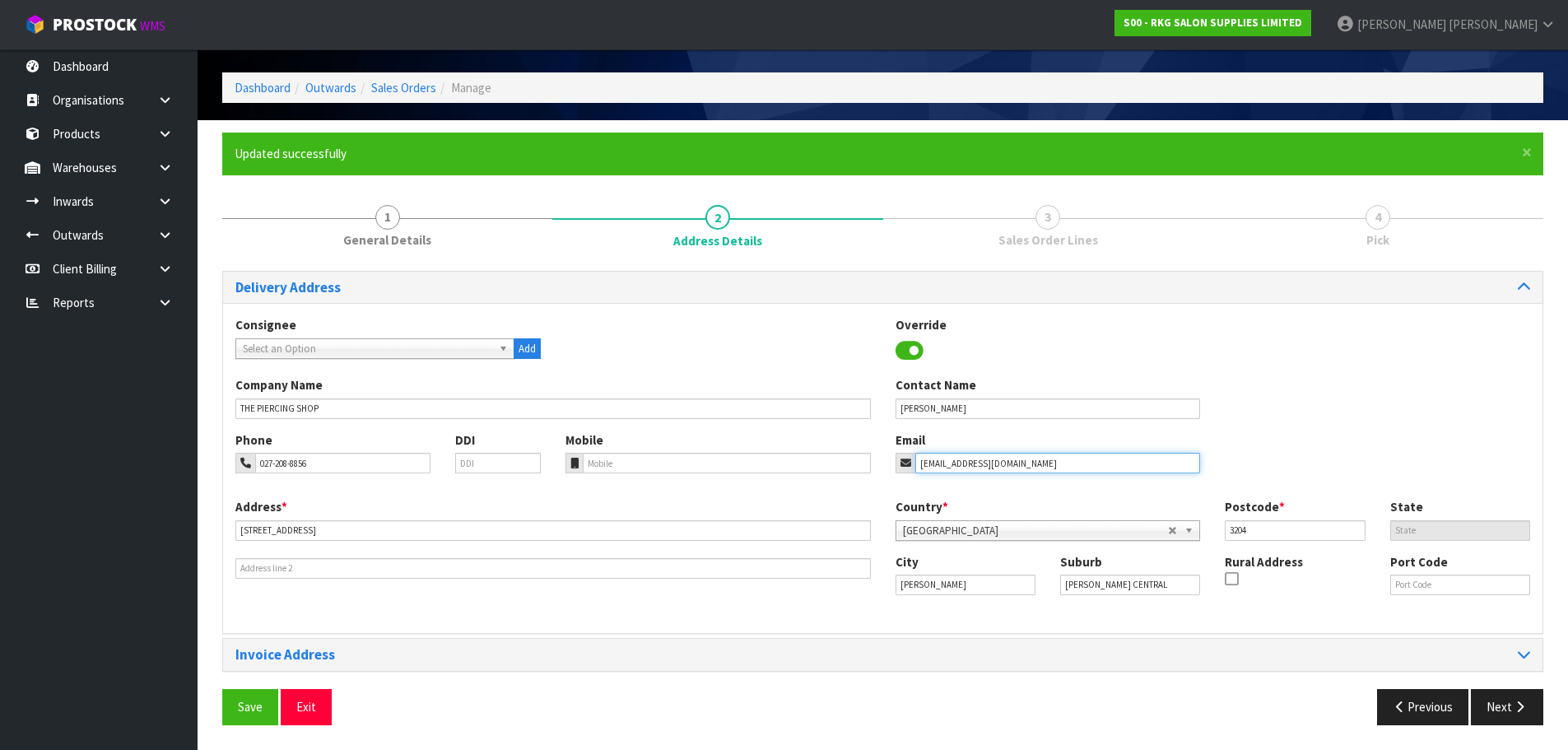
drag, startPoint x: 1077, startPoint y: 459, endPoint x: 905, endPoint y: 467, distance: 172.2
click at [905, 467] on div "[EMAIL_ADDRESS][DOMAIN_NAME]" at bounding box center [1048, 463] width 305 height 21
paste input "[EMAIL_ADDRESS][DOMAIN_NAME]"
type input "[EMAIL_ADDRESS][DOMAIN_NAME]"
click at [1030, 367] on div "Consignee 000001.BAY MECHANICS - BAY MECHANICS 000001A - BRAKE & TRANSMISSION N…" at bounding box center [883, 345] width 1320 height 60
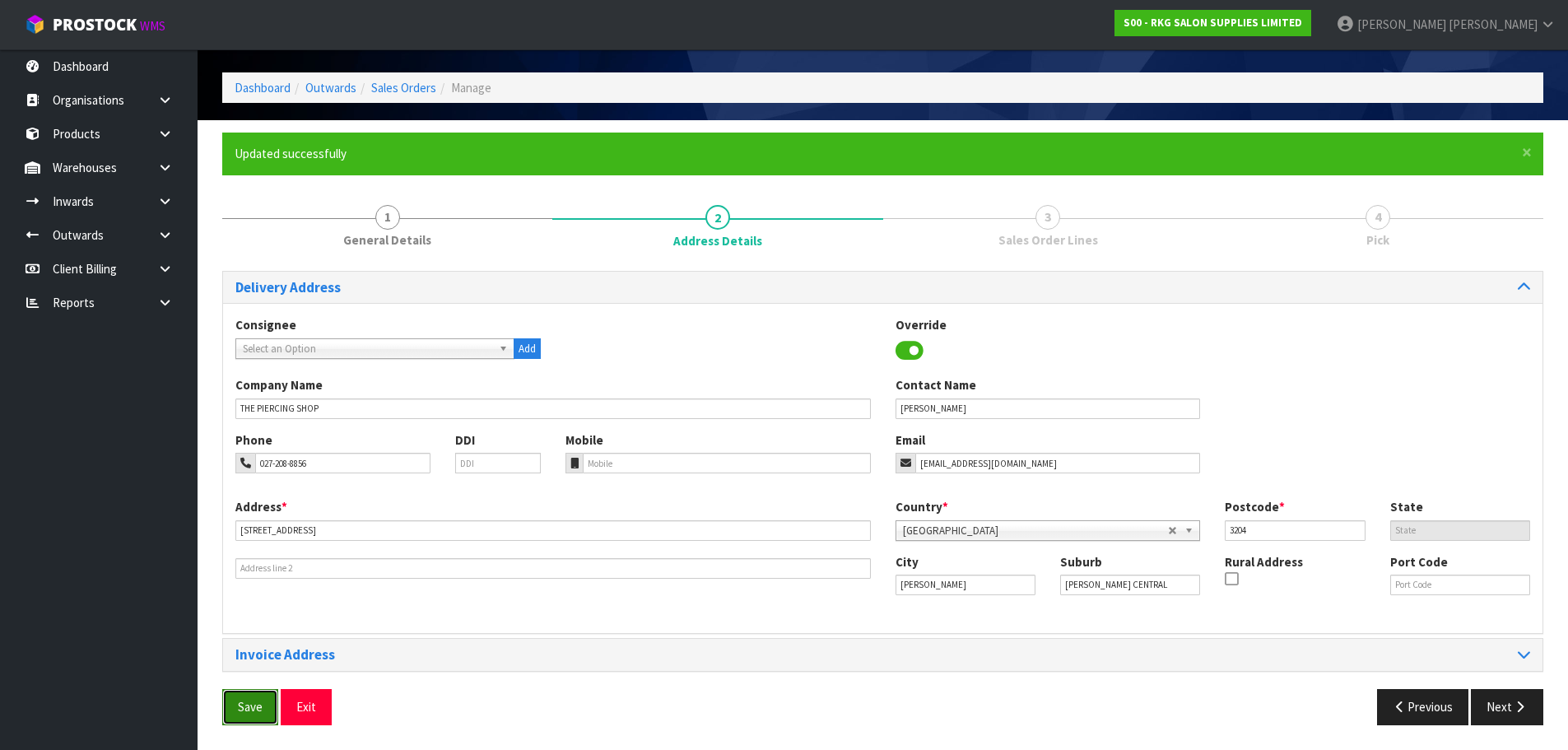
click at [255, 701] on span "Save" at bounding box center [249, 707] width 24 height 16
click at [1503, 712] on button "Next" at bounding box center [1507, 707] width 72 height 35
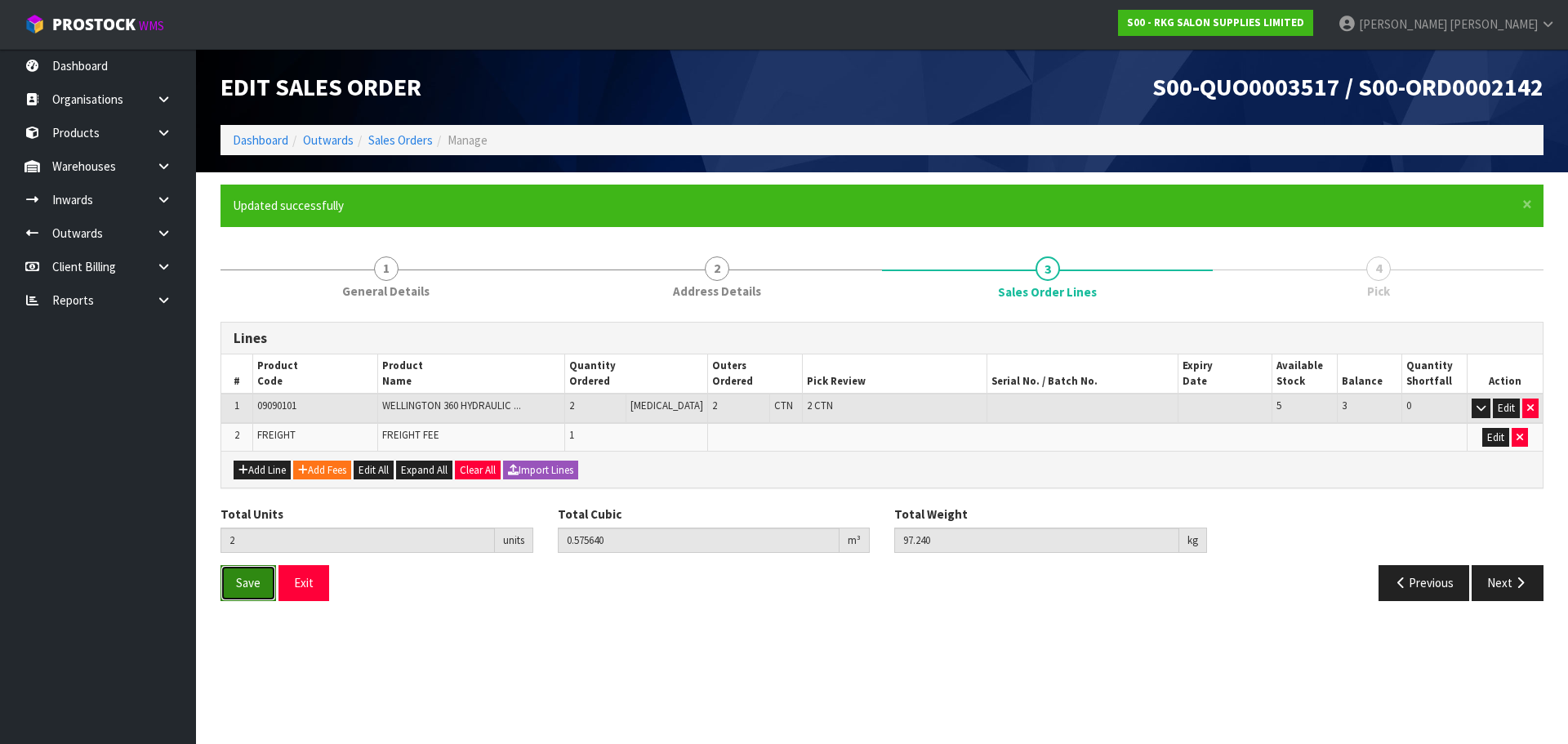
click at [243, 581] on span "Save" at bounding box center [247, 583] width 24 height 16
click at [1502, 586] on button "Next" at bounding box center [1508, 583] width 72 height 35
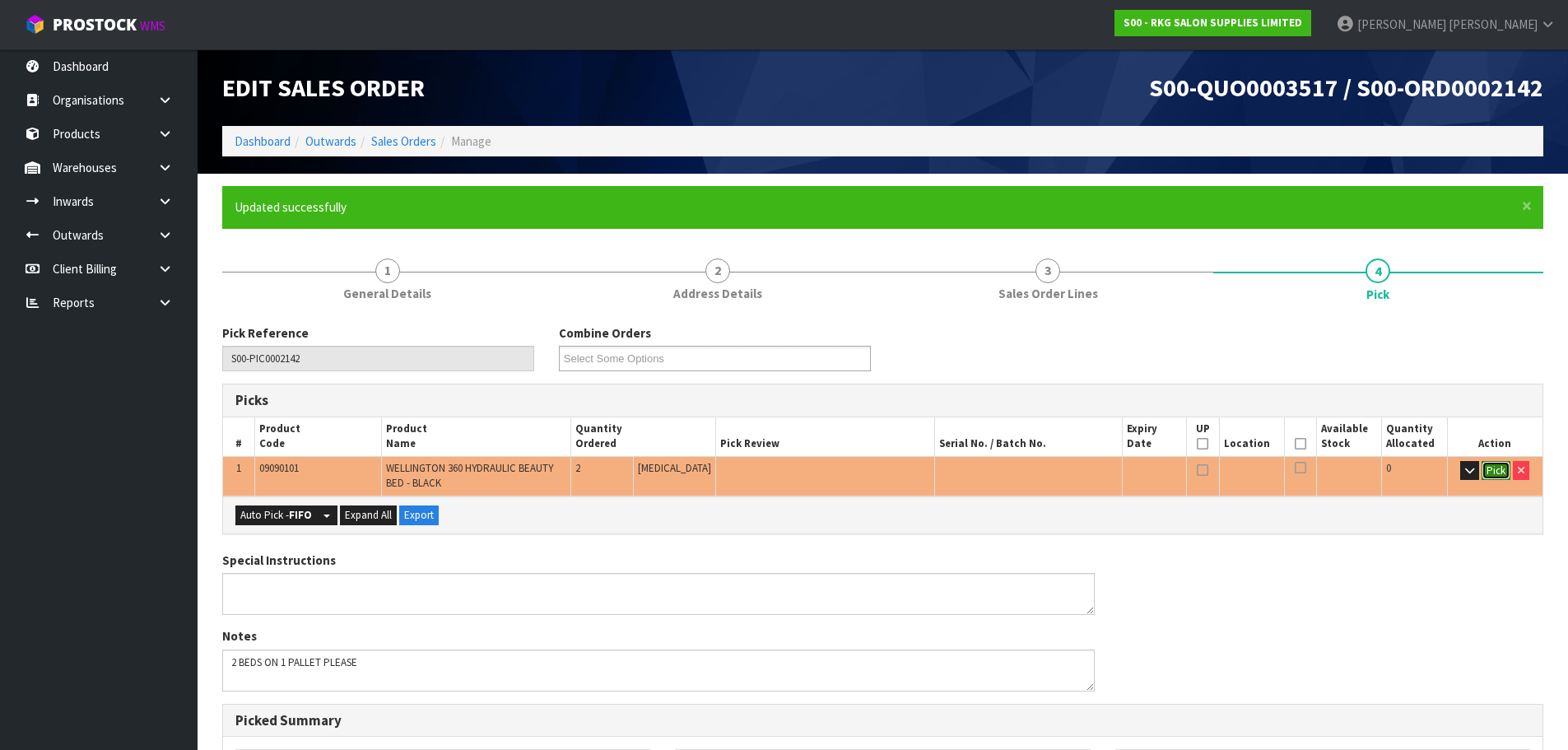
click at [1493, 467] on button "Pick" at bounding box center [1496, 471] width 28 height 20
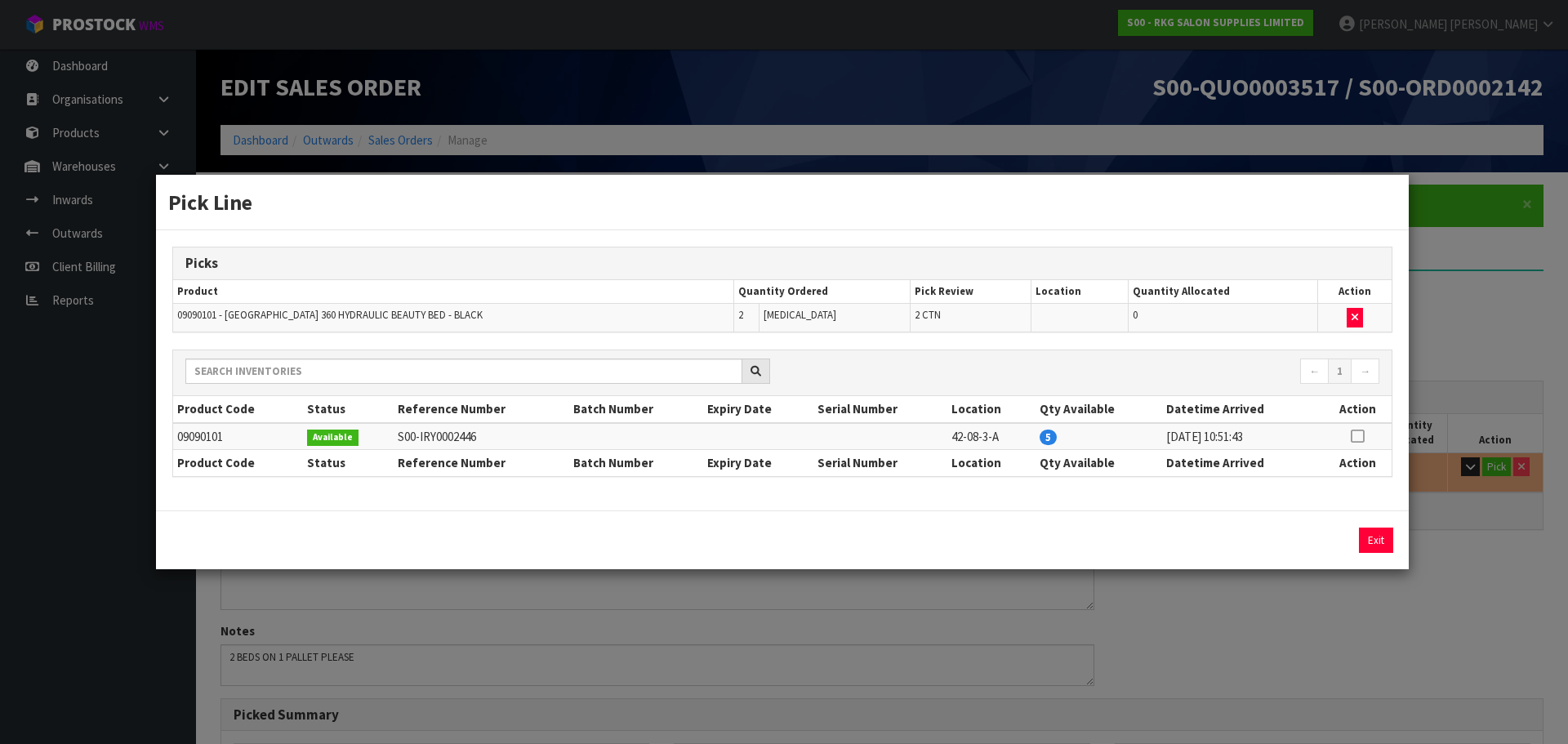
click at [1360, 437] on icon at bounding box center [1357, 437] width 13 height 1
click at [1313, 542] on button "Assign Pick" at bounding box center [1320, 540] width 67 height 25
type input "2"
type input "0.57564"
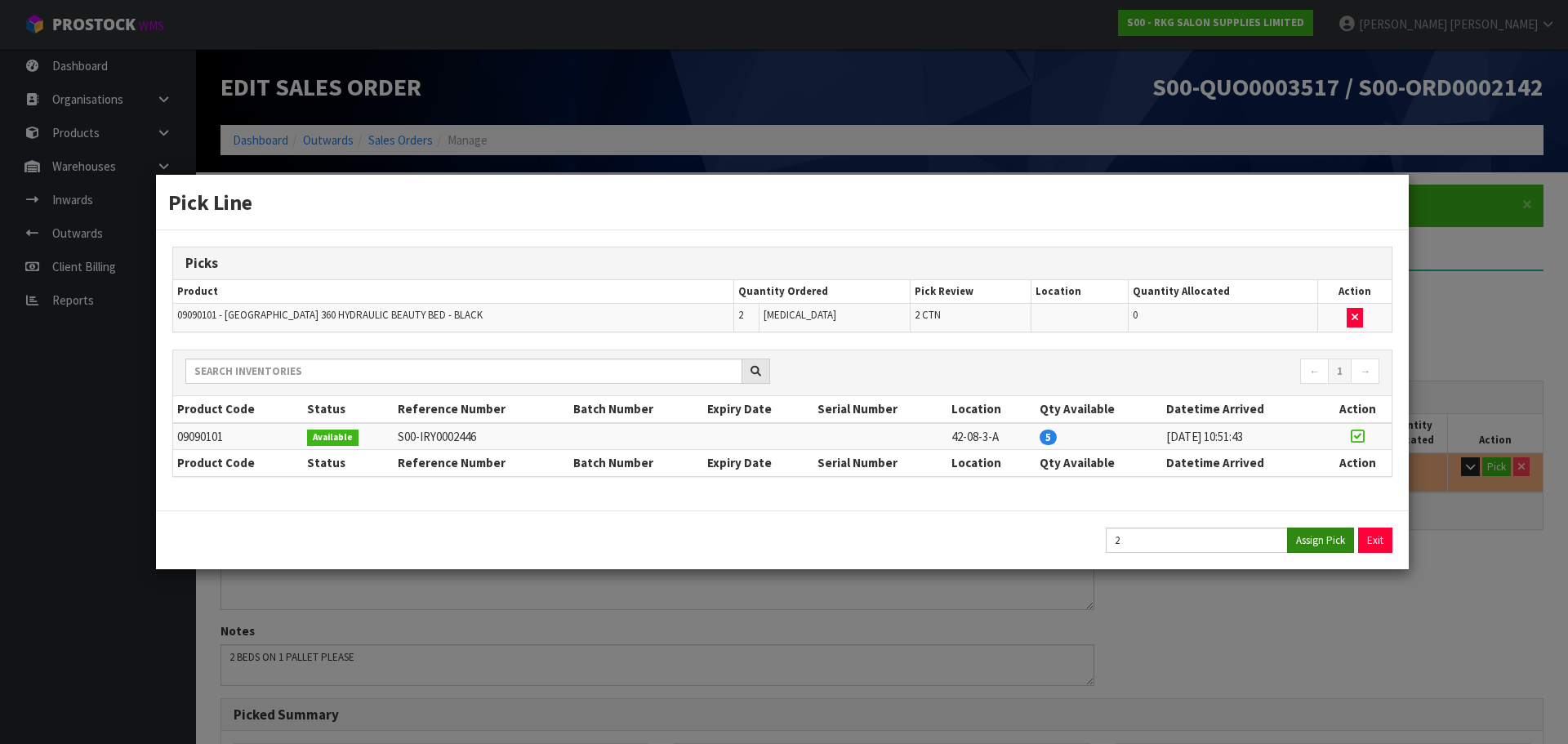
type input "97.24"
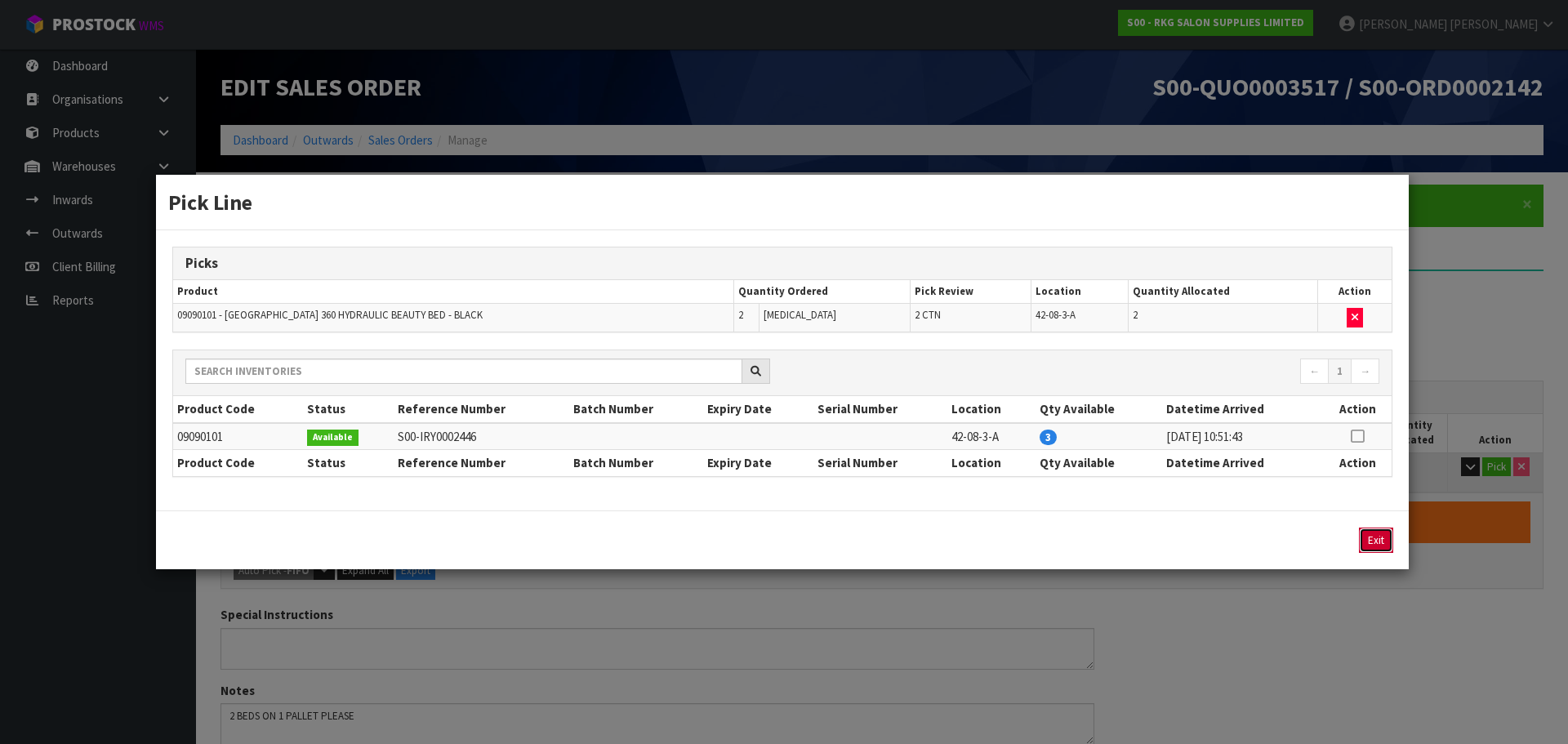
click at [1377, 541] on button "Exit" at bounding box center [1375, 540] width 34 height 25
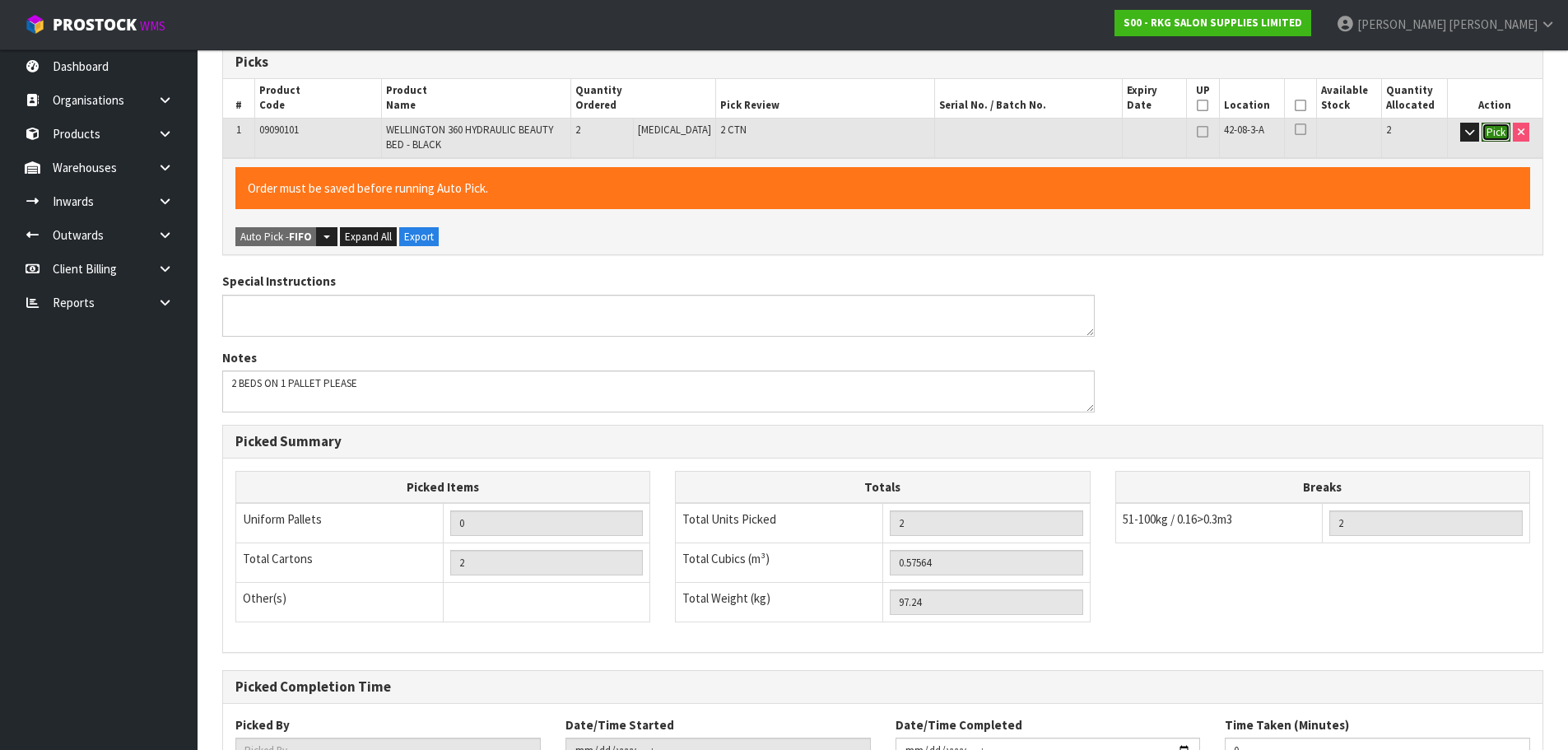
scroll to position [467, 0]
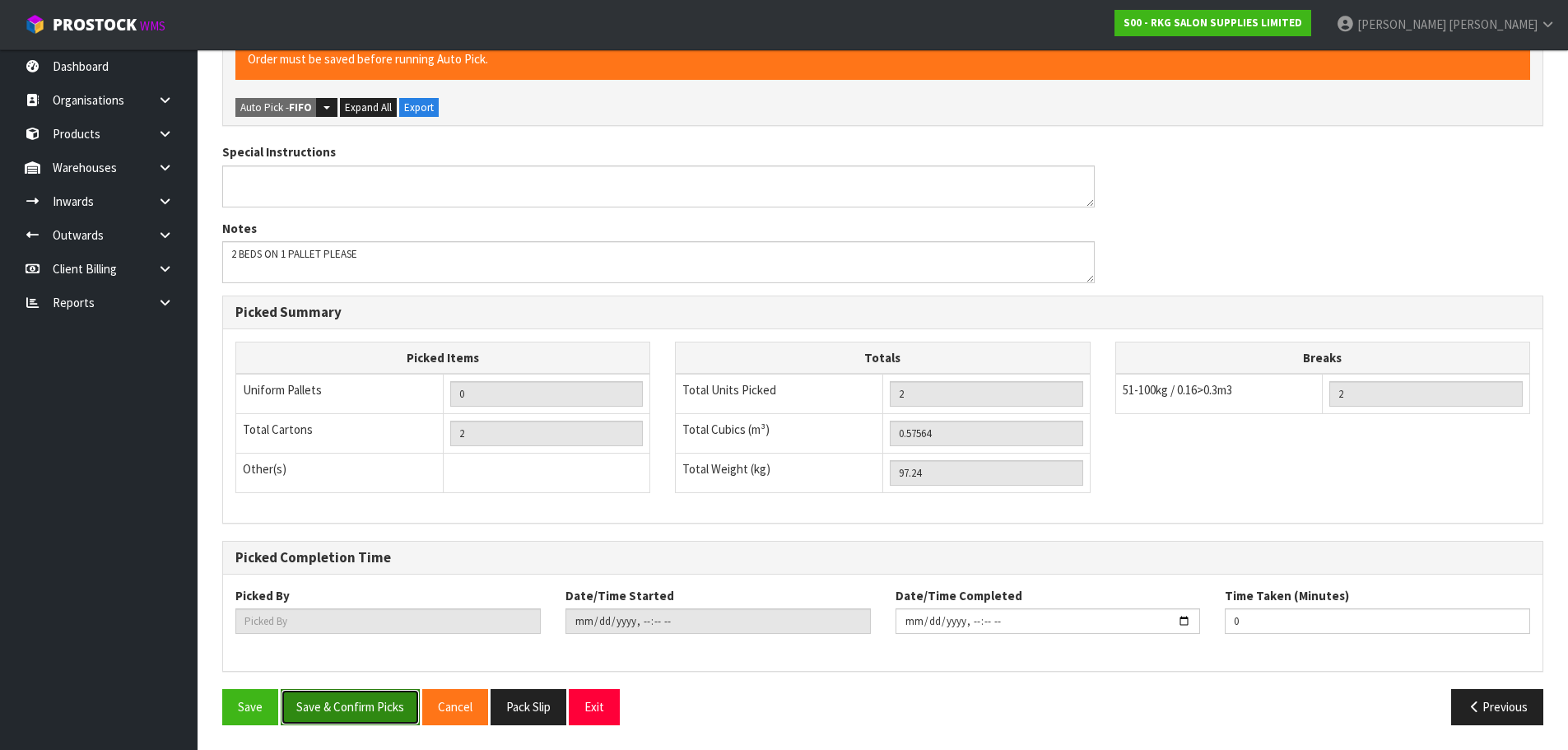
click at [358, 707] on button "Save & Confirm Picks" at bounding box center [350, 707] width 139 height 35
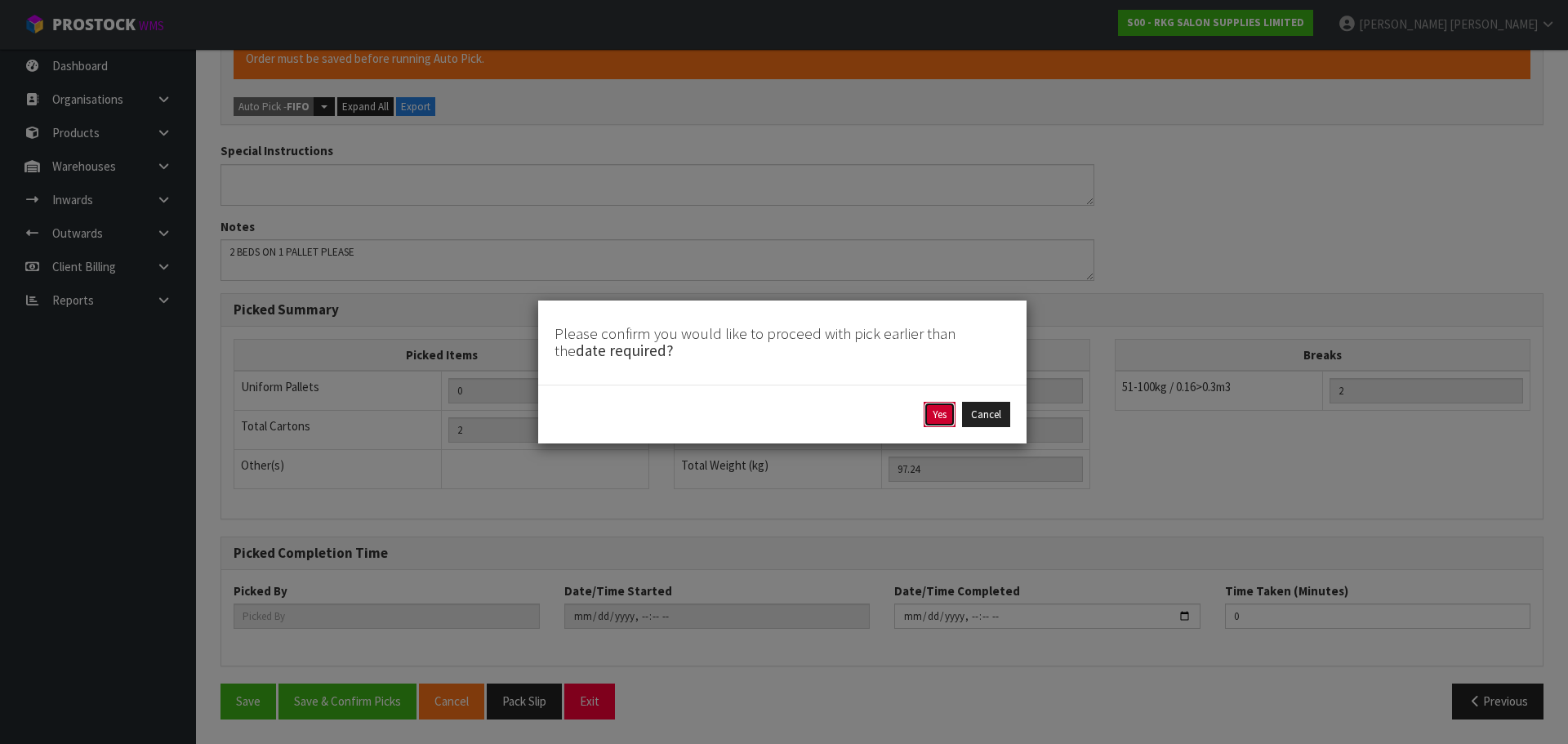
click at [934, 417] on button "Yes" at bounding box center [940, 414] width 32 height 26
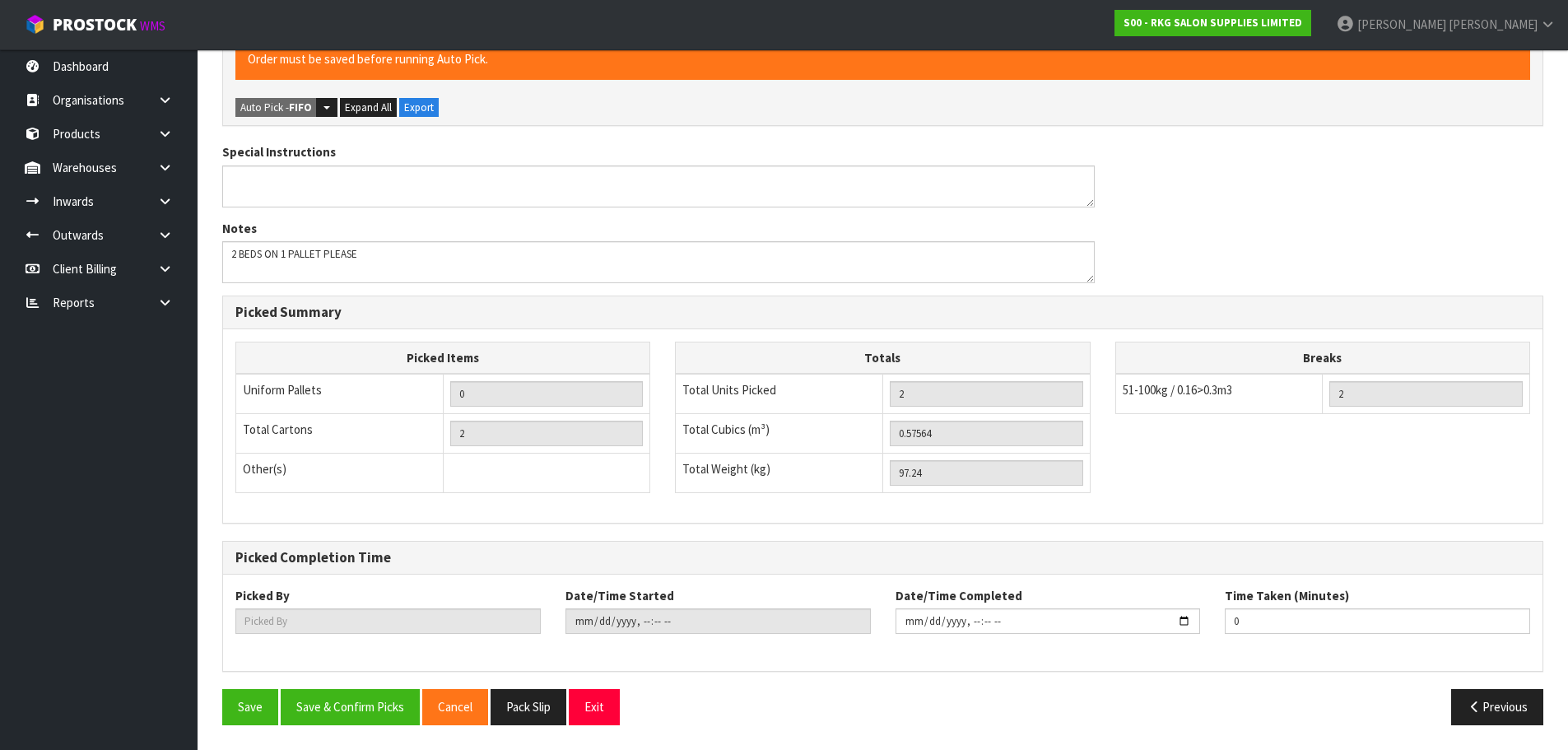
scroll to position [0, 0]
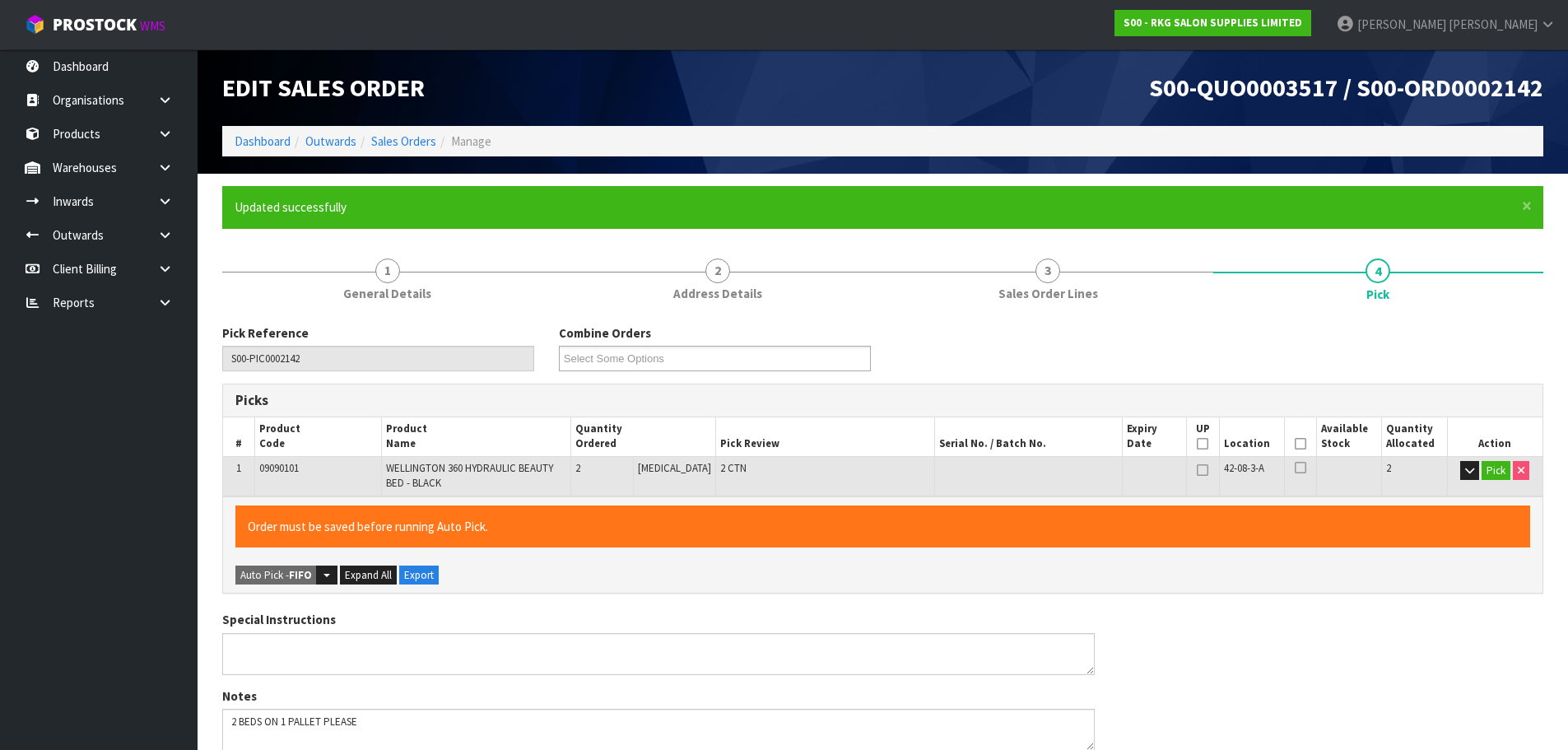
type input "[PERSON_NAME]"
type input "[DATE]T15:15:10"
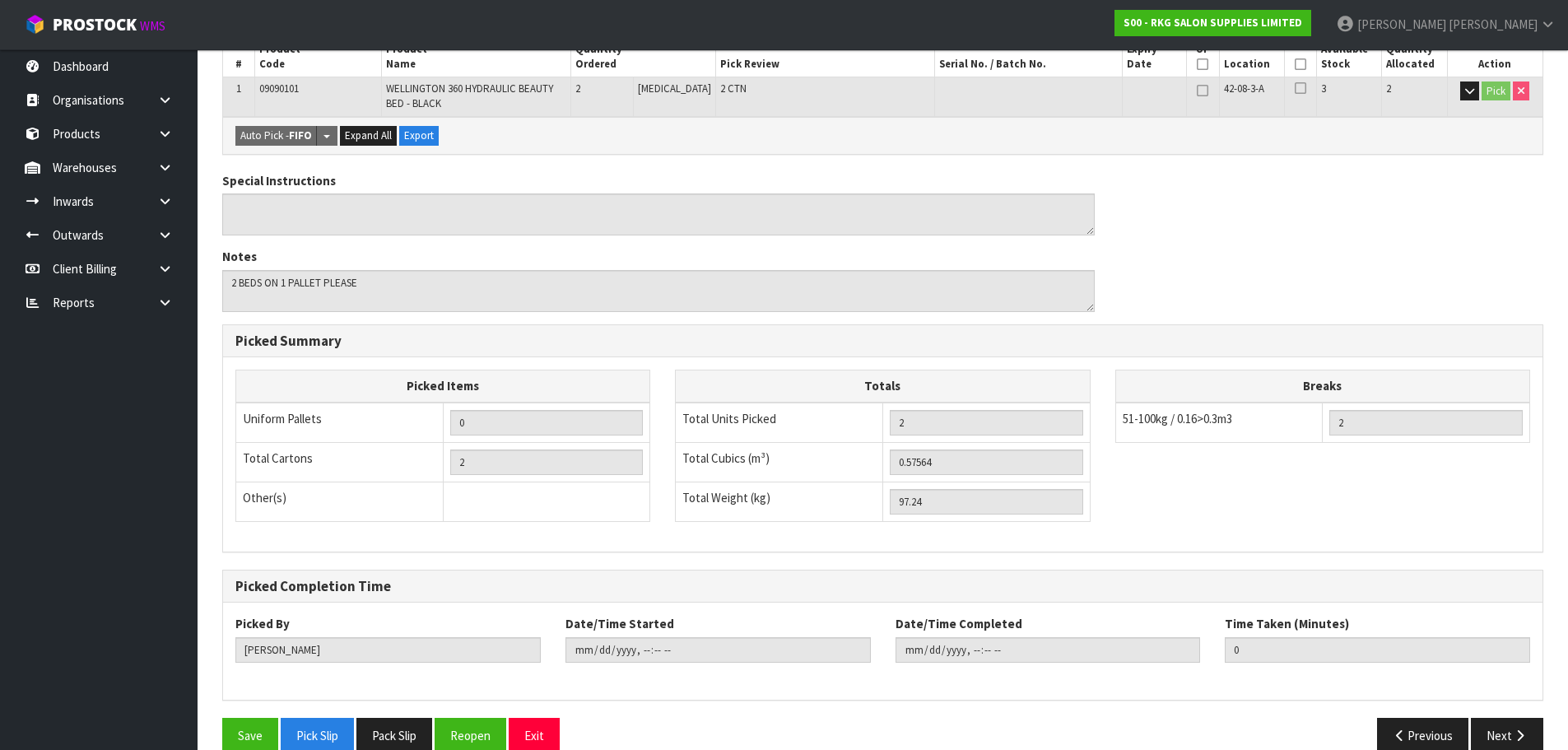
scroll to position [408, 0]
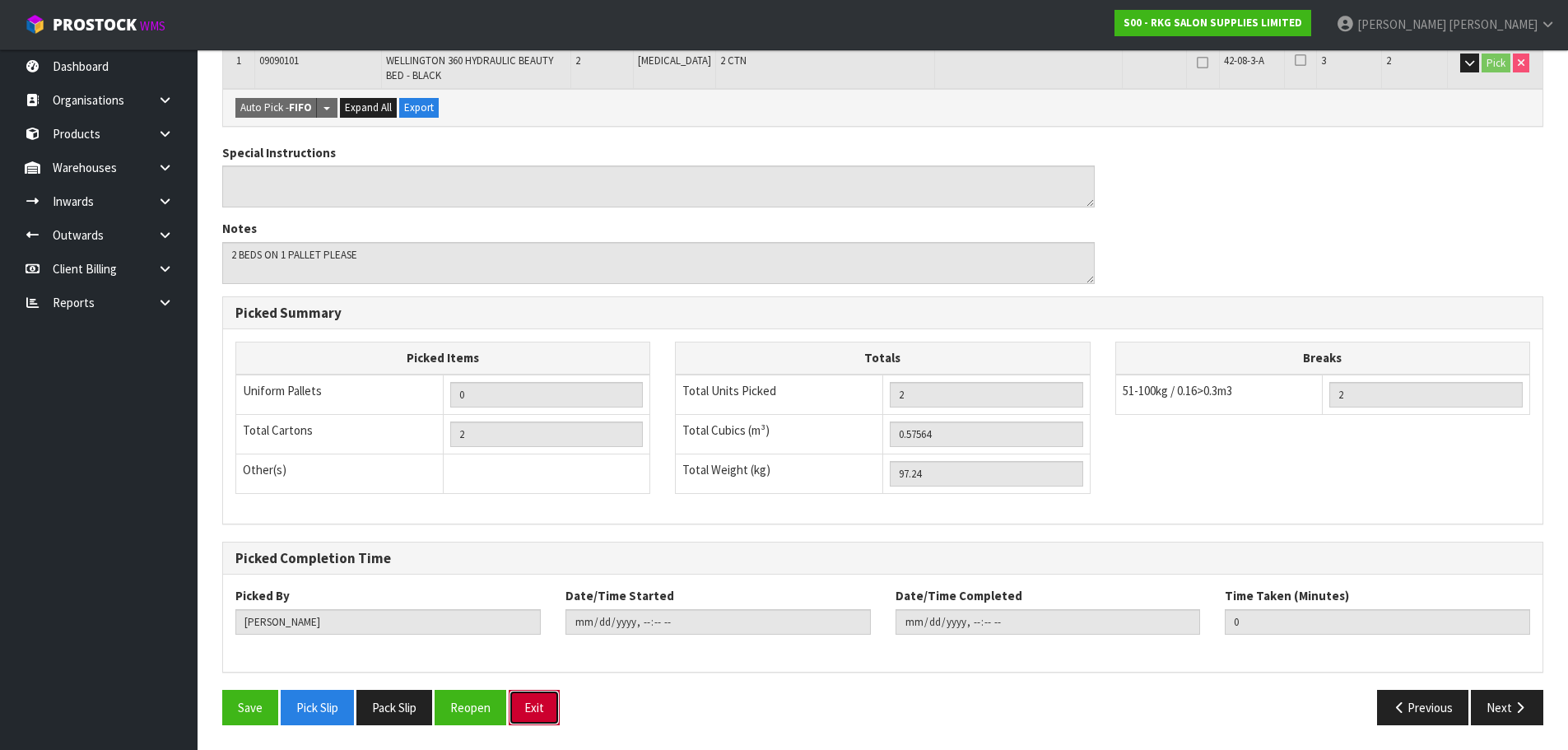
click at [535, 715] on button "Exit" at bounding box center [534, 708] width 51 height 35
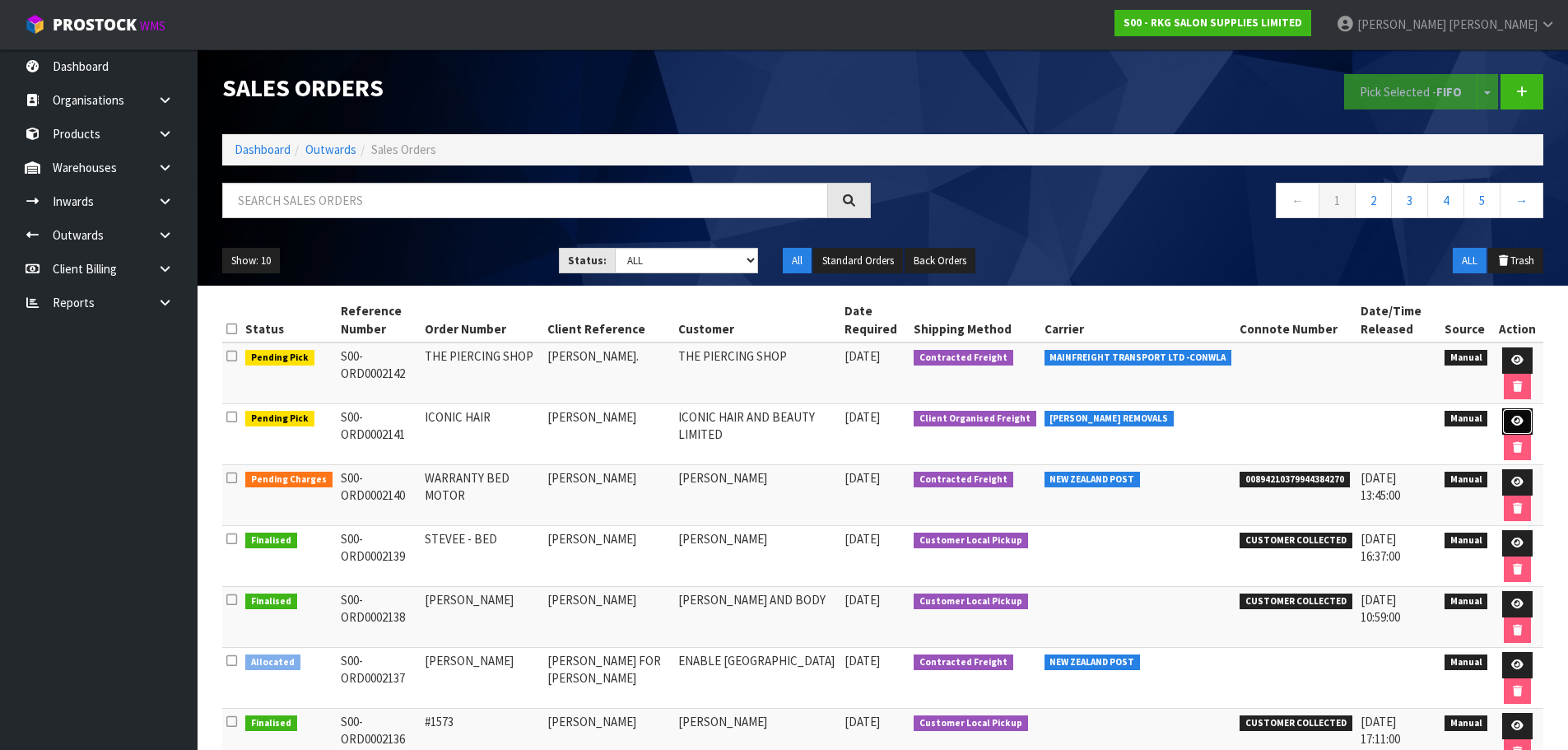
click at [1508, 423] on link at bounding box center [1517, 421] width 30 height 26
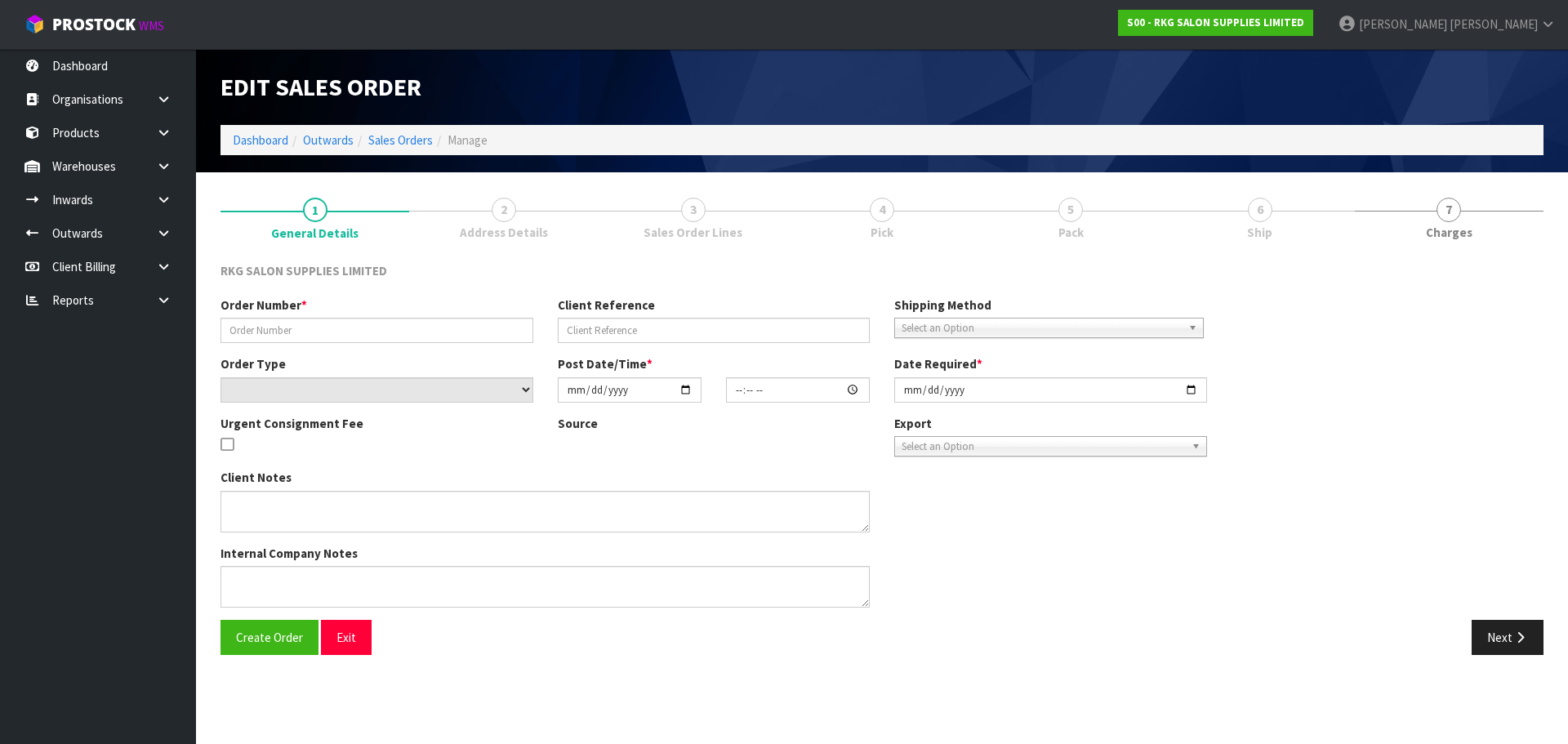
type input "ICONIC HAIR"
type input "[PERSON_NAME]"
select select "number:0"
type input "[DATE]"
type input "00:00:00.000"
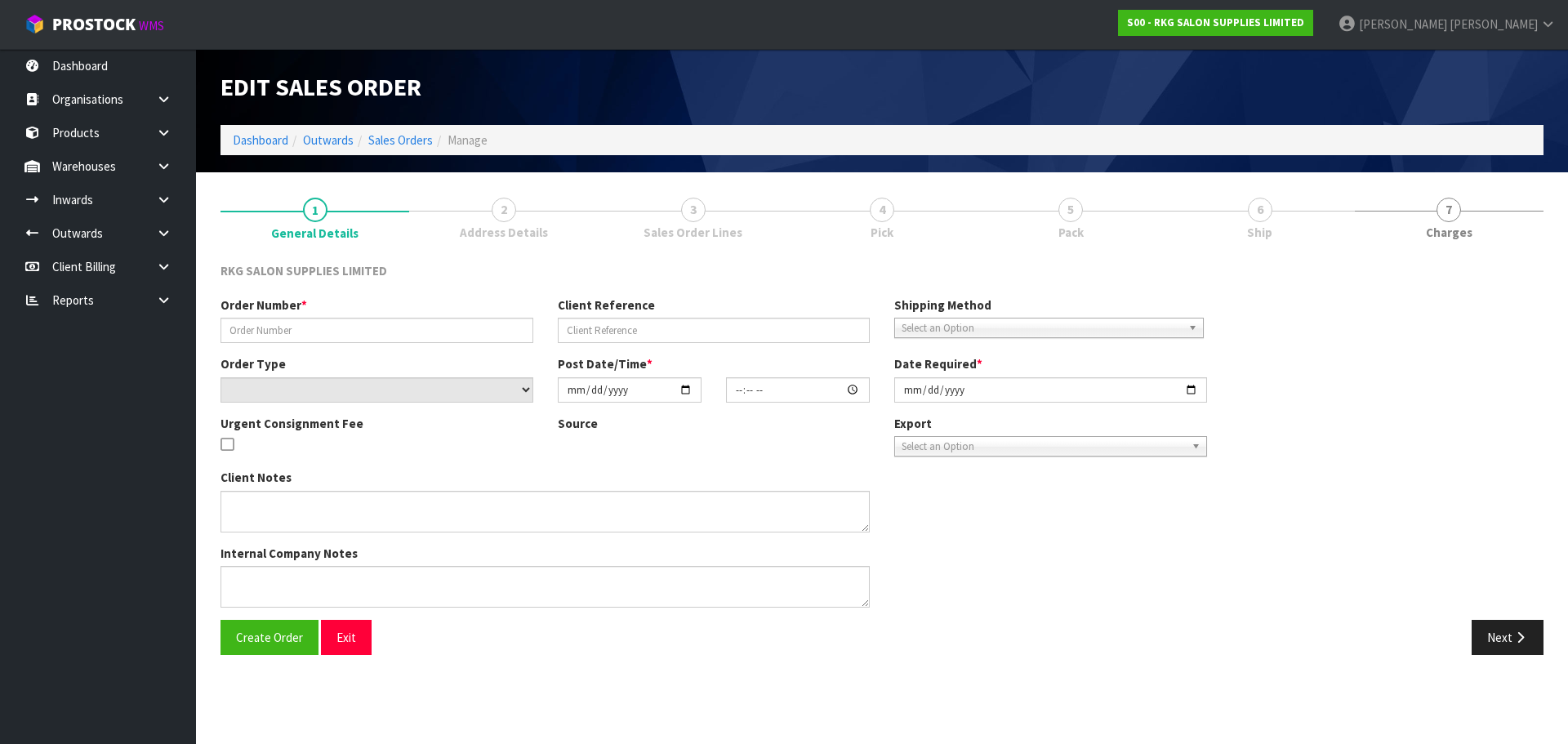
type input "[DATE]"
type textarea "FOR CONROYS PICK UP [DATE][DATE]"
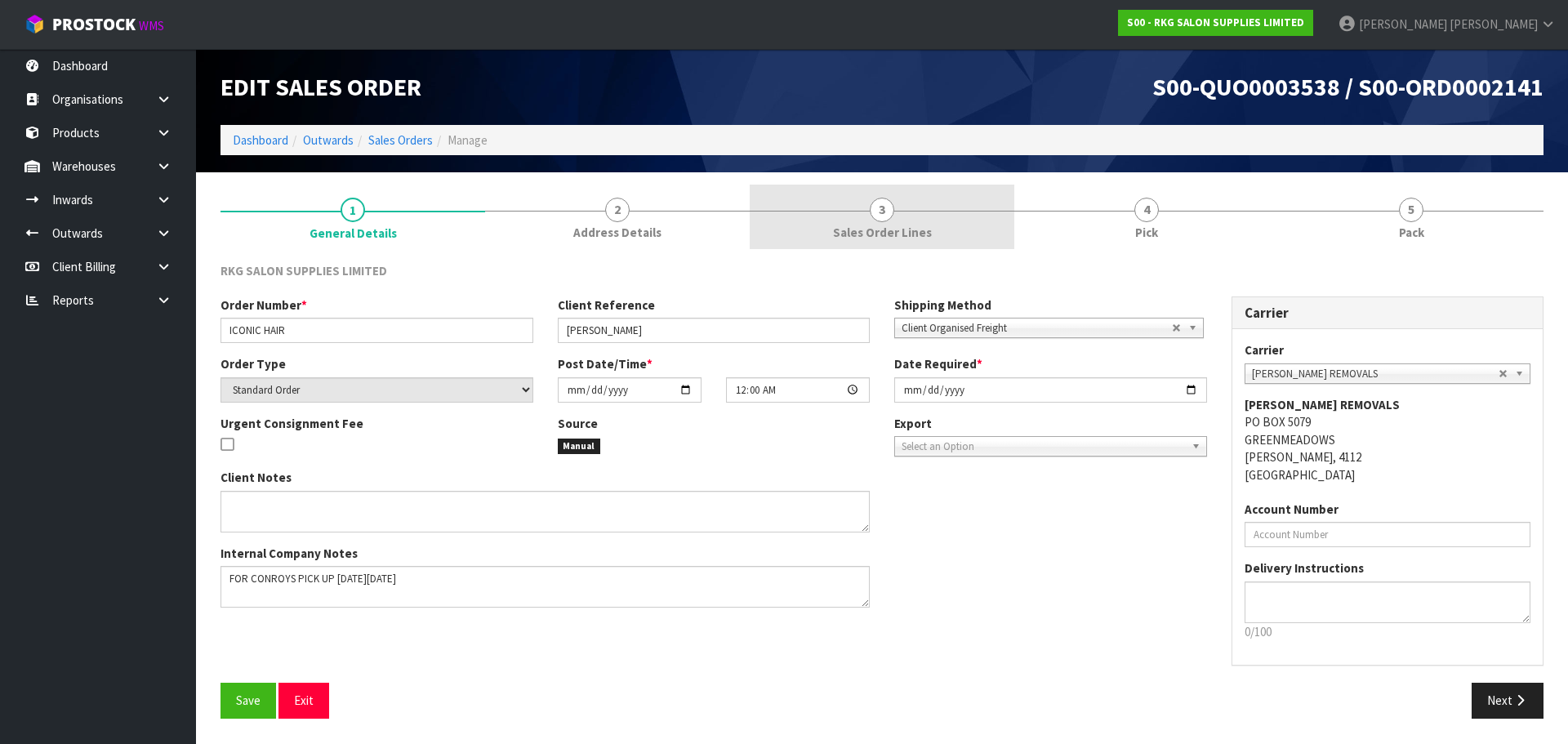
click at [890, 210] on span "3" at bounding box center [881, 210] width 24 height 24
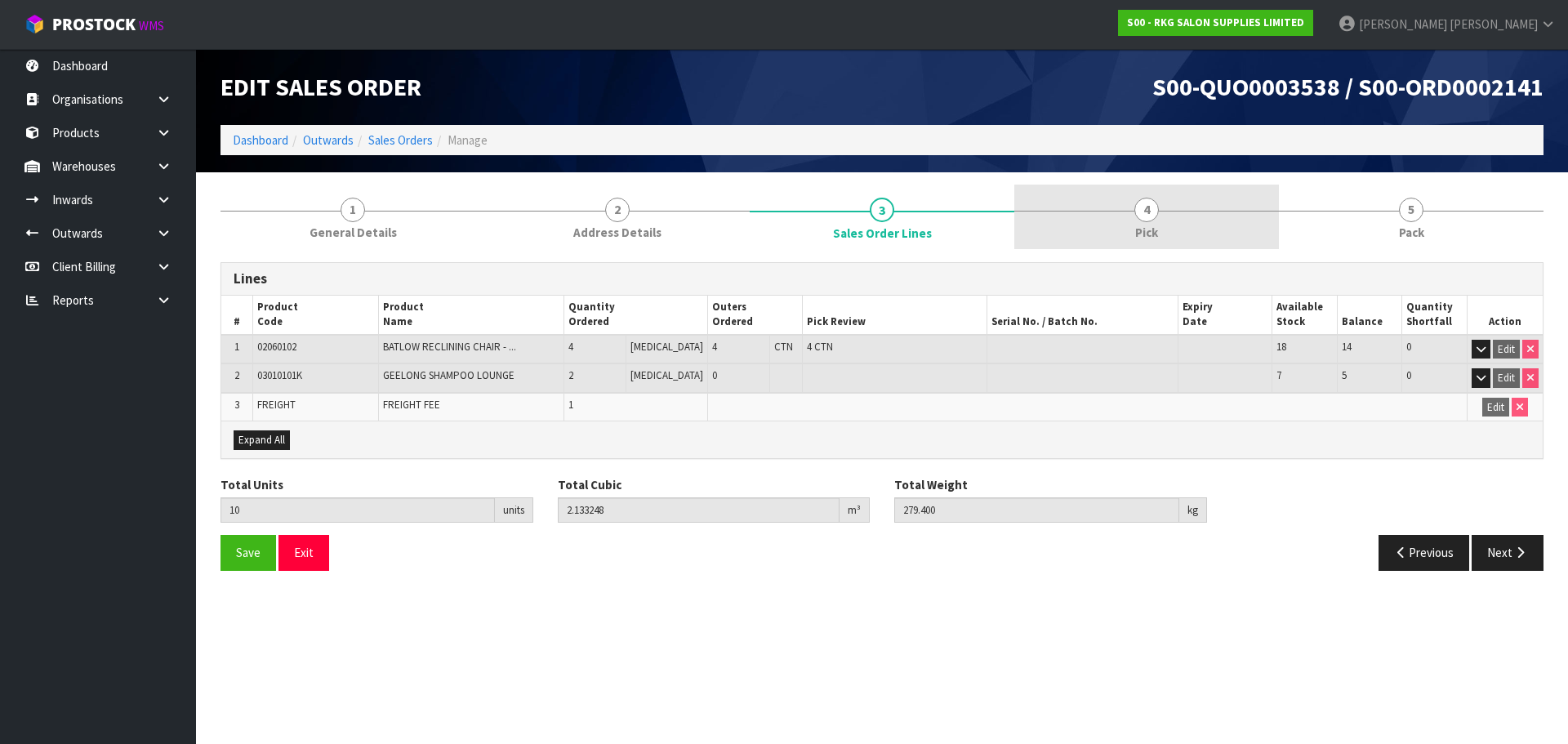
click at [1146, 216] on span "4" at bounding box center [1146, 210] width 24 height 24
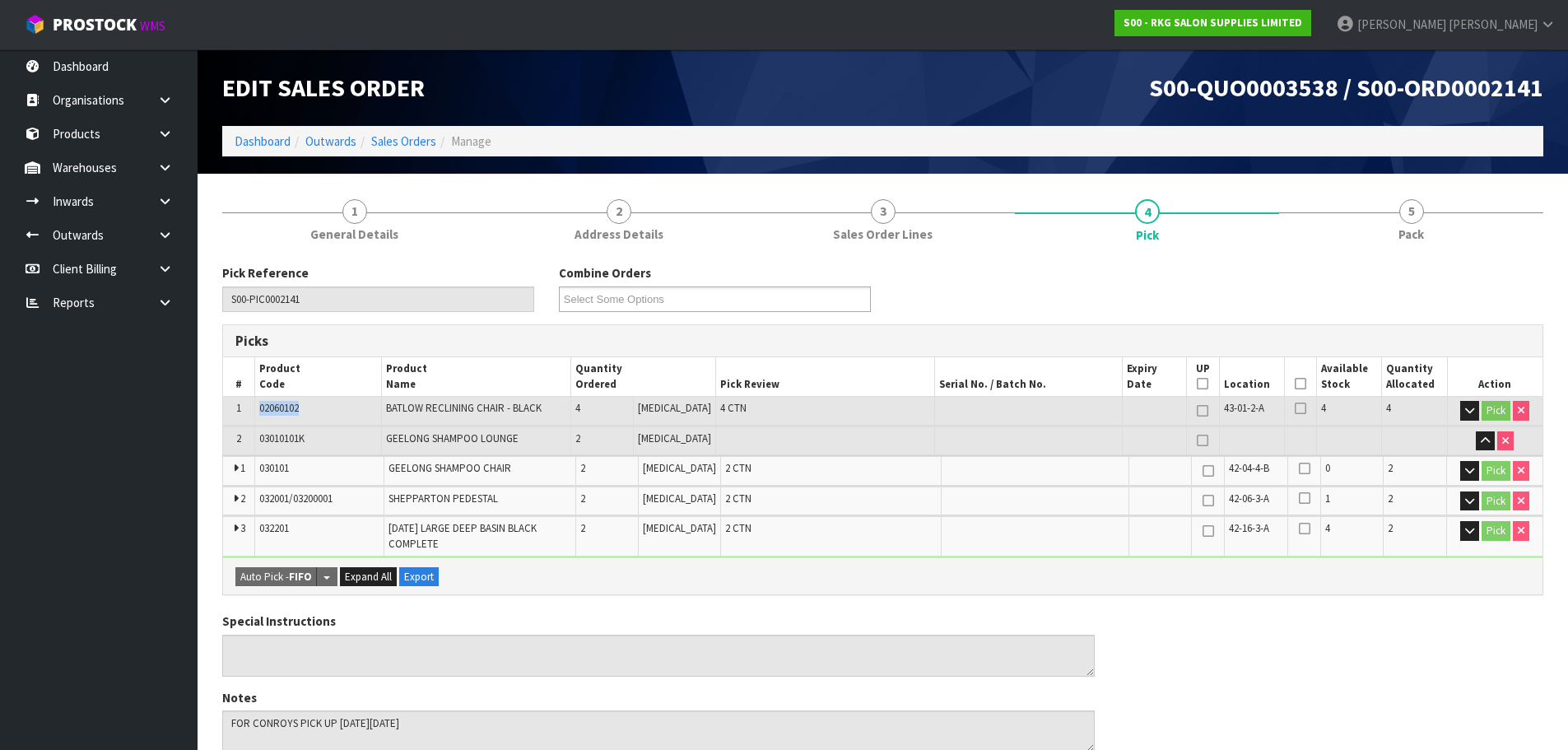
drag, startPoint x: 278, startPoint y: 411, endPoint x: 259, endPoint y: 412, distance: 19.0
click at [259, 412] on td "02060102" at bounding box center [319, 411] width 127 height 28
click at [365, 407] on td "02060102" at bounding box center [319, 411] width 127 height 28
click at [1466, 414] on icon "button" at bounding box center [1469, 410] width 9 height 11
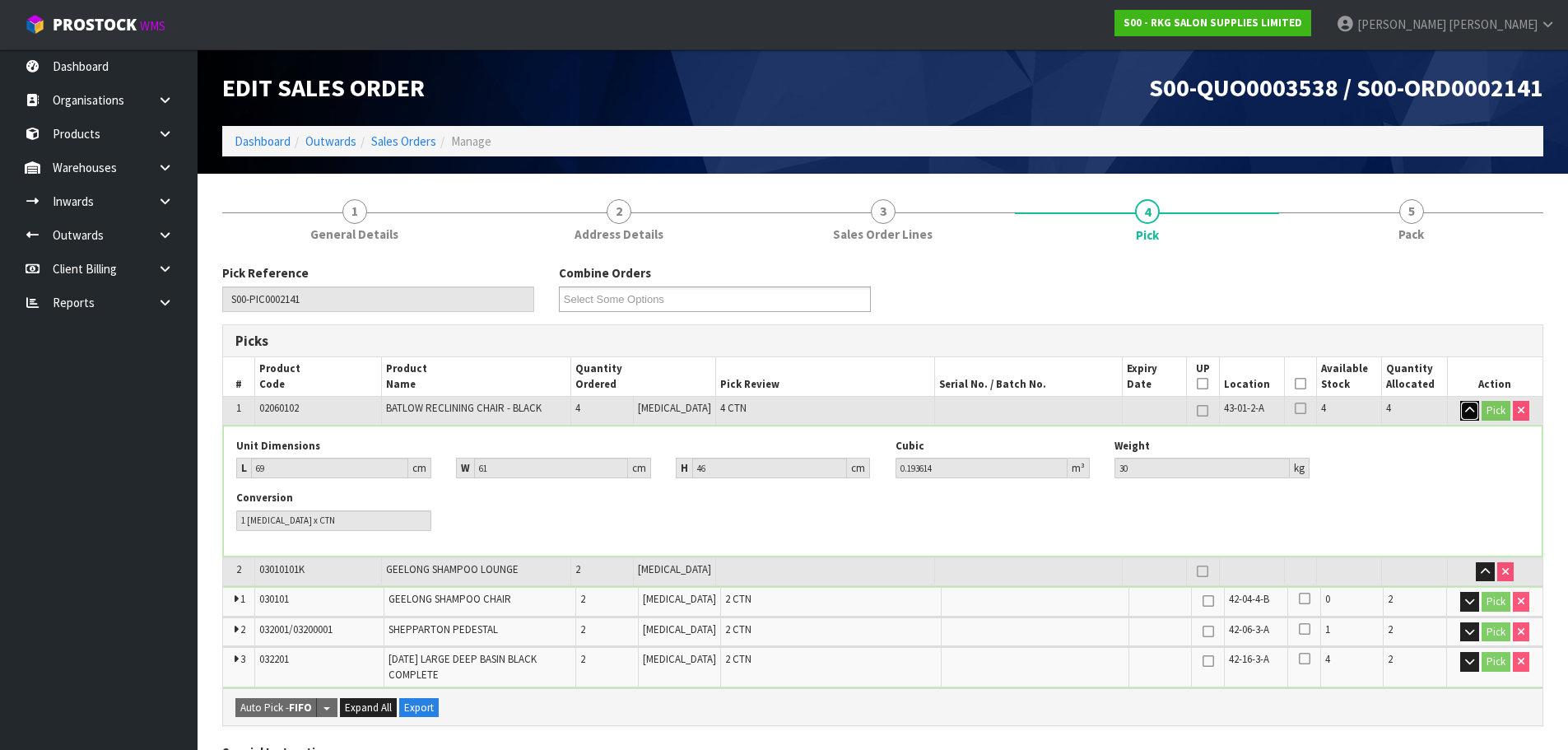
click at [1466, 414] on icon "button" at bounding box center [1469, 410] width 9 height 11
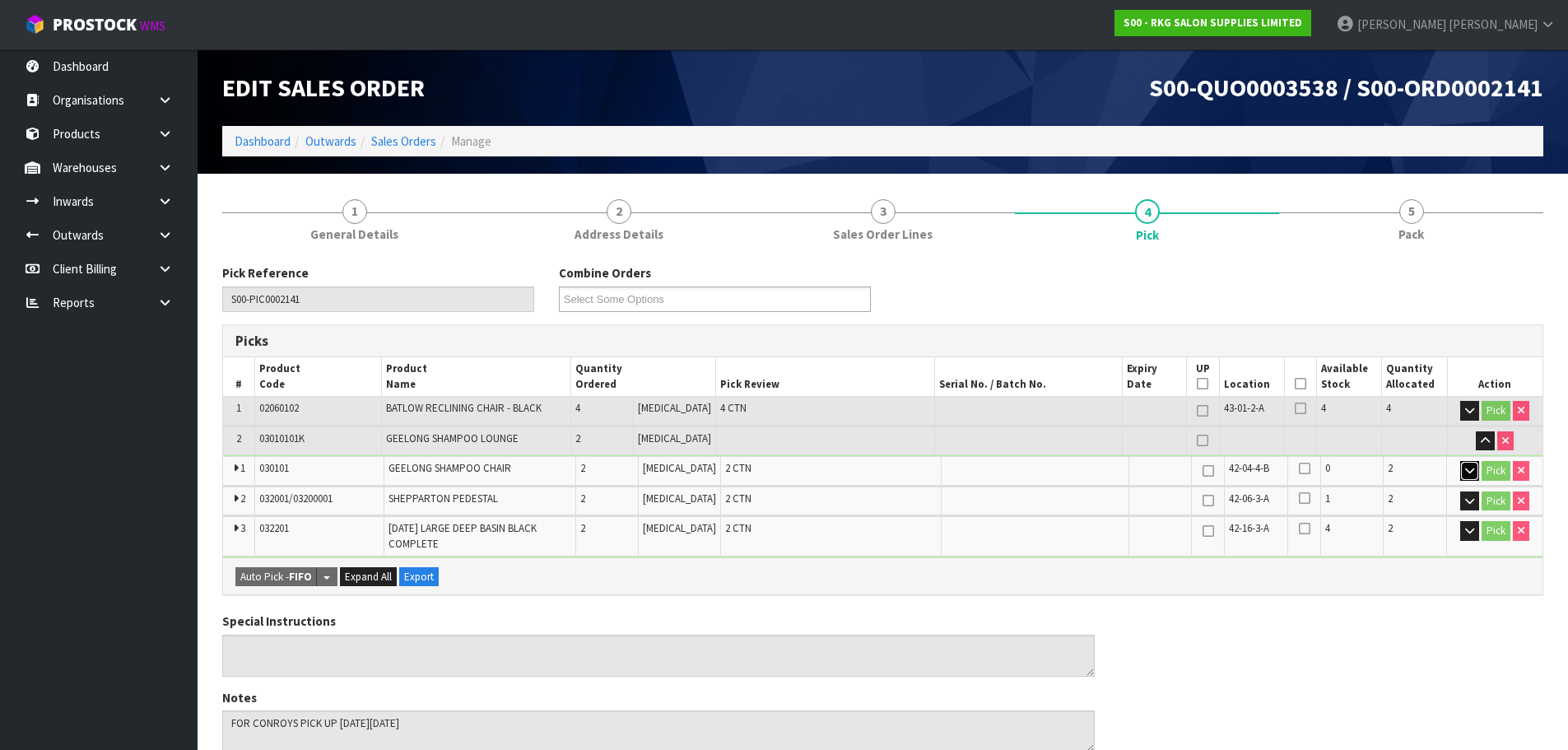
click at [1468, 473] on icon "button" at bounding box center [1469, 470] width 9 height 11
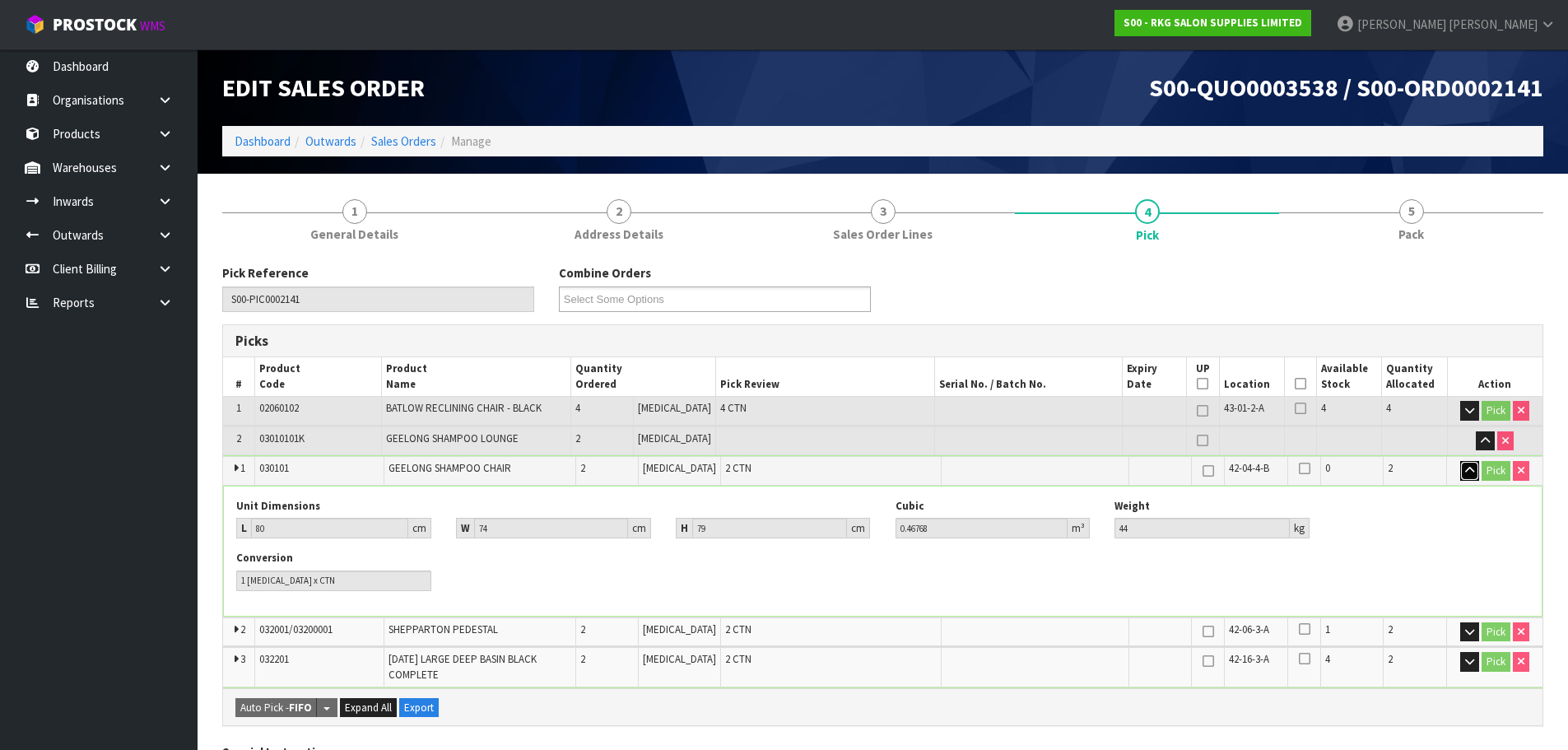
click at [1469, 472] on icon "button" at bounding box center [1469, 470] width 9 height 11
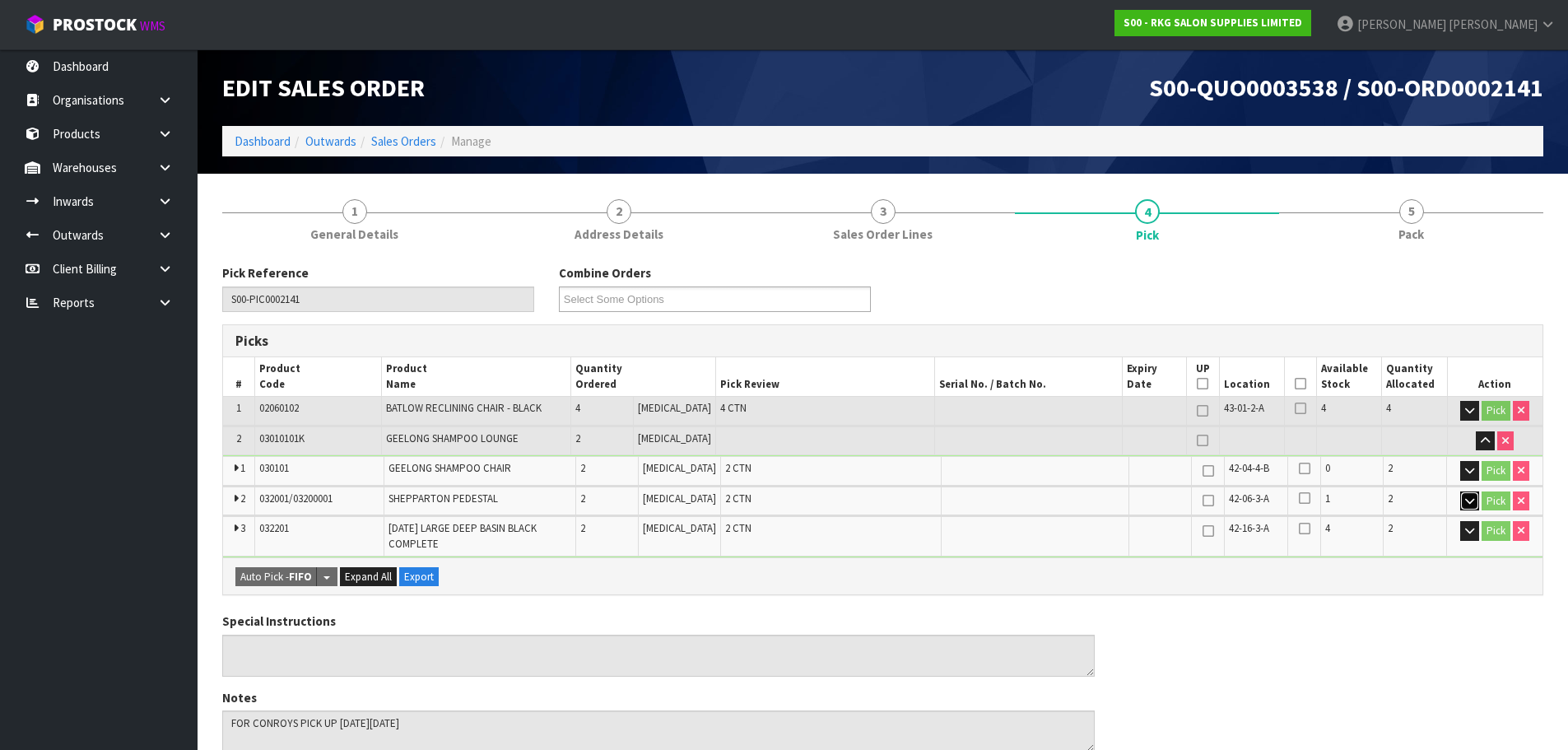
click at [1468, 500] on icon "button" at bounding box center [1469, 501] width 9 height 11
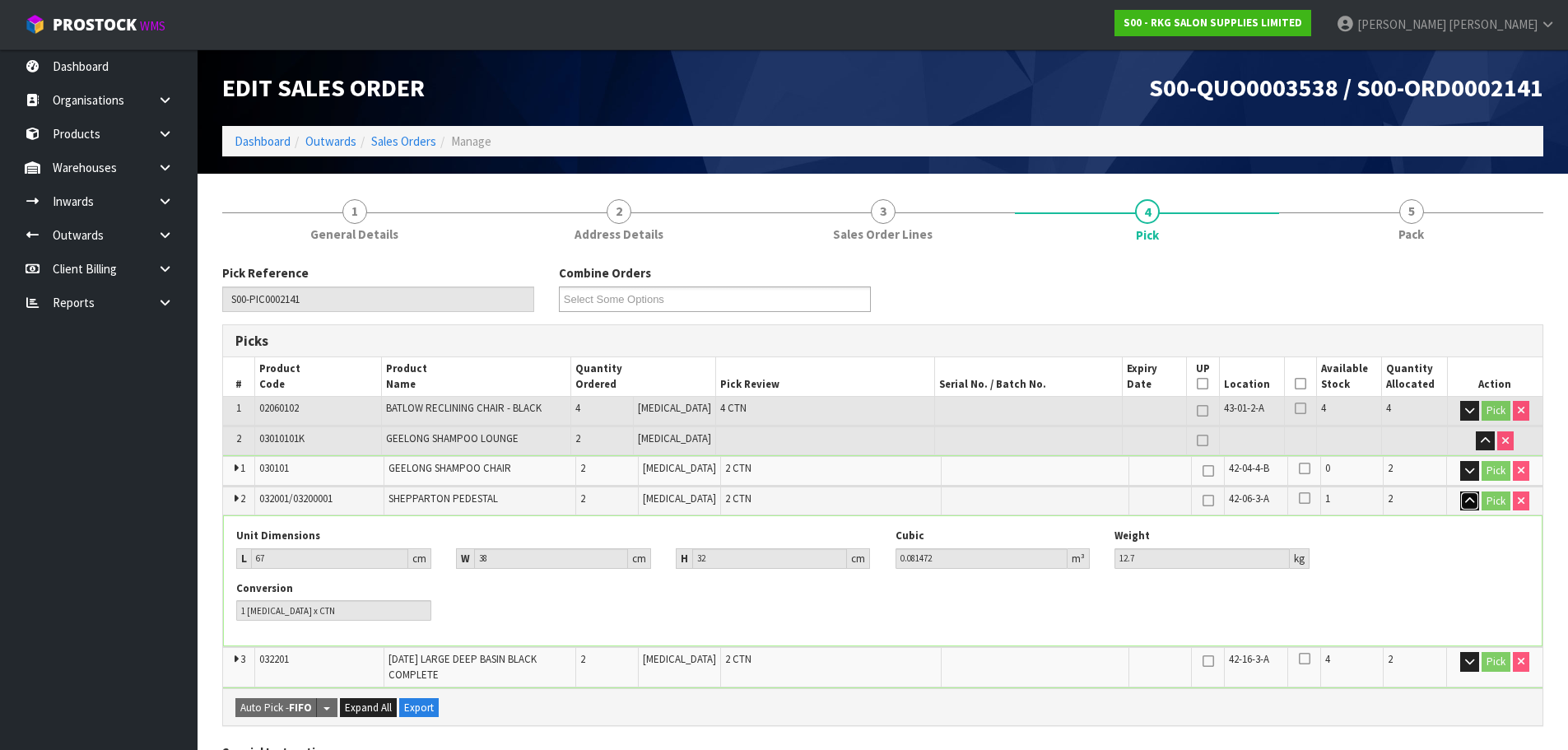
click at [1468, 500] on icon "button" at bounding box center [1469, 501] width 9 height 11
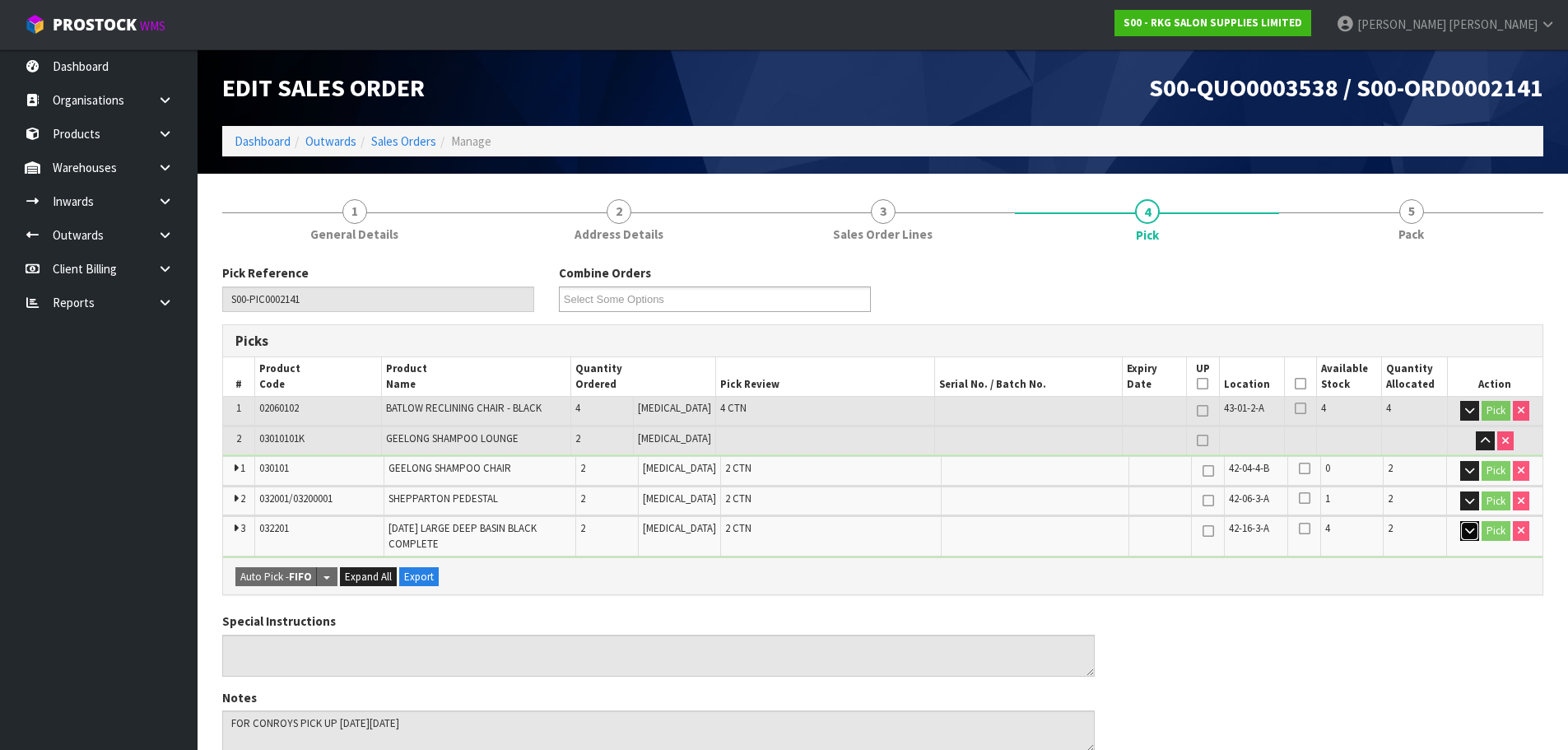
click at [1468, 533] on icon "button" at bounding box center [1469, 530] width 9 height 11
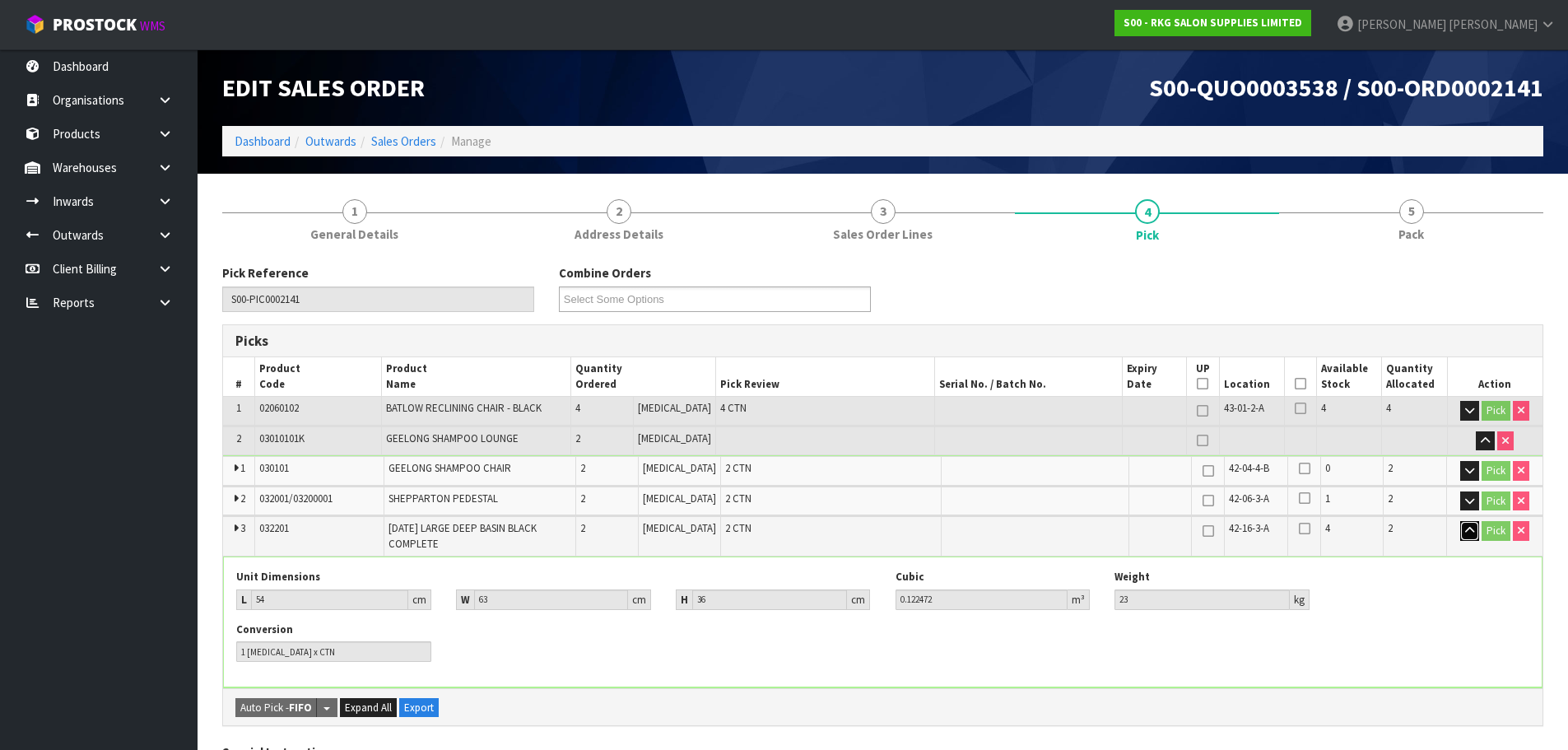
click at [1465, 528] on icon "button" at bounding box center [1469, 530] width 9 height 11
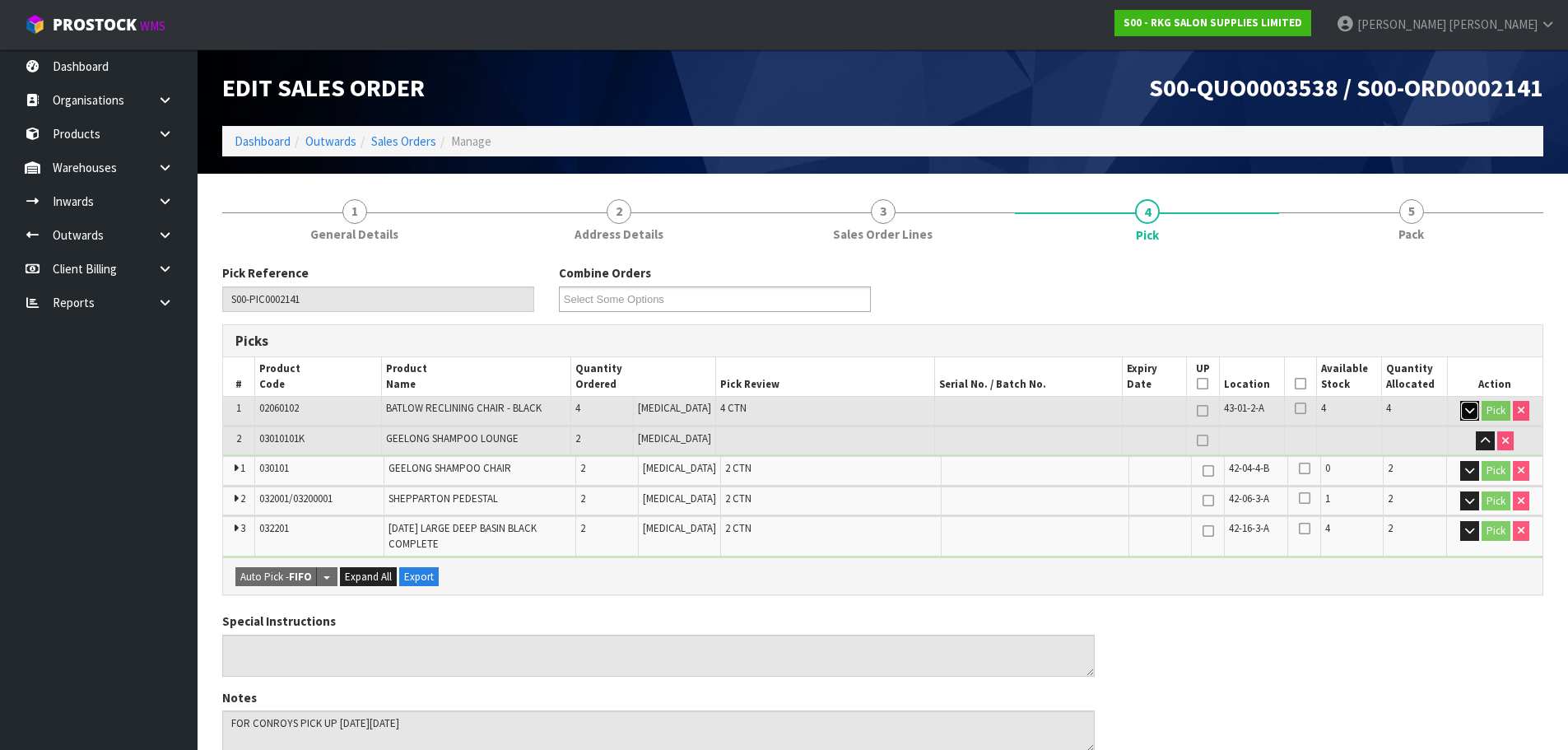
click at [1460, 409] on button "button" at bounding box center [1469, 411] width 19 height 20
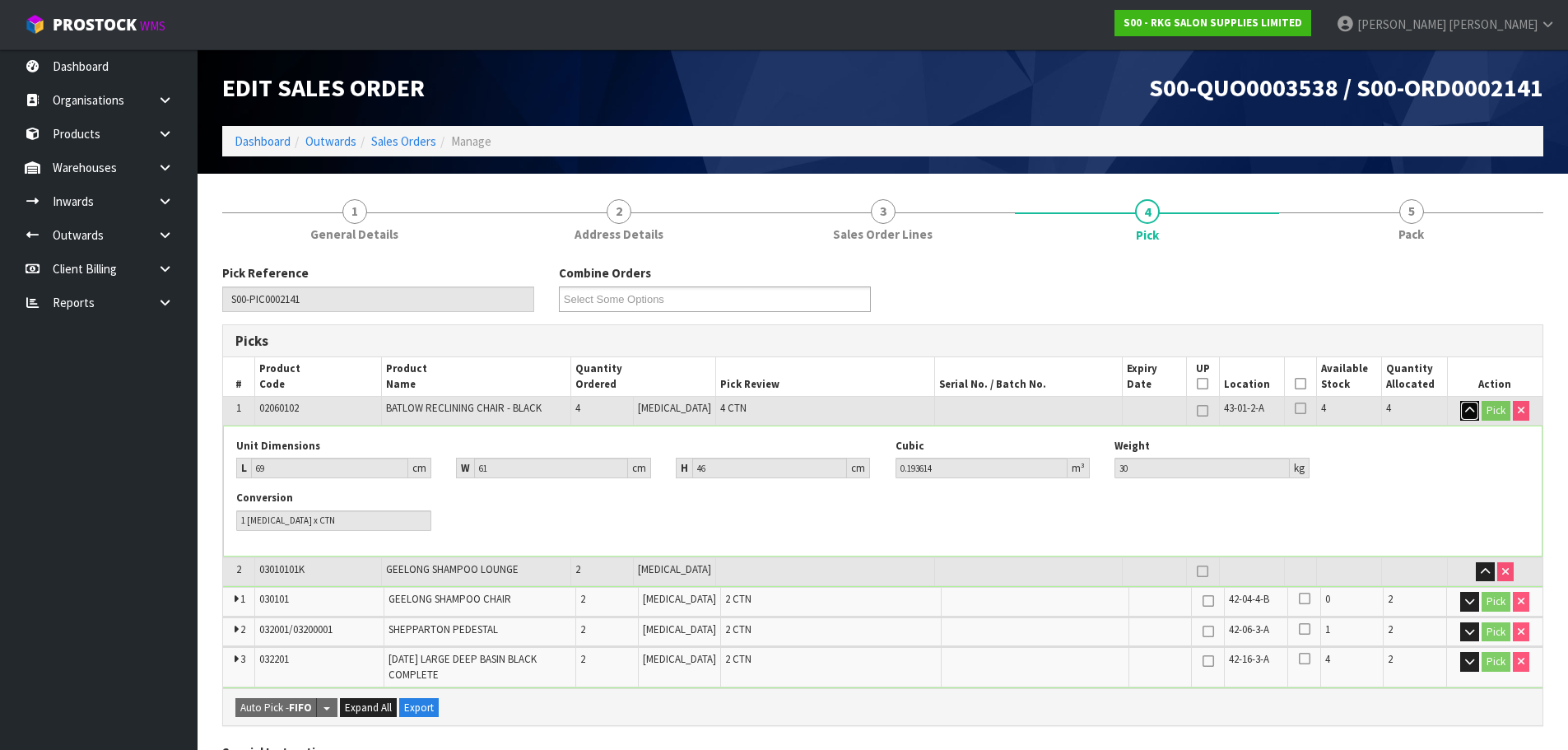
click at [1460, 409] on button "button" at bounding box center [1469, 411] width 19 height 20
